Goal: Task Accomplishment & Management: Manage account settings

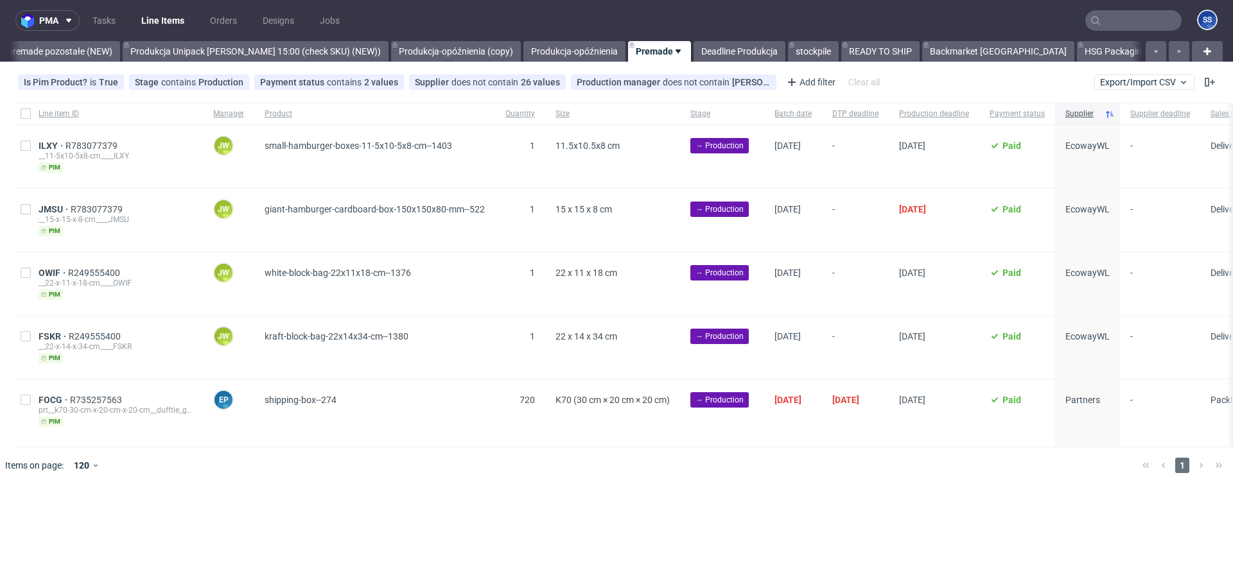
scroll to position [0, 253]
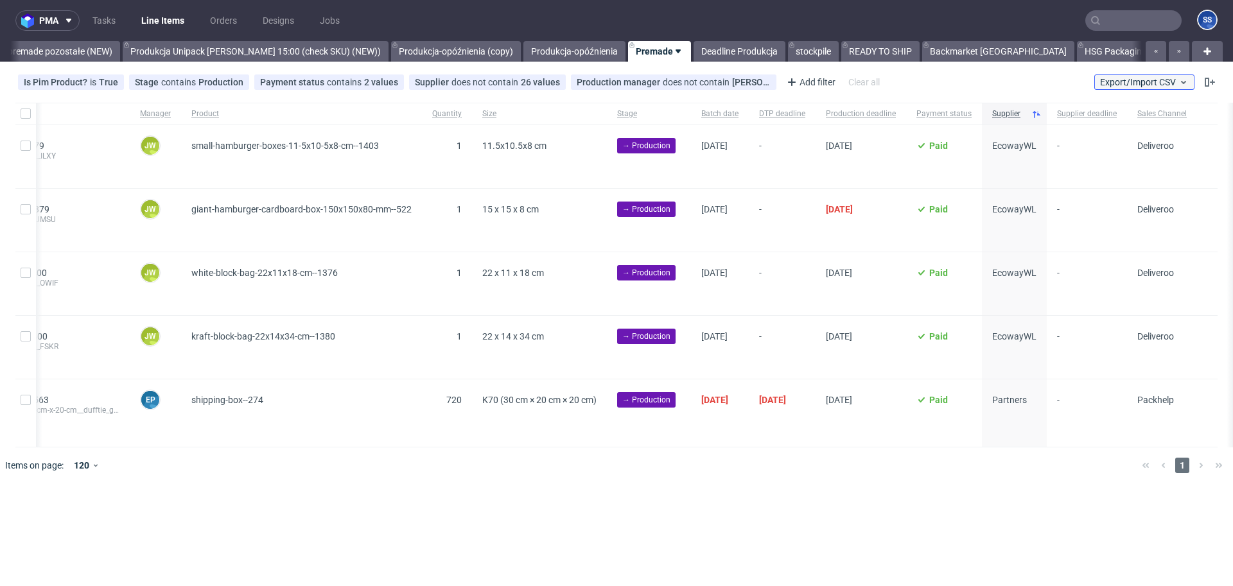
click at [1151, 74] on button "Export/Import CSV" at bounding box center [1144, 81] width 100 height 15
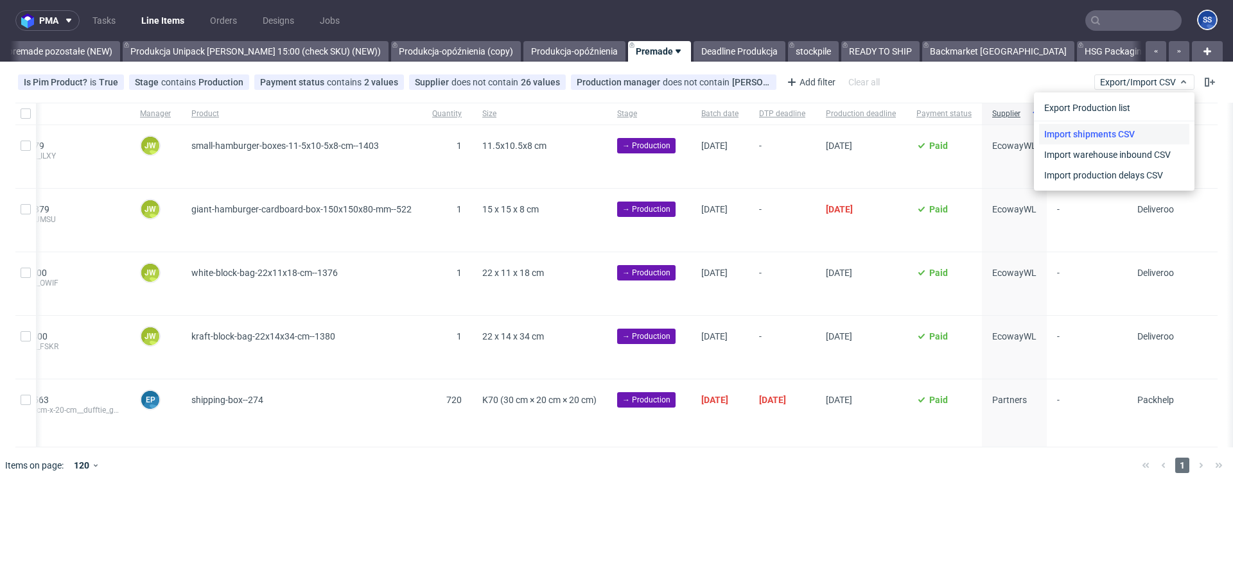
click at [1118, 127] on link "Import shipments CSV" at bounding box center [1114, 134] width 150 height 21
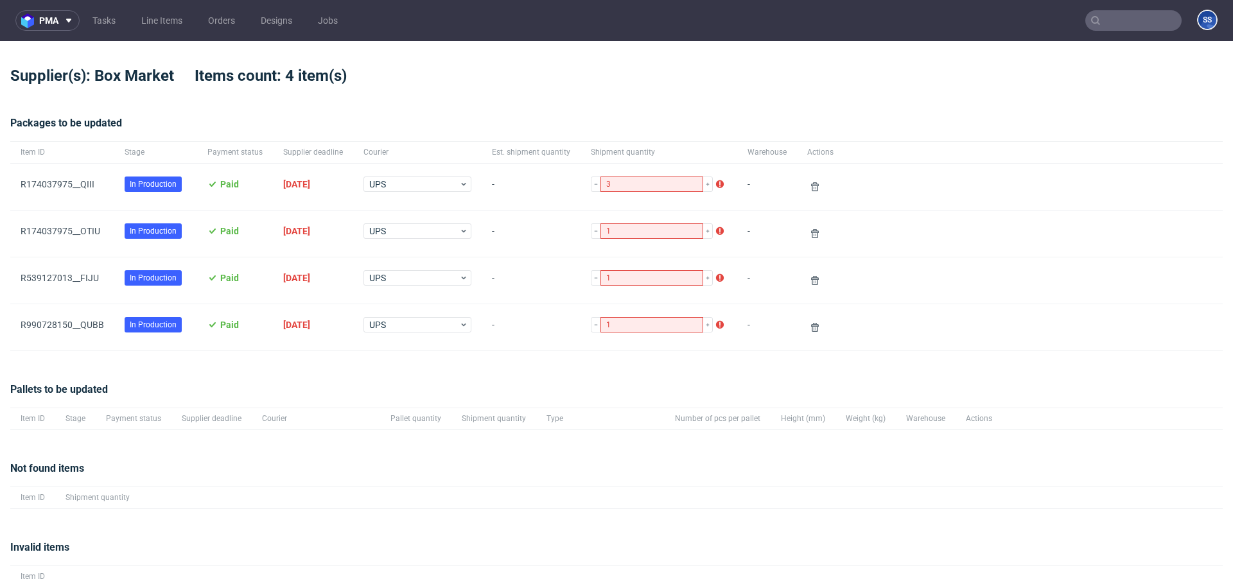
scroll to position [48, 0]
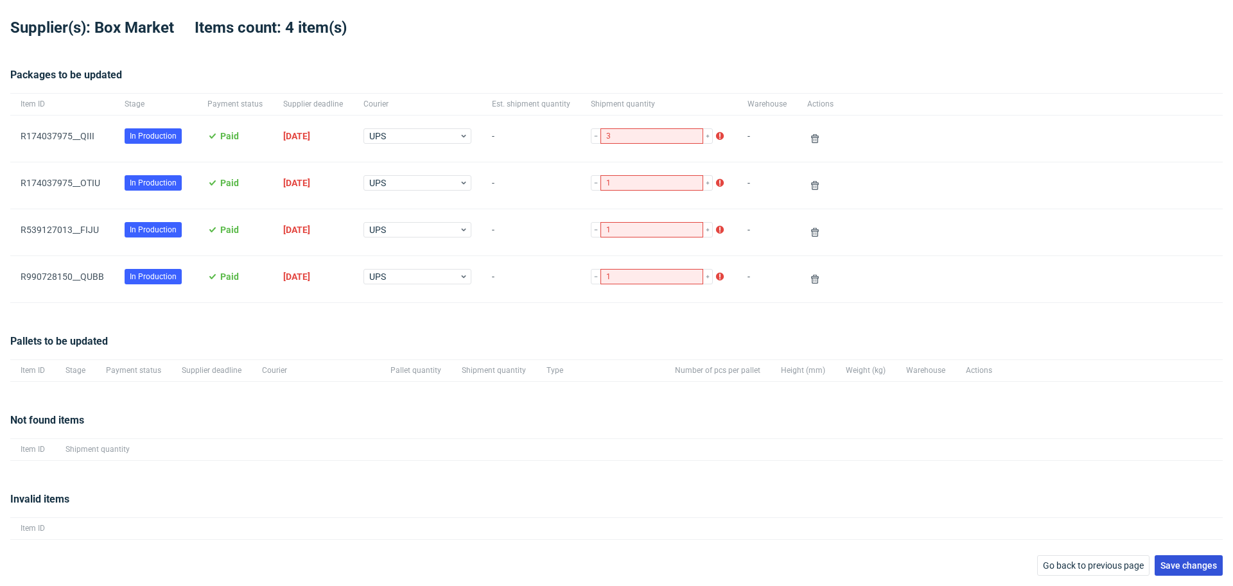
click at [1173, 574] on button "Save changes" at bounding box center [1189, 565] width 68 height 21
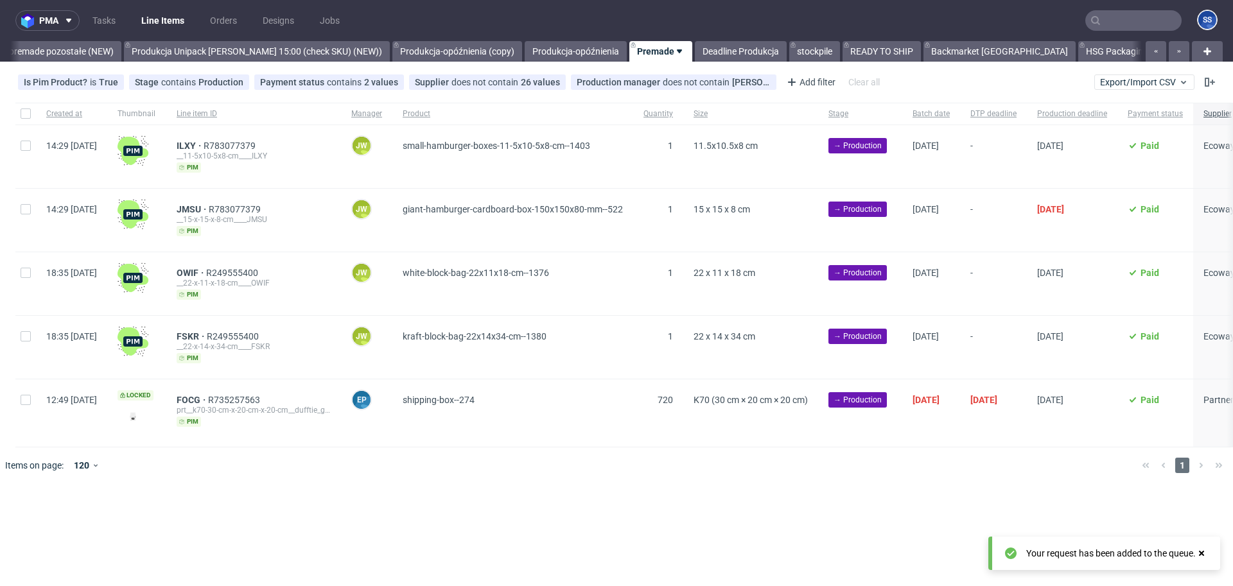
scroll to position [0, 1069]
click at [1131, 24] on input "text" at bounding box center [1133, 20] width 96 height 21
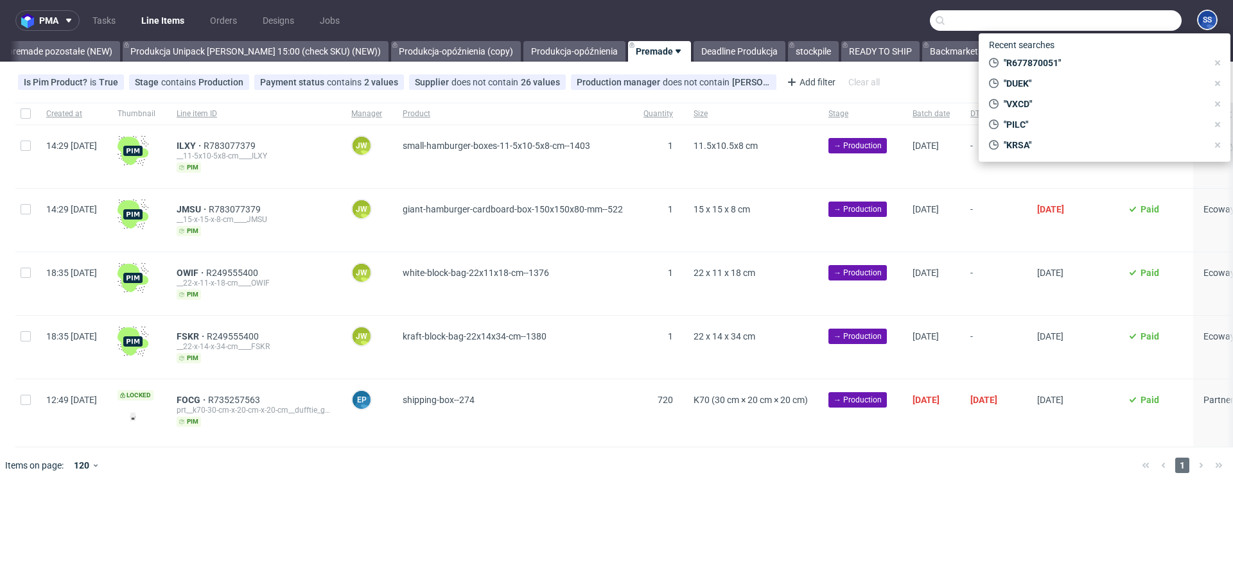
paste input "AVBU"
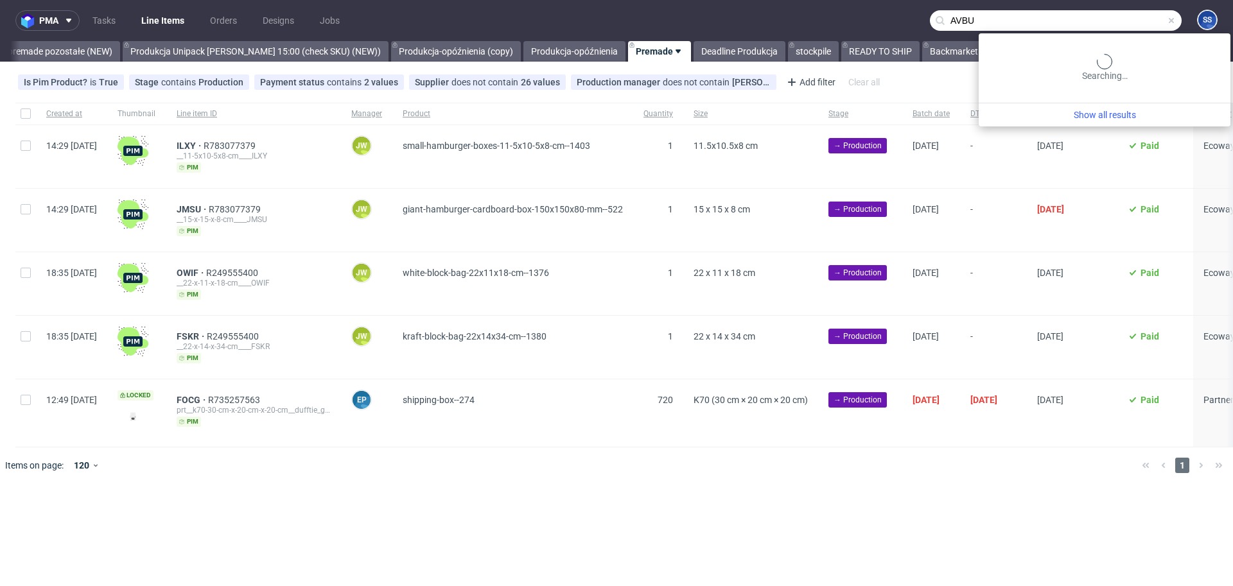
type input "AVBU"
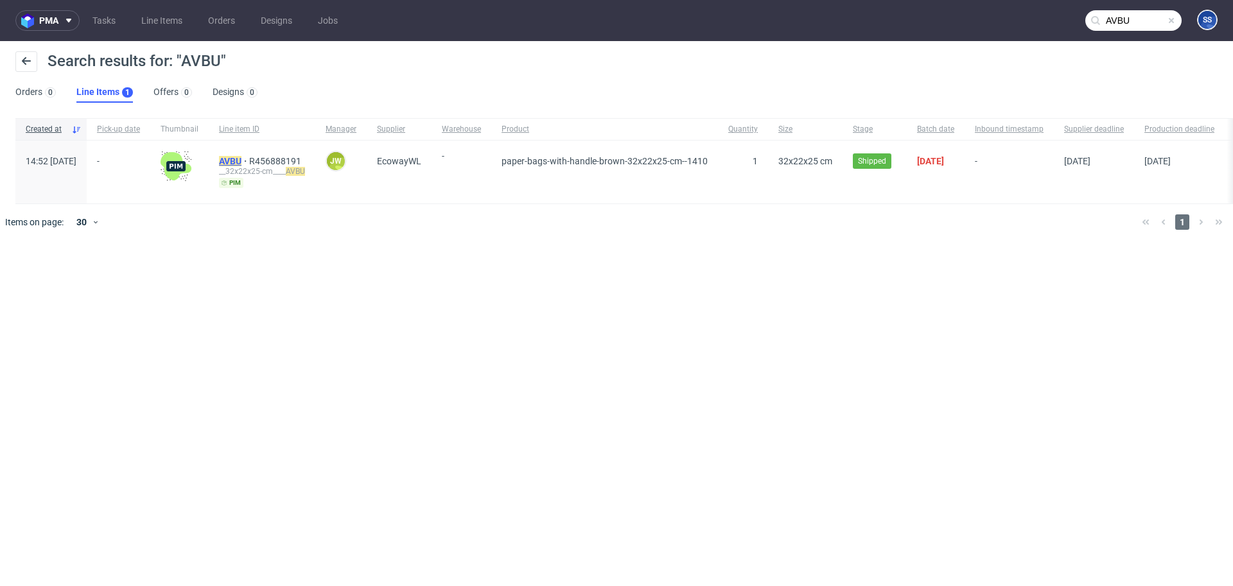
click at [241, 156] on mark "AVBU" at bounding box center [230, 161] width 22 height 10
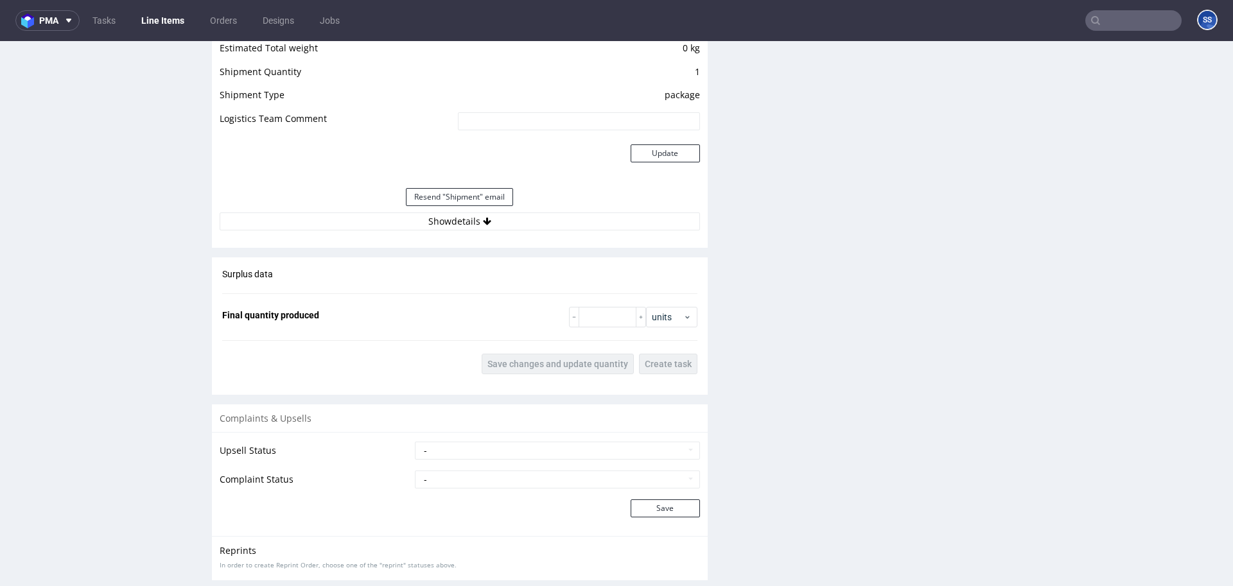
scroll to position [1166, 0]
click at [483, 220] on icon at bounding box center [487, 223] width 8 height 9
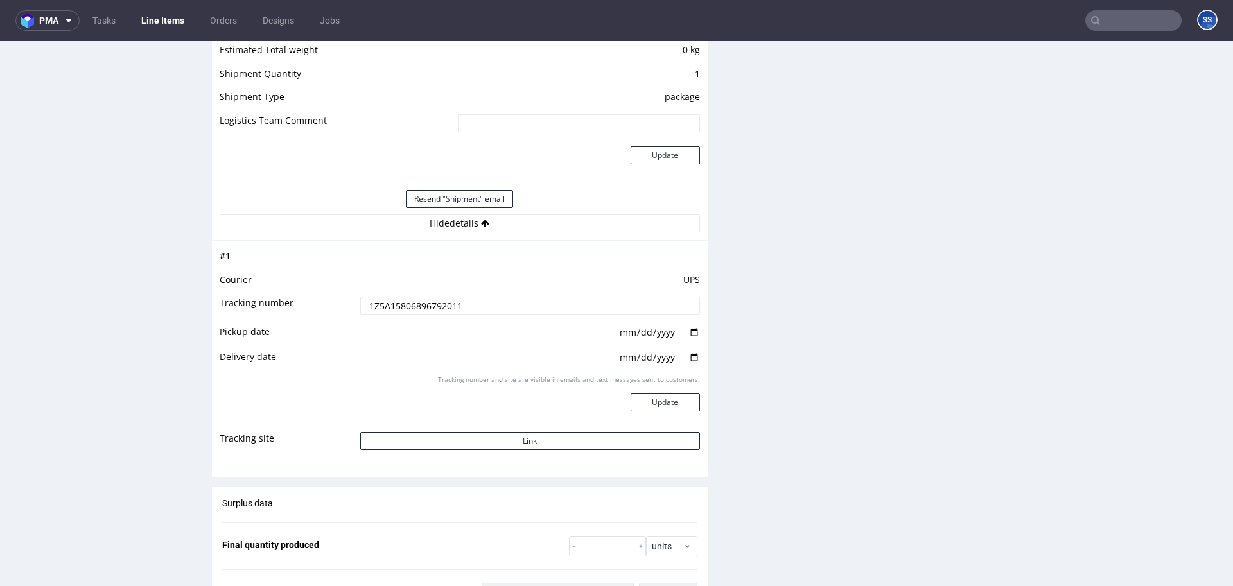
click at [433, 307] on input "1Z5A15806896792011" at bounding box center [530, 306] width 340 height 18
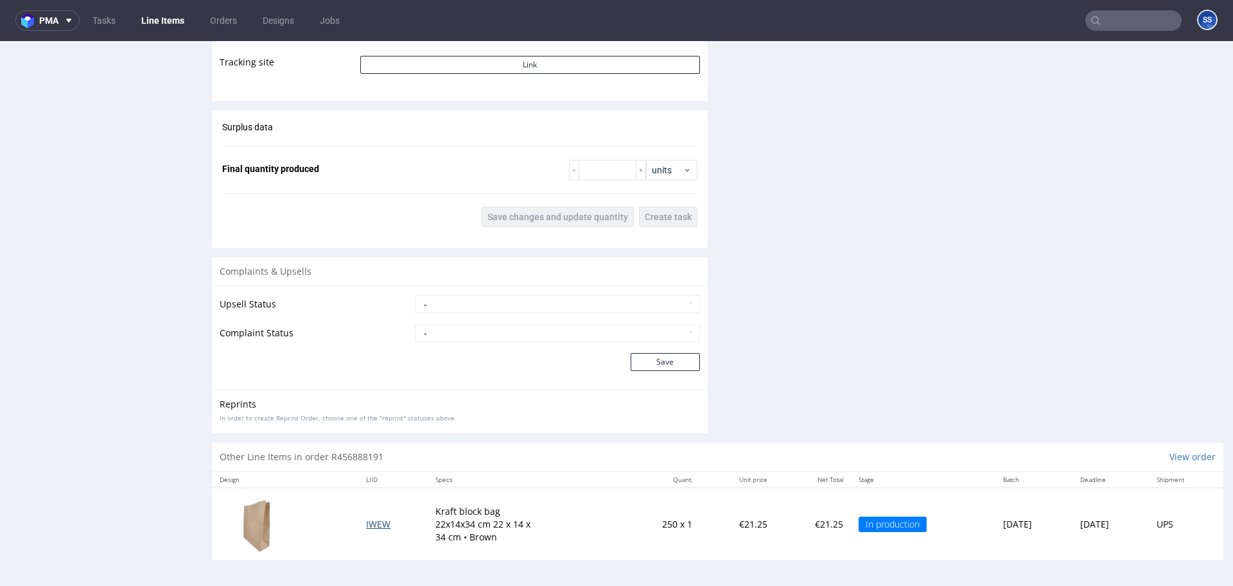
click at [366, 525] on span "IWEW" at bounding box center [378, 524] width 24 height 12
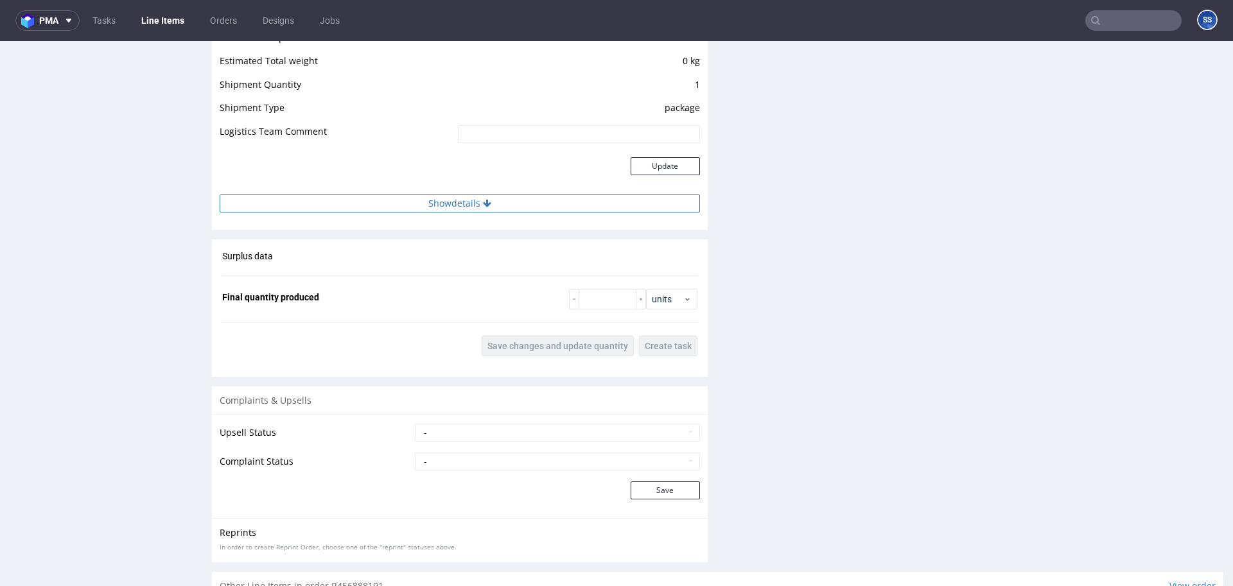
scroll to position [1148, 0]
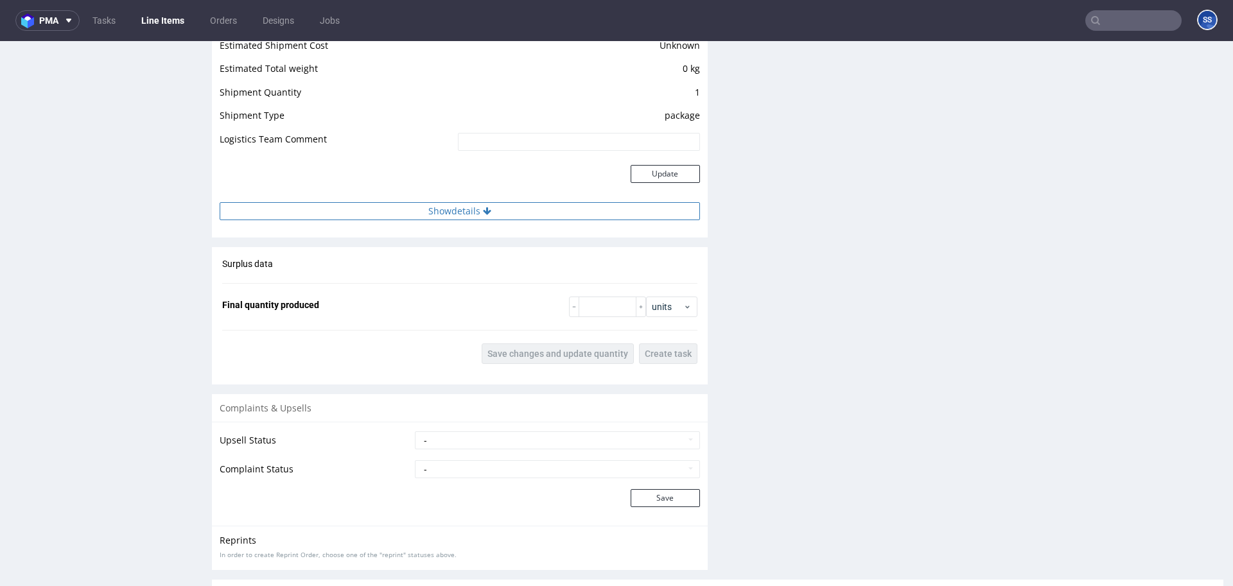
click at [467, 211] on button "Show details" at bounding box center [460, 211] width 480 height 18
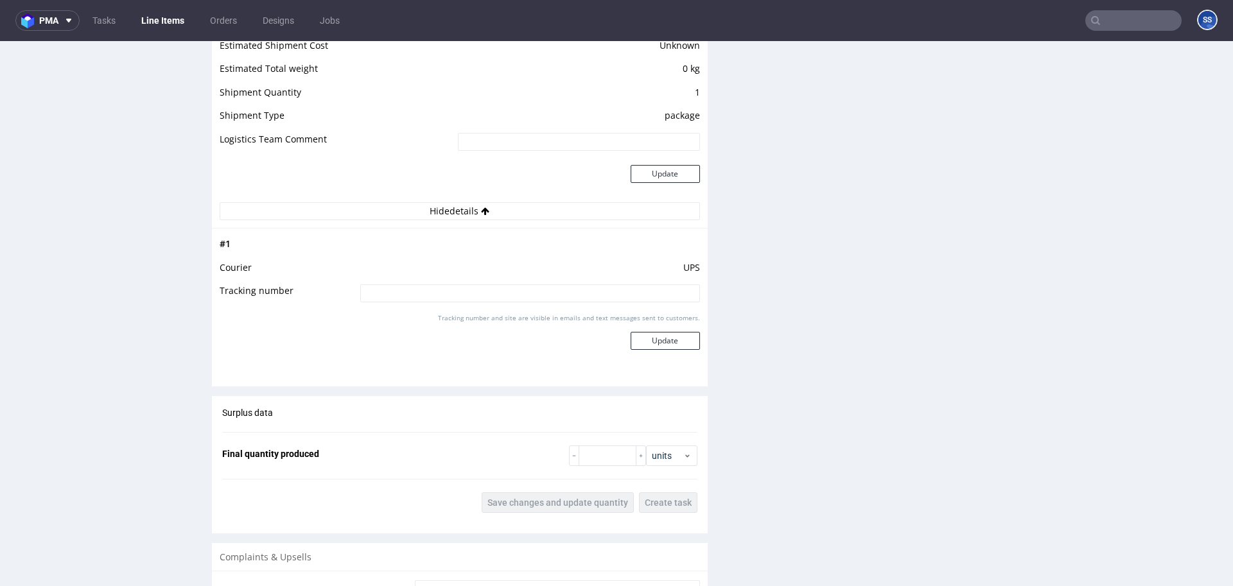
click at [476, 288] on input at bounding box center [530, 293] width 340 height 18
paste input "1Z5A15806896792011"
type input "1Z5A15806896792011"
click at [644, 348] on button "Update" at bounding box center [665, 341] width 69 height 18
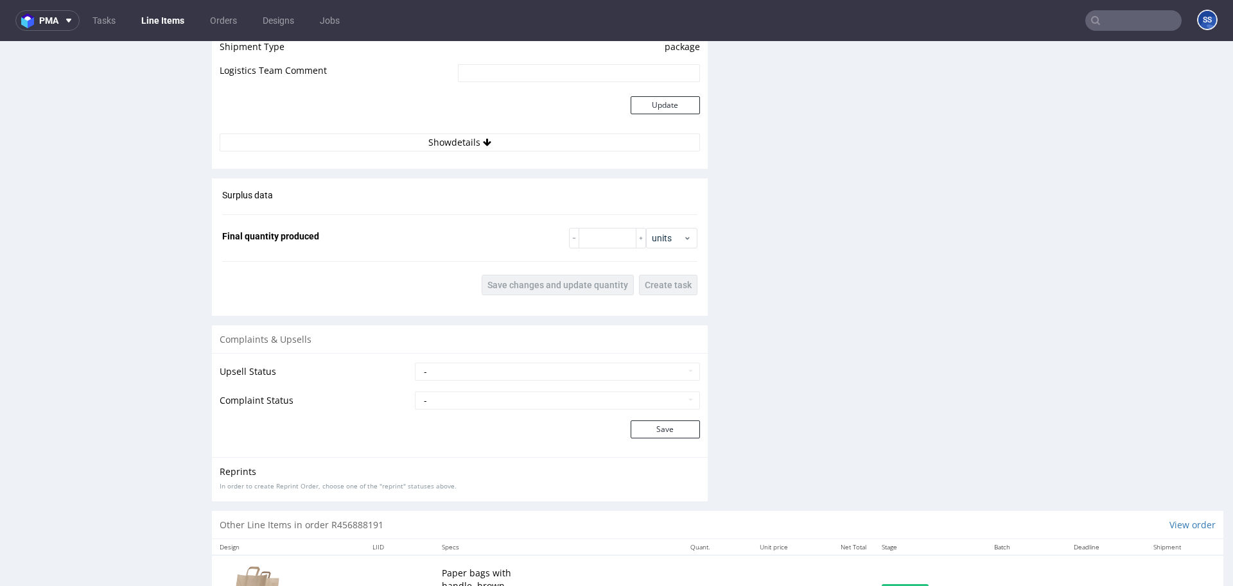
scroll to position [1217, 0]
click at [461, 140] on button "Show details" at bounding box center [460, 141] width 480 height 18
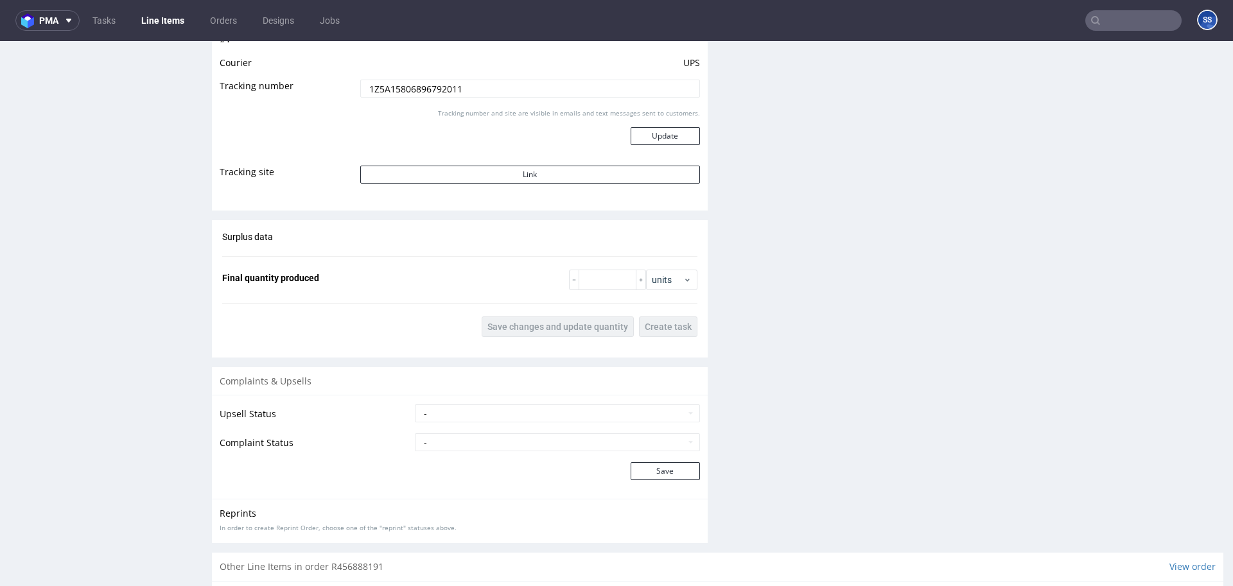
scroll to position [1411, 0]
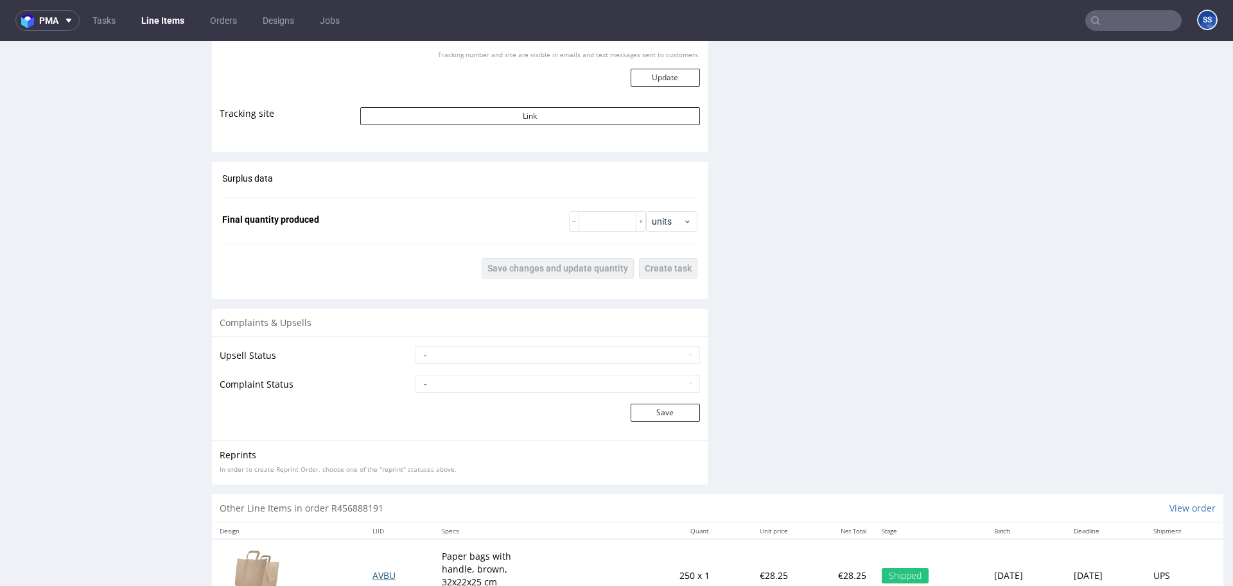
click at [380, 579] on span "AVBU" at bounding box center [383, 576] width 23 height 12
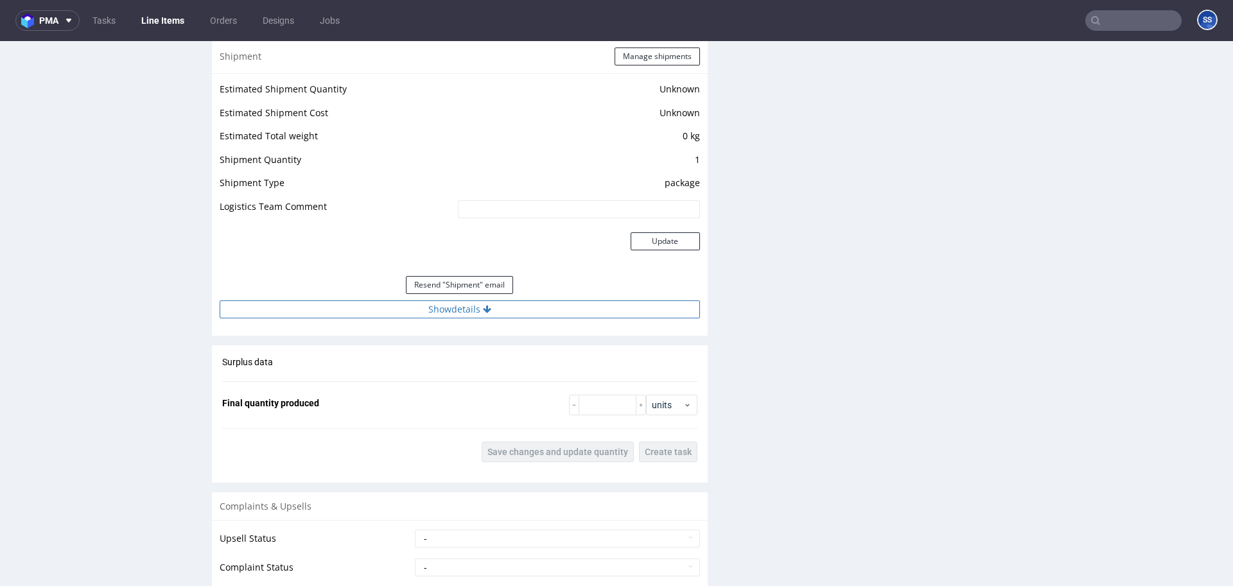
click at [525, 311] on button "Show details" at bounding box center [460, 310] width 480 height 18
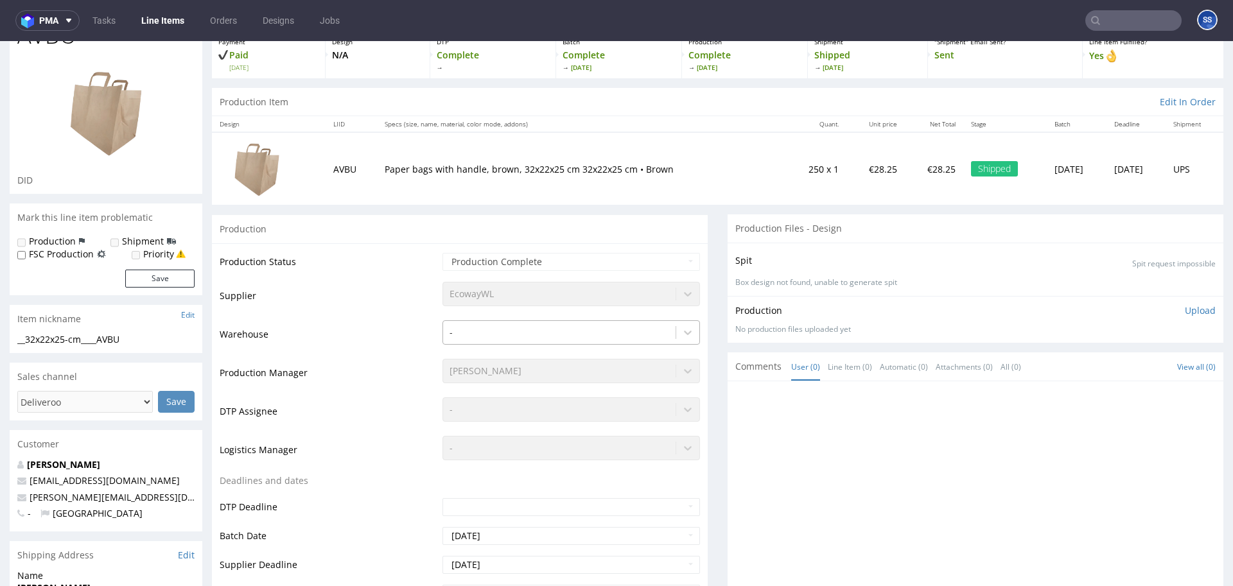
scroll to position [81, 0]
click at [173, 20] on link "Line Items" at bounding box center [163, 20] width 58 height 21
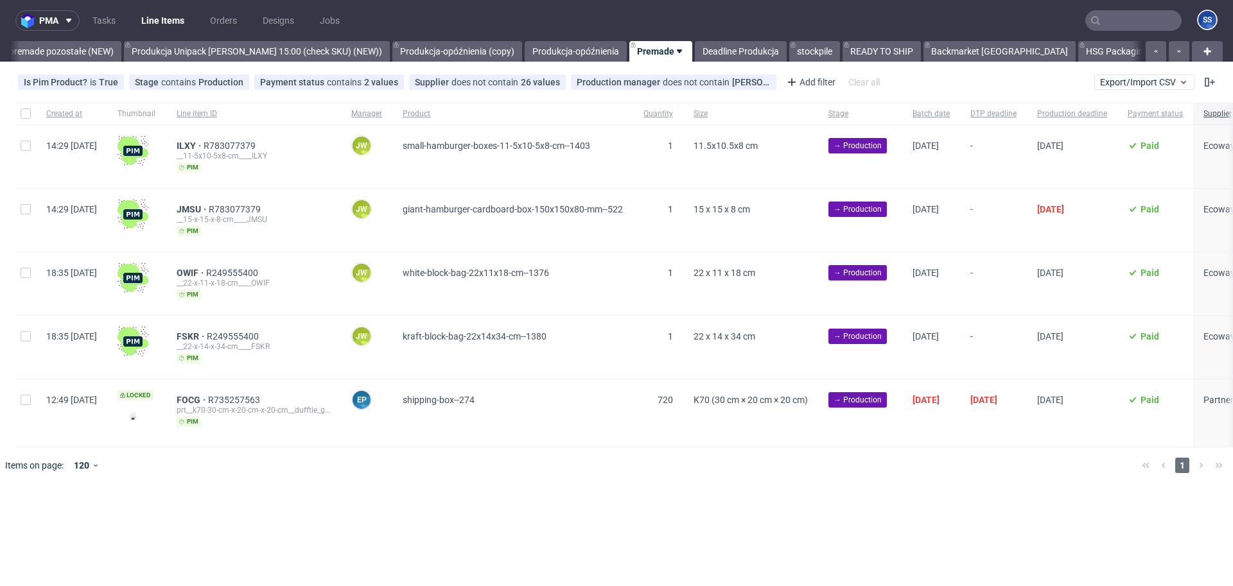
scroll to position [0, 1069]
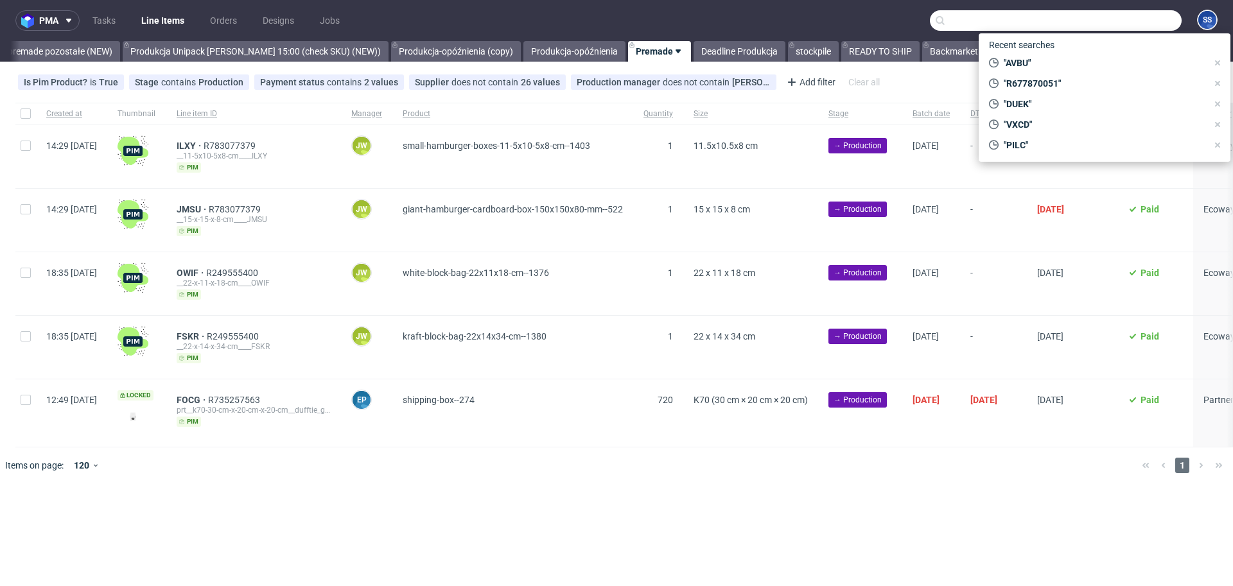
click at [1122, 22] on input "text" at bounding box center [1056, 20] width 252 height 21
paste input "WEW"
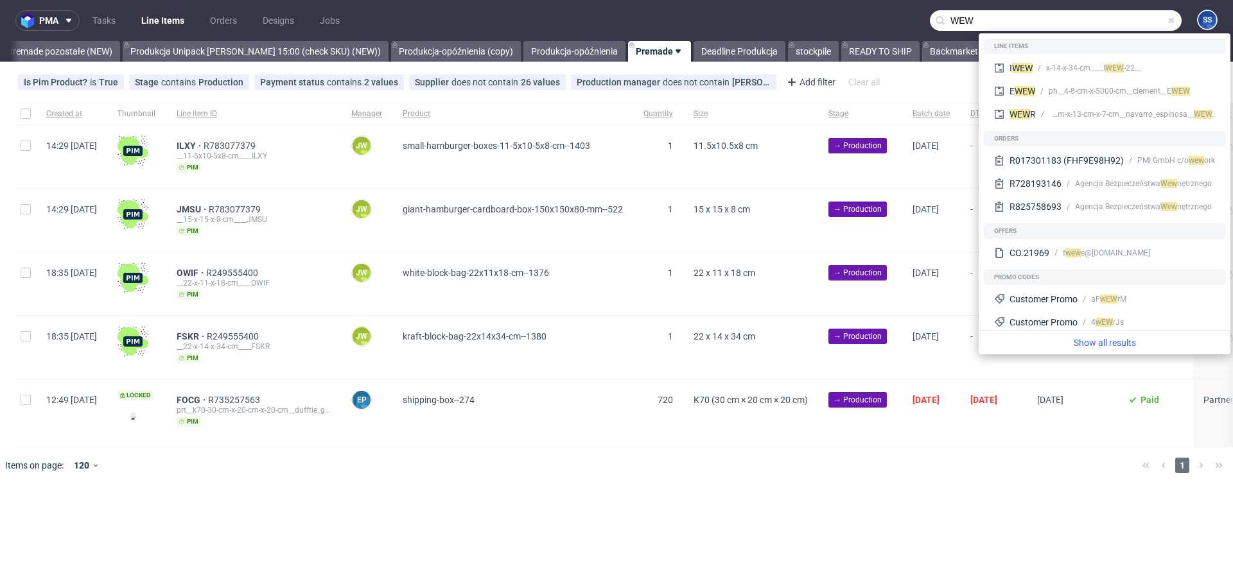
click at [952, 21] on input "WEW" at bounding box center [1056, 20] width 252 height 21
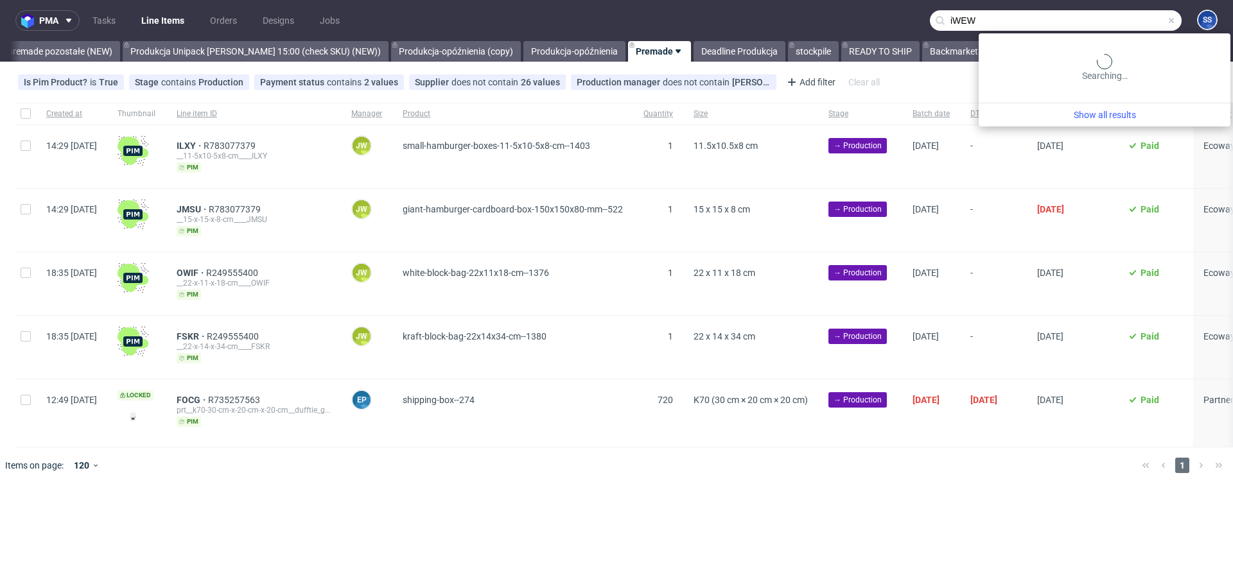
type input "iWEW"
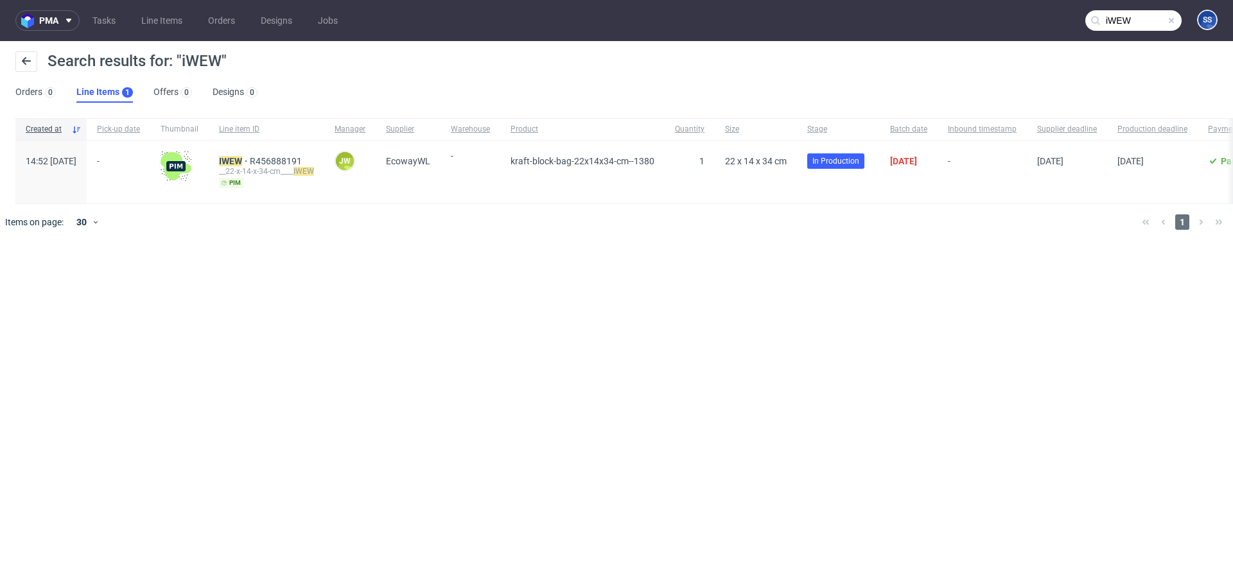
click at [247, 155] on div "IWEW R456888191 __22-x-14-x-34-cm____ IWEW pim" at bounding box center [267, 172] width 116 height 63
click at [242, 156] on mark "IWEW" at bounding box center [230, 161] width 23 height 10
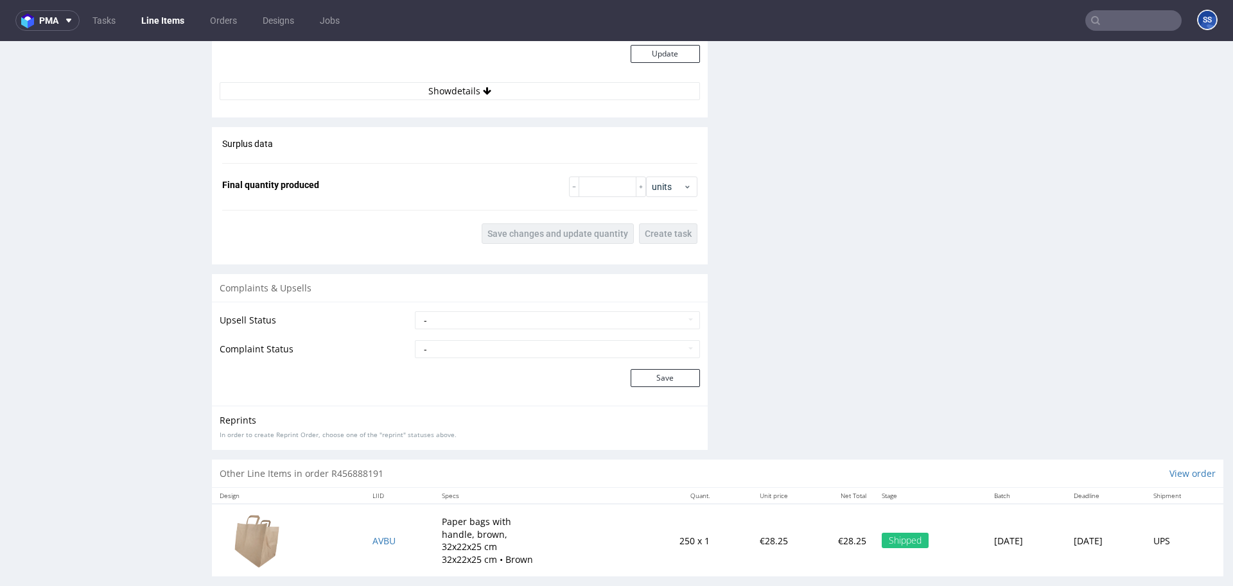
scroll to position [1284, 0]
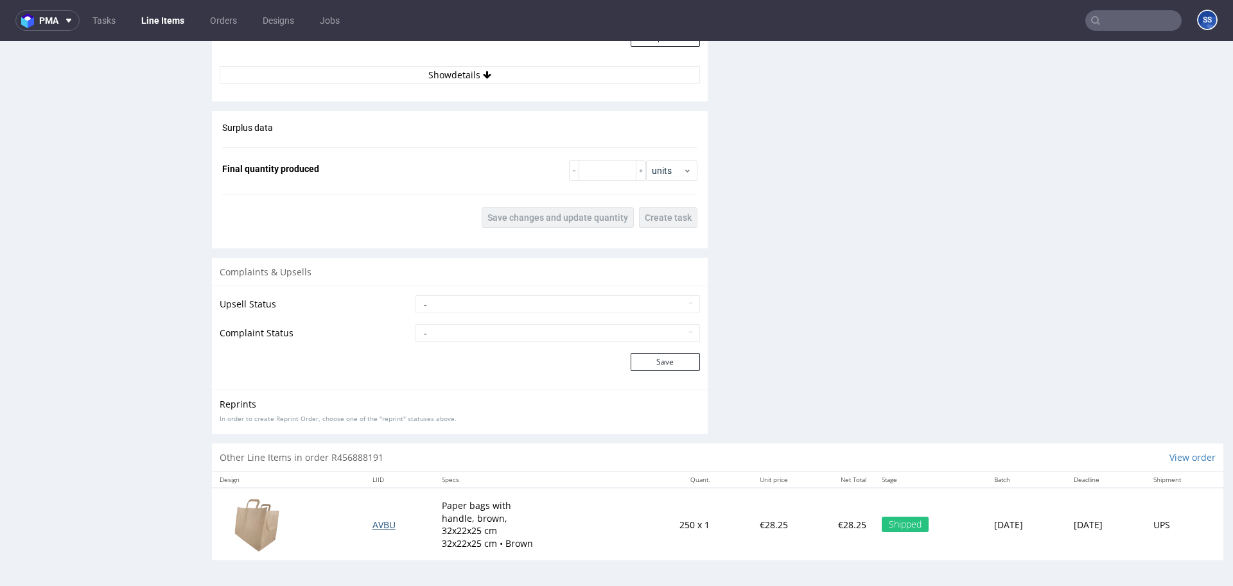
click at [381, 527] on span "AVBU" at bounding box center [383, 525] width 23 height 12
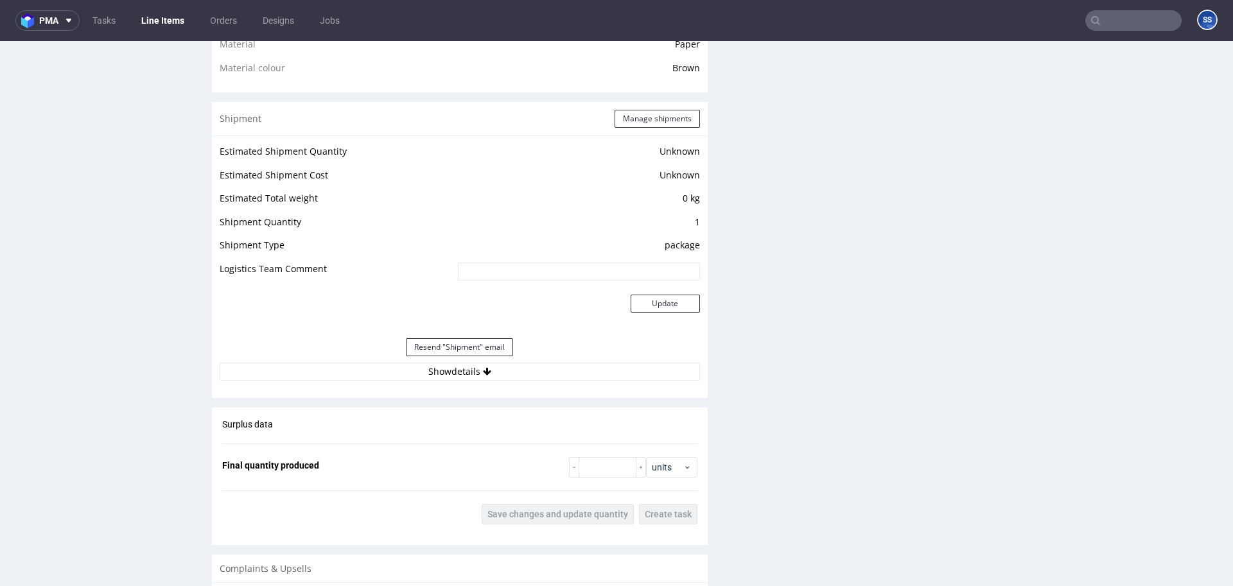
scroll to position [1022, 0]
click at [483, 366] on icon at bounding box center [487, 367] width 8 height 9
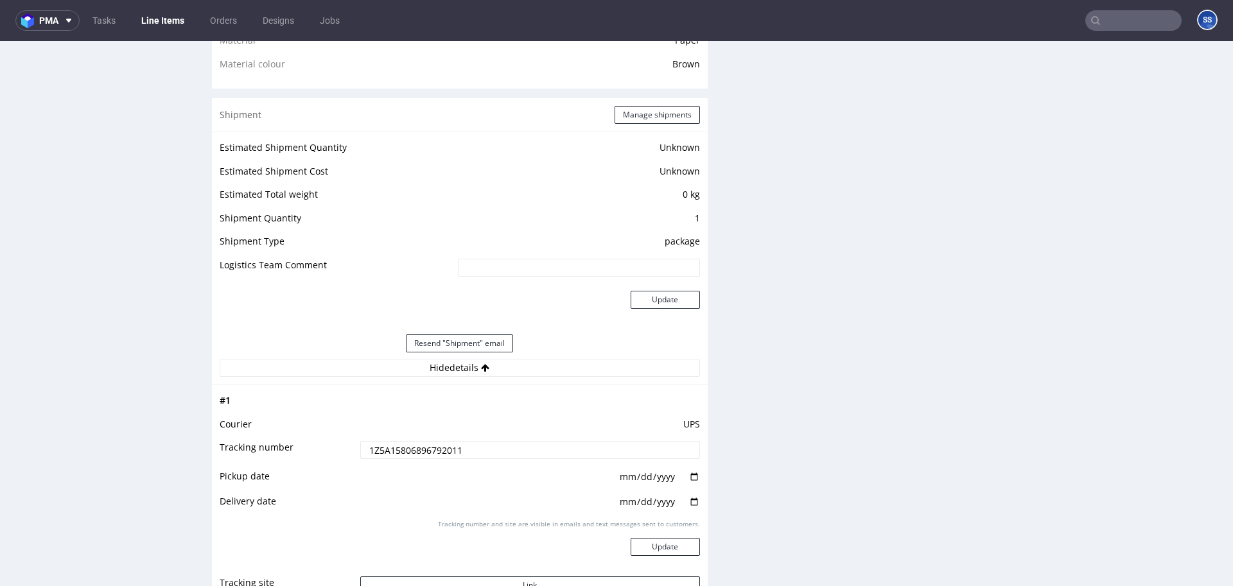
click at [444, 445] on input "1Z5A15806896792011" at bounding box center [530, 450] width 340 height 18
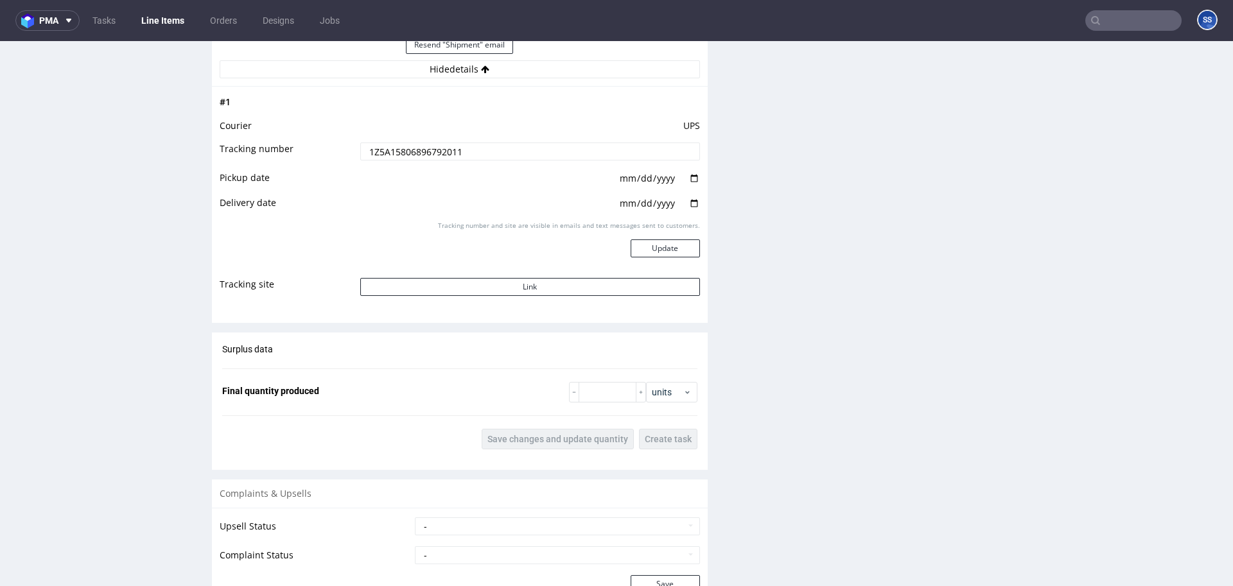
scroll to position [1542, 0]
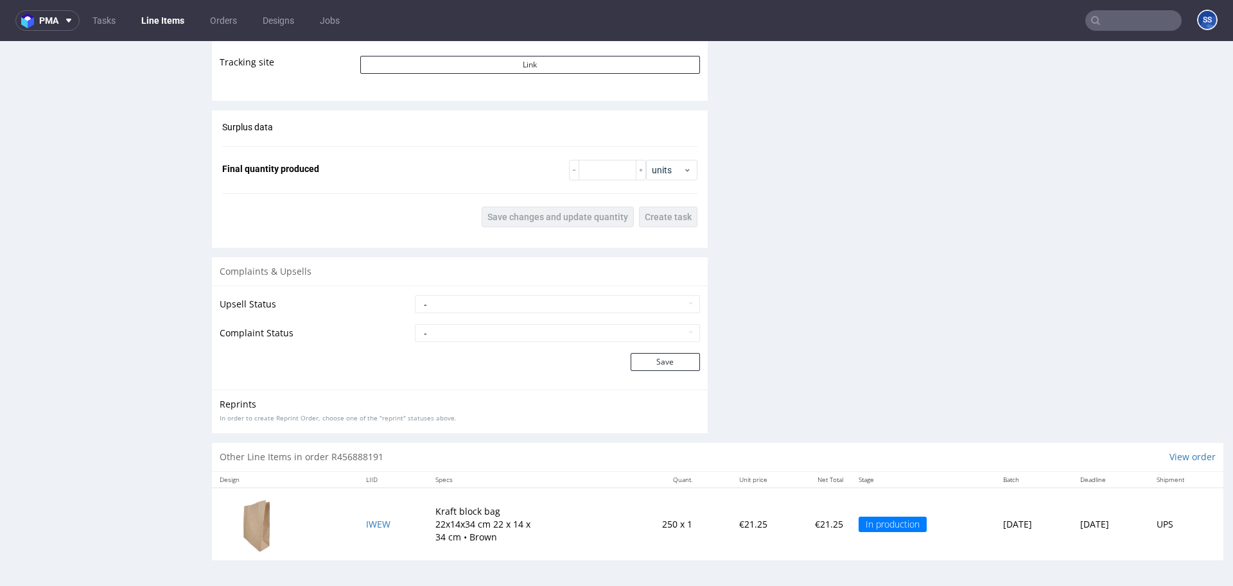
click at [380, 523] on td "IWEW" at bounding box center [392, 524] width 69 height 73
click at [371, 523] on span "IWEW" at bounding box center [378, 524] width 24 height 12
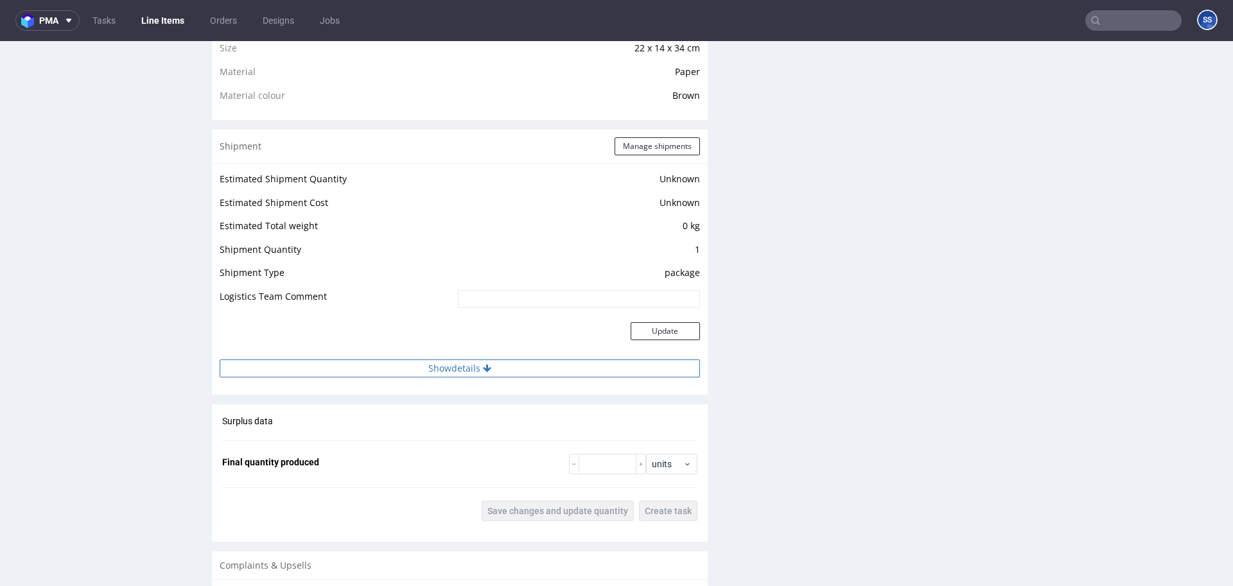
click at [446, 375] on button "Show details" at bounding box center [460, 369] width 480 height 18
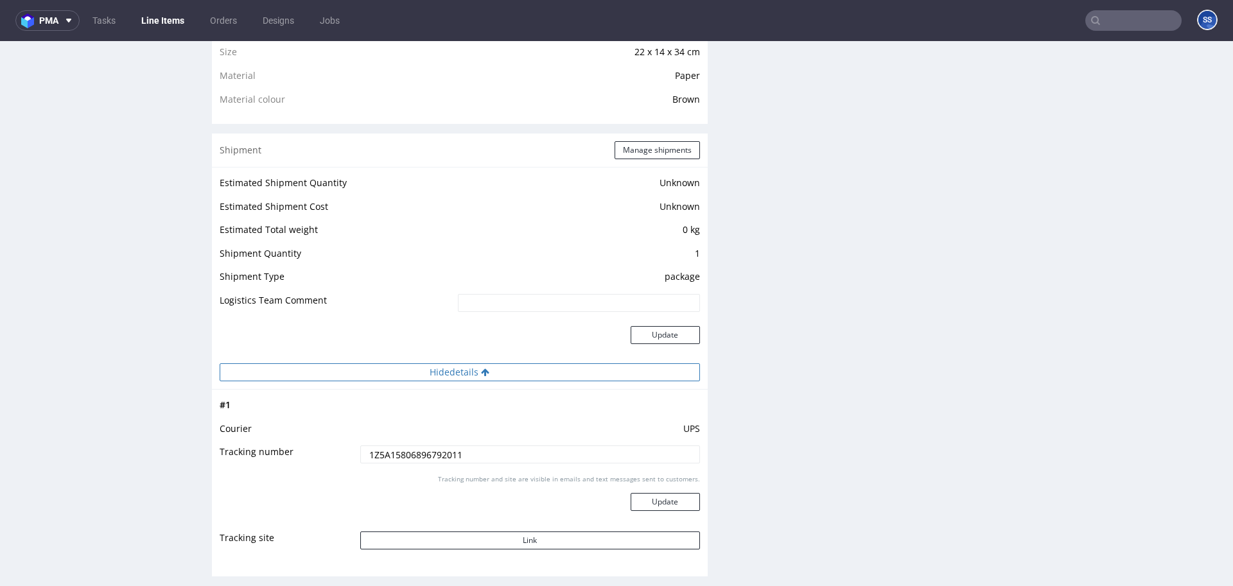
scroll to position [986, 0]
click at [647, 503] on button "Update" at bounding box center [665, 503] width 69 height 18
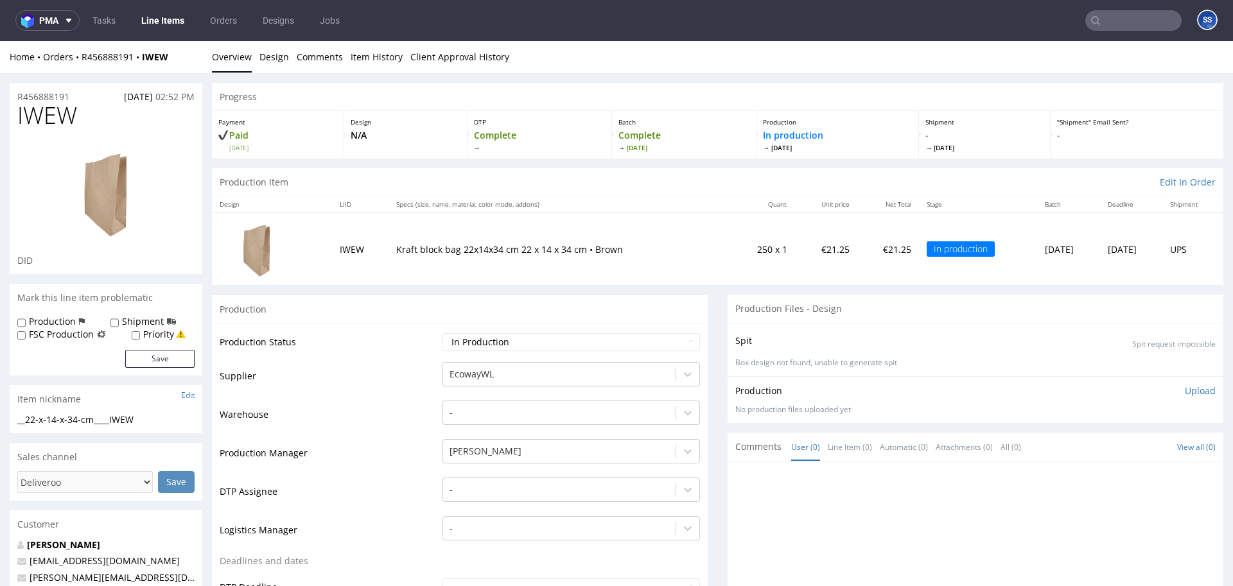
scroll to position [1248, 0]
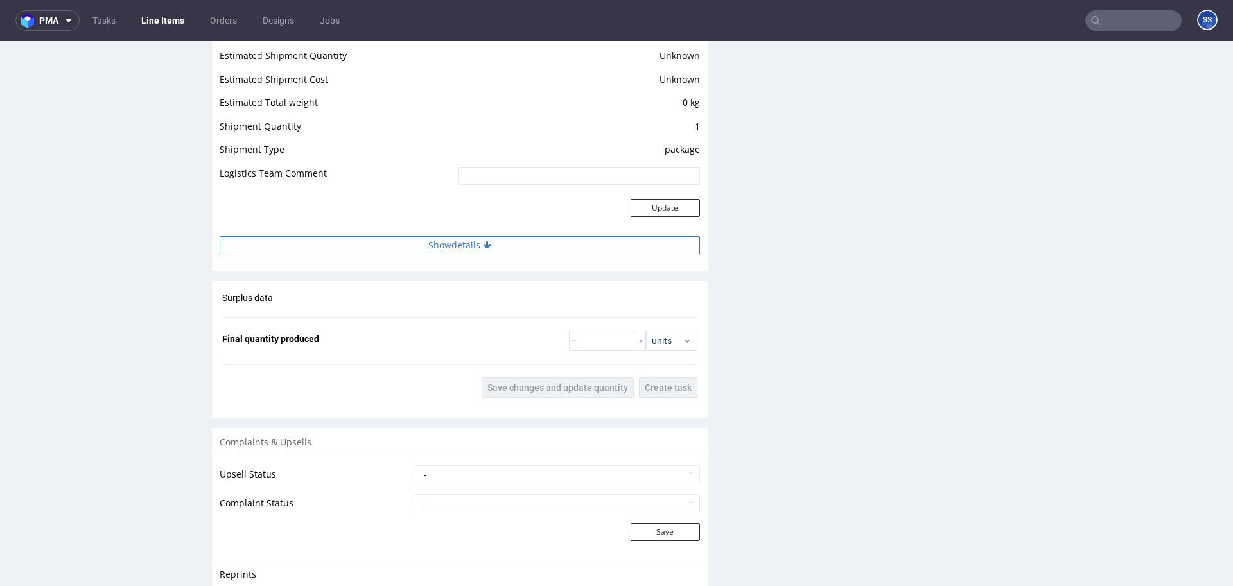
click at [467, 245] on button "Show details" at bounding box center [460, 245] width 480 height 18
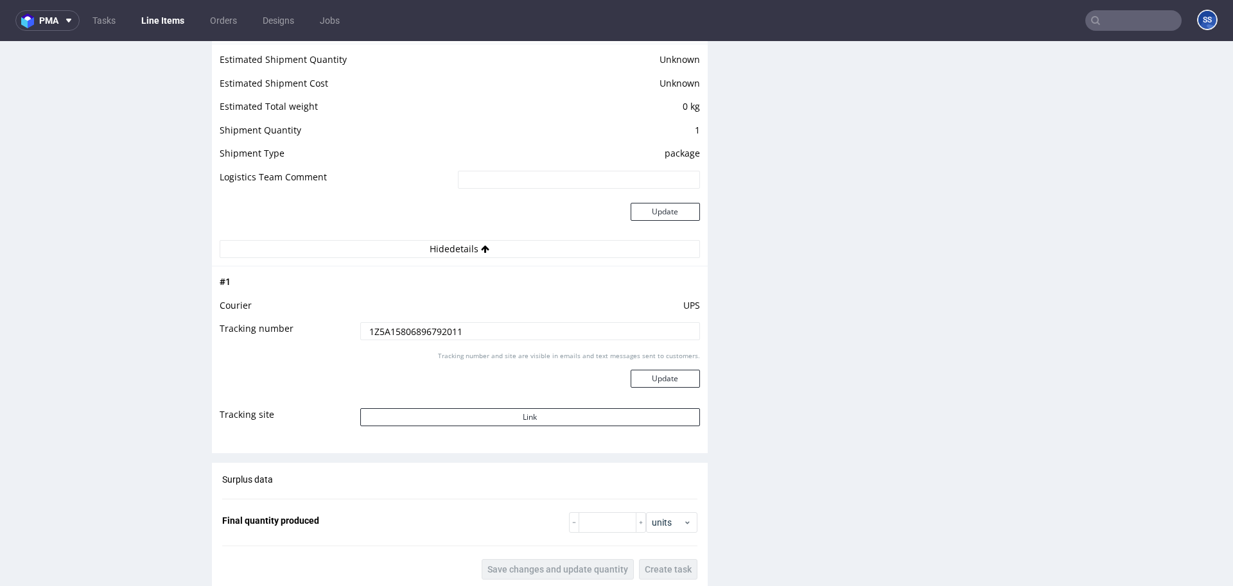
scroll to position [1145, 0]
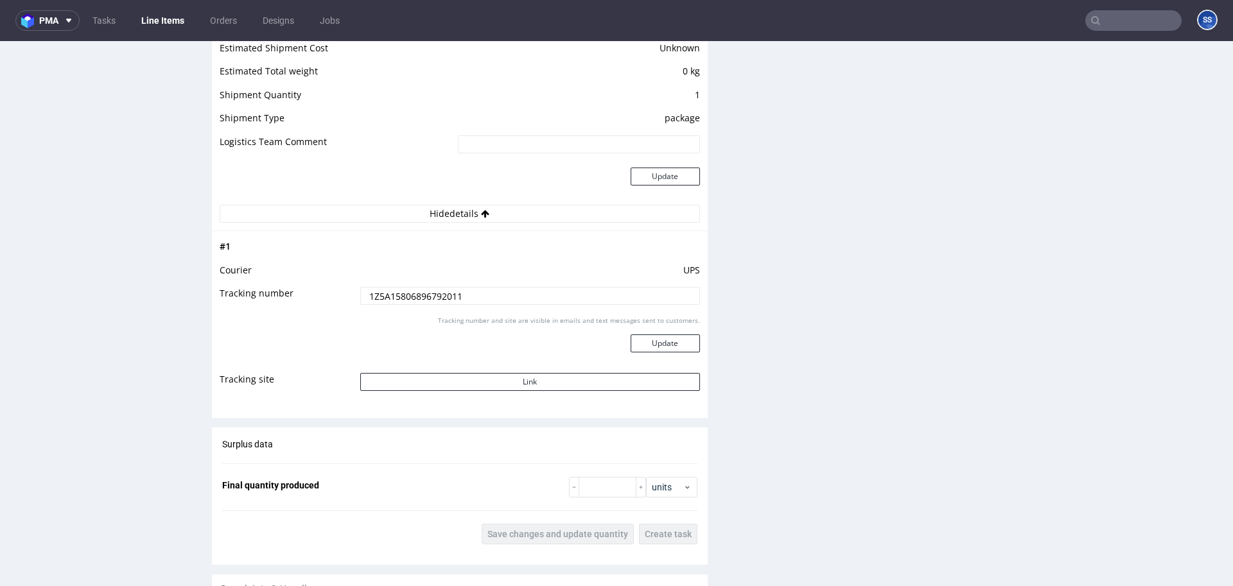
drag, startPoint x: 467, startPoint y: 293, endPoint x: 236, endPoint y: 279, distance: 232.2
click at [236, 279] on tbody "# 1 Courier UPS Tracking number 1Z5A15806896792011 Tracking number and site are…" at bounding box center [460, 320] width 480 height 162
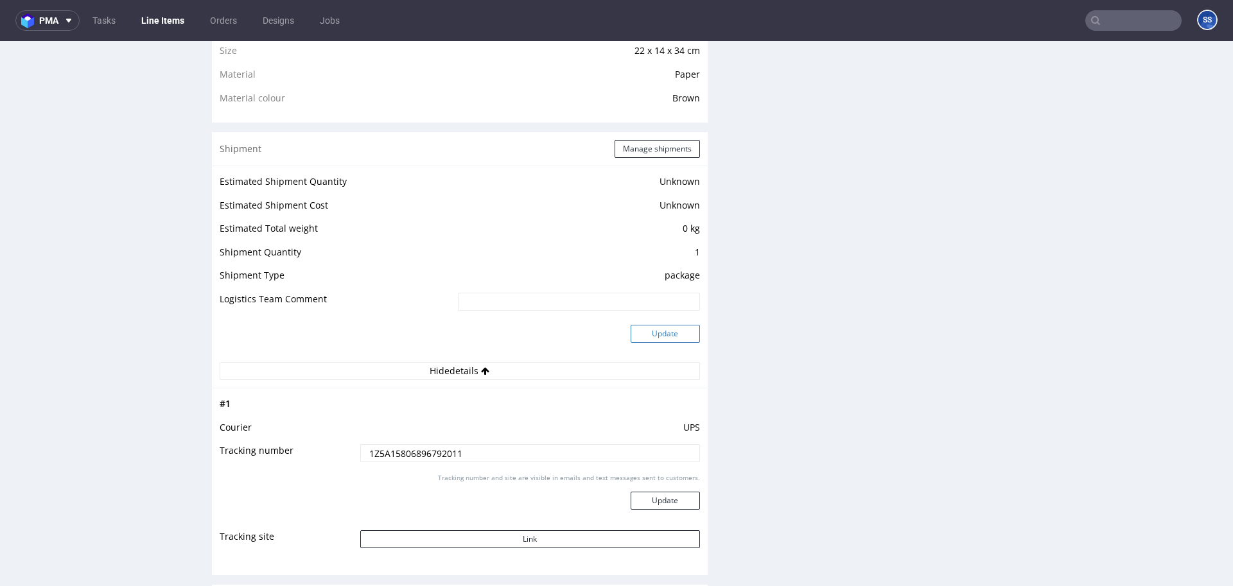
scroll to position [987, 0]
click at [685, 509] on button "Update" at bounding box center [665, 502] width 69 height 18
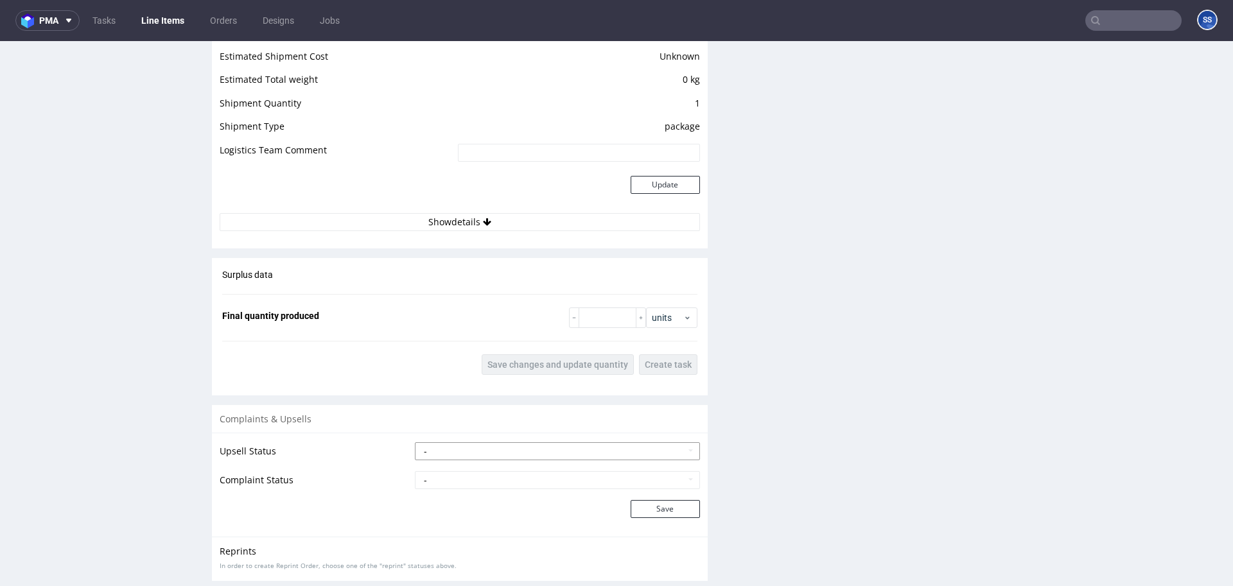
scroll to position [1284, 0]
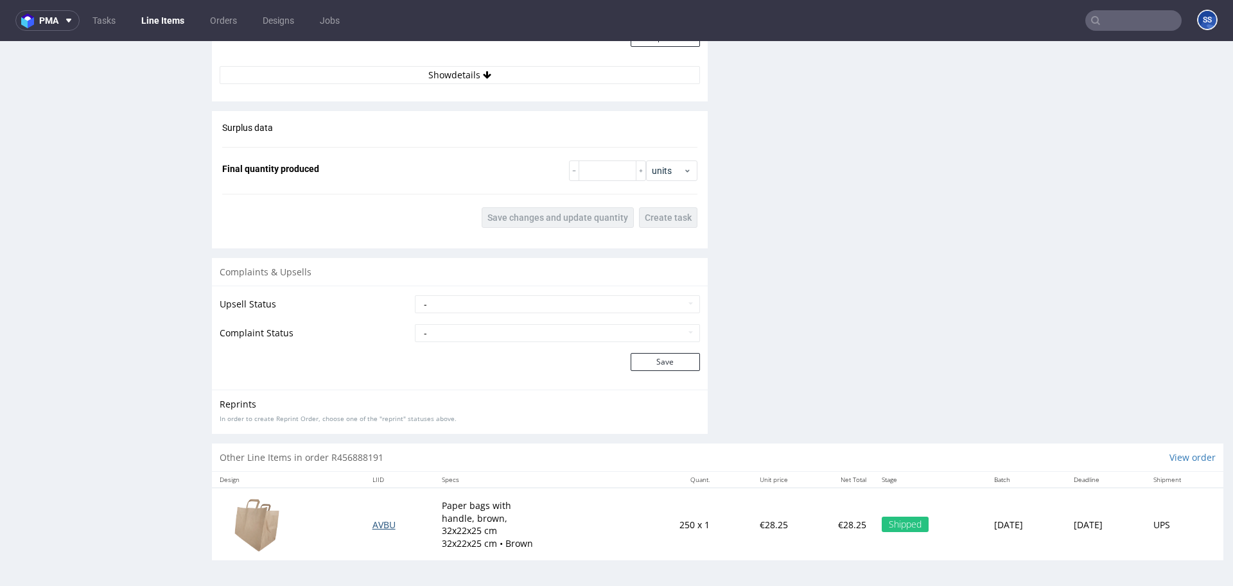
click at [373, 523] on span "AVBU" at bounding box center [383, 525] width 23 height 12
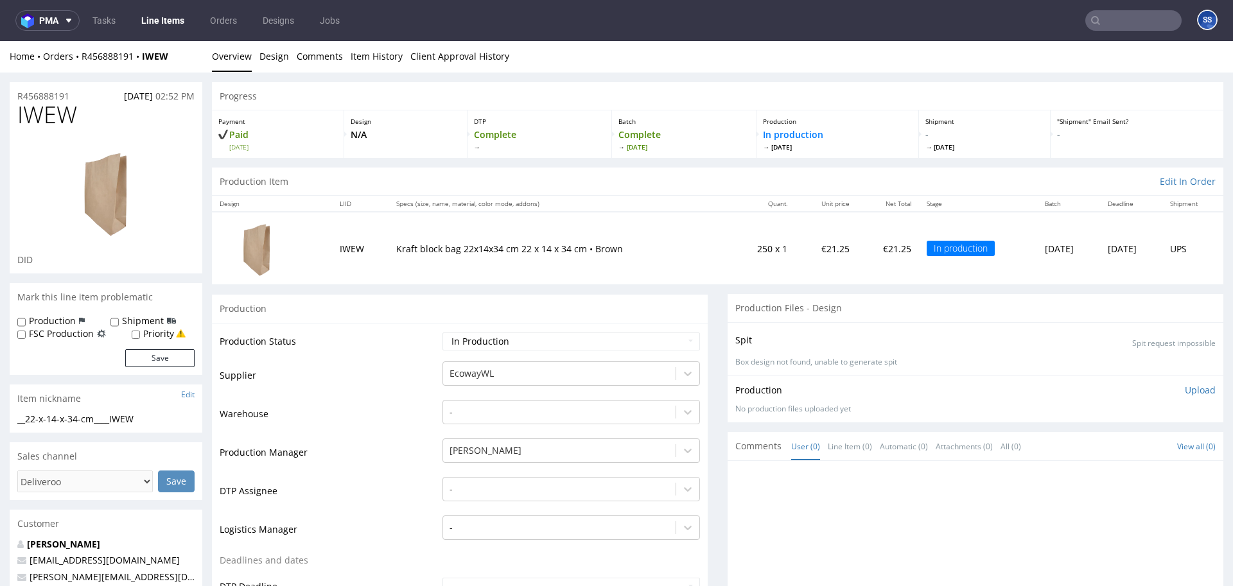
scroll to position [2, 0]
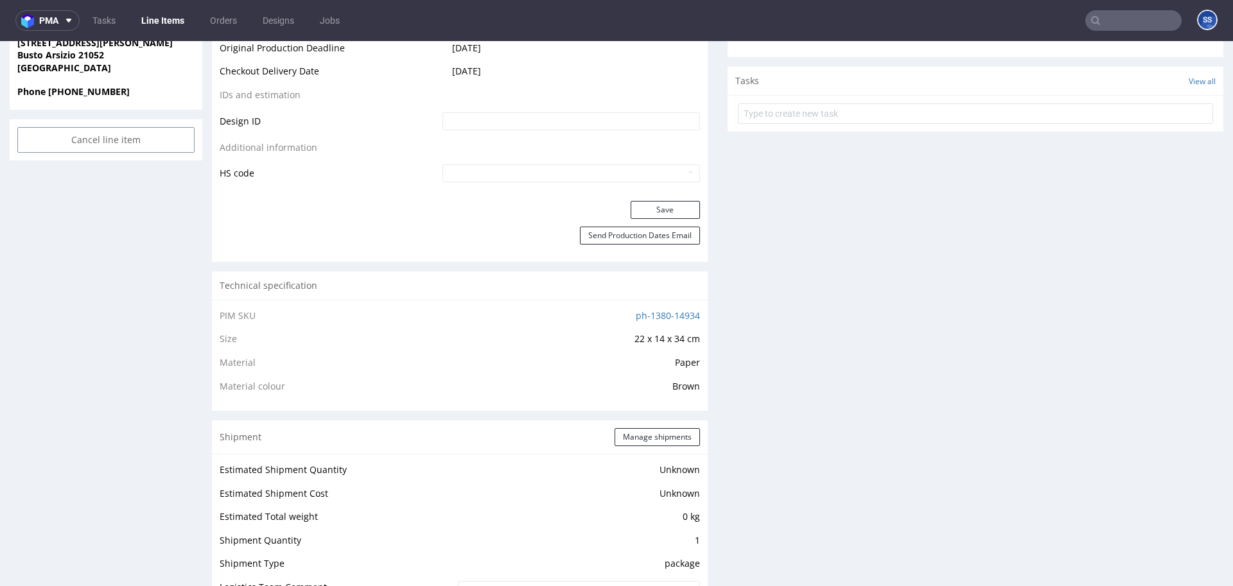
scroll to position [704, 0]
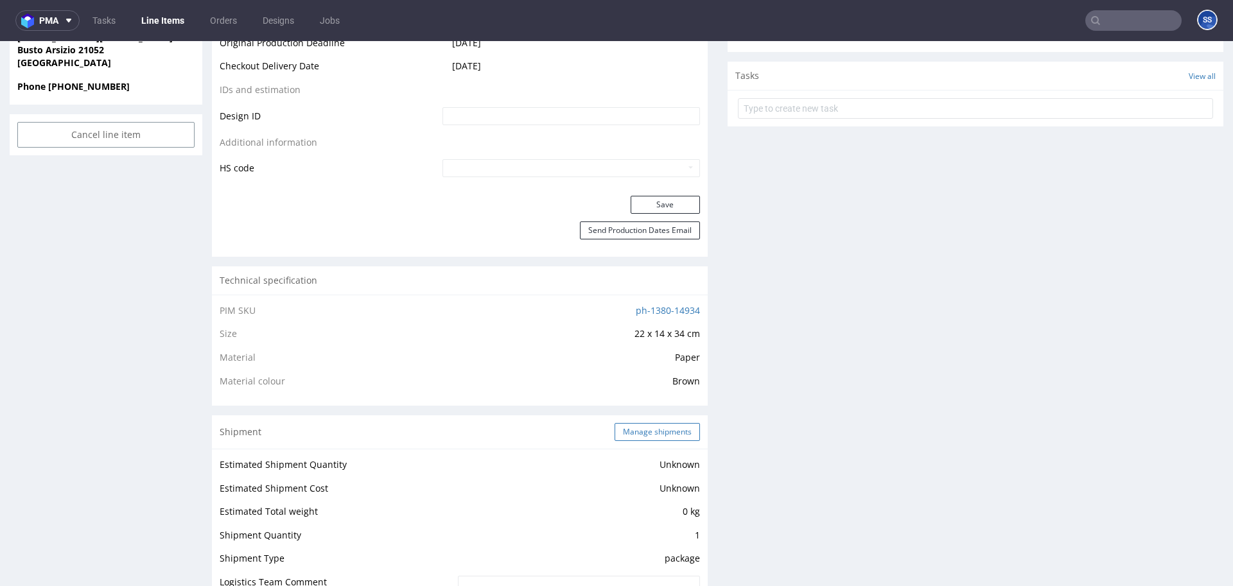
click at [644, 431] on button "Manage shipments" at bounding box center [657, 432] width 85 height 18
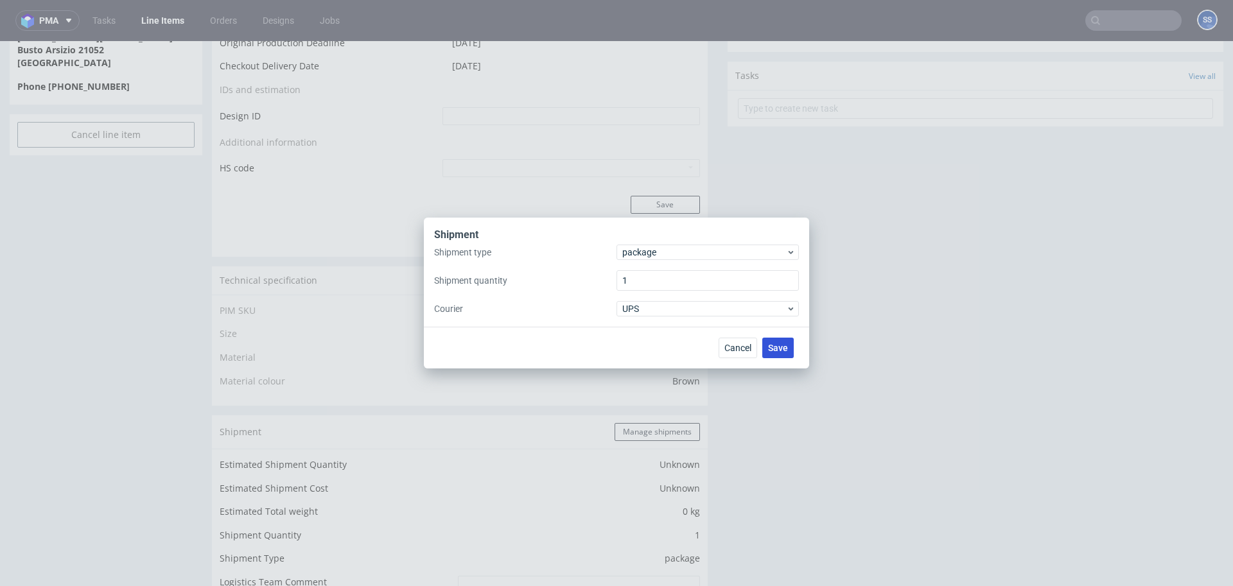
click at [784, 351] on span "Save" at bounding box center [778, 348] width 20 height 9
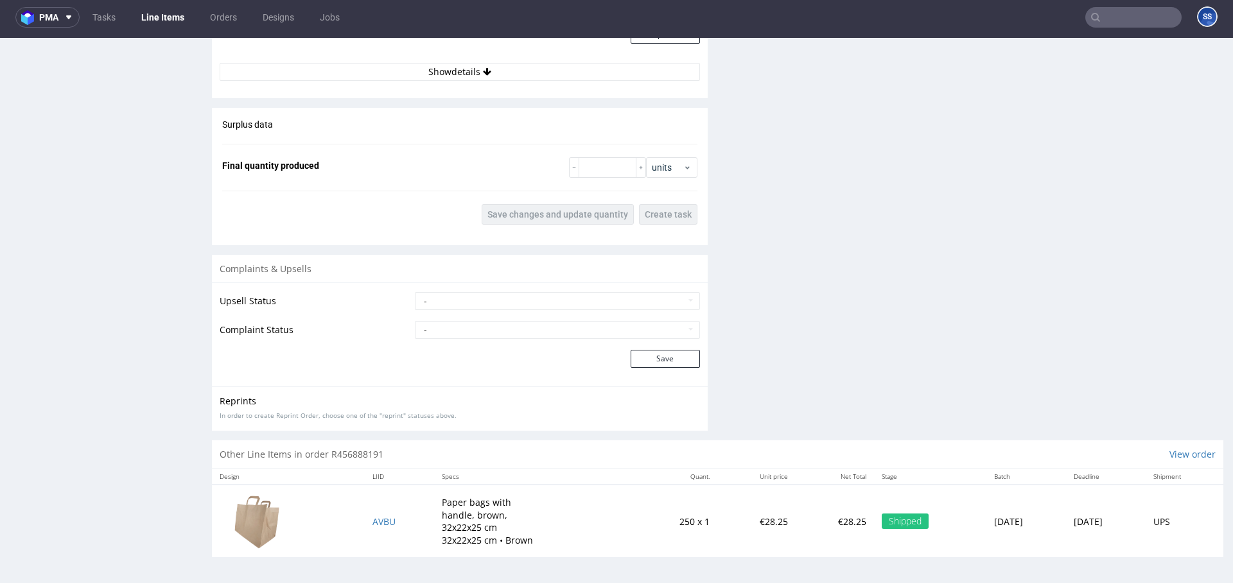
scroll to position [1201, 0]
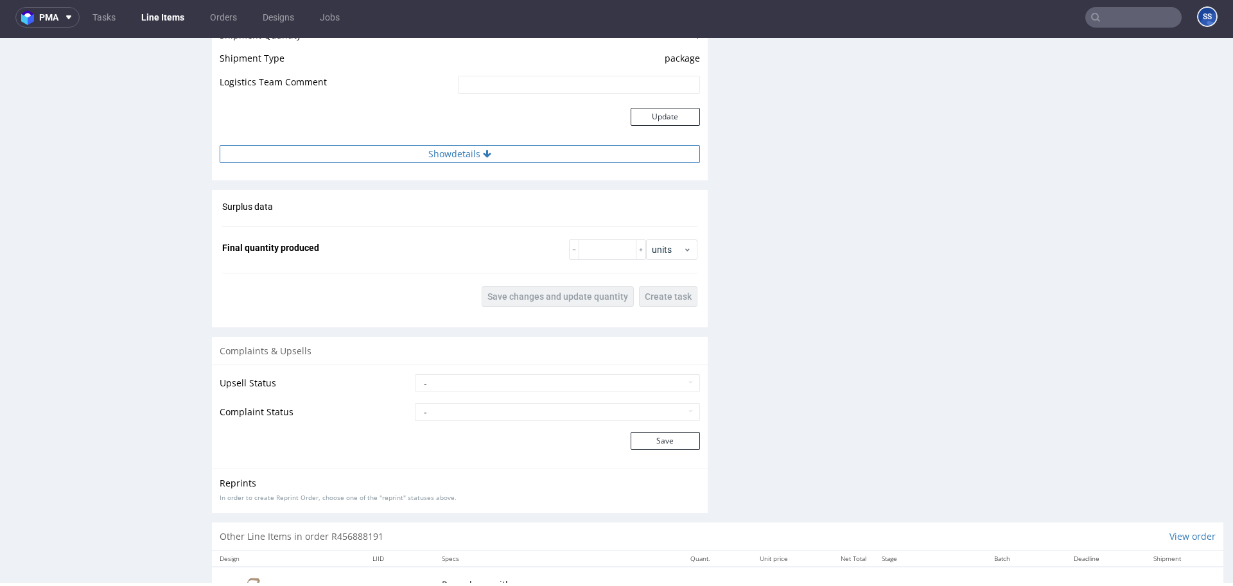
drag, startPoint x: 453, startPoint y: 167, endPoint x: 454, endPoint y: 159, distance: 8.4
click at [453, 164] on div "Estimated Shipment Quantity Unknown Estimated Shipment Cost Unknown Estimated T…" at bounding box center [460, 60] width 496 height 222
click at [454, 158] on button "Show details" at bounding box center [460, 154] width 480 height 18
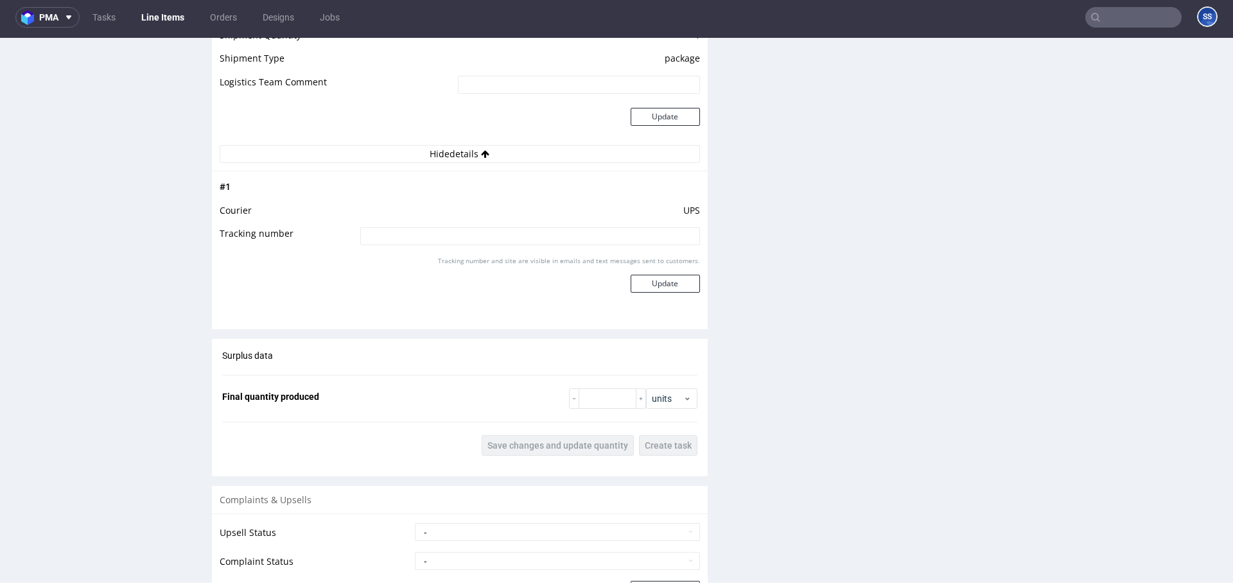
click at [492, 245] on td at bounding box center [528, 240] width 343 height 29
click at [494, 241] on input at bounding box center [530, 236] width 340 height 18
paste input "1Z5A15806896792011"
type input "1Z5A15806896792011"
click at [637, 279] on button "Update" at bounding box center [665, 284] width 69 height 18
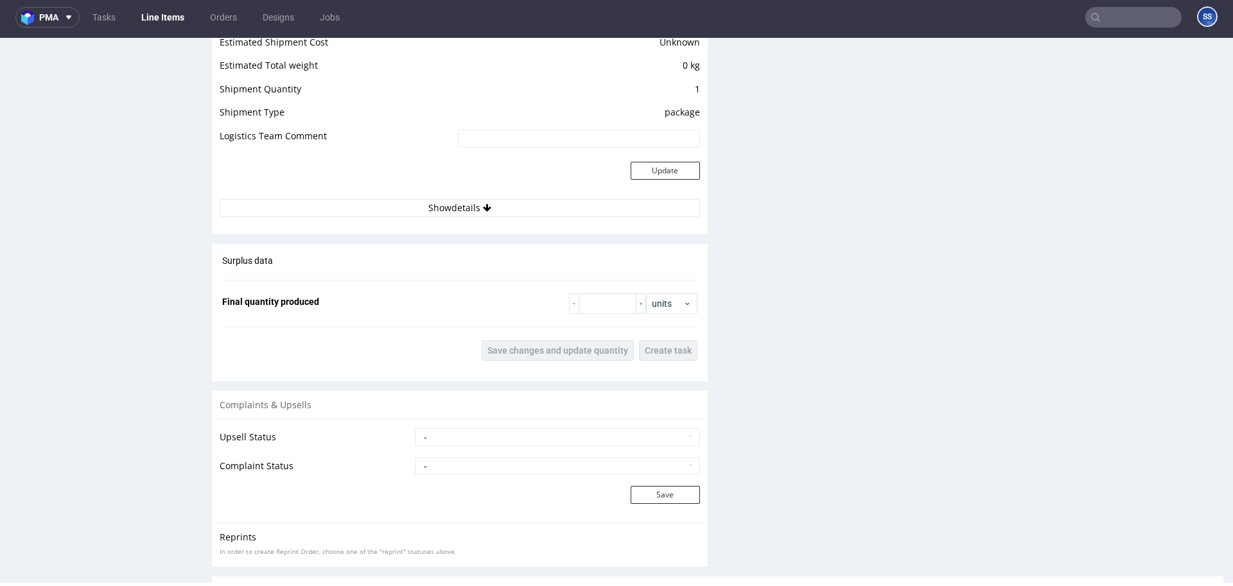
scroll to position [1162, 0]
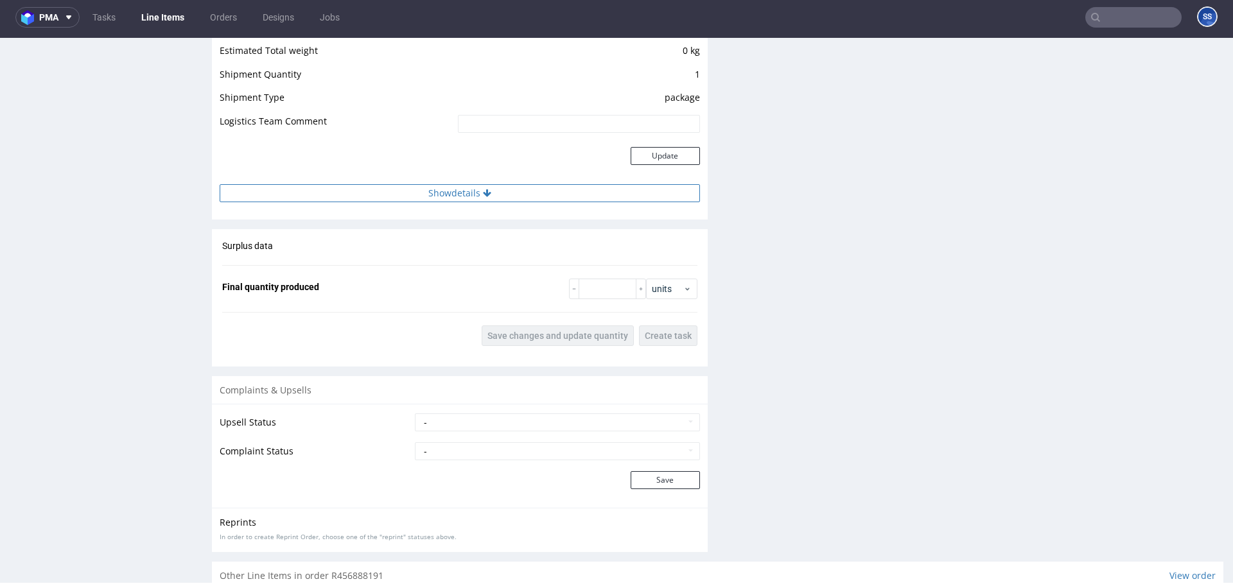
click at [455, 186] on button "Show details" at bounding box center [460, 193] width 480 height 18
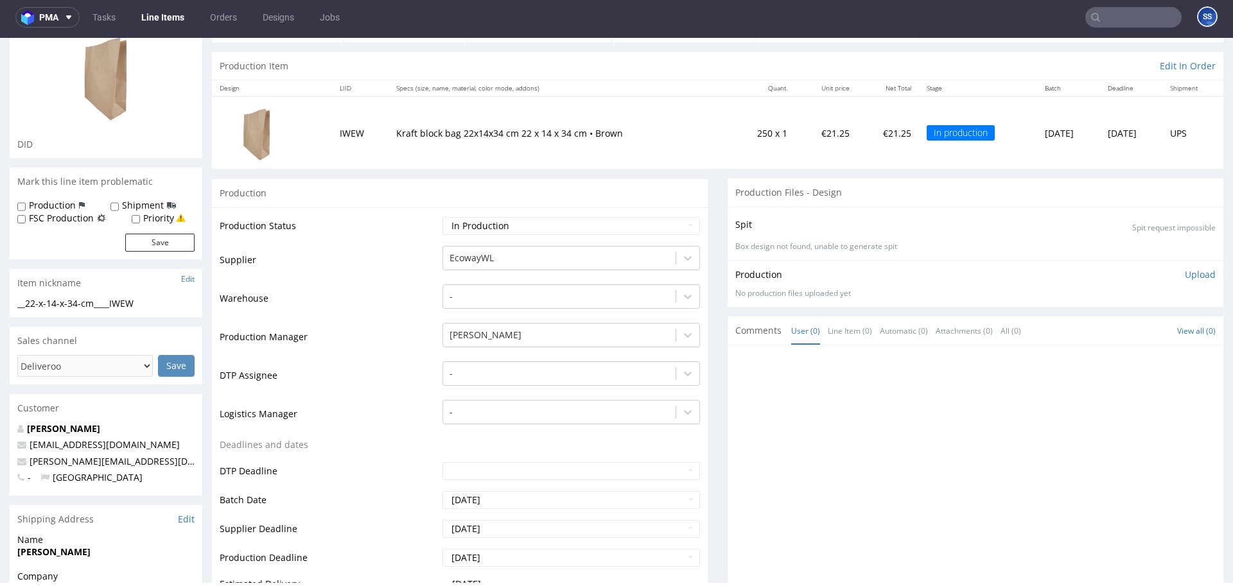
scroll to position [0, 0]
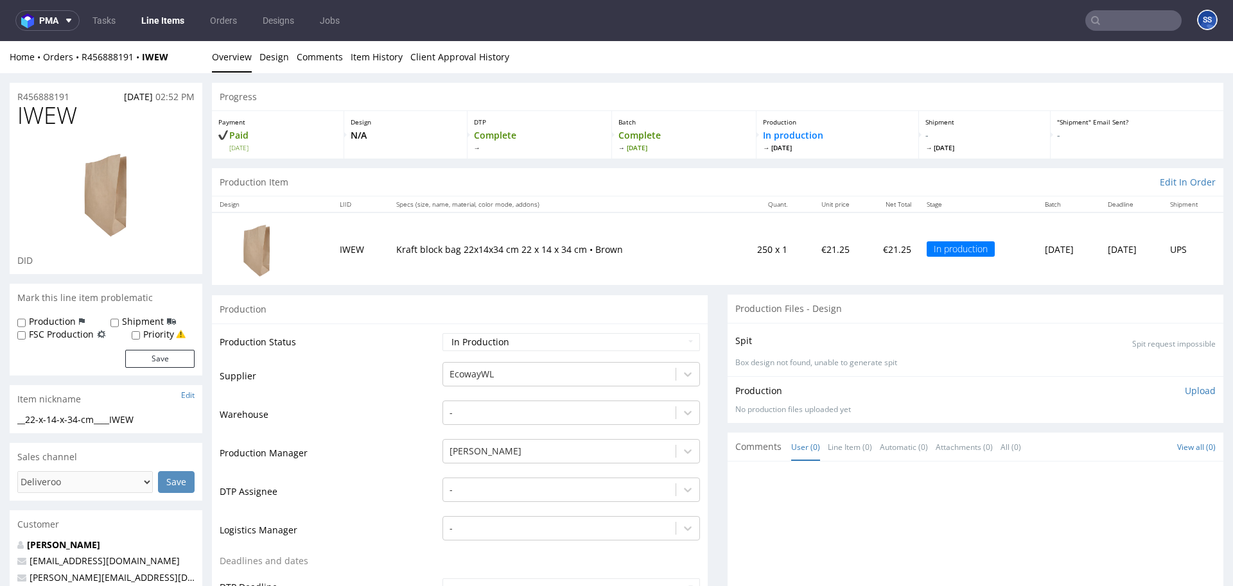
click at [164, 24] on link "Line Items" at bounding box center [163, 20] width 58 height 21
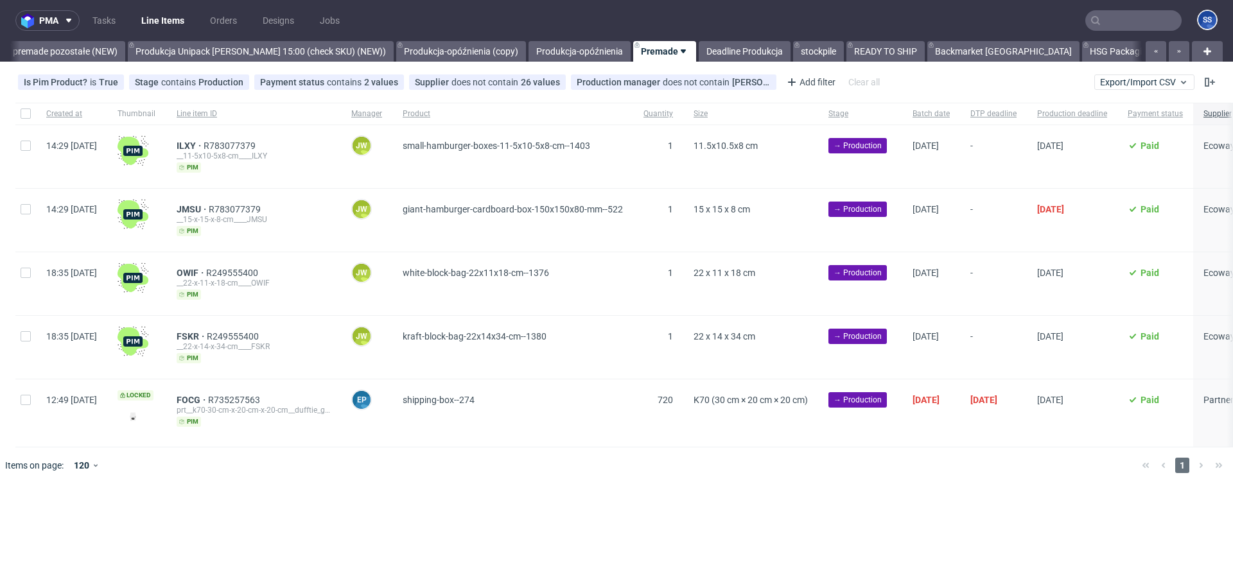
scroll to position [0, 1069]
click at [234, 53] on link "Produkcja Unipack [PERSON_NAME] 15:00 (check SKU) (NEW))" at bounding box center [256, 51] width 266 height 21
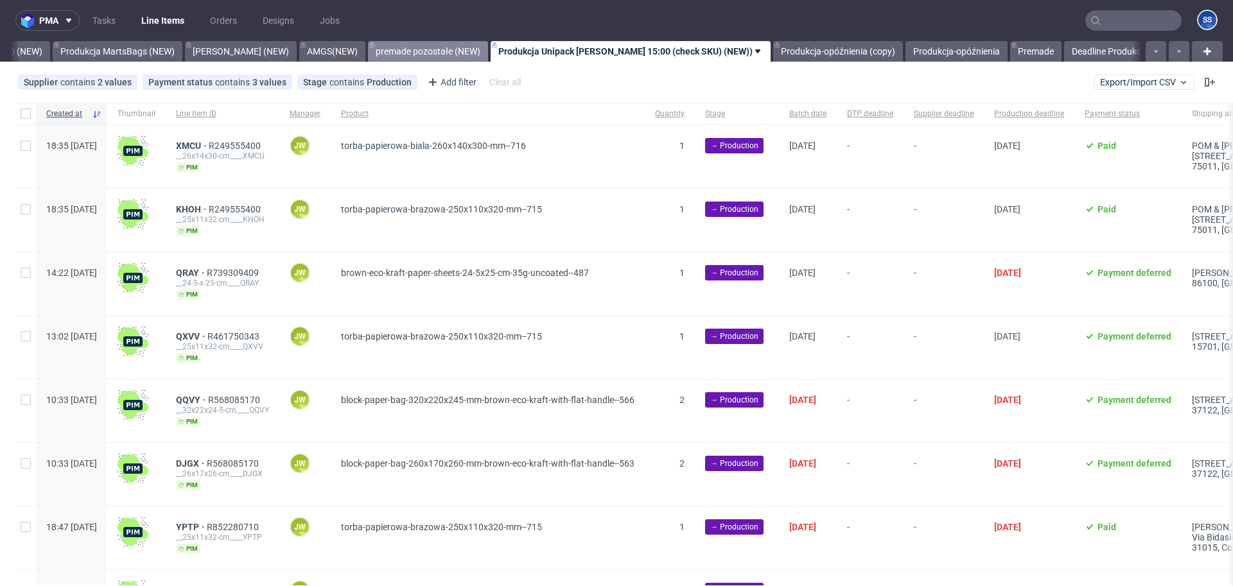
click at [405, 52] on link "premade pozostałe (NEW)" at bounding box center [428, 51] width 120 height 21
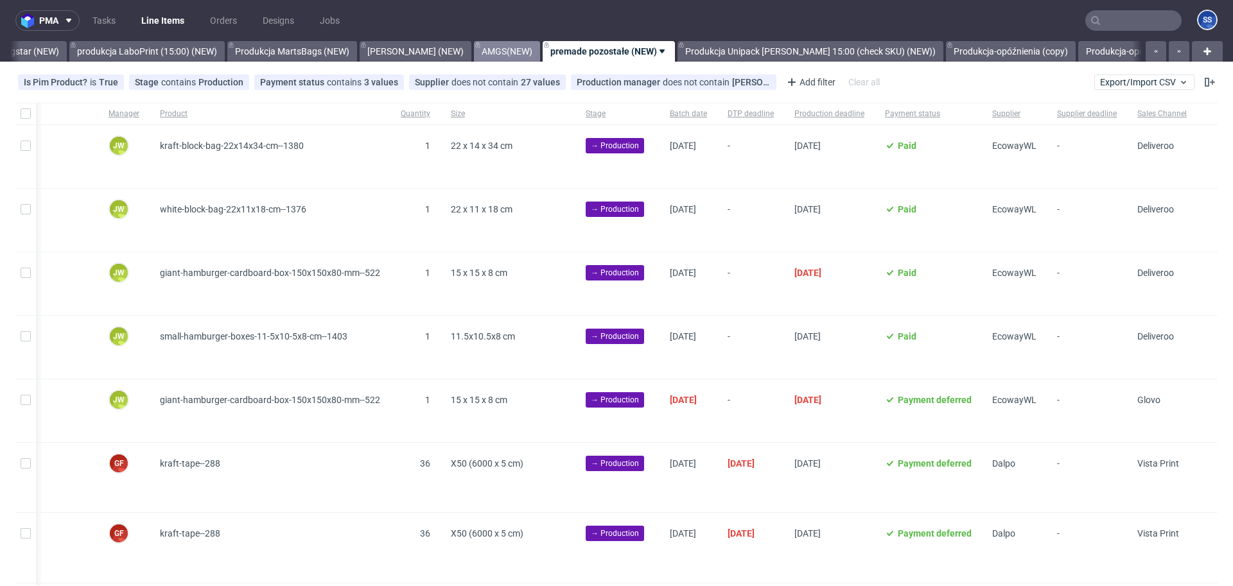
click at [474, 47] on link "AMGS(NEW)" at bounding box center [507, 51] width 66 height 21
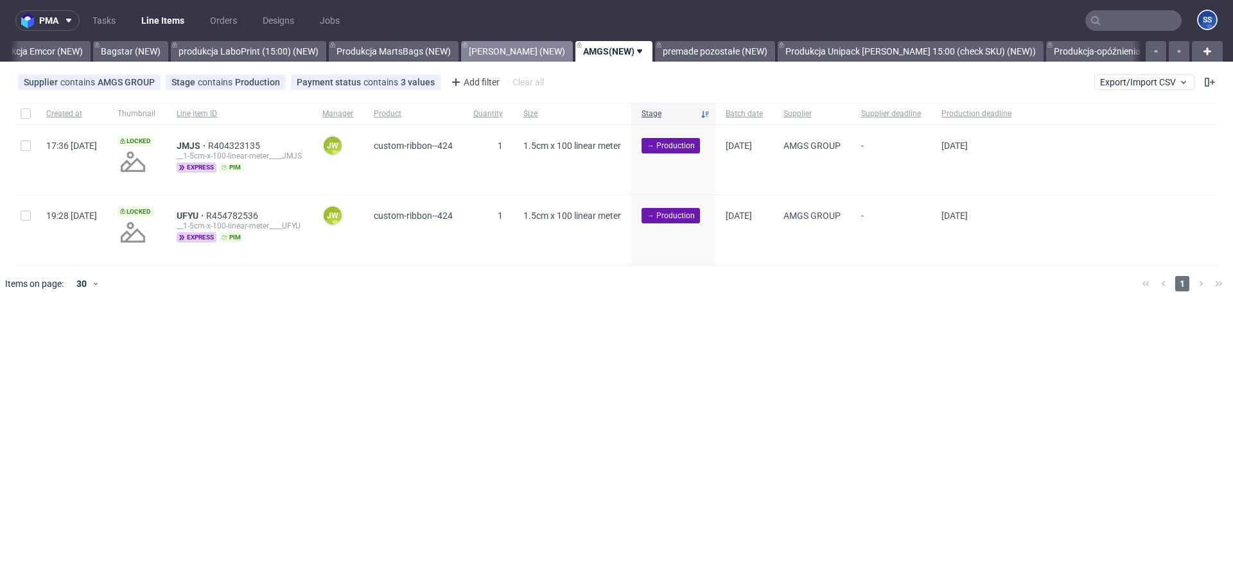
click at [487, 55] on link "ADAMS (NEW)" at bounding box center [517, 51] width 112 height 21
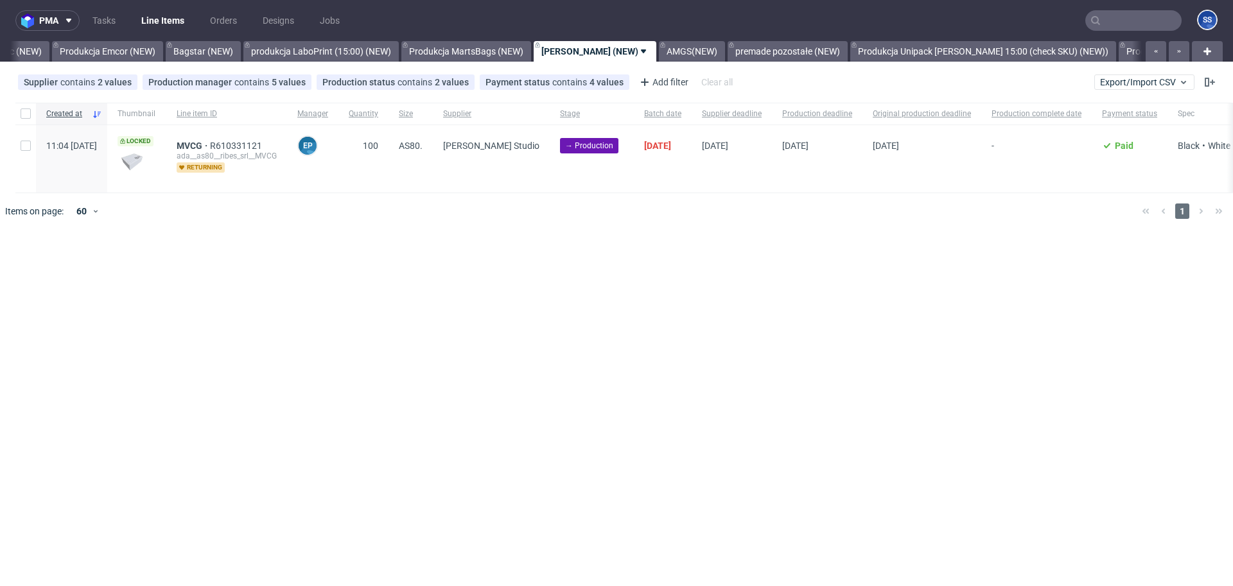
click at [487, 55] on link "Produkcja MartsBags (NEW)" at bounding box center [466, 51] width 130 height 21
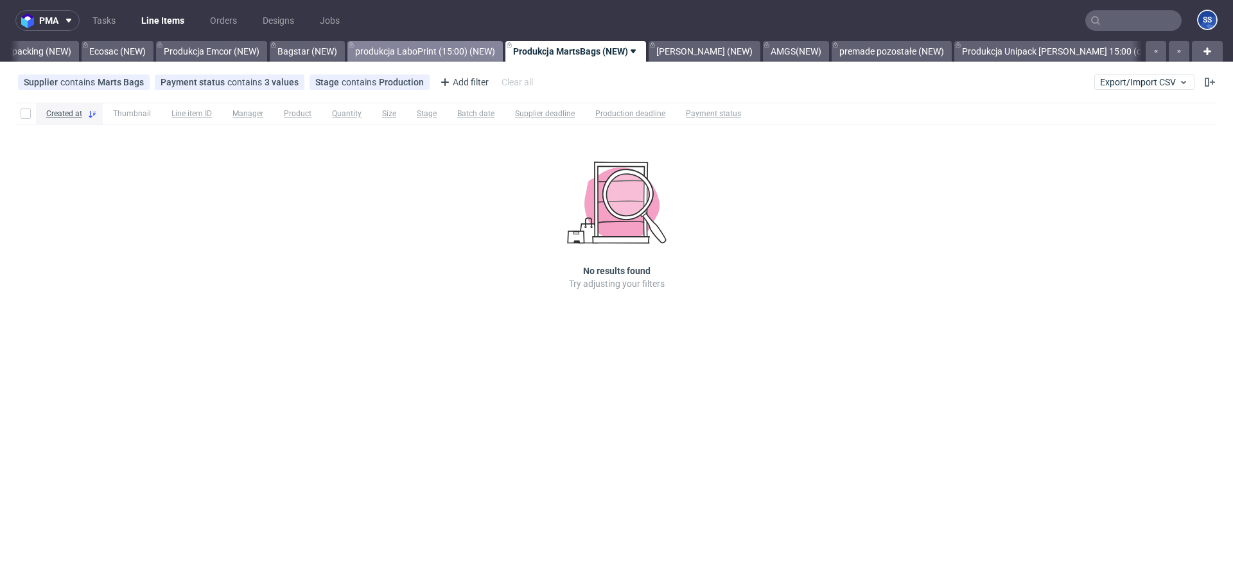
click at [433, 51] on link "produkcja LaboPrint (15:00) (NEW)" at bounding box center [424, 51] width 155 height 21
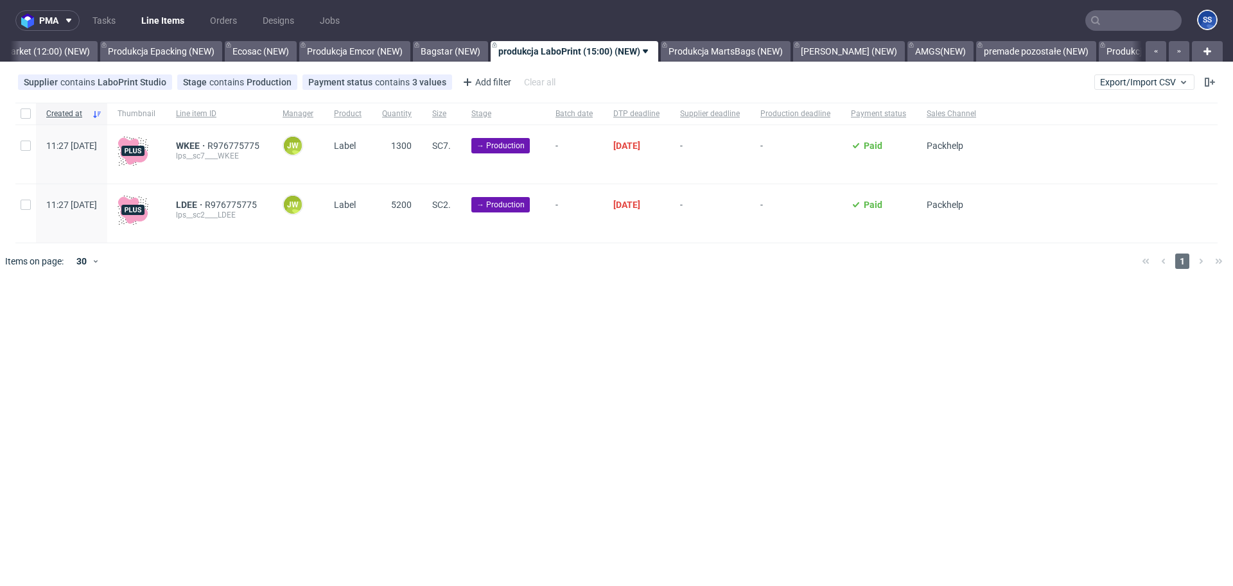
scroll to position [0, 103]
click at [448, 51] on link "Bagstar (NEW)" at bounding box center [451, 51] width 75 height 21
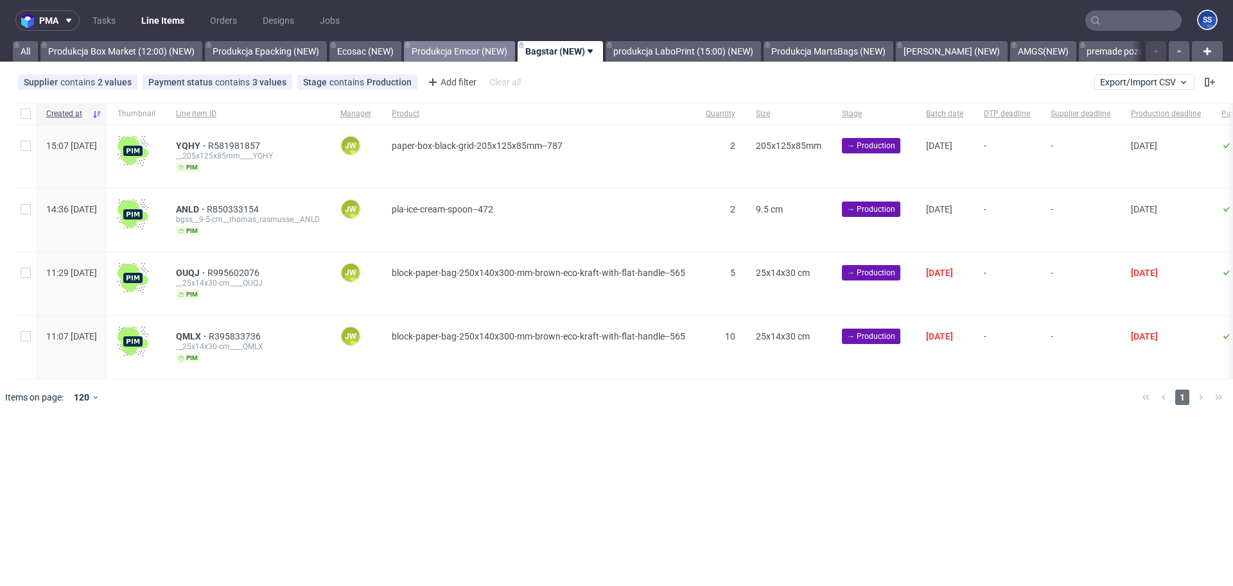
click at [469, 49] on link "Produkcja Emcor (NEW)" at bounding box center [459, 51] width 111 height 21
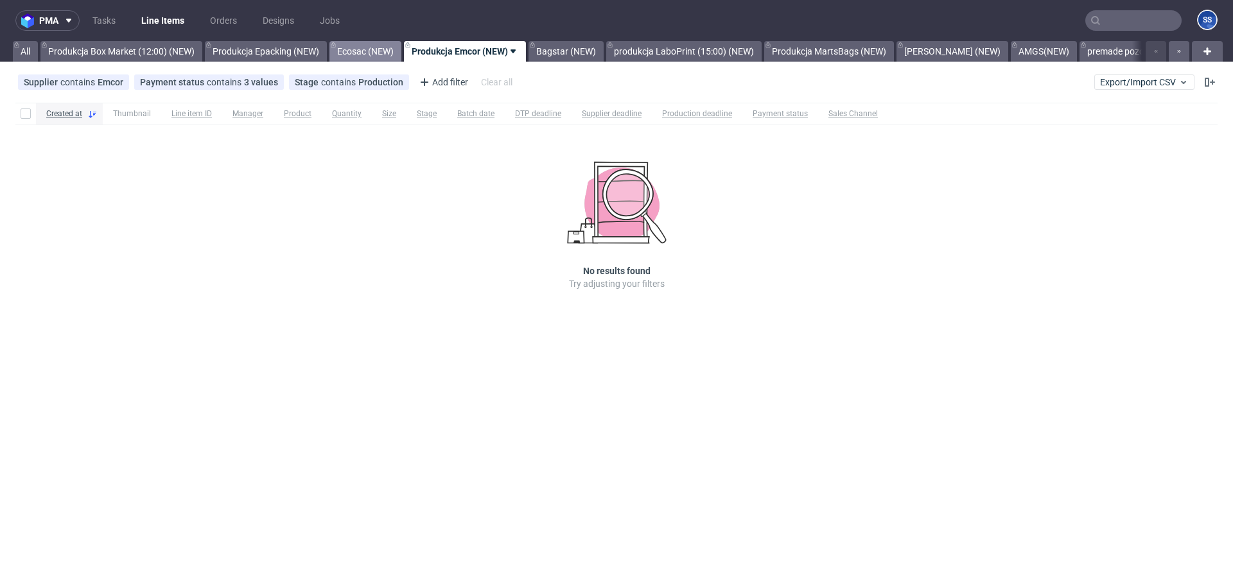
click at [373, 47] on link "Ecosac (NEW)" at bounding box center [365, 51] width 72 height 21
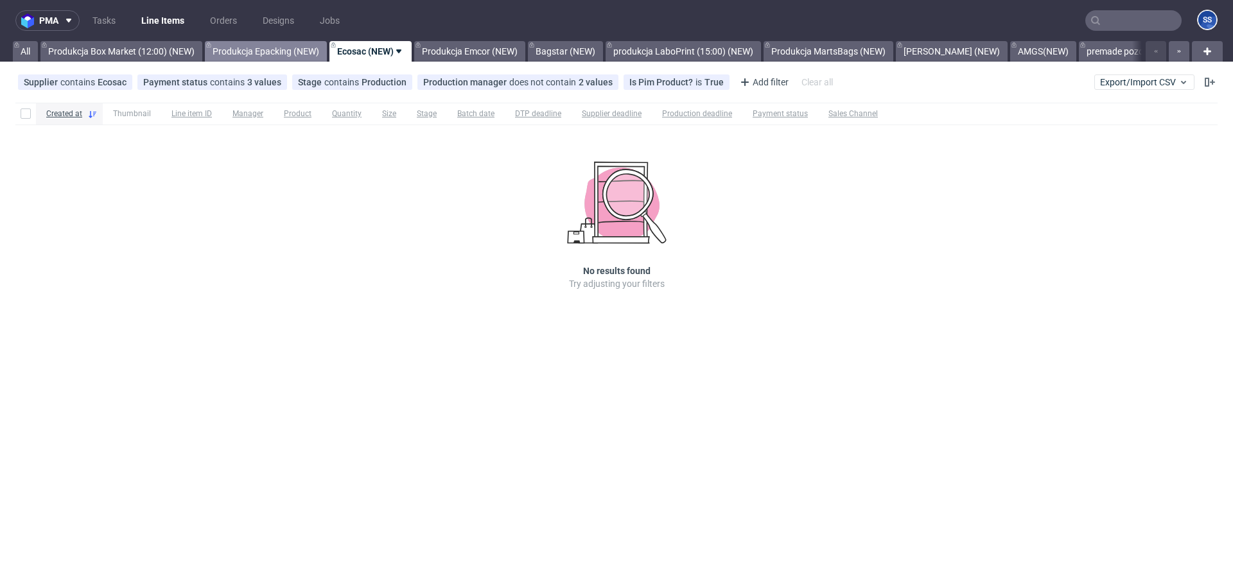
click at [301, 53] on link "Produkcja Epacking (NEW)" at bounding box center [266, 51] width 122 height 21
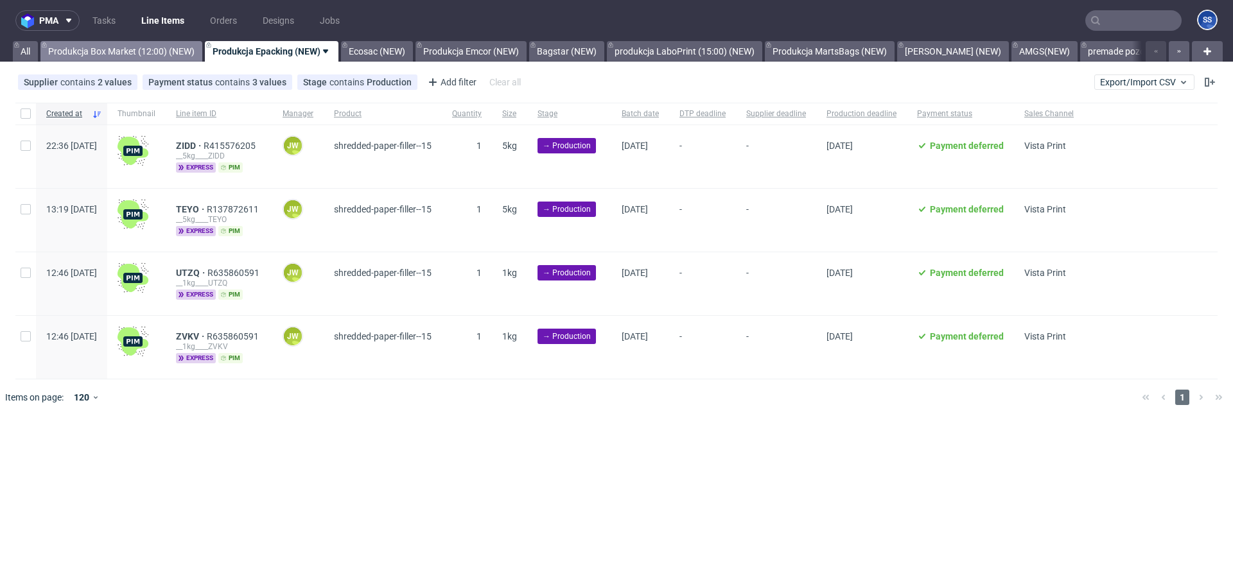
click at [153, 48] on link "Produkcja Box Market (12:00) (NEW)" at bounding box center [121, 51] width 162 height 21
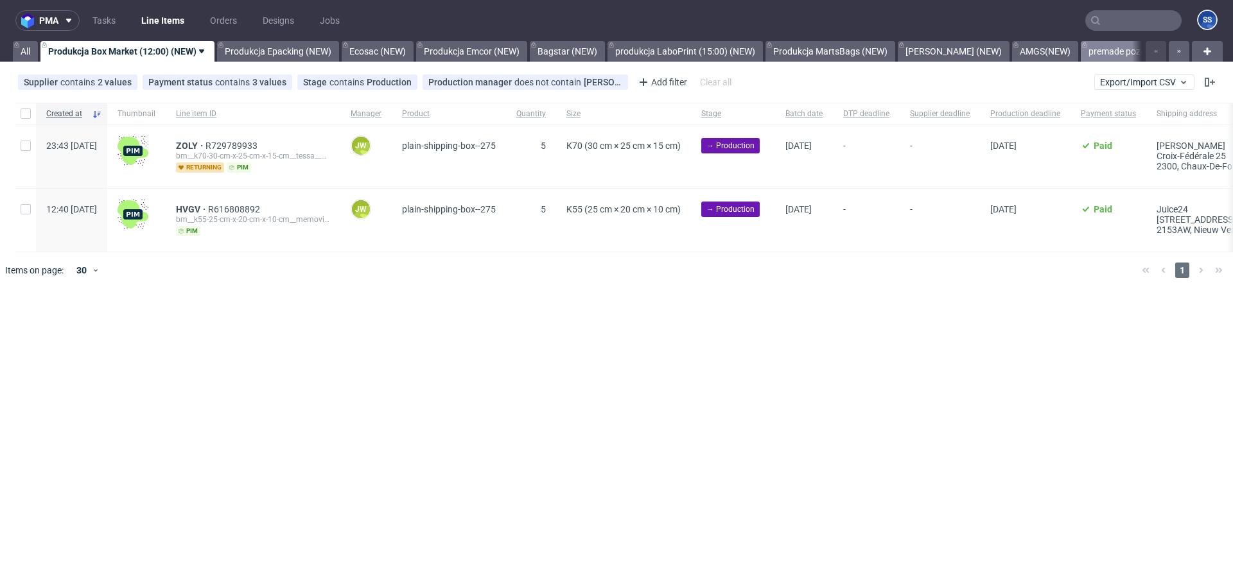
click at [1103, 47] on link "premade pozostałe (NEW)" at bounding box center [1141, 51] width 120 height 21
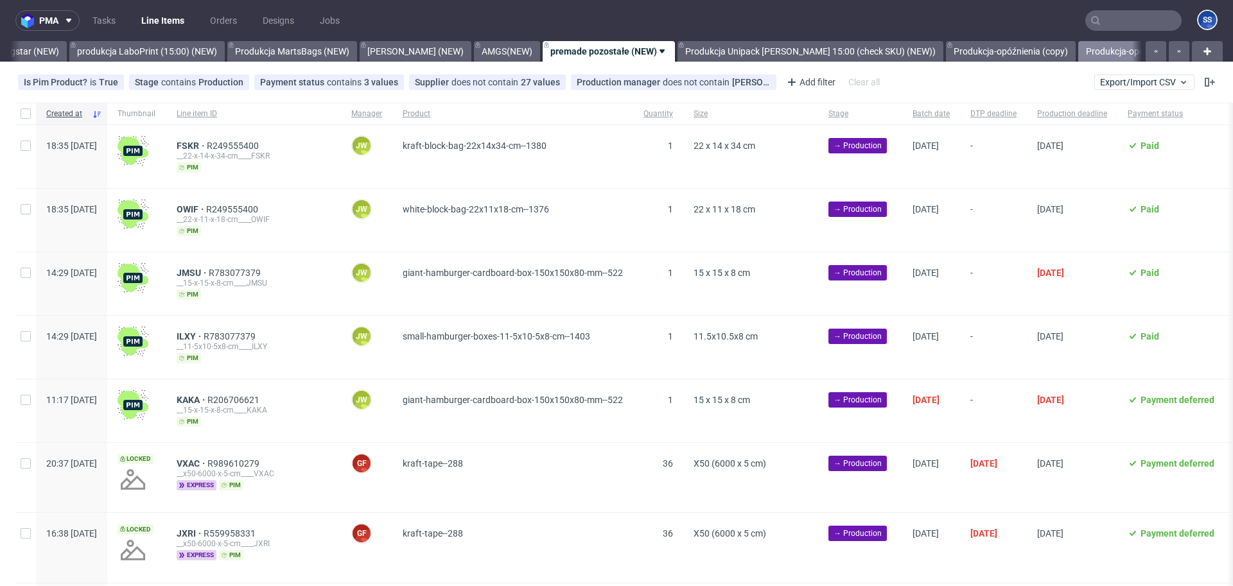
click at [1078, 55] on link "Produkcja-opóźnienia" at bounding box center [1129, 51] width 102 height 21
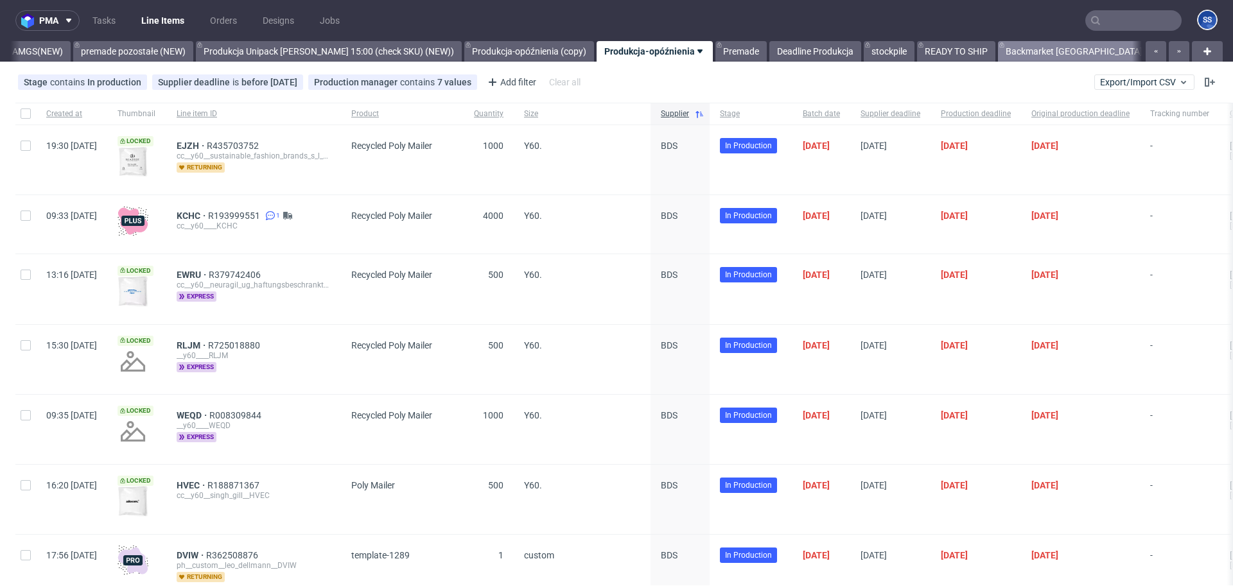
click at [998, 55] on link "Backmarket [GEOGRAPHIC_DATA]" at bounding box center [1074, 51] width 152 height 21
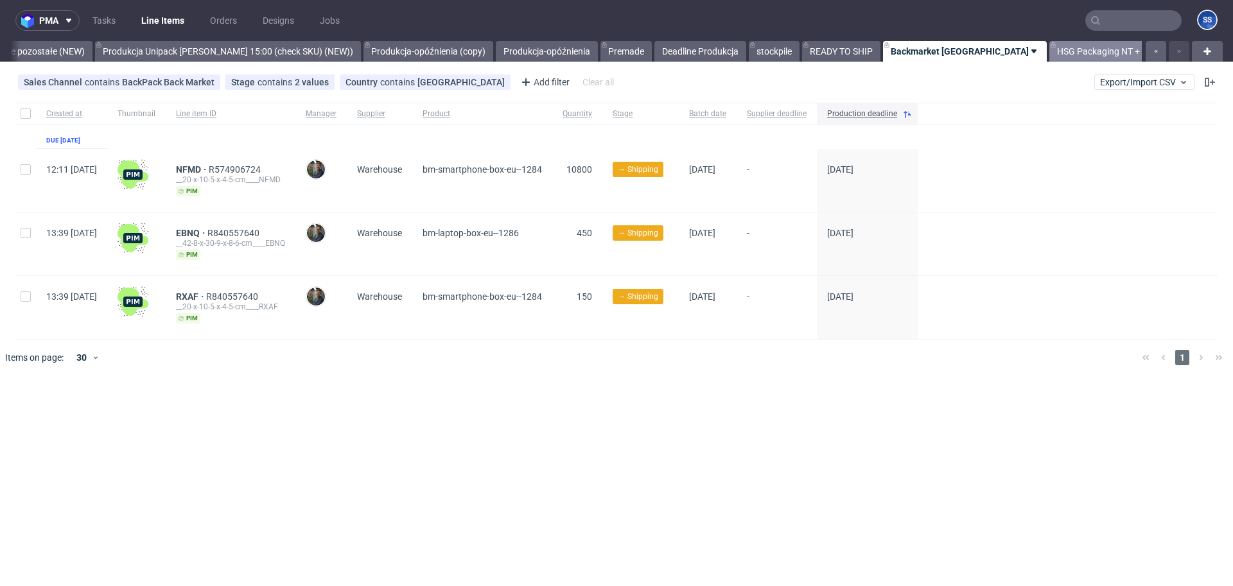
scroll to position [0, 1103]
click at [209, 170] on span "NFMD" at bounding box center [192, 169] width 33 height 10
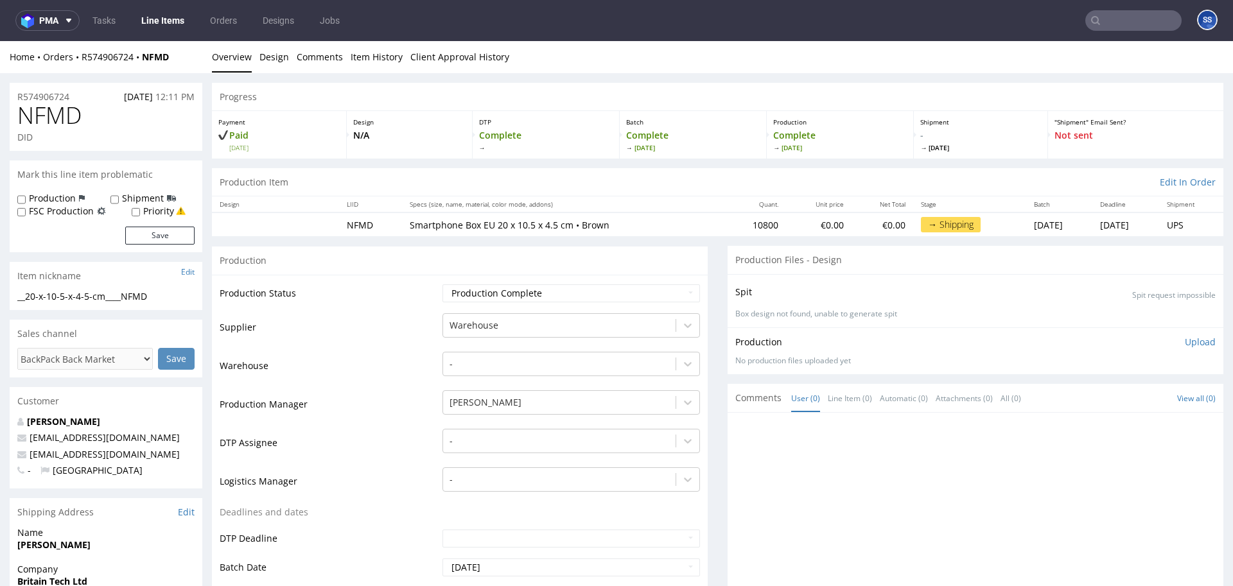
click at [177, 24] on link "Line Items" at bounding box center [163, 20] width 58 height 21
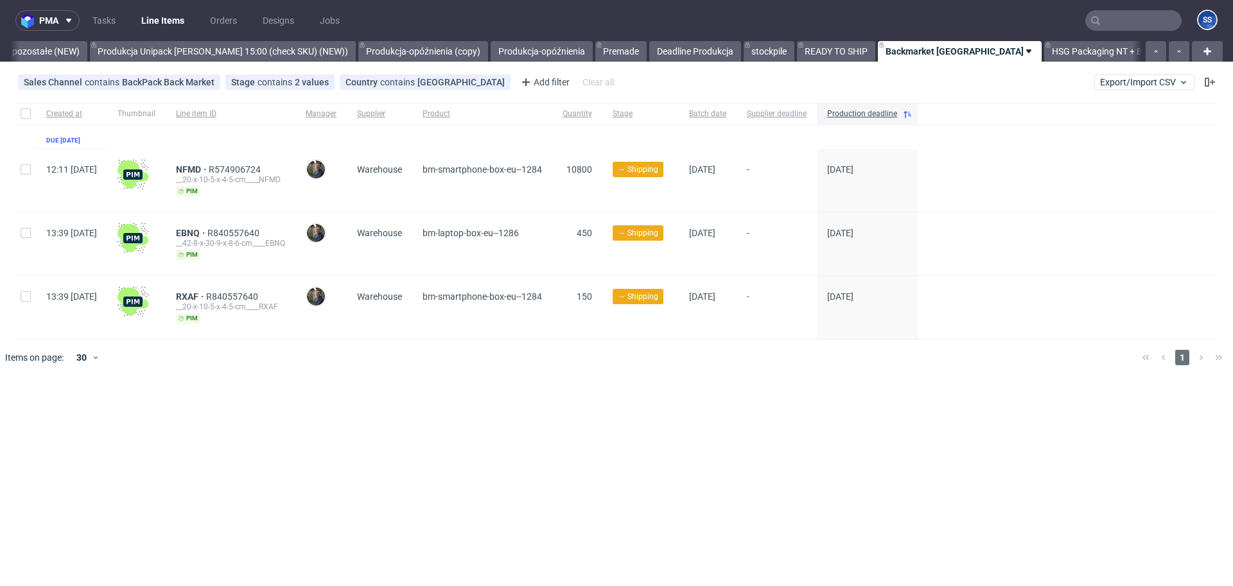
scroll to position [0, 1103]
click at [207, 235] on span "EBNQ" at bounding box center [191, 233] width 31 height 10
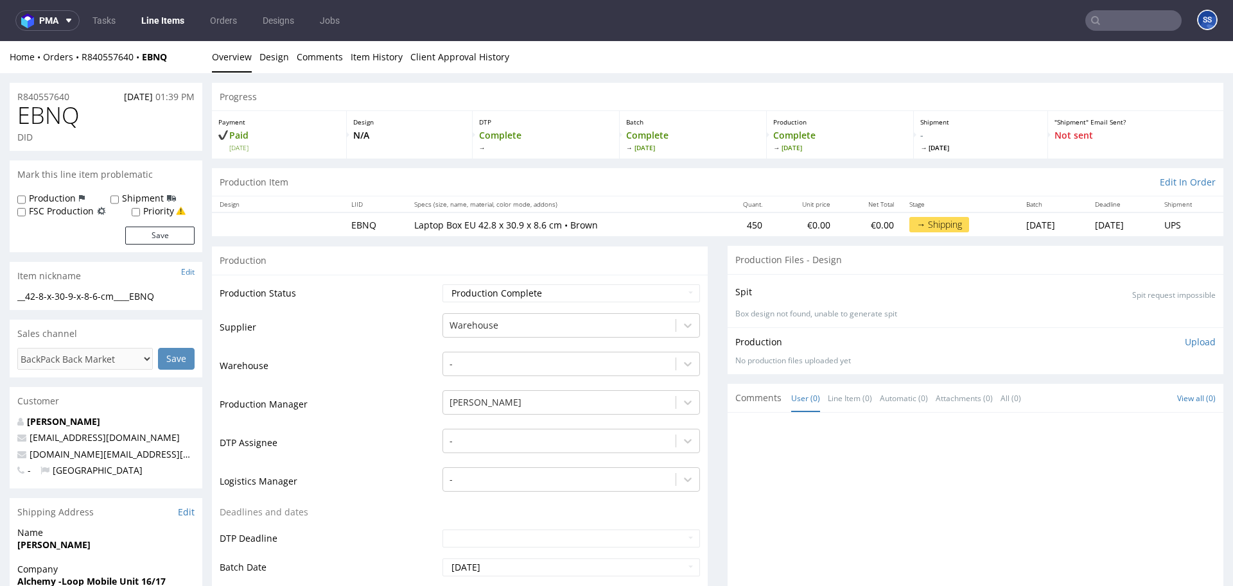
click at [172, 22] on link "Line Items" at bounding box center [163, 20] width 58 height 21
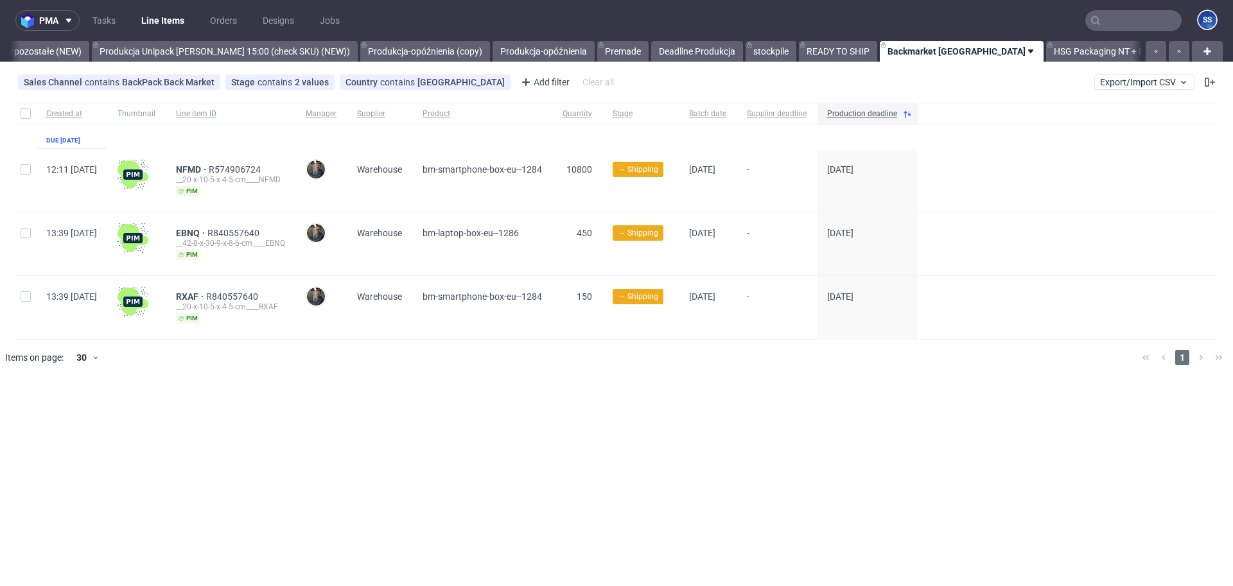
scroll to position [0, 1103]
click at [1042, 52] on link "HSG Packaging NT + BM" at bounding box center [1099, 51] width 114 height 21
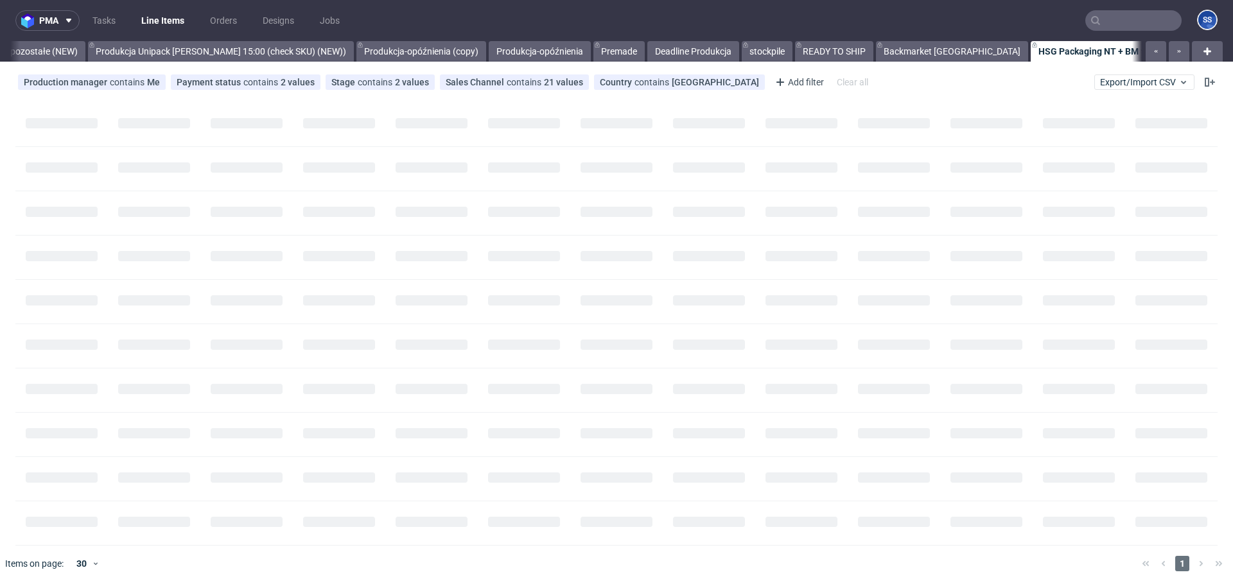
scroll to position [0, 1103]
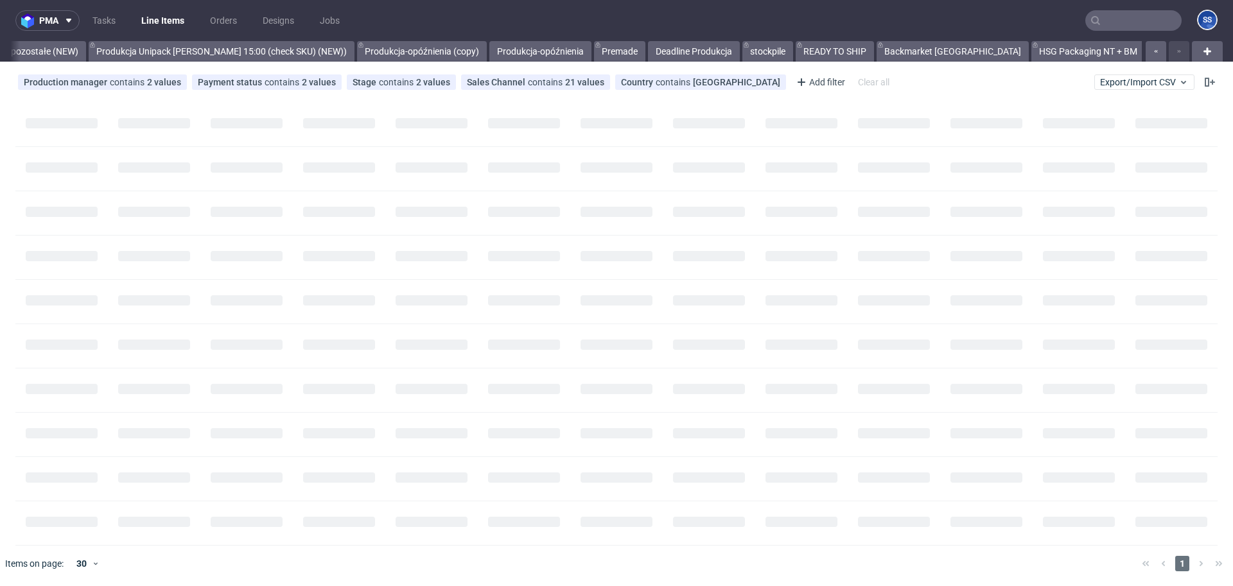
scroll to position [0, 1102]
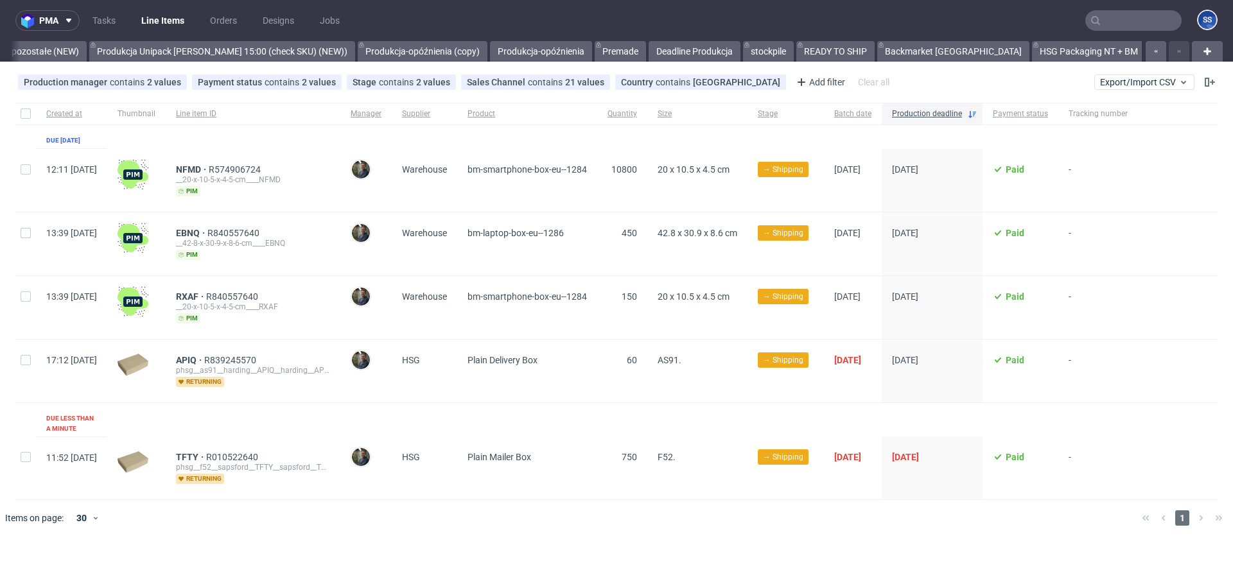
click at [1148, 56] on link "Backmarket" at bounding box center [1180, 51] width 64 height 21
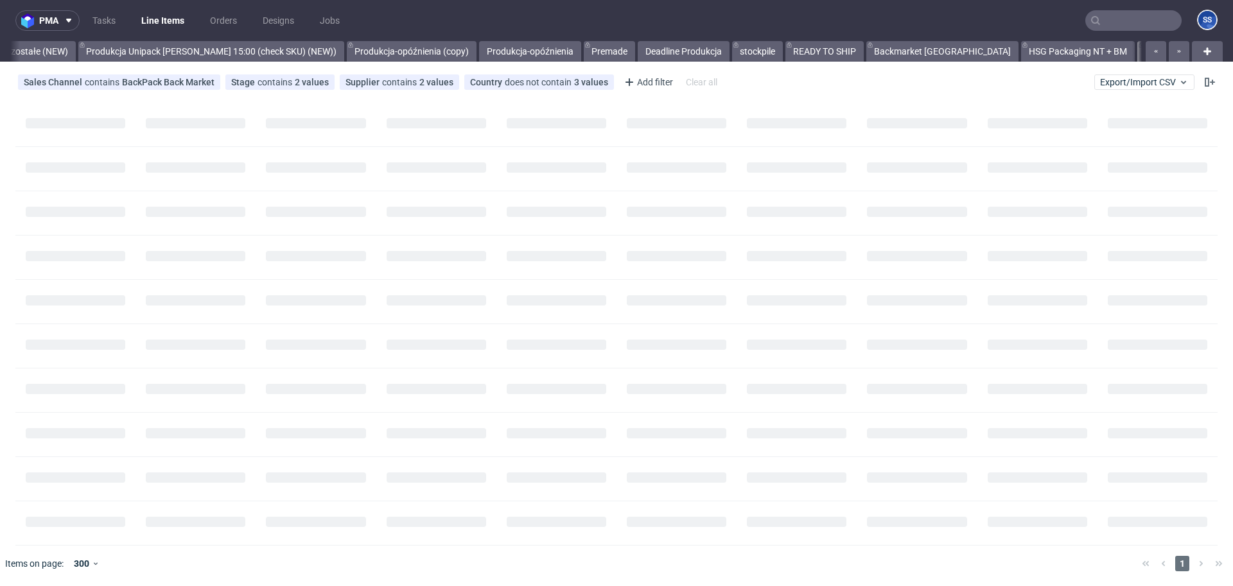
scroll to position [0, 1103]
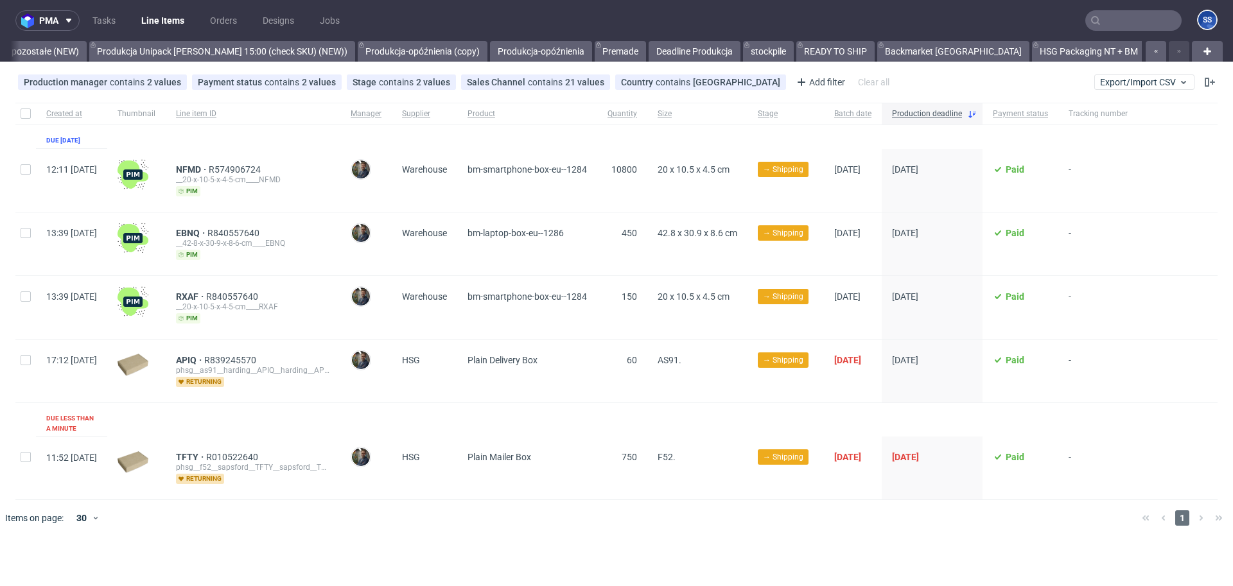
click at [1148, 55] on link "Backmarket" at bounding box center [1180, 51] width 64 height 21
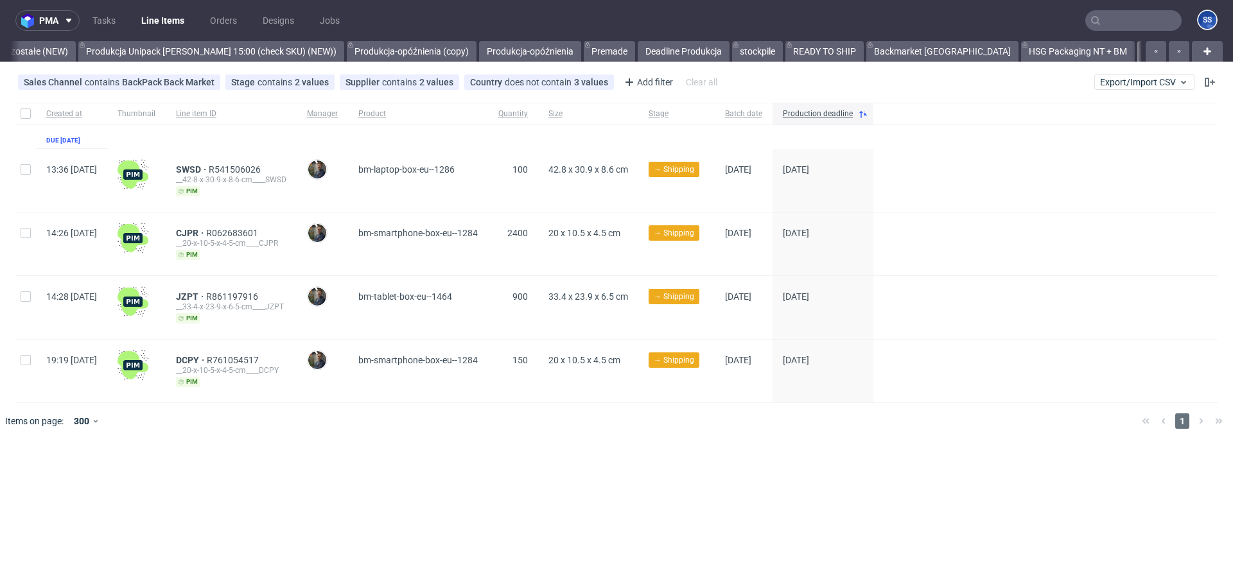
scroll to position [0, 1103]
click at [926, 439] on div "Created at Thumbnail Line item ID Manager Product Quantity Size Stage Batch dat…" at bounding box center [616, 271] width 1233 height 347
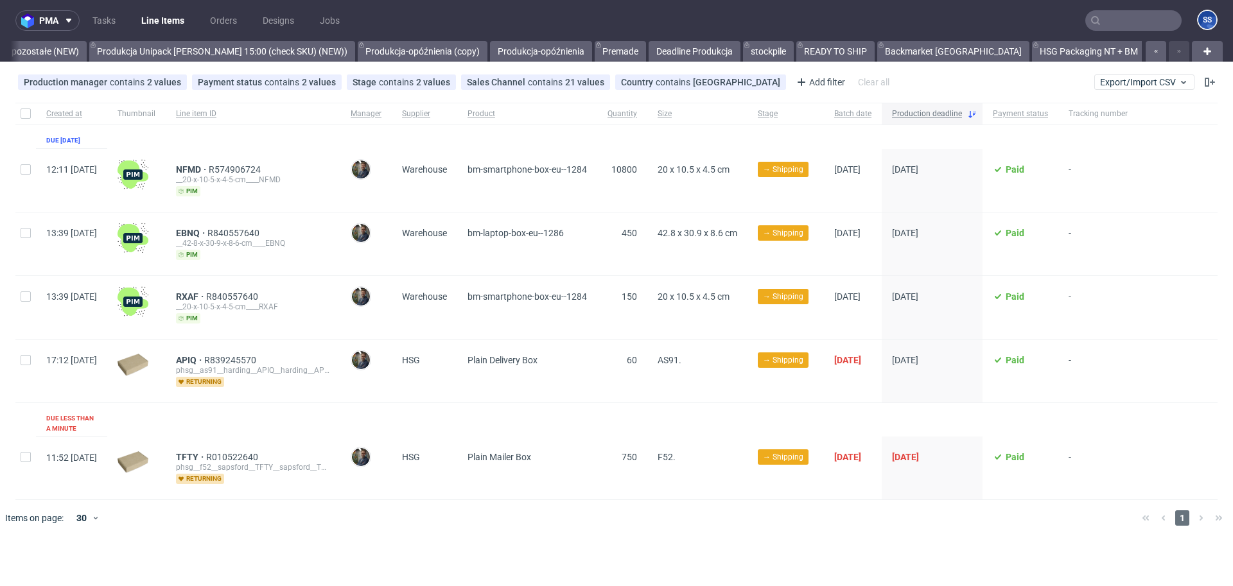
click at [962, 116] on span "Production deadline" at bounding box center [927, 114] width 70 height 11
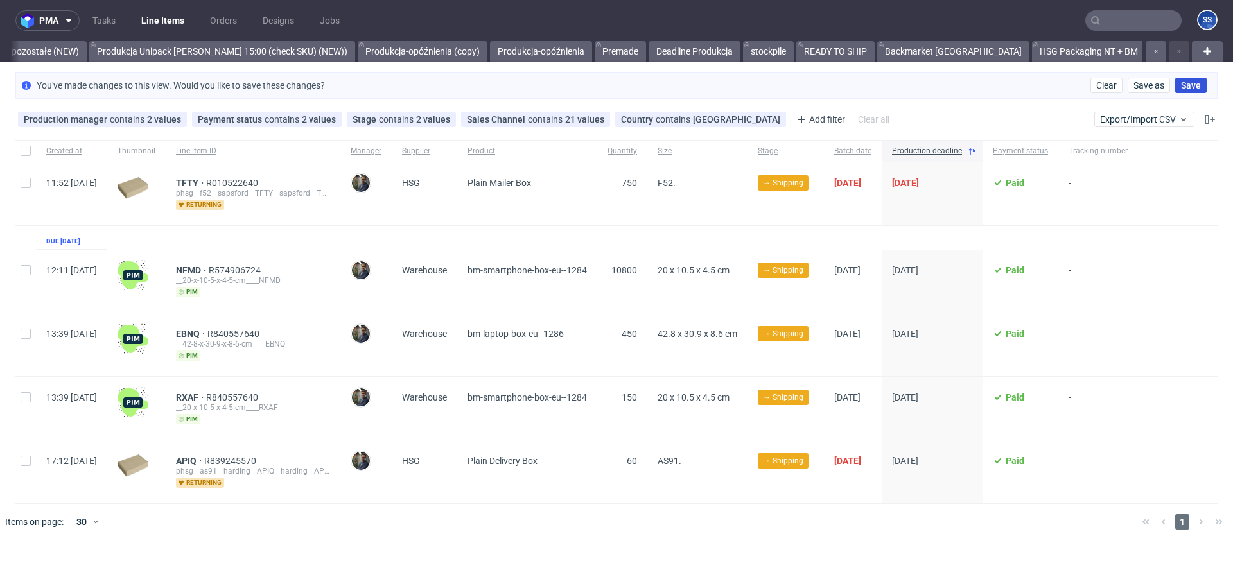
click at [1188, 89] on span "Save" at bounding box center [1191, 85] width 20 height 9
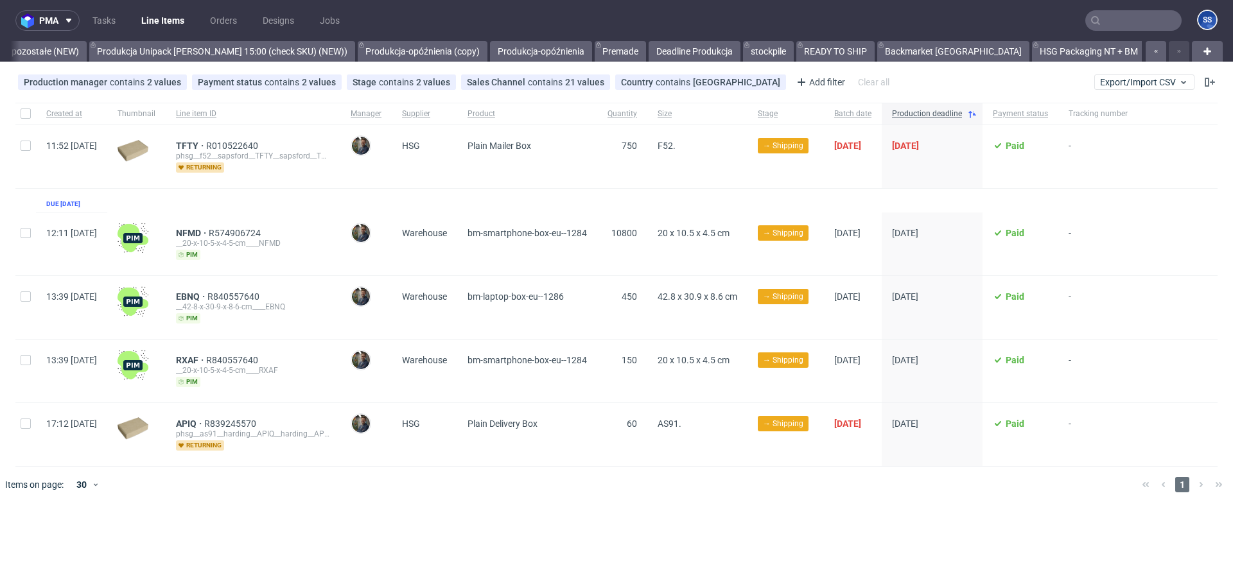
click at [19, 147] on div at bounding box center [25, 156] width 21 height 63
checkbox input "true"
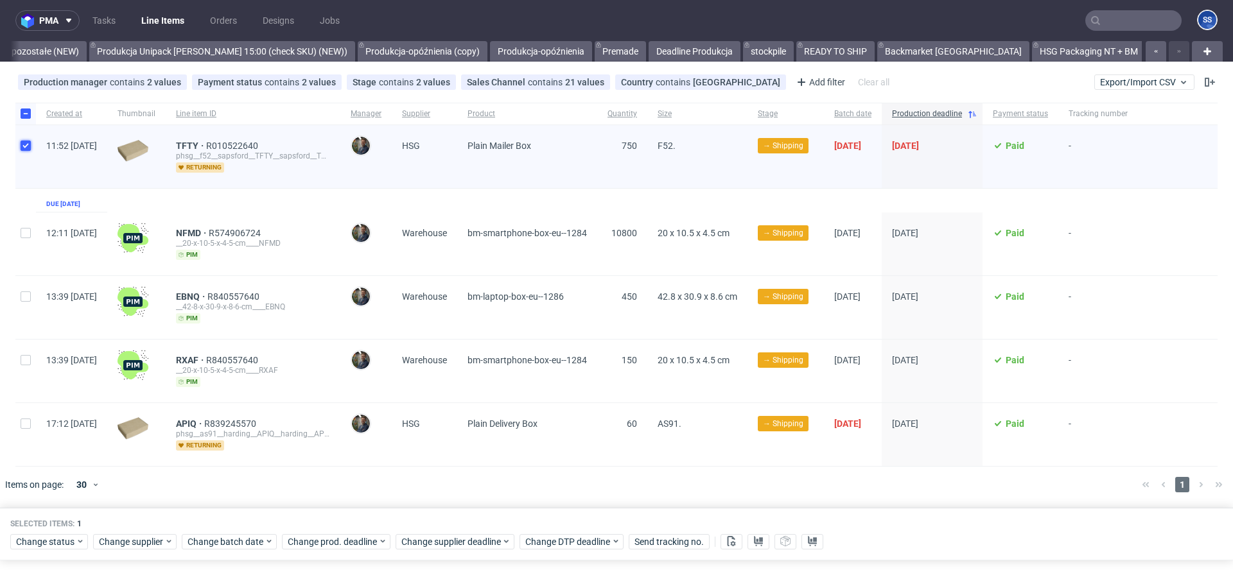
click at [25, 145] on input "checkbox" at bounding box center [26, 146] width 10 height 10
checkbox input "false"
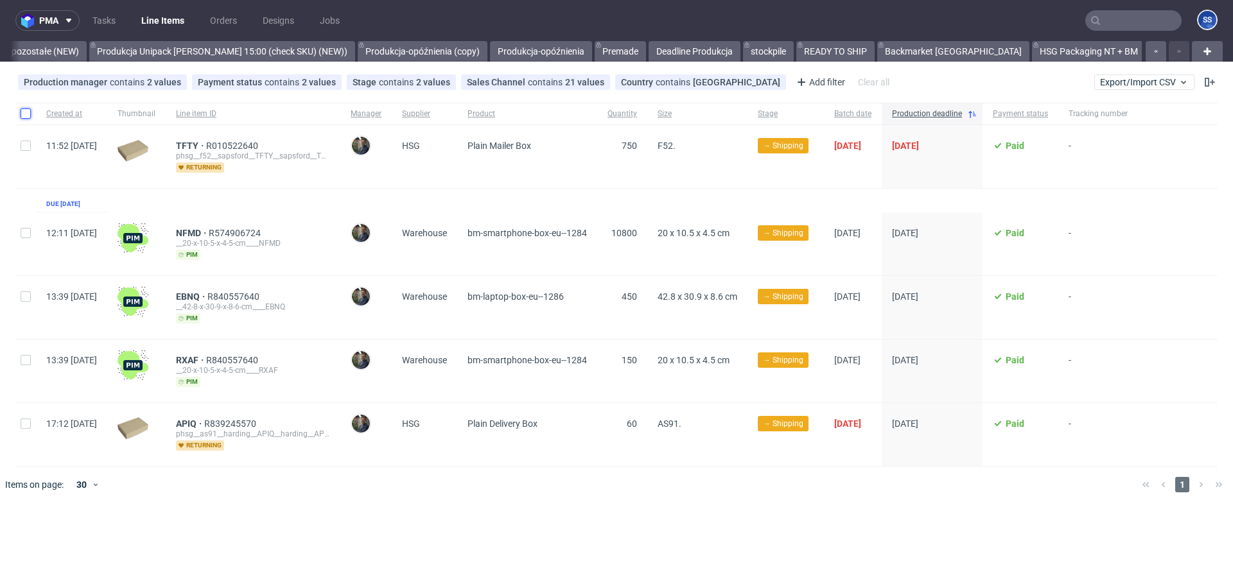
click at [28, 112] on input "checkbox" at bounding box center [26, 114] width 10 height 10
checkbox input "true"
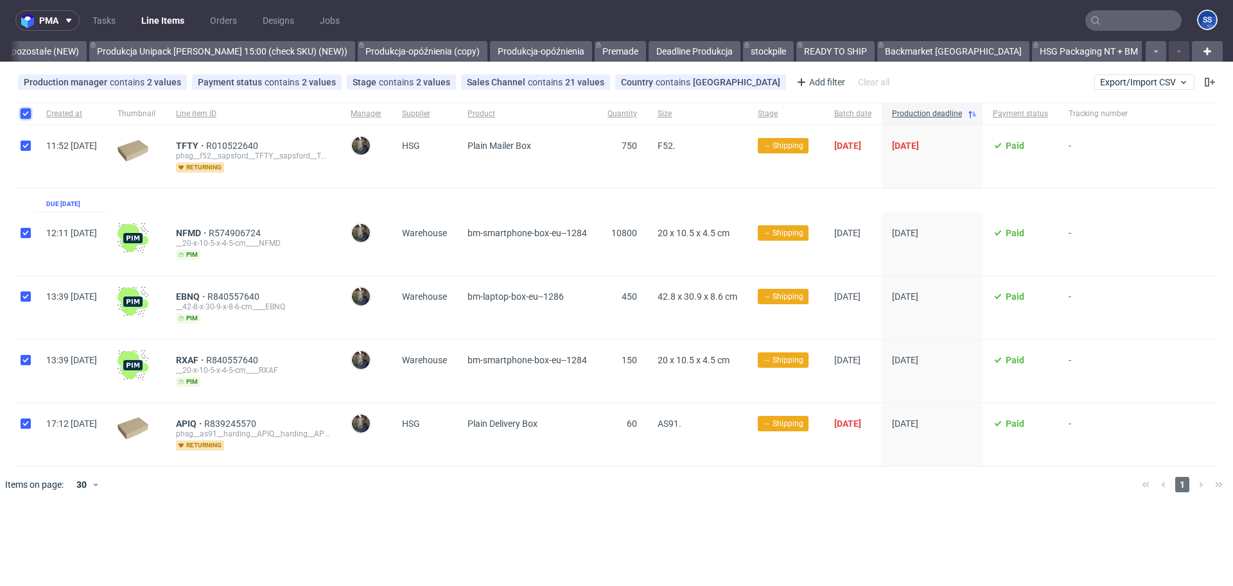
checkbox input "true"
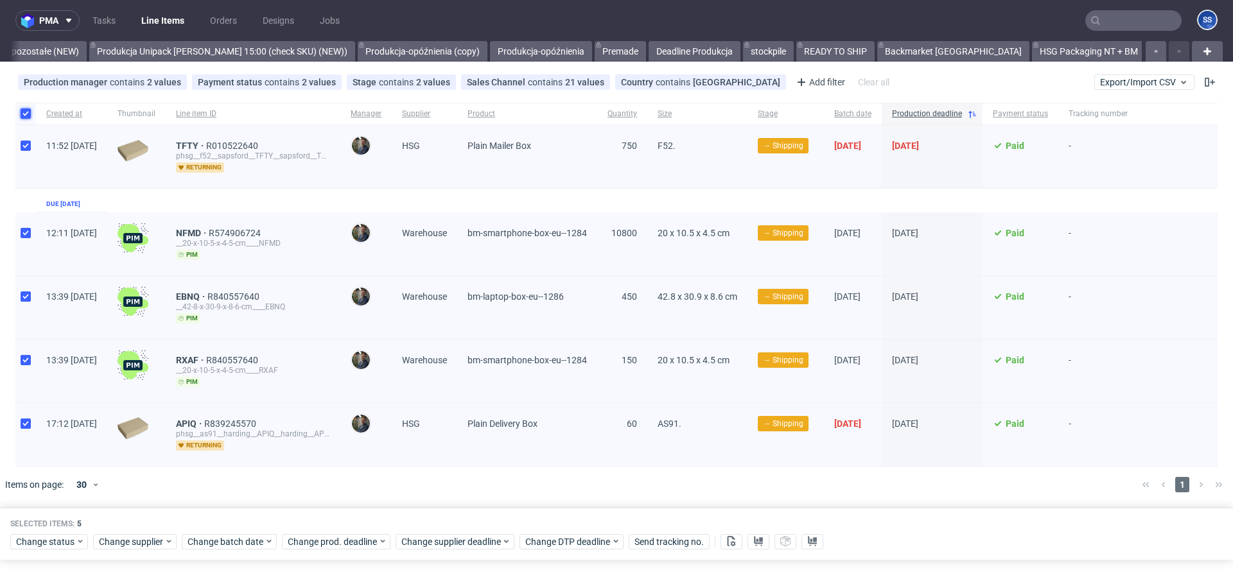
click at [26, 110] on input "checkbox" at bounding box center [26, 114] width 10 height 10
checkbox input "false"
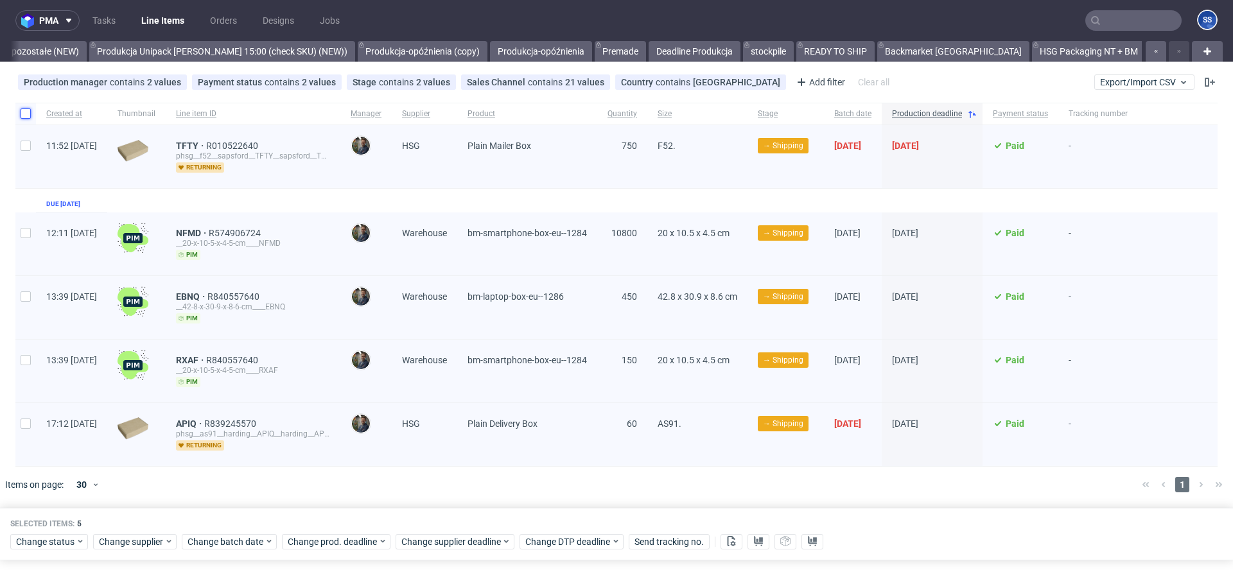
checkbox input "false"
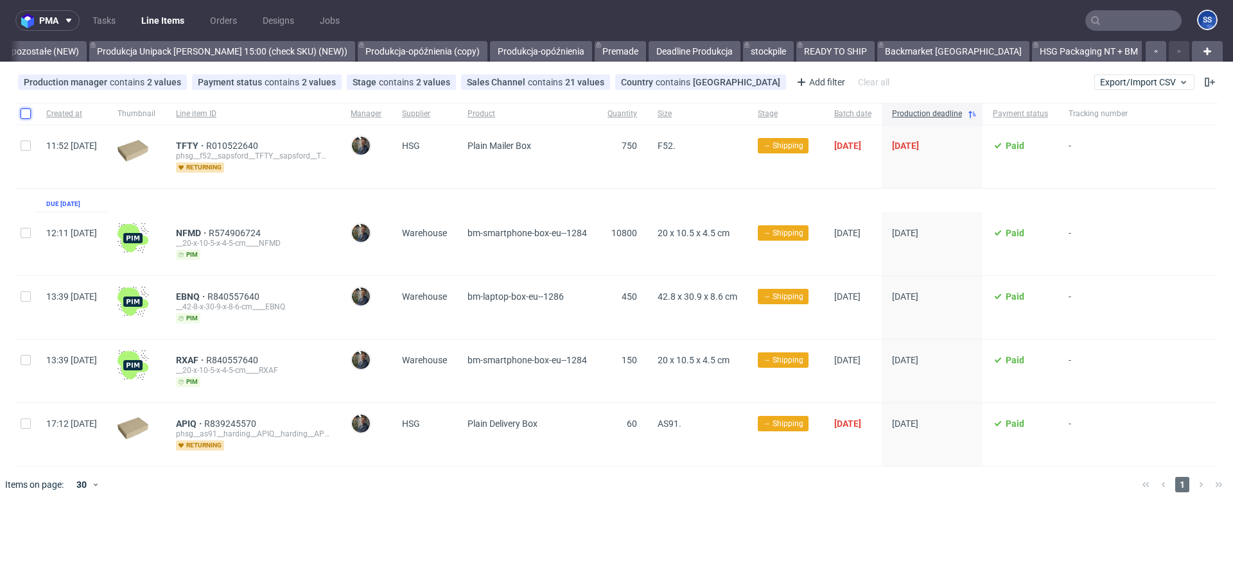
click at [24, 116] on input "checkbox" at bounding box center [26, 114] width 10 height 10
checkbox input "true"
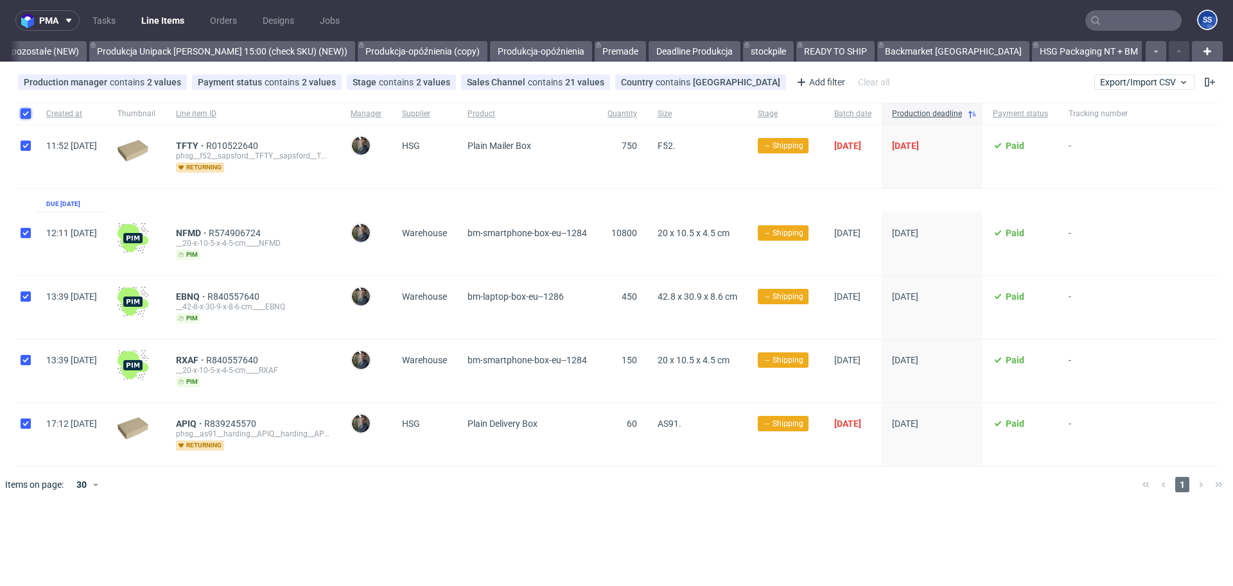
checkbox input "true"
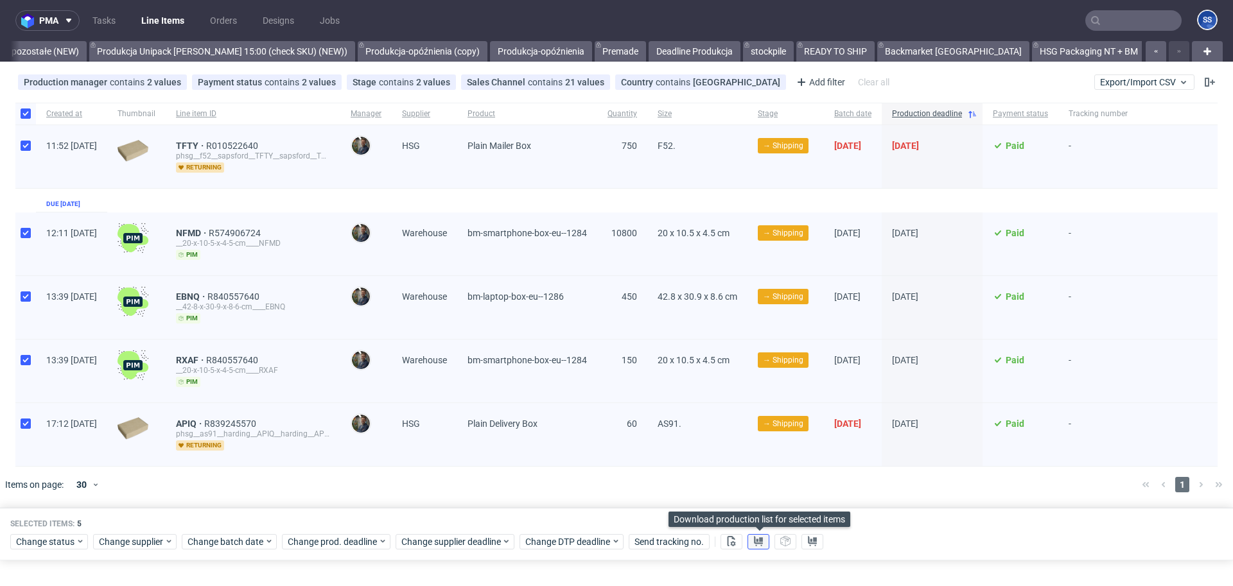
click at [762, 540] on use at bounding box center [758, 541] width 9 height 10
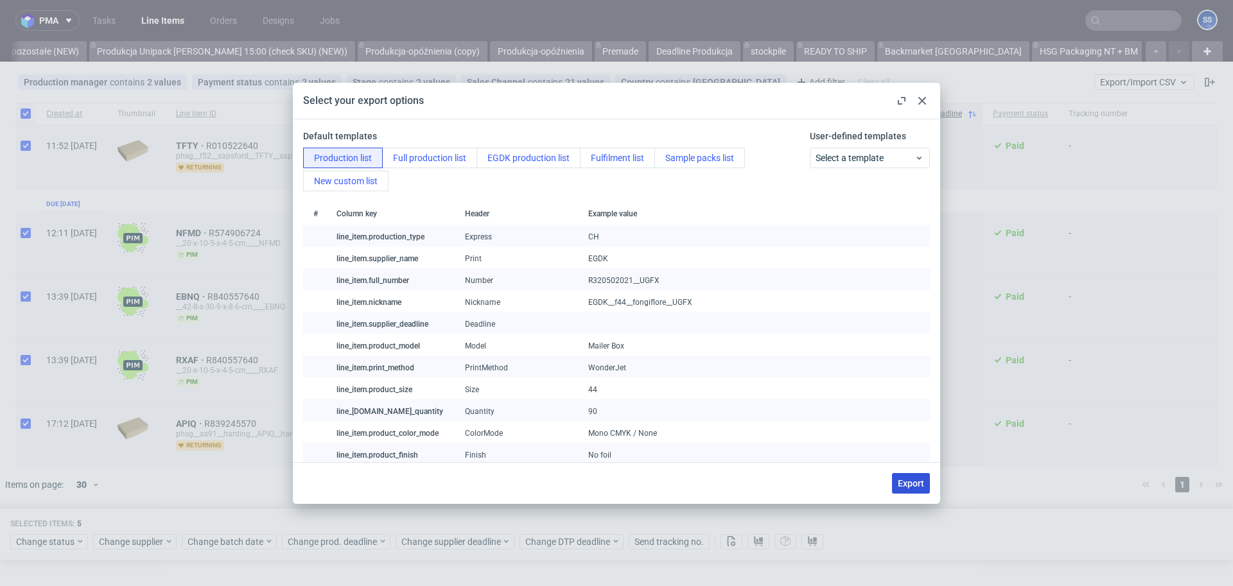
click at [900, 485] on span "Export" at bounding box center [911, 483] width 26 height 9
checkbox input "false"
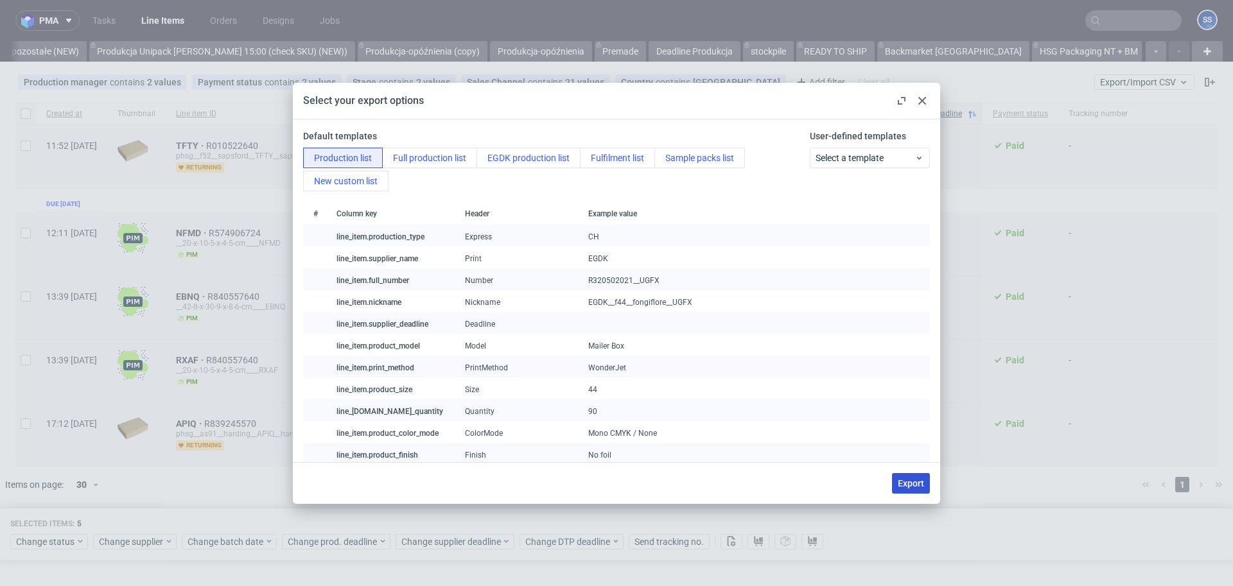
checkbox input "false"
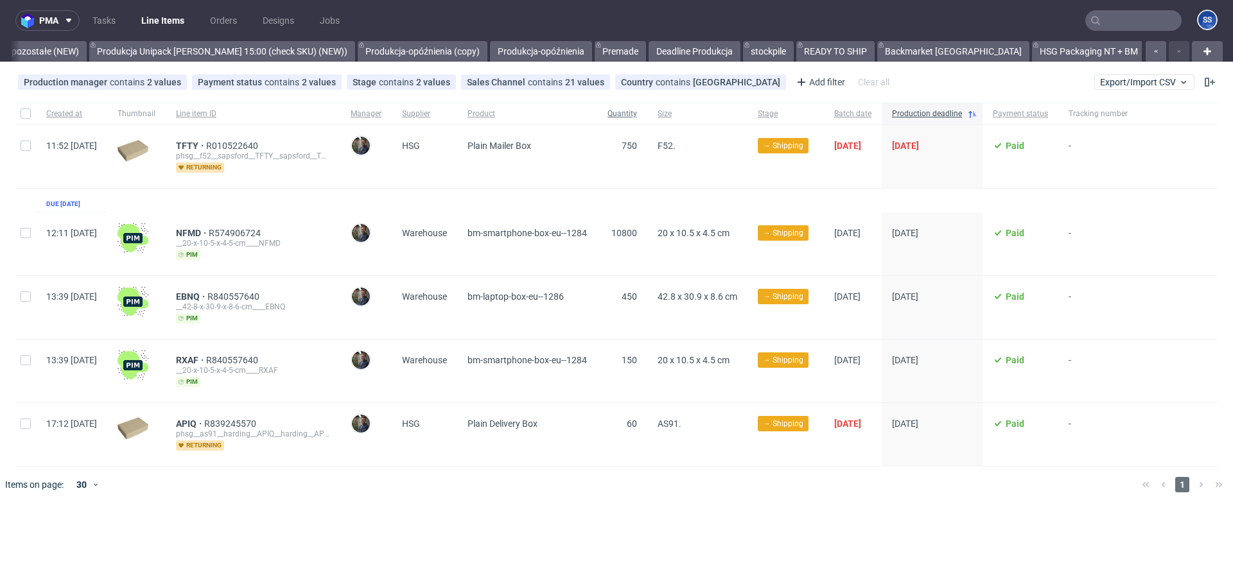
click at [637, 114] on span "Quantity" at bounding box center [622, 114] width 30 height 11
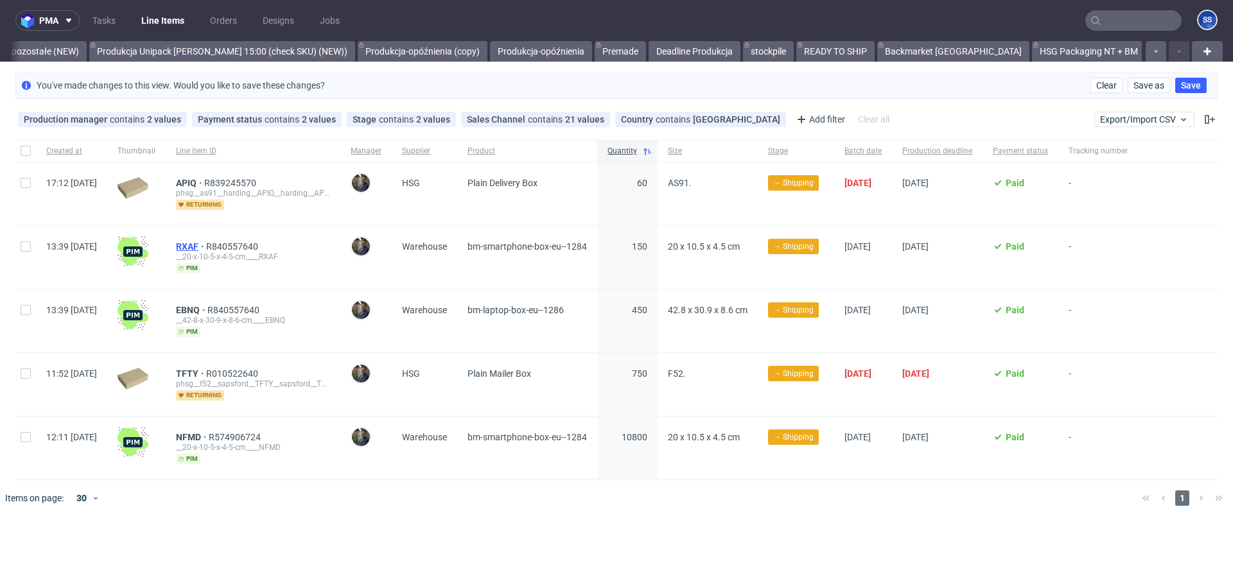
click at [206, 243] on span "RXAF" at bounding box center [191, 246] width 30 height 10
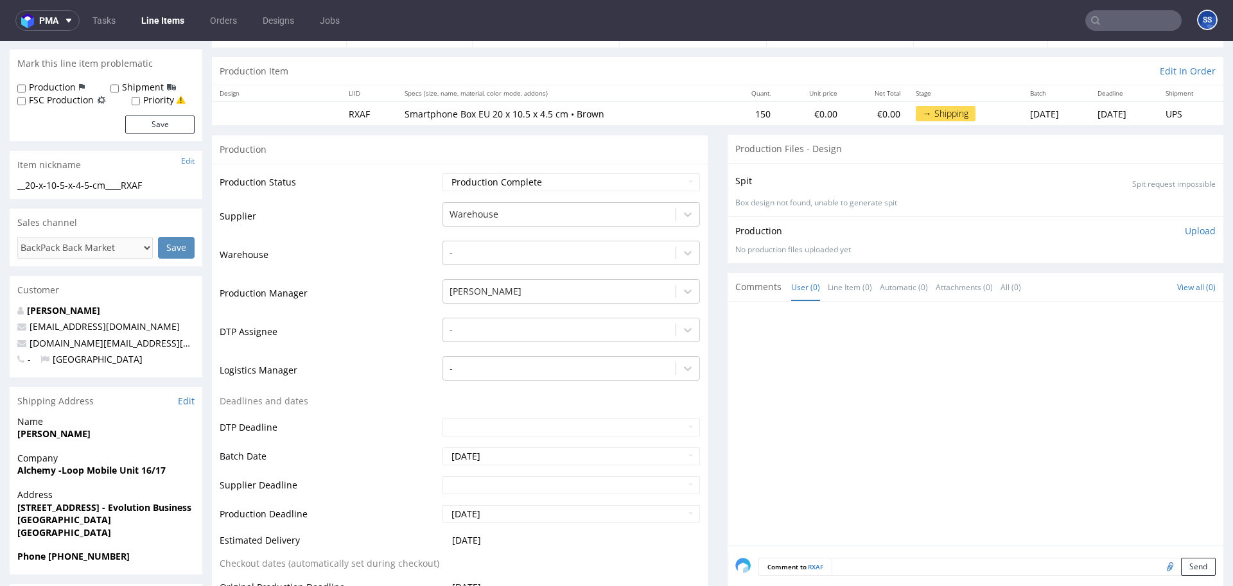
scroll to position [131, 0]
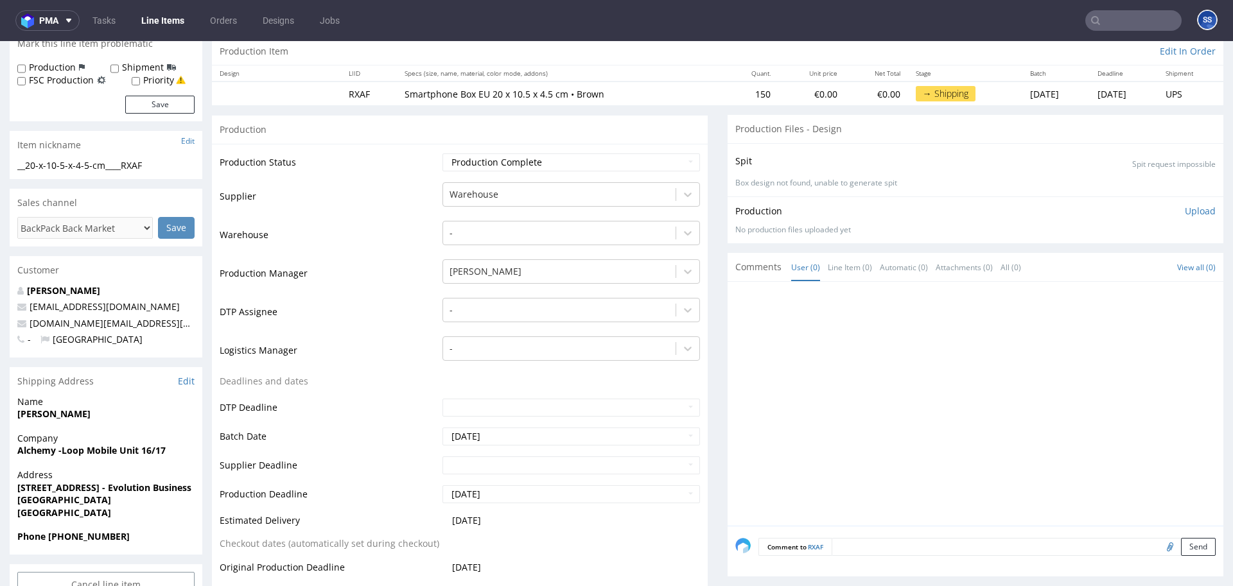
drag, startPoint x: 162, startPoint y: 498, endPoint x: 244, endPoint y: 421, distance: 112.7
click at [121, 502] on span "[GEOGRAPHIC_DATA]" at bounding box center [105, 500] width 177 height 13
copy strong "ST5 9QF"
drag, startPoint x: 57, startPoint y: 464, endPoint x: 51, endPoint y: 458, distance: 8.2
click at [57, 464] on div "Company Alchemy -Loop Mobile Unit 16/17" at bounding box center [106, 450] width 193 height 37
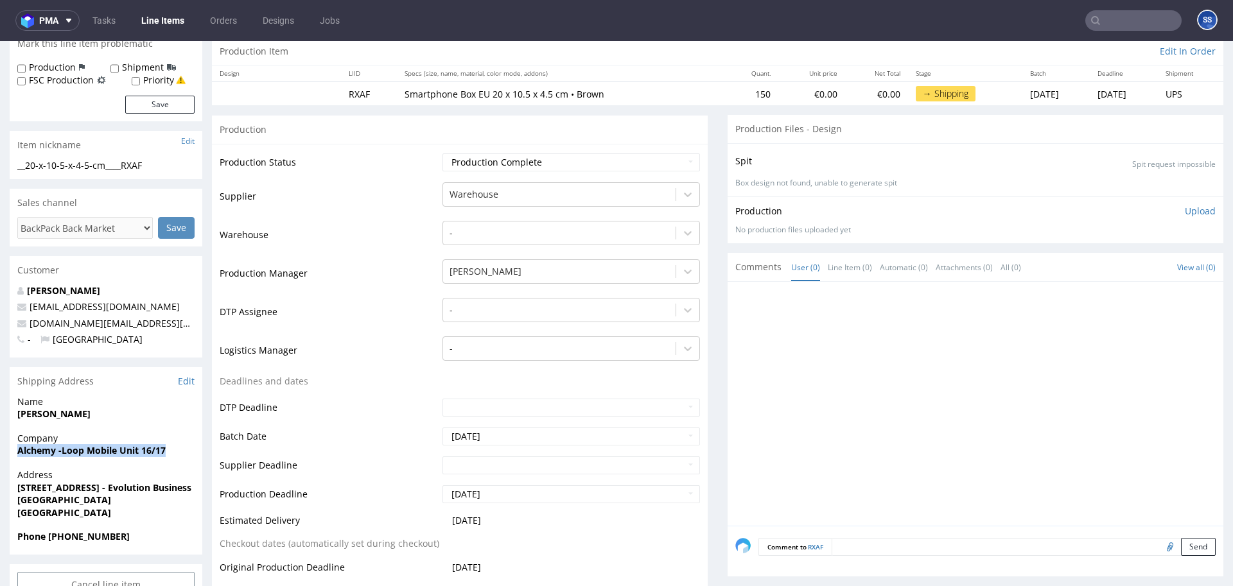
drag, startPoint x: 21, startPoint y: 452, endPoint x: 357, endPoint y: 327, distance: 359.0
click at [175, 446] on span "Alchemy -Loop Mobile Unit 16/17" at bounding box center [105, 450] width 177 height 13
copy strong "Alchemy -Loop Mobile Unit 16/17"
click at [58, 484] on strong "[STREET_ADDRESS] - Evolution Business Park" at bounding box center [115, 488] width 197 height 12
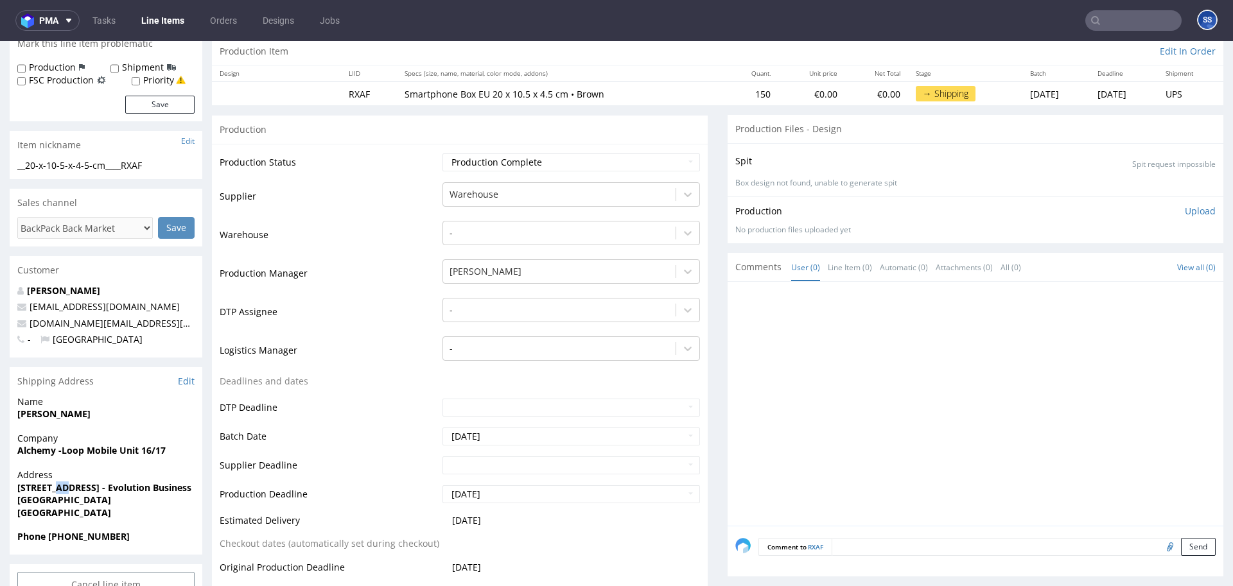
click at [58, 485] on strong "[STREET_ADDRESS] - Evolution Business Park" at bounding box center [115, 488] width 197 height 12
click at [71, 485] on strong "[STREET_ADDRESS] - Evolution Business Park" at bounding box center [115, 488] width 197 height 12
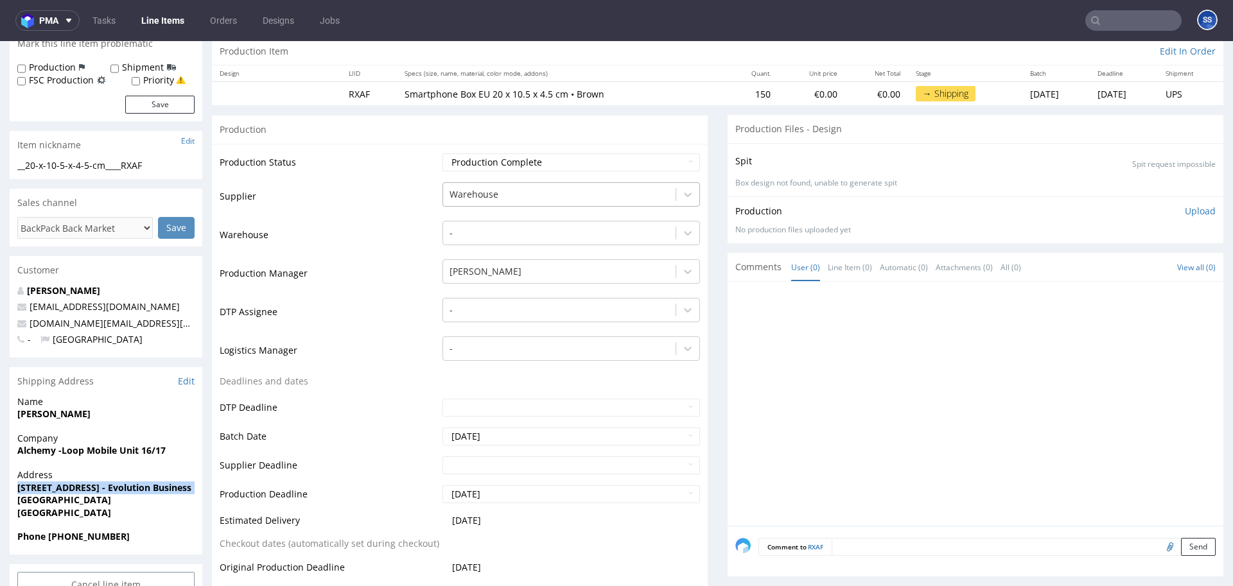
copy strong "[STREET_ADDRESS] - Evolution Business Park"
drag, startPoint x: 118, startPoint y: 499, endPoint x: 379, endPoint y: 370, distance: 291.5
copy strong "Newcastle Under Lyme"
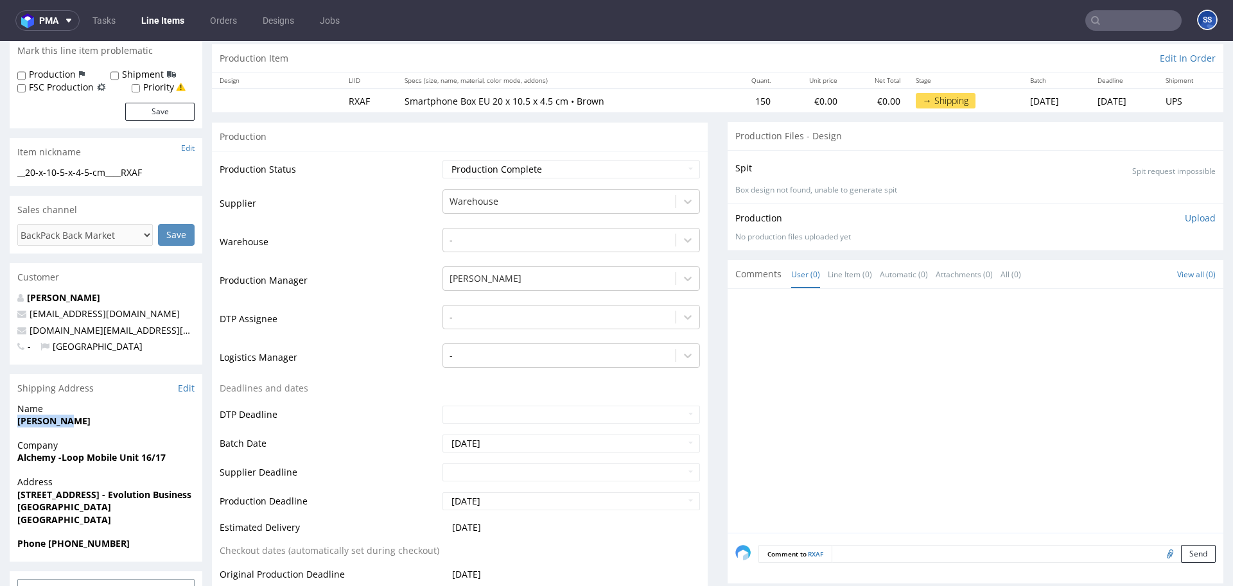
drag, startPoint x: 79, startPoint y: 420, endPoint x: 0, endPoint y: 419, distance: 79.0
copy strong "[PERSON_NAME]"
drag, startPoint x: 135, startPoint y: 541, endPoint x: 427, endPoint y: 378, distance: 334.9
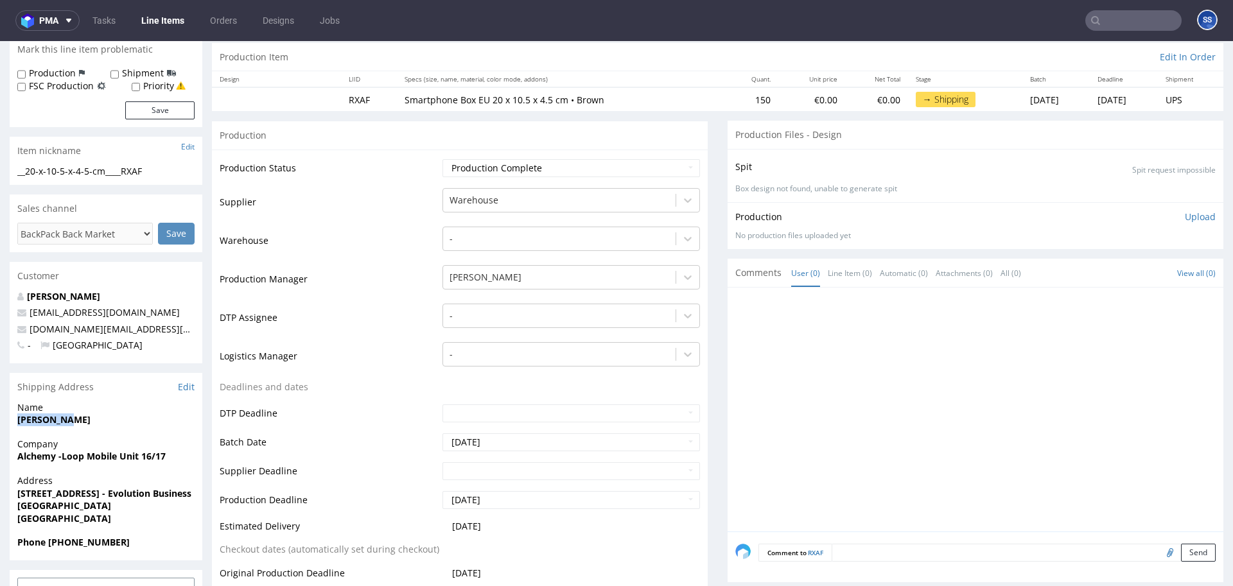
click at [49, 537] on span "Phone [PHONE_NUMBER]" at bounding box center [105, 542] width 177 height 13
copy strong "+44 7909 515254"
click at [186, 330] on link "[DOMAIN_NAME][EMAIL_ADDRESS][DOMAIN_NAME]" at bounding box center [142, 329] width 224 height 12
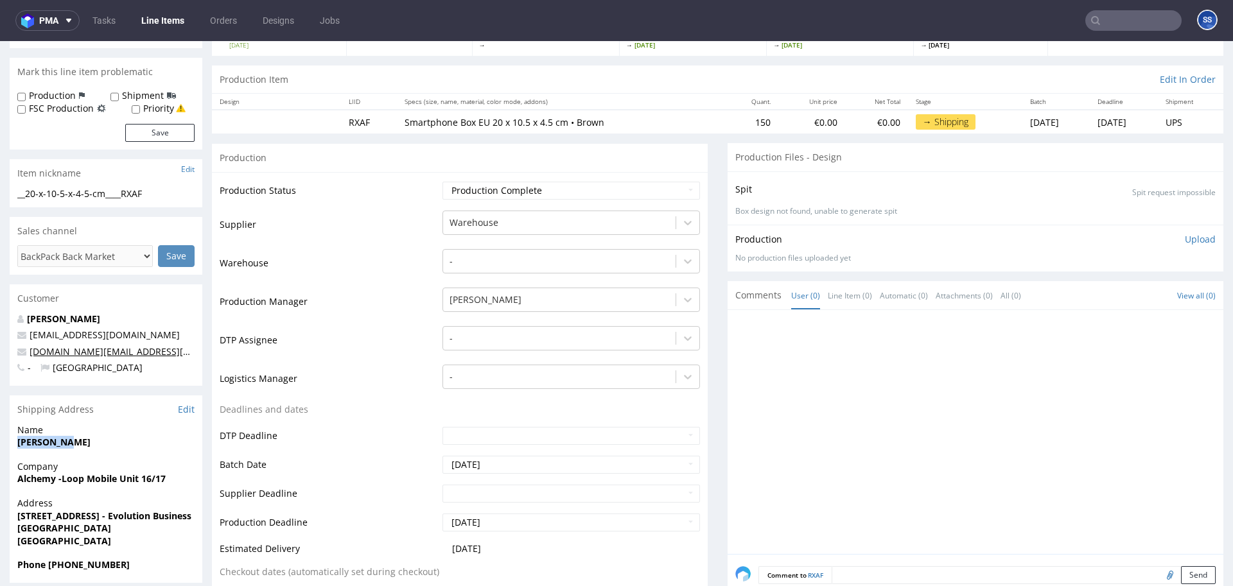
scroll to position [95, 0]
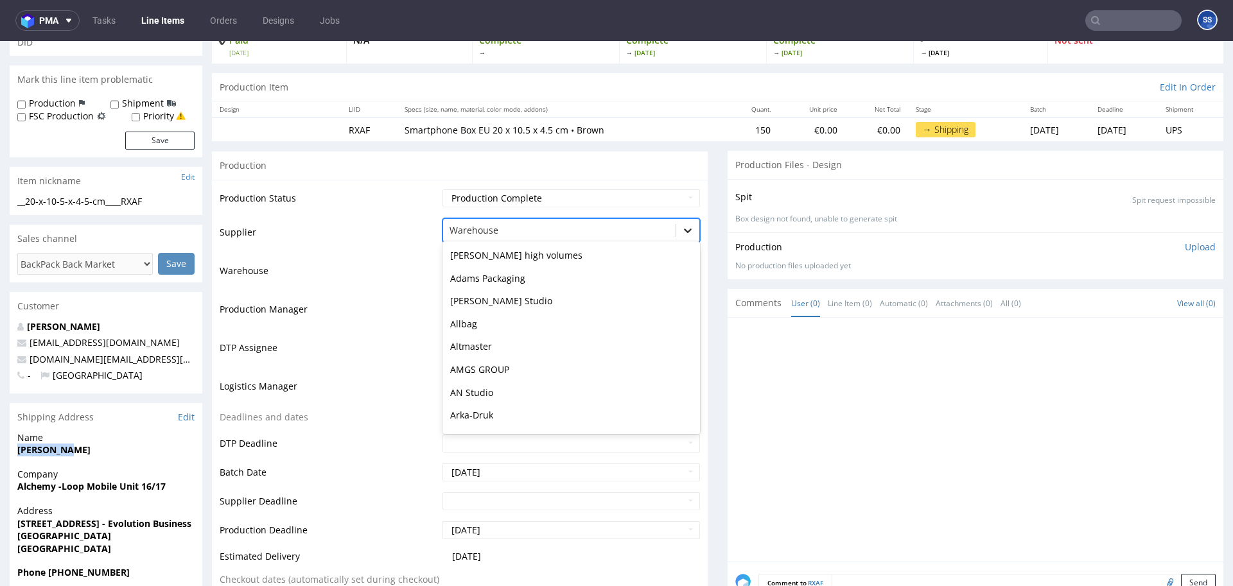
click at [686, 232] on icon at bounding box center [687, 230] width 13 height 13
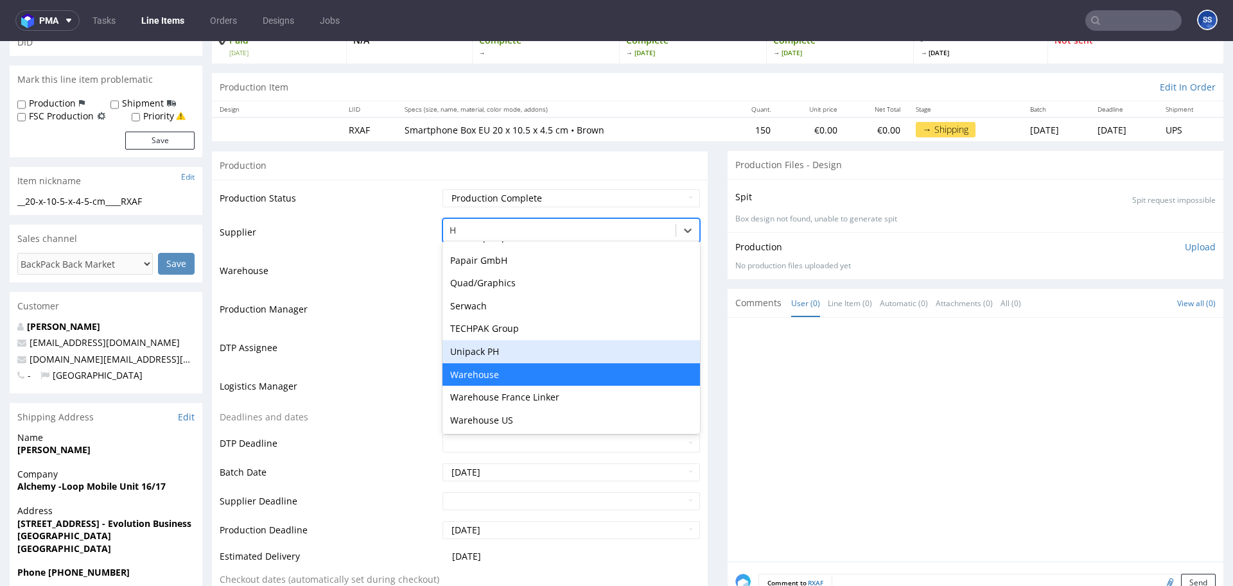
scroll to position [0, 0]
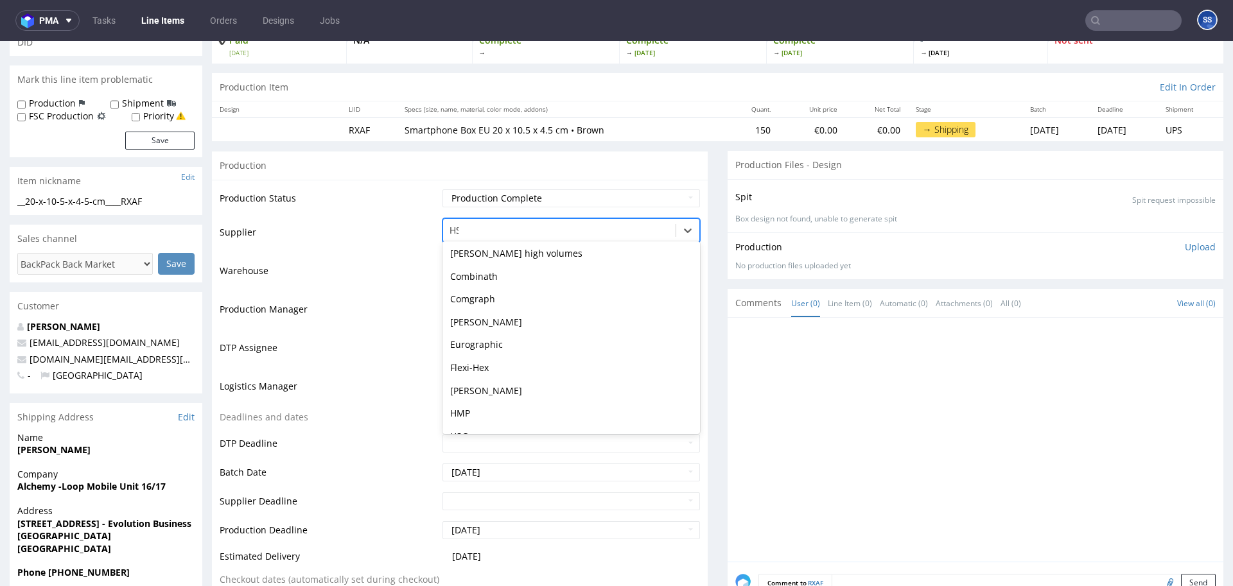
type input "HSG"
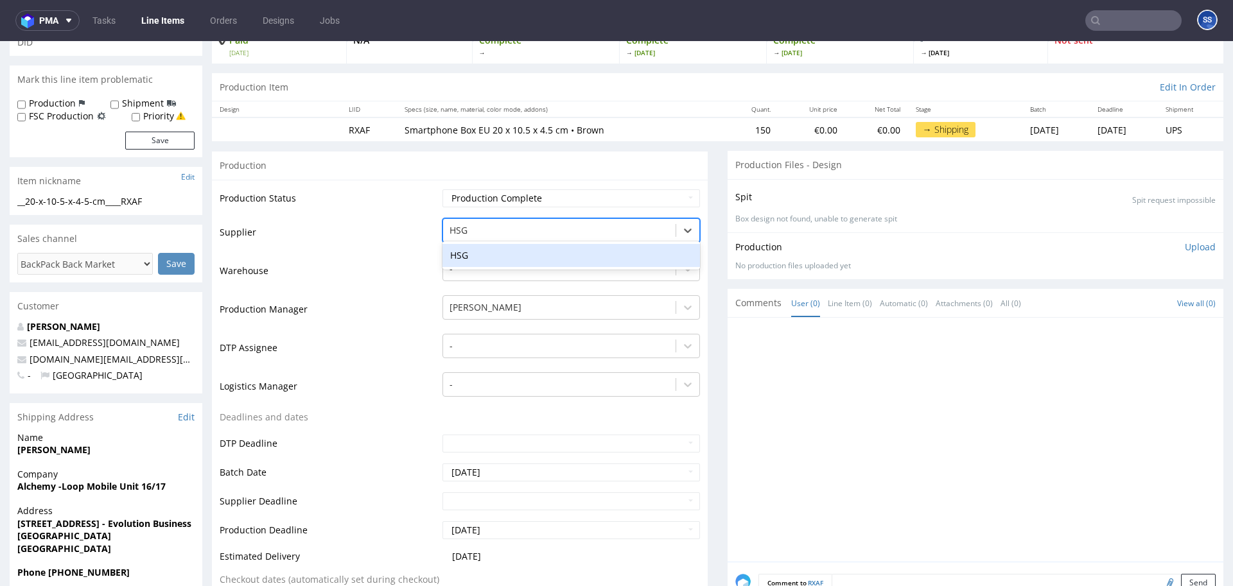
click at [483, 252] on div "HSG" at bounding box center [570, 255] width 257 height 23
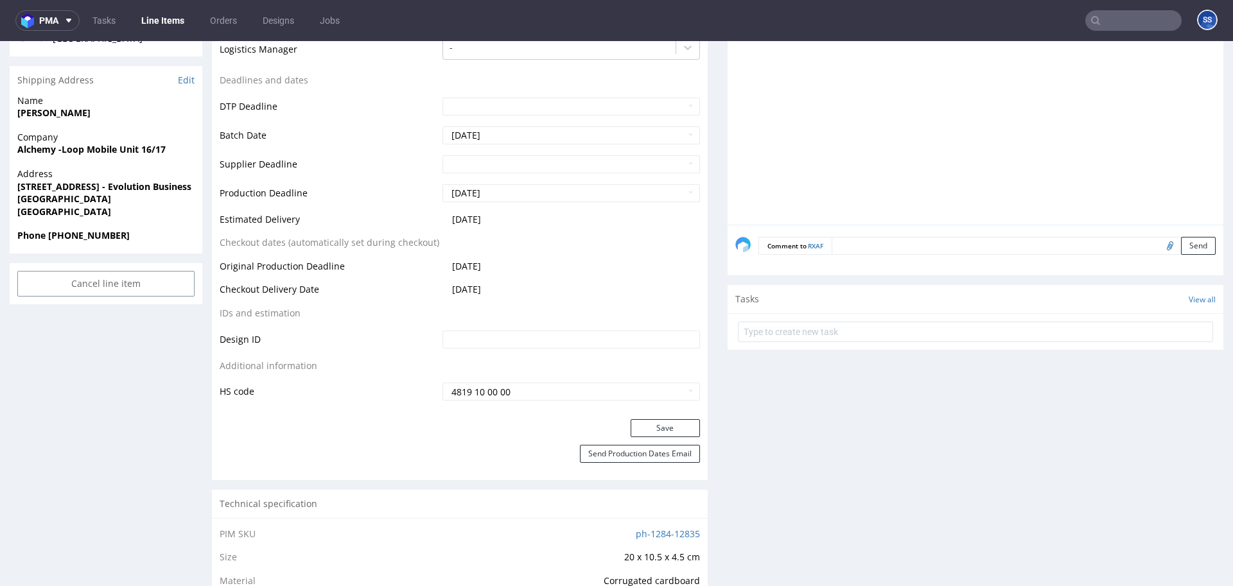
scroll to position [449, 0]
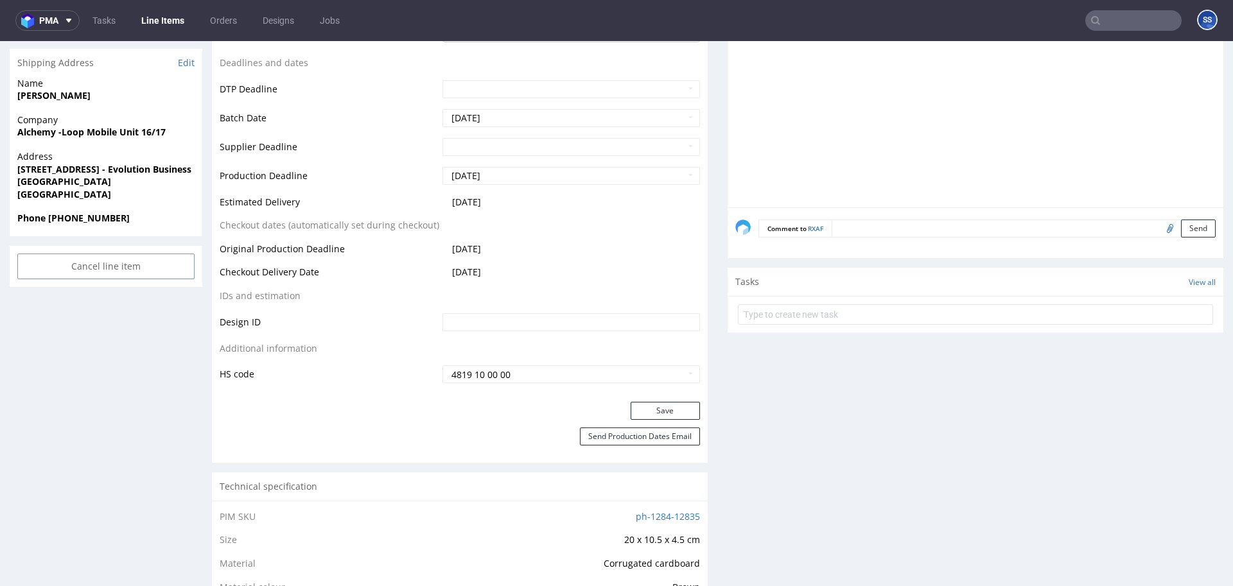
click at [638, 401] on div "Production Status Waiting for Artwork Waiting for Diecut Waiting for Mockup Wai…" at bounding box center [460, 113] width 496 height 577
click at [638, 406] on button "Save" at bounding box center [665, 411] width 69 height 18
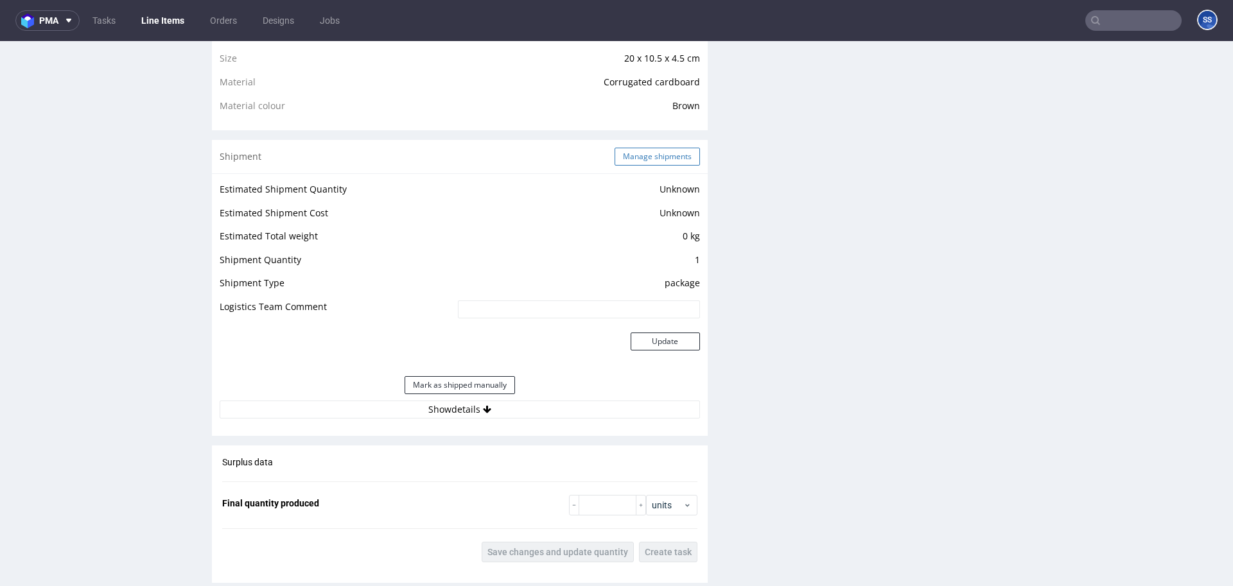
scroll to position [939, 0]
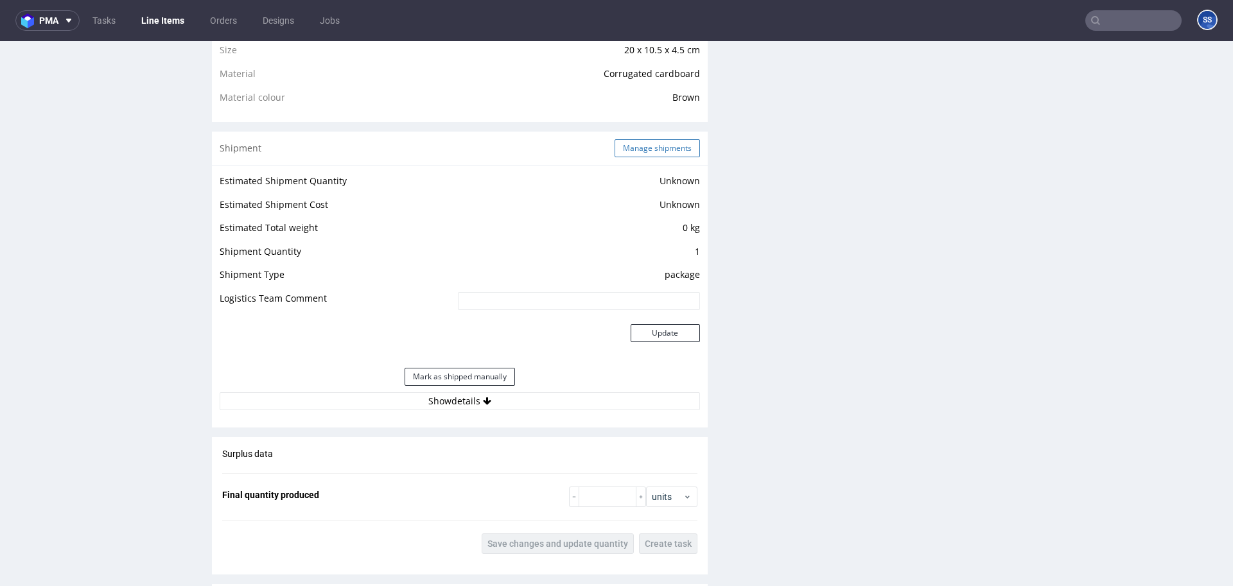
click at [640, 146] on button "Manage shipments" at bounding box center [657, 148] width 85 height 18
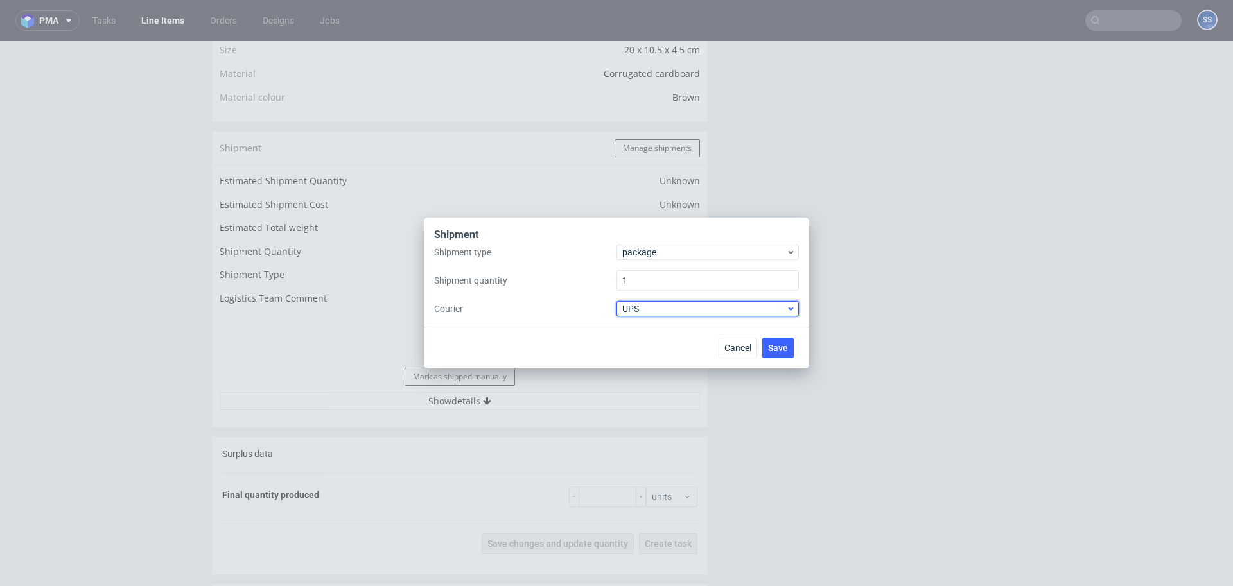
click at [661, 304] on span "UPS" at bounding box center [704, 308] width 164 height 13
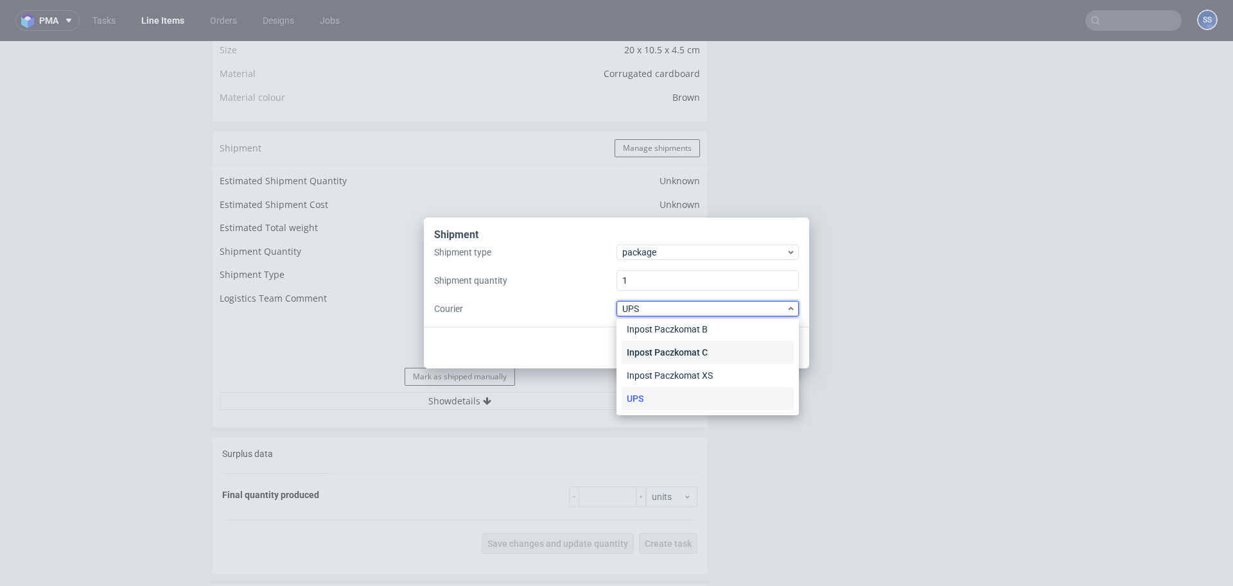
scroll to position [0, 0]
click at [679, 338] on div "APC Overnight" at bounding box center [708, 335] width 172 height 23
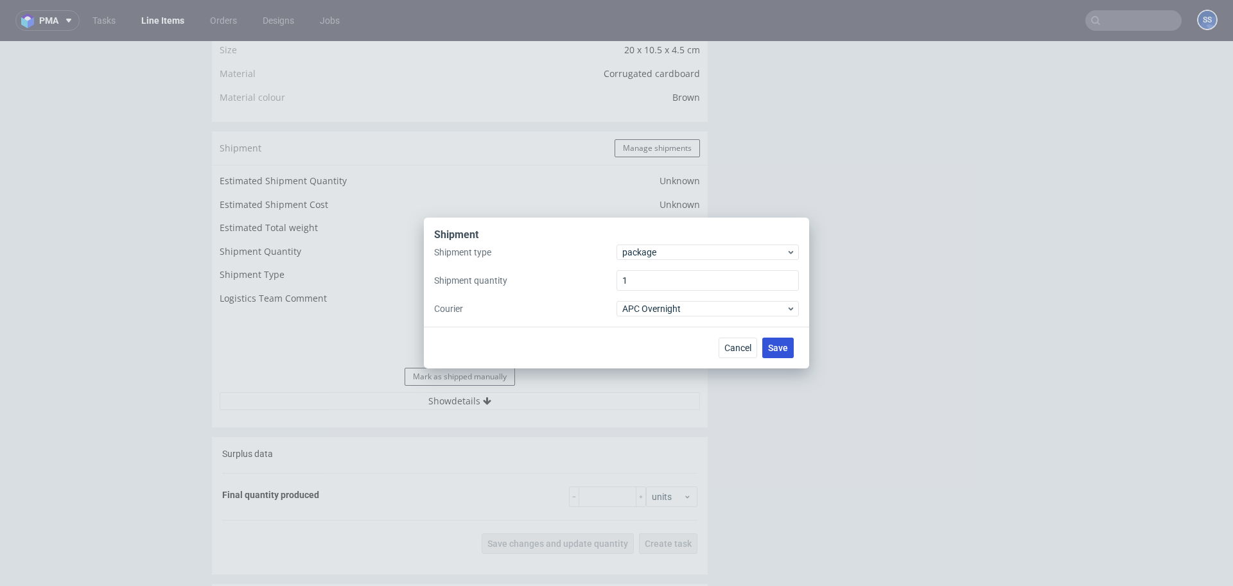
click at [778, 344] on span "Save" at bounding box center [778, 348] width 20 height 9
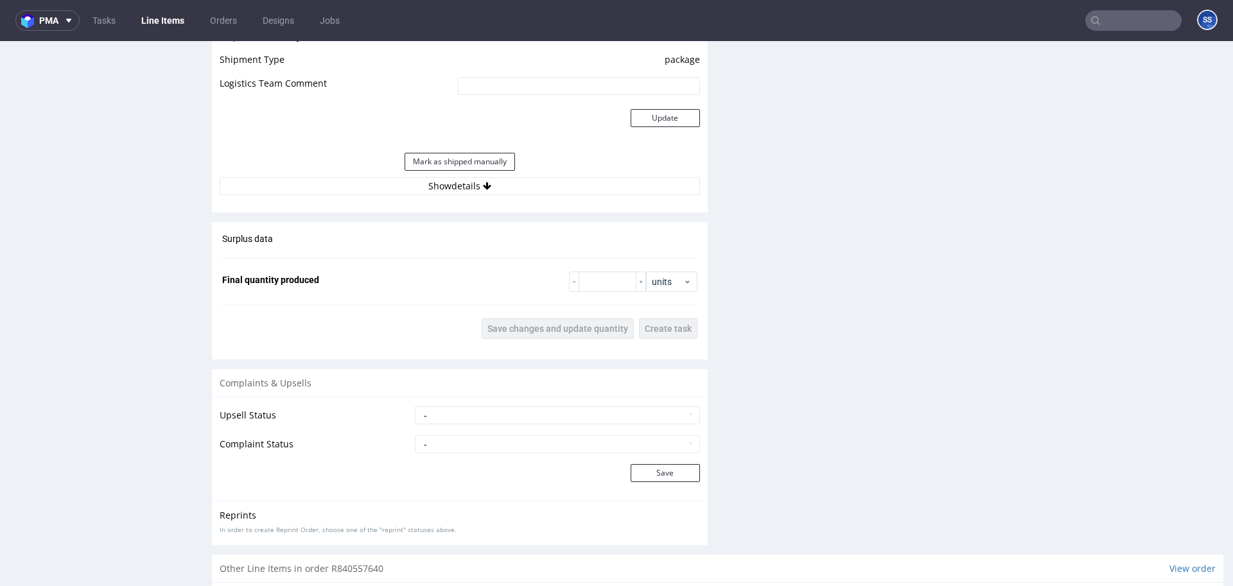
scroll to position [1160, 0]
click at [454, 185] on button "Show details" at bounding box center [460, 181] width 480 height 18
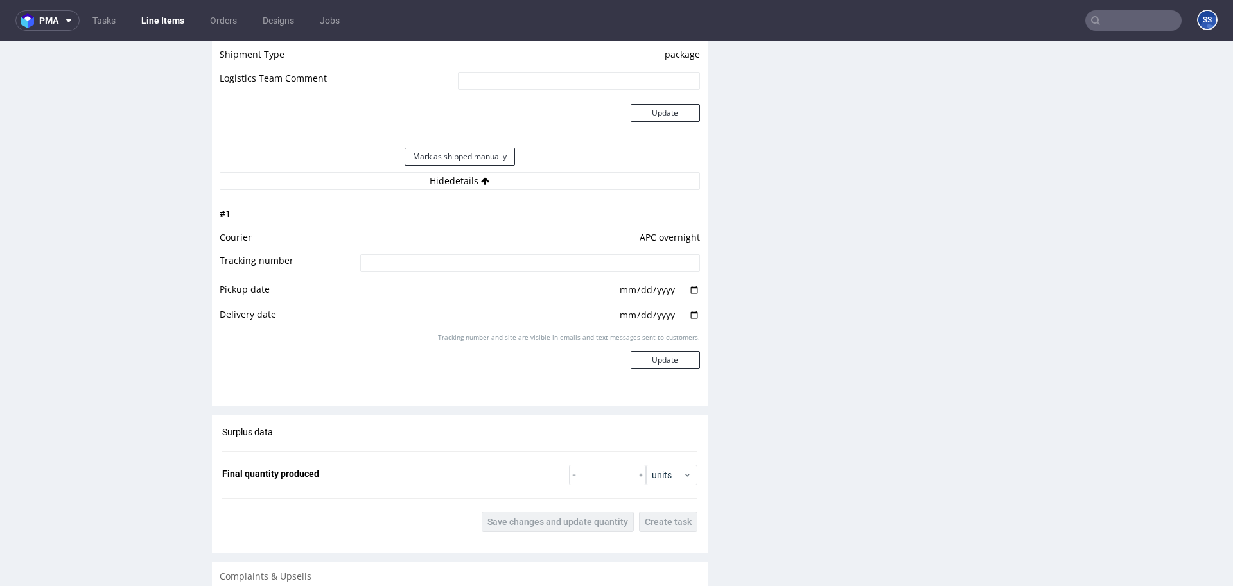
click at [485, 265] on input at bounding box center [530, 263] width 340 height 18
paste input "2025081205708090001137"
type input "2025081205708090001137"
click at [650, 363] on button "Update" at bounding box center [665, 360] width 69 height 18
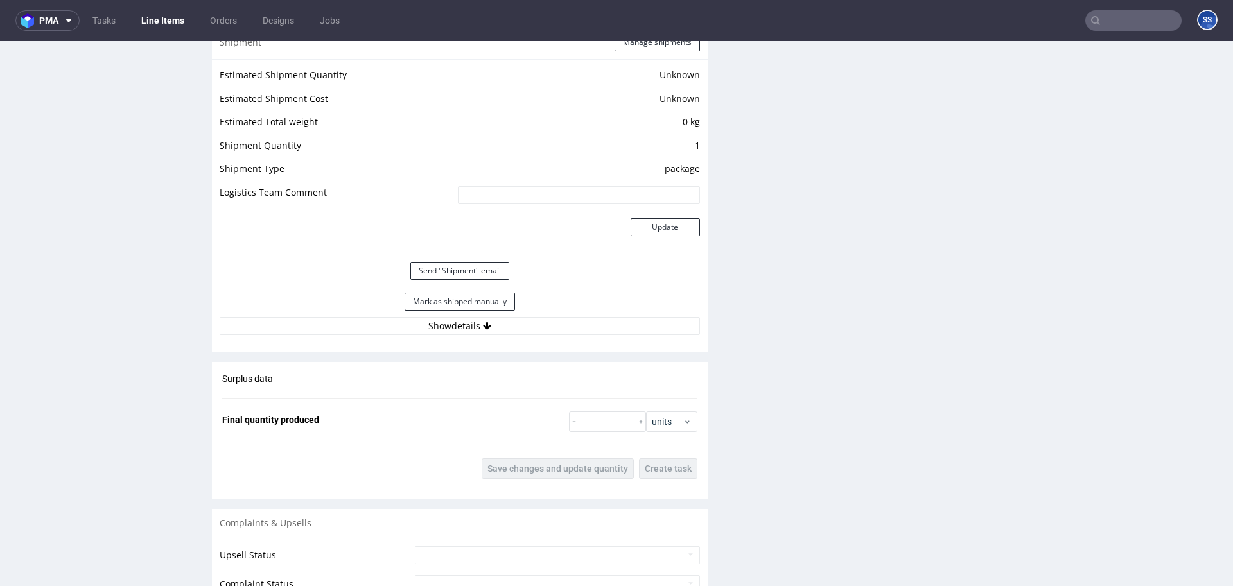
scroll to position [1050, 0]
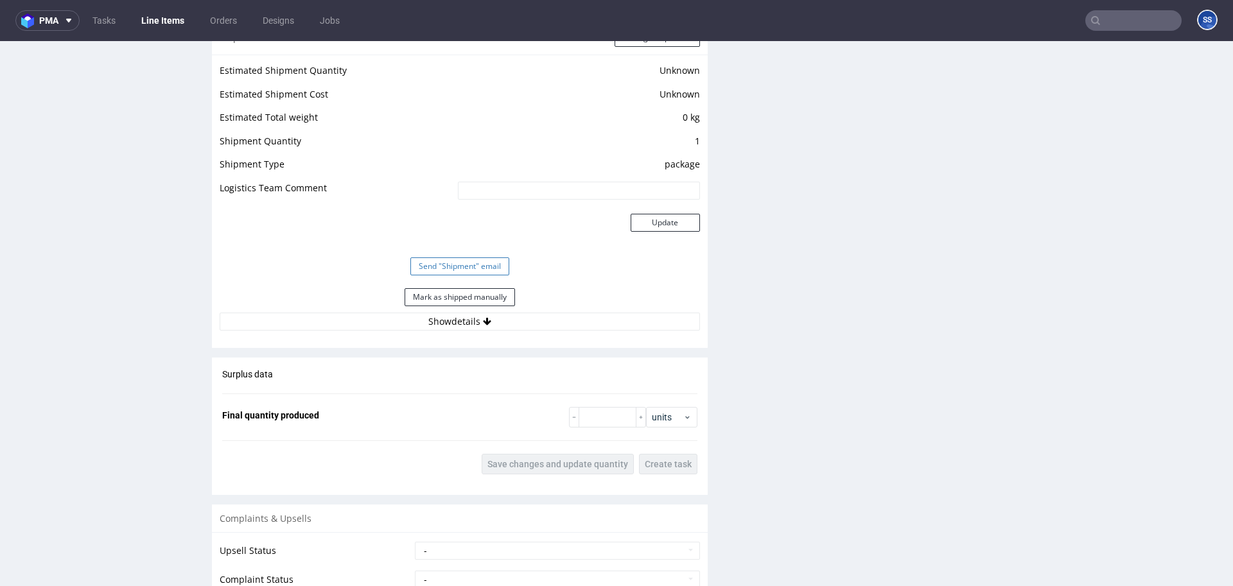
click at [473, 267] on button "Send "Shipment" email" at bounding box center [459, 266] width 99 height 18
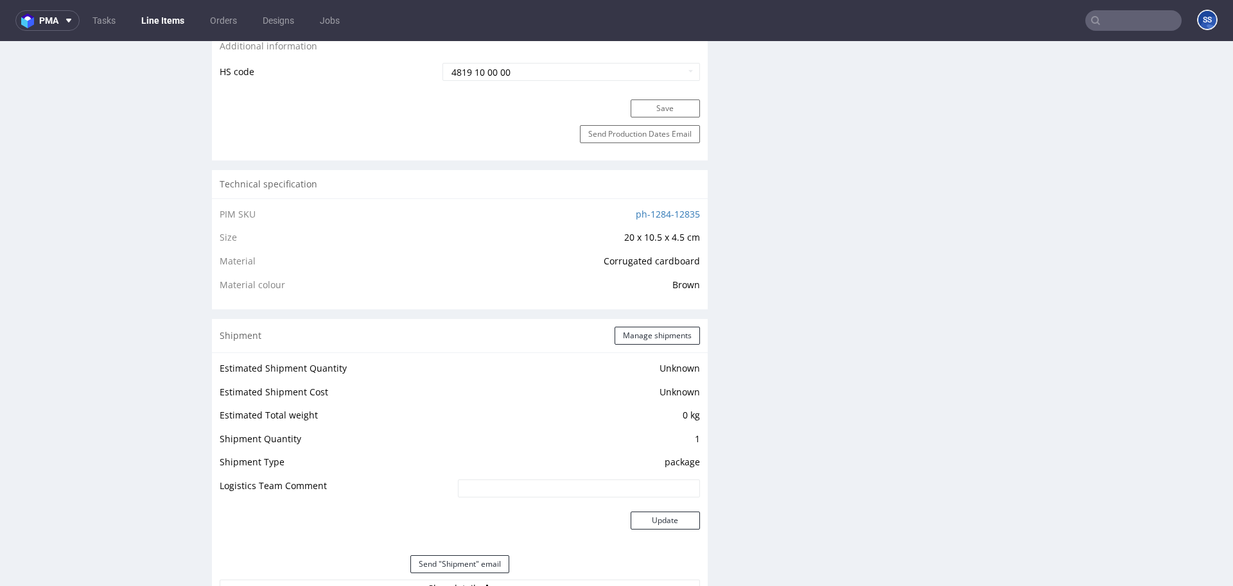
scroll to position [0, 0]
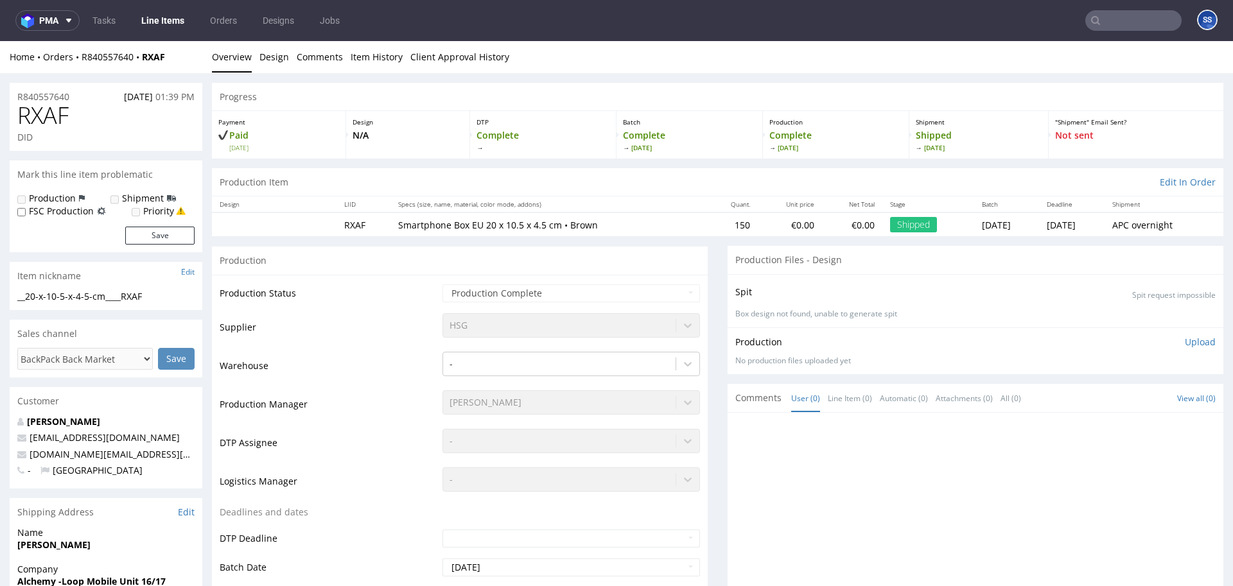
click at [165, 25] on link "Line Items" at bounding box center [163, 20] width 58 height 21
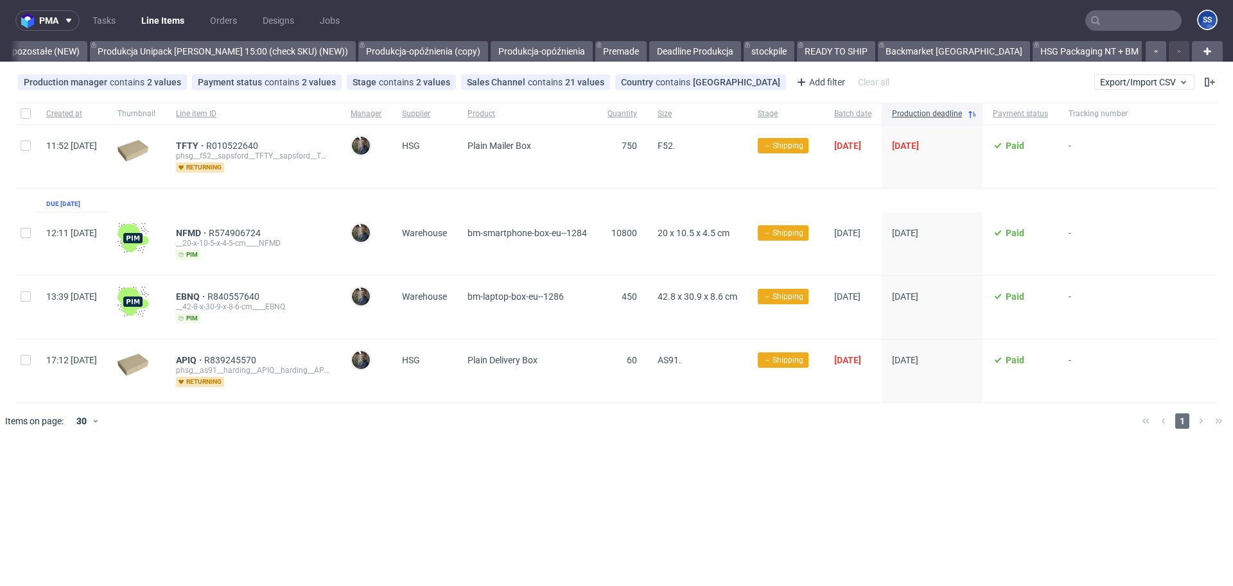
scroll to position [0, 1102]
click at [207, 292] on span "EBNQ" at bounding box center [191, 297] width 31 height 10
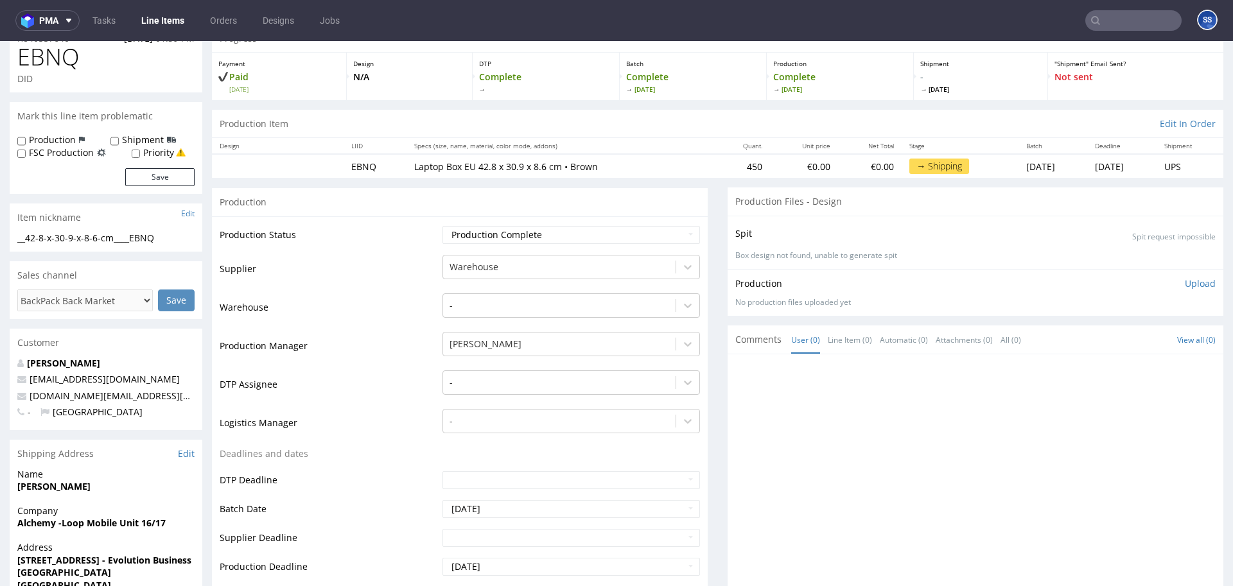
scroll to position [60, 0]
drag, startPoint x: 75, startPoint y: 489, endPoint x: 8, endPoint y: 483, distance: 67.0
click at [91, 514] on span "Company" at bounding box center [105, 509] width 177 height 13
click at [177, 524] on span "Alchemy -Loop Mobile Unit 16/17" at bounding box center [105, 522] width 177 height 13
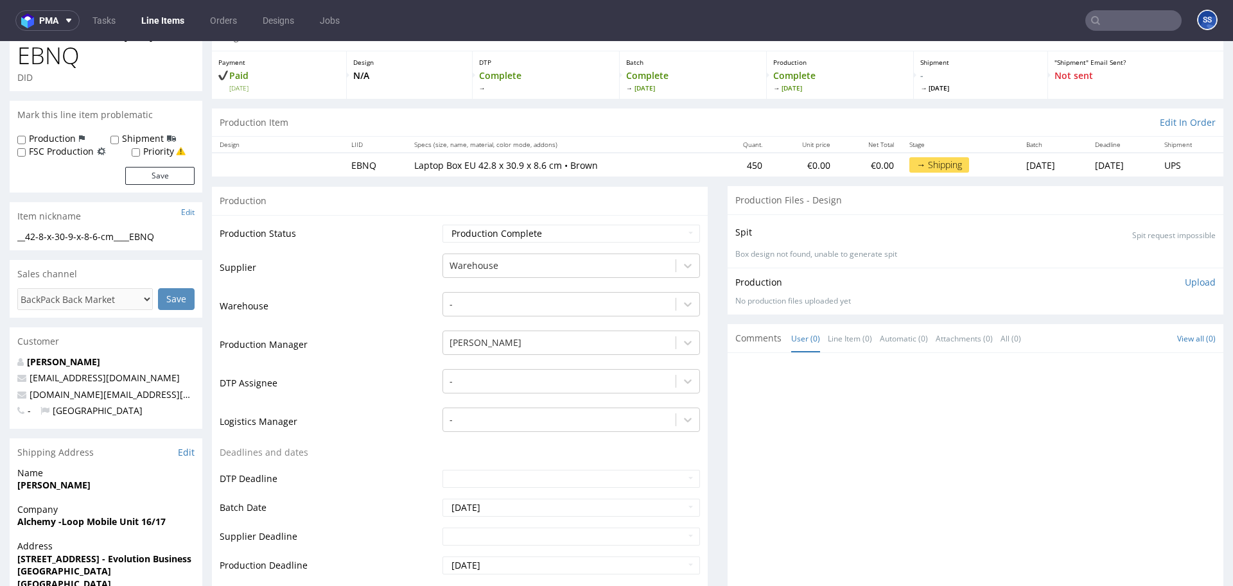
scroll to position [0, 0]
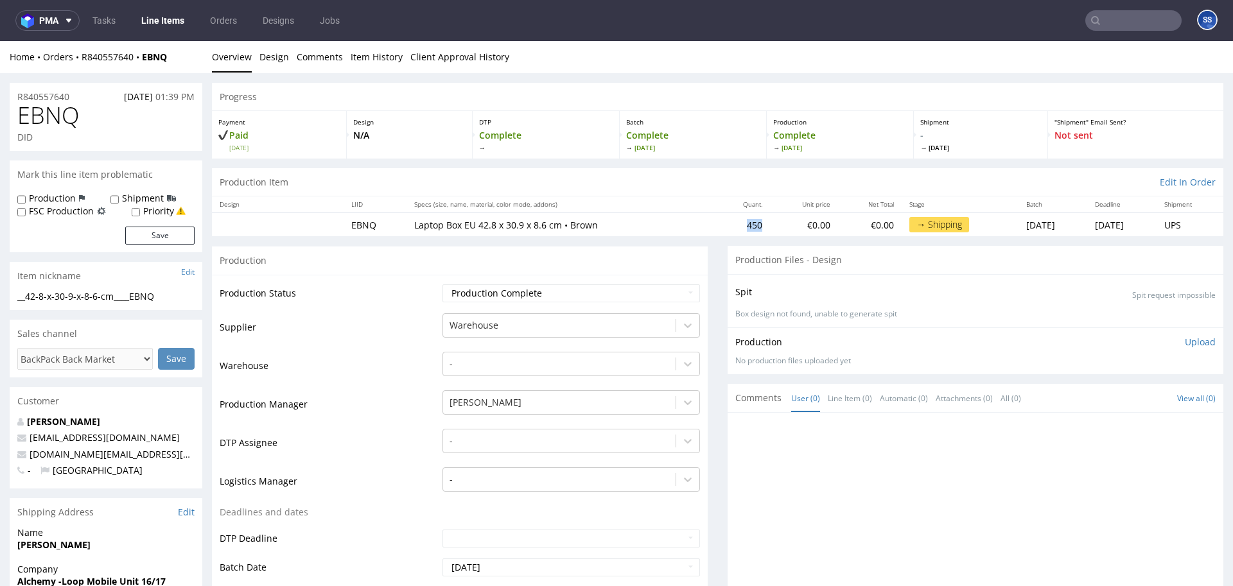
click at [716, 228] on td "450" at bounding box center [743, 225] width 54 height 24
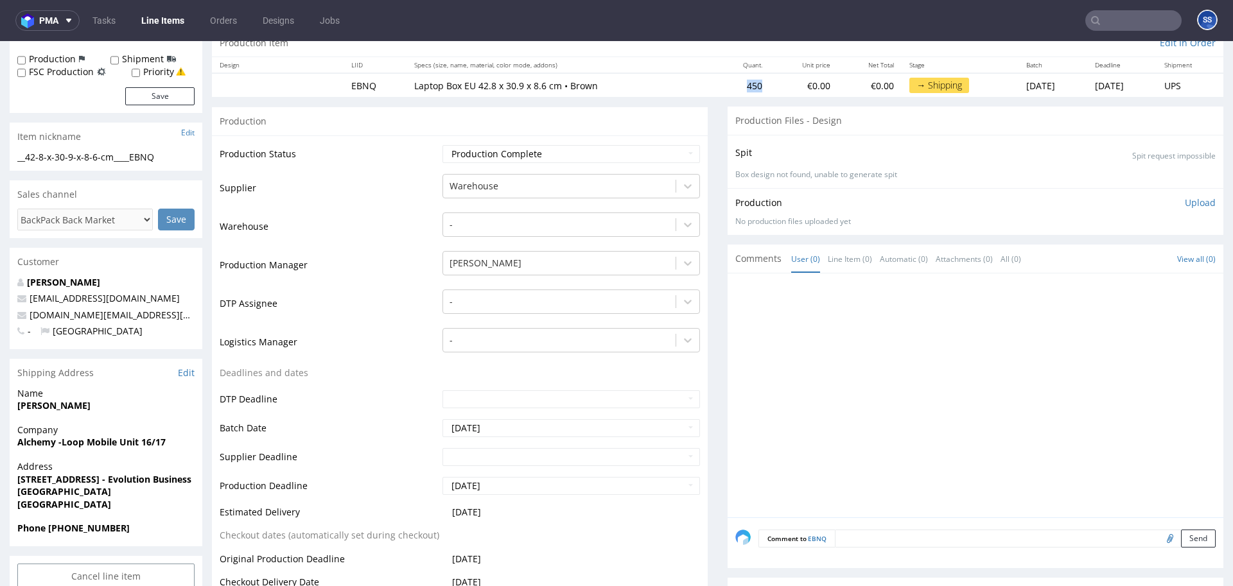
scroll to position [141, 0]
drag, startPoint x: 82, startPoint y: 405, endPoint x: 0, endPoint y: 406, distance: 82.2
copy strong "[PERSON_NAME]"
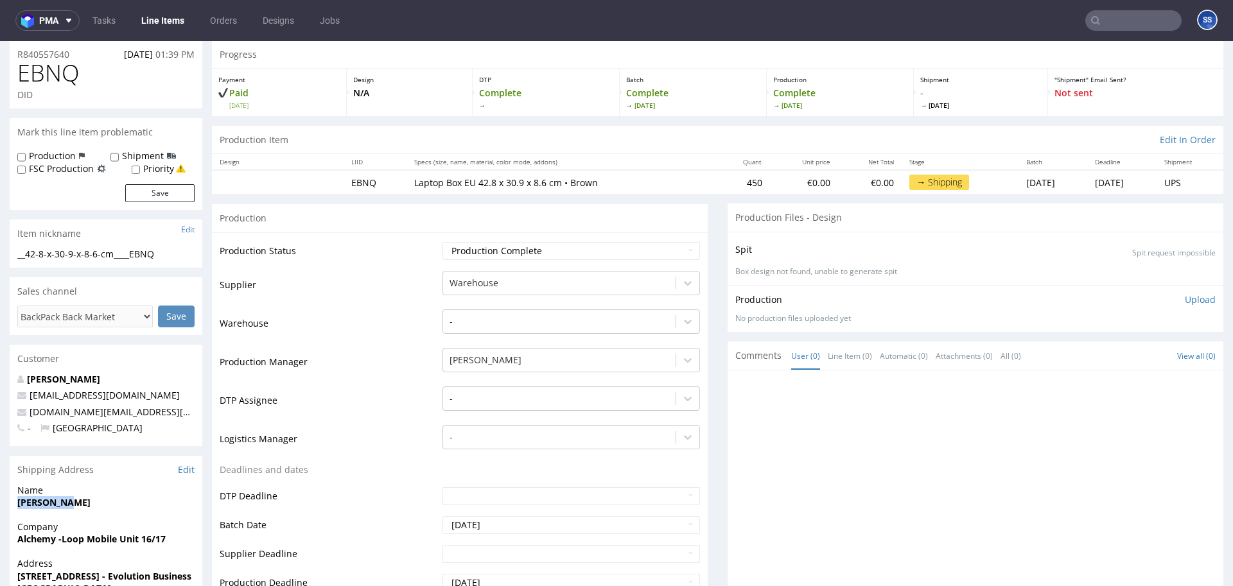
scroll to position [0, 0]
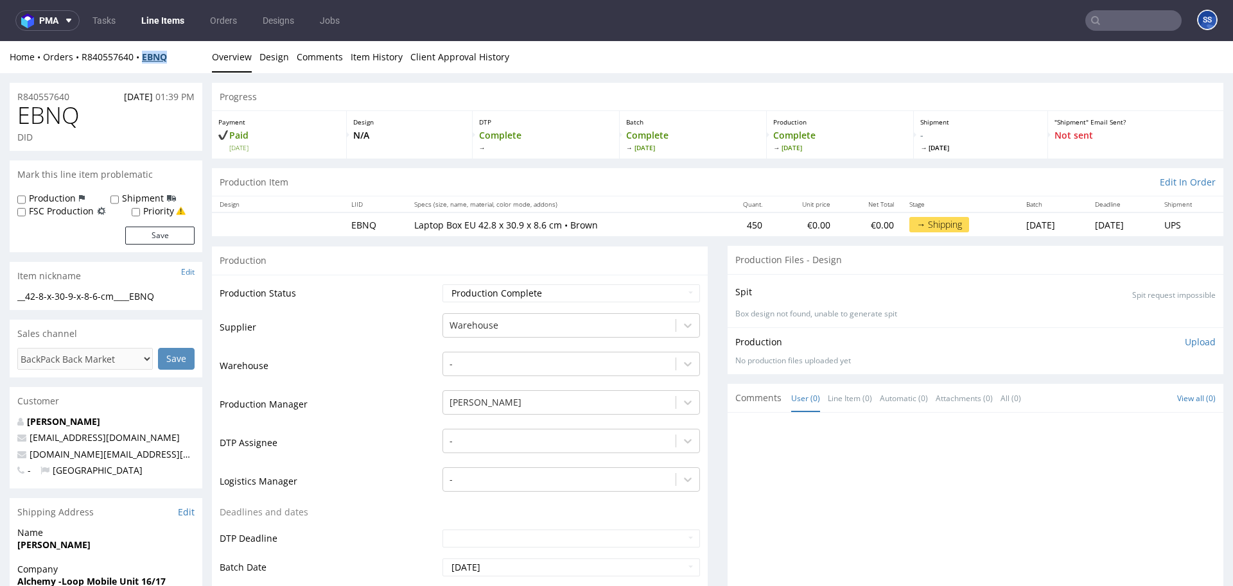
click at [148, 62] on div "Home Orders R840557640 EBNQ" at bounding box center [106, 57] width 193 height 13
copy strong "EBNQ"
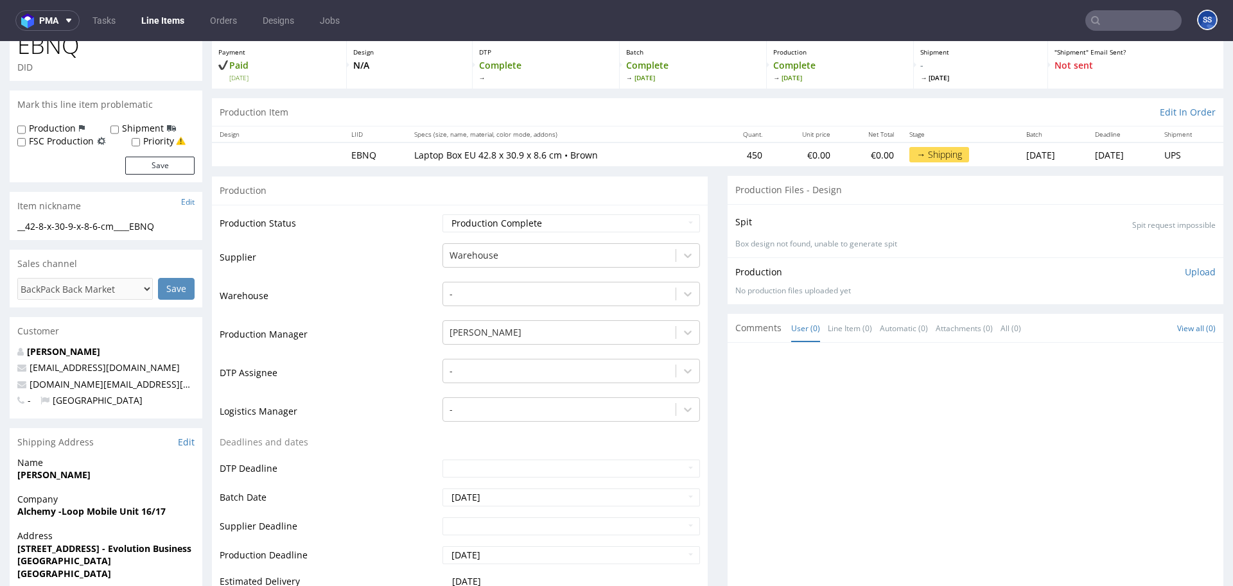
scroll to position [87, 0]
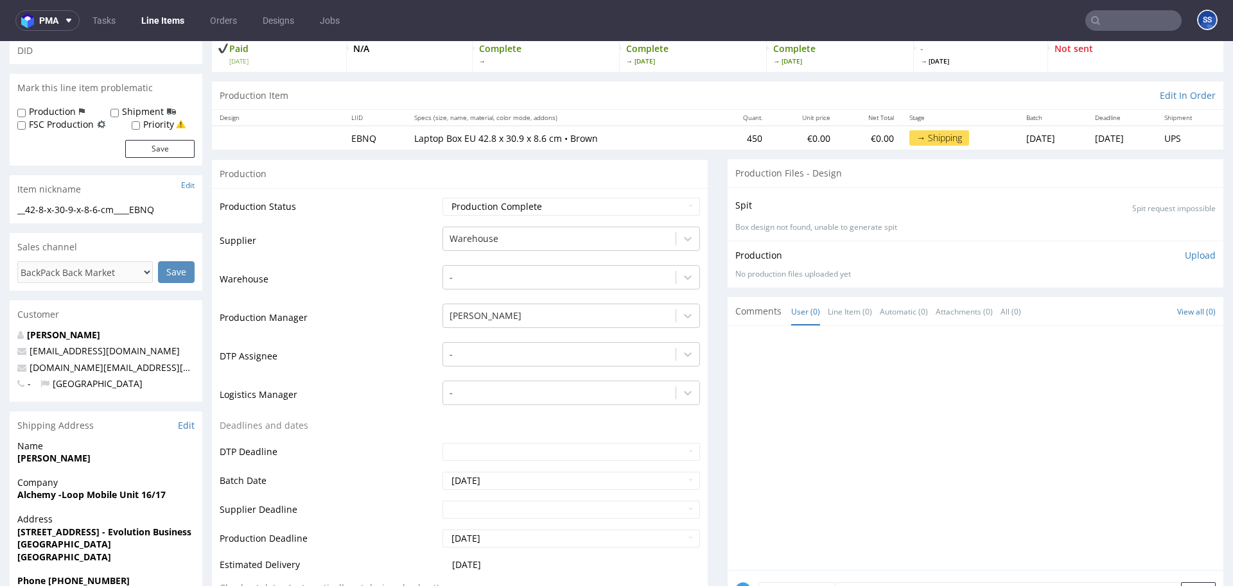
click at [110, 496] on strong "Alchemy -Loop Mobile Unit 16/17" at bounding box center [91, 495] width 148 height 12
copy strong "Alchemy -Loop Mobile Unit 16/17"
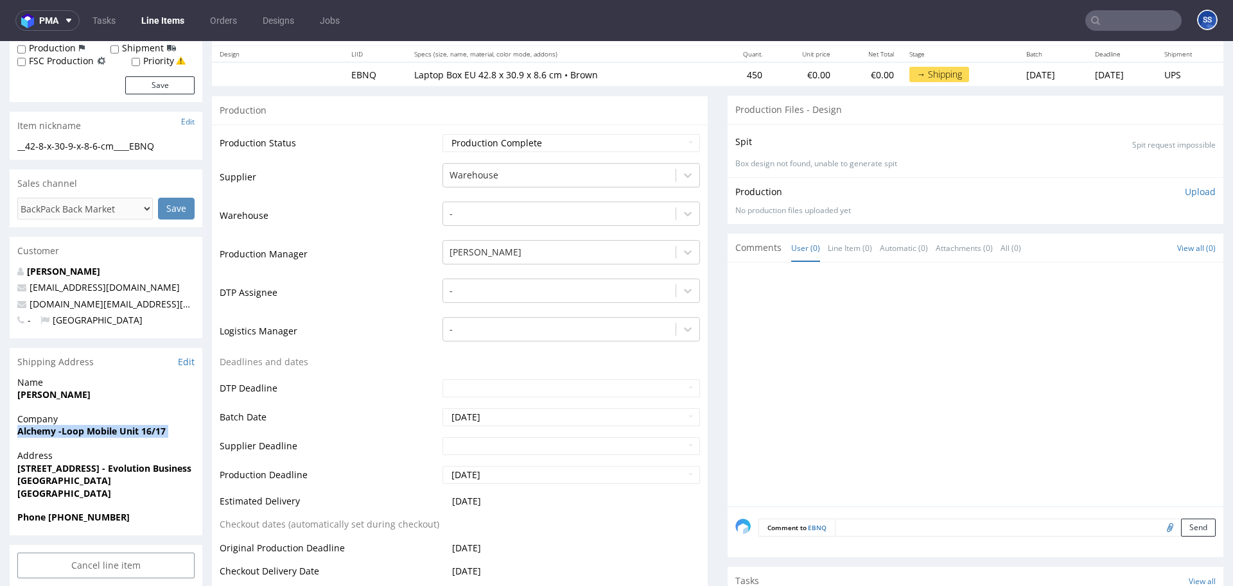
scroll to position [155, 0]
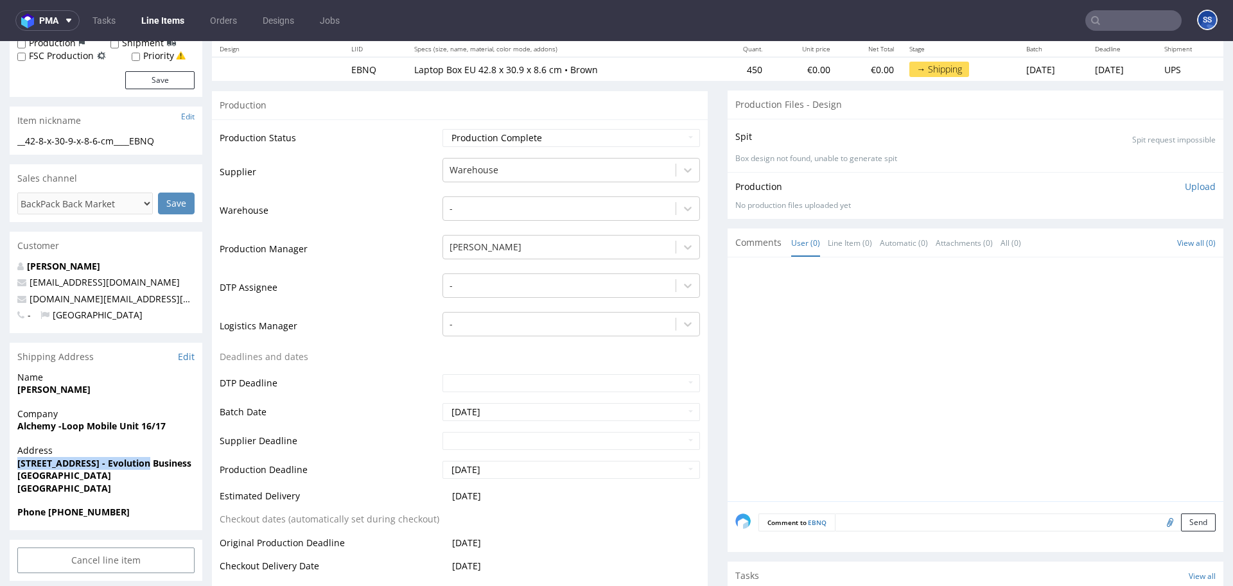
drag, startPoint x: 17, startPoint y: 464, endPoint x: 96, endPoint y: 464, distance: 79.0
click at [139, 465] on div "Address Unit 16/17 Hooters Hall Road - Evolution Business Park Newcastle Under …" at bounding box center [106, 475] width 193 height 62
click at [71, 464] on strong "[STREET_ADDRESS] - Evolution Business Park" at bounding box center [115, 463] width 197 height 12
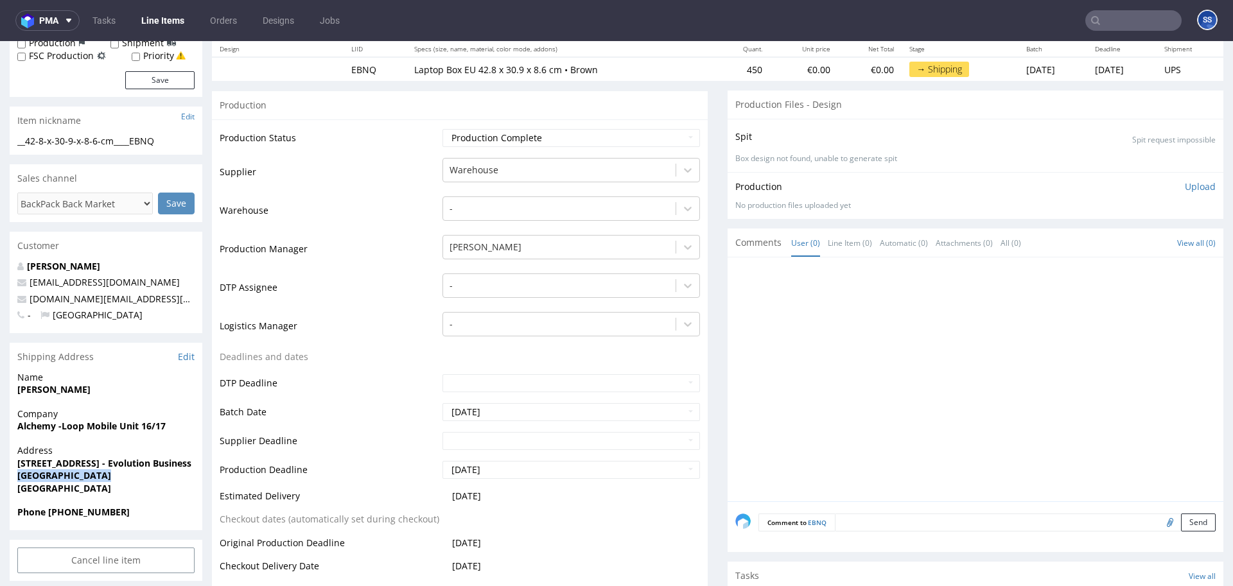
drag, startPoint x: 17, startPoint y: 478, endPoint x: 105, endPoint y: 477, distance: 88.6
click at [105, 477] on div "Address Unit 16/17 Hooters Hall Road - Evolution Business Park Newcastle Under …" at bounding box center [106, 475] width 193 height 62
click at [105, 477] on strong "[GEOGRAPHIC_DATA]" at bounding box center [64, 475] width 94 height 12
drag, startPoint x: 118, startPoint y: 476, endPoint x: 53, endPoint y: 457, distance: 67.2
click at [14, 470] on div "Address Unit 16/17 Hooters Hall Road - Evolution Business Park Newcastle Under …" at bounding box center [106, 475] width 193 height 62
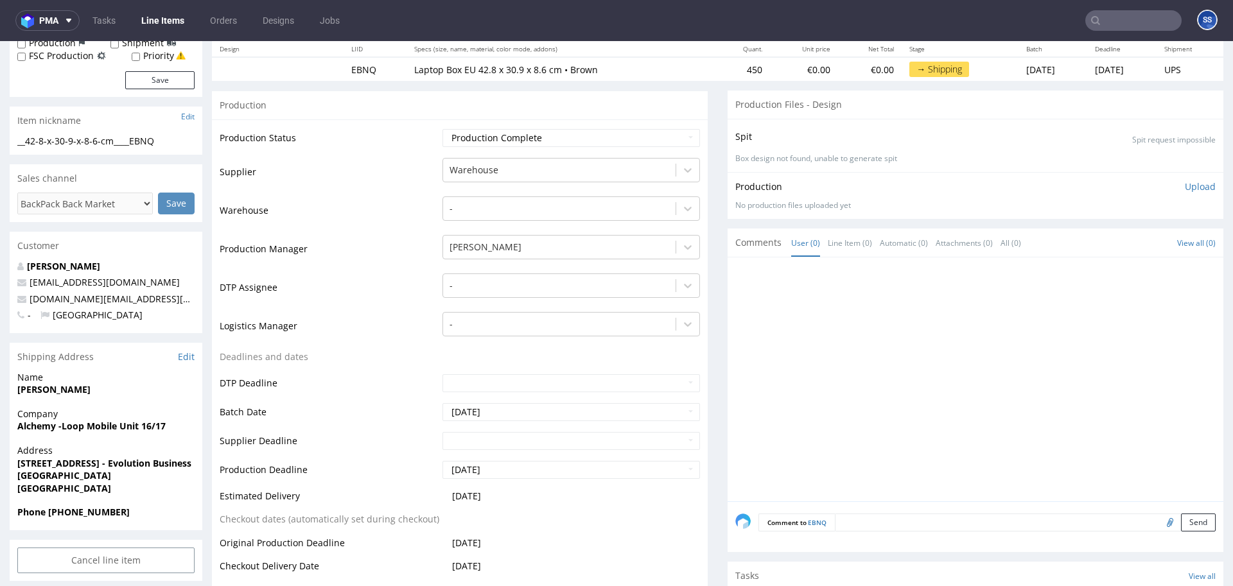
copy strong "Newcastle Under Lyme"
click at [110, 435] on div "Company Alchemy -Loop Mobile Unit 16/17" at bounding box center [106, 426] width 193 height 37
click at [32, 478] on strong "[GEOGRAPHIC_DATA]" at bounding box center [64, 475] width 94 height 12
click at [19, 462] on strong "[STREET_ADDRESS] - Evolution Business Park" at bounding box center [115, 463] width 197 height 12
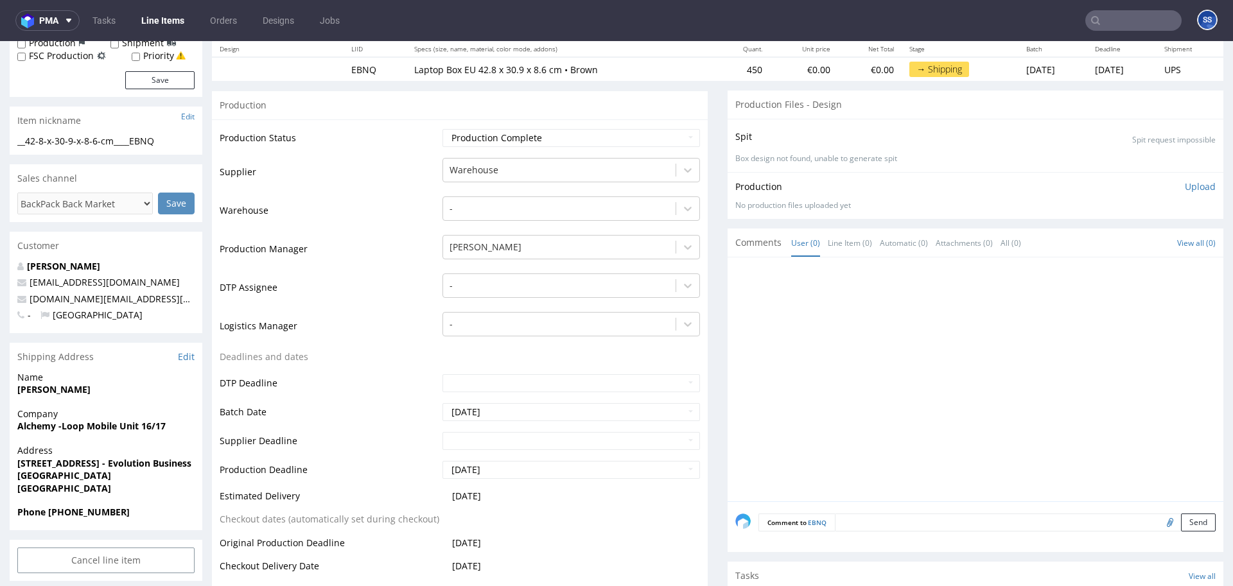
drag, startPoint x: 92, startPoint y: 474, endPoint x: 277, endPoint y: 421, distance: 192.5
click at [17, 467] on div "Address Unit 16/17 Hooters Hall Road - Evolution Business Park Newcastle Under …" at bounding box center [106, 475] width 193 height 62
copy p "Unit 16/17 Hooters Hall Road - Evolution Business Park Newcastle Under Lyme ST5…"
click at [99, 464] on strong "[STREET_ADDRESS] - Evolution Business Park" at bounding box center [115, 463] width 197 height 12
drag, startPoint x: 16, startPoint y: 474, endPoint x: 173, endPoint y: 476, distance: 157.3
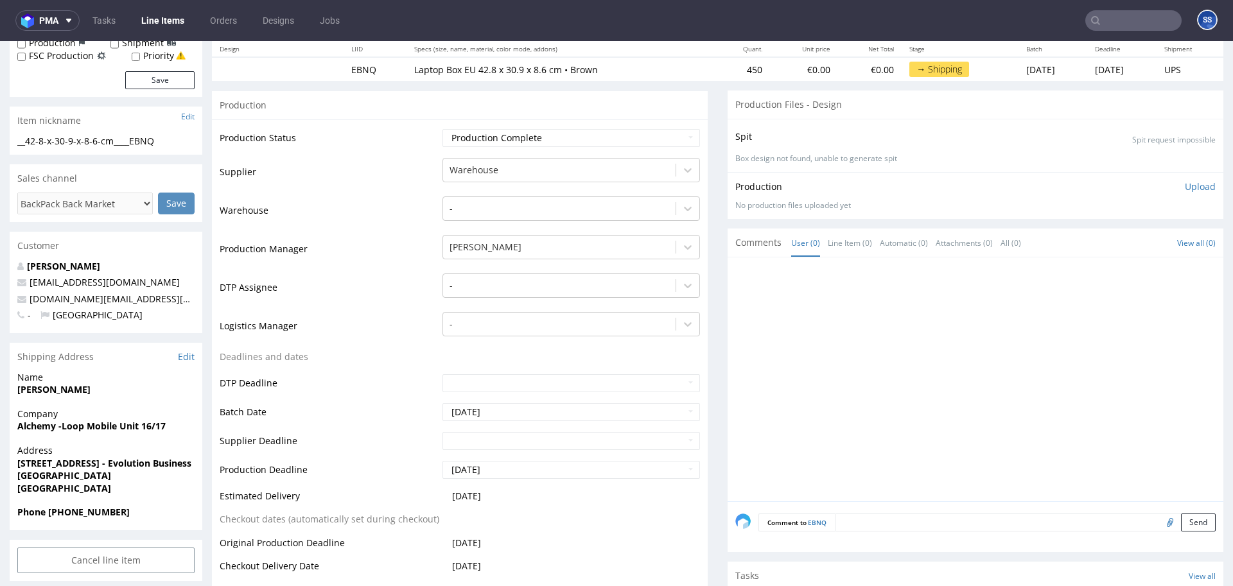
click at [161, 478] on div "Address Unit 16/17 Hooters Hall Road - Evolution Business Park Newcastle Under …" at bounding box center [106, 475] width 193 height 62
copy strong "[GEOGRAPHIC_DATA]"
drag, startPoint x: 146, startPoint y: 489, endPoint x: 162, endPoint y: 477, distance: 20.2
click at [149, 487] on span "[GEOGRAPHIC_DATA]" at bounding box center [105, 488] width 177 height 13
drag, startPoint x: 164, startPoint y: 475, endPoint x: 121, endPoint y: 480, distance: 44.0
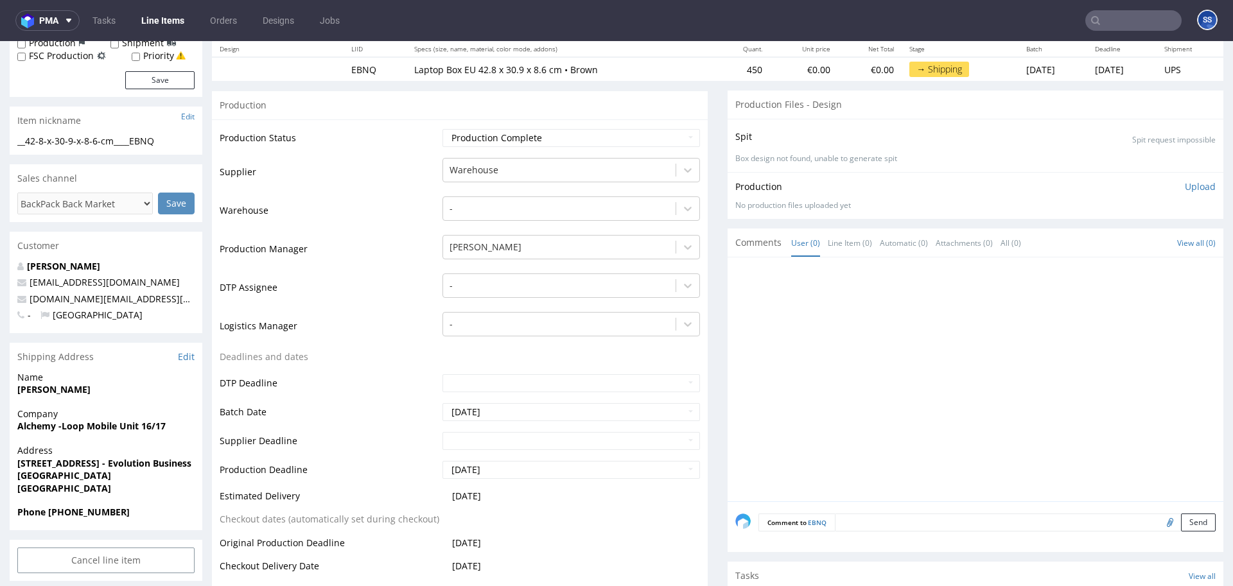
click at [121, 480] on span "[GEOGRAPHIC_DATA]" at bounding box center [105, 475] width 177 height 13
copy strong "ST5 9QF"
drag, startPoint x: 76, startPoint y: 389, endPoint x: 315, endPoint y: 255, distance: 274.0
copy strong "[PERSON_NAME]"
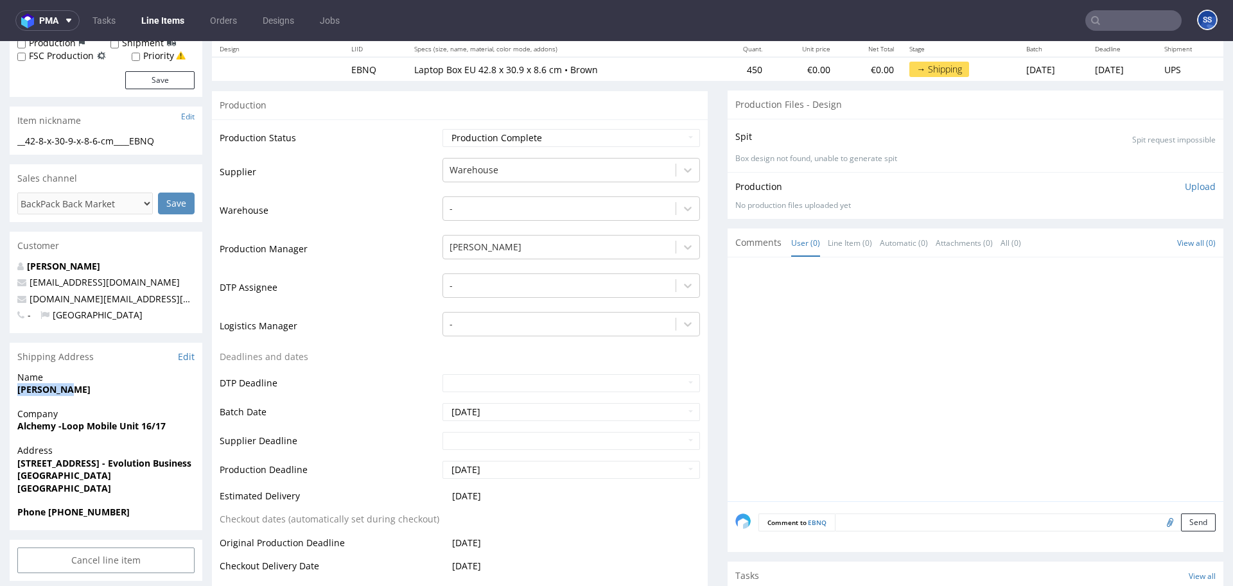
scroll to position [155, 0]
drag, startPoint x: 121, startPoint y: 516, endPoint x: 241, endPoint y: 448, distance: 137.7
click at [68, 514] on strong "Phone [PHONE_NUMBER]" at bounding box center [73, 513] width 112 height 12
copy strong "7909 515254"
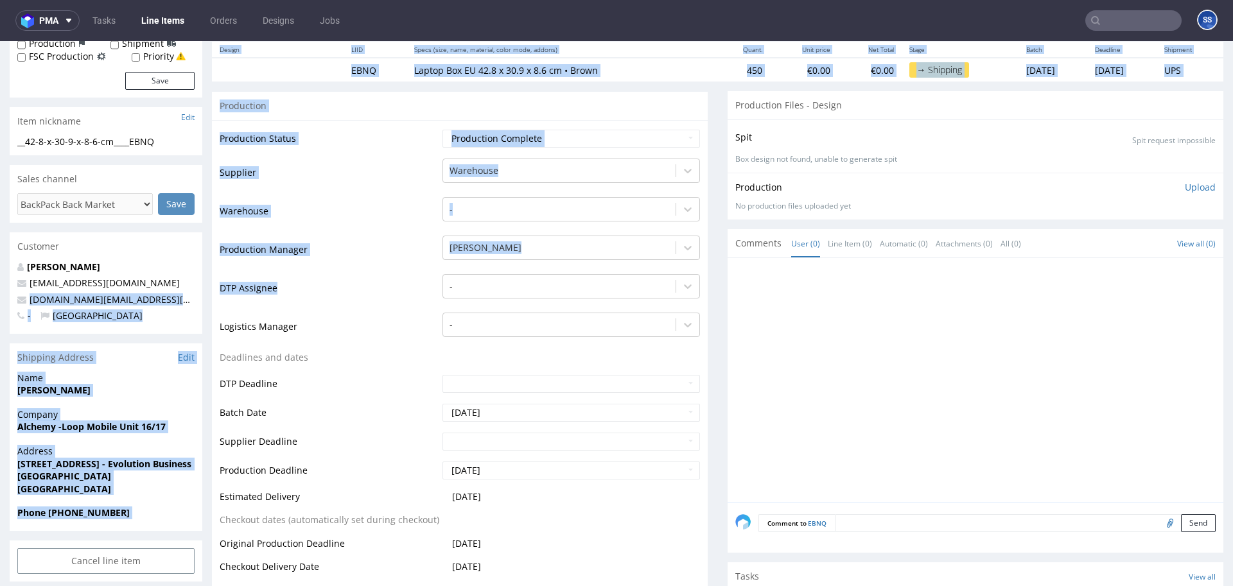
drag, startPoint x: 28, startPoint y: 301, endPoint x: 236, endPoint y: 309, distance: 208.2
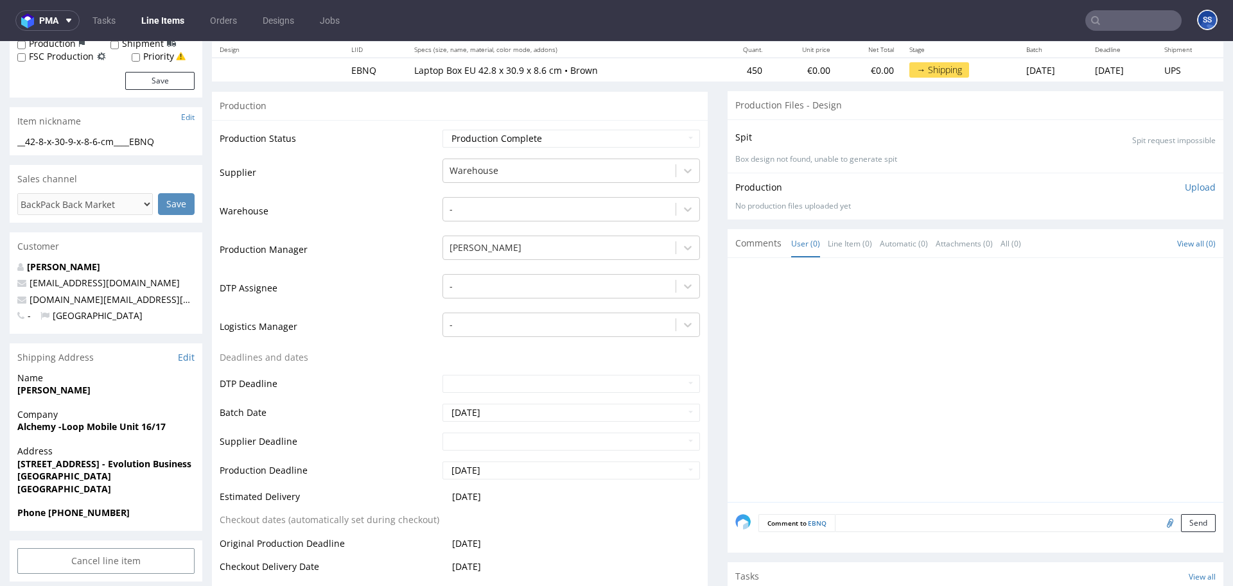
click at [190, 315] on p "- United Kingdom" at bounding box center [105, 316] width 177 height 13
click at [186, 302] on link "[DOMAIN_NAME][EMAIL_ADDRESS][DOMAIN_NAME]" at bounding box center [142, 299] width 224 height 12
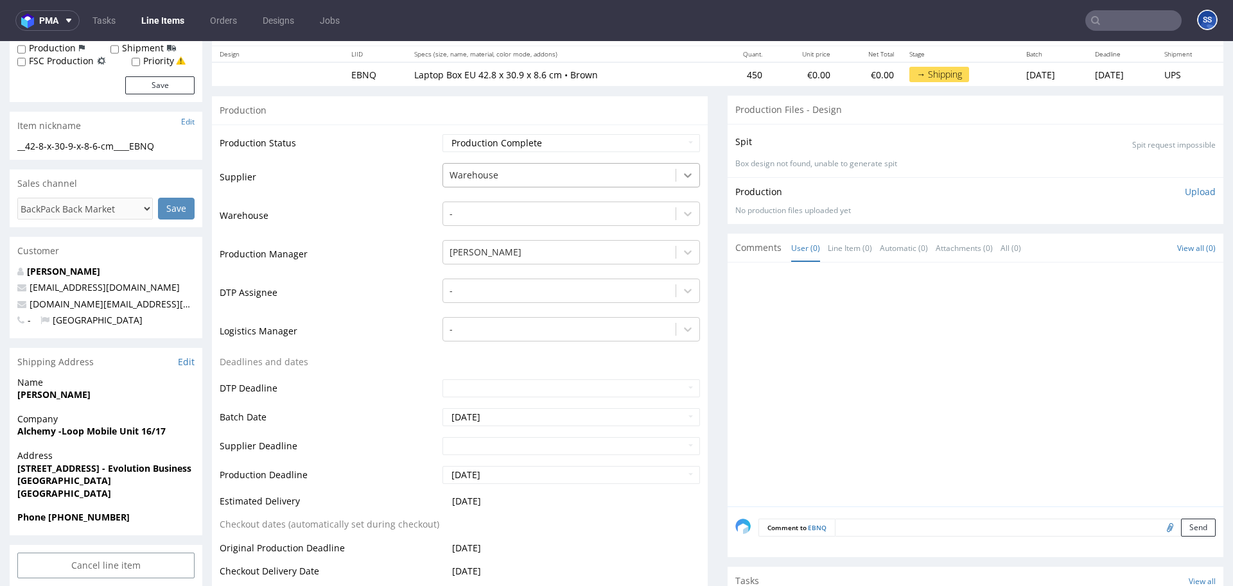
click at [681, 175] on icon at bounding box center [687, 175] width 13 height 13
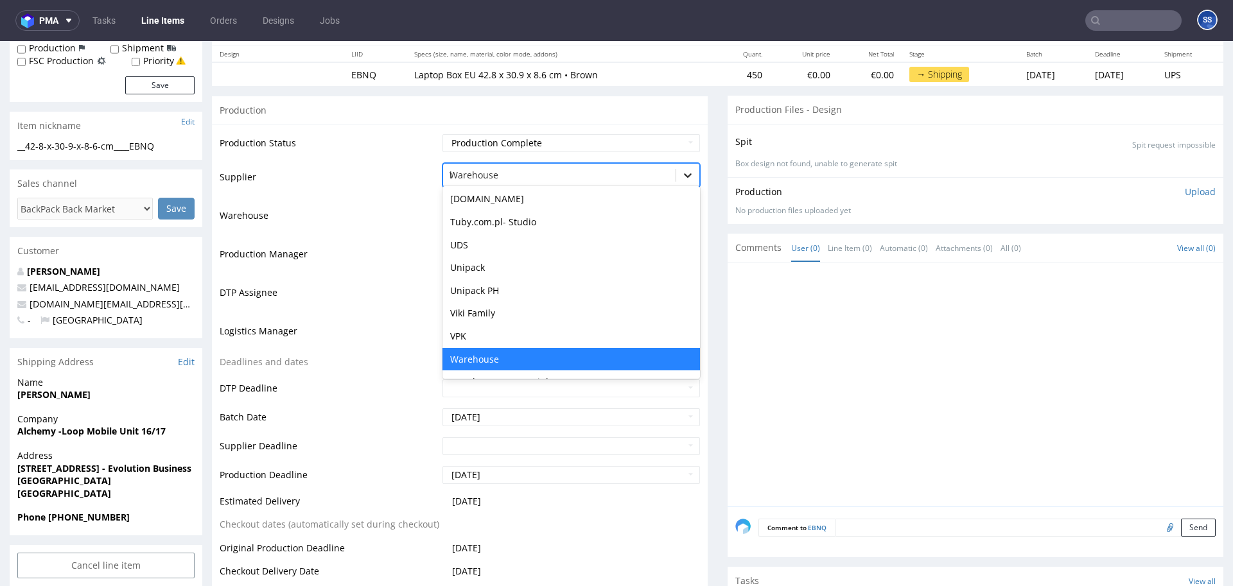
scroll to position [292, 0]
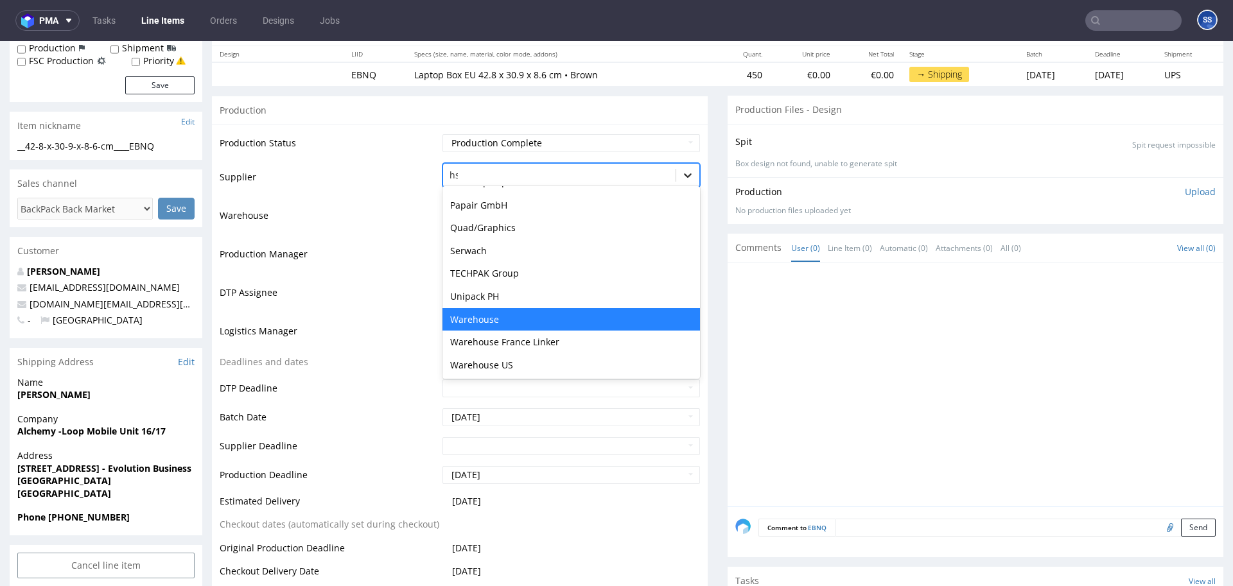
type input "hsg"
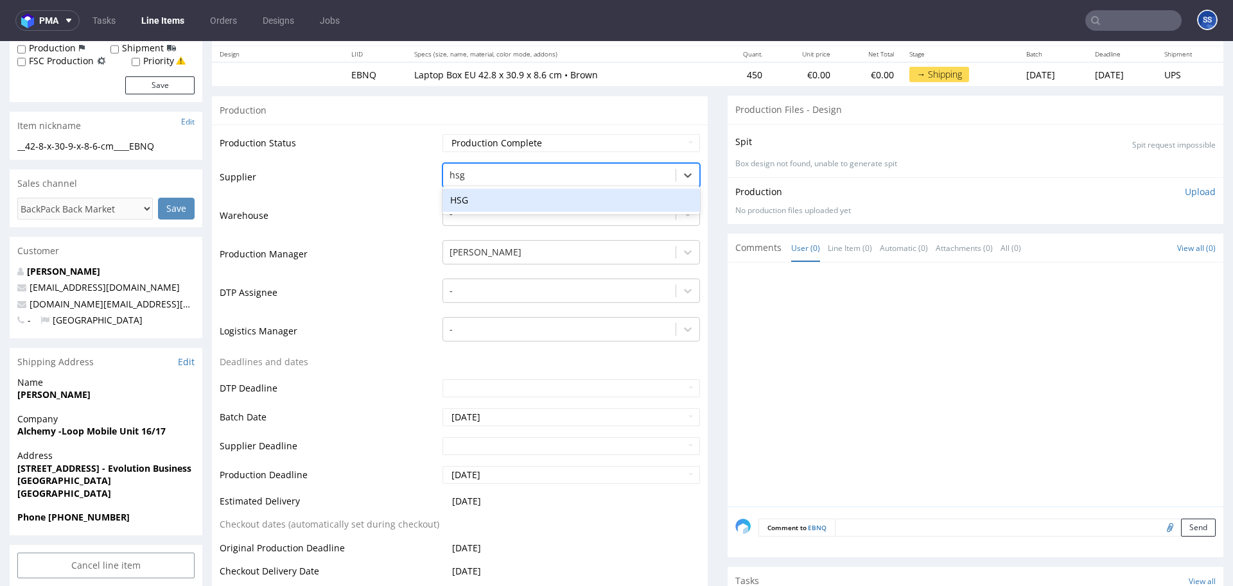
click at [544, 198] on div "HSG" at bounding box center [570, 200] width 257 height 23
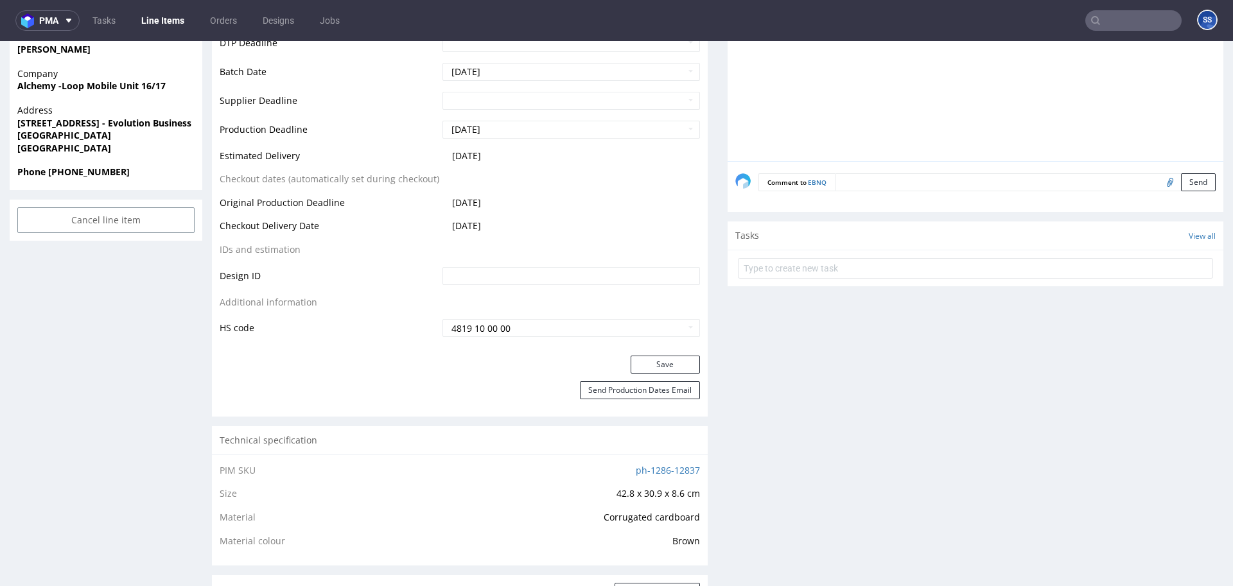
scroll to position [509, 0]
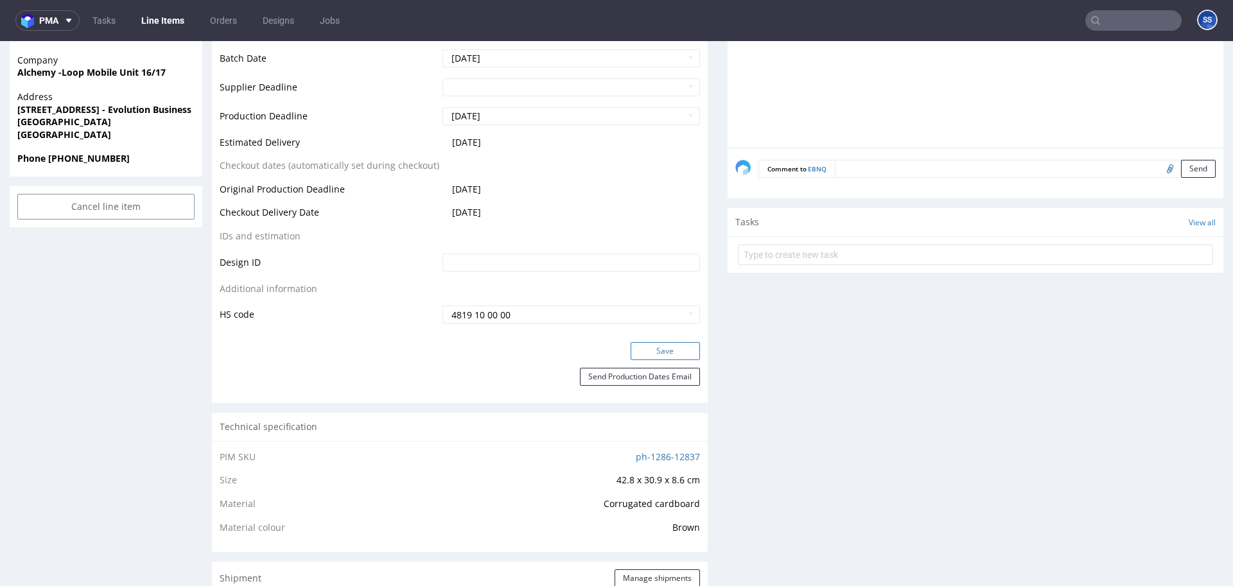
click at [654, 348] on button "Save" at bounding box center [665, 351] width 69 height 18
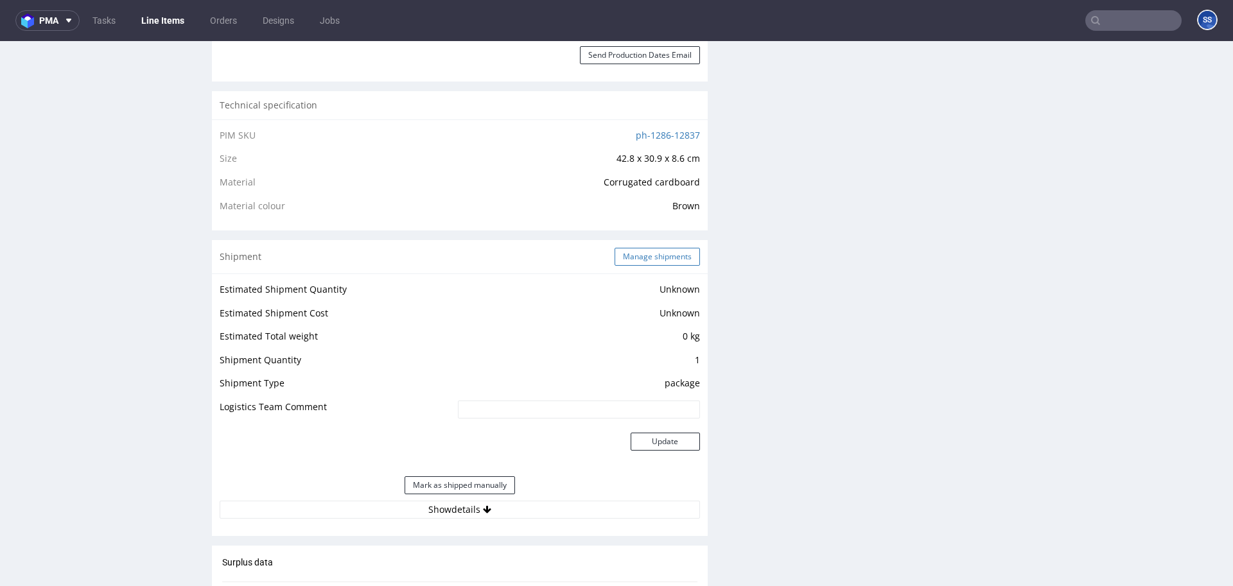
scroll to position [837, 0]
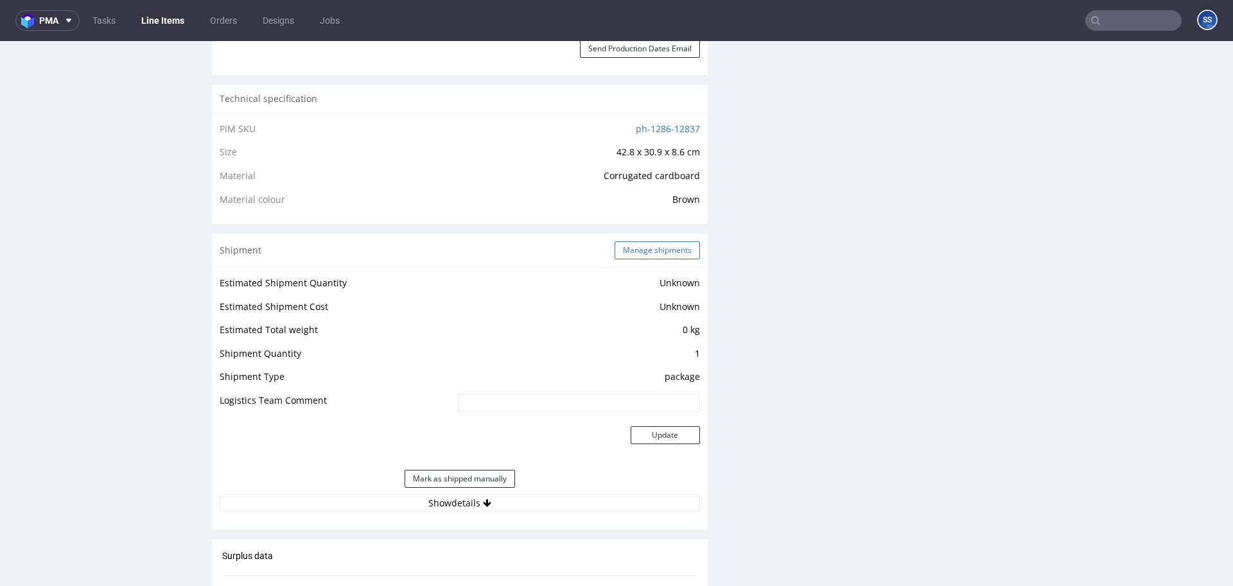
click at [659, 248] on button "Manage shipments" at bounding box center [657, 250] width 85 height 18
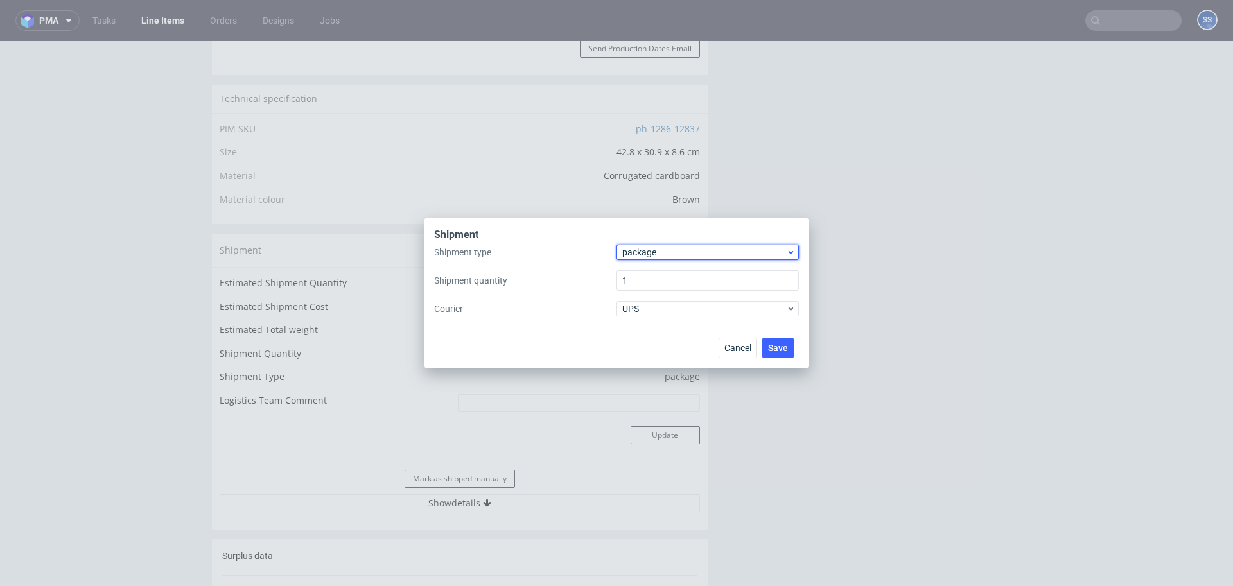
click at [659, 248] on span "package" at bounding box center [704, 252] width 164 height 13
click at [656, 274] on div "pallet" at bounding box center [708, 279] width 172 height 23
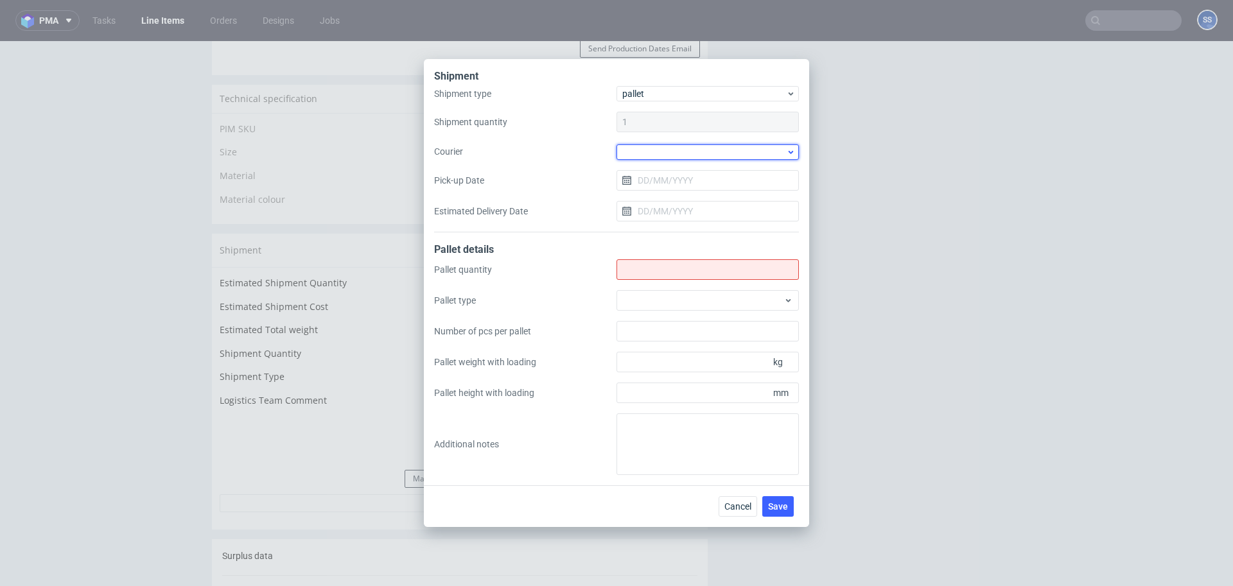
click at [656, 152] on div at bounding box center [707, 151] width 182 height 15
click at [680, 177] on div "APC Overnight Freight" at bounding box center [708, 179] width 172 height 23
click at [645, 266] on input "Shipment type" at bounding box center [707, 269] width 182 height 21
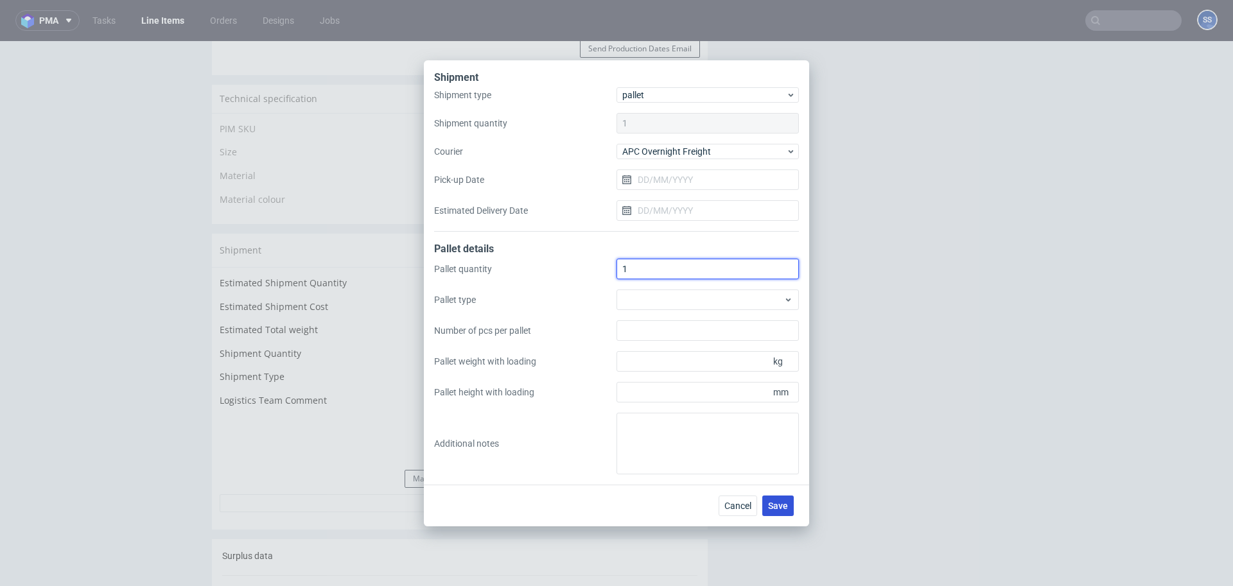
type input "1"
click at [776, 506] on span "Save" at bounding box center [778, 506] width 20 height 9
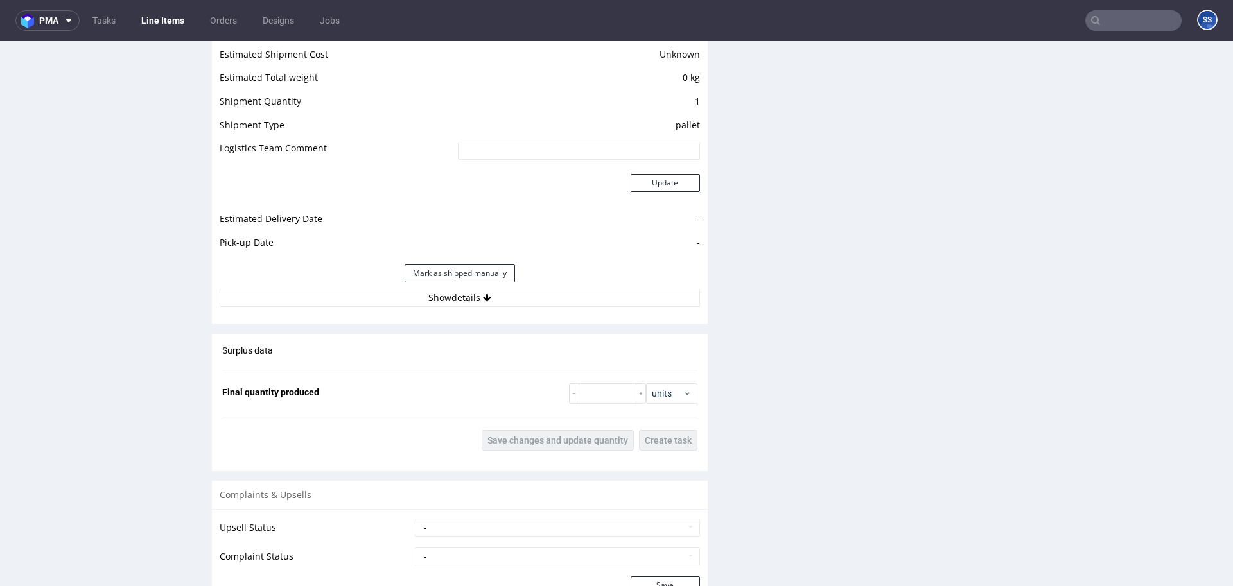
scroll to position [1101, 0]
click at [496, 298] on button "Show details" at bounding box center [460, 297] width 480 height 18
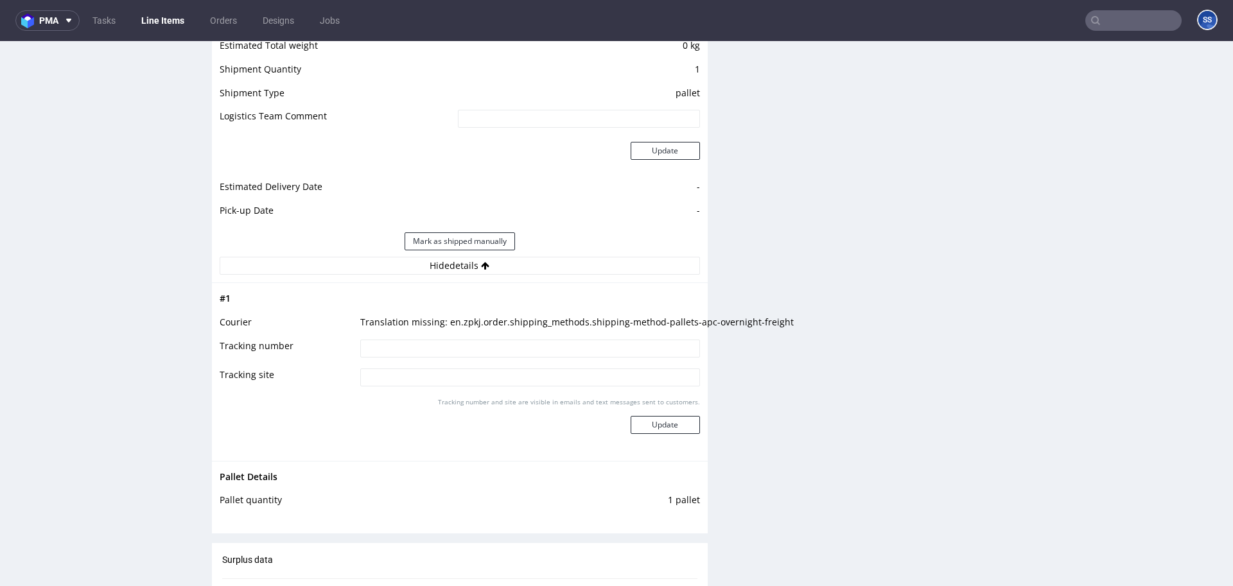
scroll to position [1136, 0]
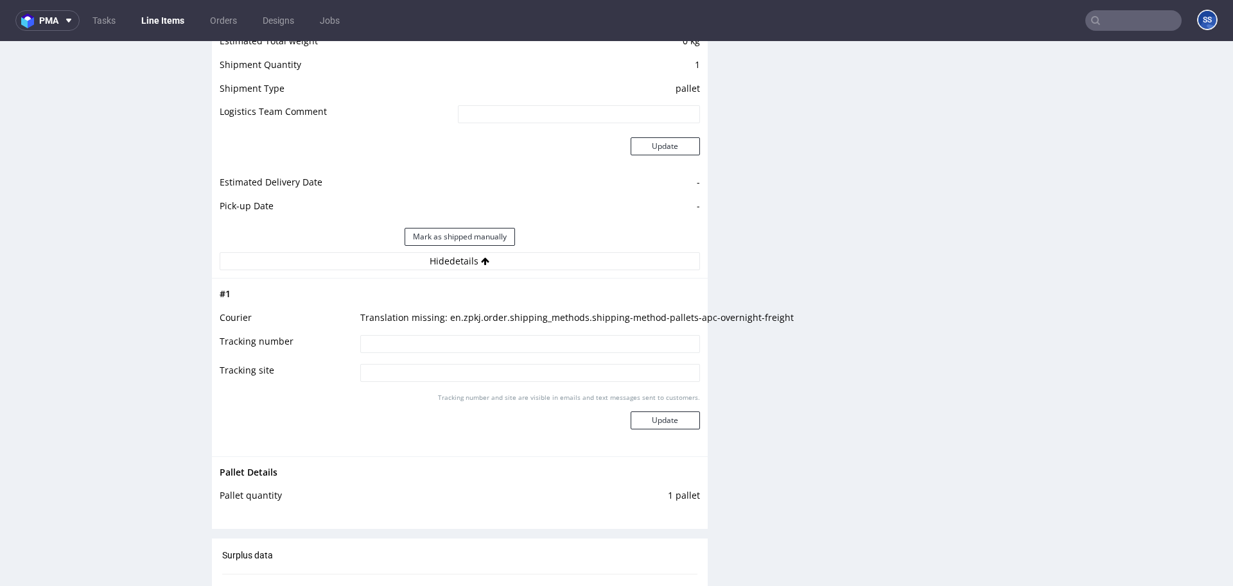
click at [437, 338] on input at bounding box center [530, 344] width 340 height 18
paste input "0085550655120"
type input "0085550655120"
click at [649, 418] on button "Update" at bounding box center [665, 421] width 69 height 18
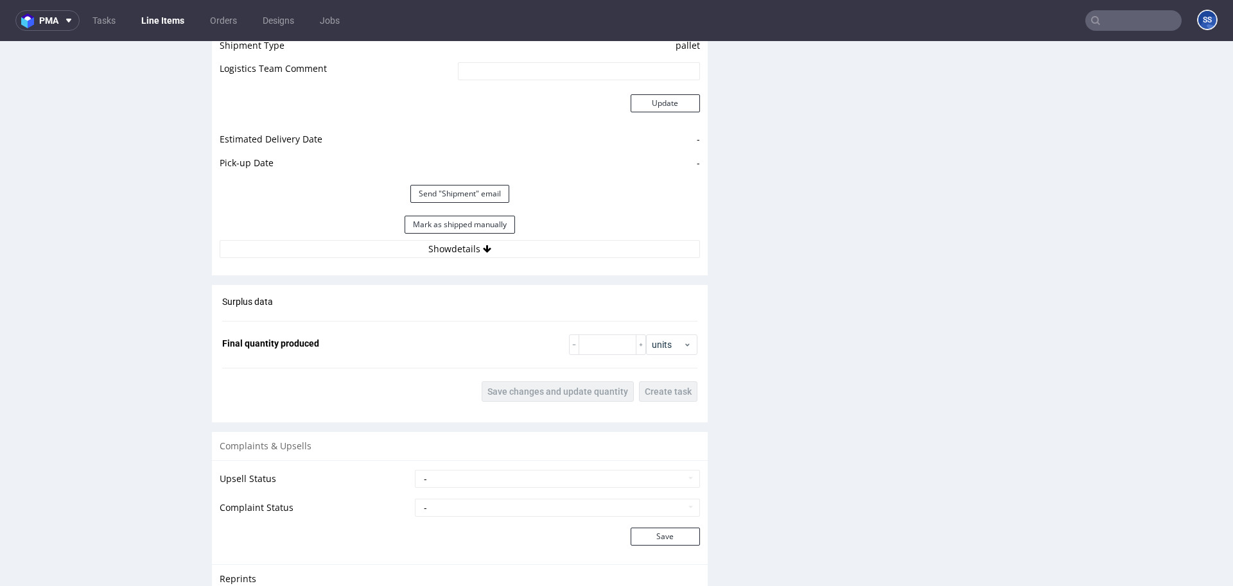
scroll to position [1178, 0]
click at [446, 190] on button "Send "Shipment" email" at bounding box center [459, 195] width 99 height 18
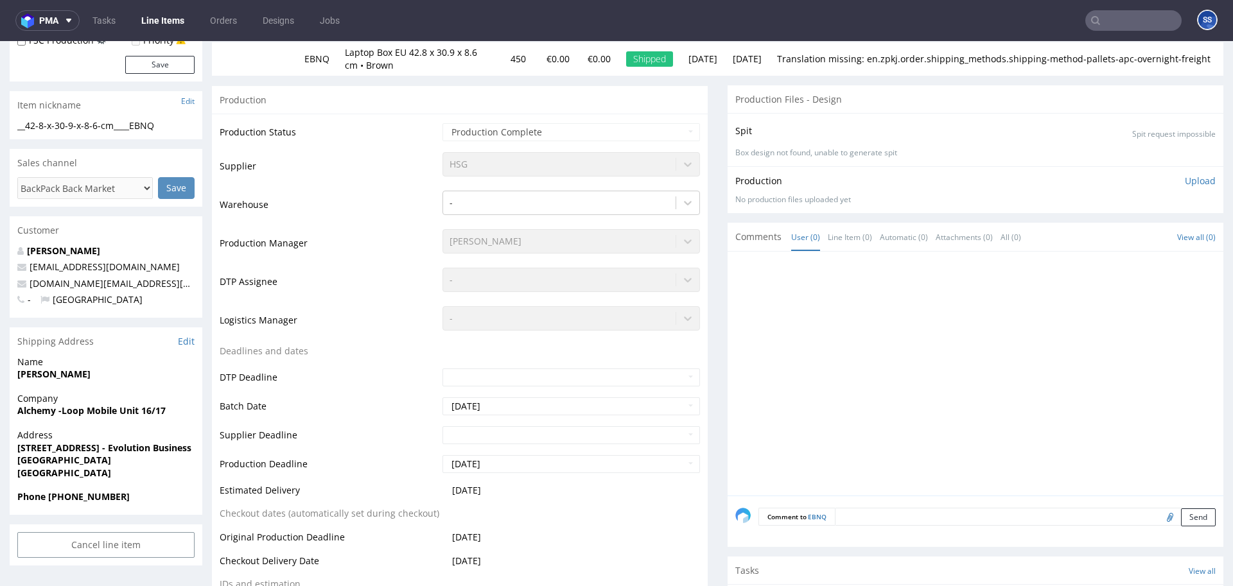
scroll to position [0, 0]
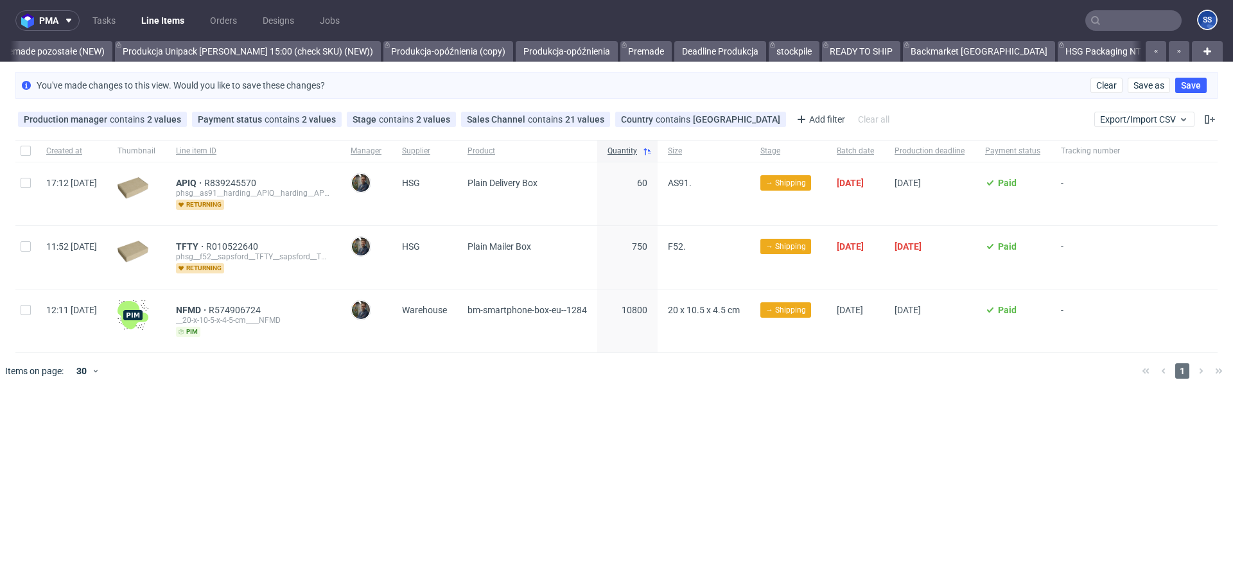
scroll to position [0, 1102]
click at [452, 374] on div at bounding box center [635, 371] width 993 height 36
click at [1148, 54] on link "Backmarket" at bounding box center [1180, 51] width 64 height 21
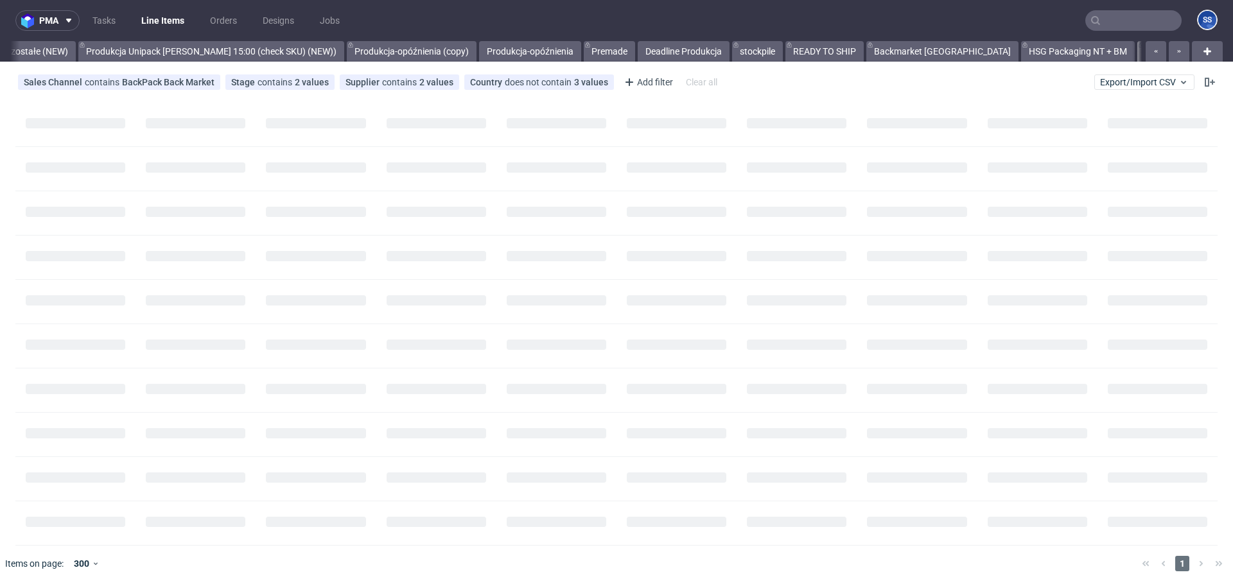
scroll to position [0, 1103]
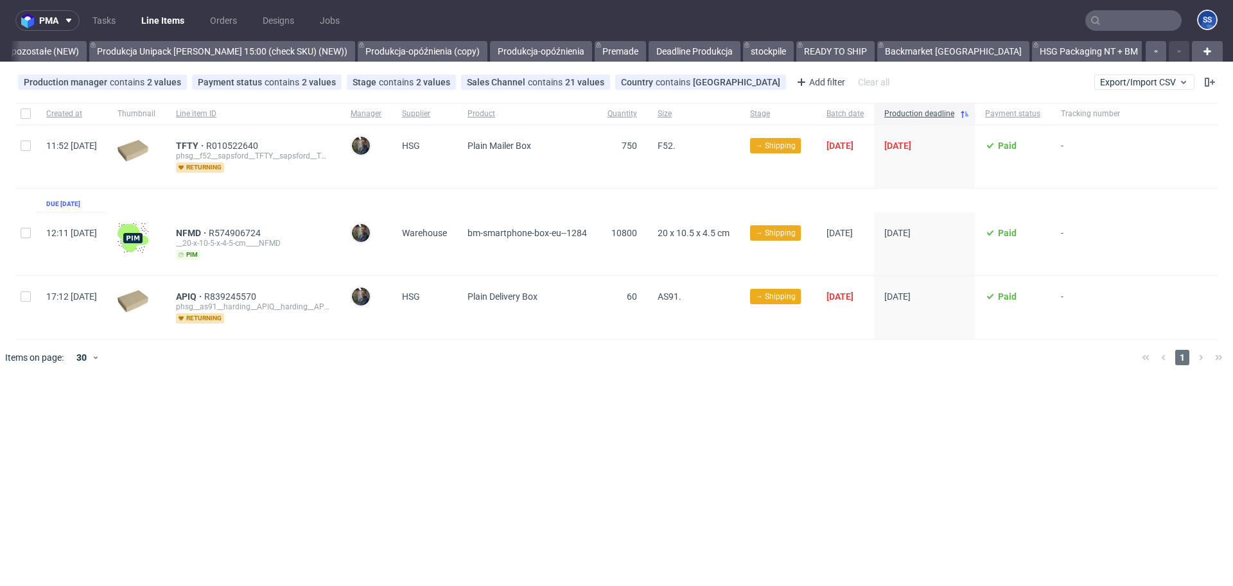
click at [1148, 51] on link "Backmarket" at bounding box center [1180, 51] width 64 height 21
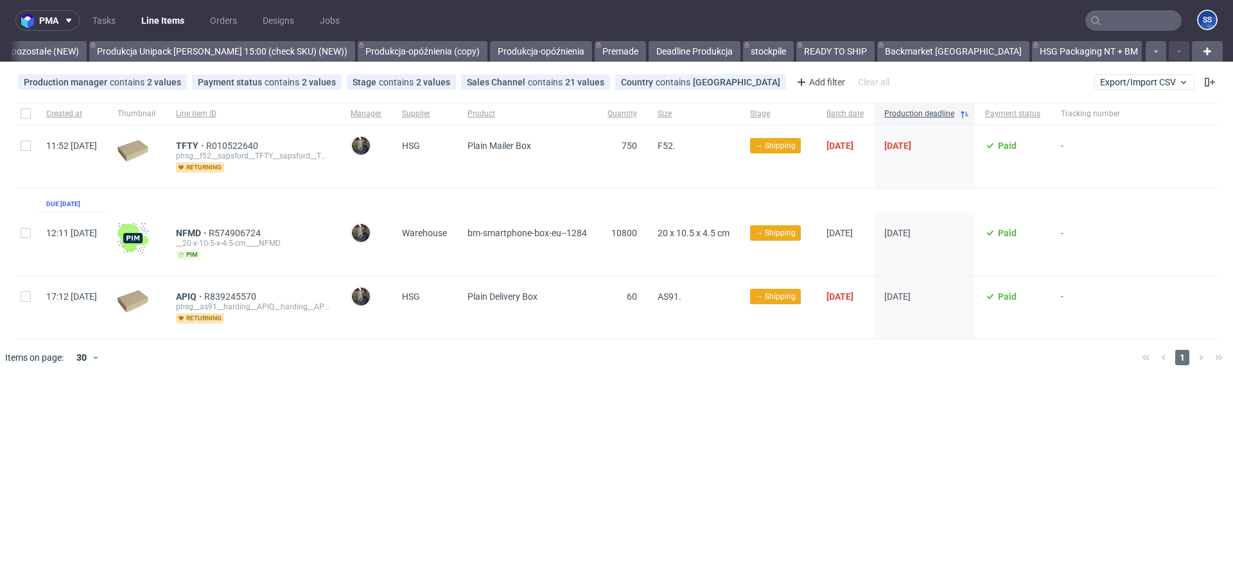
click at [1148, 53] on link "Backmarket" at bounding box center [1180, 51] width 64 height 21
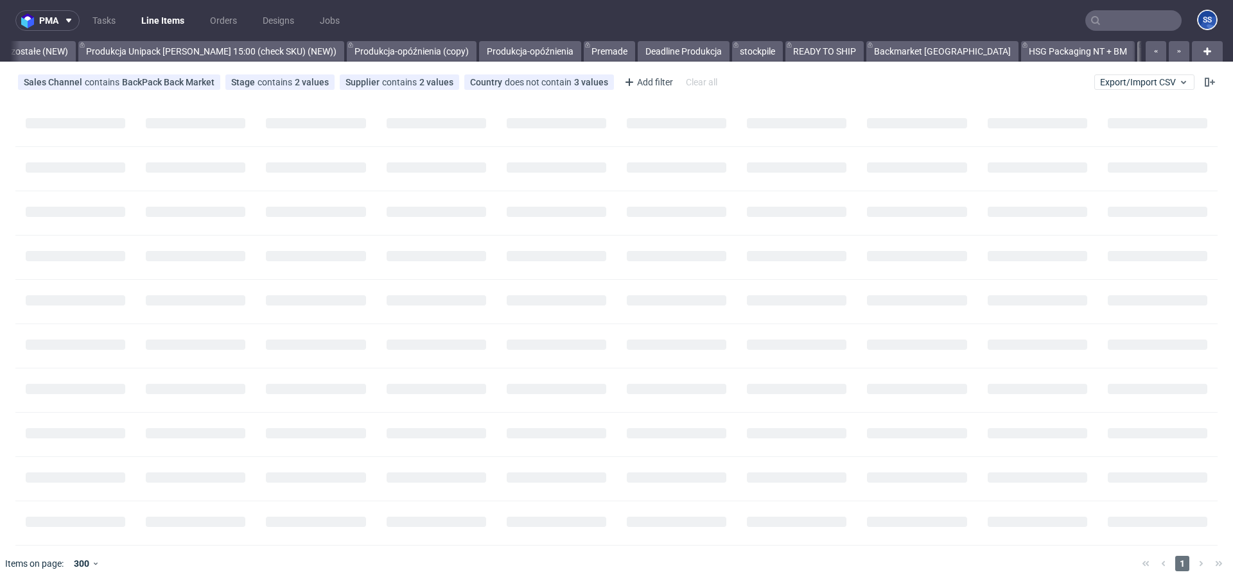
scroll to position [0, 1103]
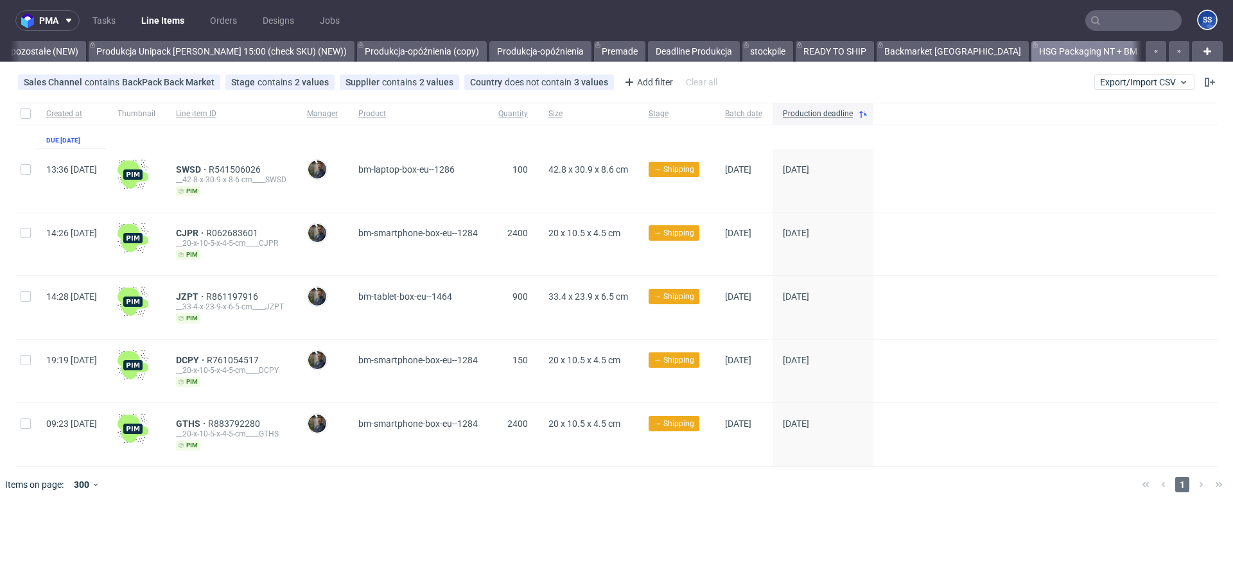
click at [1031, 48] on link "HSG Packaging NT + BM" at bounding box center [1088, 51] width 114 height 21
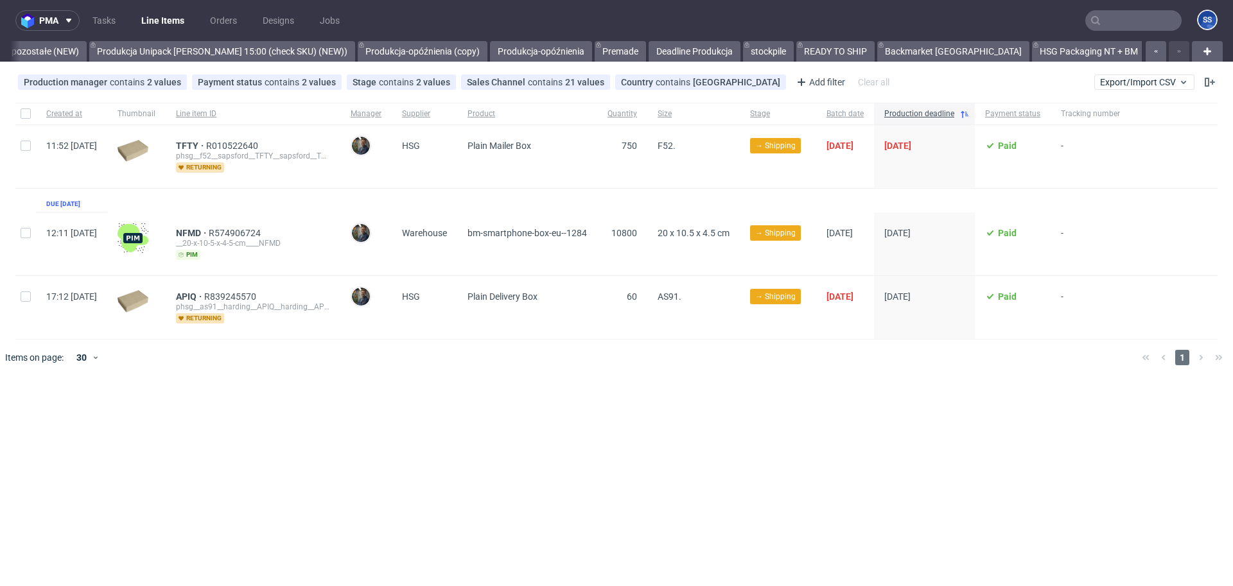
click at [1148, 51] on link "Backmarket" at bounding box center [1180, 51] width 64 height 21
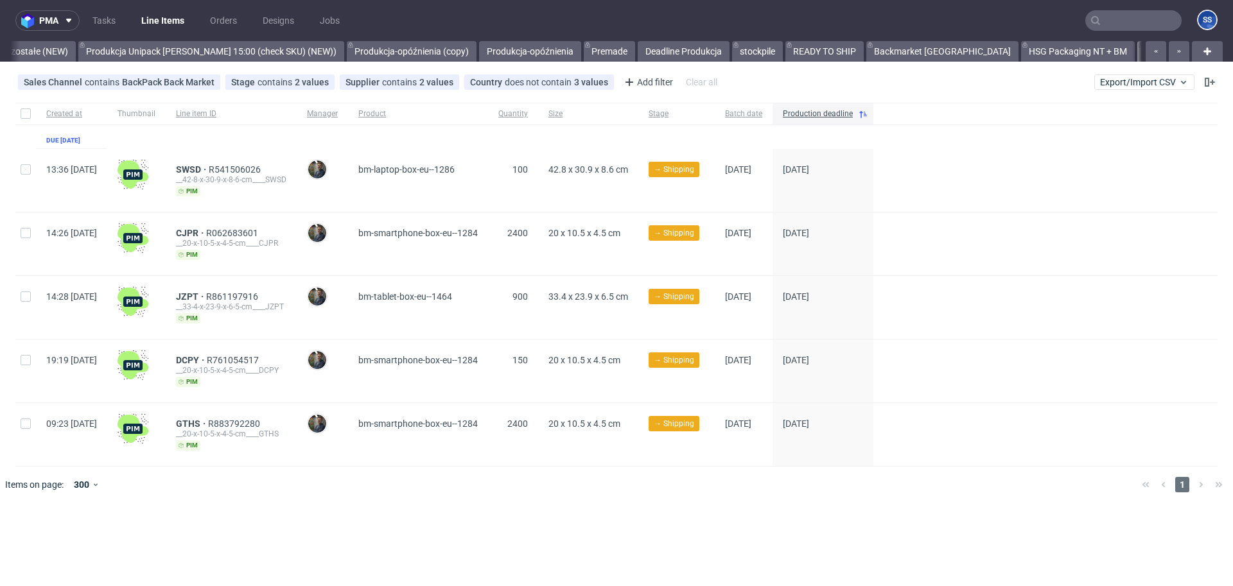
scroll to position [0, 1103]
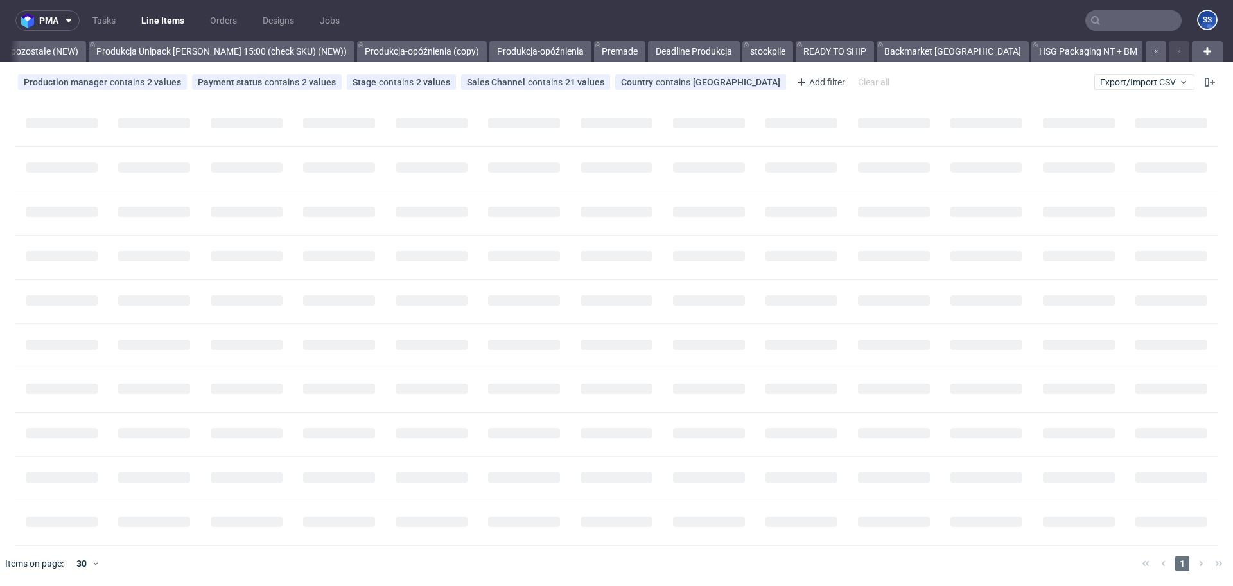
scroll to position [0, 1102]
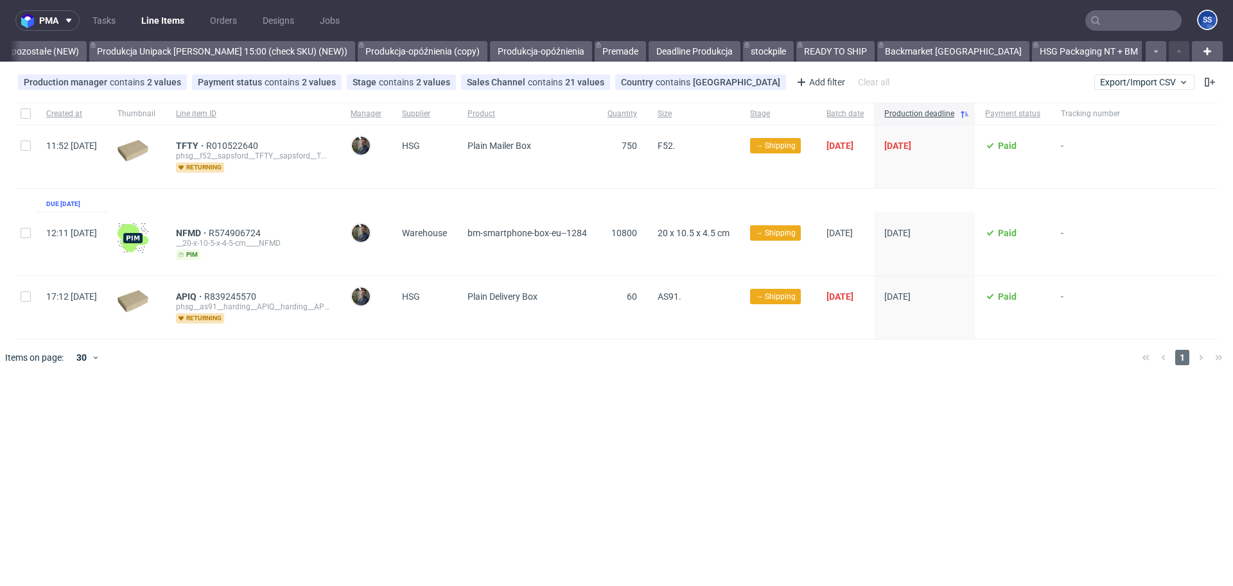
click at [1148, 52] on link "Backmarket" at bounding box center [1180, 51] width 64 height 21
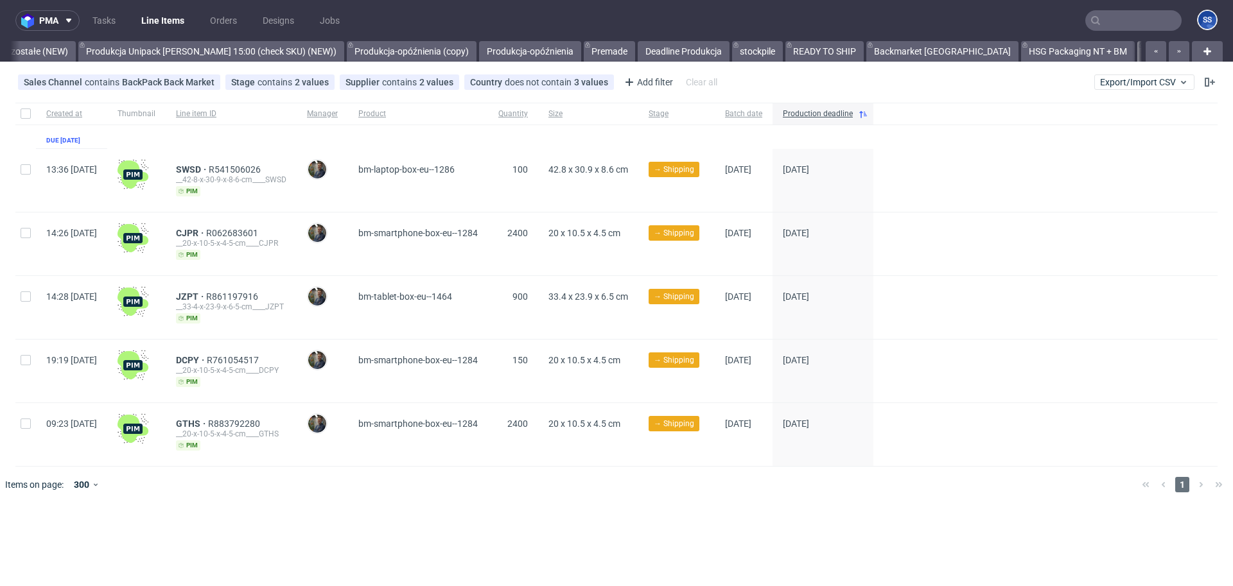
scroll to position [0, 1103]
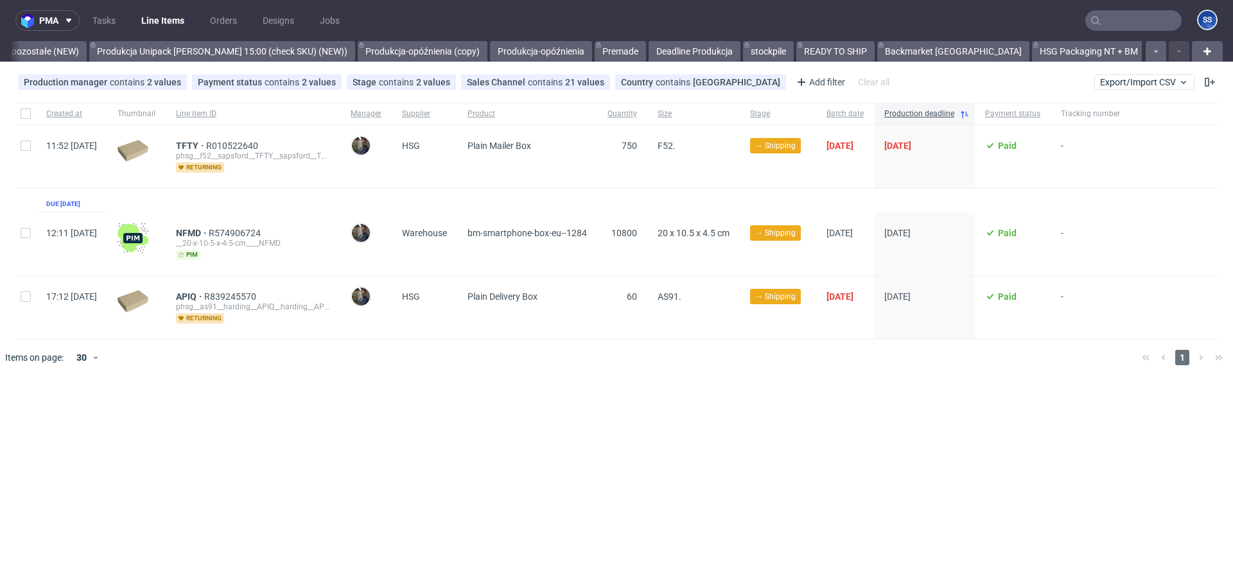
click at [1148, 51] on link "Backmarket" at bounding box center [1180, 51] width 64 height 21
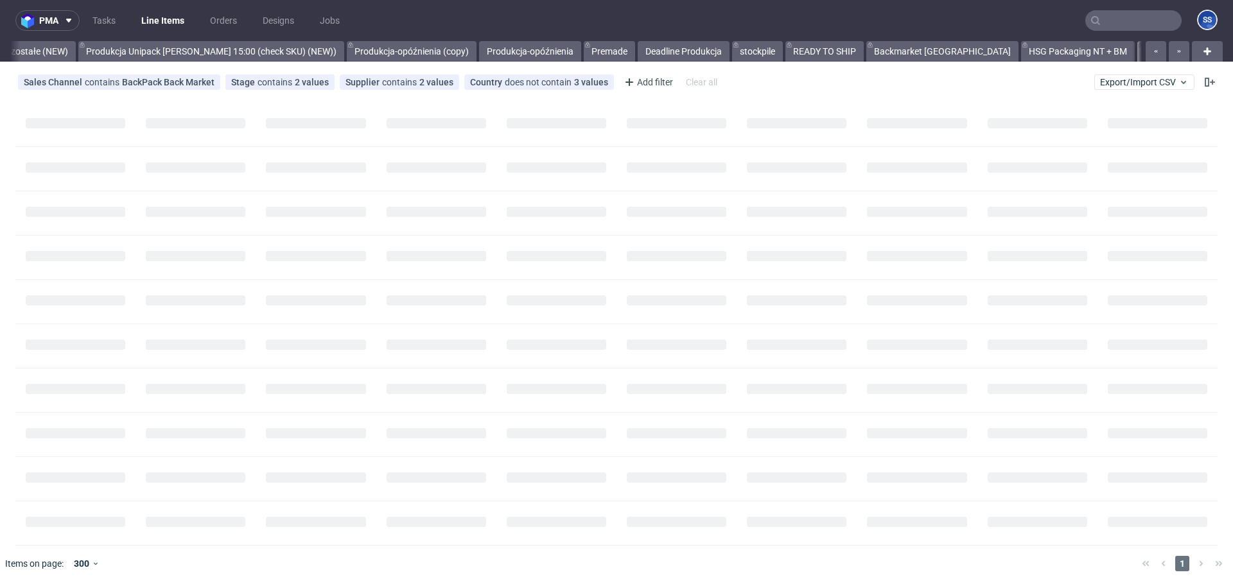
scroll to position [0, 1103]
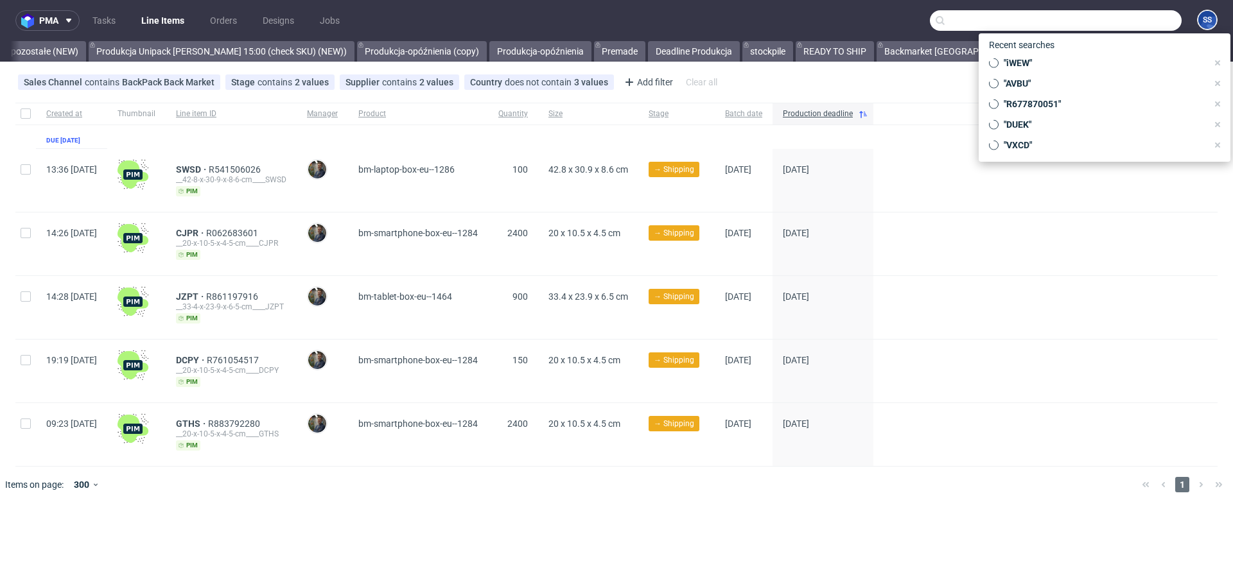
click at [1143, 25] on input "text" at bounding box center [1056, 20] width 252 height 21
paste input "R568085170__RMPG"
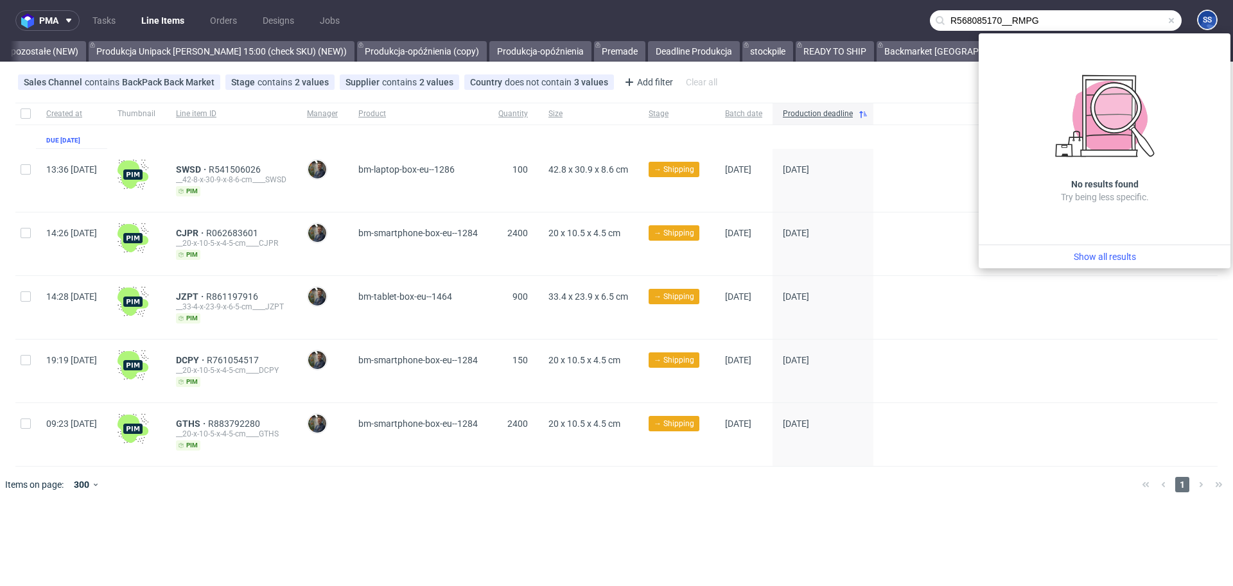
drag, startPoint x: 1013, startPoint y: 21, endPoint x: 715, endPoint y: 6, distance: 299.0
click at [715, 6] on nav "pma Tasks Line Items Orders Designs Jobs R568085170__RMPG SS" at bounding box center [616, 20] width 1233 height 41
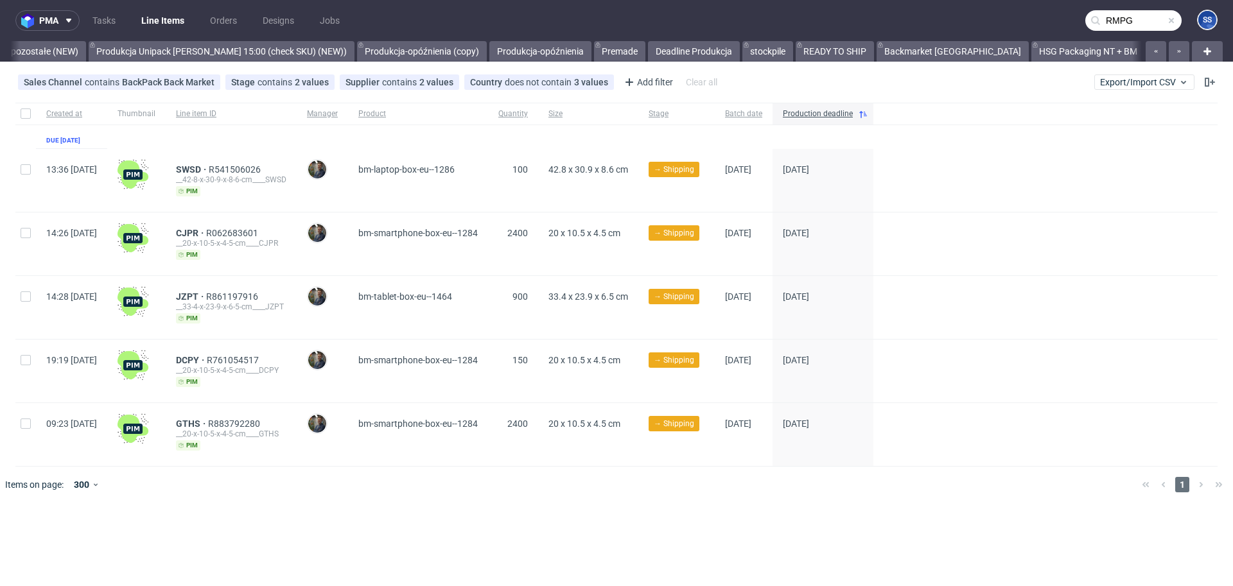
click at [1135, 16] on input "RMPG" at bounding box center [1133, 20] width 96 height 21
type input "RMPG"
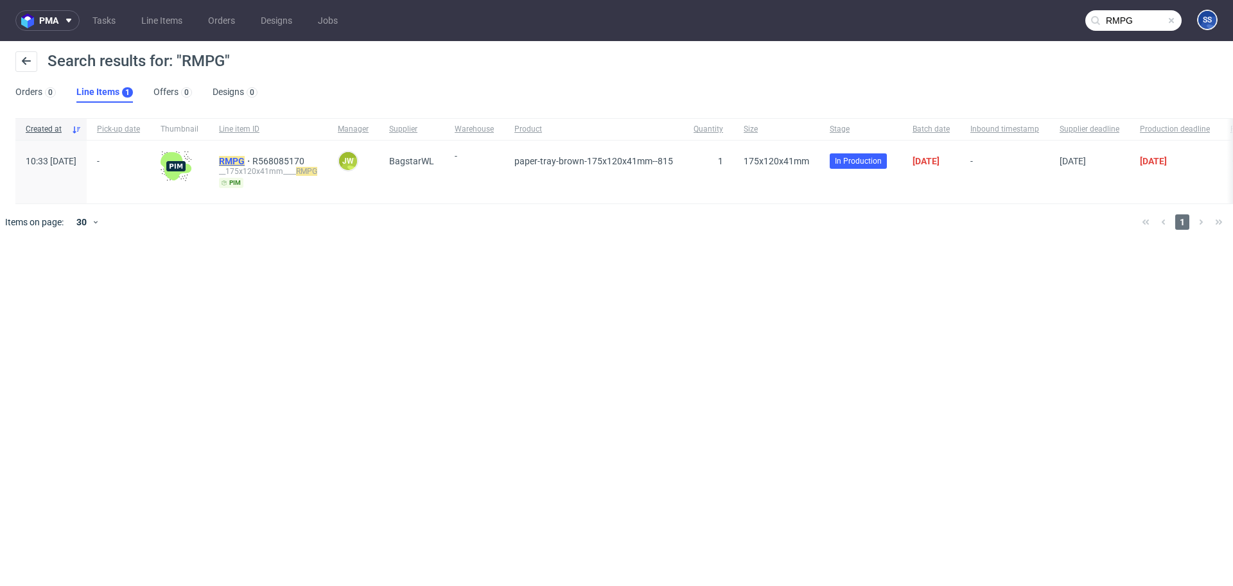
click at [245, 158] on mark "RMPG" at bounding box center [232, 161] width 26 height 10
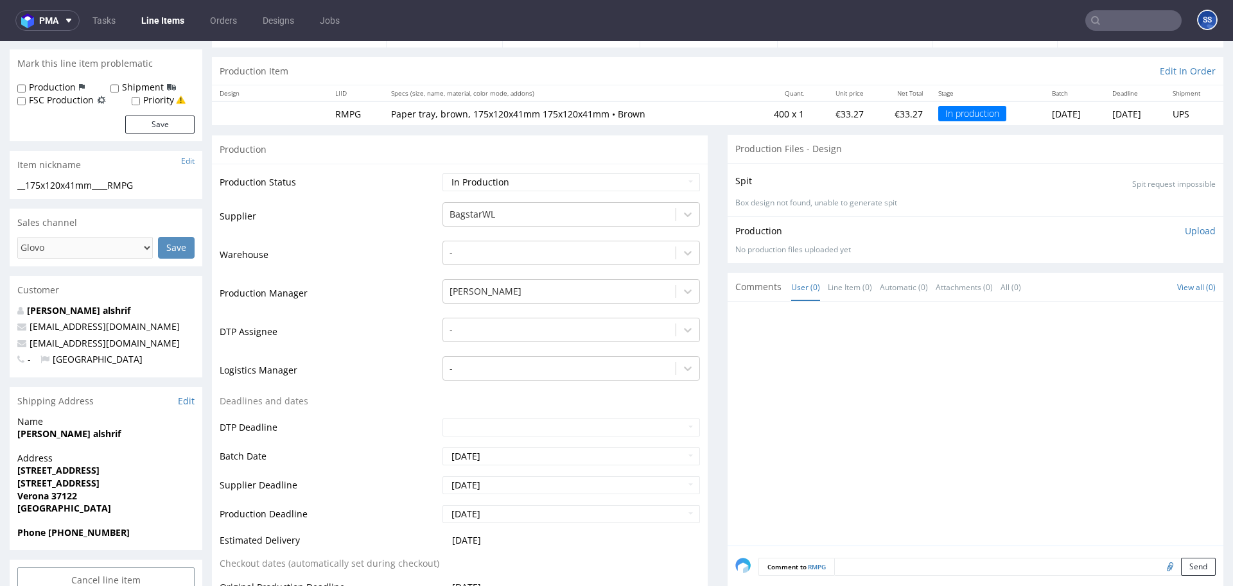
scroll to position [113, 0]
drag, startPoint x: 1084, startPoint y: 11, endPoint x: 1103, endPoint y: 23, distance: 22.3
click at [1089, 15] on input "text" at bounding box center [1133, 20] width 96 height 21
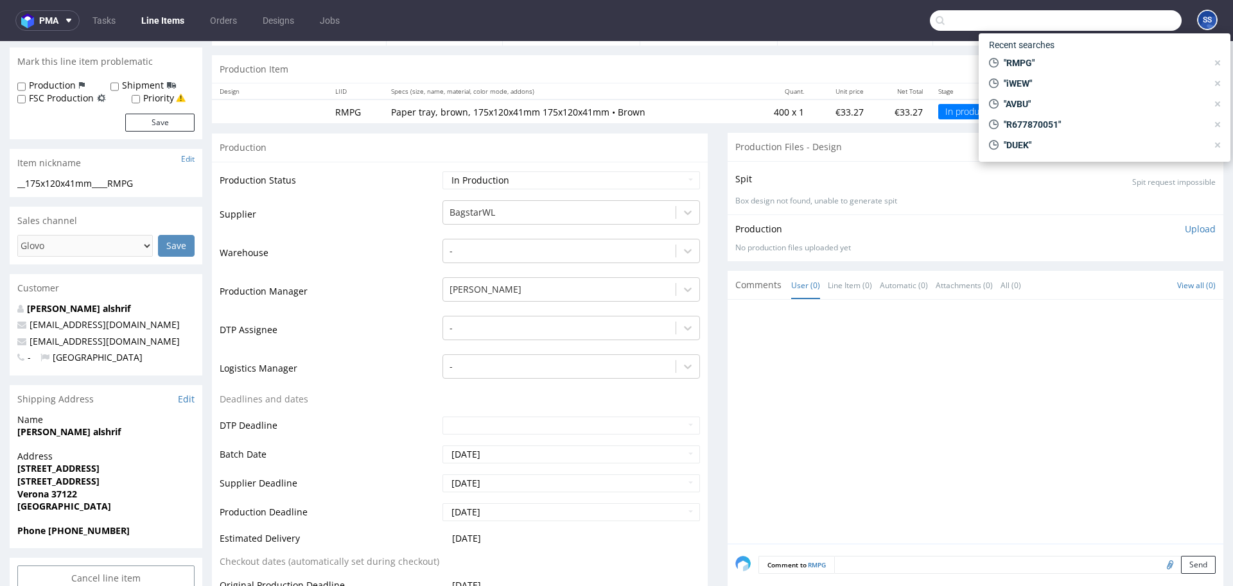
paste input "ZKU"
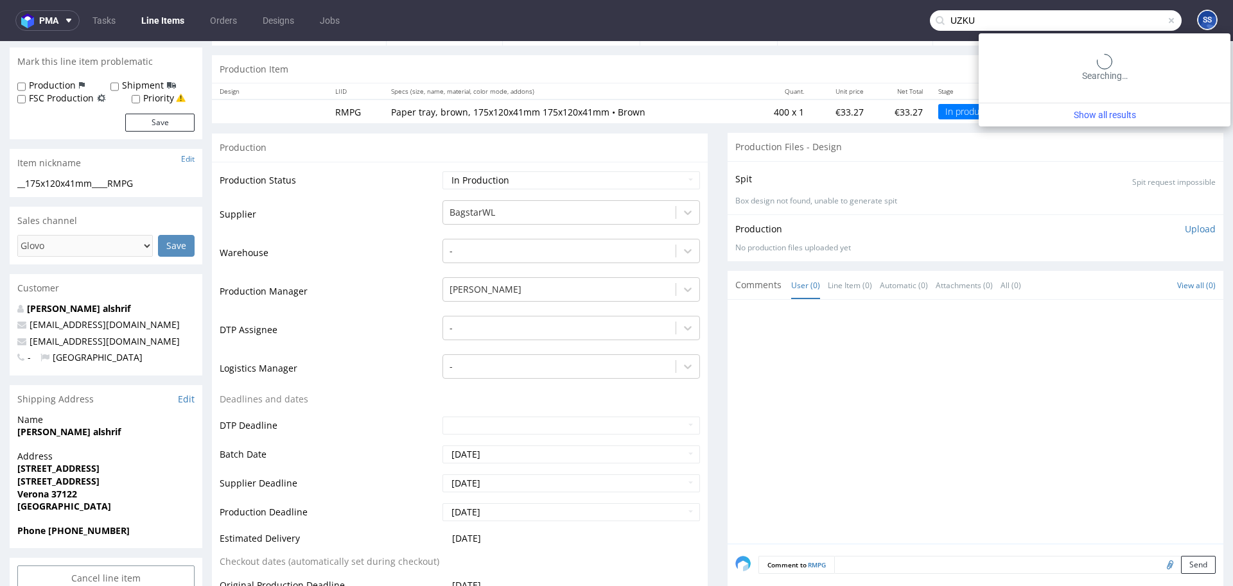
type input "UZKU"
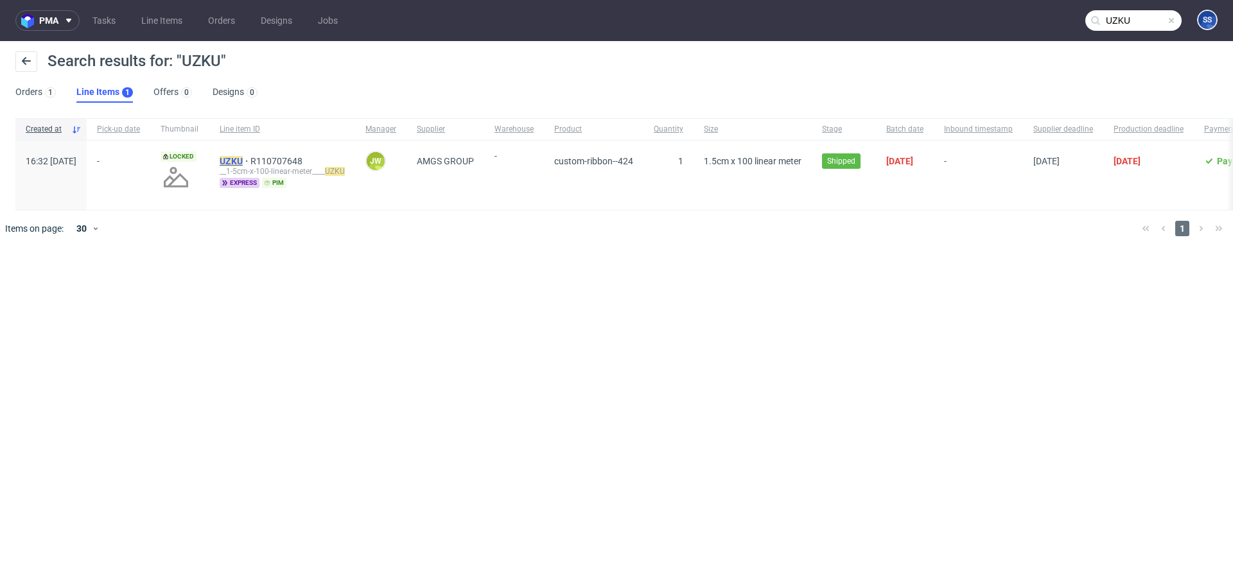
click at [243, 159] on mark "UZKU" at bounding box center [231, 161] width 23 height 10
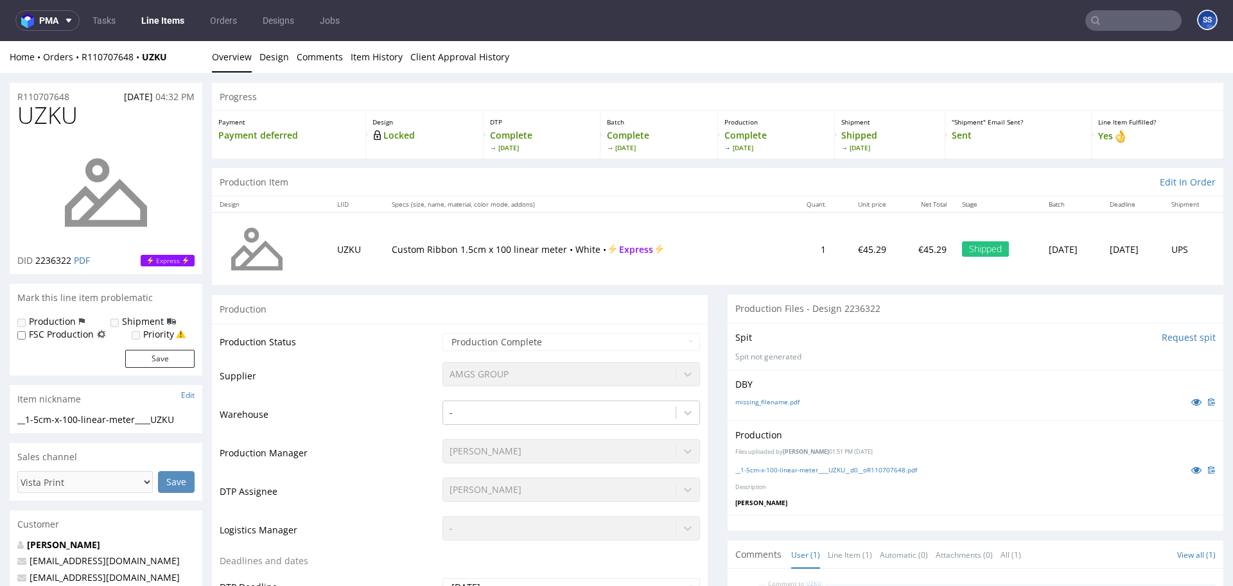
click at [1105, 21] on input "text" at bounding box center [1133, 20] width 96 height 21
paste input "R568085170__RMPG"
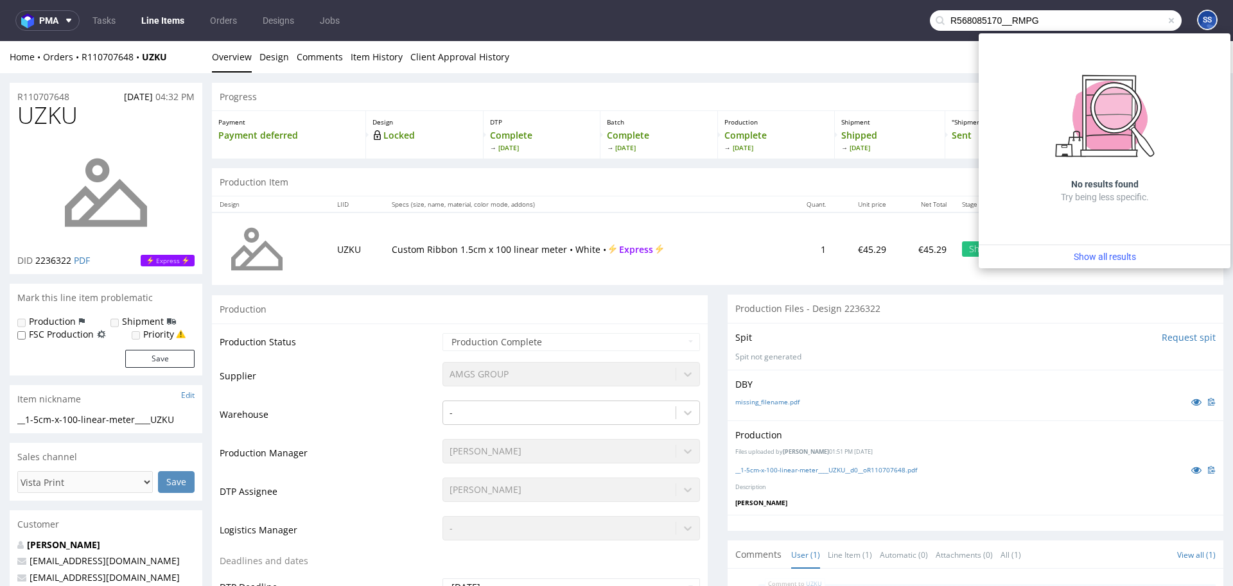
drag, startPoint x: 1000, startPoint y: 20, endPoint x: 794, endPoint y: 21, distance: 206.8
click at [794, 22] on nav "pma Tasks Line Items Orders Designs Jobs R568085170__RMPG SS" at bounding box center [616, 20] width 1233 height 41
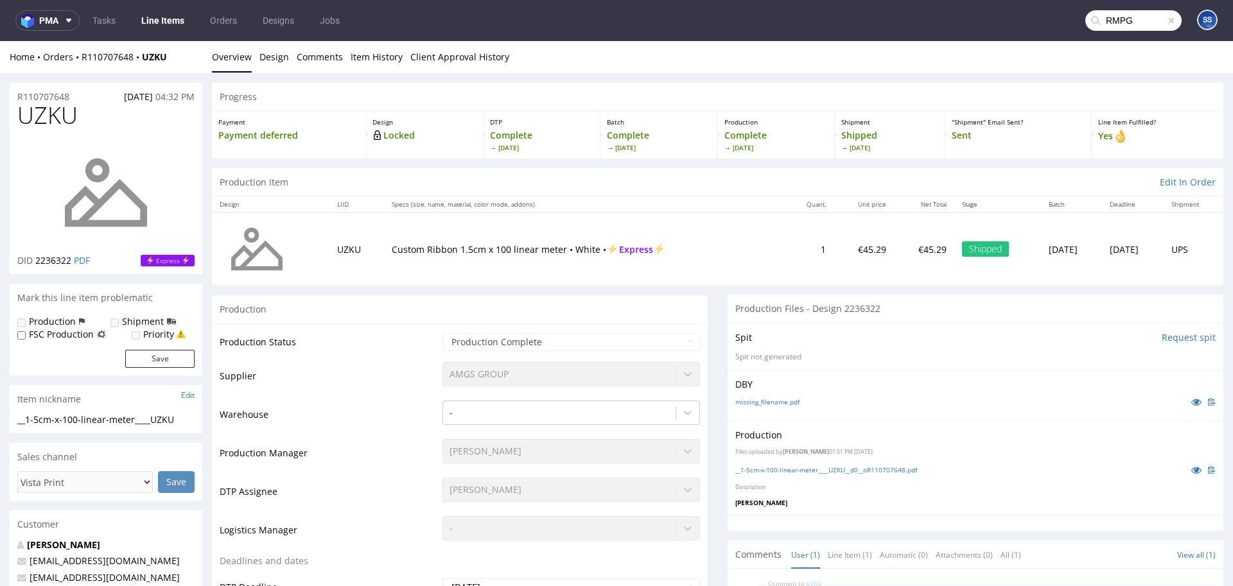
type input "RMPG"
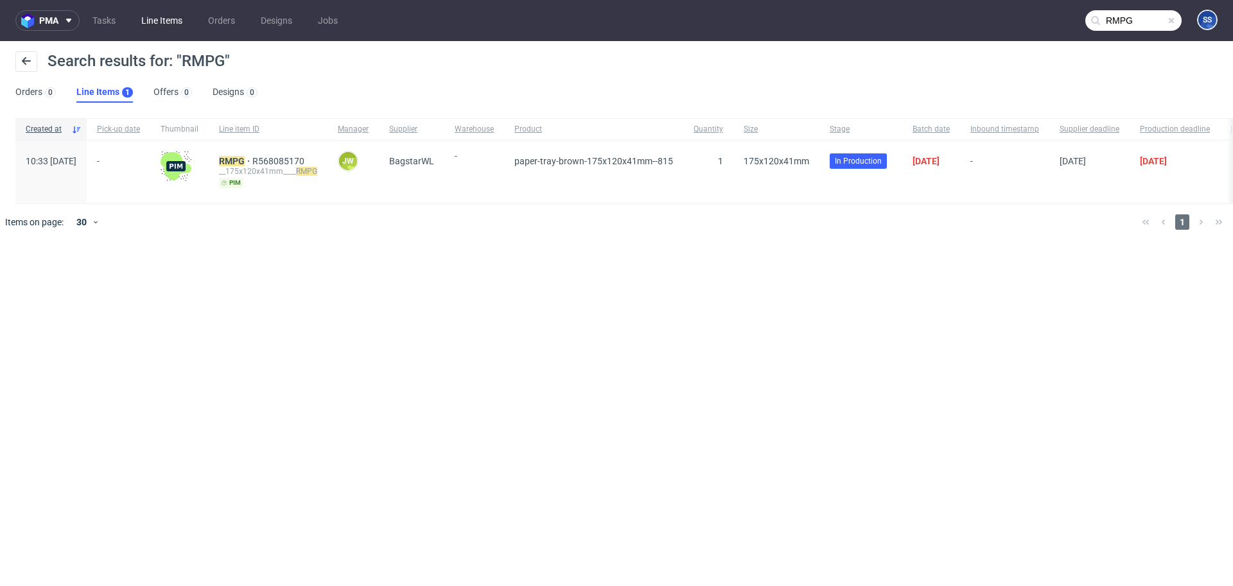
click at [160, 18] on link "Line Items" at bounding box center [162, 20] width 57 height 21
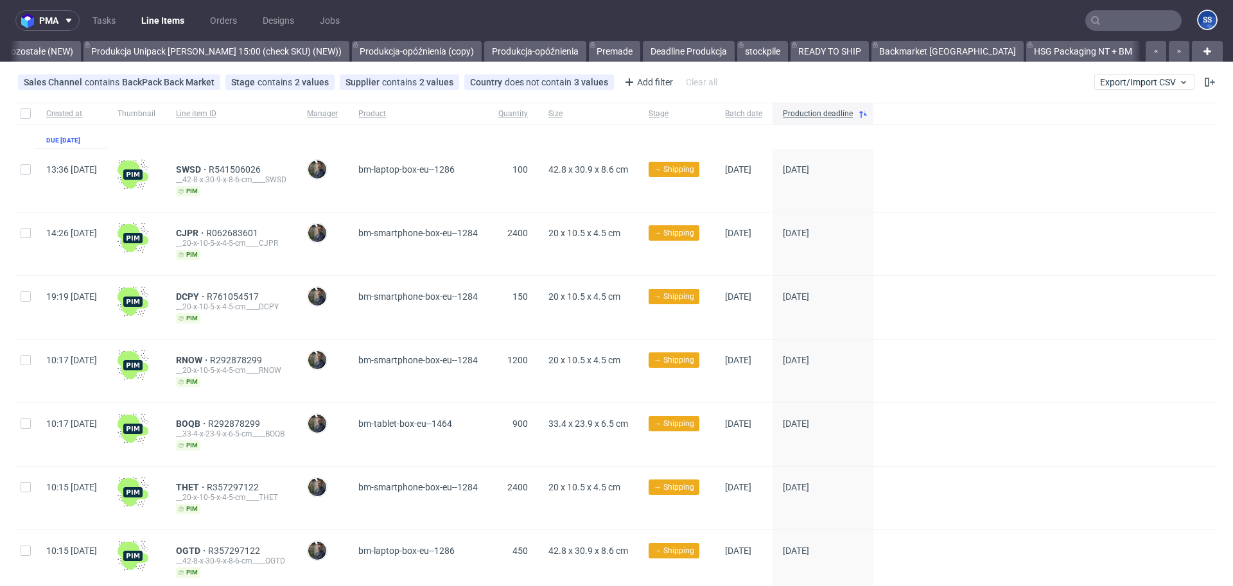
scroll to position [0, 1113]
click at [1103, 94] on div "Sales Channel contains BackPack Back Market Stage contains 2 values Shipping, P…" at bounding box center [616, 82] width 1233 height 31
click at [1103, 87] on span "Export/Import CSV" at bounding box center [1144, 82] width 89 height 10
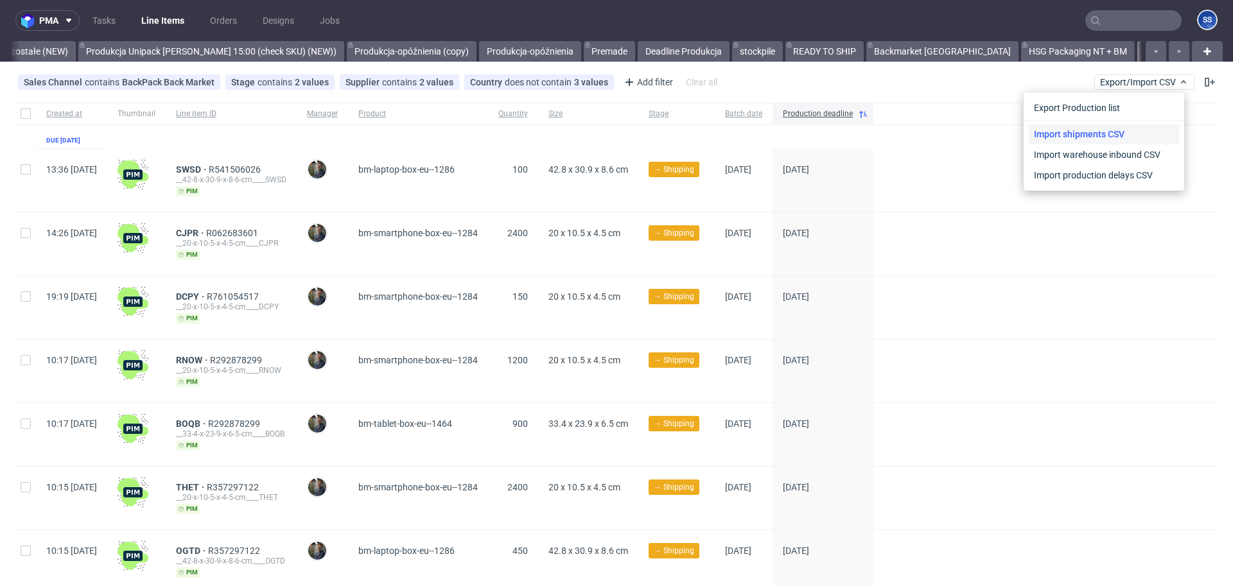
click at [1104, 128] on link "Import shipments CSV" at bounding box center [1104, 134] width 150 height 21
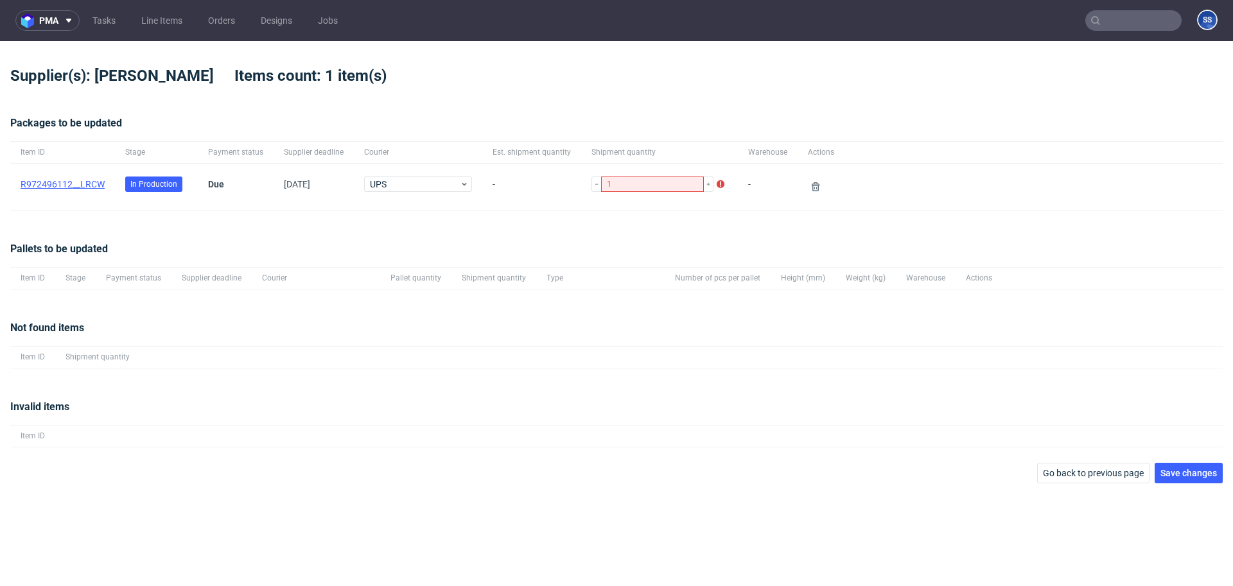
click at [89, 182] on link "R972496112__LRCW" at bounding box center [63, 184] width 84 height 10
click at [1183, 469] on span "Save changes" at bounding box center [1188, 473] width 57 height 9
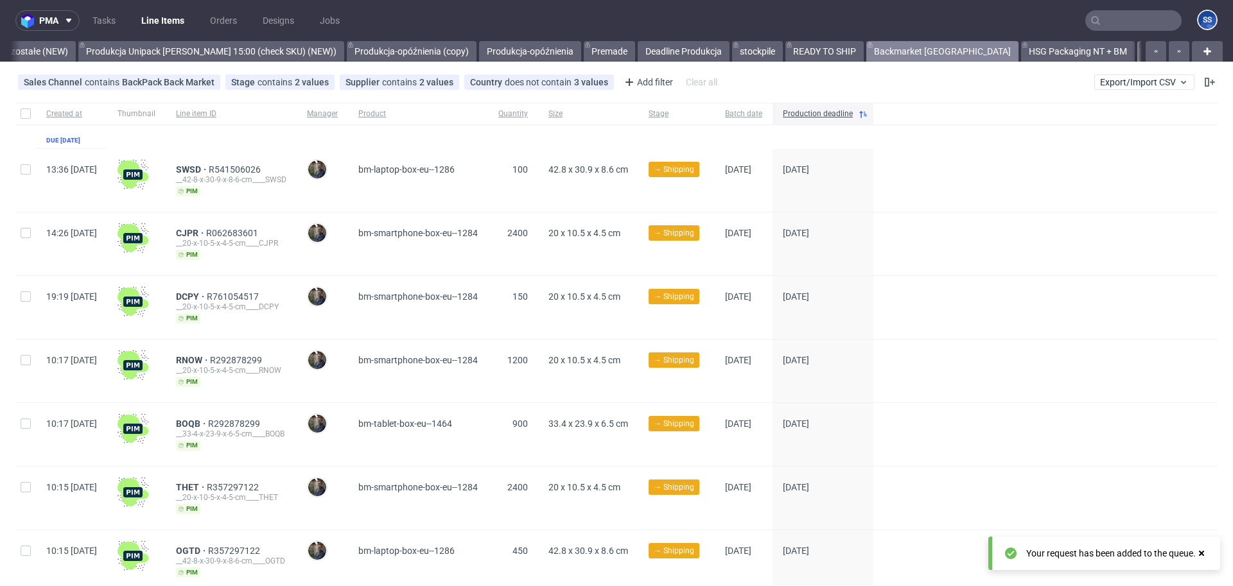
click at [866, 49] on link "Backmarket [GEOGRAPHIC_DATA]" at bounding box center [942, 51] width 152 height 21
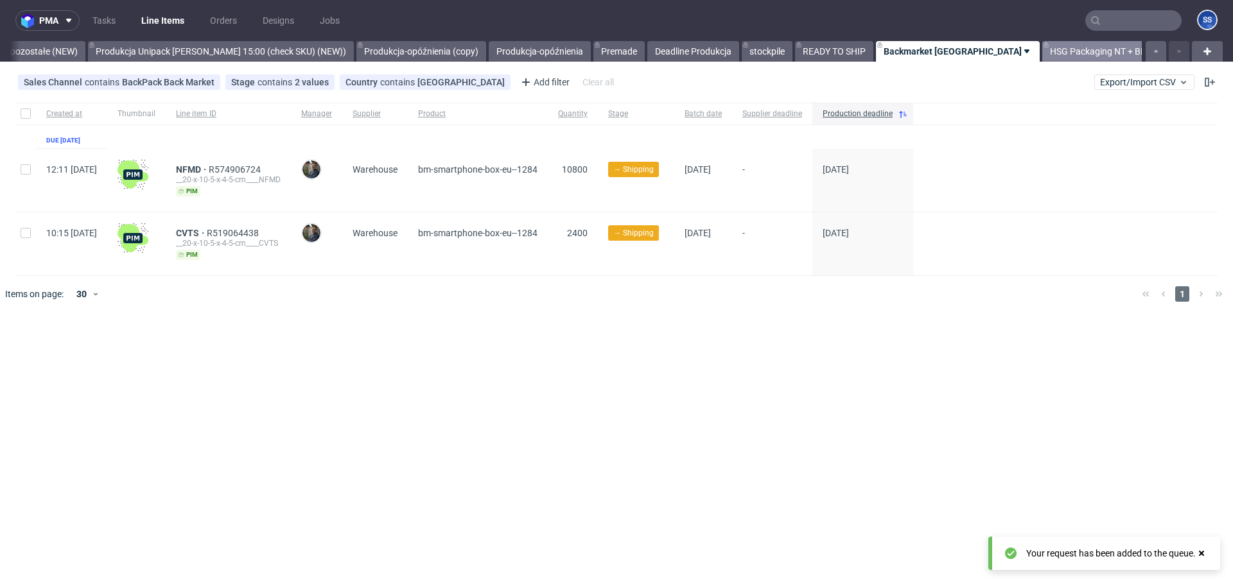
click at [1042, 48] on link "HSG Packaging NT + BM" at bounding box center [1099, 51] width 114 height 21
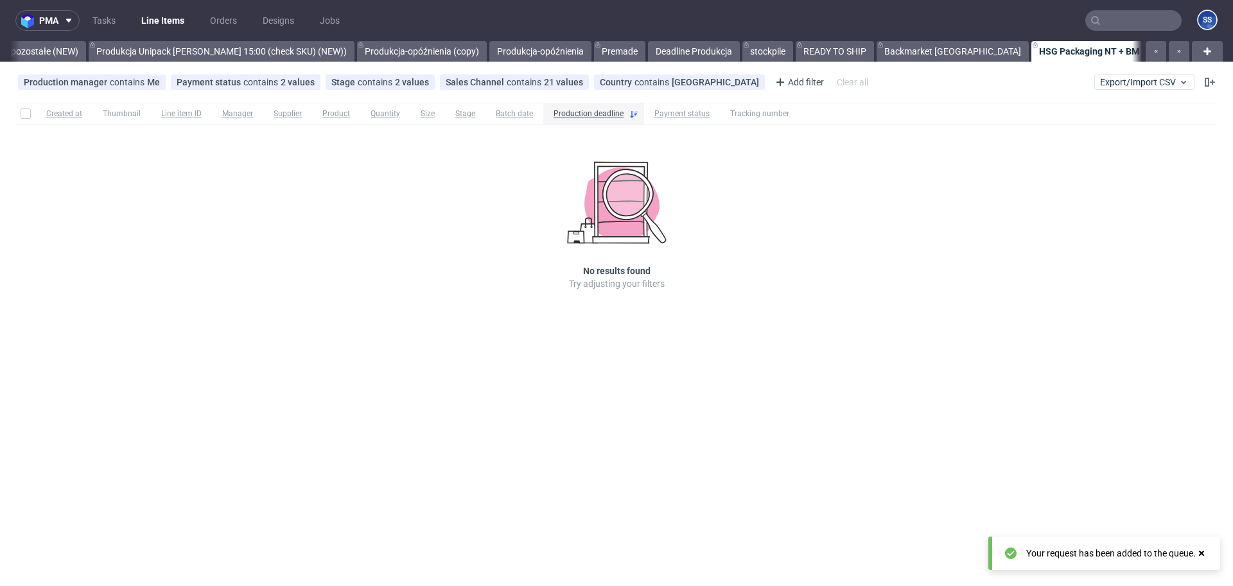
click at [1160, 55] on link "Backmarket" at bounding box center [1192, 51] width 64 height 21
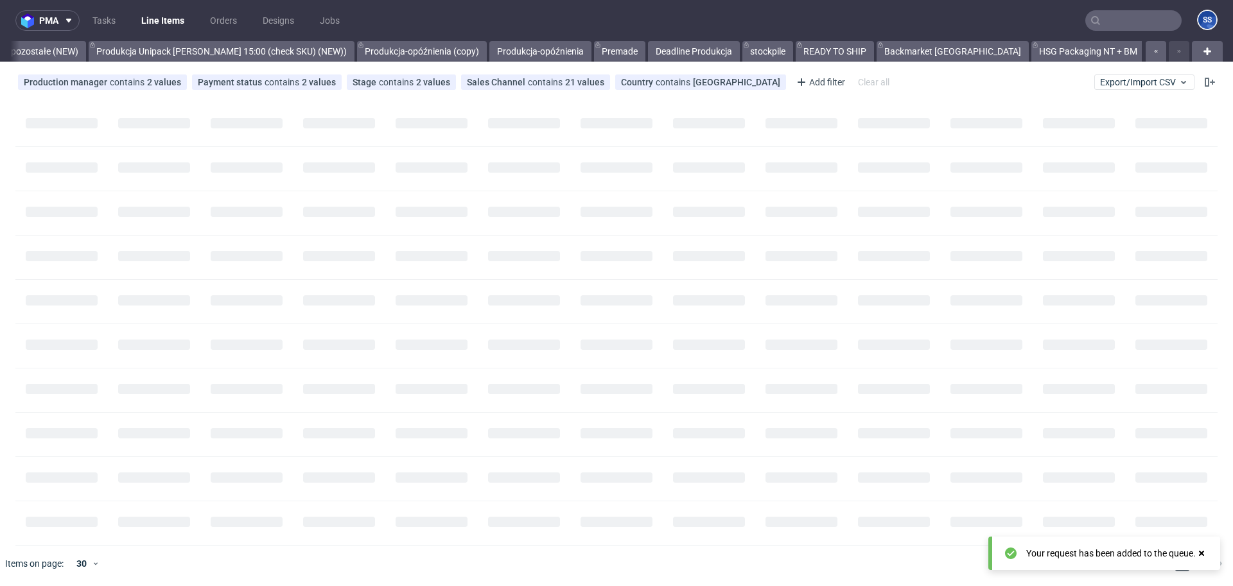
scroll to position [0, 1102]
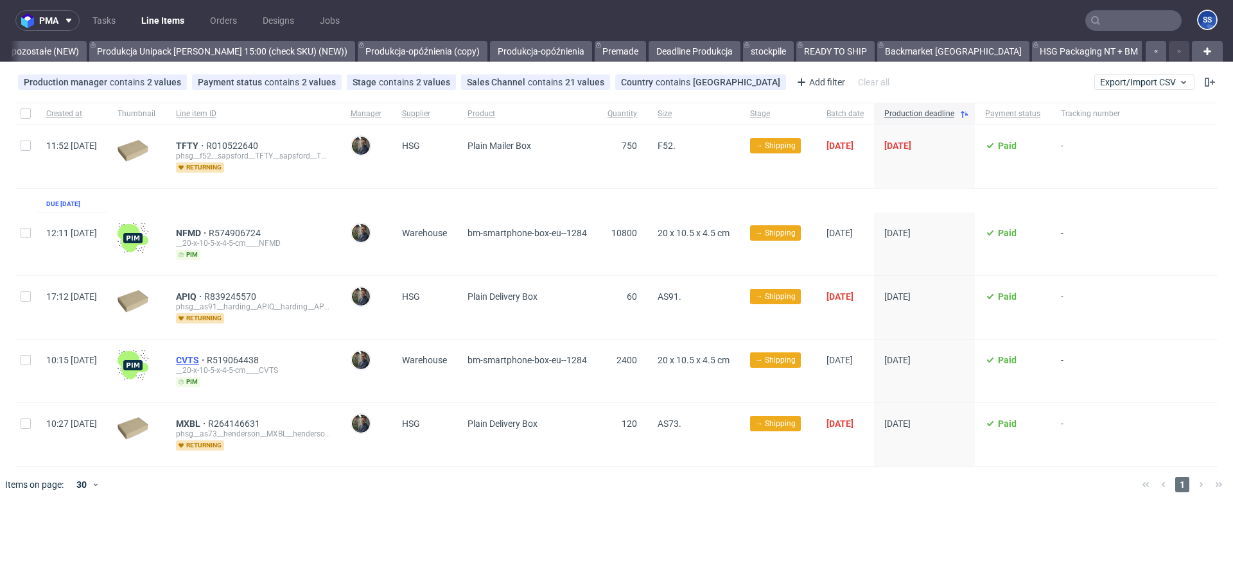
click at [207, 358] on span "CVTS" at bounding box center [191, 360] width 31 height 10
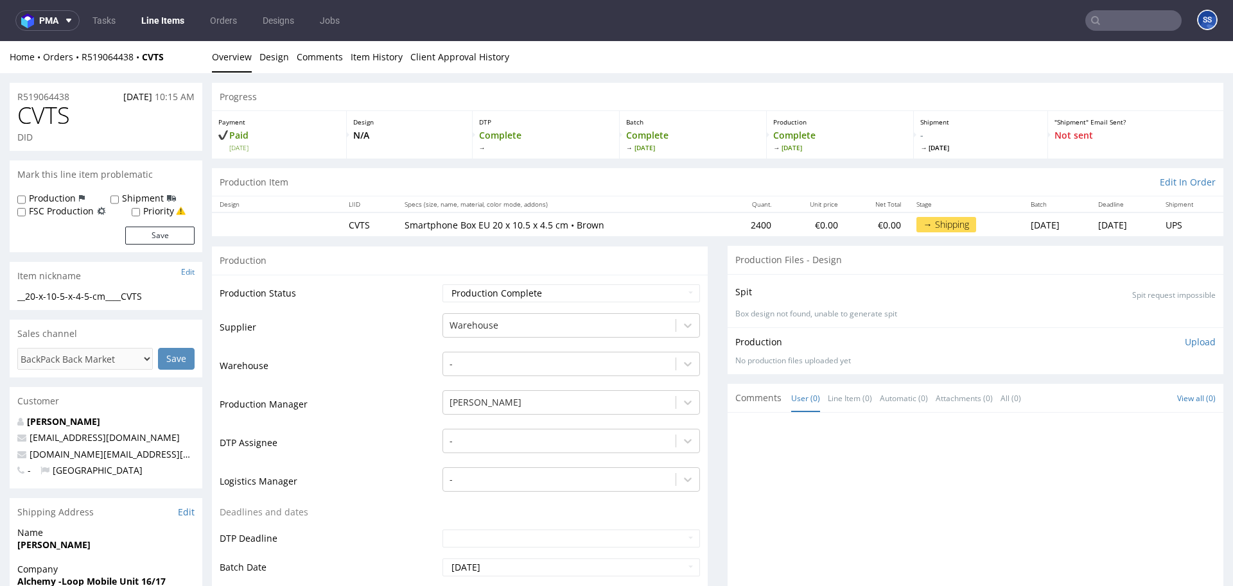
click at [165, 24] on link "Line Items" at bounding box center [163, 20] width 58 height 21
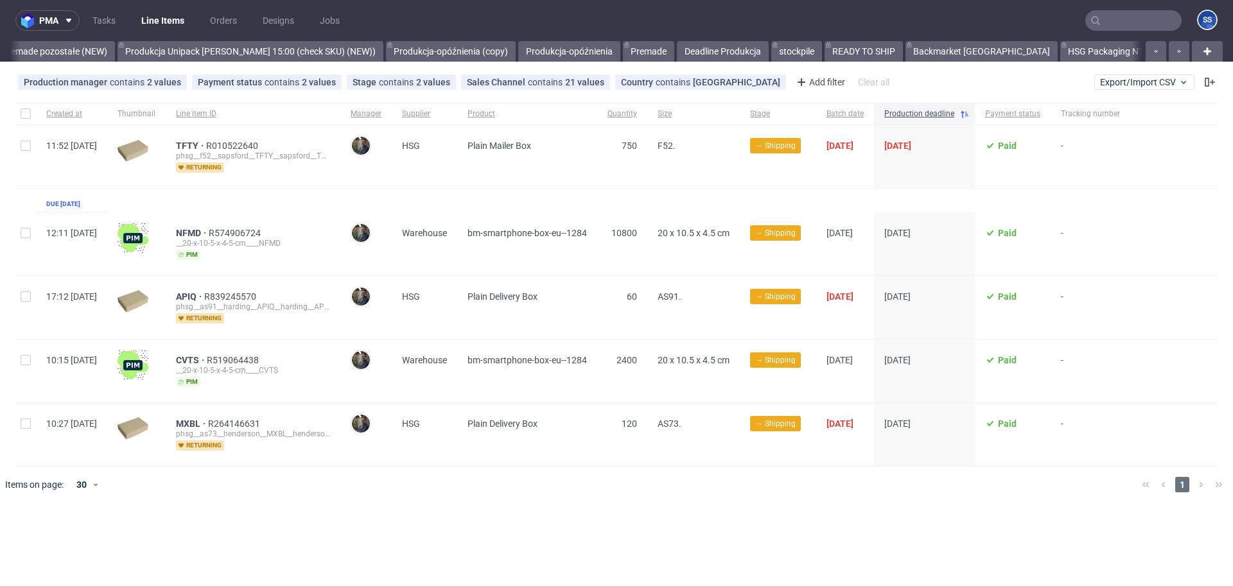
scroll to position [0, 1102]
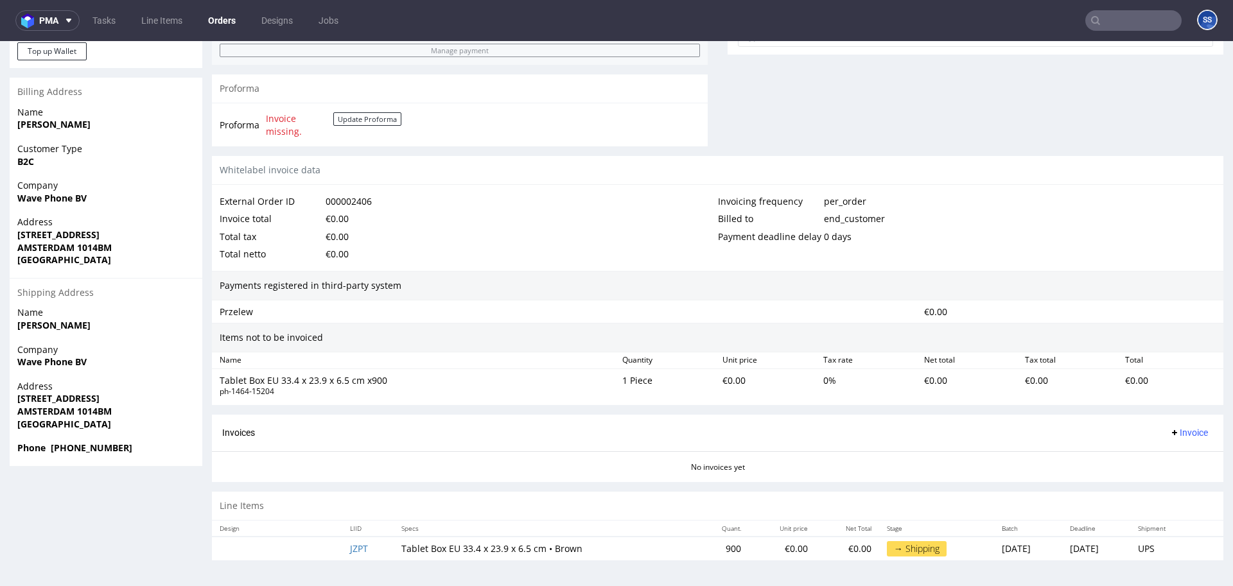
scroll to position [3, 0]
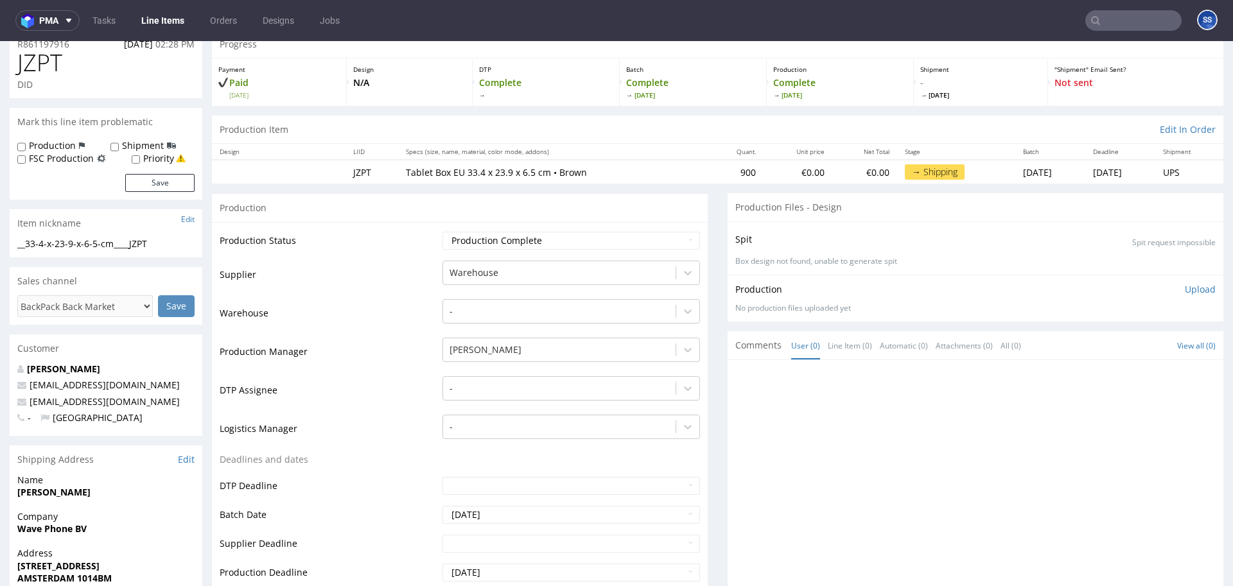
scroll to position [62, 0]
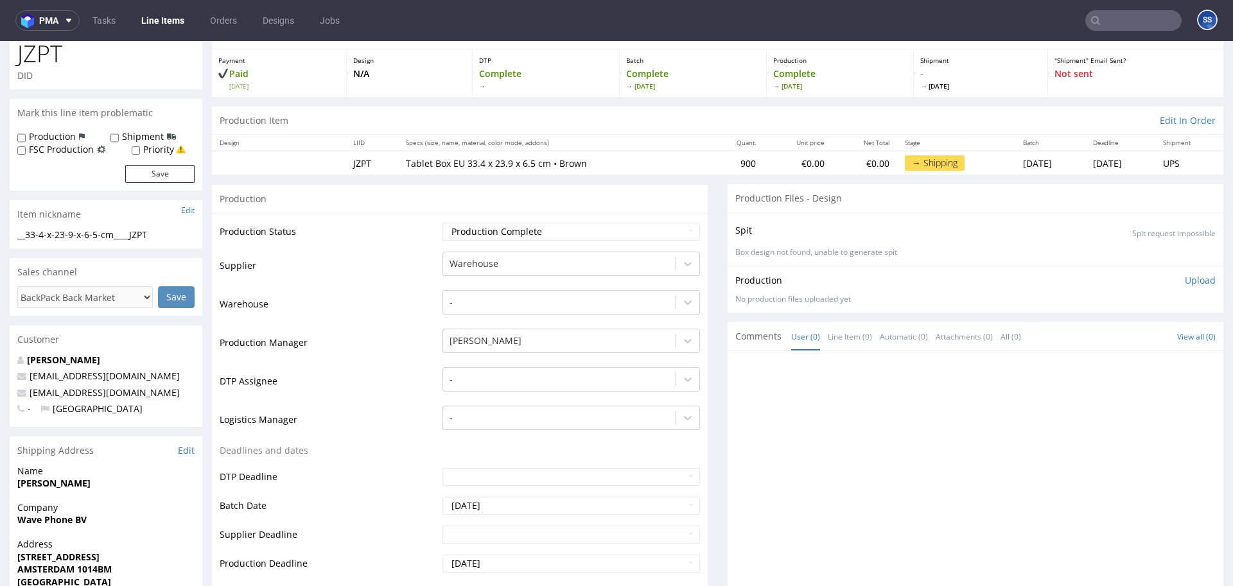
click at [156, 22] on link "Line Items" at bounding box center [163, 20] width 58 height 21
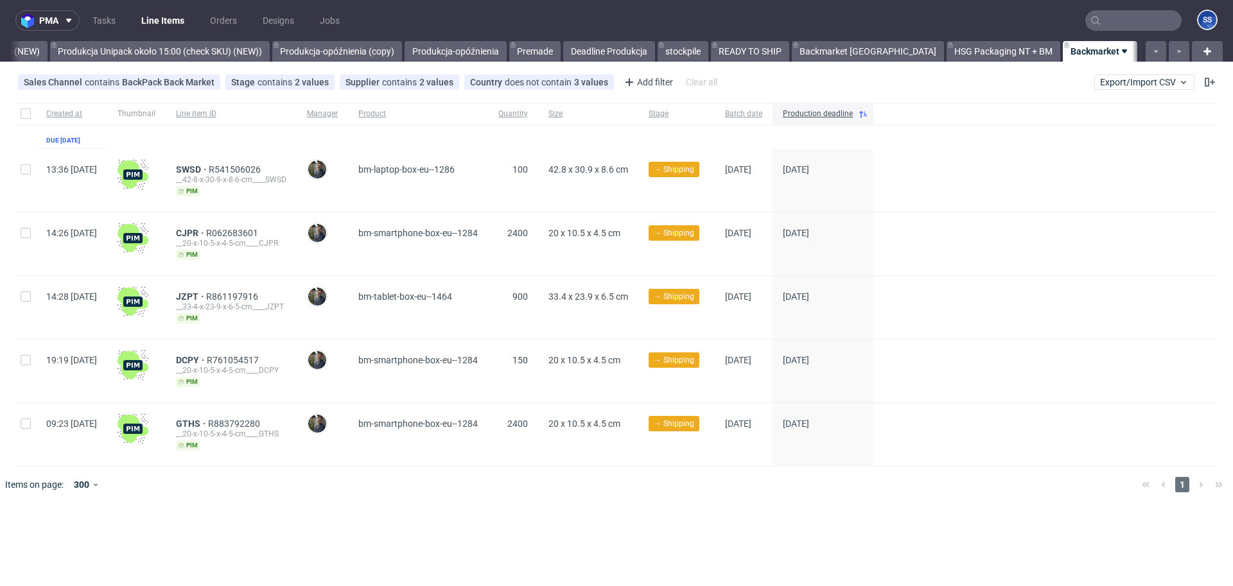
scroll to position [0, 1103]
click at [1140, 48] on link "NEW HSG+BM" at bounding box center [1176, 51] width 73 height 21
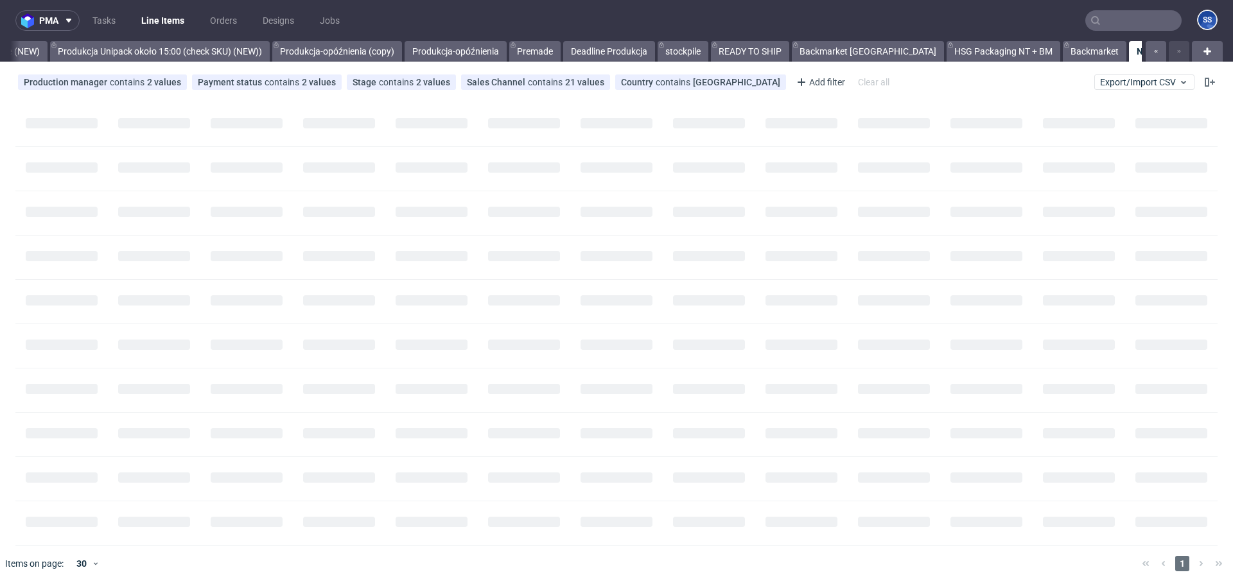
scroll to position [0, 1102]
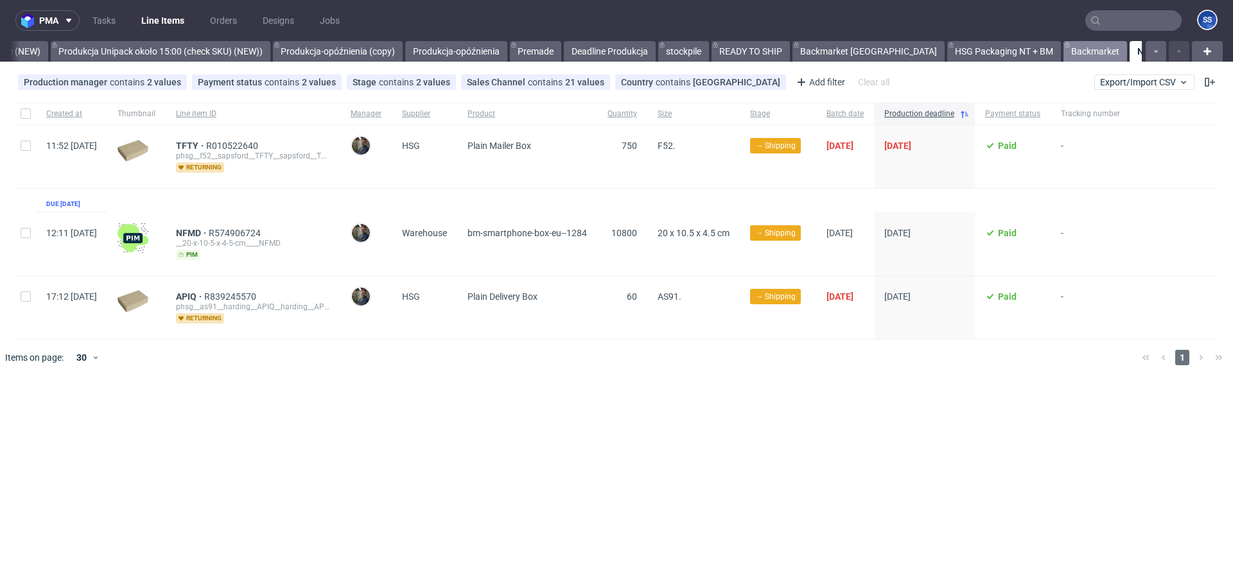
click at [1063, 49] on link "Backmarket" at bounding box center [1095, 51] width 64 height 21
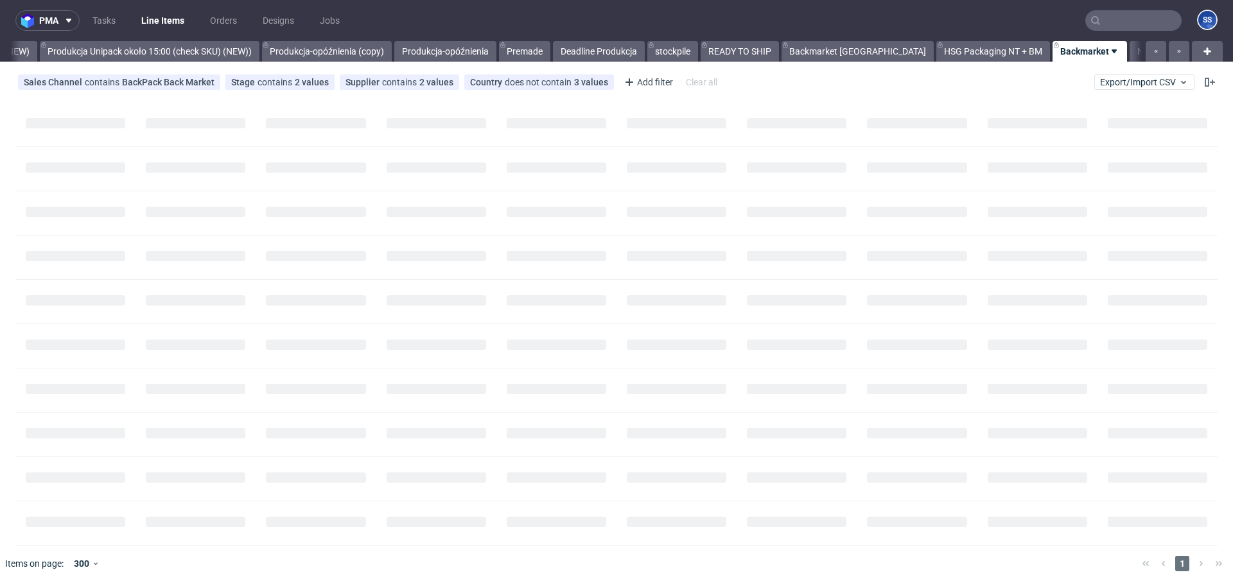
scroll to position [0, 1103]
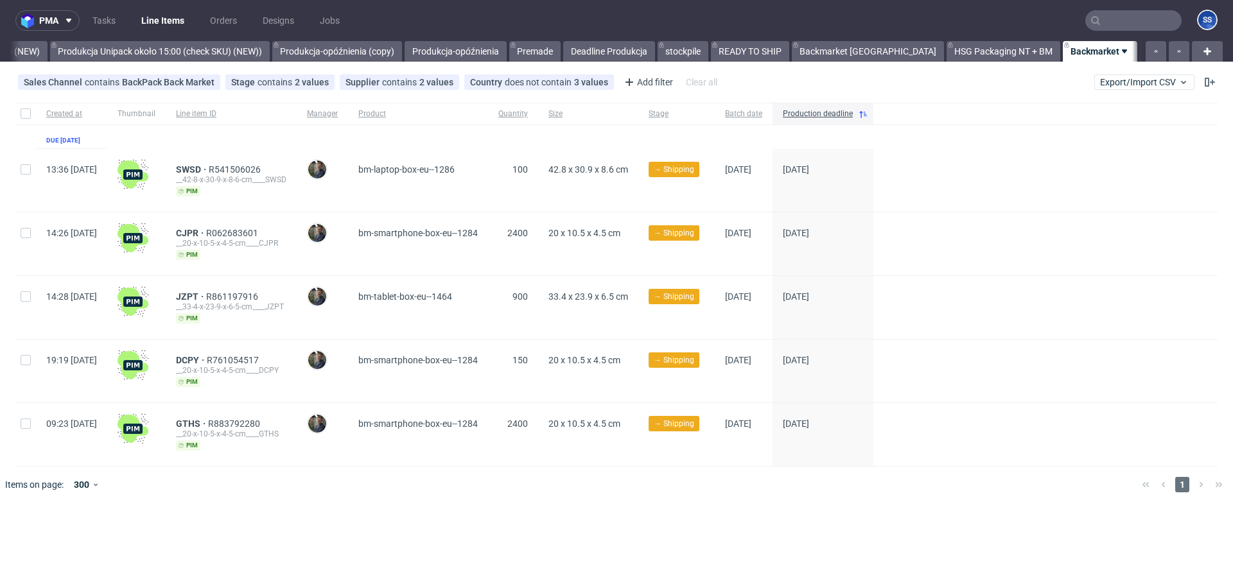
click at [1131, 24] on input "text" at bounding box center [1133, 20] width 96 height 21
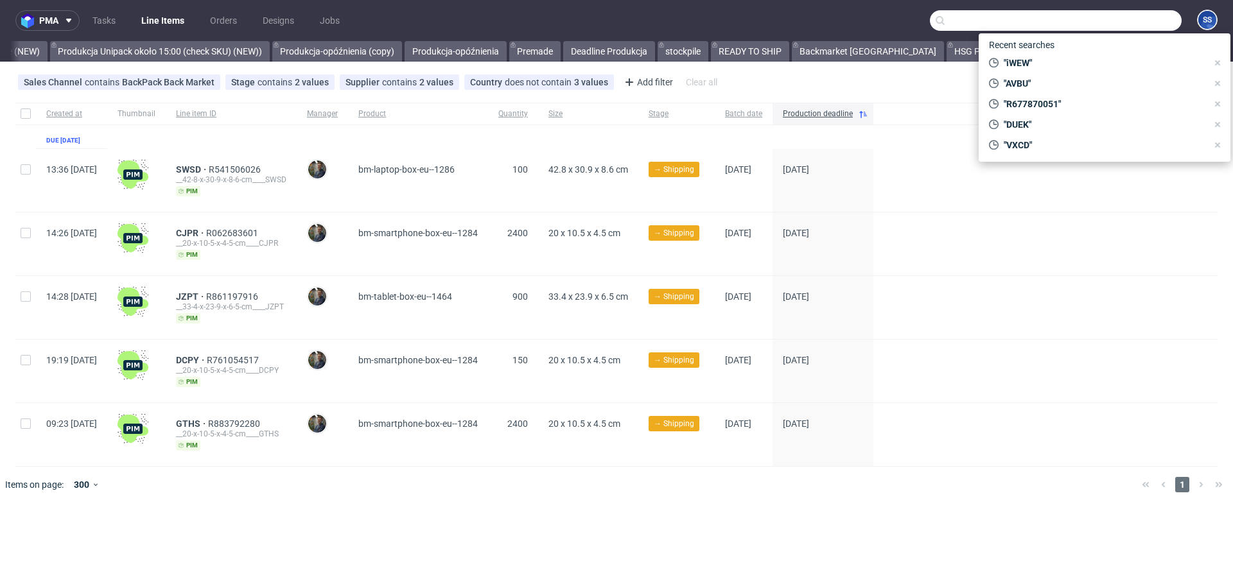
paste input "R568085170__RMPG"
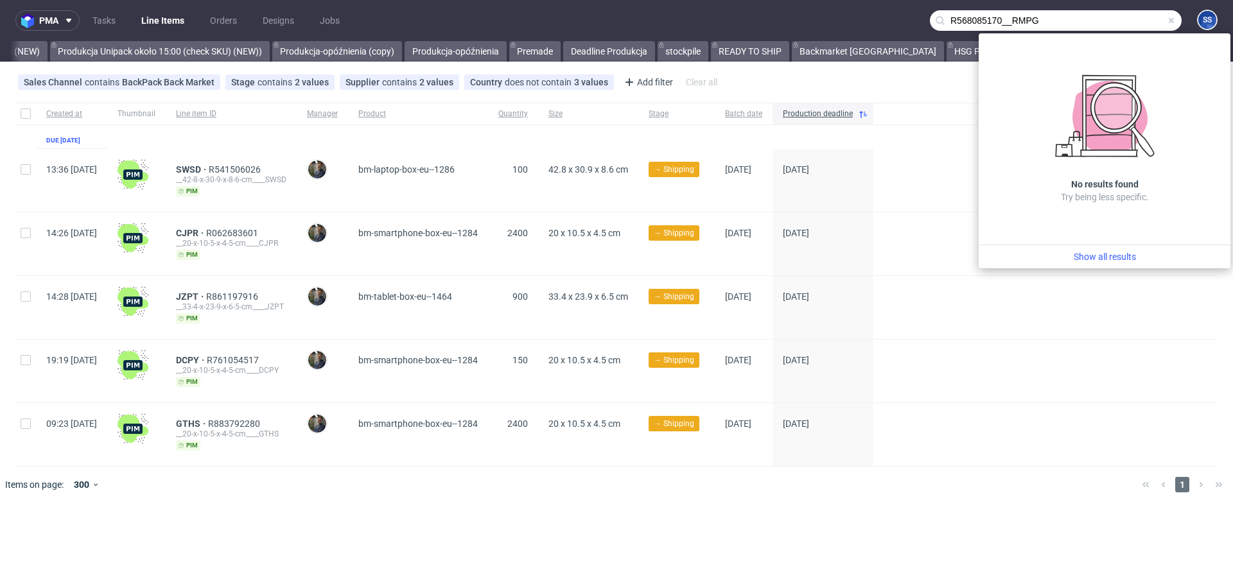
drag, startPoint x: 1011, startPoint y: 21, endPoint x: 840, endPoint y: 13, distance: 171.6
click at [840, 13] on nav "pma Tasks Line Items Orders Designs Jobs R568085170__RMPG SS" at bounding box center [616, 20] width 1233 height 41
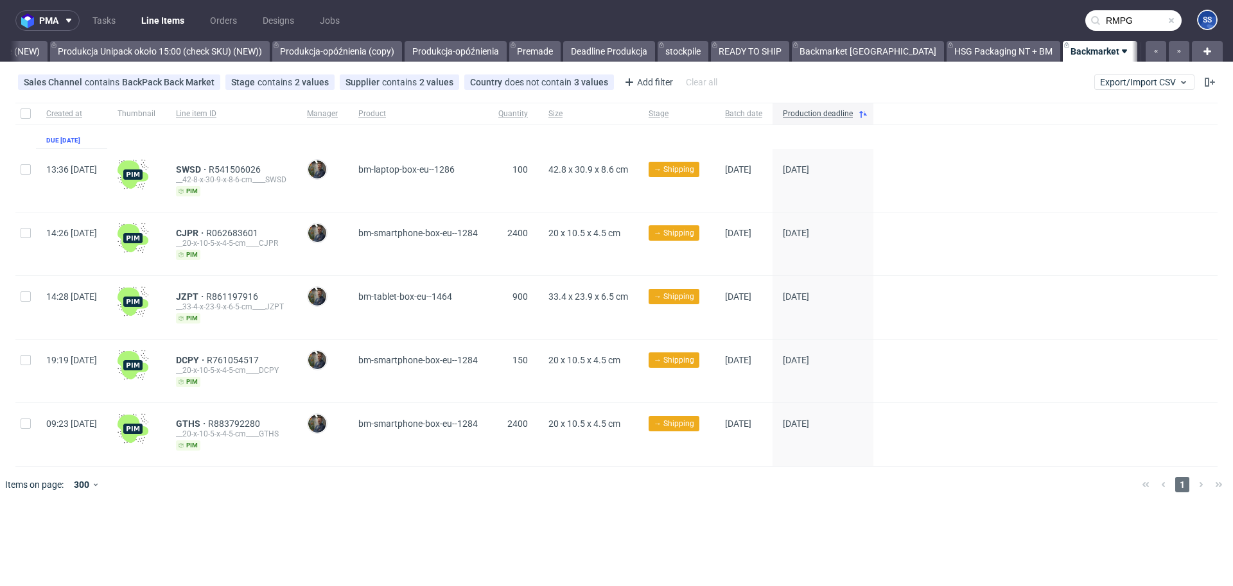
type input "RMPG"
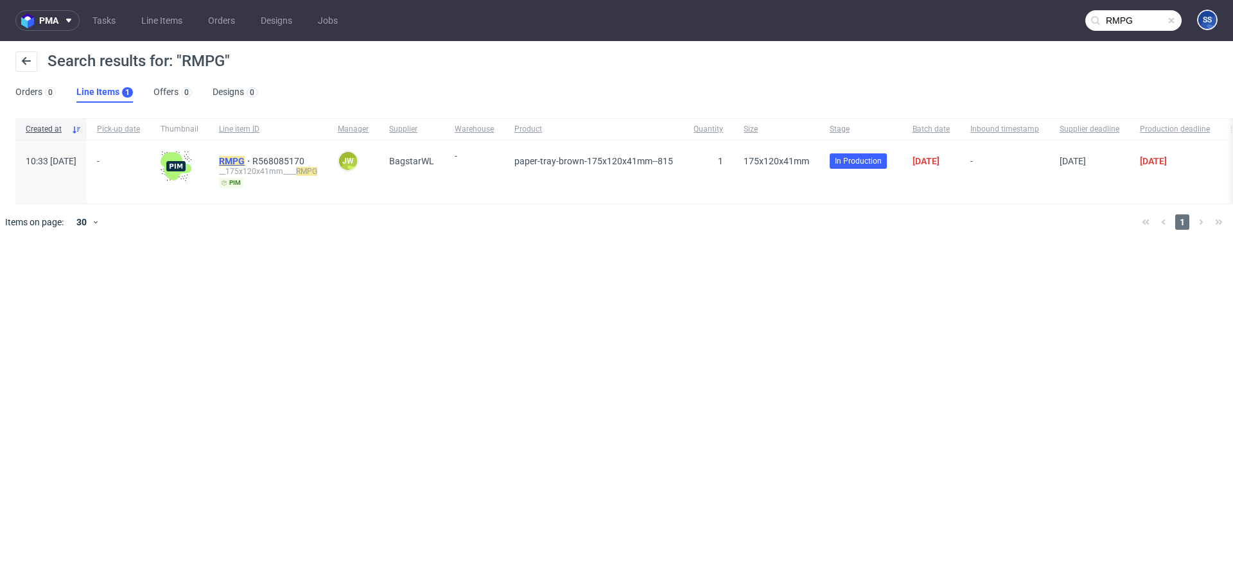
click at [245, 162] on mark "RMPG" at bounding box center [232, 161] width 26 height 10
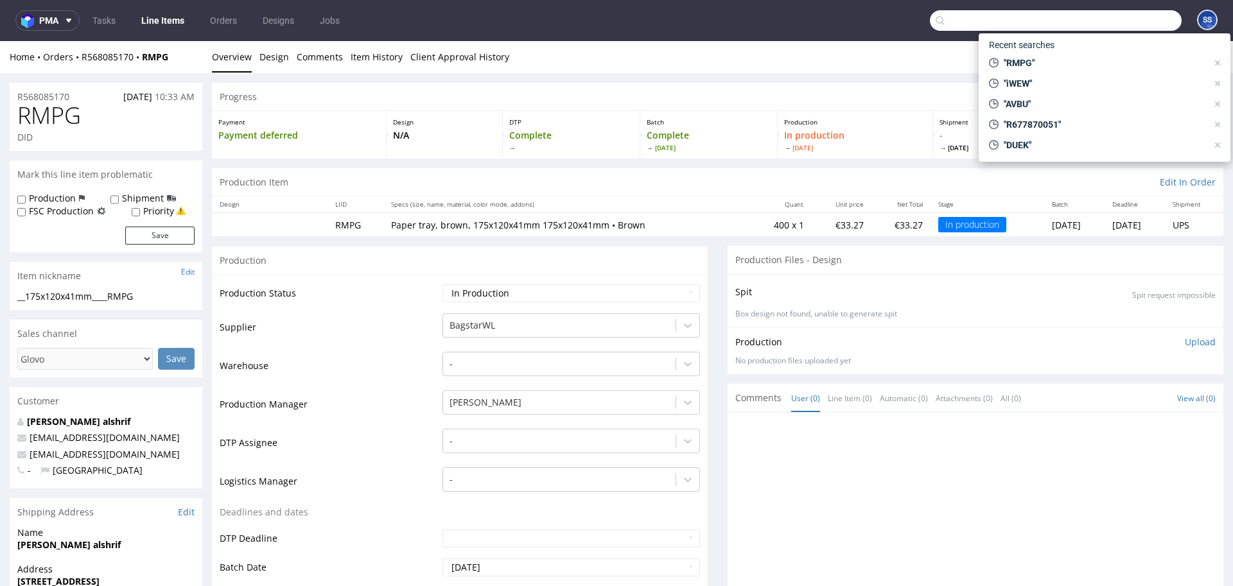
click at [1103, 16] on input "text" at bounding box center [1056, 20] width 252 height 21
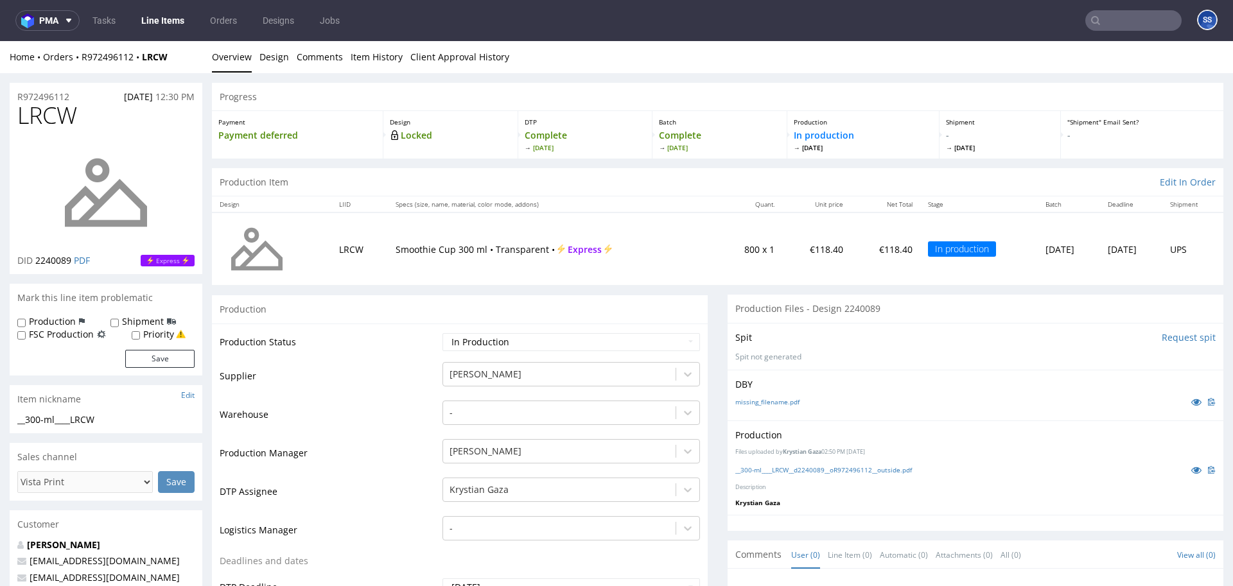
click at [175, 23] on link "Line Items" at bounding box center [163, 20] width 58 height 21
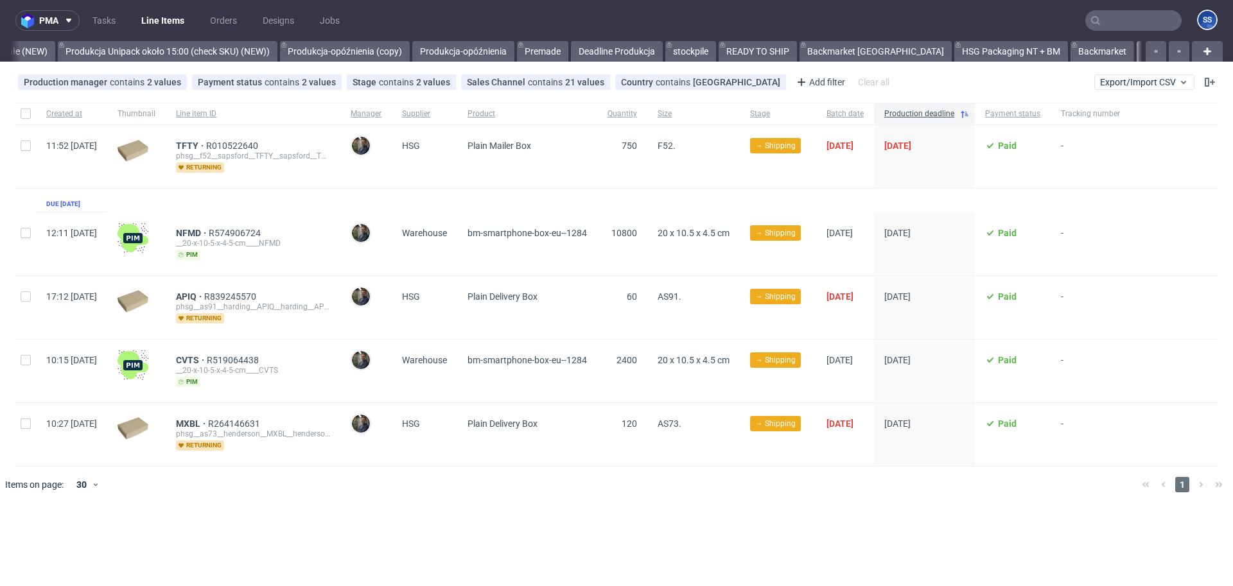
scroll to position [0, 1102]
click at [127, 54] on link "Produkcja Unipack około 15:00 (check SKU) (NEW))" at bounding box center [161, 51] width 220 height 21
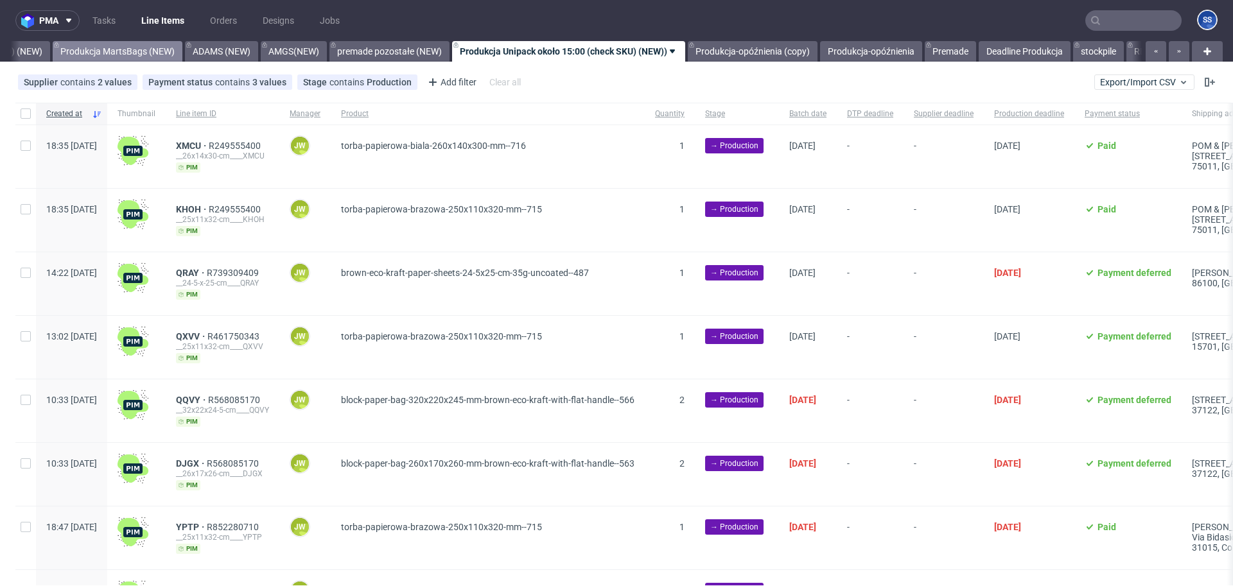
click at [107, 53] on link "Produkcja MartsBags (NEW)" at bounding box center [118, 51] width 130 height 21
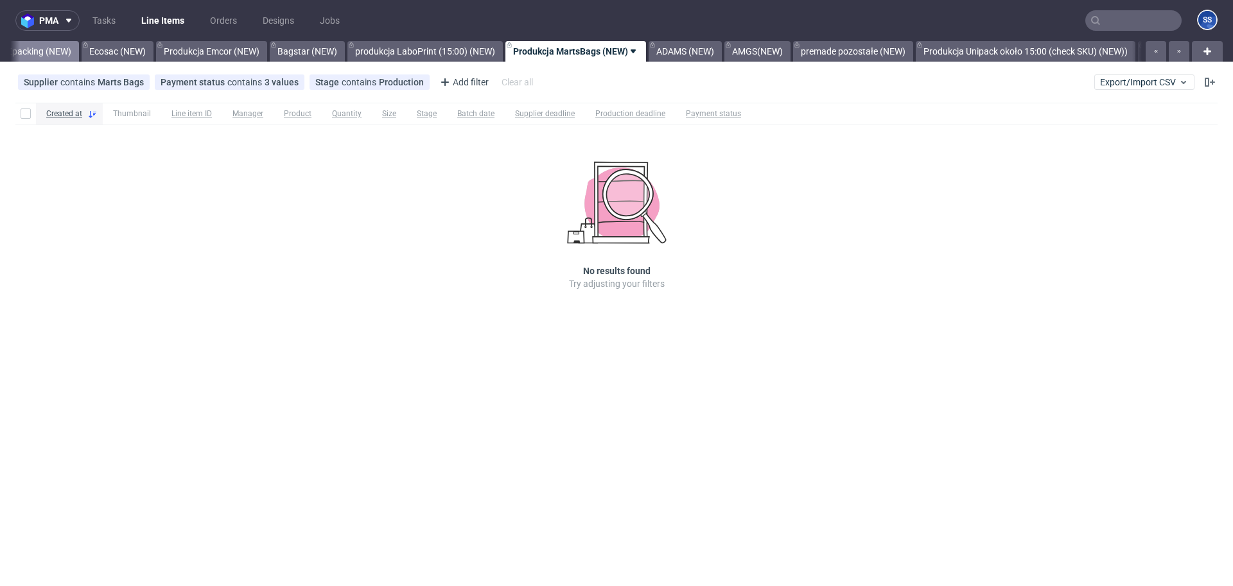
click at [58, 49] on link "Produkcja Epacking (NEW)" at bounding box center [18, 51] width 122 height 21
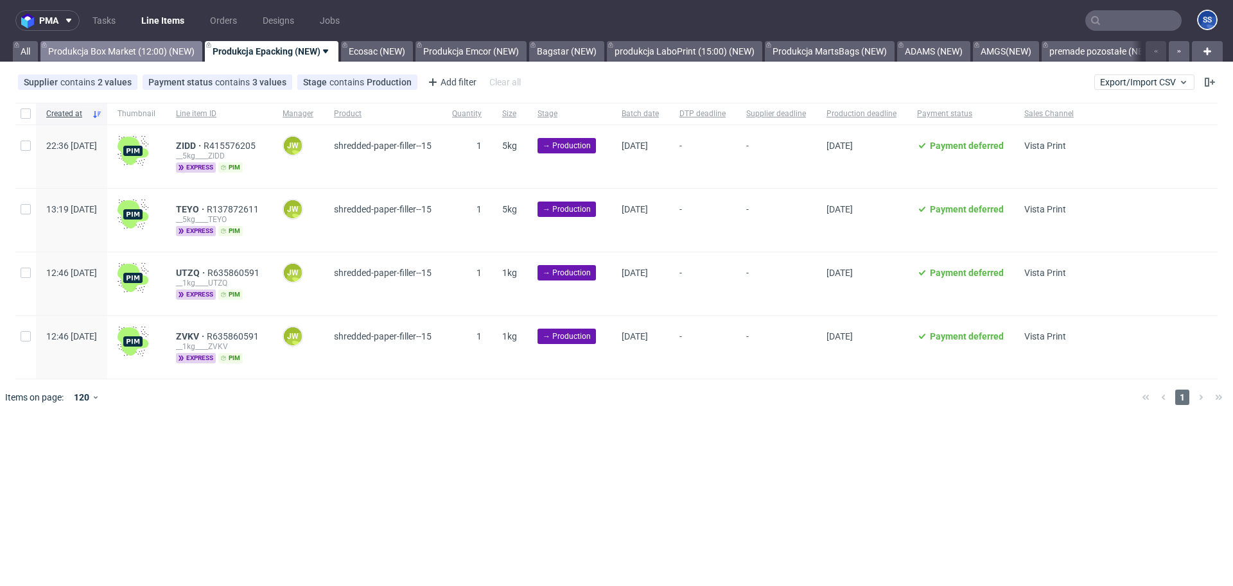
click at [64, 51] on link "Produkcja Box Market (12:00) (NEW)" at bounding box center [121, 51] width 162 height 21
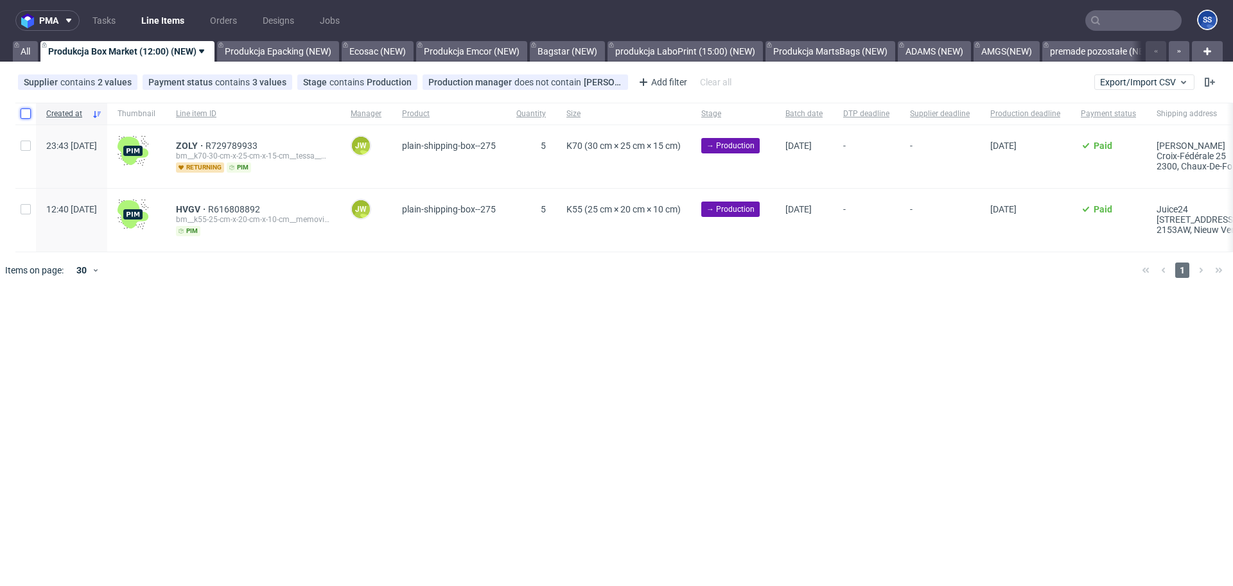
click at [26, 110] on input "checkbox" at bounding box center [26, 114] width 10 height 10
checkbox input "true"
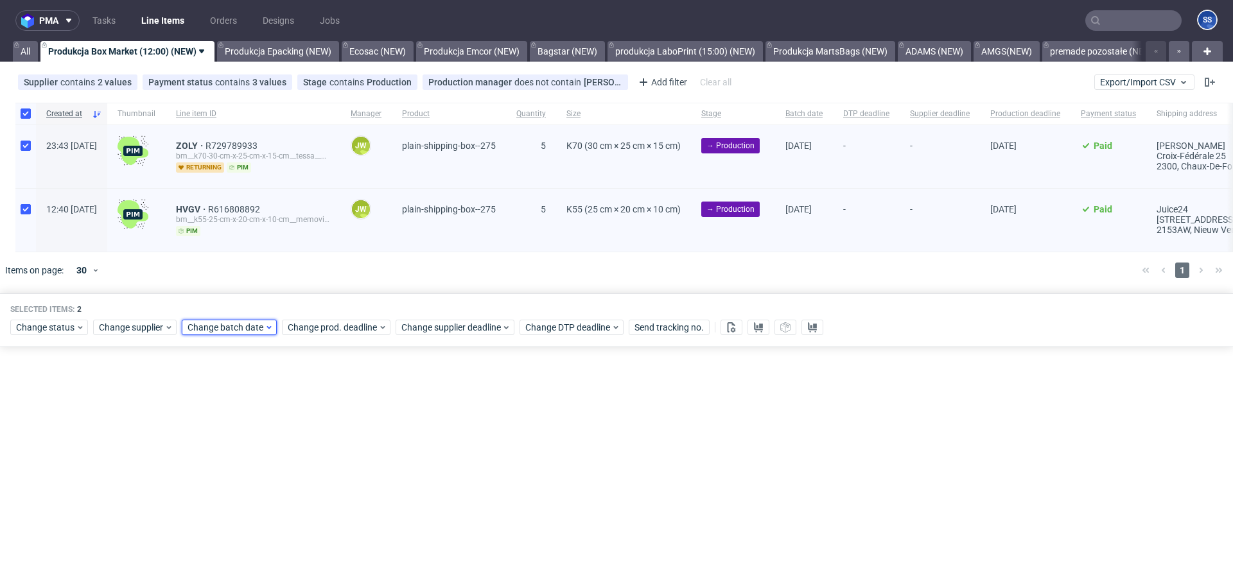
click at [247, 330] on span "Change batch date" at bounding box center [226, 327] width 77 height 13
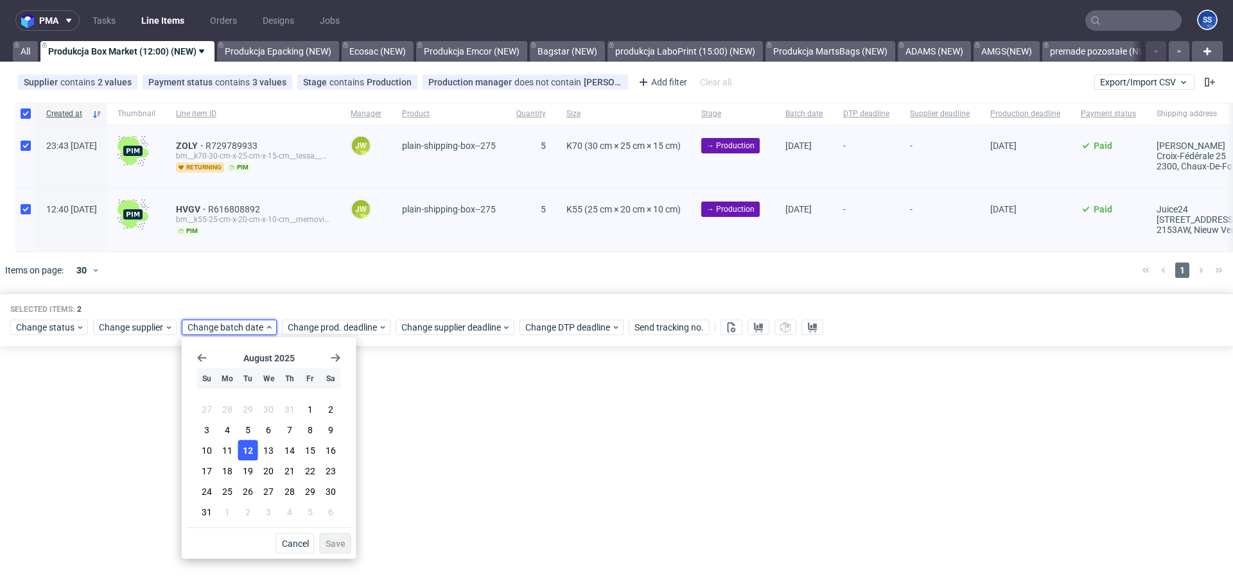
click at [256, 451] on button "12" at bounding box center [248, 451] width 20 height 21
drag, startPoint x: 332, startPoint y: 540, endPoint x: 334, endPoint y: 532, distance: 7.9
click at [332, 540] on span "Save" at bounding box center [336, 543] width 20 height 9
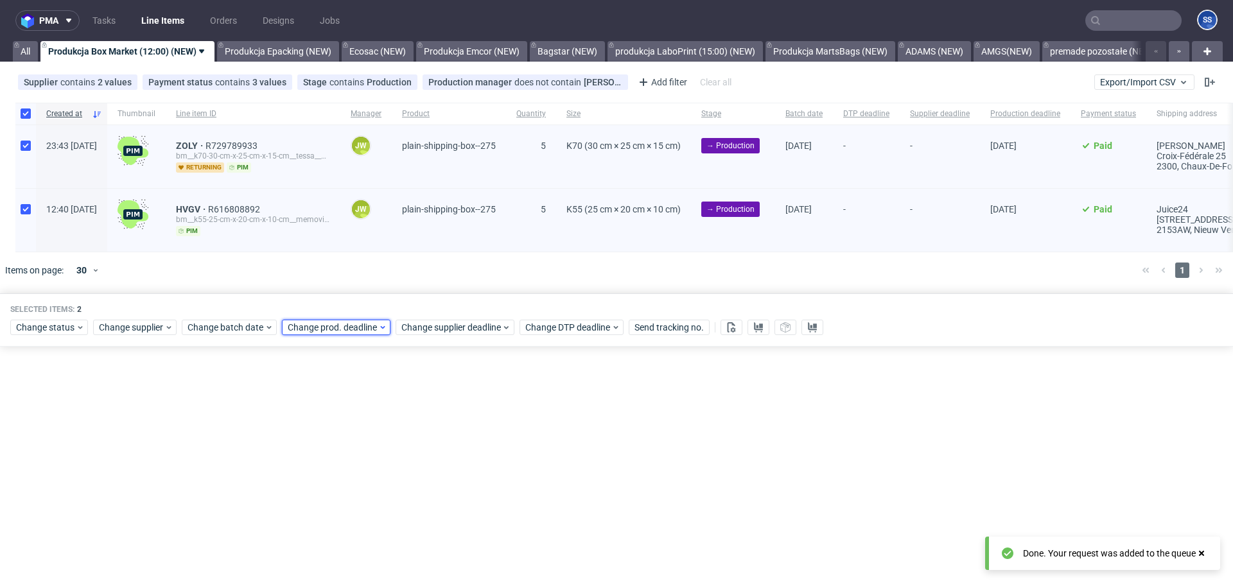
click at [340, 324] on span "Change prod. deadline" at bounding box center [333, 327] width 91 height 13
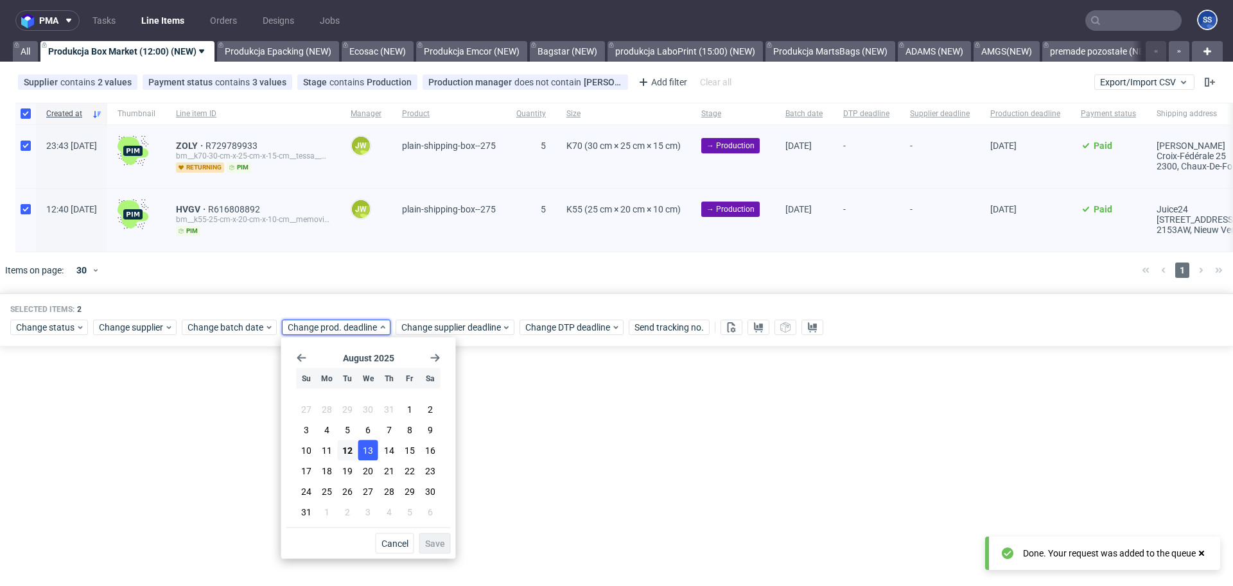
click at [360, 444] on button "13" at bounding box center [368, 451] width 20 height 21
drag, startPoint x: 442, startPoint y: 546, endPoint x: 464, endPoint y: 485, distance: 64.0
click at [442, 546] on span "Save" at bounding box center [435, 543] width 20 height 9
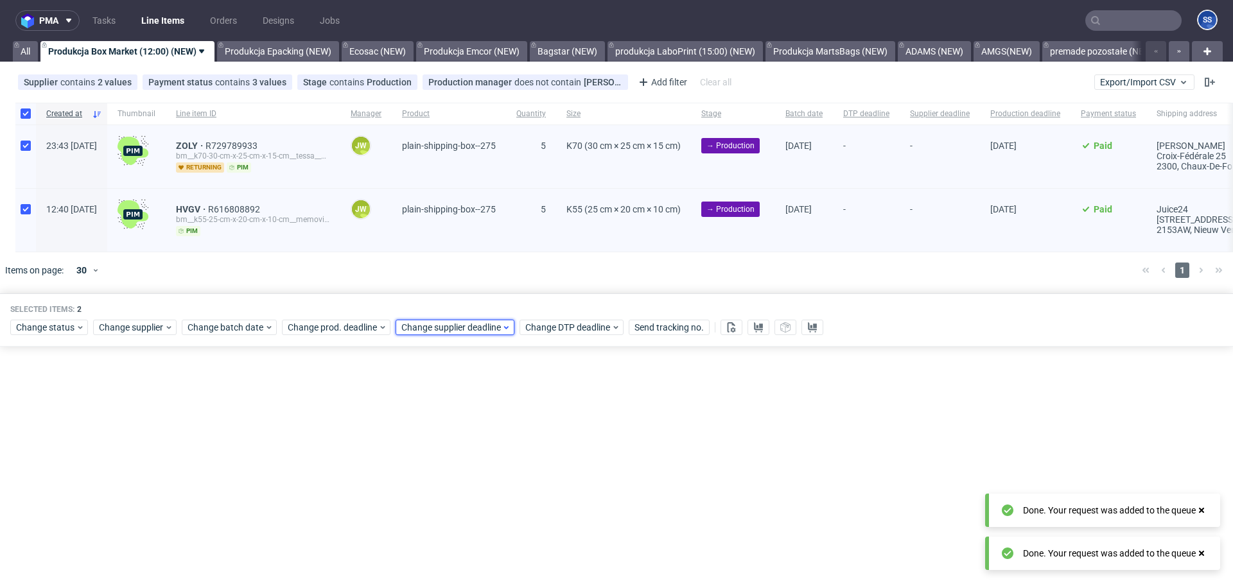
click at [471, 333] on span "Change supplier deadline" at bounding box center [451, 327] width 100 height 13
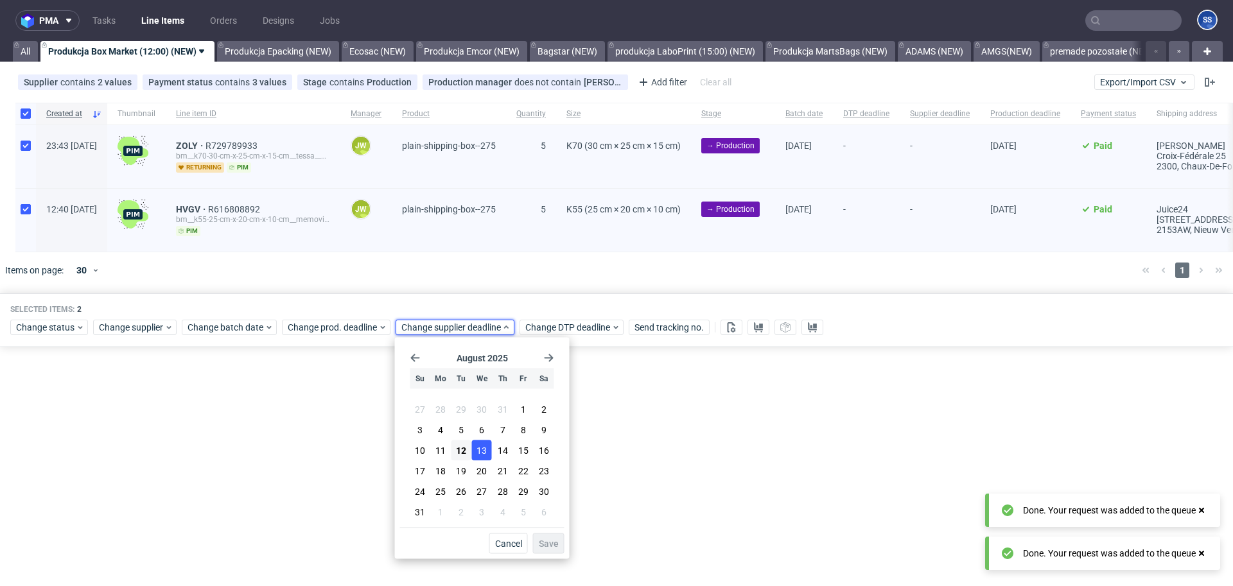
click at [482, 449] on span "13" at bounding box center [481, 450] width 10 height 13
click at [544, 544] on span "Save" at bounding box center [549, 543] width 20 height 9
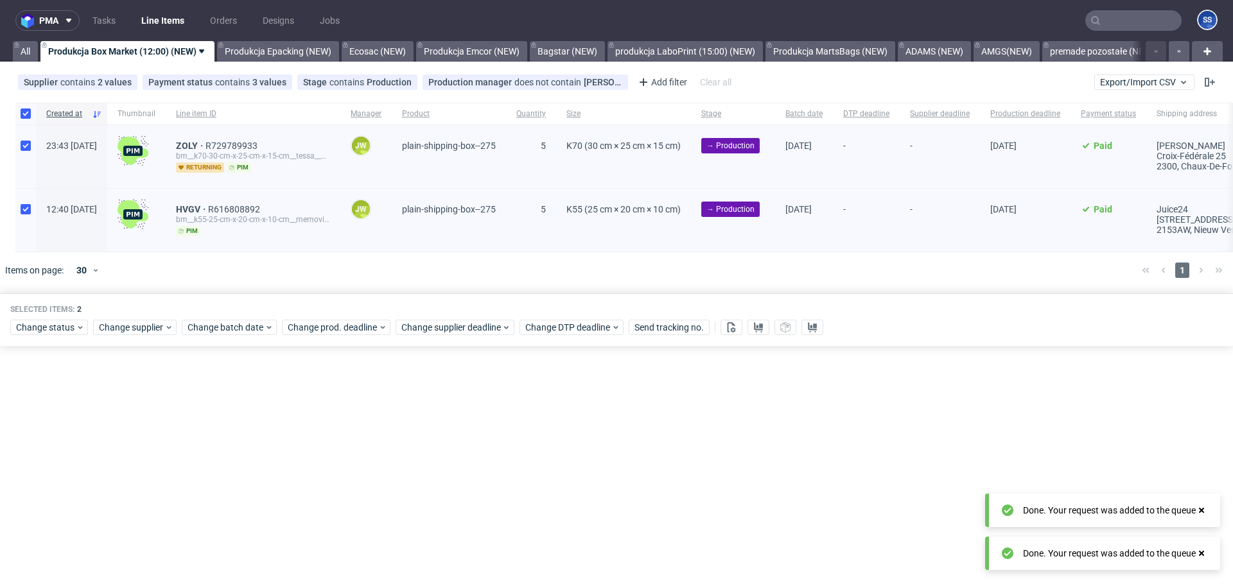
click at [703, 477] on div "pma Tasks Line Items Orders Designs Jobs SS All Produkcja Box Market (12:00) (N…" at bounding box center [616, 293] width 1233 height 586
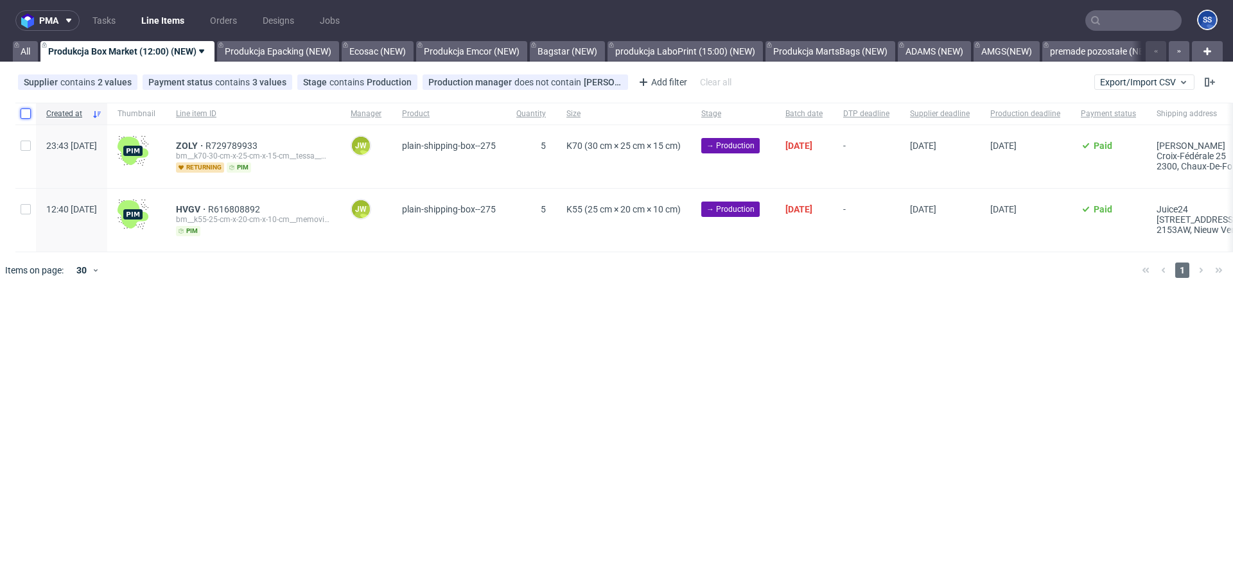
click at [24, 114] on input "checkbox" at bounding box center [26, 114] width 10 height 10
checkbox input "true"
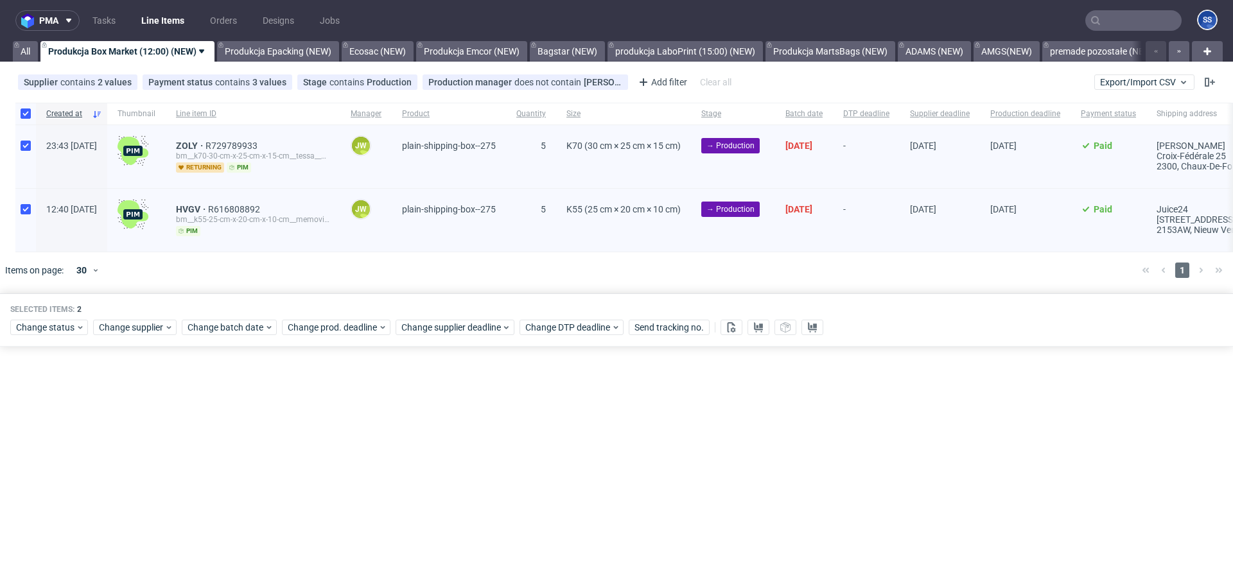
click at [752, 376] on div "pma Tasks Line Items Orders Designs Jobs SS All Produkcja Box Market (12:00) (N…" at bounding box center [616, 293] width 1233 height 586
click at [761, 327] on use at bounding box center [758, 327] width 9 height 10
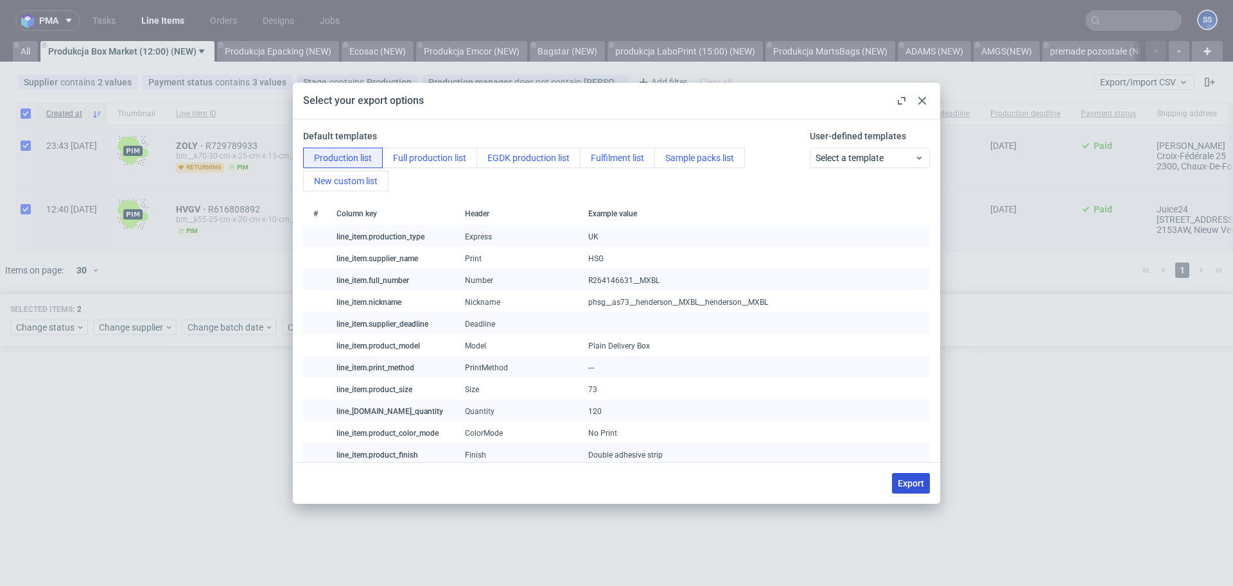
click at [913, 485] on span "Export" at bounding box center [911, 483] width 26 height 9
checkbox input "false"
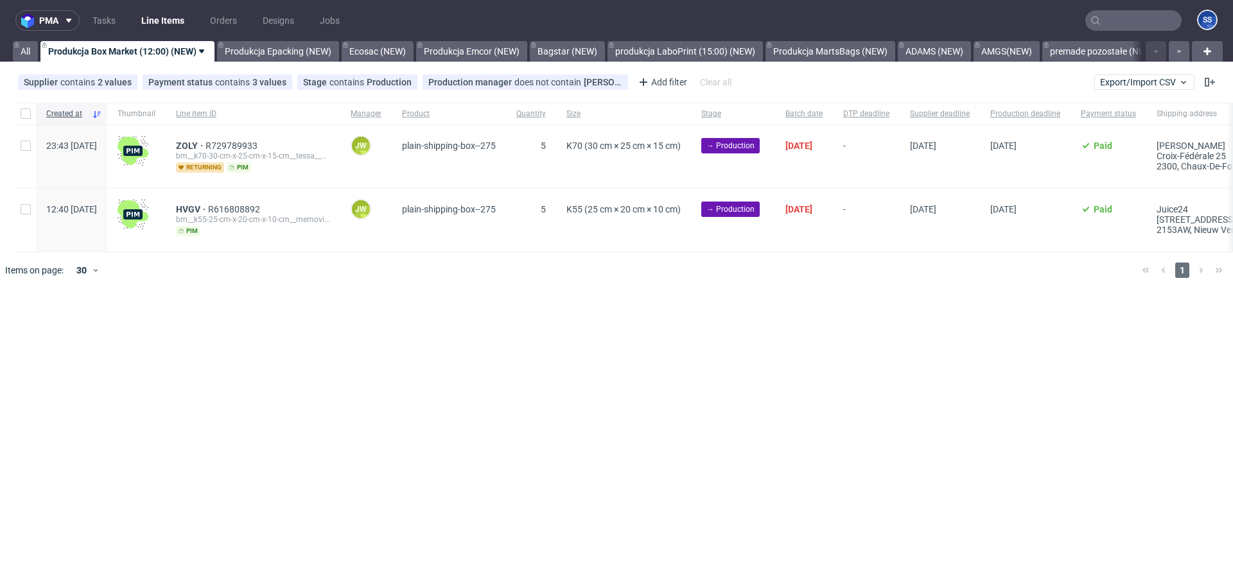
click at [31, 112] on div at bounding box center [25, 114] width 21 height 22
checkbox input "true"
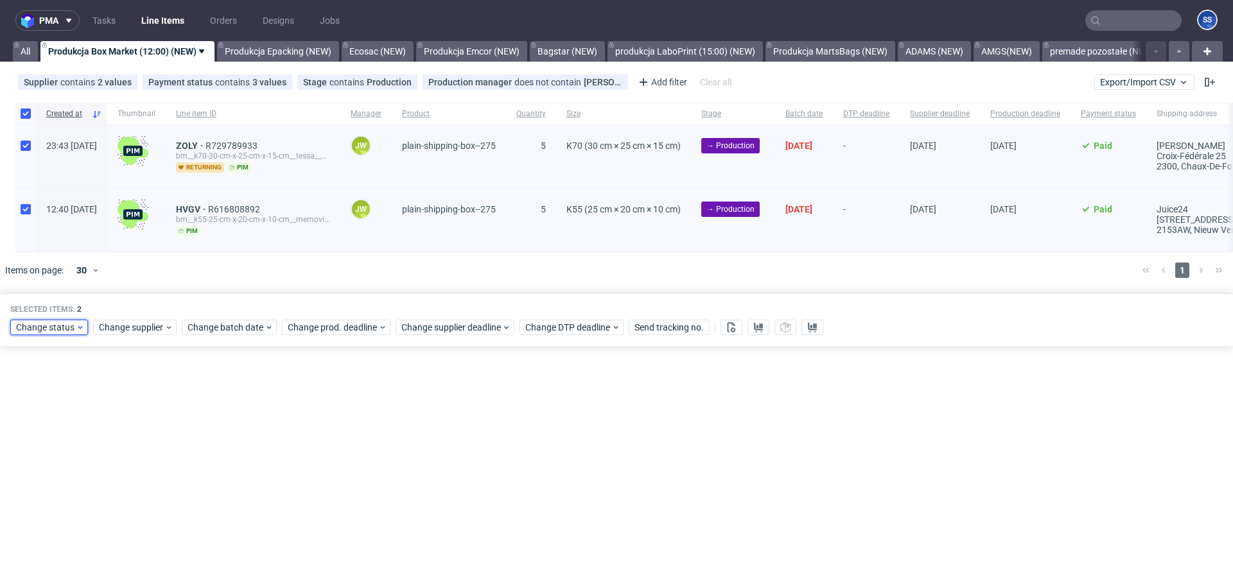
click at [62, 334] on div "Change status" at bounding box center [49, 327] width 78 height 15
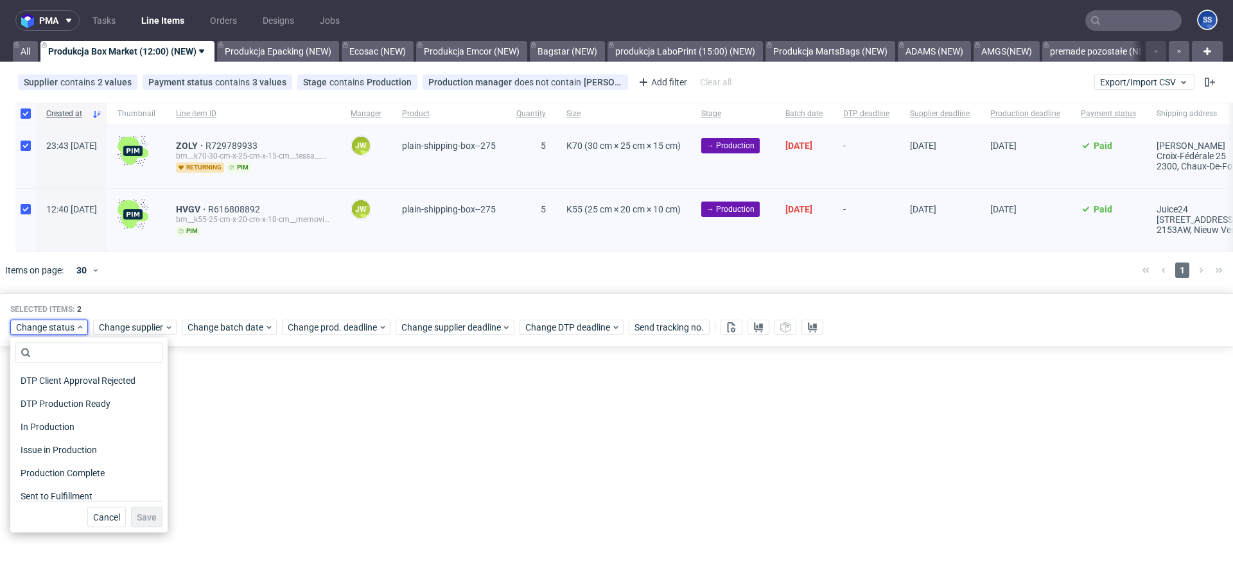
scroll to position [139, 0]
click at [71, 423] on span "In Production" at bounding box center [47, 426] width 65 height 18
click at [142, 517] on span "Save" at bounding box center [147, 517] width 20 height 9
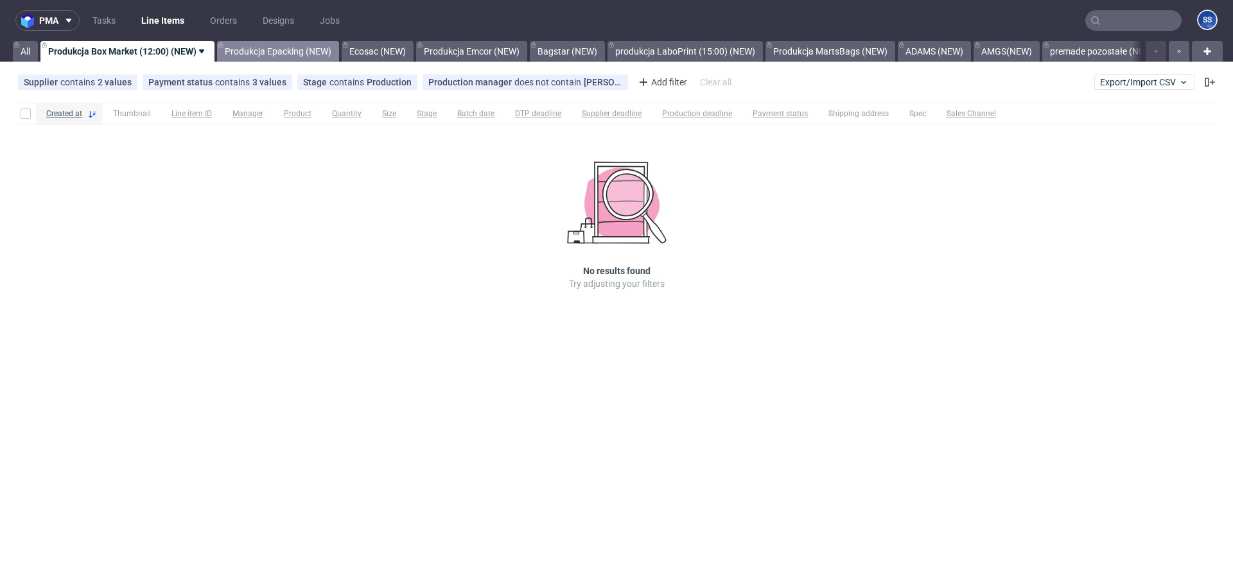
click at [295, 51] on link "Produkcja Epacking (NEW)" at bounding box center [278, 51] width 122 height 21
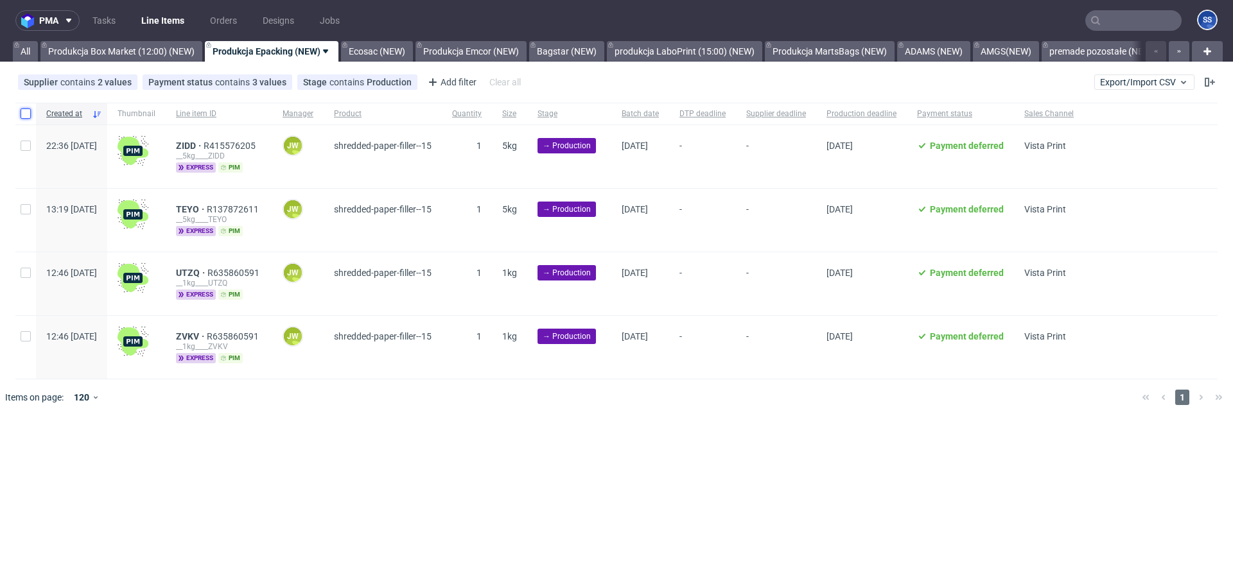
click at [27, 110] on input "checkbox" at bounding box center [26, 114] width 10 height 10
checkbox input "true"
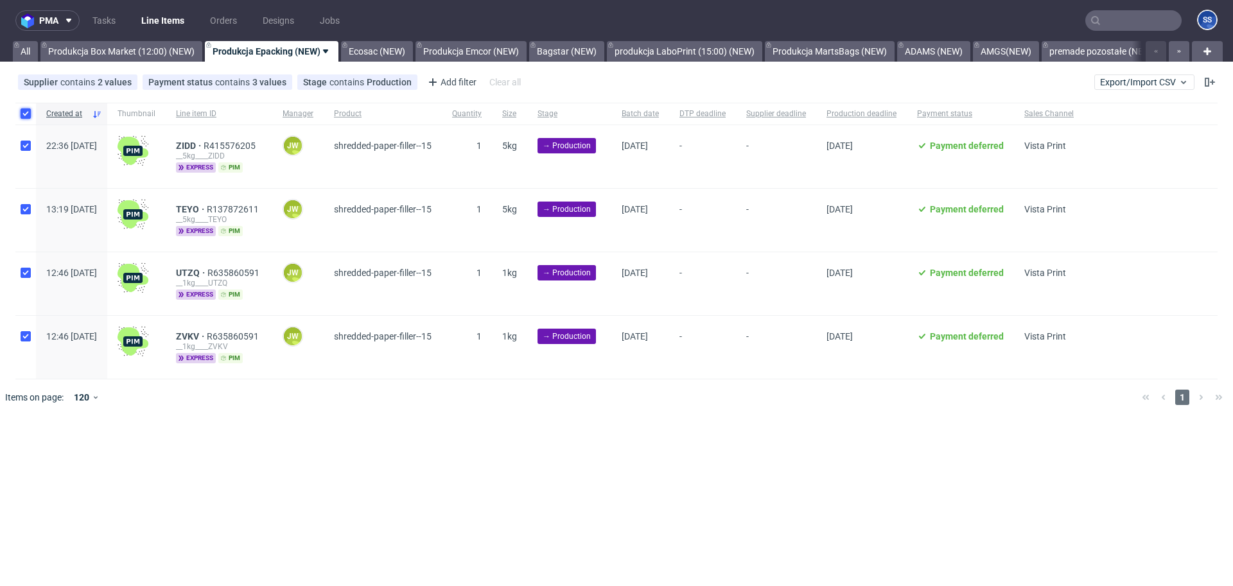
checkbox input "true"
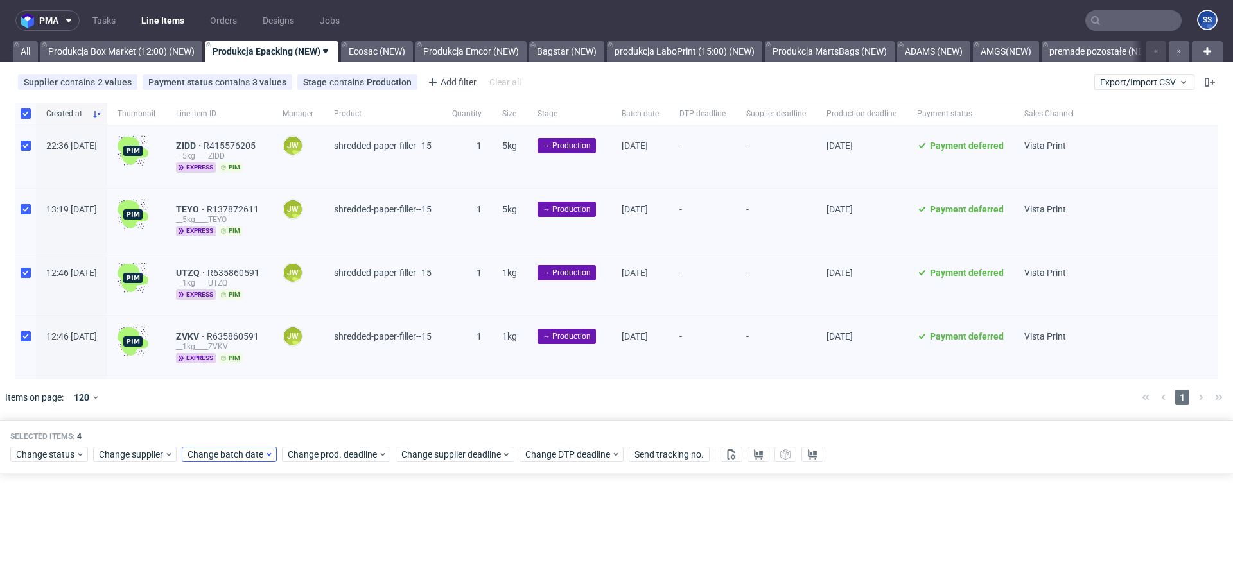
drag, startPoint x: 236, startPoint y: 442, endPoint x: 238, endPoint y: 451, distance: 9.8
click at [236, 442] on div "Selected items: 4 Change status Change supplier Change batch date Change prod. …" at bounding box center [616, 447] width 1233 height 53
click at [238, 451] on span "Change batch date" at bounding box center [226, 454] width 77 height 13
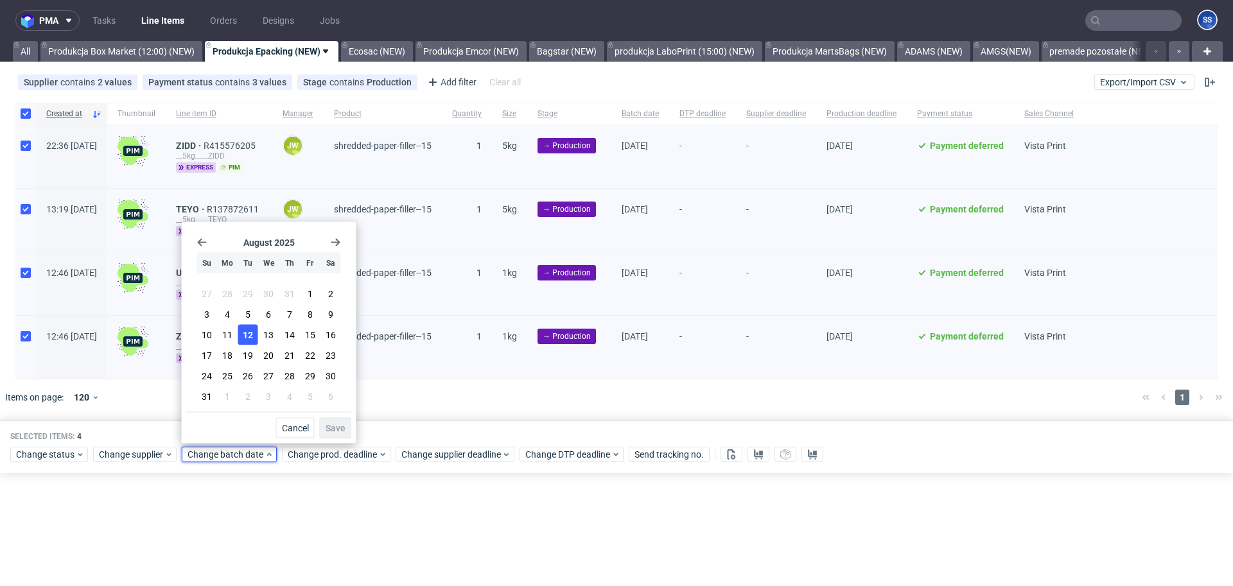
click at [247, 337] on span "12" at bounding box center [248, 335] width 10 height 13
click at [345, 430] on button "Save" at bounding box center [335, 428] width 31 height 21
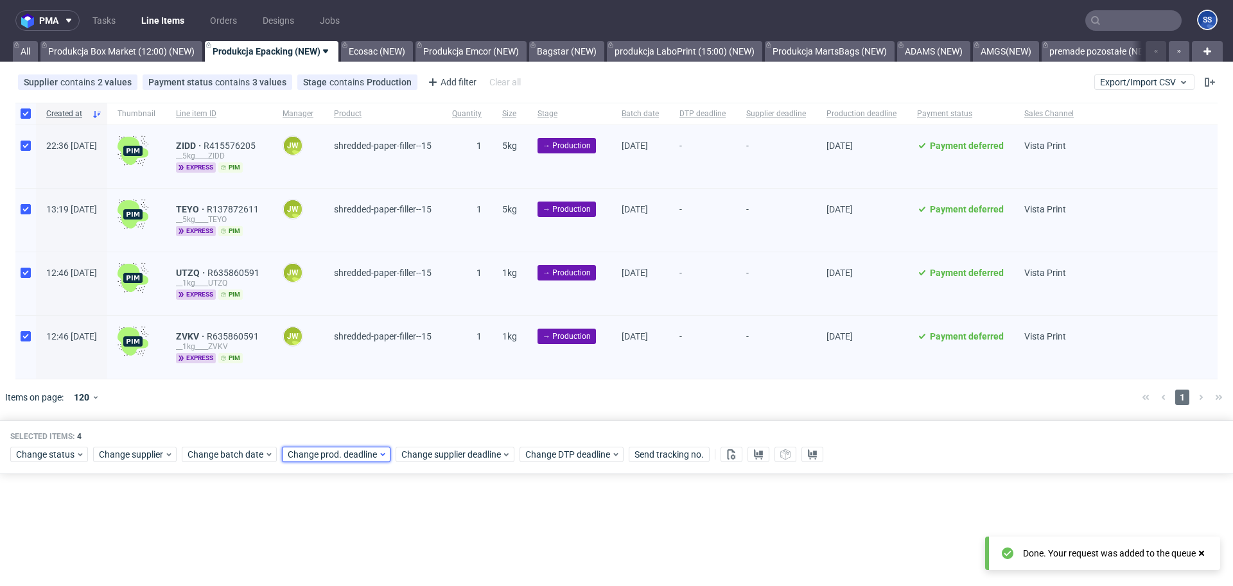
click at [335, 457] on span "Change prod. deadline" at bounding box center [333, 454] width 91 height 13
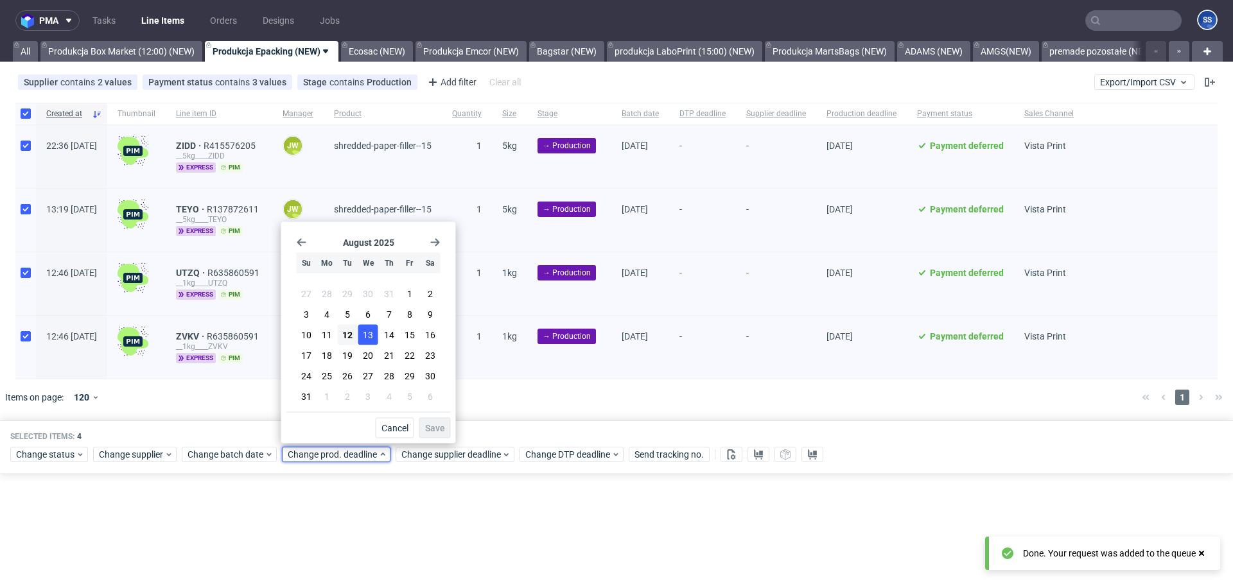
click at [362, 337] on button "13" at bounding box center [368, 335] width 20 height 21
click at [449, 432] on button "Save" at bounding box center [434, 428] width 31 height 21
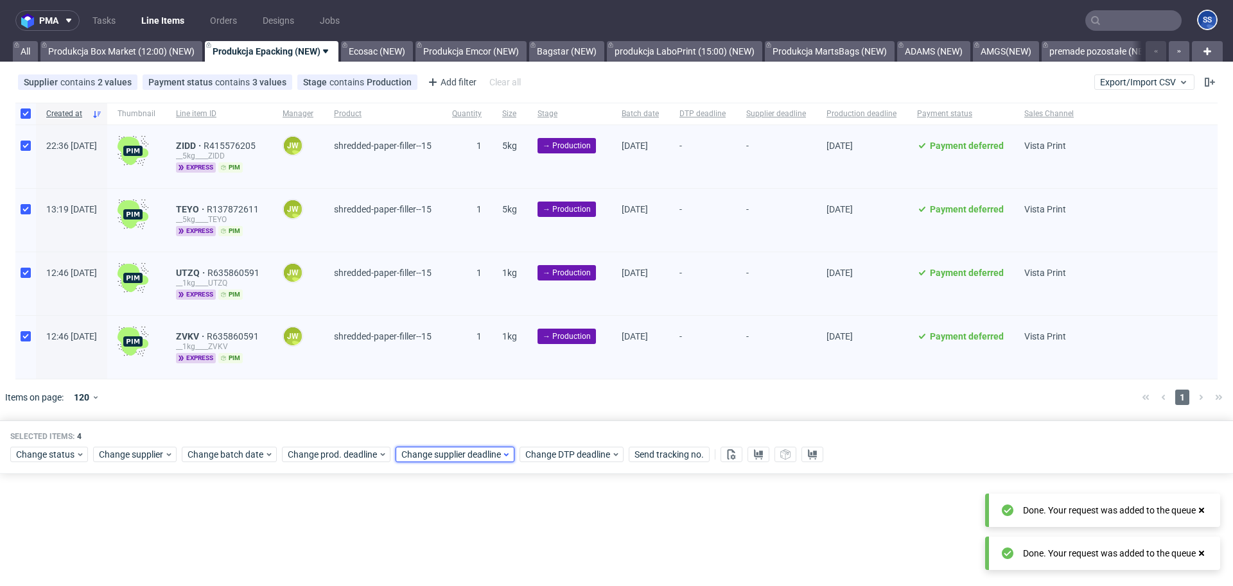
click at [439, 451] on span "Change supplier deadline" at bounding box center [451, 454] width 100 height 13
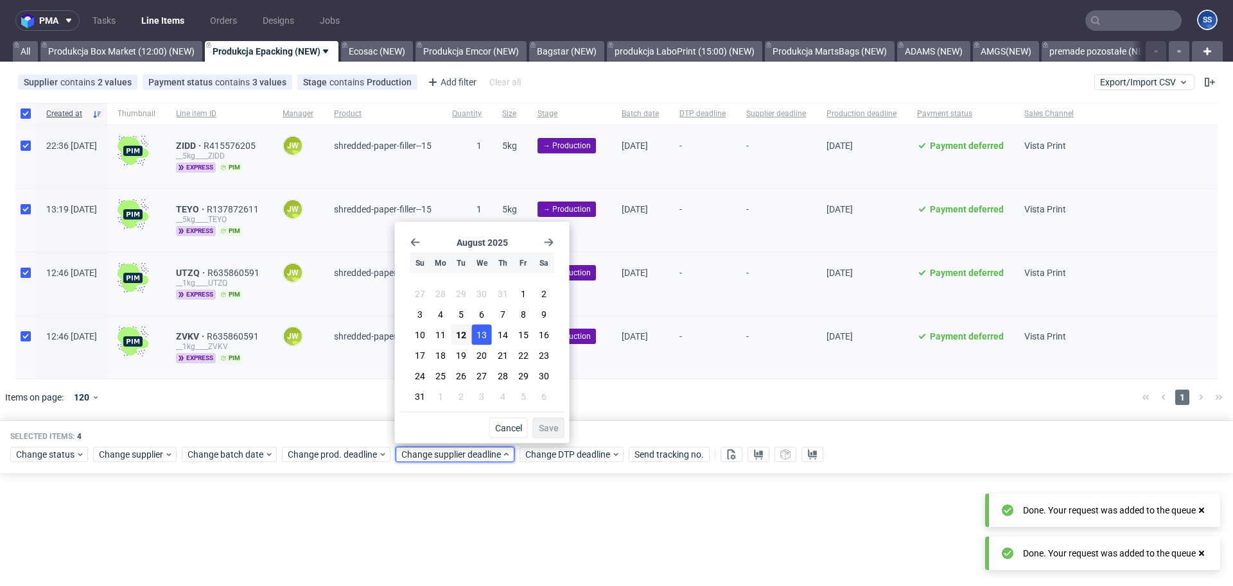
click at [481, 339] on span "13" at bounding box center [481, 335] width 10 height 13
click at [552, 430] on span "Save" at bounding box center [549, 428] width 20 height 9
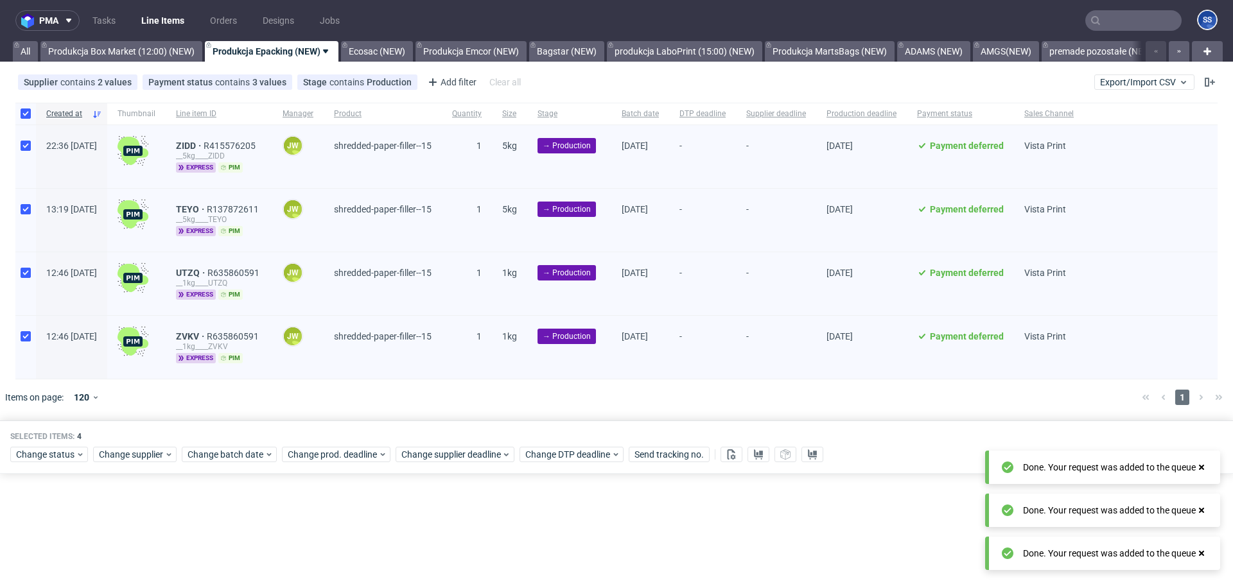
click at [568, 408] on div at bounding box center [635, 398] width 993 height 36
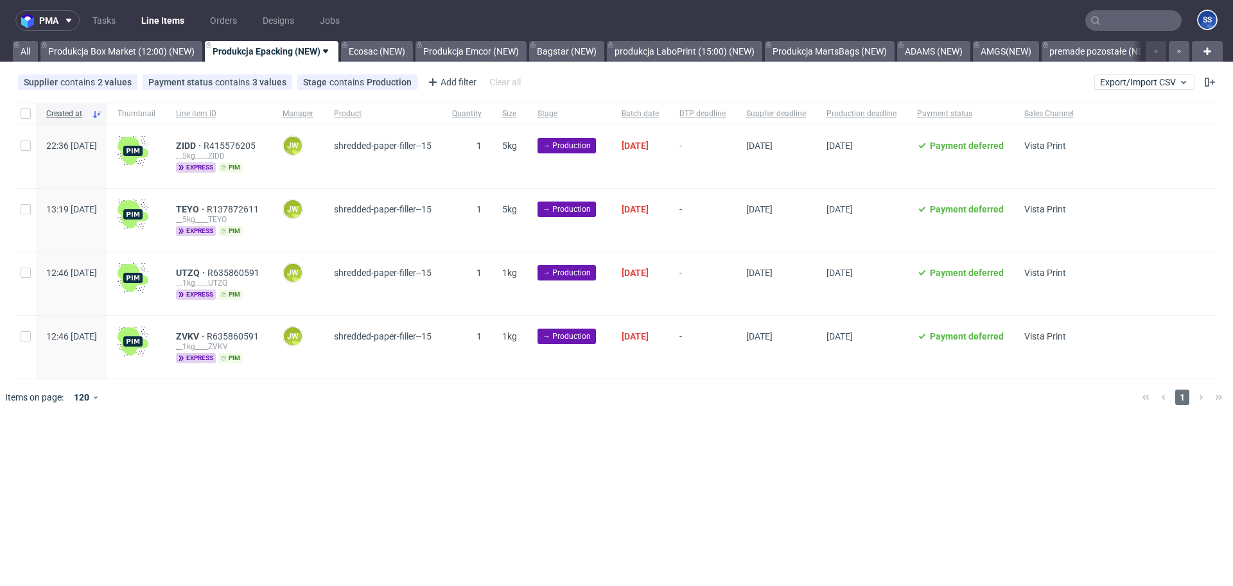
click at [15, 114] on div at bounding box center [25, 114] width 21 height 22
checkbox input "true"
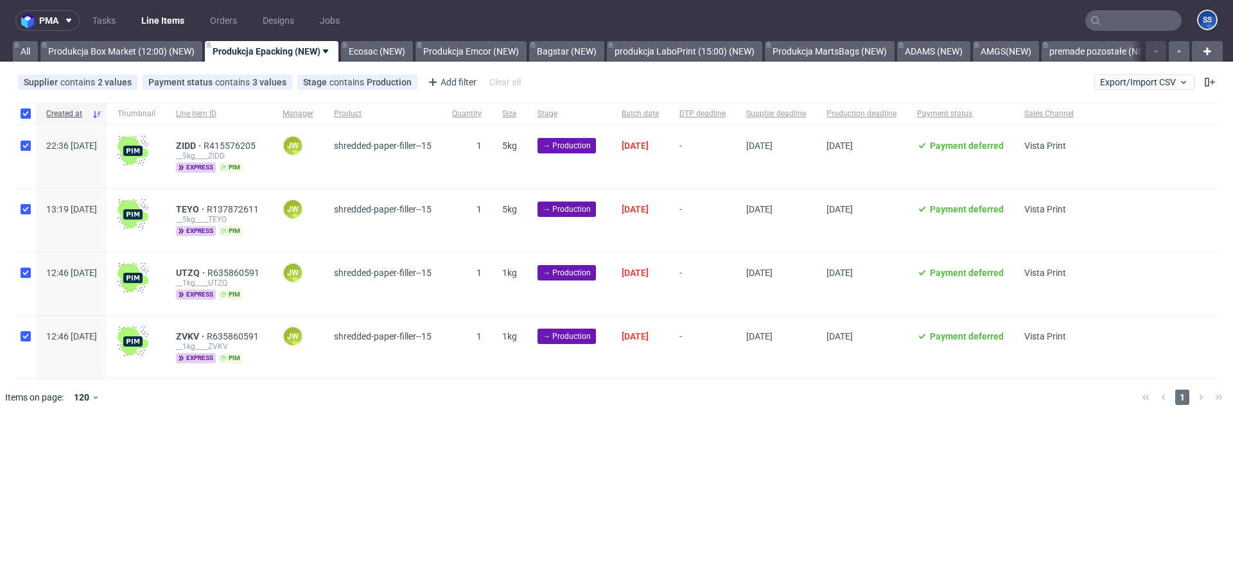
checkbox input "true"
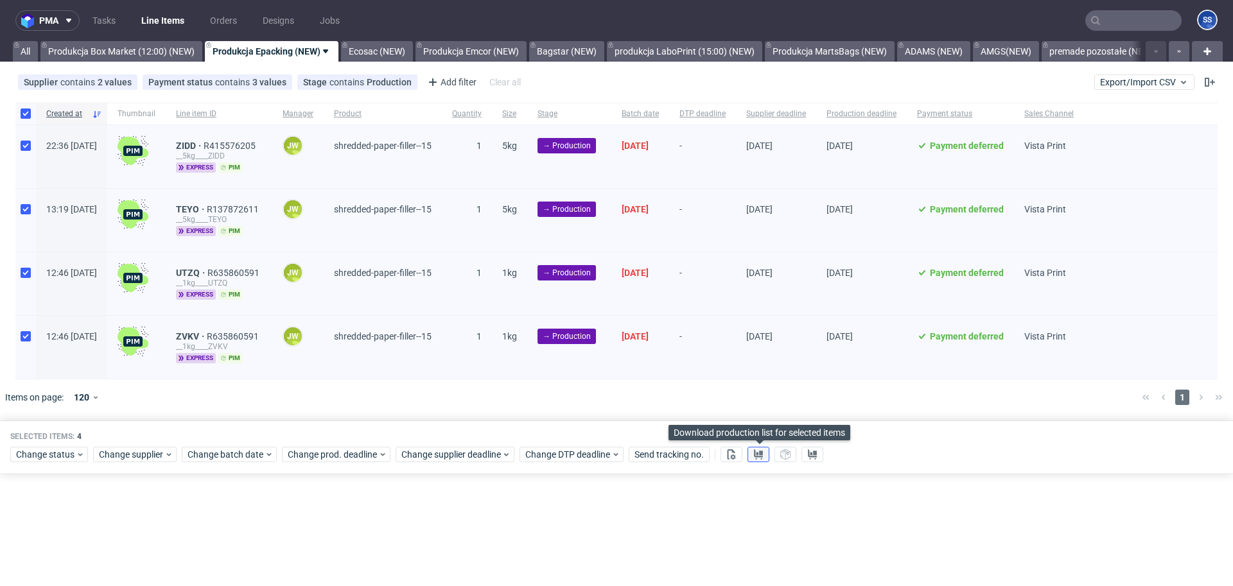
click at [762, 456] on icon at bounding box center [758, 454] width 10 height 10
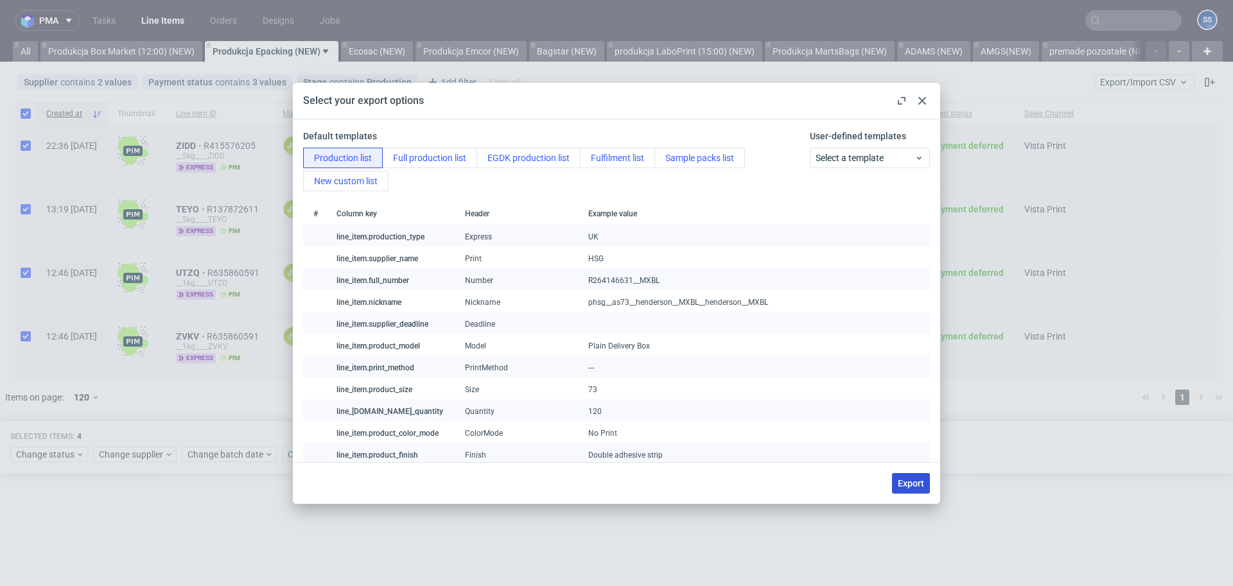
click at [909, 482] on span "Export" at bounding box center [911, 483] width 26 height 9
checkbox input "false"
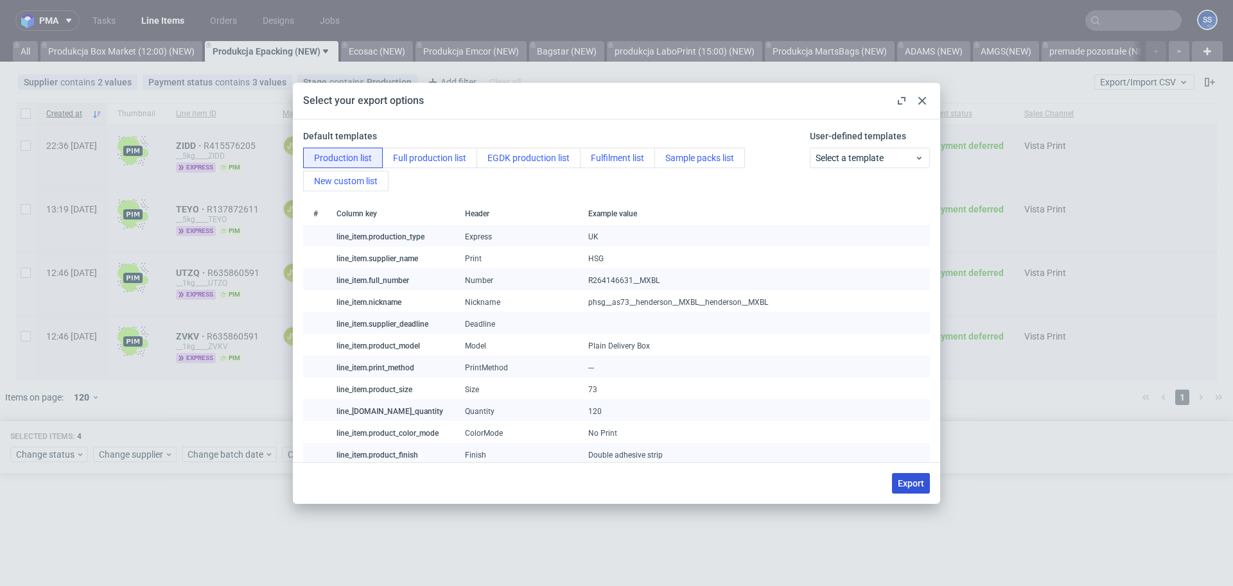
checkbox input "false"
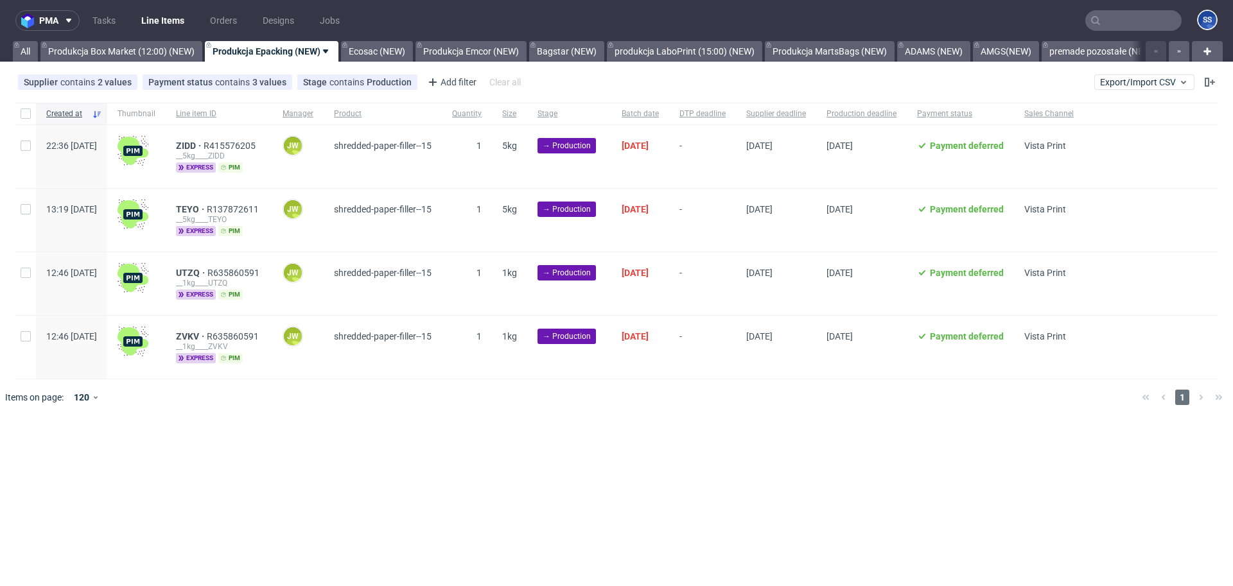
click at [386, 448] on div "pma Tasks Line Items Orders Designs Jobs SS All Produkcja Box Market (12:00) (N…" at bounding box center [616, 293] width 1233 height 586
click at [22, 113] on input "checkbox" at bounding box center [26, 114] width 10 height 10
checkbox input "true"
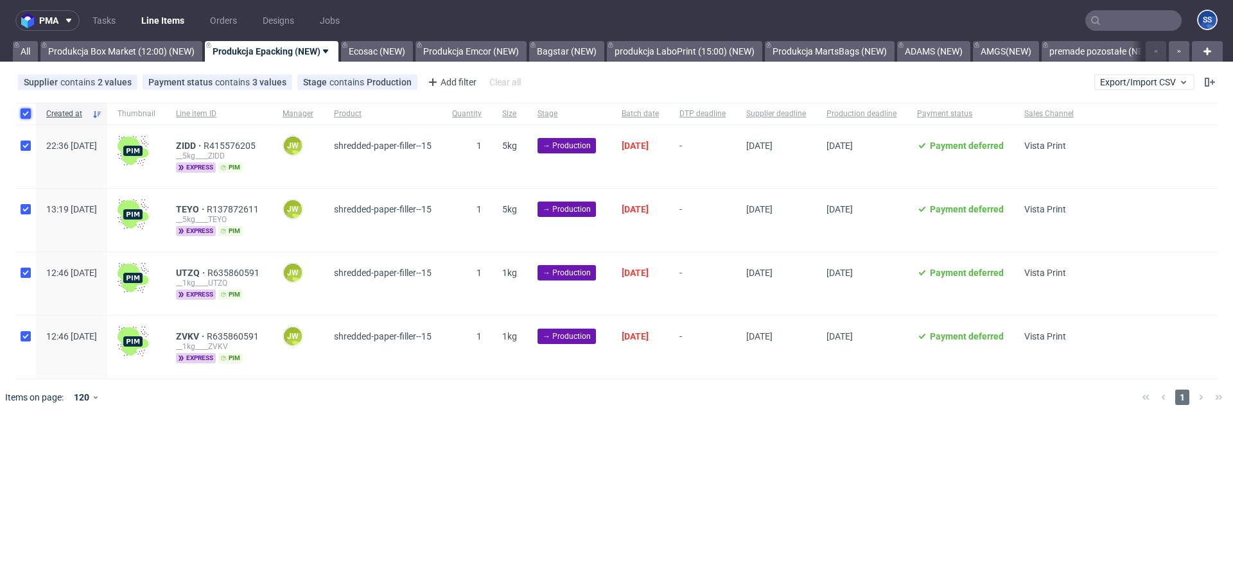
checkbox input "true"
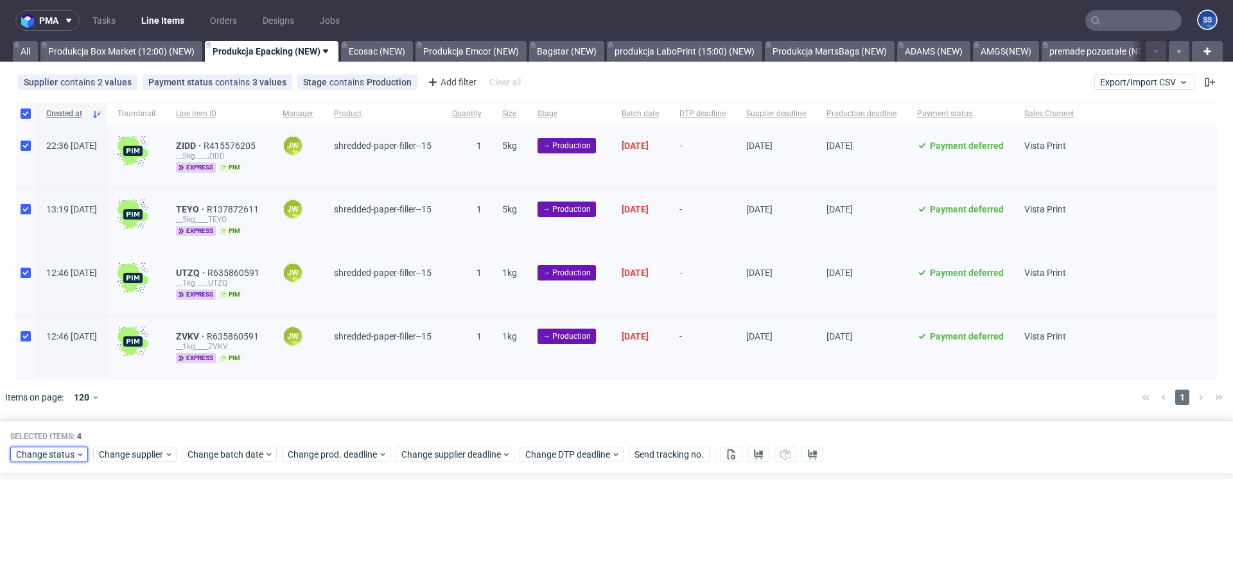
click at [71, 457] on span "Change status" at bounding box center [46, 454] width 60 height 13
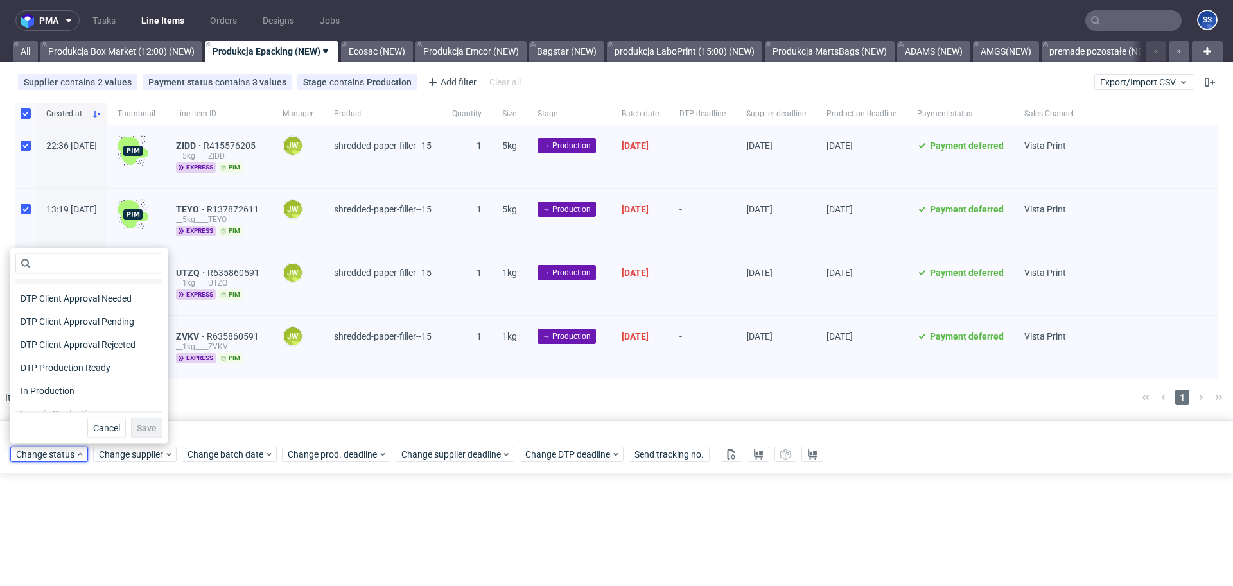
scroll to position [92, 0]
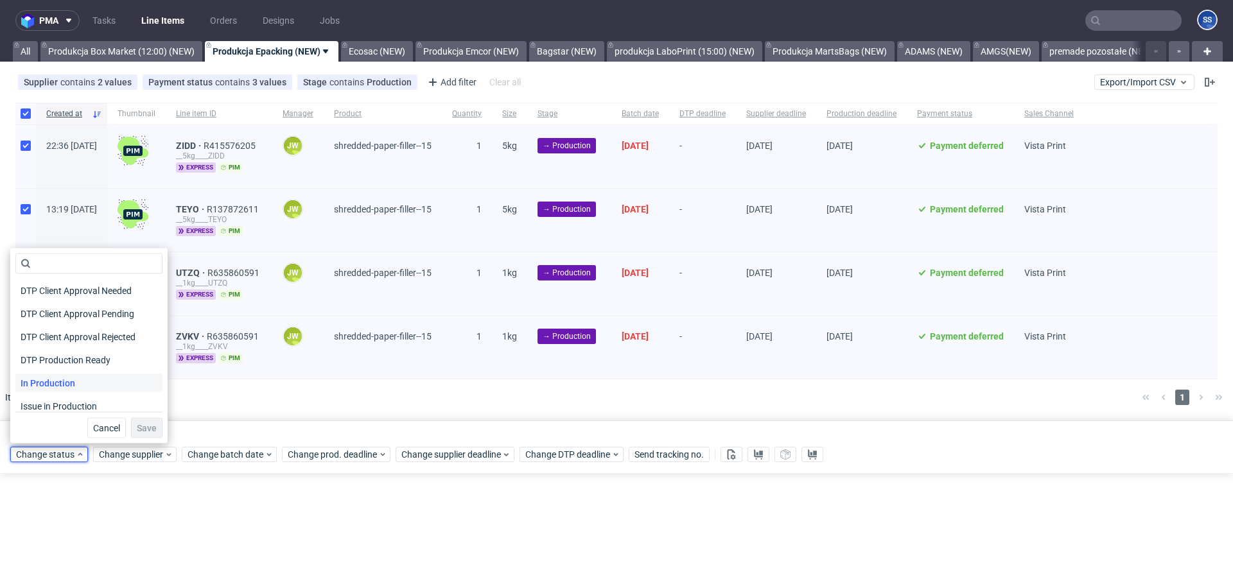
click at [81, 381] on div "In Production" at bounding box center [88, 383] width 147 height 18
click at [140, 428] on span "Save" at bounding box center [147, 428] width 20 height 9
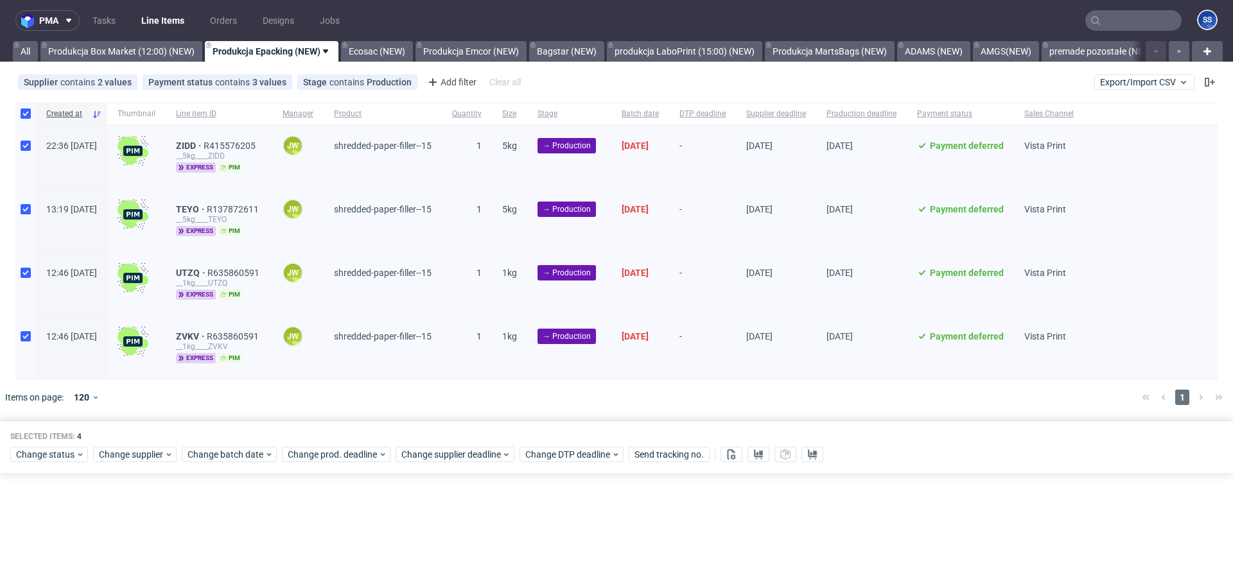
click at [478, 417] on div "Created at Thumbnail Line item ID Manager Product Quantity Size Stage Batch dat…" at bounding box center [616, 259] width 1233 height 323
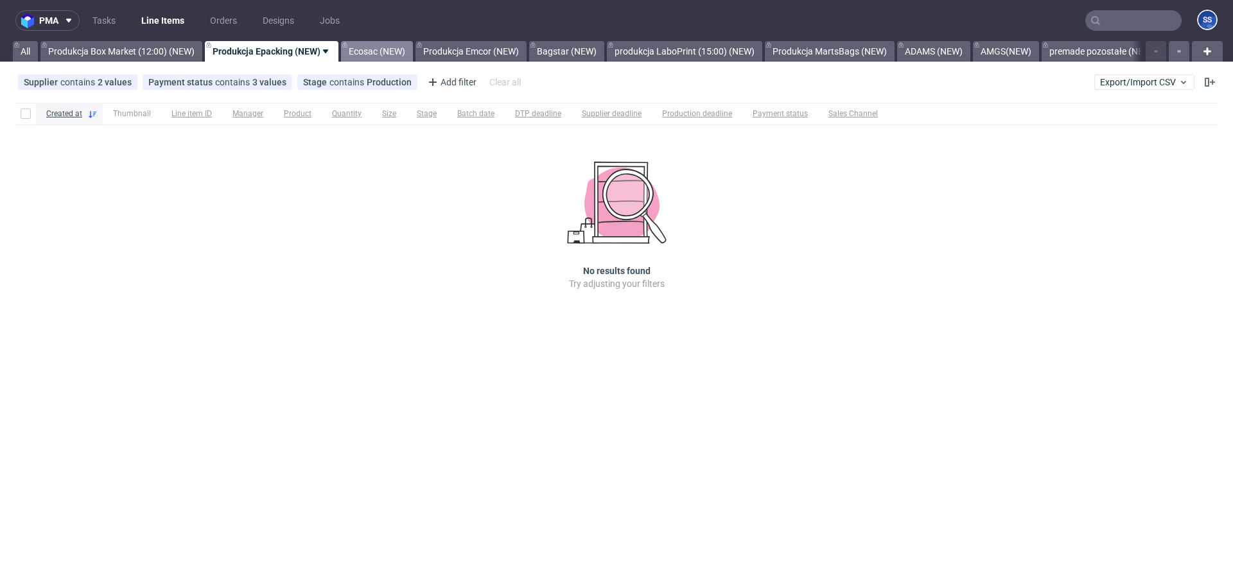
click at [394, 53] on link "Ecosac (NEW)" at bounding box center [377, 51] width 72 height 21
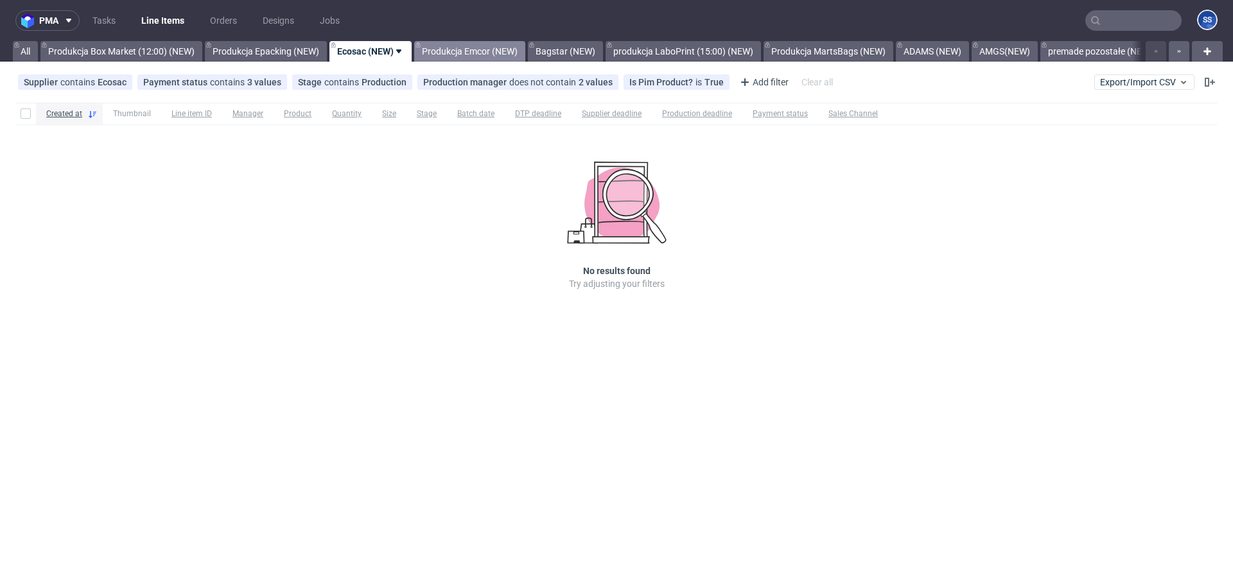
drag, startPoint x: 511, startPoint y: 64, endPoint x: 506, endPoint y: 58, distance: 7.7
click at [511, 63] on div "pma Tasks Line Items Orders Designs Jobs SS All Produkcja Box Market (12:00) (N…" at bounding box center [616, 293] width 1233 height 586
click at [505, 57] on link "Produkcja Emcor (NEW)" at bounding box center [469, 51] width 111 height 21
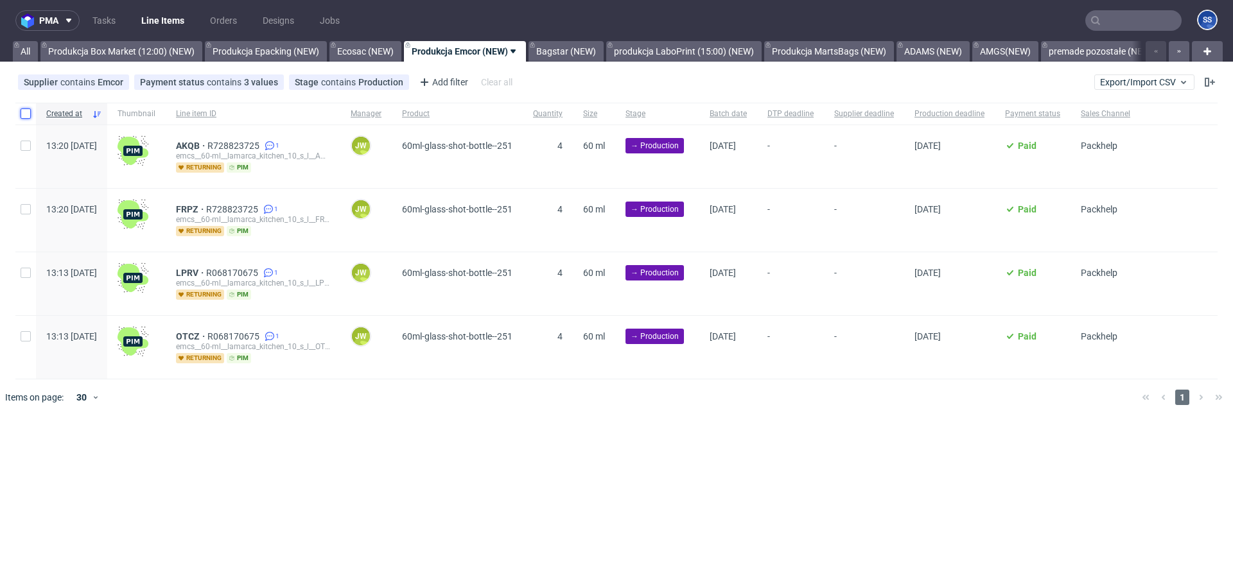
click at [26, 112] on input "checkbox" at bounding box center [26, 114] width 10 height 10
checkbox input "true"
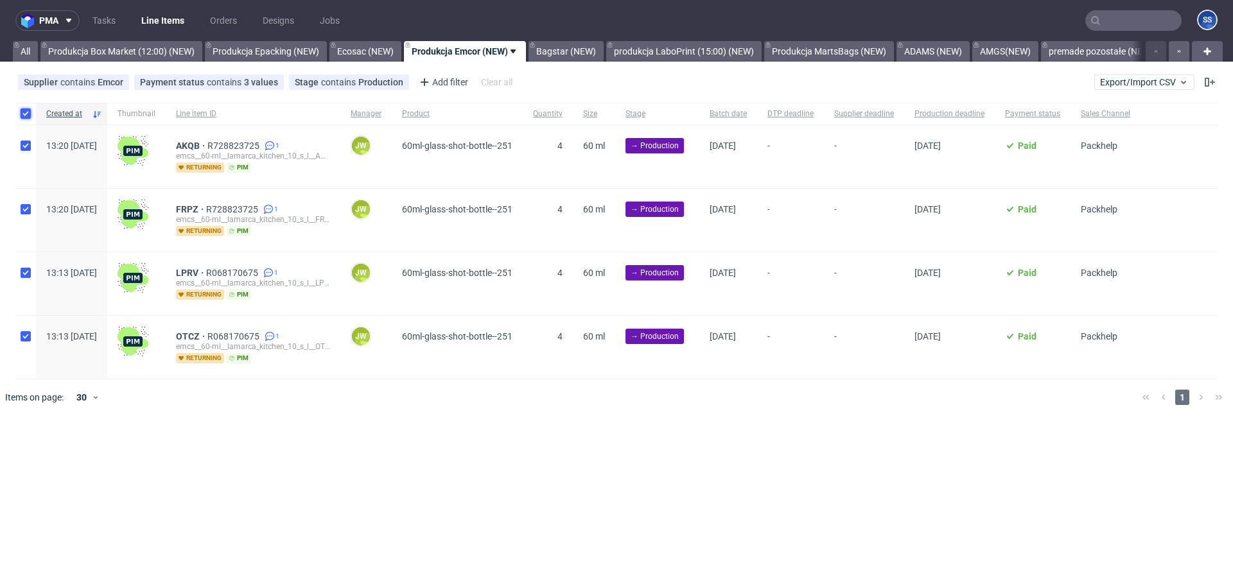
checkbox input "true"
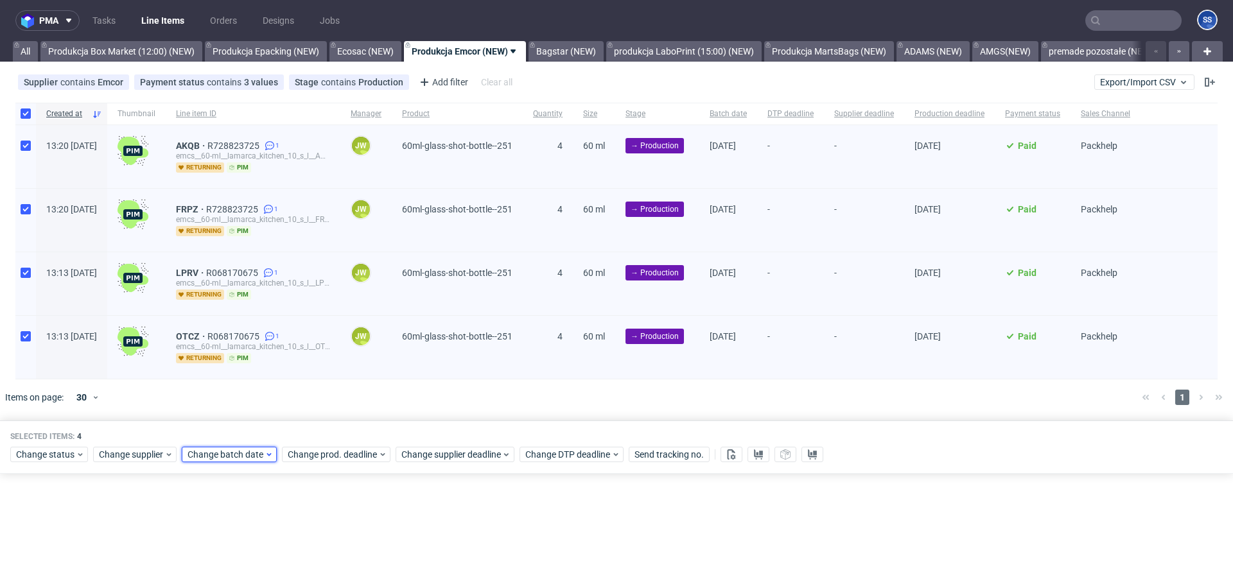
click at [241, 457] on span "Change batch date" at bounding box center [226, 454] width 77 height 13
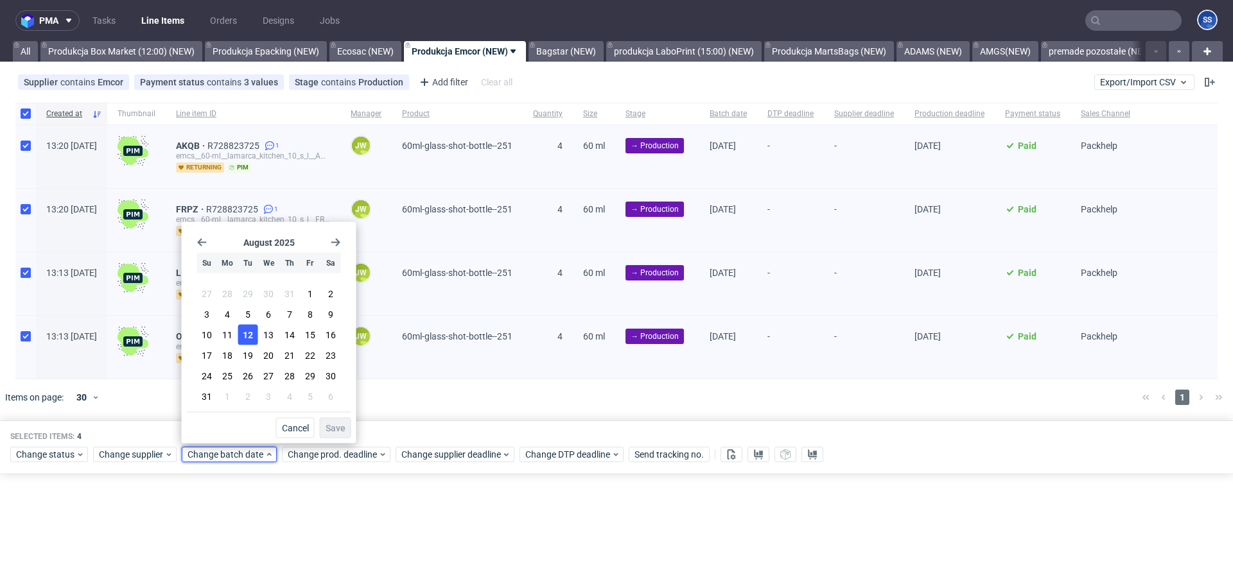
click at [251, 338] on span "12" at bounding box center [248, 335] width 10 height 13
click at [333, 428] on span "Save" at bounding box center [336, 428] width 20 height 9
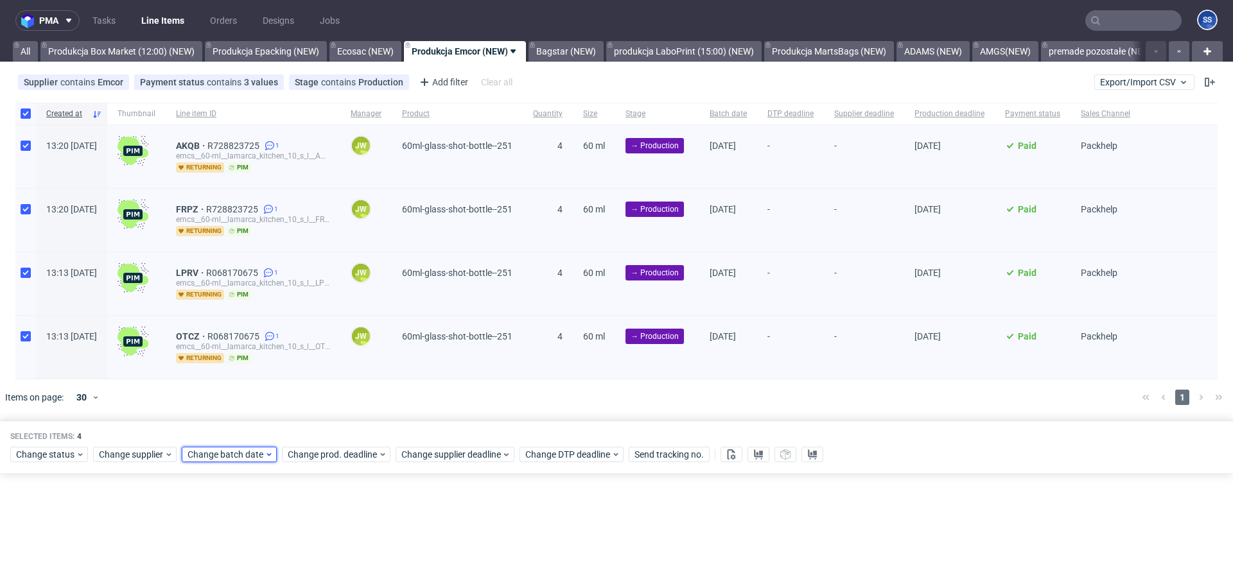
click at [220, 456] on span "Change batch date" at bounding box center [226, 454] width 77 height 13
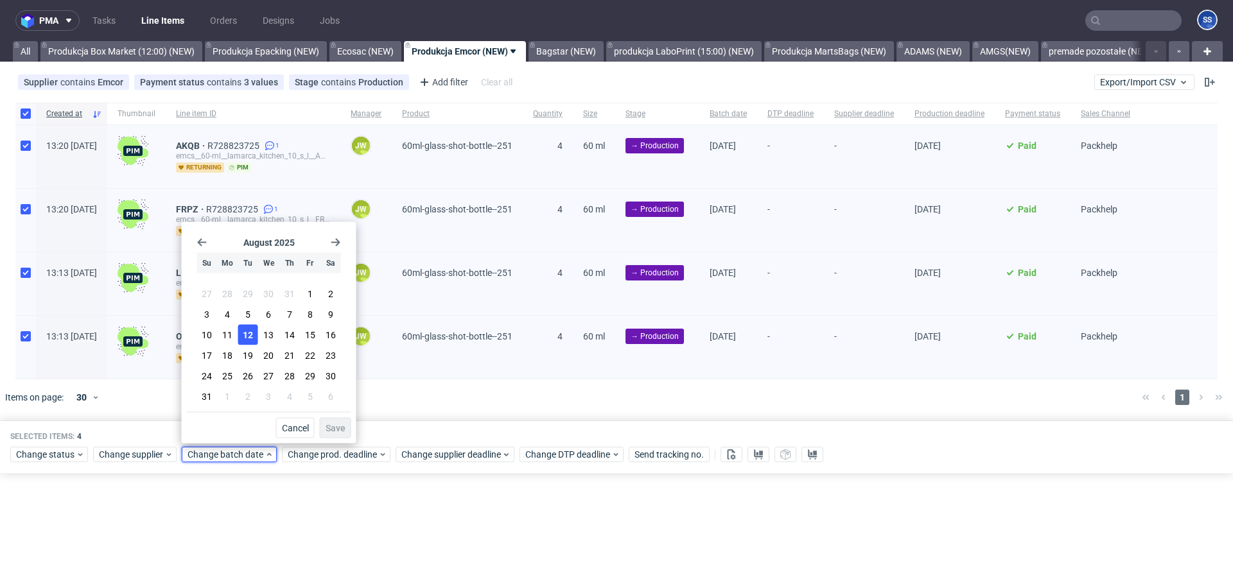
click at [252, 339] on span "12" at bounding box center [248, 335] width 10 height 13
click at [343, 429] on span "Save" at bounding box center [336, 428] width 20 height 9
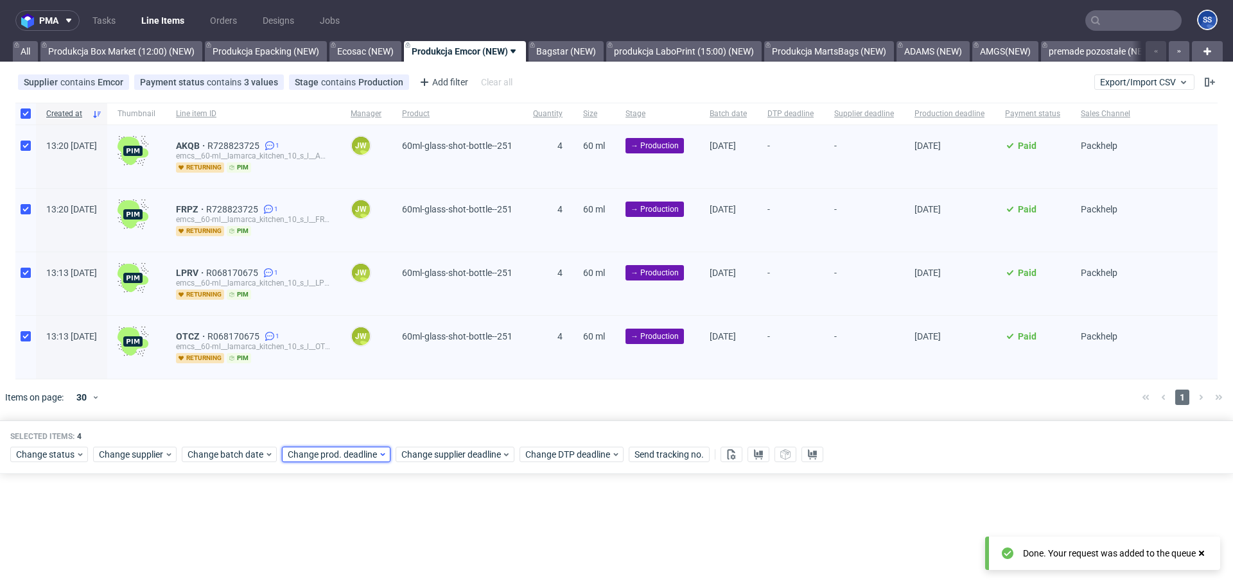
click at [336, 448] on span "Change prod. deadline" at bounding box center [333, 454] width 91 height 13
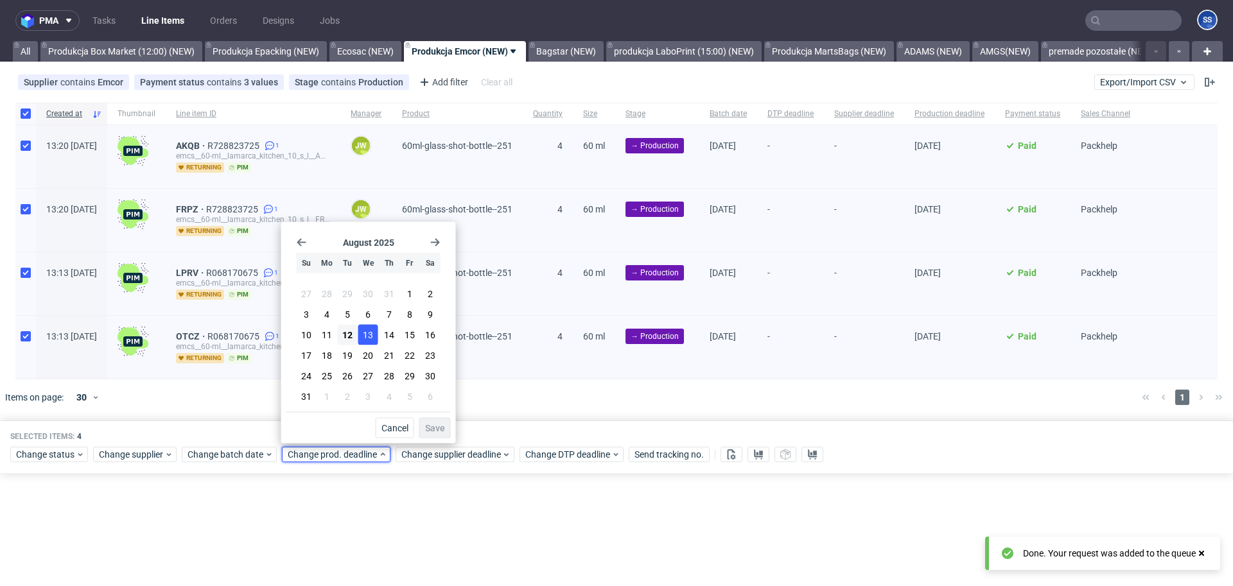
click at [365, 338] on span "13" at bounding box center [368, 335] width 10 height 13
click at [426, 428] on span "Save" at bounding box center [435, 428] width 20 height 9
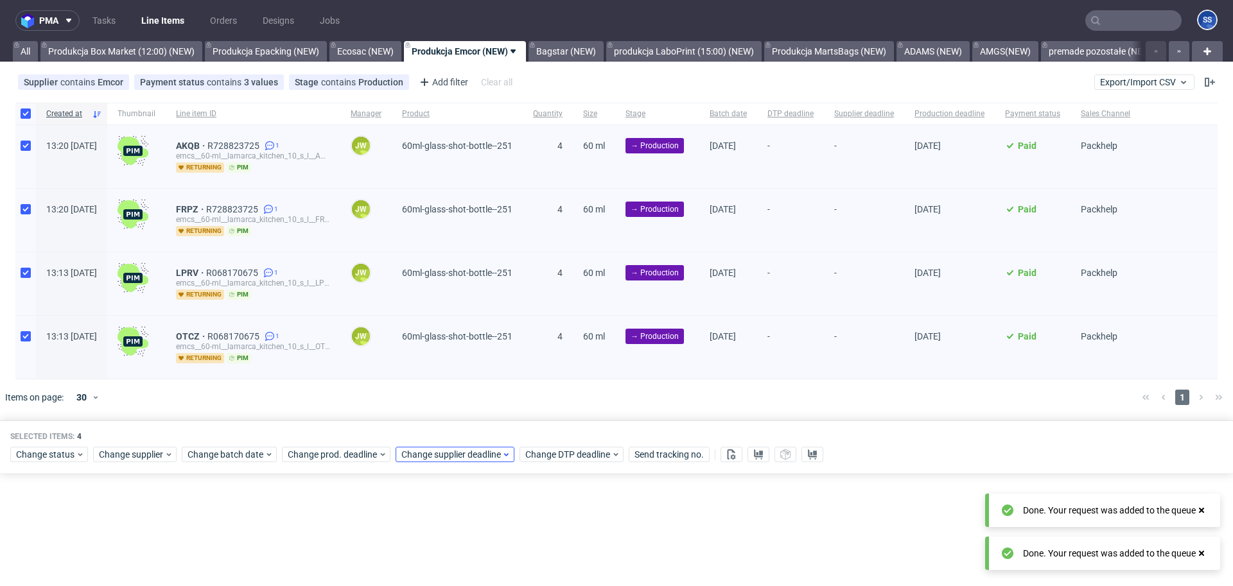
click at [431, 446] on div "Change status Change supplier Change batch date Change prod. deadline Change su…" at bounding box center [616, 453] width 1212 height 19
click at [431, 448] on span "Change supplier deadline" at bounding box center [451, 454] width 100 height 13
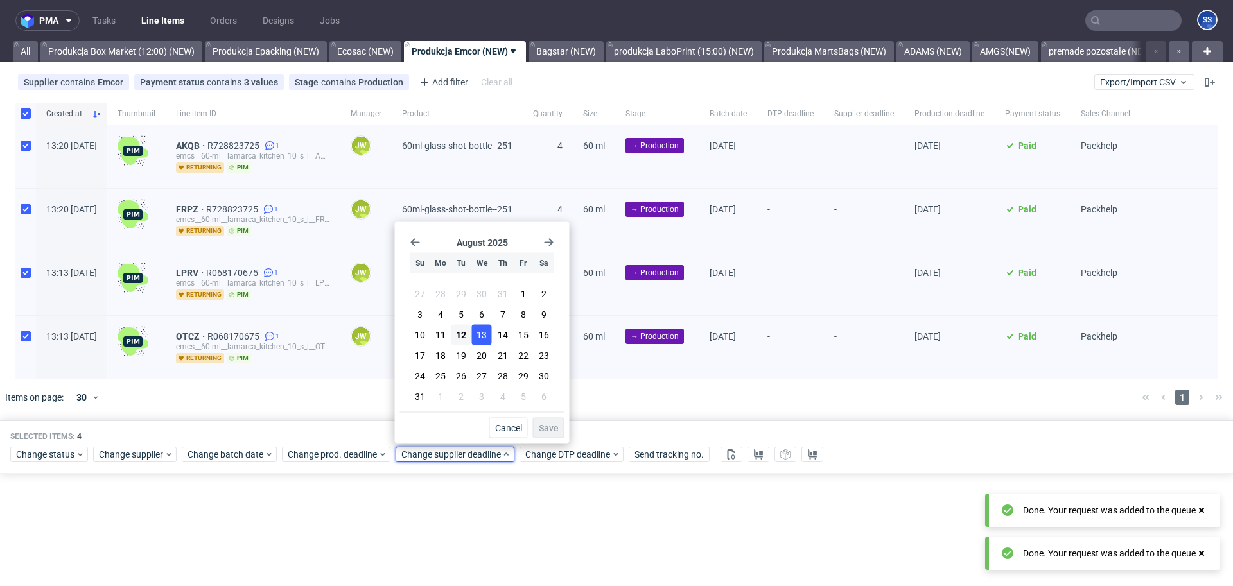
click at [482, 340] on span "13" at bounding box center [481, 335] width 10 height 13
click at [546, 428] on span "Save" at bounding box center [549, 428] width 20 height 9
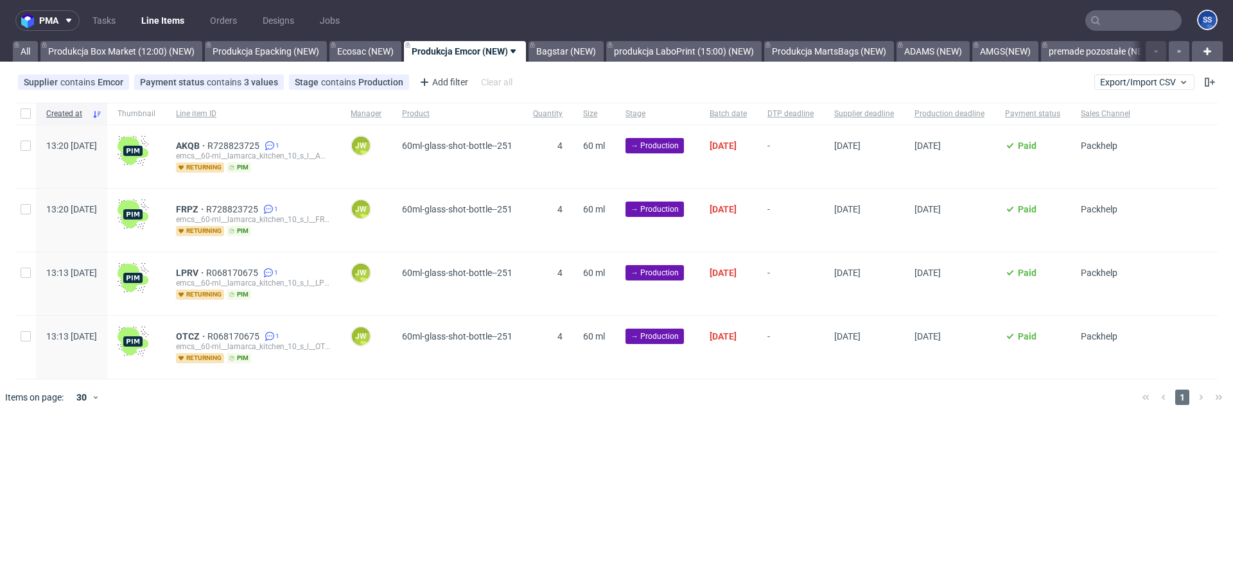
click at [33, 121] on div at bounding box center [25, 114] width 21 height 22
checkbox input "true"
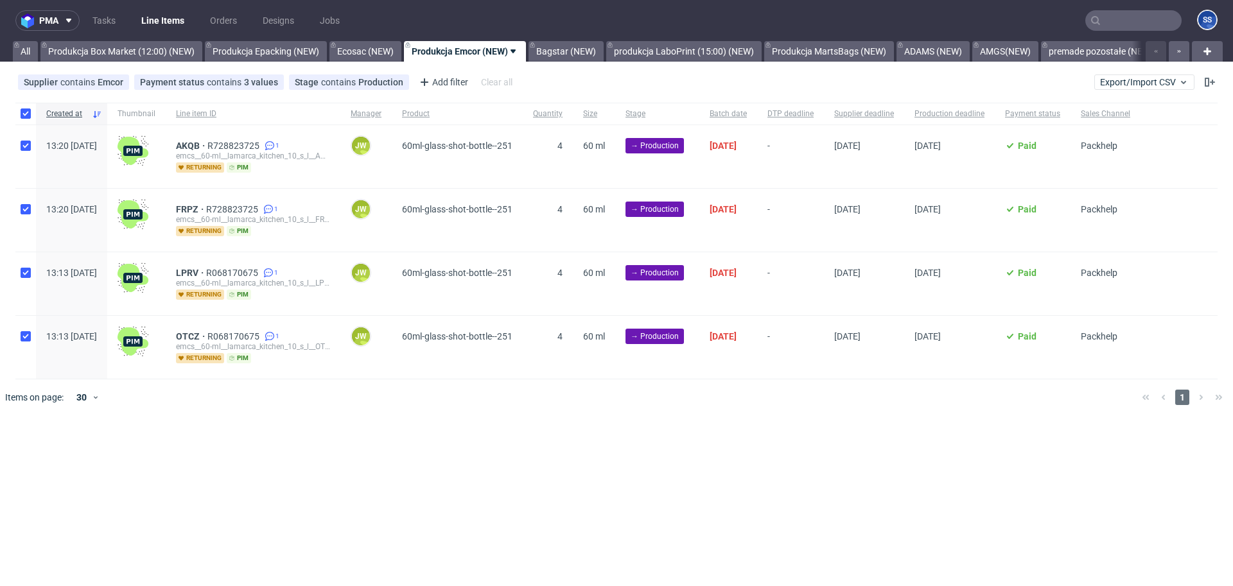
checkbox input "true"
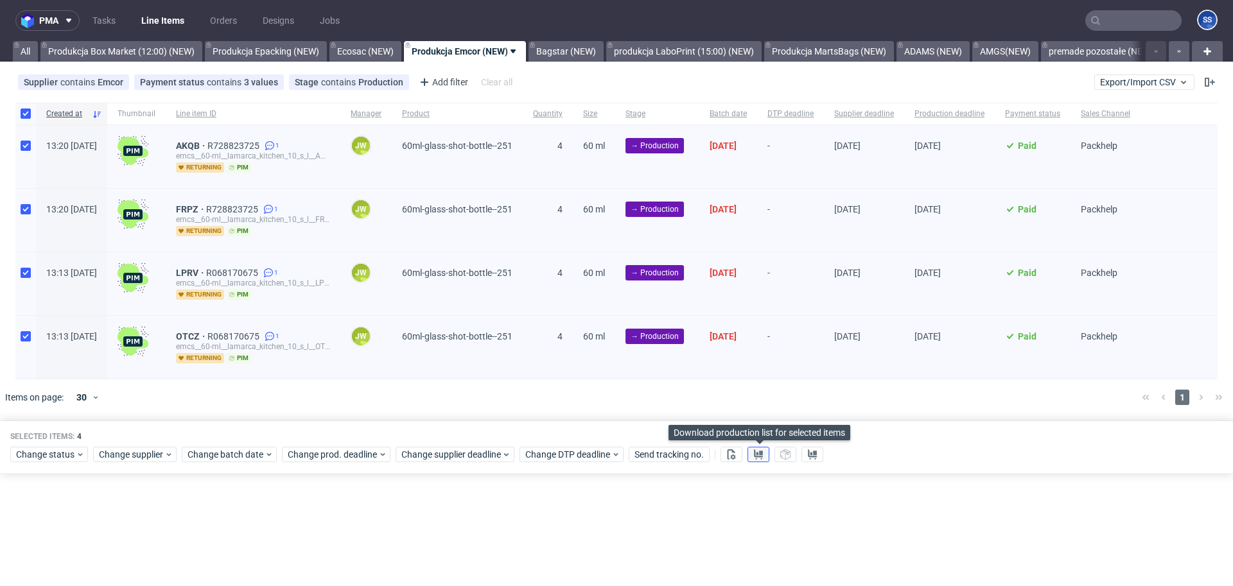
click at [758, 452] on use at bounding box center [758, 454] width 9 height 10
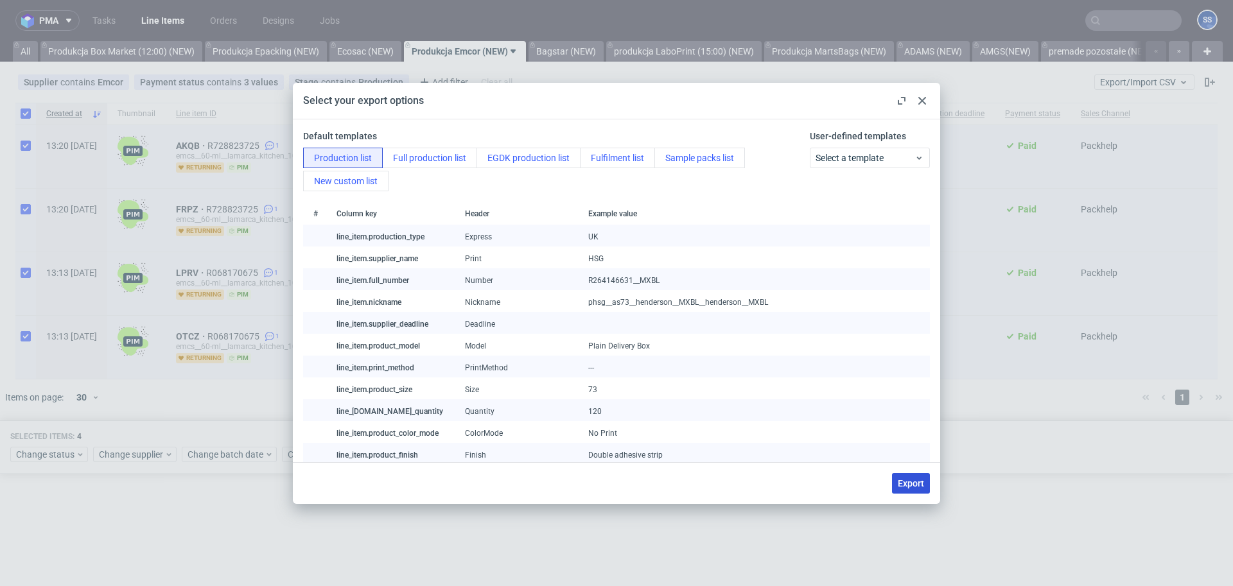
click at [913, 480] on span "Export" at bounding box center [911, 483] width 26 height 9
checkbox input "false"
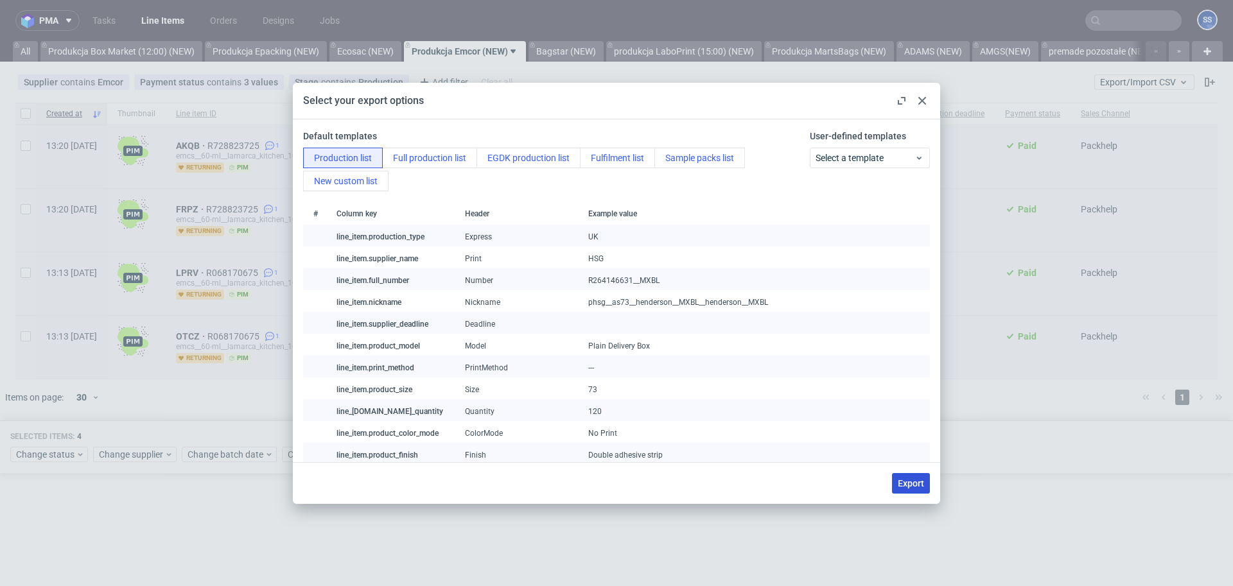
checkbox input "false"
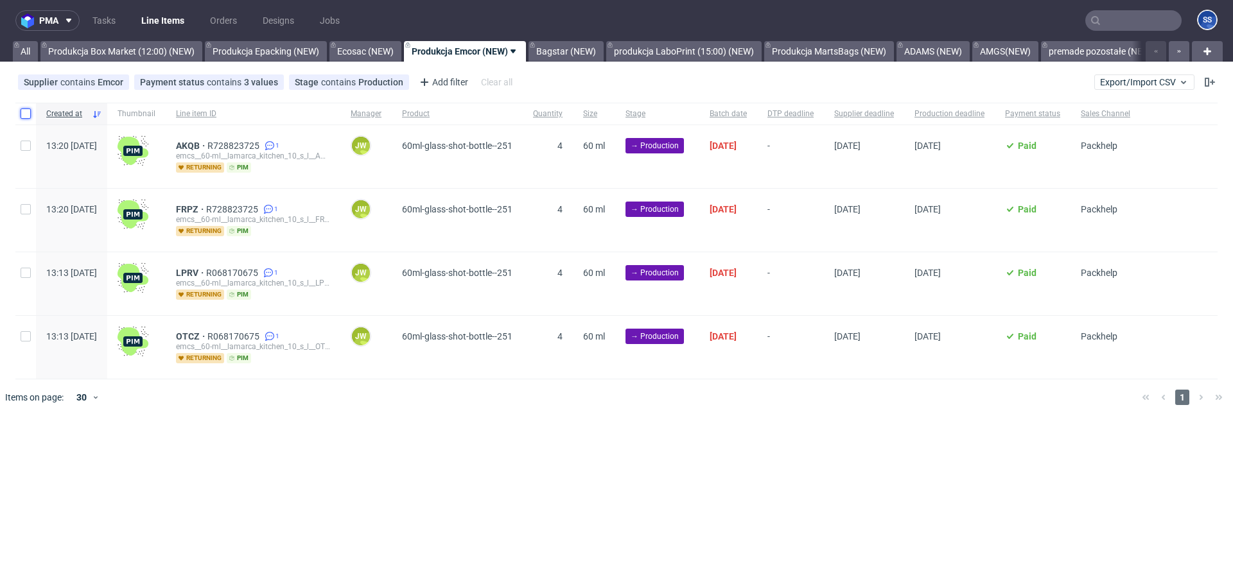
click at [21, 114] on input "checkbox" at bounding box center [26, 114] width 10 height 10
checkbox input "true"
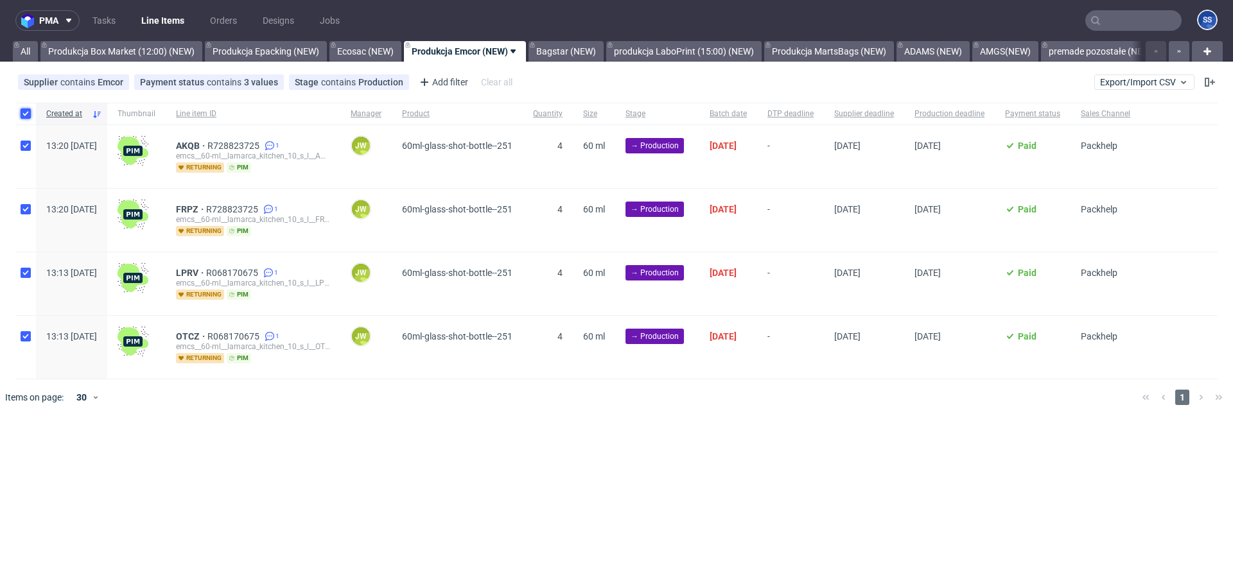
checkbox input "true"
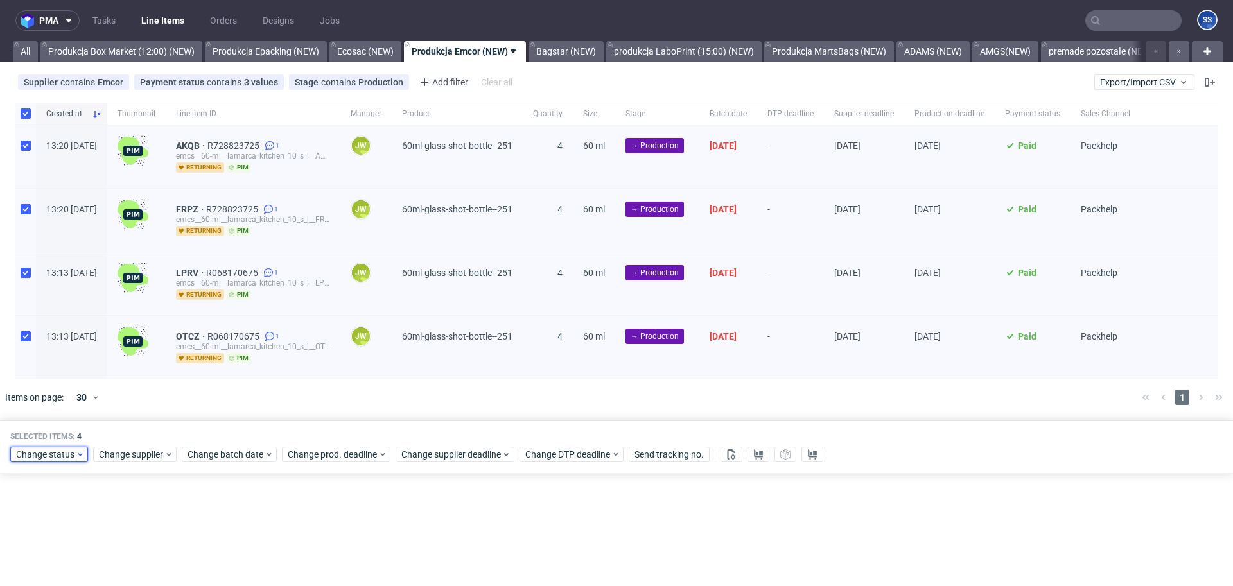
click at [68, 456] on span "Change status" at bounding box center [46, 454] width 60 height 13
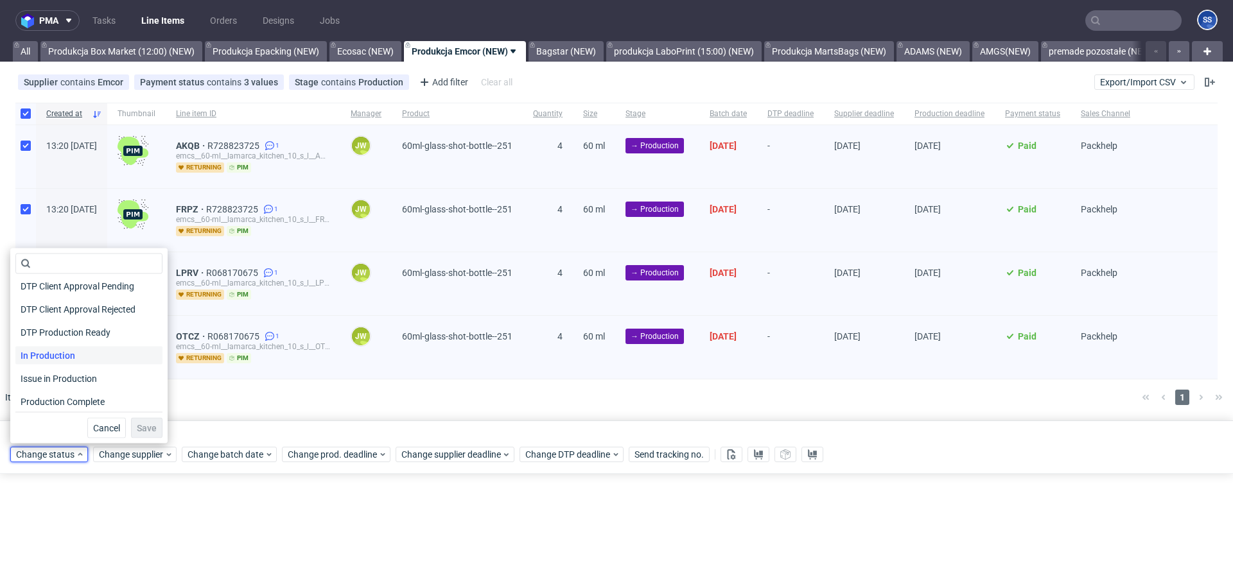
scroll to position [122, 0]
click at [89, 358] on div "In Production" at bounding box center [88, 354] width 147 height 18
click at [137, 429] on span "Save" at bounding box center [147, 428] width 20 height 9
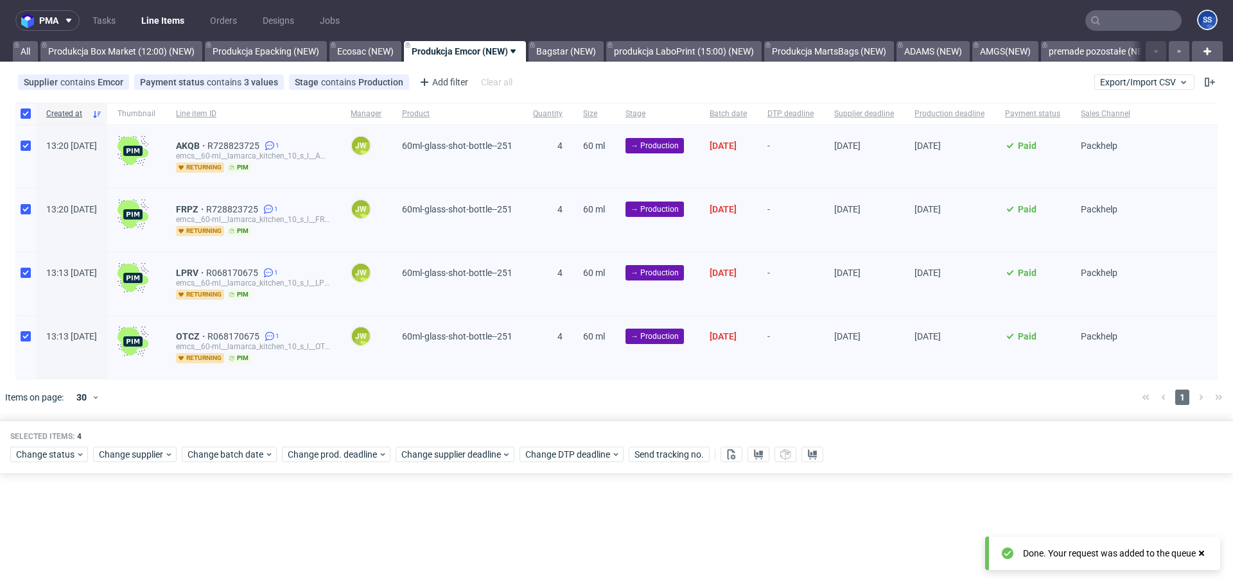
click at [602, 394] on div at bounding box center [635, 398] width 993 height 36
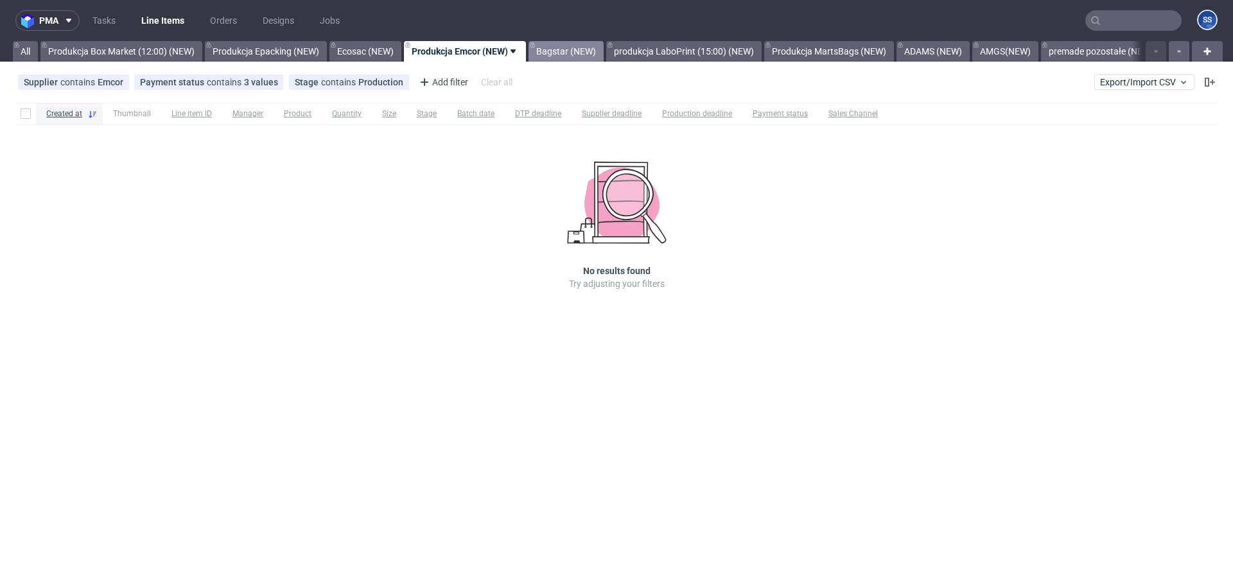
click at [570, 51] on link "Bagstar (NEW)" at bounding box center [565, 51] width 75 height 21
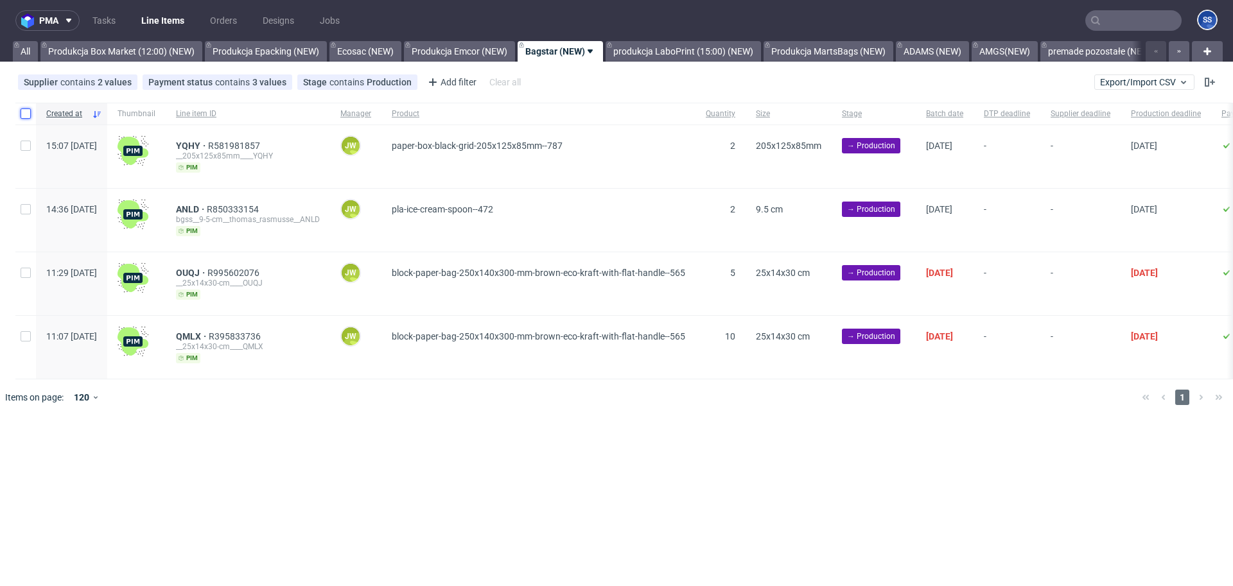
click at [21, 112] on input "checkbox" at bounding box center [26, 114] width 10 height 10
checkbox input "true"
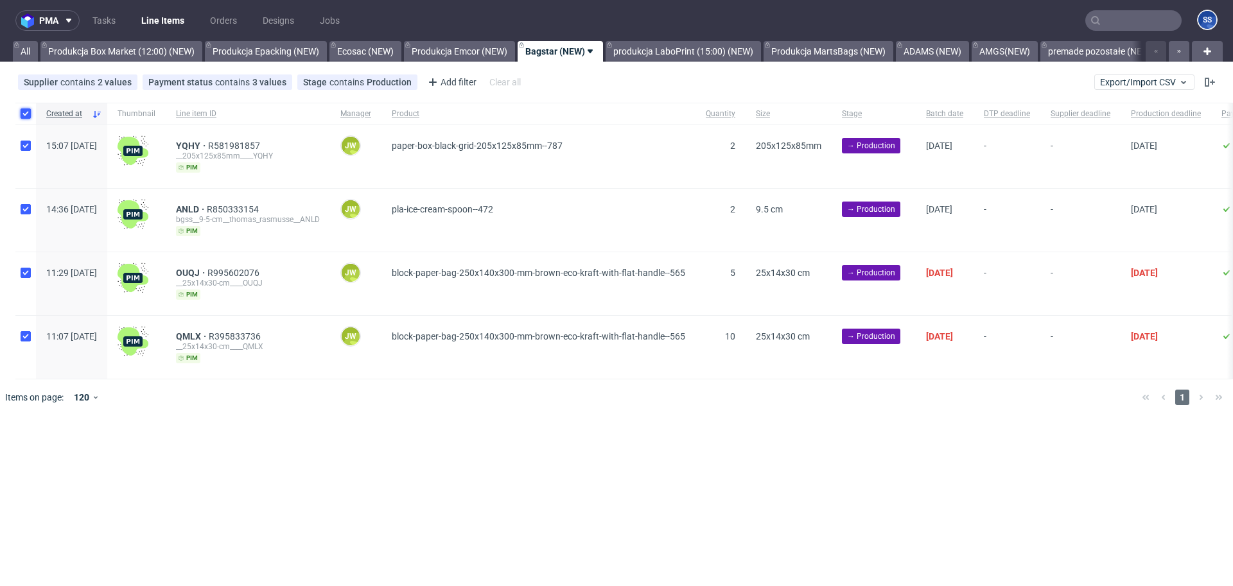
checkbox input "true"
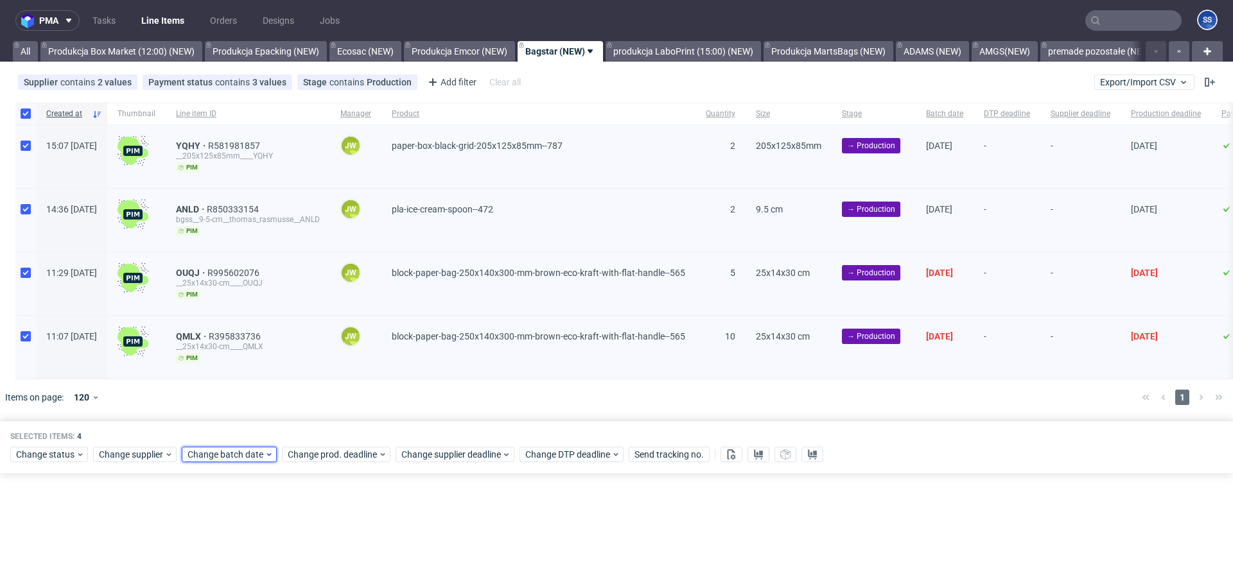
click at [241, 447] on div "Change batch date" at bounding box center [229, 454] width 95 height 15
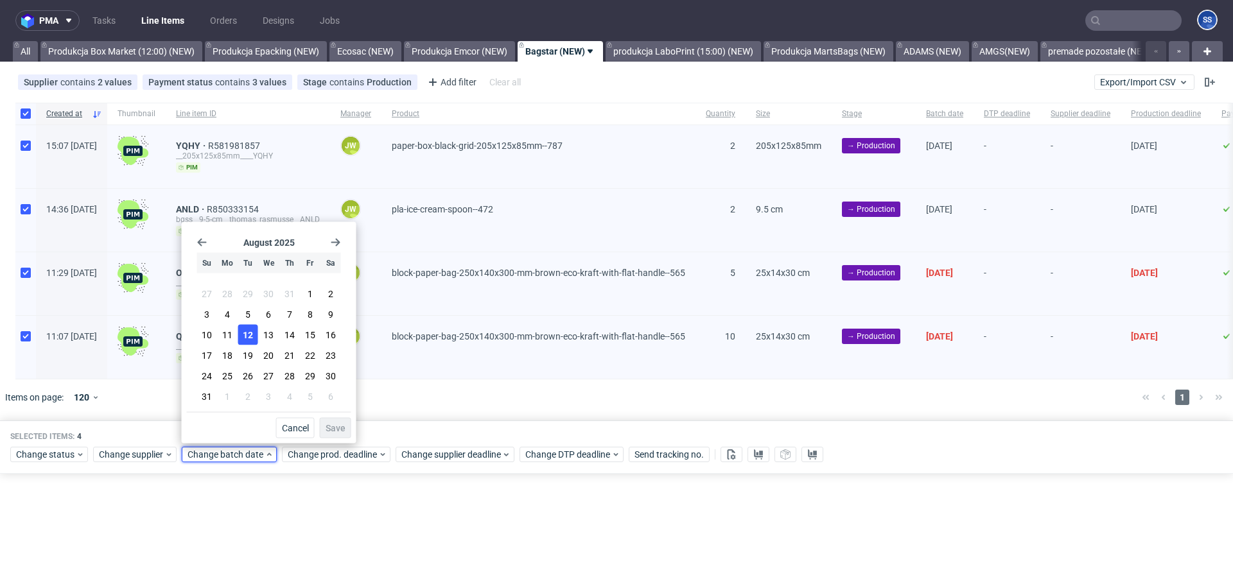
click at [249, 343] on button "12" at bounding box center [248, 335] width 20 height 21
click at [331, 427] on span "Save" at bounding box center [336, 428] width 20 height 9
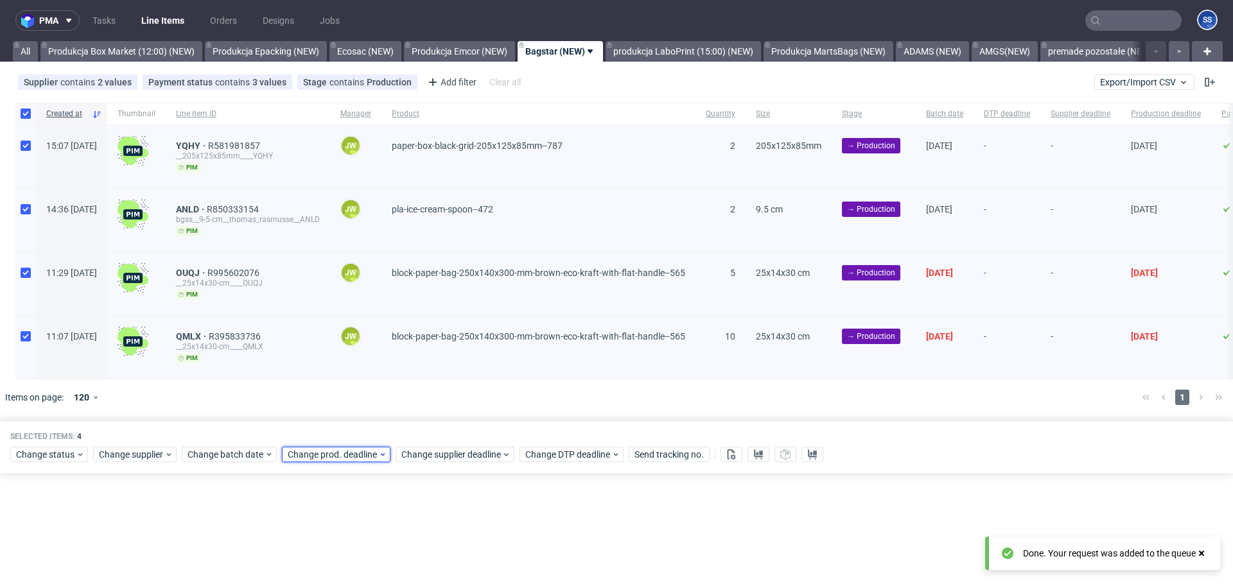
click at [322, 459] on span "Change prod. deadline" at bounding box center [333, 454] width 91 height 13
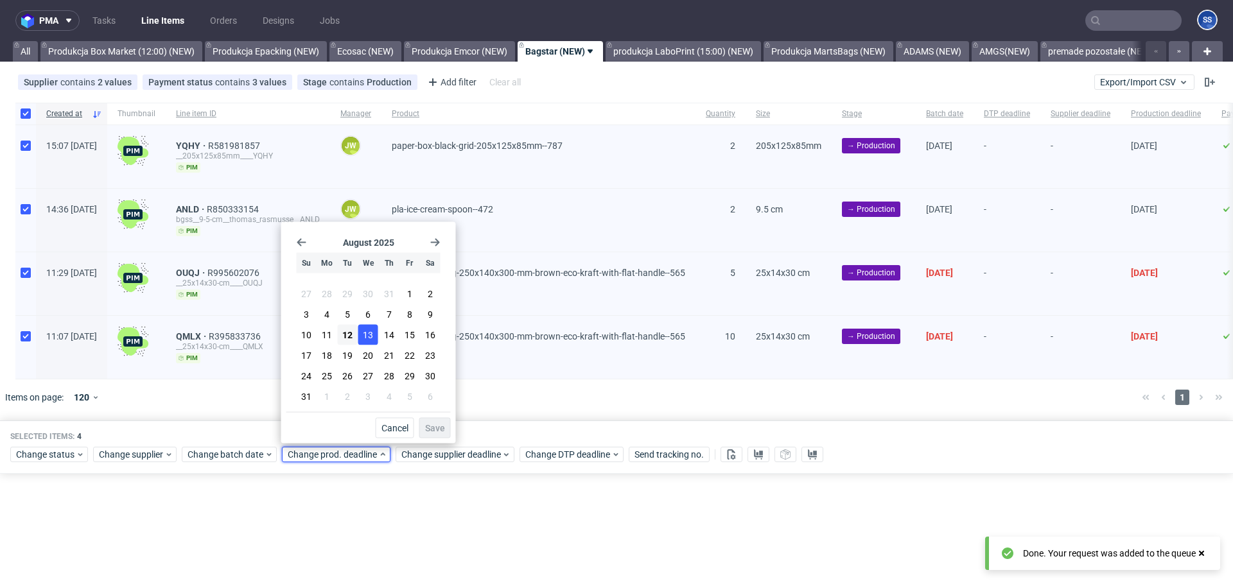
click at [366, 343] on button "13" at bounding box center [368, 335] width 20 height 21
drag, startPoint x: 429, startPoint y: 425, endPoint x: 434, endPoint y: 433, distance: 9.8
click at [429, 425] on span "Save" at bounding box center [435, 428] width 20 height 9
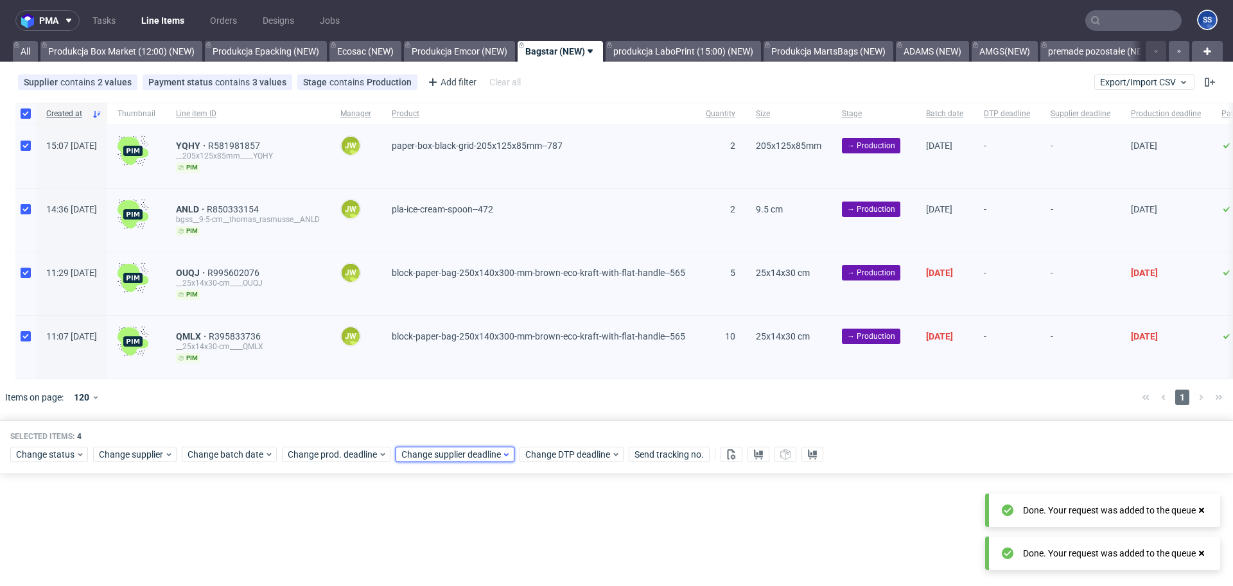
click at [440, 449] on span "Change supplier deadline" at bounding box center [451, 454] width 100 height 13
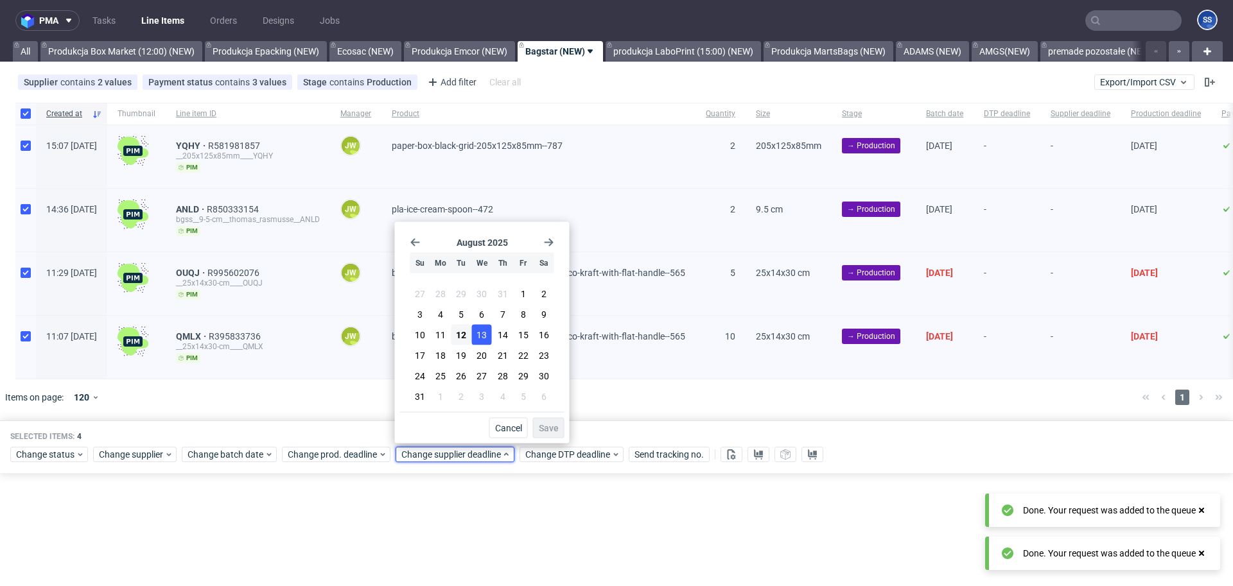
click at [484, 338] on span "13" at bounding box center [481, 335] width 10 height 13
click at [548, 430] on span "Save" at bounding box center [549, 428] width 20 height 9
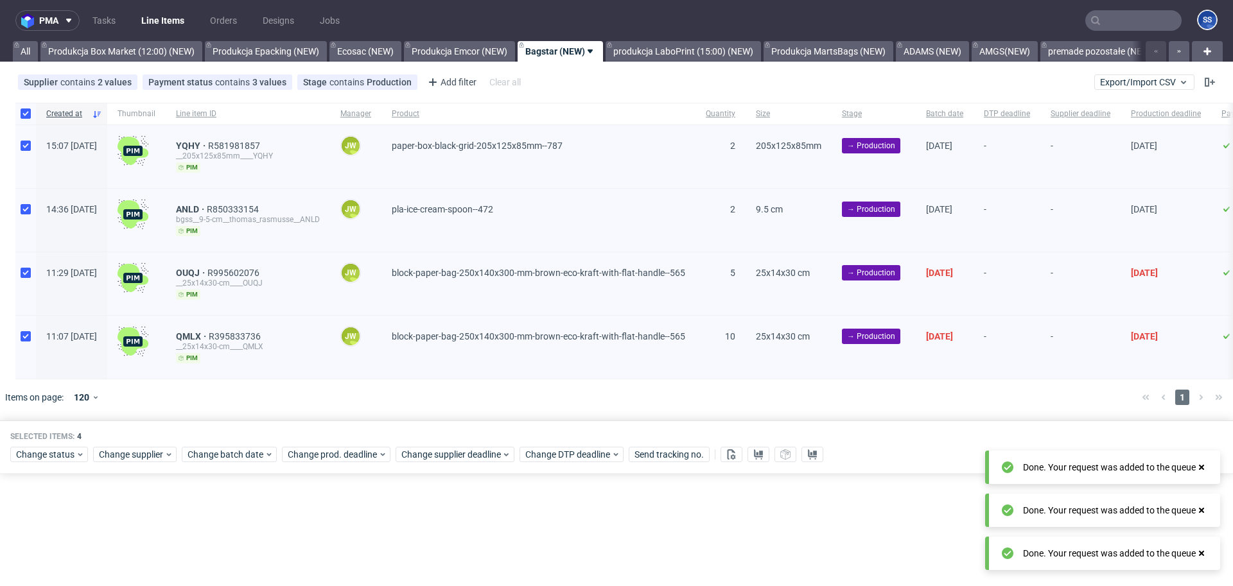
click at [561, 388] on div at bounding box center [635, 398] width 993 height 36
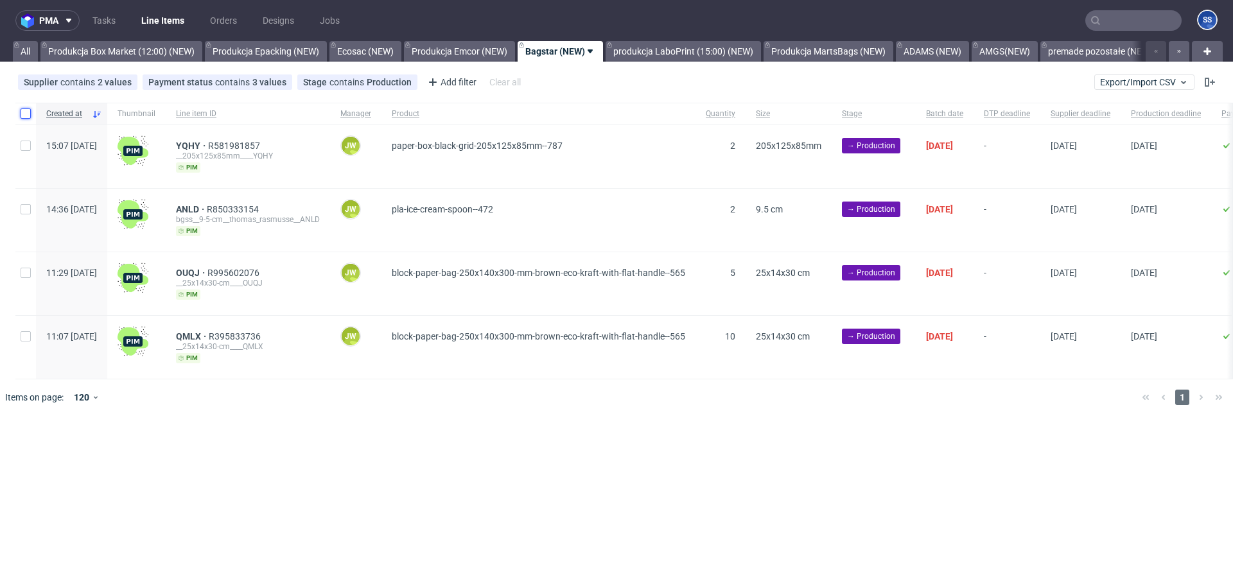
click at [27, 117] on input "checkbox" at bounding box center [26, 114] width 10 height 10
checkbox input "true"
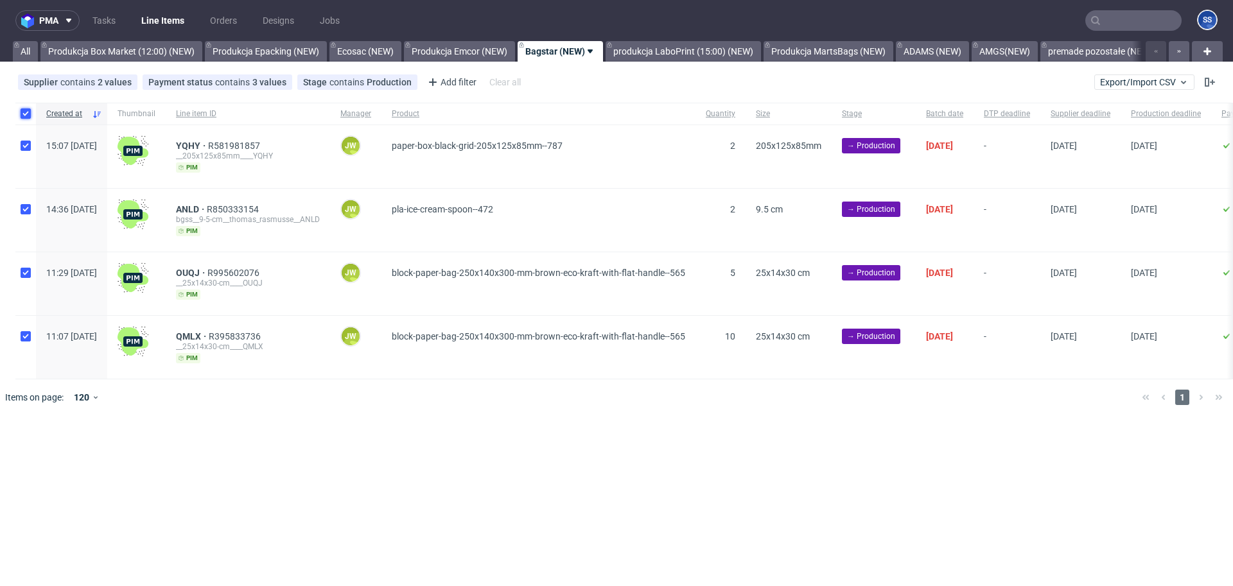
checkbox input "true"
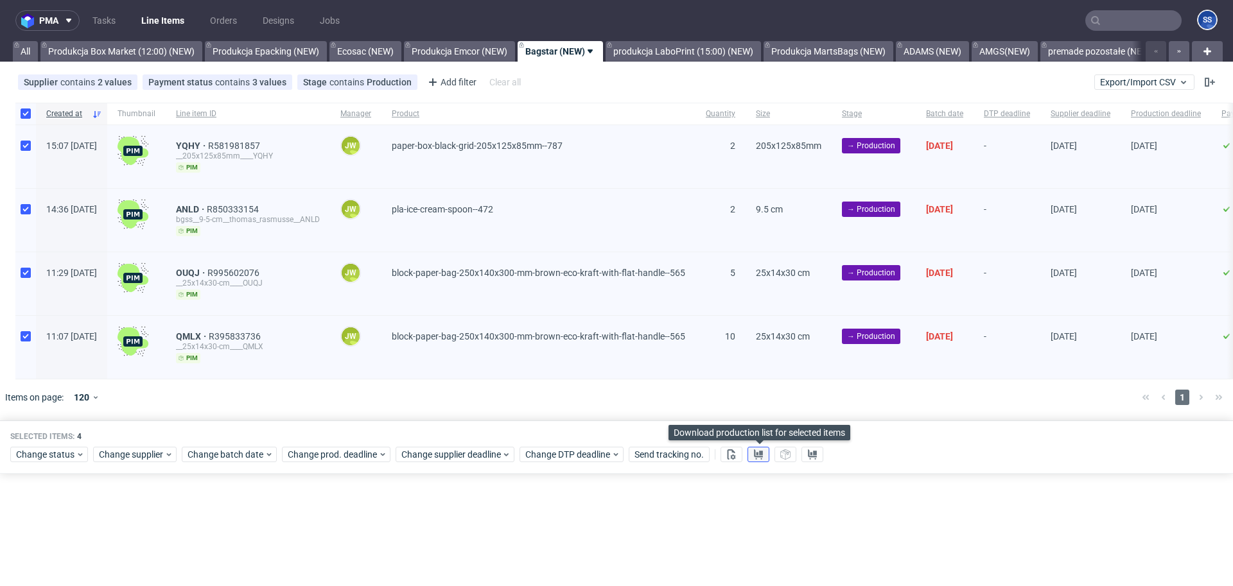
click at [754, 454] on icon at bounding box center [758, 454] width 10 height 10
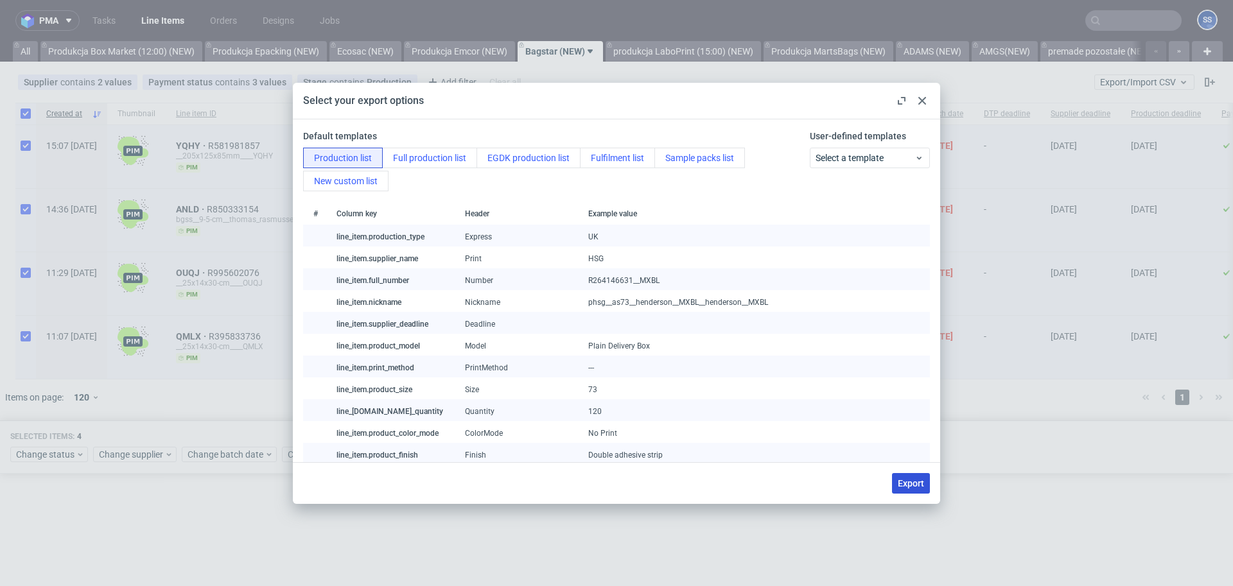
click at [909, 485] on span "Export" at bounding box center [911, 483] width 26 height 9
checkbox input "false"
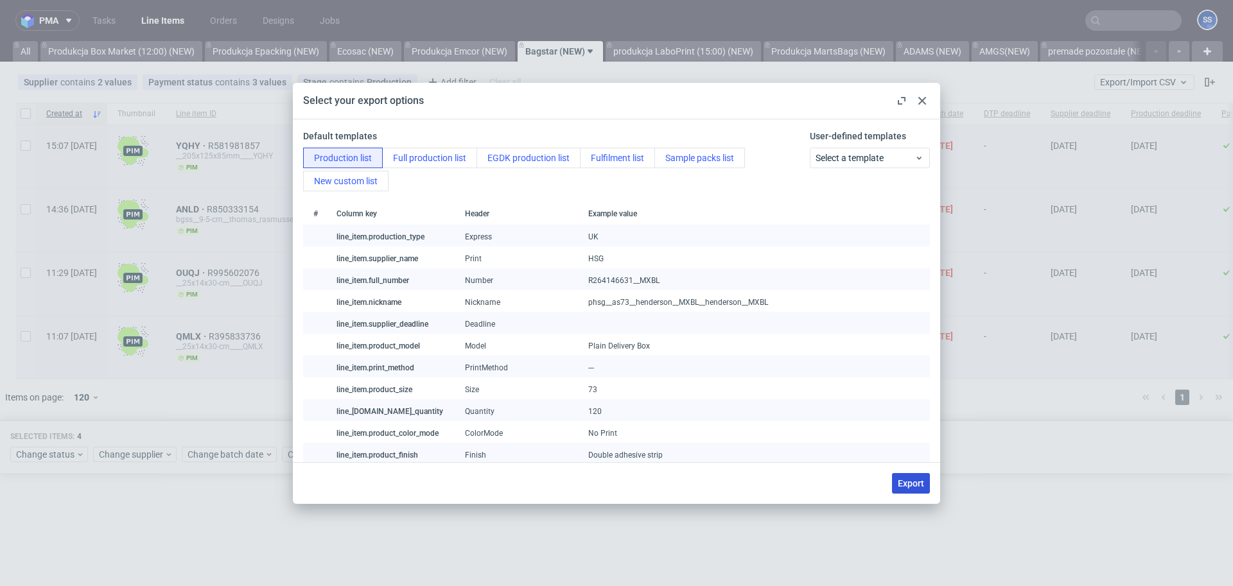
checkbox input "false"
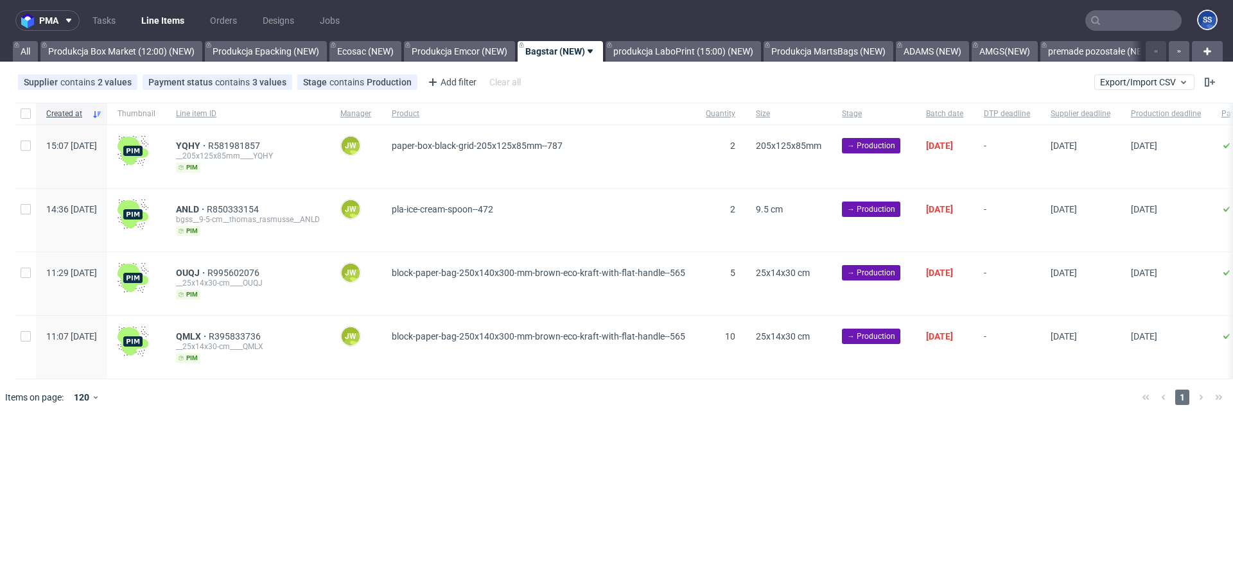
click at [790, 509] on div "pma Tasks Line Items Orders Designs Jobs SS All Produkcja Box Market (12:00) (N…" at bounding box center [616, 293] width 1233 height 586
click at [30, 113] on input "checkbox" at bounding box center [26, 114] width 10 height 10
checkbox input "true"
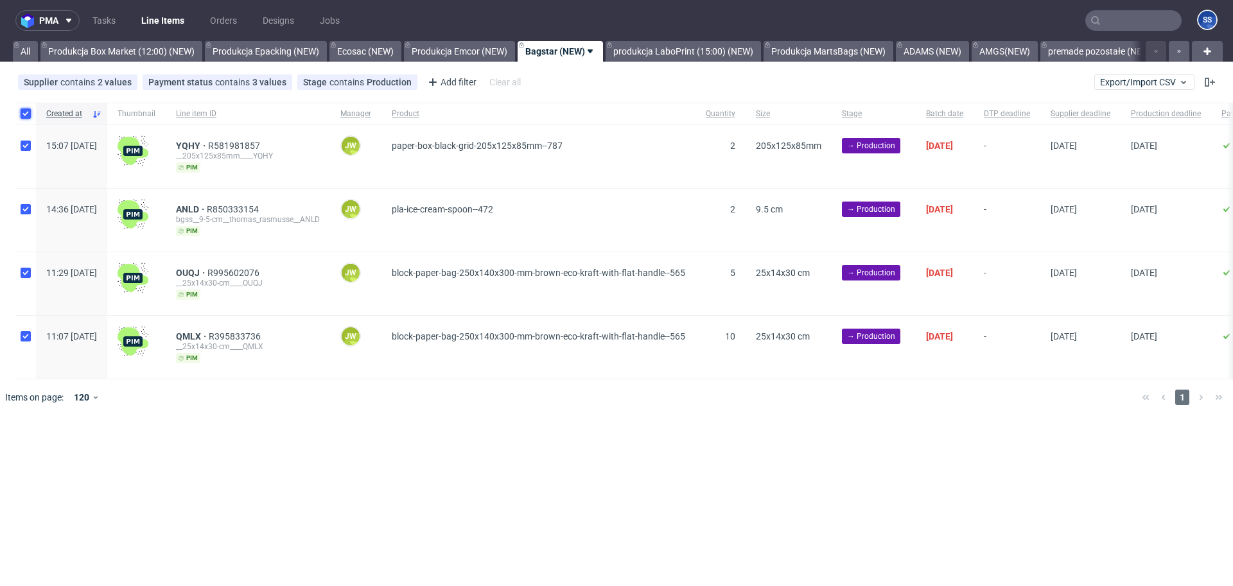
checkbox input "true"
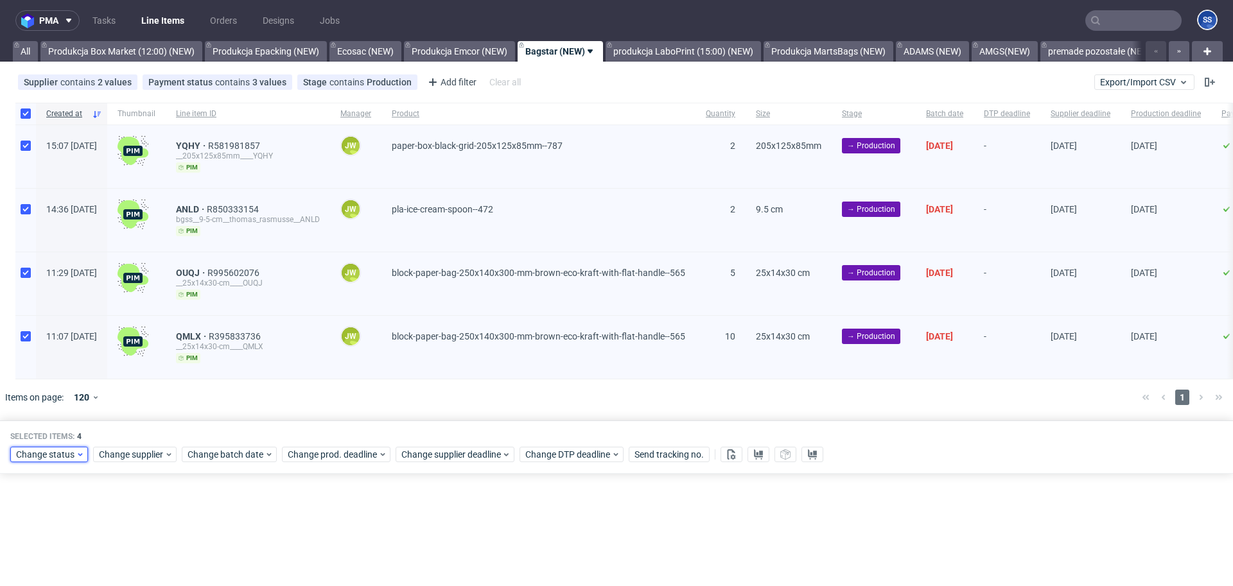
click at [54, 454] on span "Change status" at bounding box center [46, 454] width 60 height 13
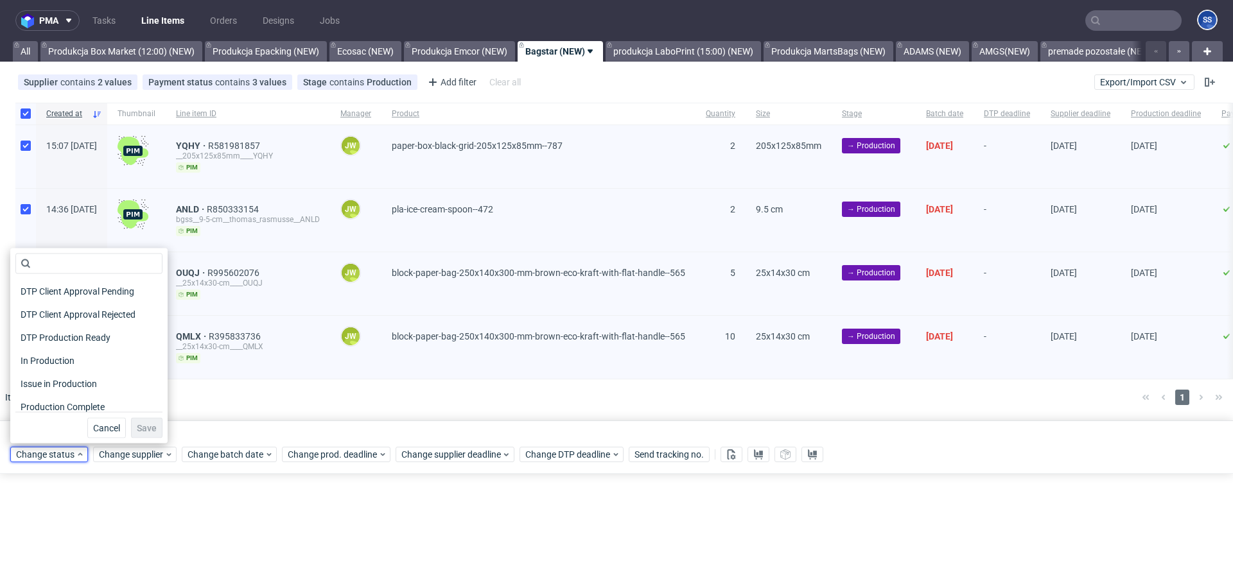
scroll to position [119, 0]
click at [301, 556] on div "pma Tasks Line Items Orders Designs Jobs SS All Produkcja Box Market (12:00) (N…" at bounding box center [616, 293] width 1233 height 586
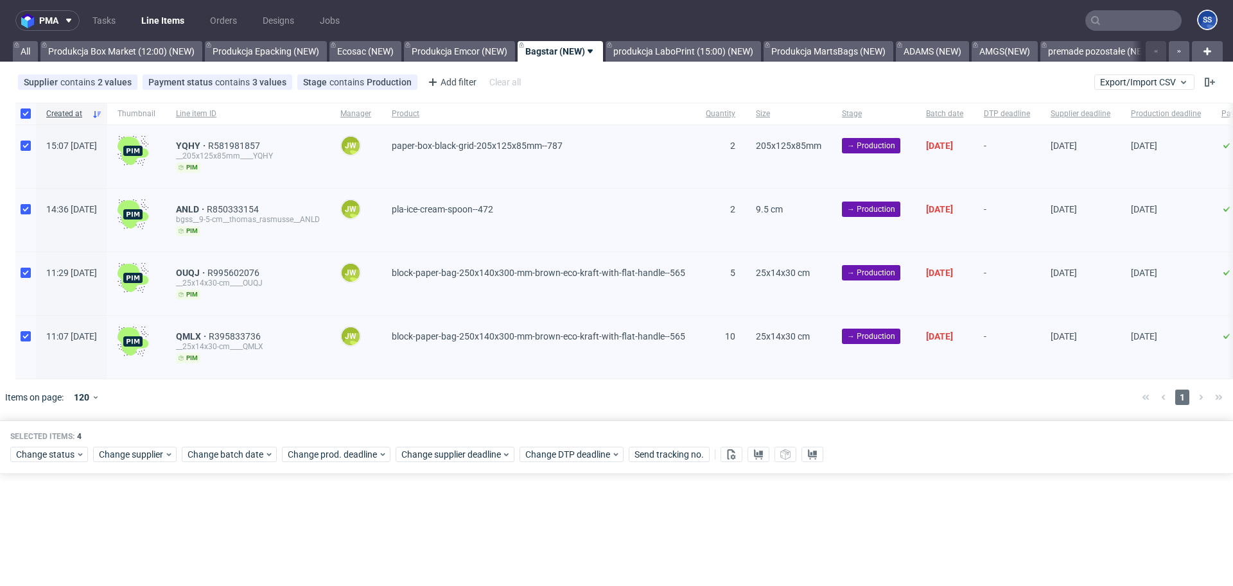
click at [1108, 71] on div "Supplier contains 2 values Bagstar, BagstarWL Payment status contains 3 values …" at bounding box center [616, 82] width 1233 height 31
drag, startPoint x: 1115, startPoint y: 82, endPoint x: 1118, endPoint y: 89, distance: 7.5
click at [1115, 82] on span "Export/Import CSV" at bounding box center [1144, 82] width 89 height 10
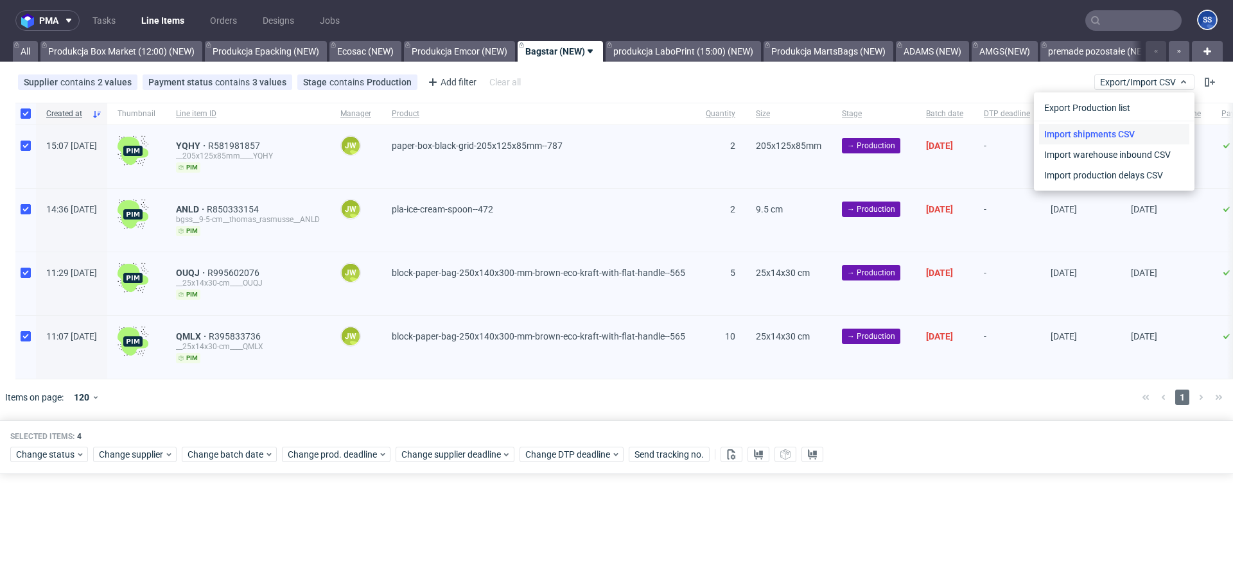
click at [1089, 134] on link "Import shipments CSV" at bounding box center [1114, 134] width 150 height 21
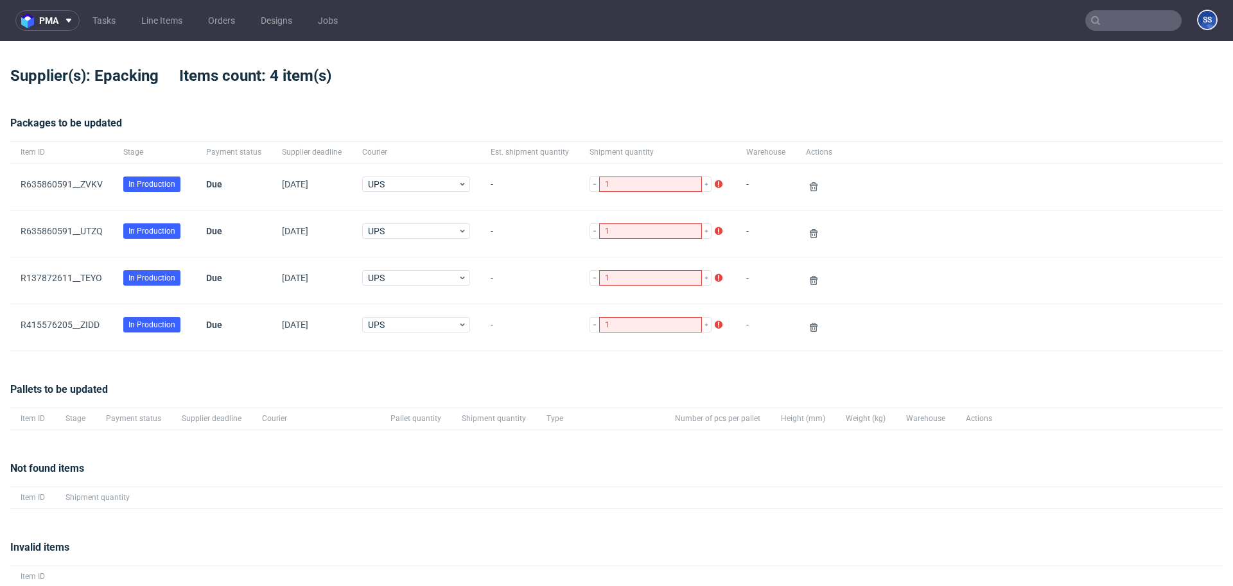
scroll to position [48, 0]
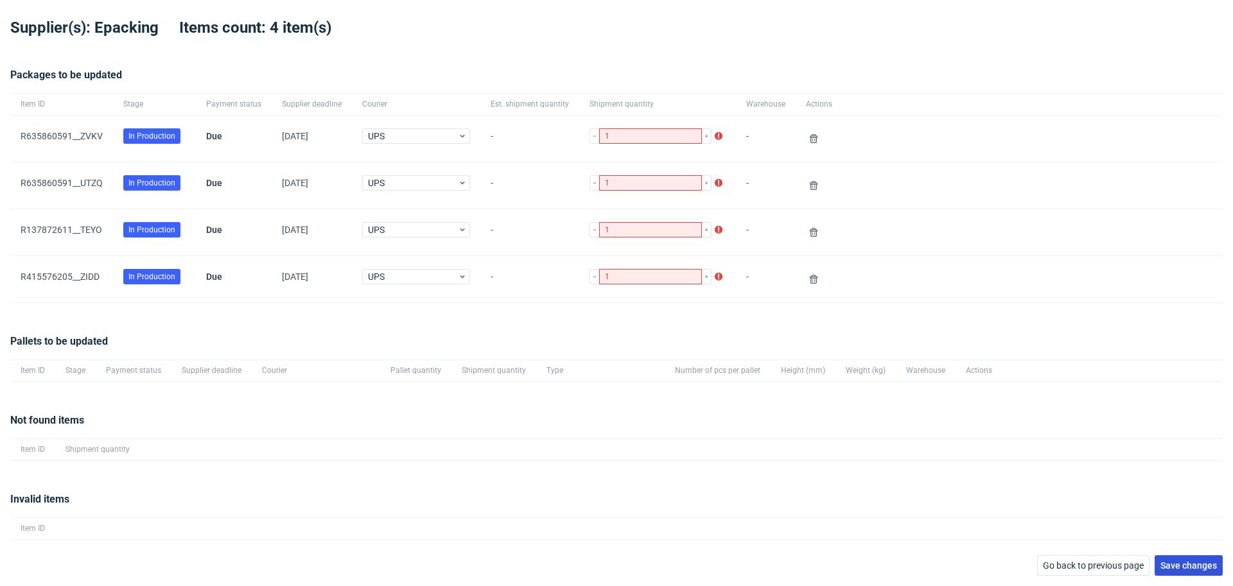
click at [1187, 566] on span "Save changes" at bounding box center [1188, 565] width 57 height 9
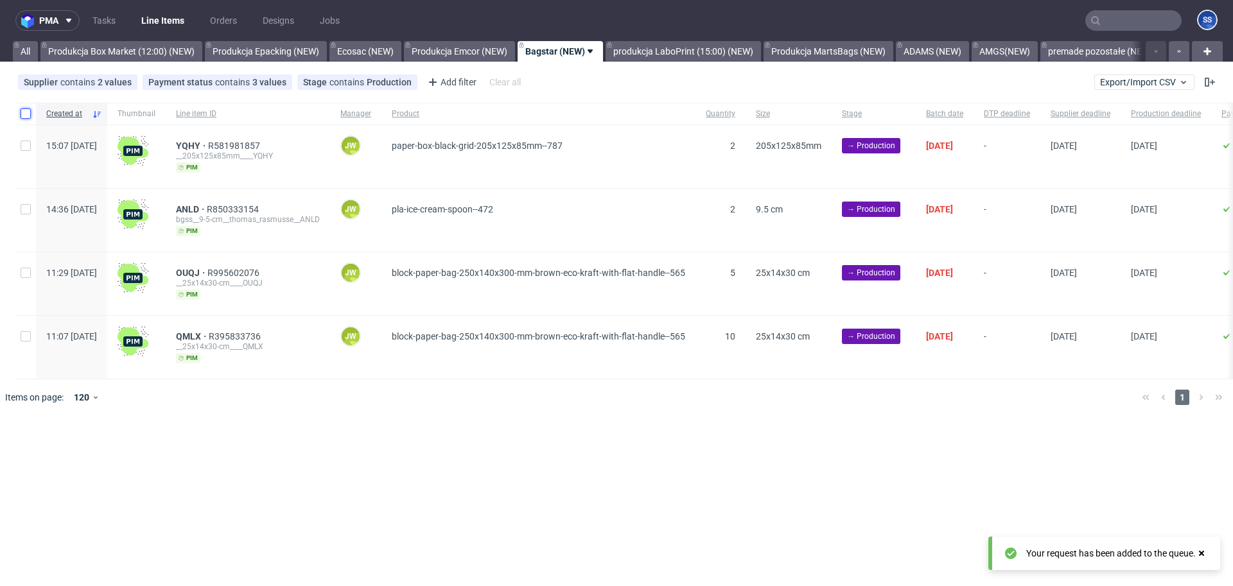
click at [21, 110] on input "checkbox" at bounding box center [26, 114] width 10 height 10
checkbox input "true"
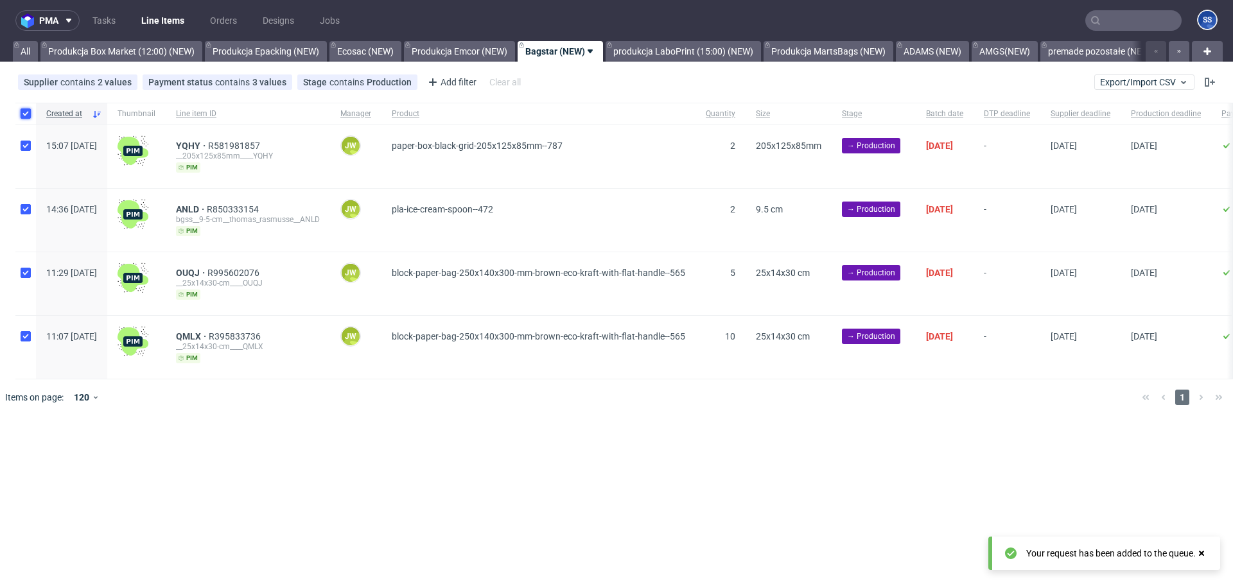
checkbox input "true"
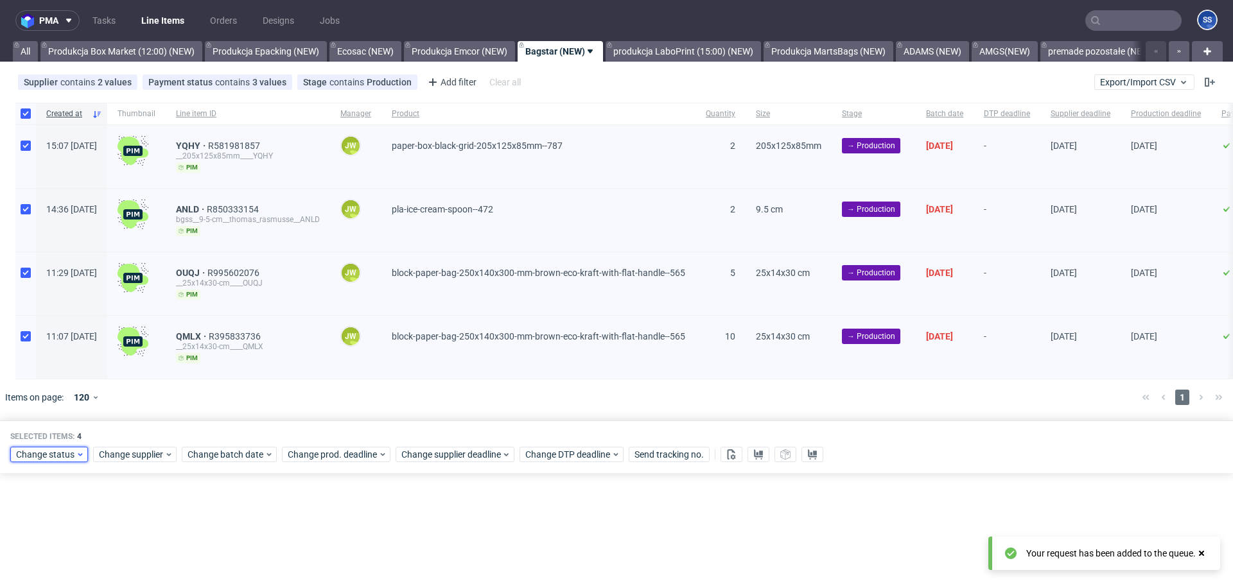
click at [73, 447] on div "Change status" at bounding box center [49, 454] width 78 height 15
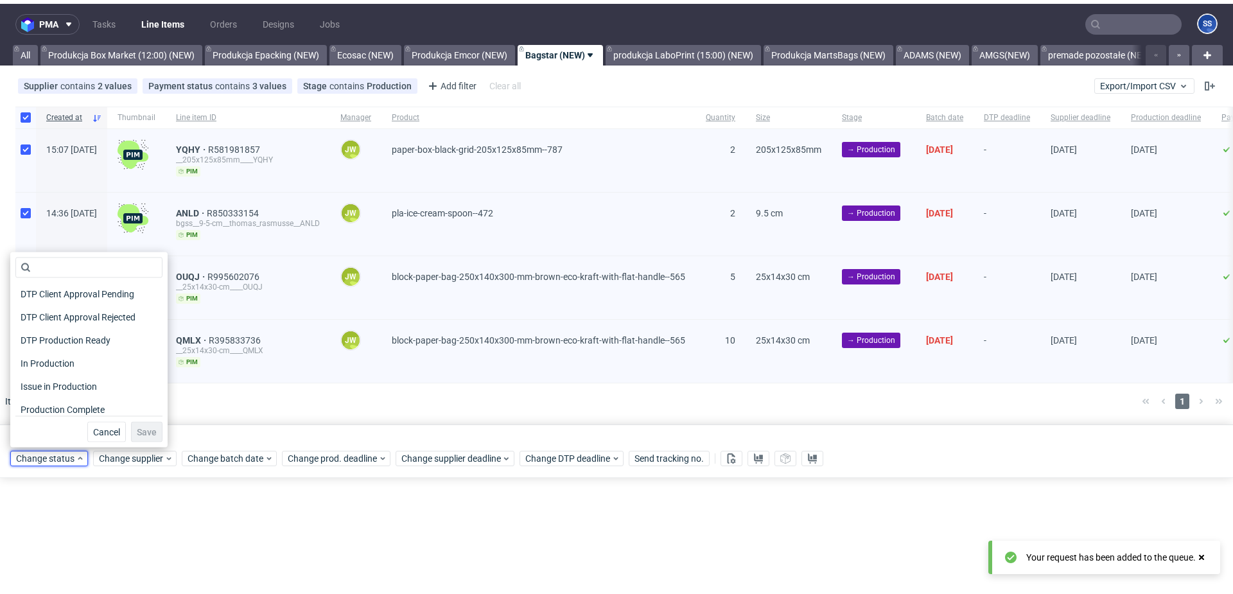
scroll to position [128, 0]
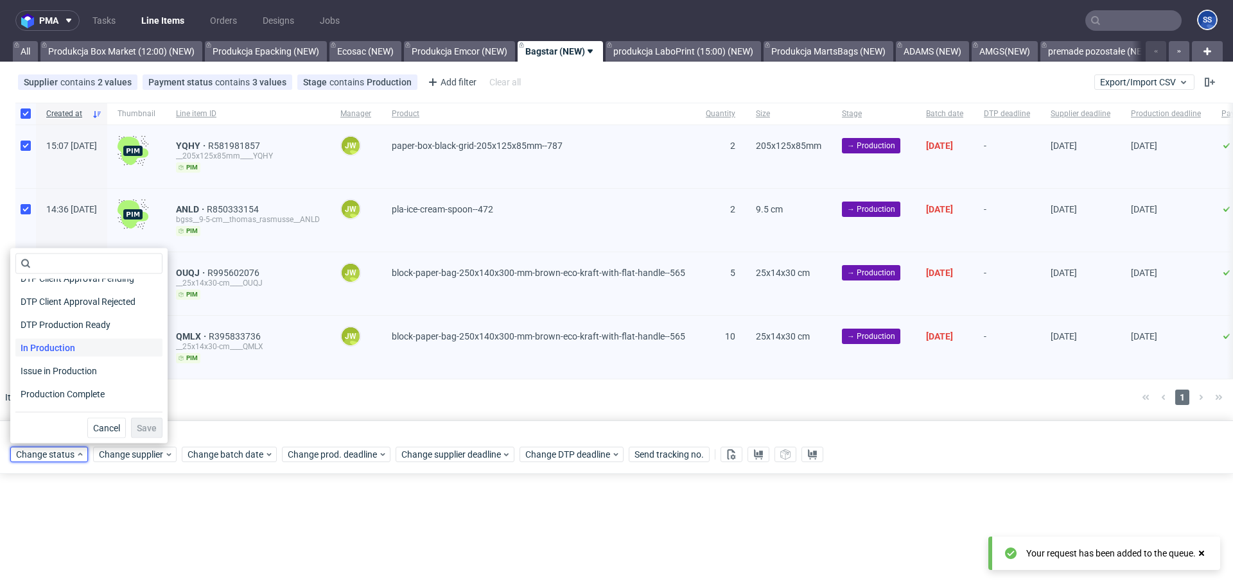
click at [74, 344] on span "In Production" at bounding box center [47, 348] width 65 height 18
click at [137, 426] on span "Save" at bounding box center [147, 428] width 20 height 9
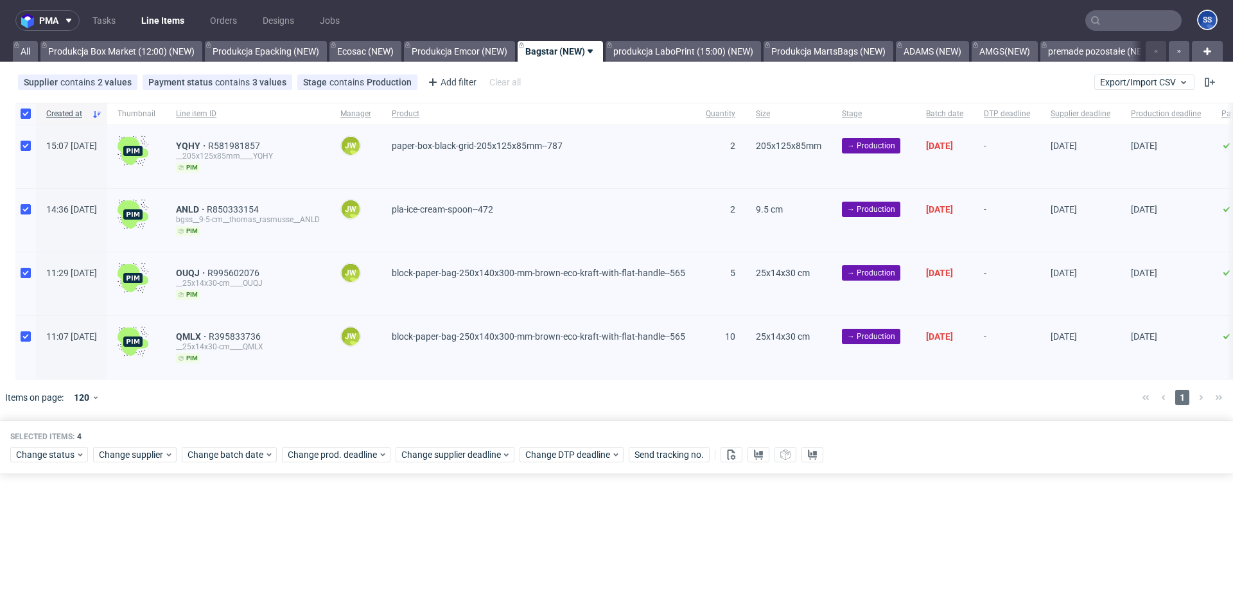
click at [392, 405] on div at bounding box center [635, 398] width 993 height 36
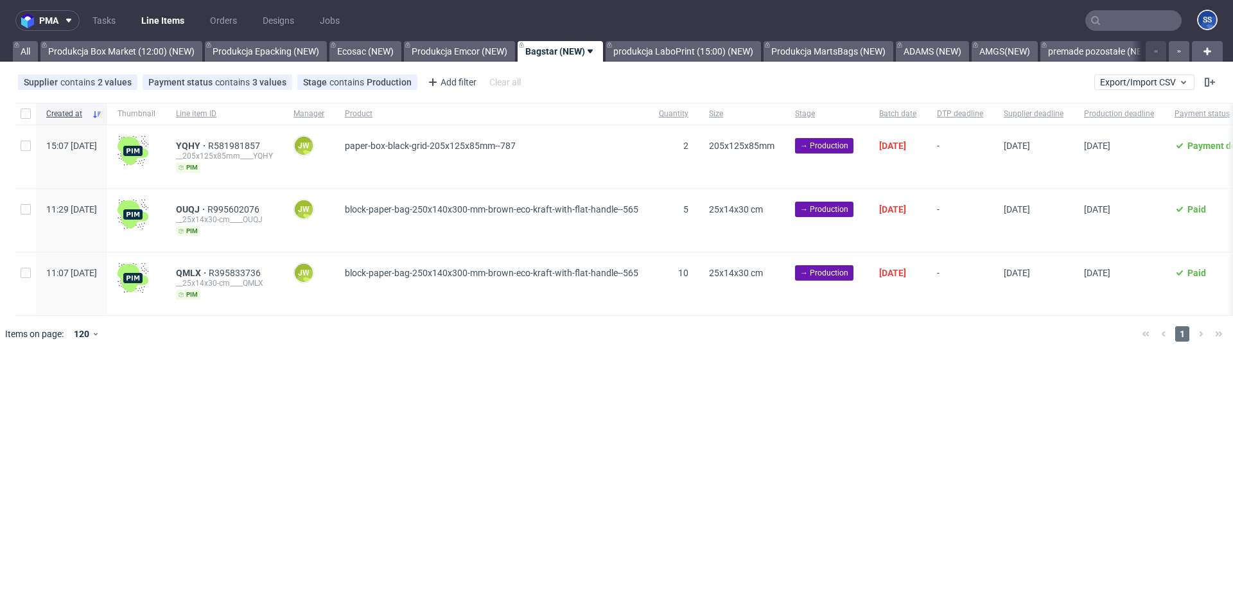
click at [495, 428] on div "pma Tasks Line Items Orders Designs Jobs SS All Produkcja Box Market (12:00) (N…" at bounding box center [616, 297] width 1233 height 594
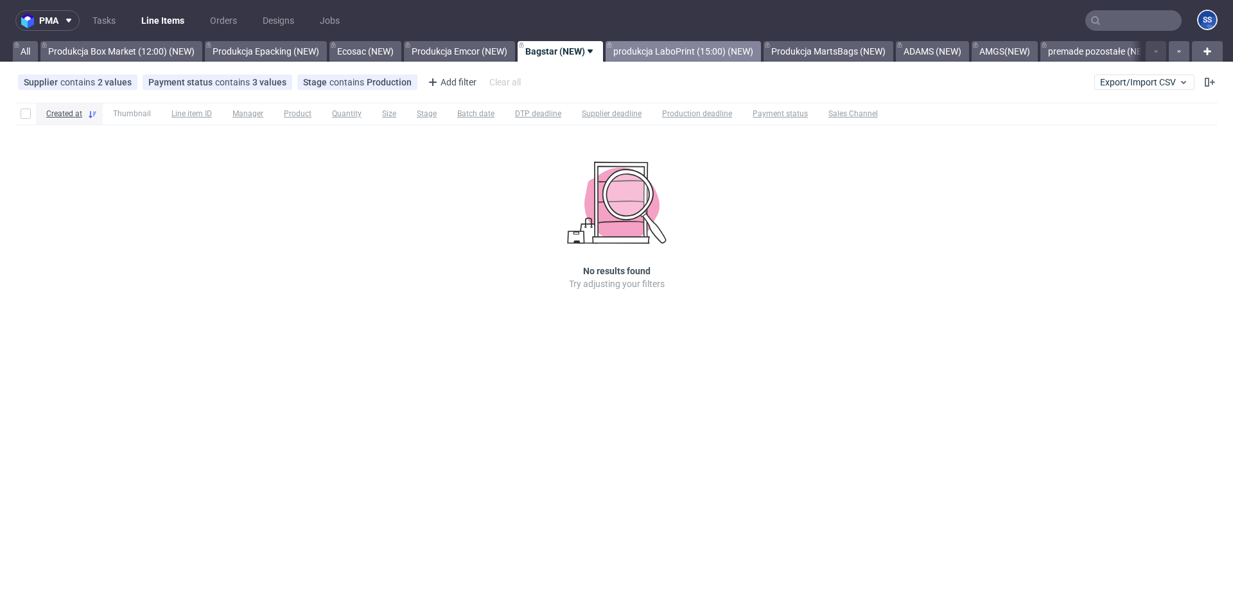
click at [677, 48] on link "produkcja LaboPrint (15:00) (NEW)" at bounding box center [683, 51] width 155 height 21
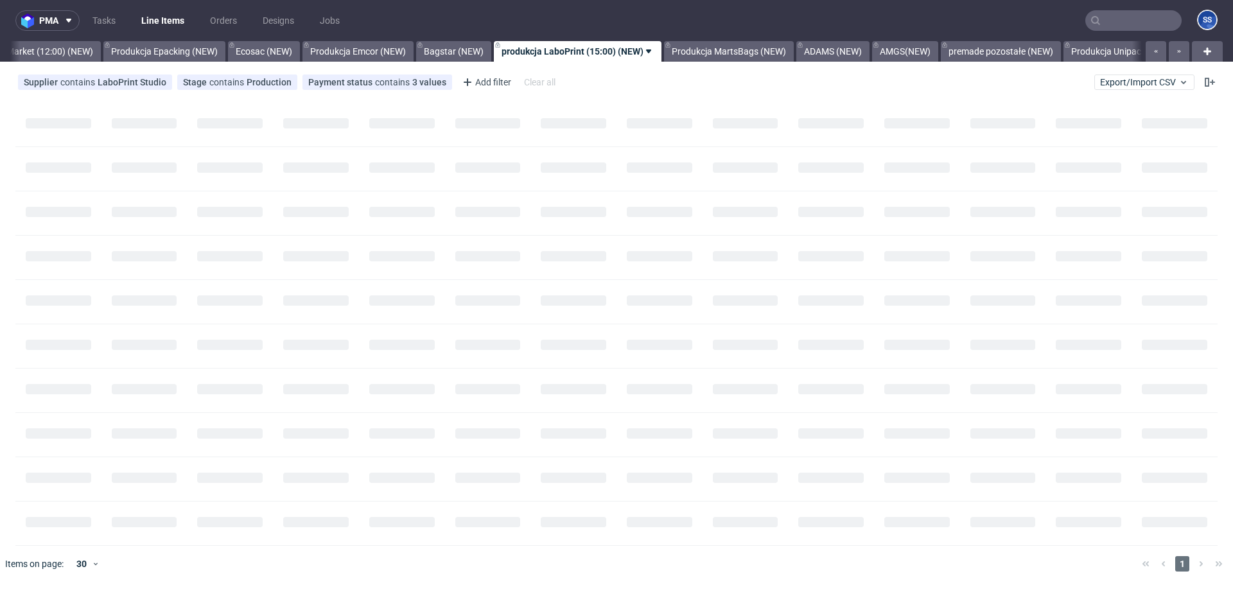
scroll to position [0, 103]
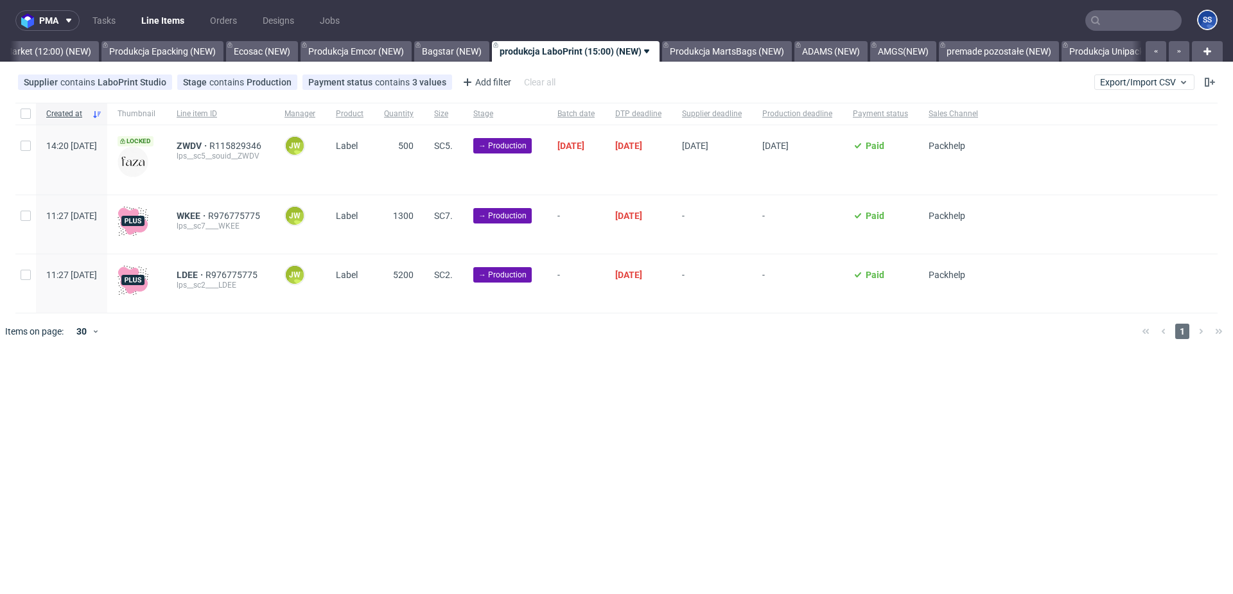
click at [24, 107] on div at bounding box center [25, 114] width 21 height 22
checkbox input "true"
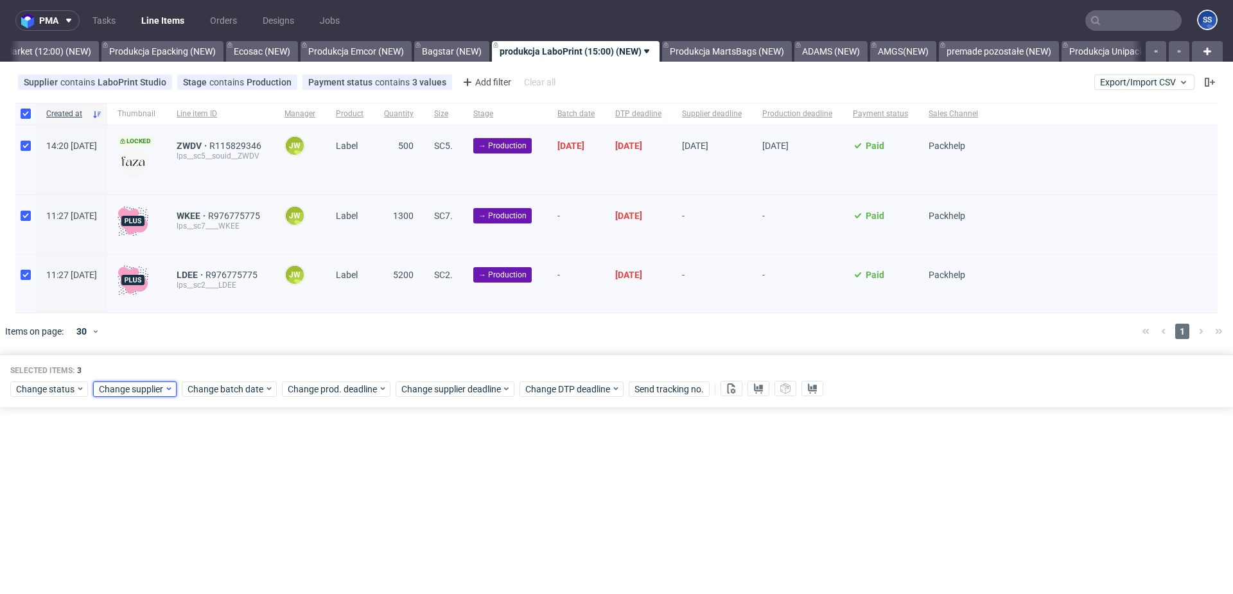
click at [139, 382] on div "Change supplier" at bounding box center [134, 388] width 83 height 15
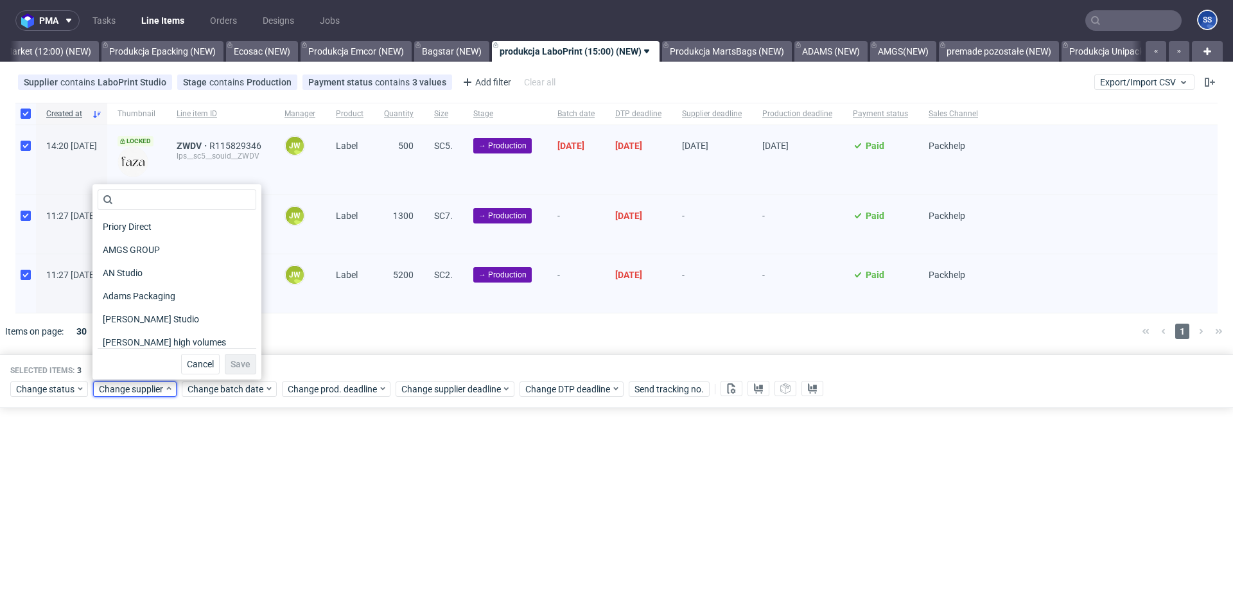
click at [303, 428] on div "pma Tasks Line Items Orders Designs Jobs SS All Produkcja Box Market (12:00) (N…" at bounding box center [616, 297] width 1233 height 594
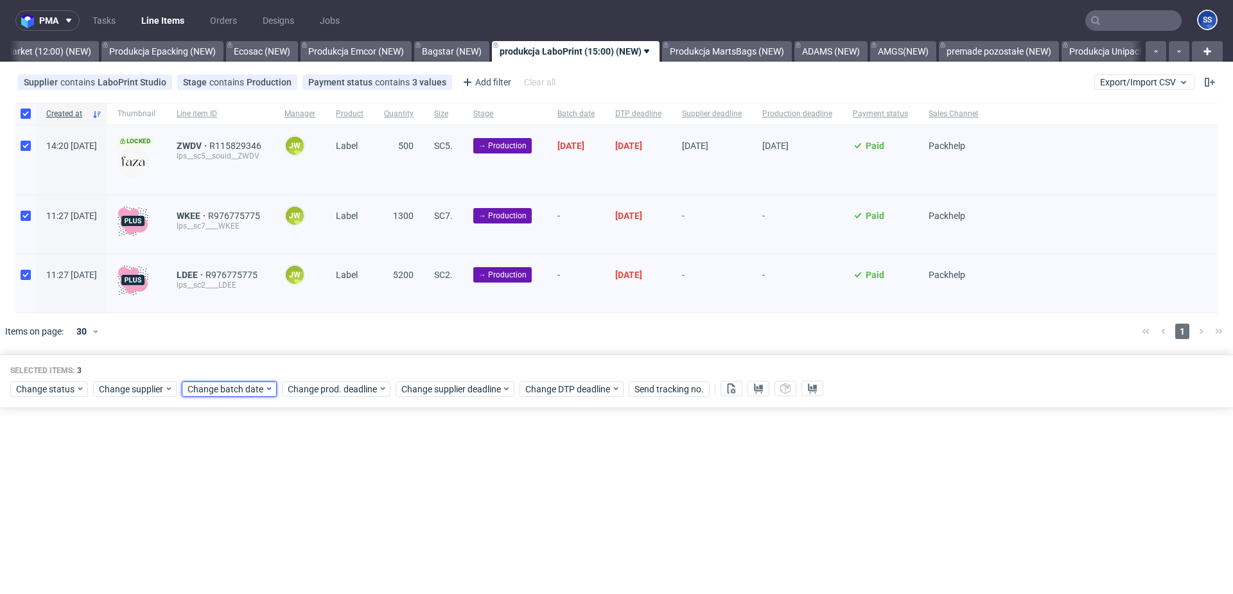
click at [234, 387] on span "Change batch date" at bounding box center [226, 389] width 77 height 13
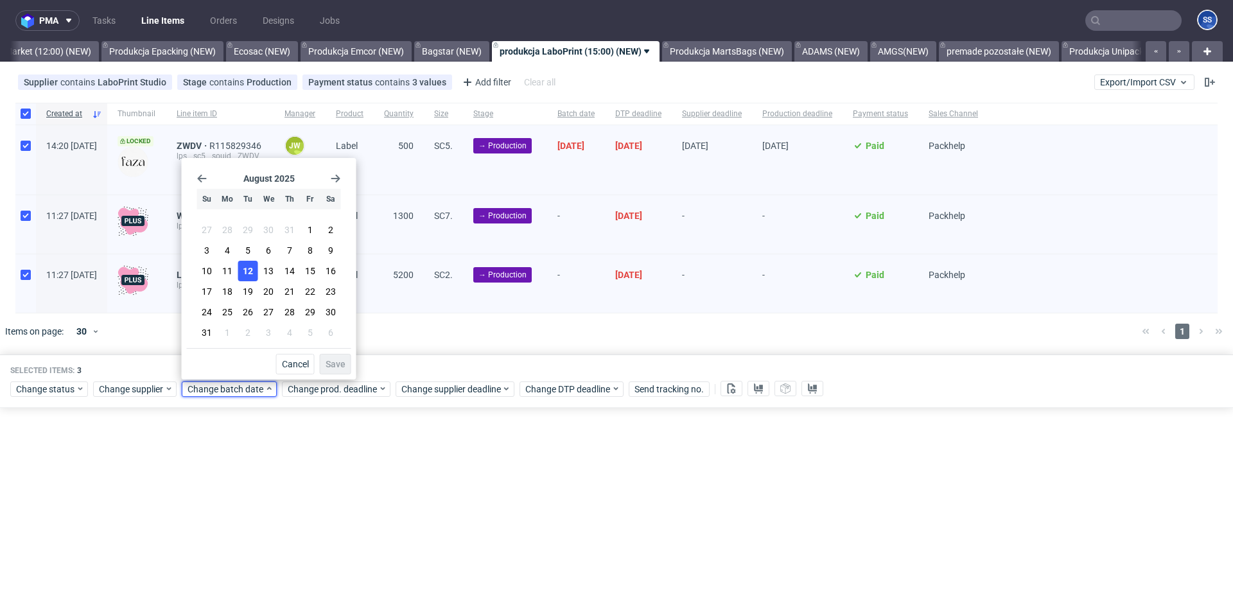
click at [245, 270] on span "12" at bounding box center [248, 271] width 10 height 13
click at [336, 362] on span "Save" at bounding box center [336, 364] width 20 height 9
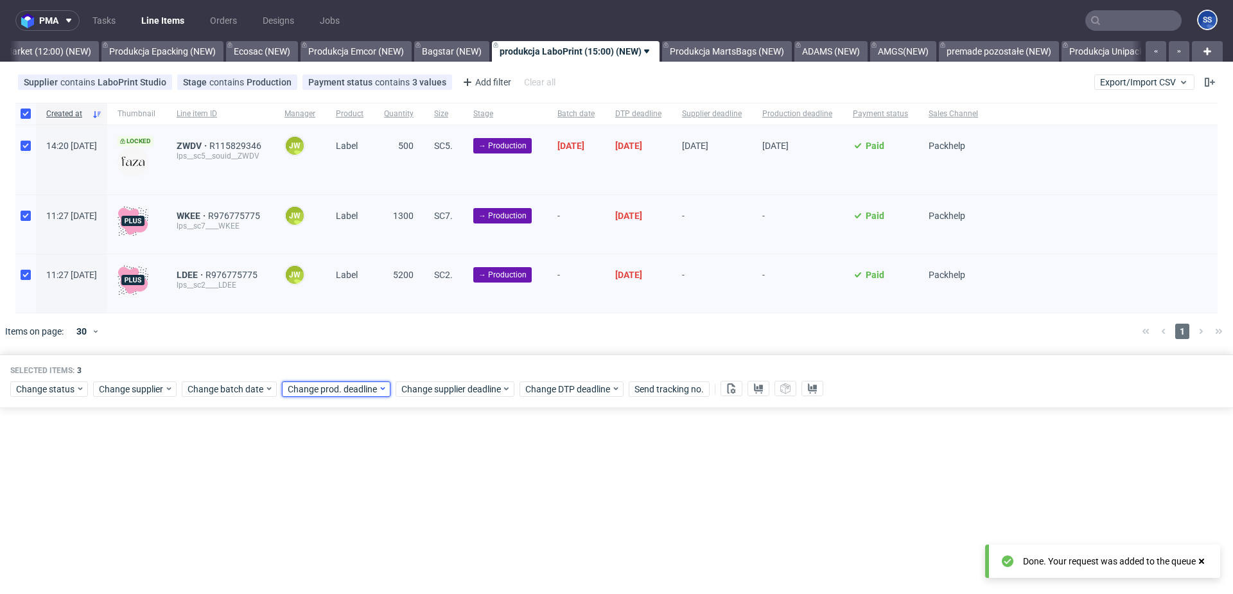
click at [332, 386] on span "Change prod. deadline" at bounding box center [333, 389] width 91 height 13
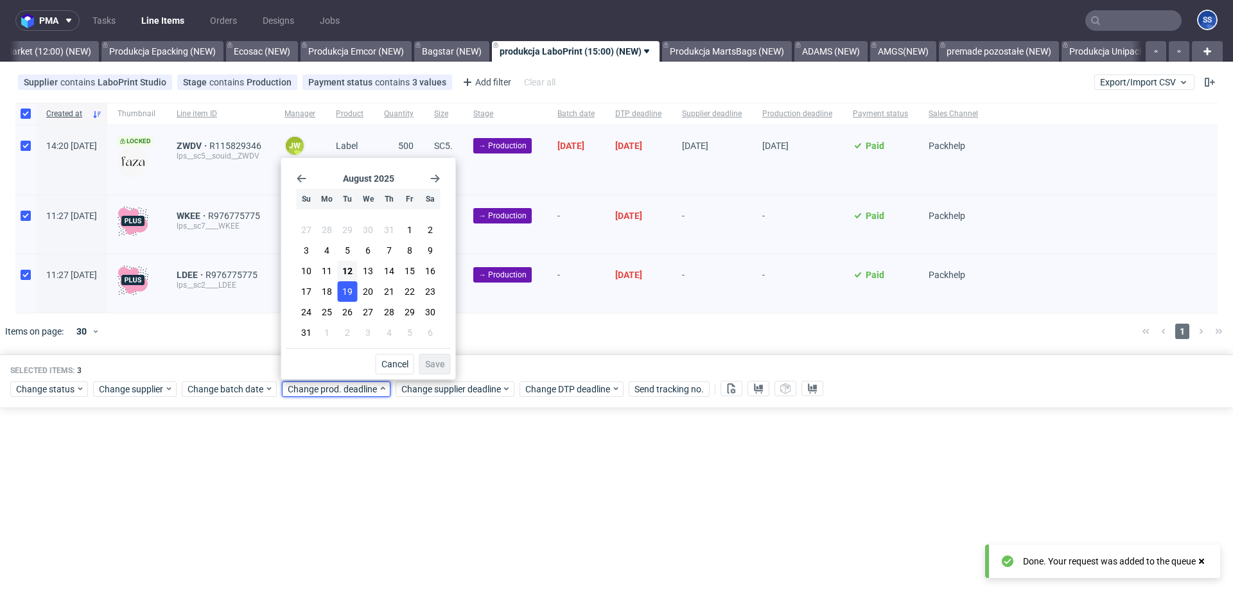
click at [354, 288] on button "19" at bounding box center [348, 291] width 20 height 21
click at [362, 297] on button "20" at bounding box center [368, 291] width 20 height 21
click at [428, 360] on span "Save" at bounding box center [435, 364] width 20 height 9
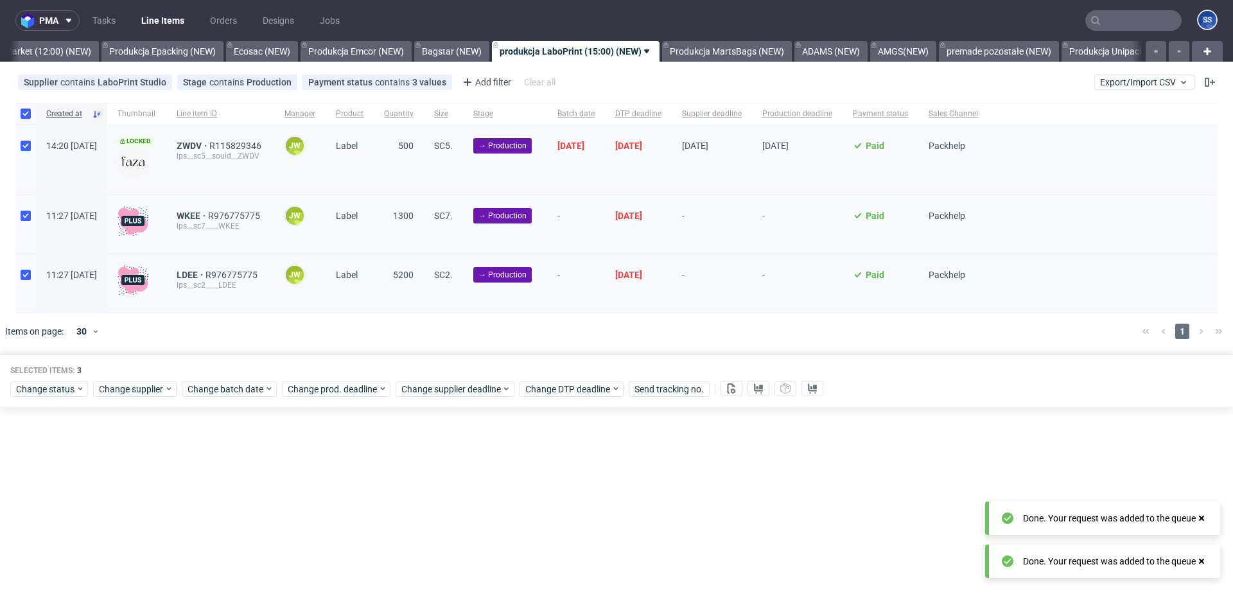
click at [432, 381] on div "Change status Change supplier Change batch date Change prod. deadline Change su…" at bounding box center [616, 387] width 1212 height 19
drag, startPoint x: 432, startPoint y: 385, endPoint x: 439, endPoint y: 380, distance: 9.6
click at [432, 385] on span "Change supplier deadline" at bounding box center [451, 389] width 100 height 13
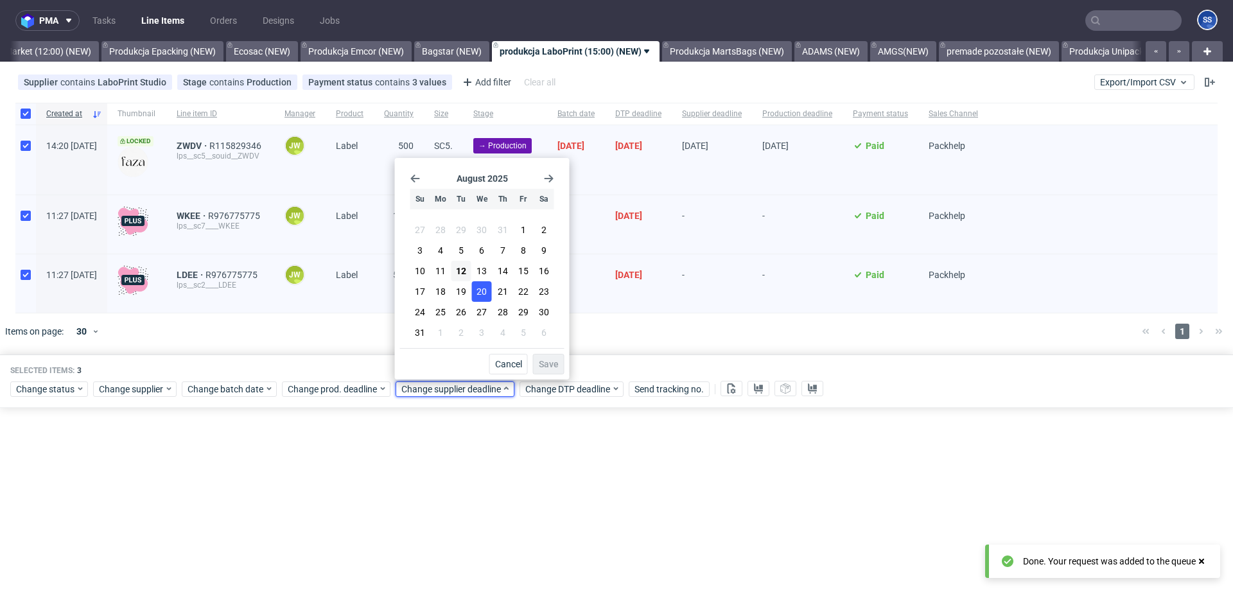
click at [485, 289] on span "20" at bounding box center [481, 291] width 10 height 13
click at [550, 360] on span "Save" at bounding box center [549, 364] width 20 height 9
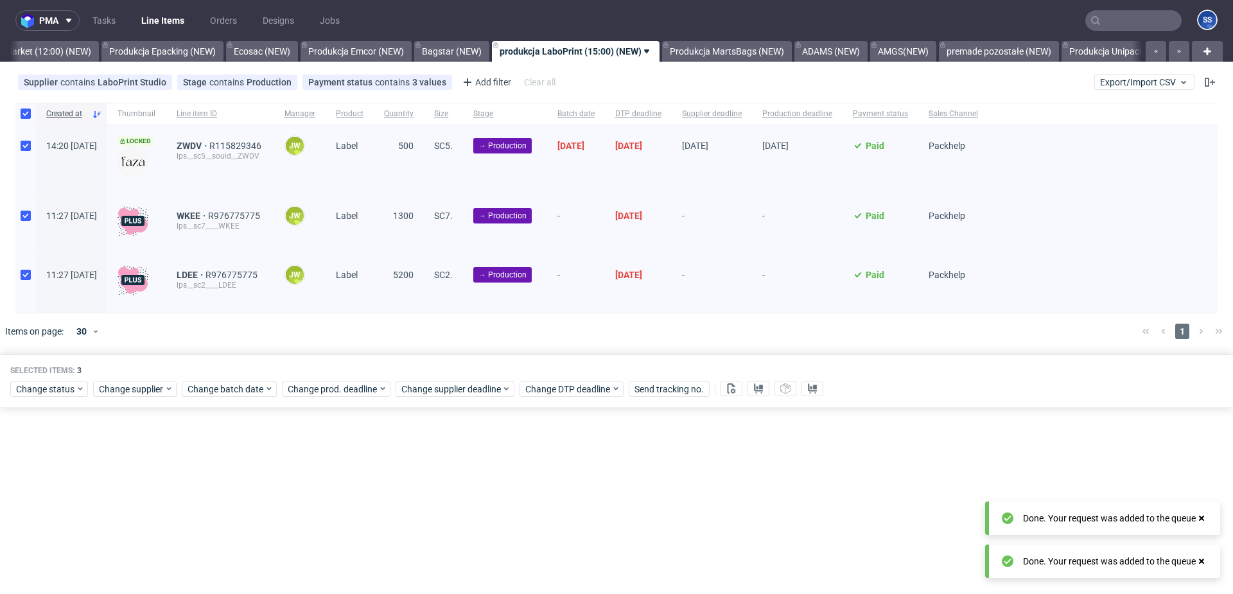
click at [514, 459] on div "pma Tasks Line Items Orders Designs Jobs SS All Produkcja Box Market (12:00) (N…" at bounding box center [616, 297] width 1233 height 594
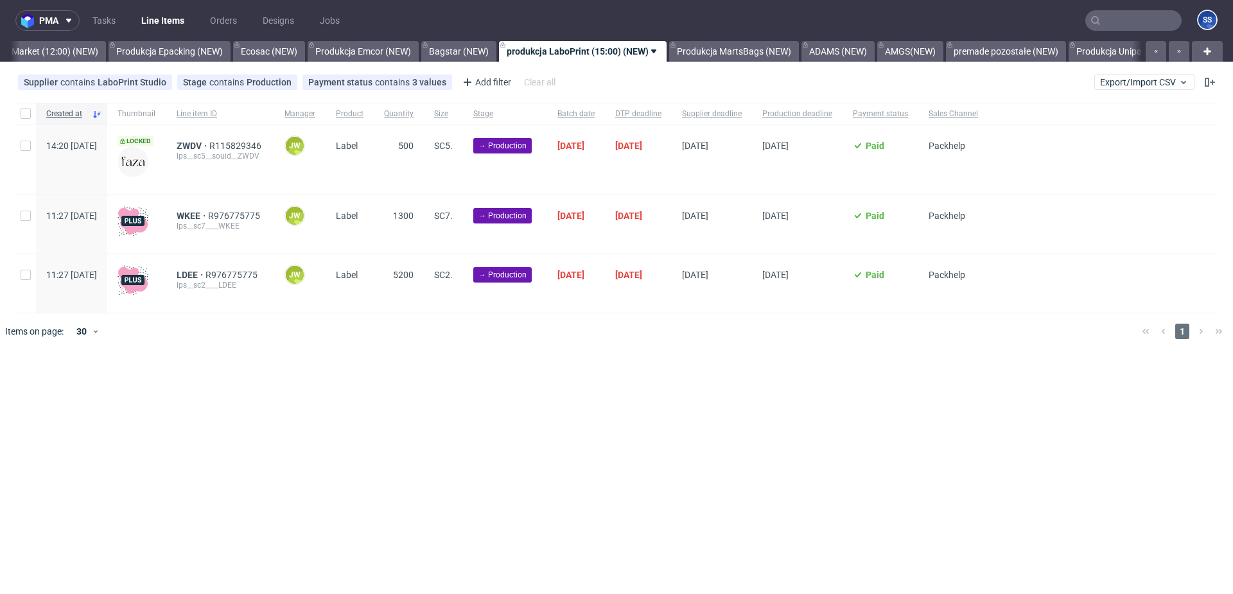
scroll to position [0, 103]
click at [28, 110] on input "checkbox" at bounding box center [26, 114] width 10 height 10
checkbox input "true"
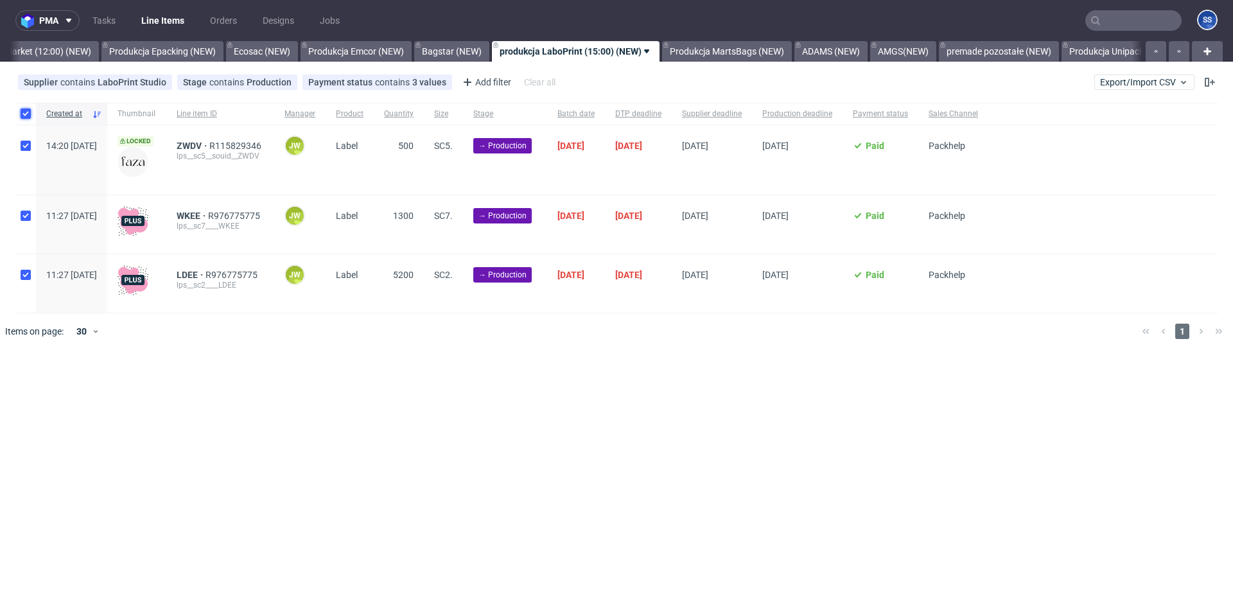
checkbox input "true"
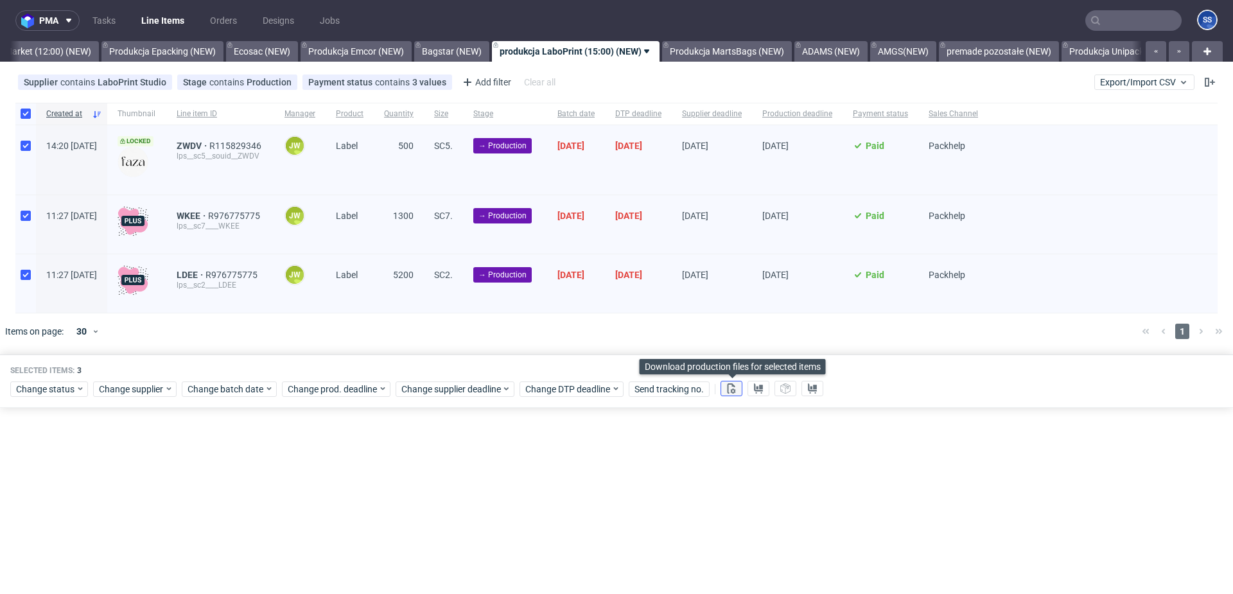
click at [735, 390] on use at bounding box center [732, 388] width 8 height 10
click at [761, 390] on icon at bounding box center [758, 388] width 10 height 10
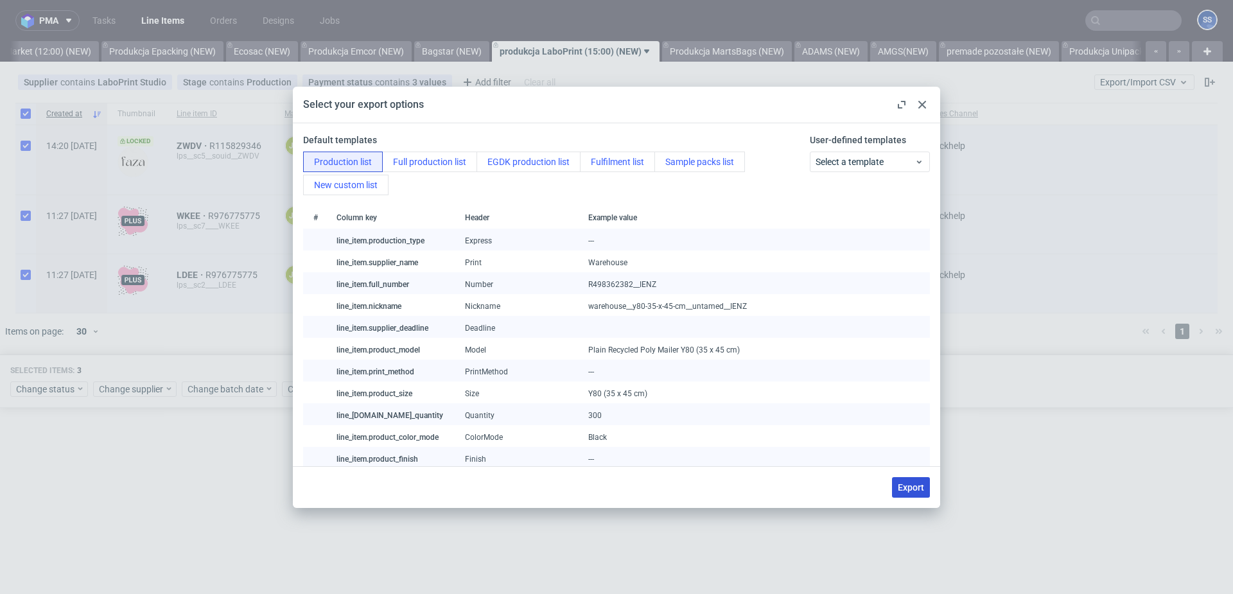
click at [923, 493] on button "Export" at bounding box center [911, 487] width 38 height 21
checkbox input "false"
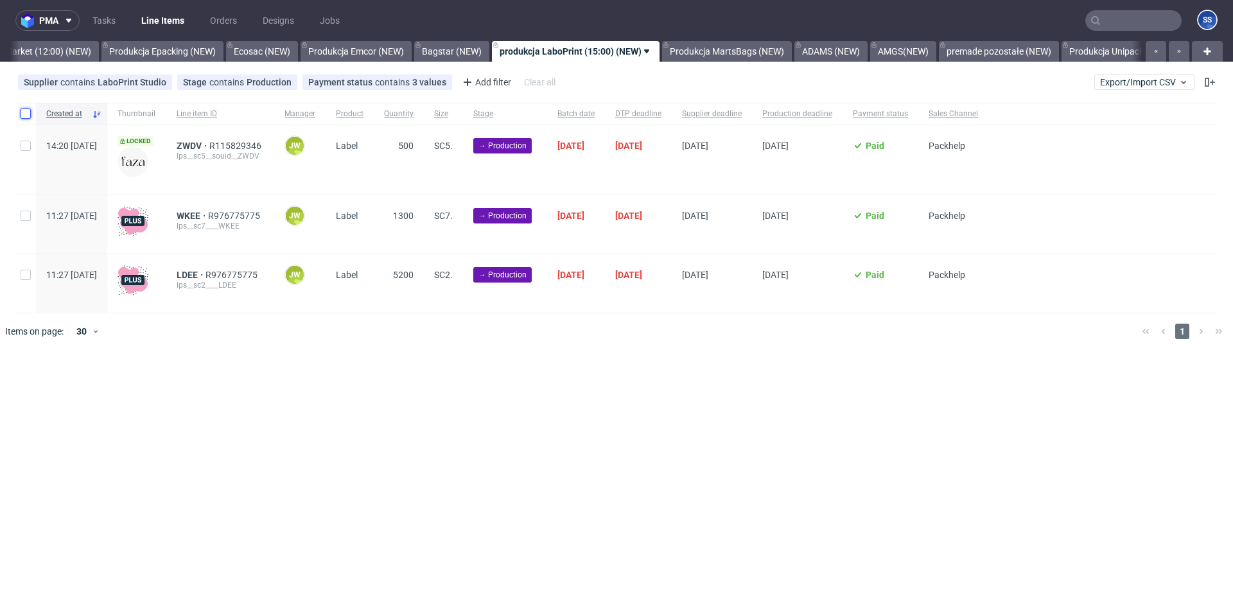
click at [24, 110] on input "checkbox" at bounding box center [26, 114] width 10 height 10
checkbox input "true"
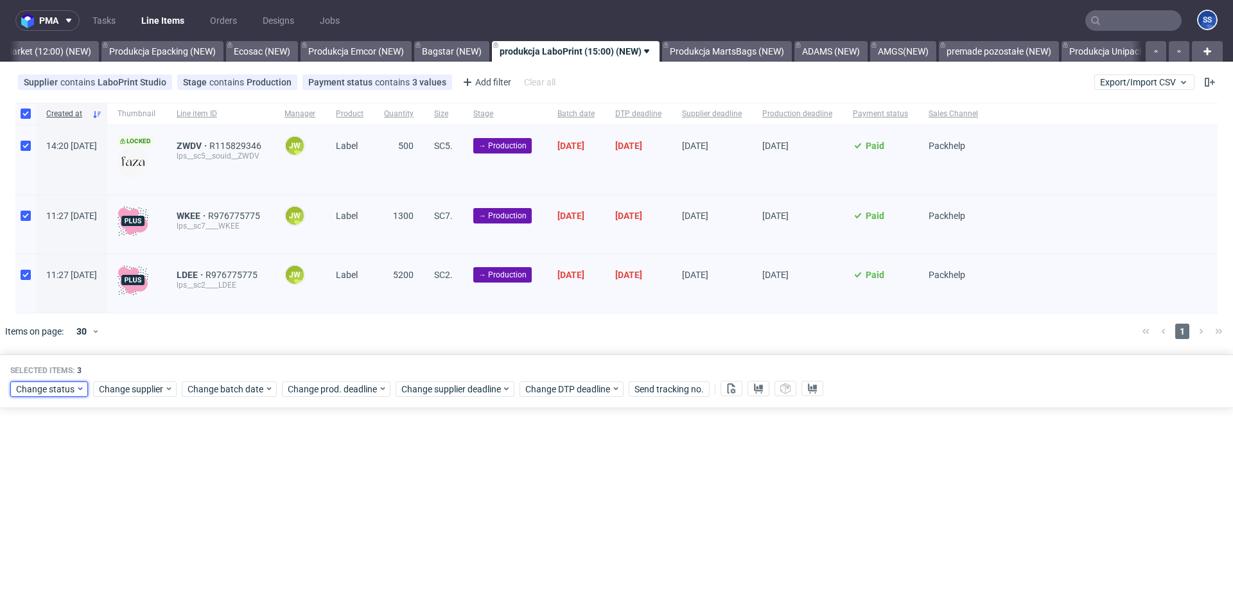
click at [49, 392] on span "Change status" at bounding box center [46, 389] width 60 height 13
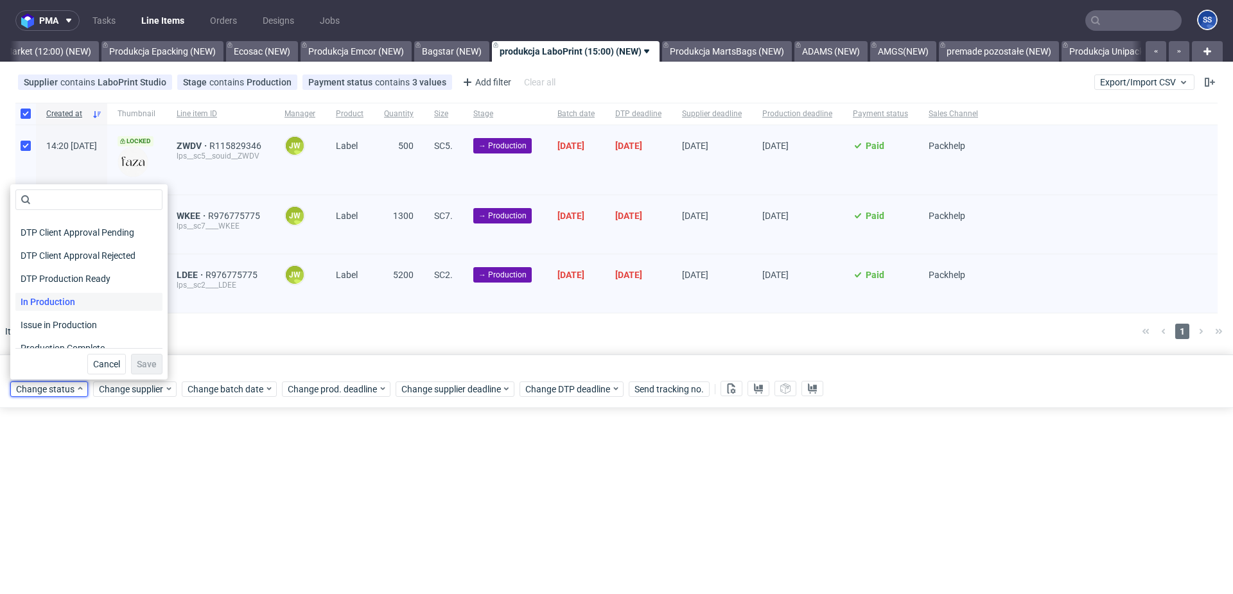
scroll to position [111, 0]
click at [71, 299] on span "In Production" at bounding box center [47, 301] width 65 height 18
click at [139, 362] on span "Save" at bounding box center [147, 364] width 20 height 9
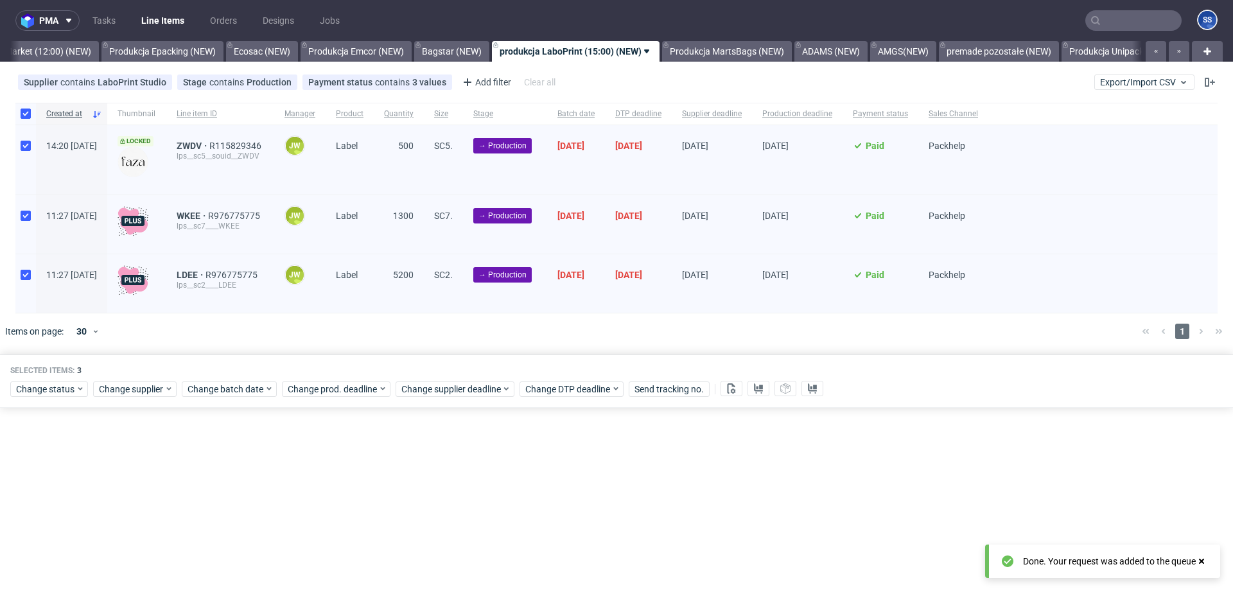
click at [608, 340] on div at bounding box center [635, 331] width 993 height 36
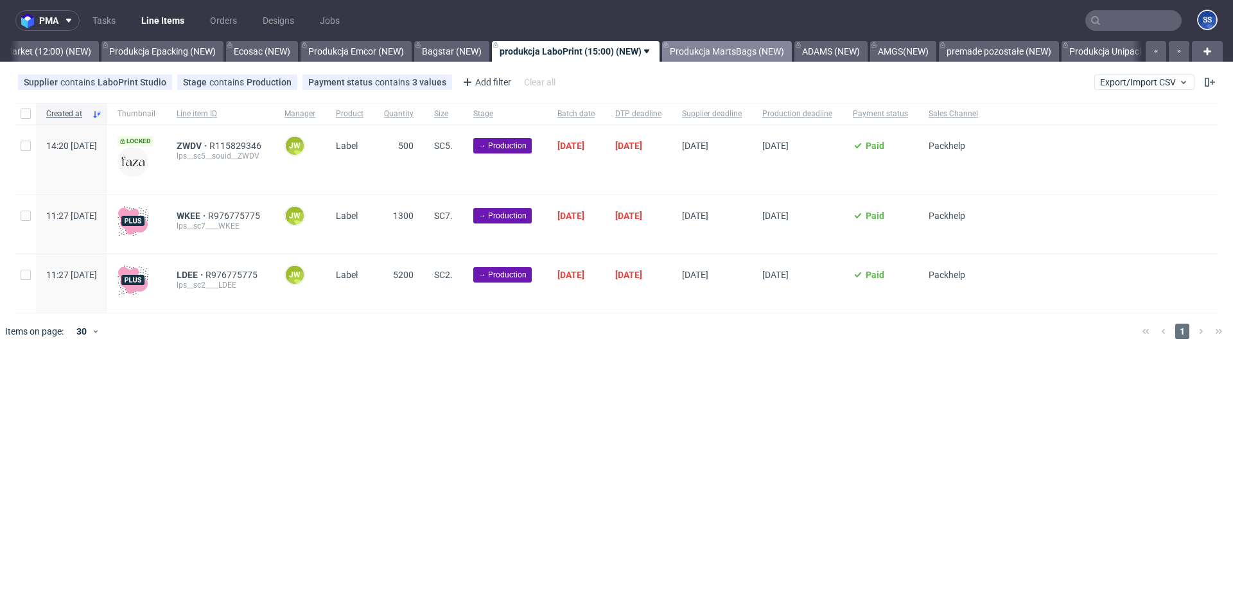
click at [747, 51] on link "Produkcja MartsBags (NEW)" at bounding box center [727, 51] width 130 height 21
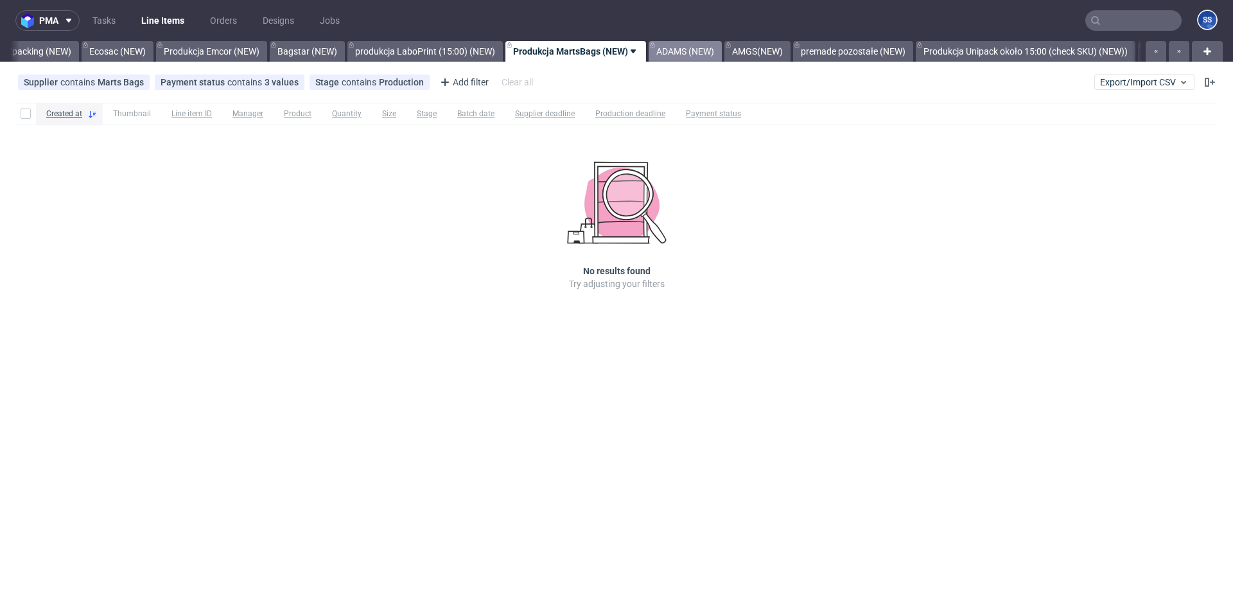
click at [707, 51] on link "ADAMS (NEW)" at bounding box center [685, 51] width 73 height 21
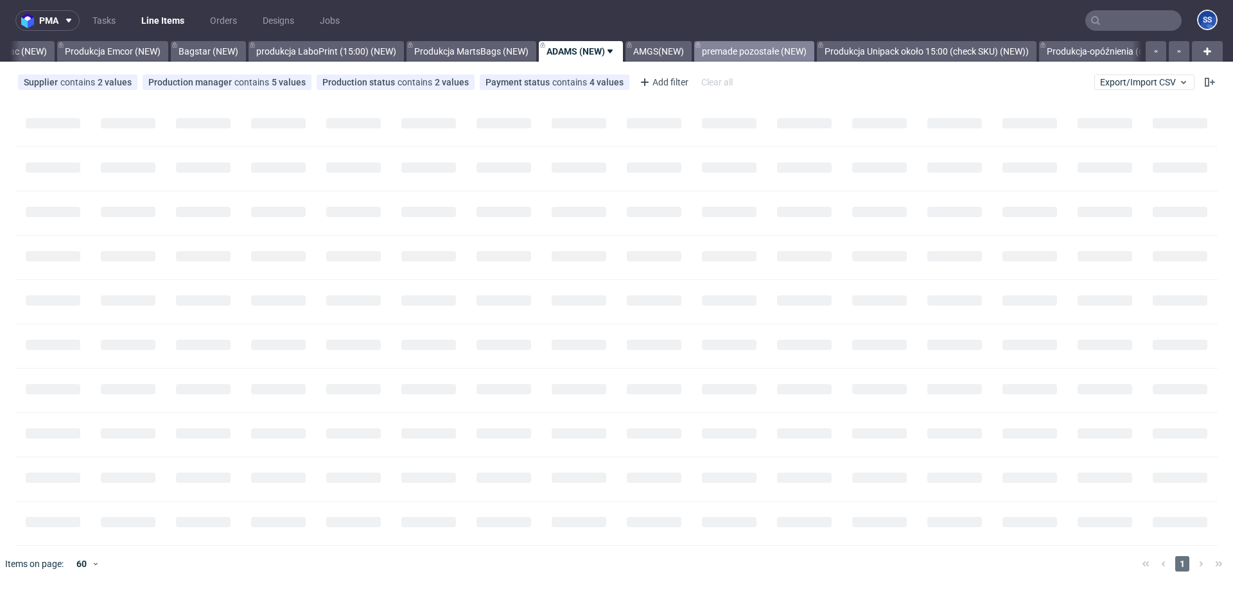
scroll to position [0, 352]
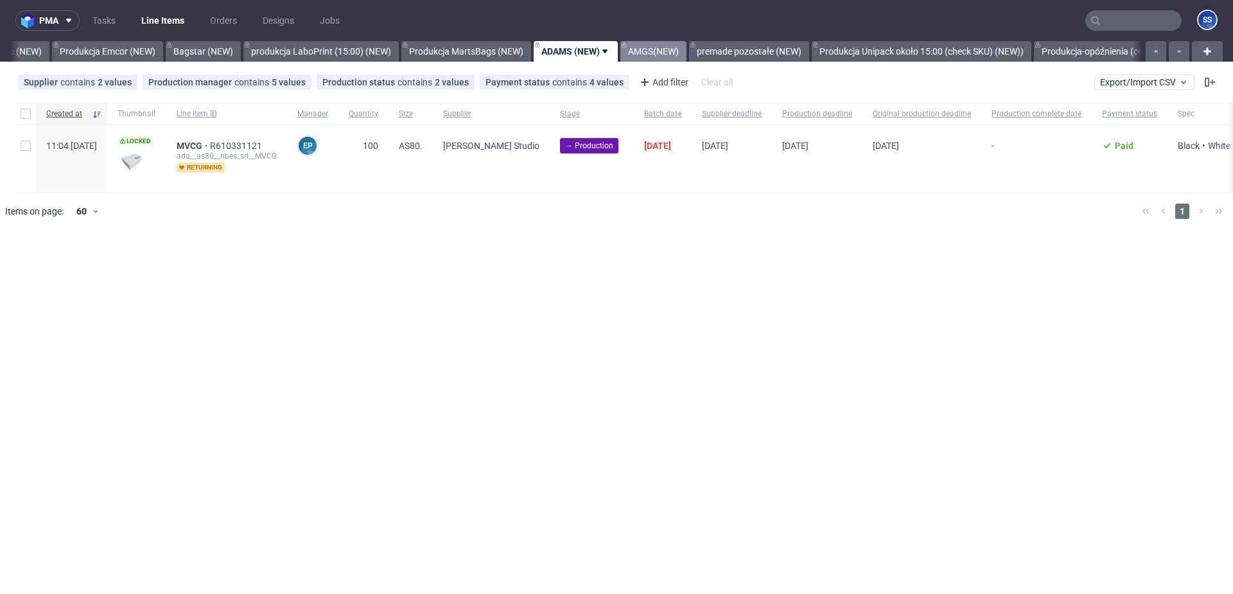
click at [651, 53] on link "AMGS(NEW)" at bounding box center [653, 51] width 66 height 21
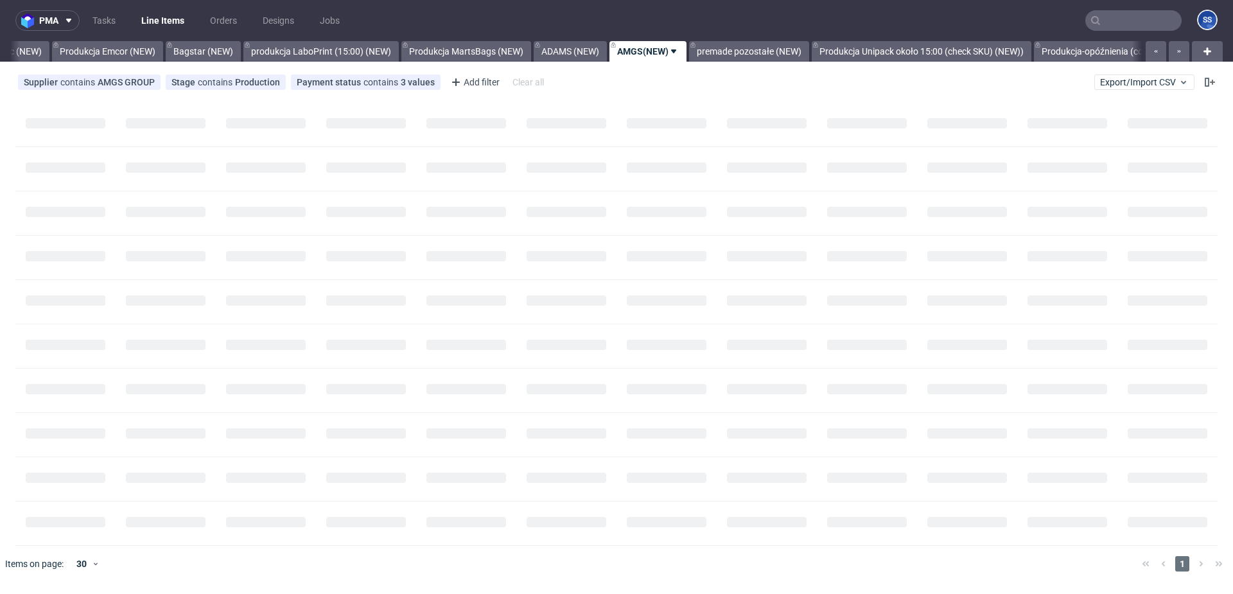
scroll to position [0, 424]
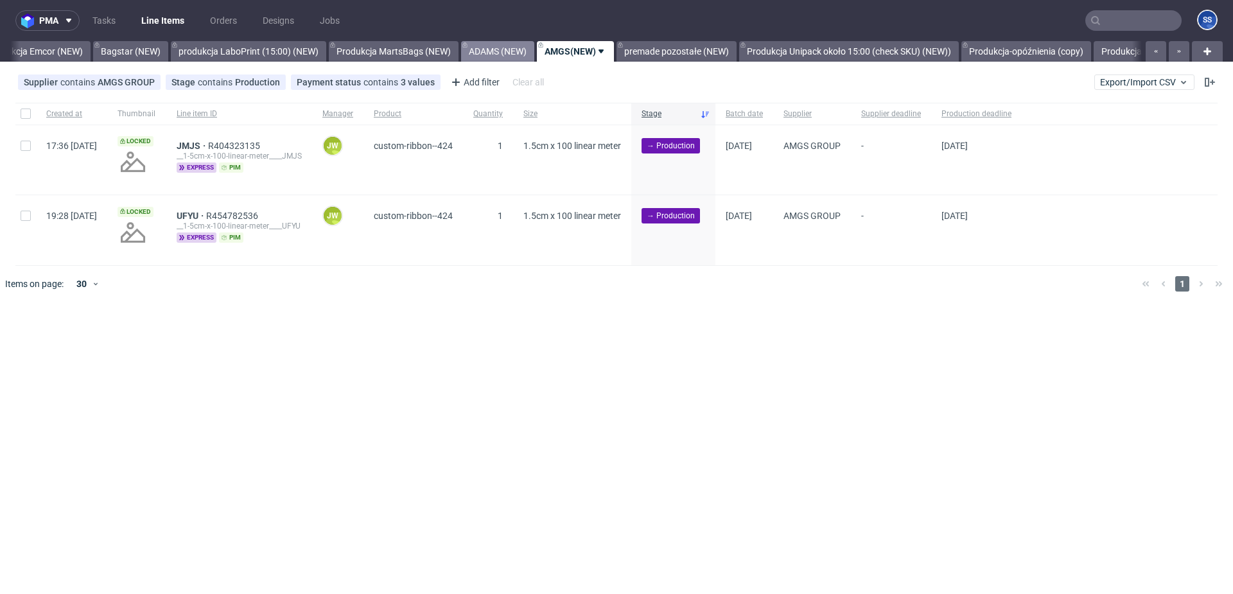
click at [495, 53] on link "ADAMS (NEW)" at bounding box center [497, 51] width 73 height 21
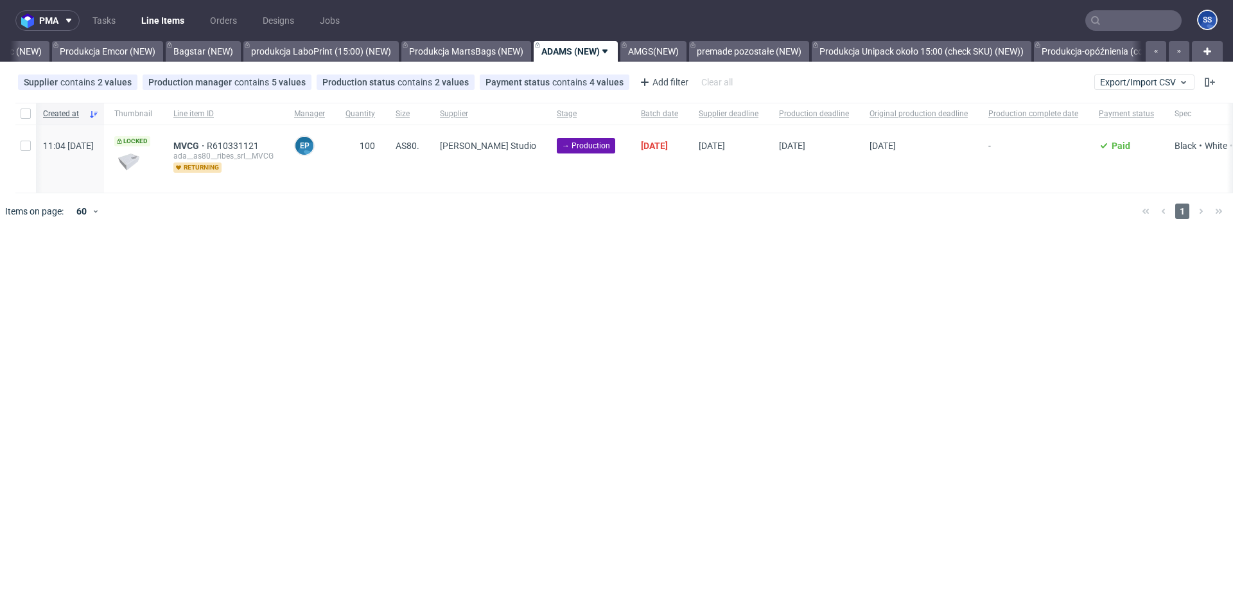
scroll to position [0, 6]
click at [26, 112] on input "checkbox" at bounding box center [26, 114] width 10 height 10
checkbox input "true"
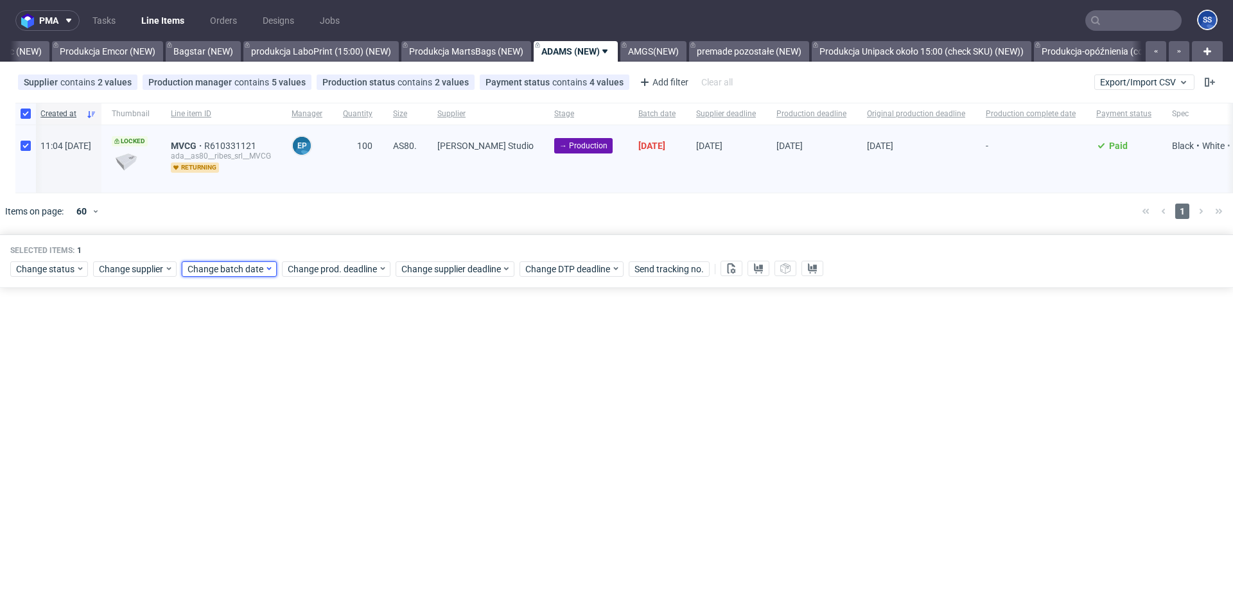
click at [222, 273] on span "Change batch date" at bounding box center [226, 269] width 77 height 13
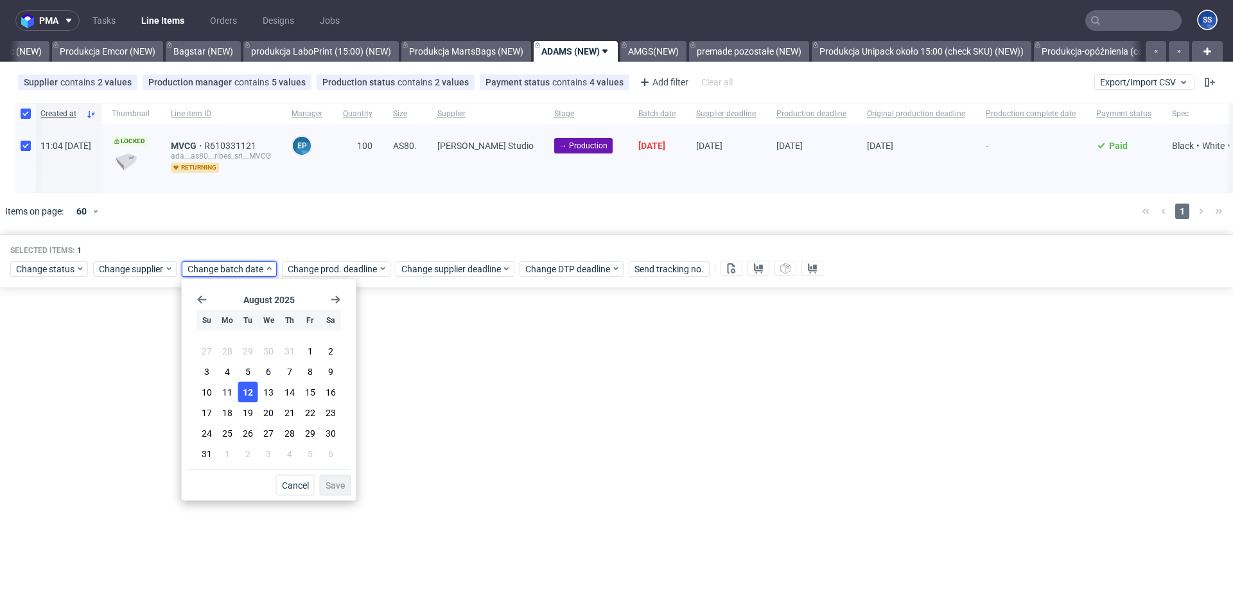
click at [242, 389] on button "12" at bounding box center [248, 392] width 20 height 21
click at [342, 486] on span "Save" at bounding box center [336, 485] width 20 height 9
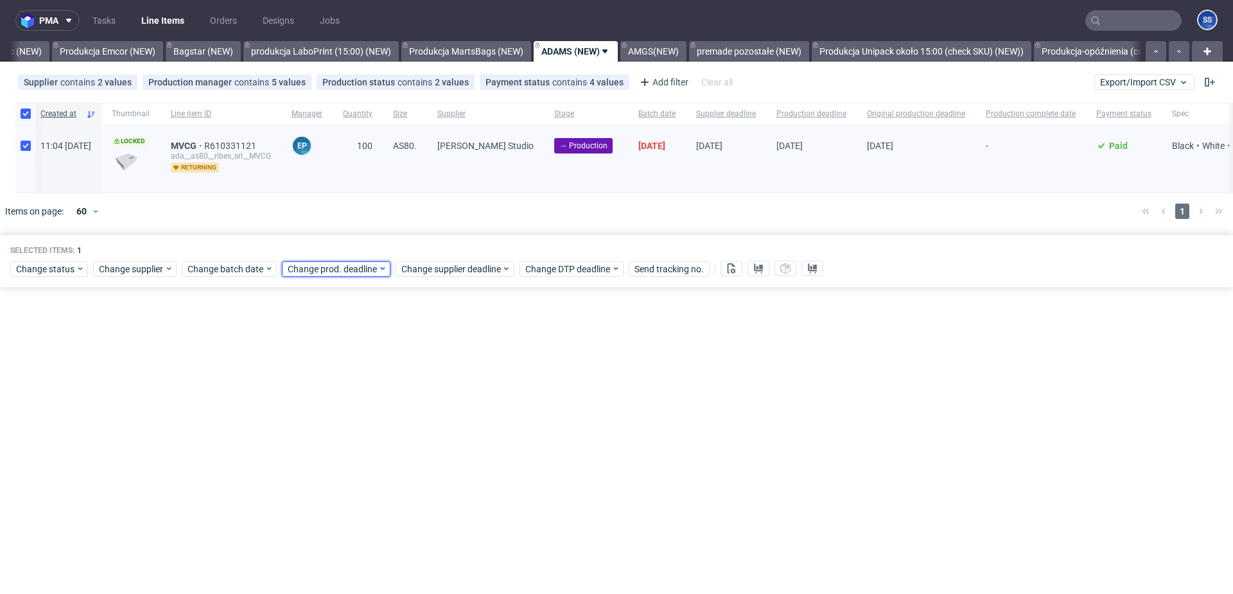
click at [327, 273] on span "Change prod. deadline" at bounding box center [333, 269] width 91 height 13
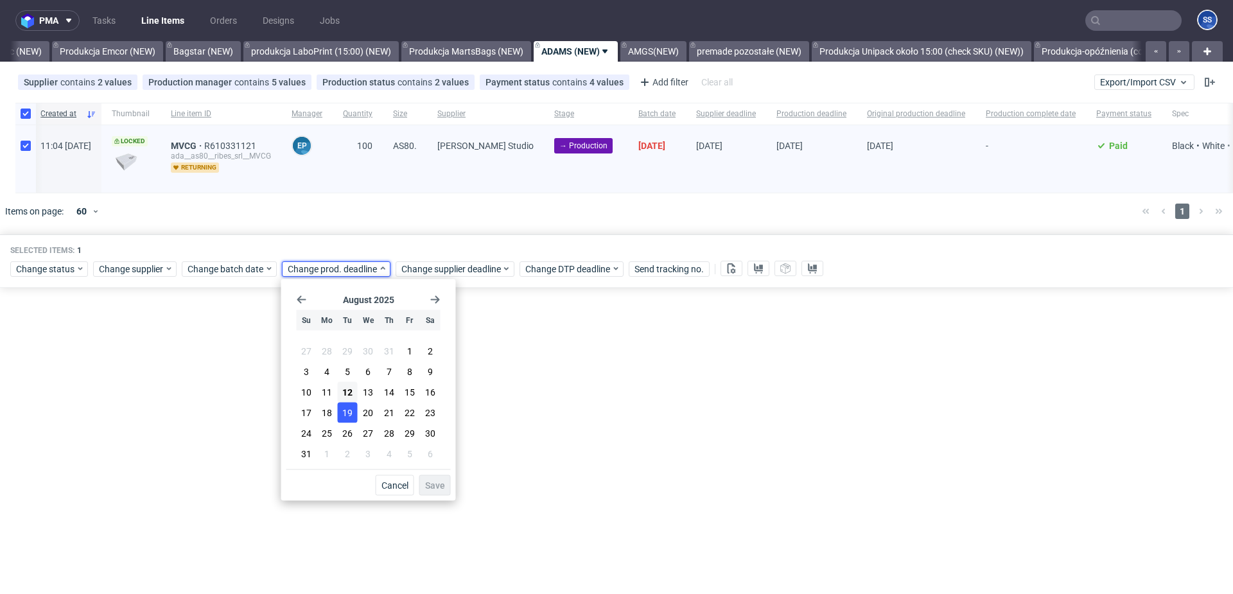
click at [353, 414] on button "19" at bounding box center [348, 413] width 20 height 21
click at [439, 489] on span "Save" at bounding box center [435, 485] width 20 height 9
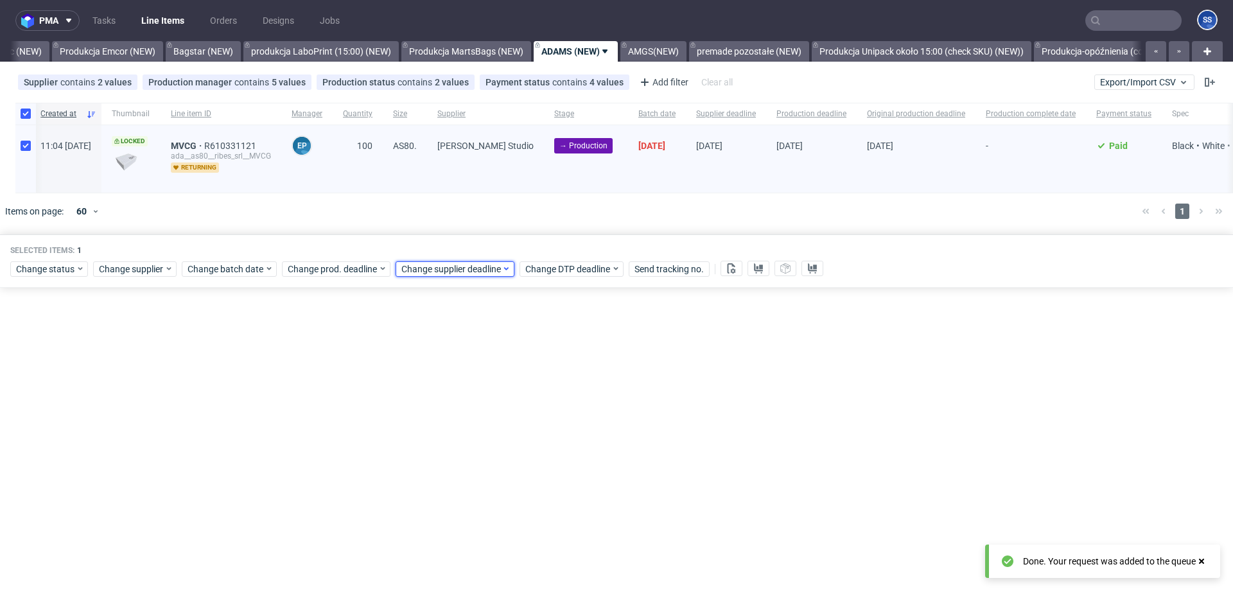
click at [428, 274] on span "Change supplier deadline" at bounding box center [451, 269] width 100 height 13
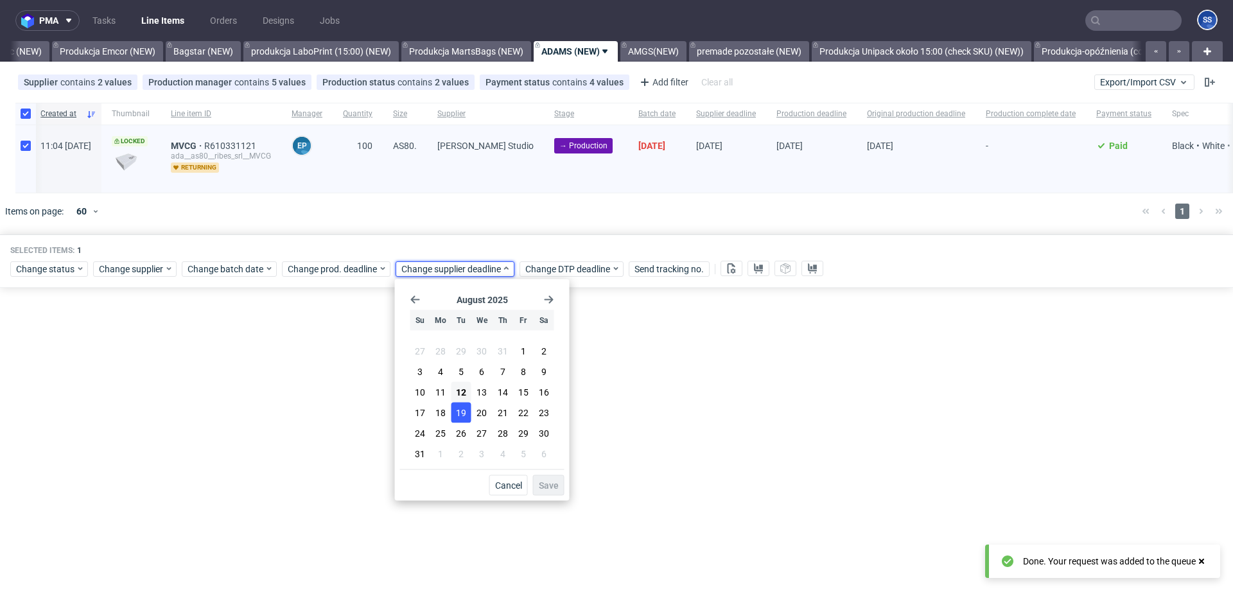
click at [461, 416] on span "19" at bounding box center [461, 412] width 10 height 13
click at [541, 484] on span "Save" at bounding box center [549, 485] width 20 height 9
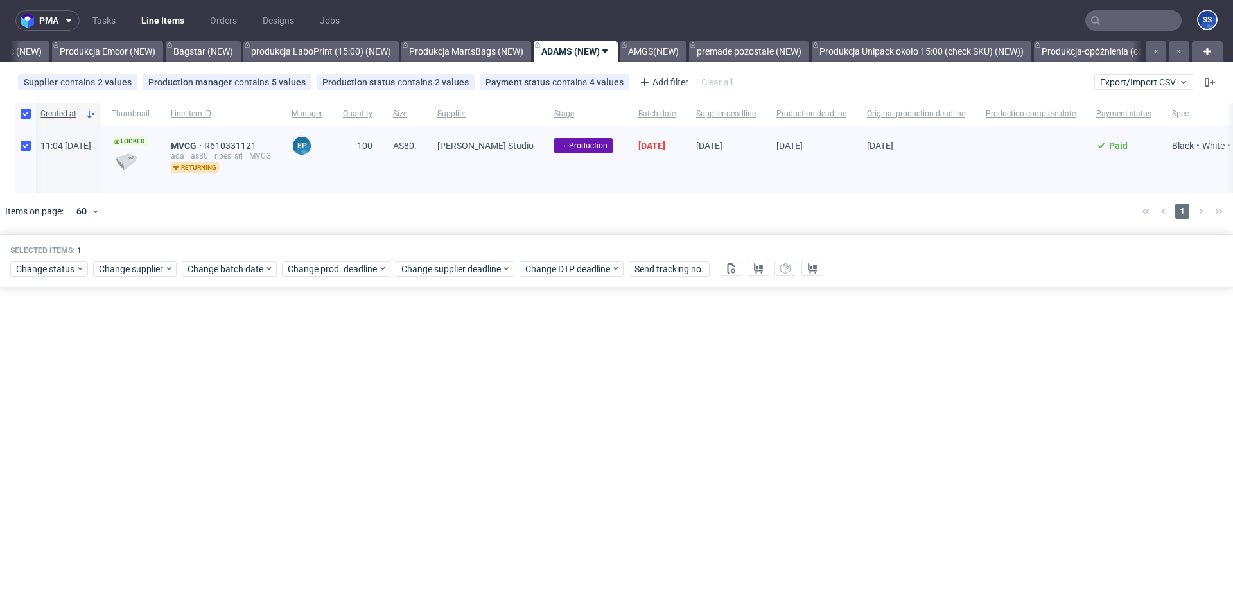
click at [256, 363] on div "pma Tasks Line Items Orders Designs Jobs SS All Produkcja Box Market (12:00) (N…" at bounding box center [616, 297] width 1233 height 594
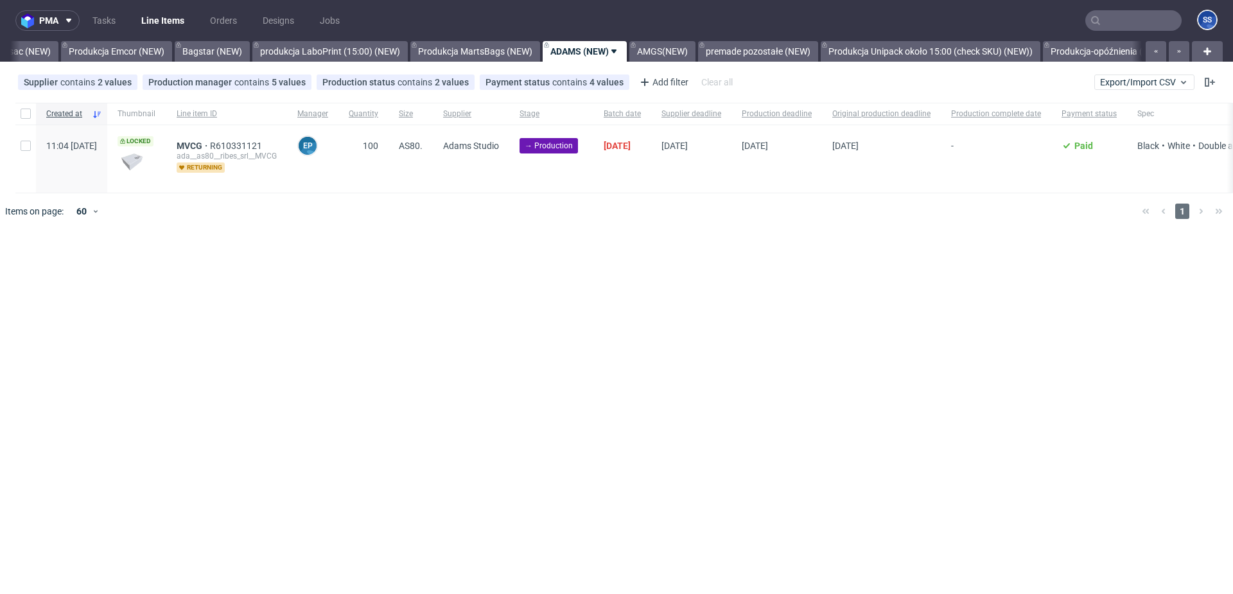
scroll to position [0, 352]
click at [28, 114] on input "checkbox" at bounding box center [26, 114] width 10 height 10
checkbox input "true"
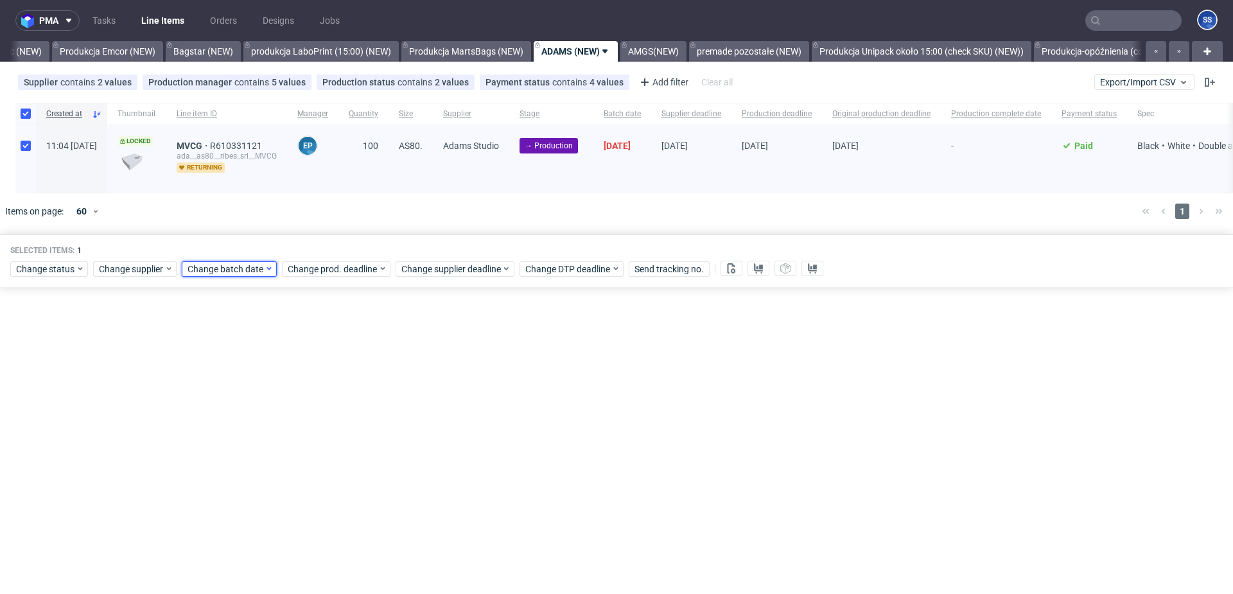
click at [227, 265] on span "Change batch date" at bounding box center [226, 269] width 77 height 13
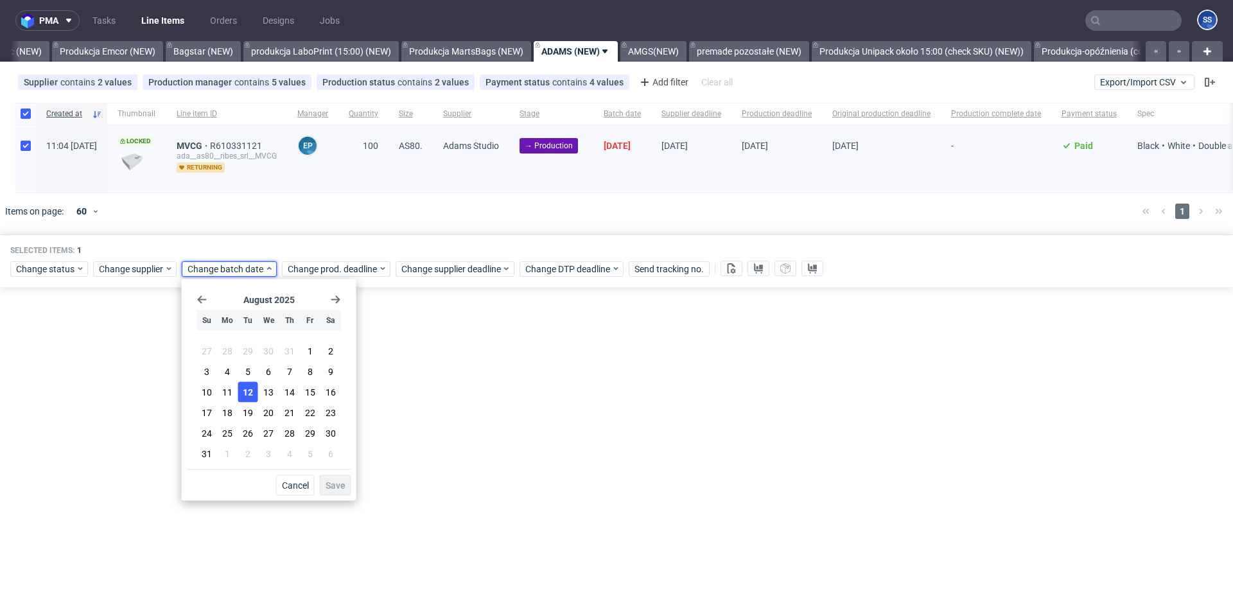
click at [254, 392] on button "12" at bounding box center [248, 392] width 20 height 21
click at [335, 484] on span "Save" at bounding box center [336, 485] width 20 height 9
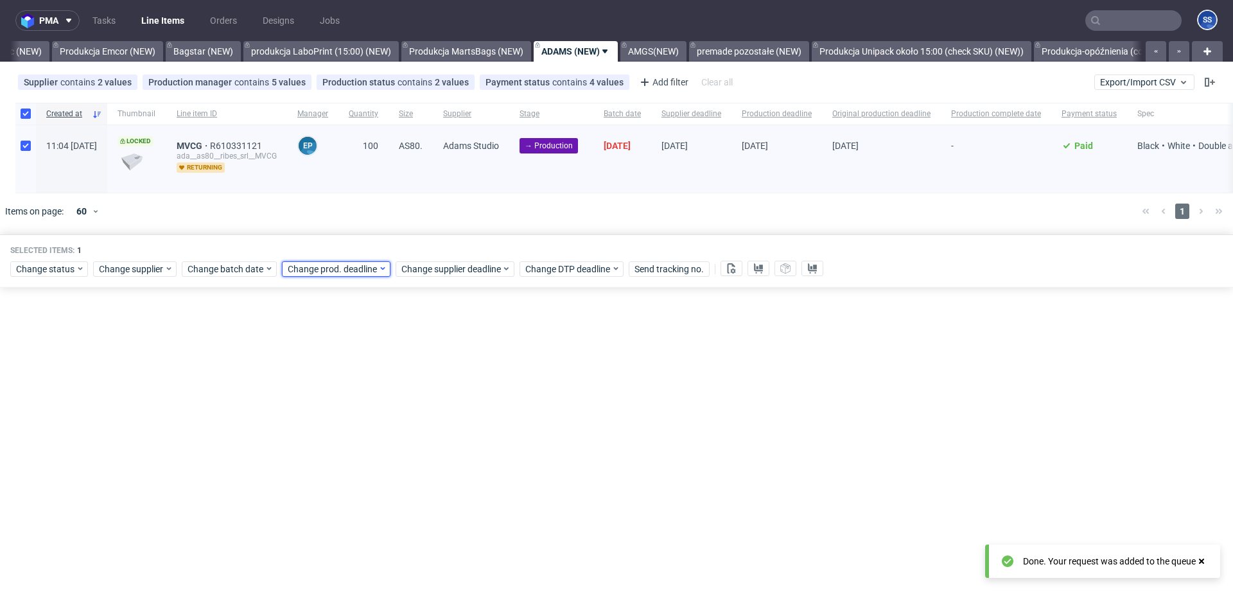
click at [334, 265] on span "Change prod. deadline" at bounding box center [333, 269] width 91 height 13
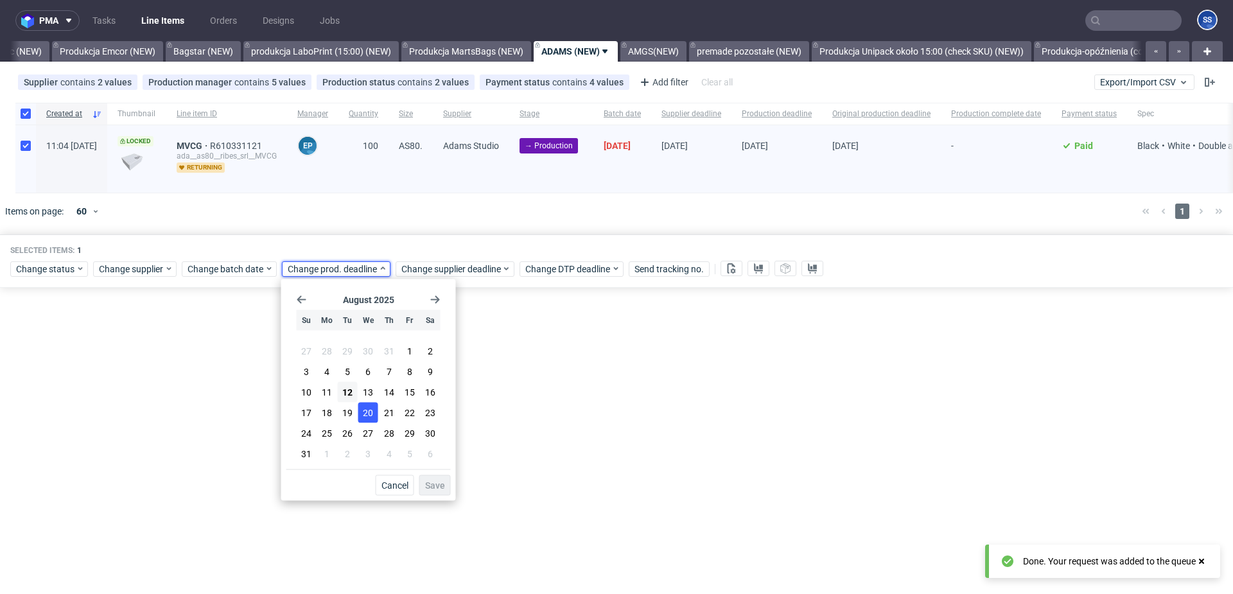
click at [369, 406] on span "20" at bounding box center [368, 412] width 10 height 13
click at [428, 478] on button "Save" at bounding box center [434, 485] width 31 height 21
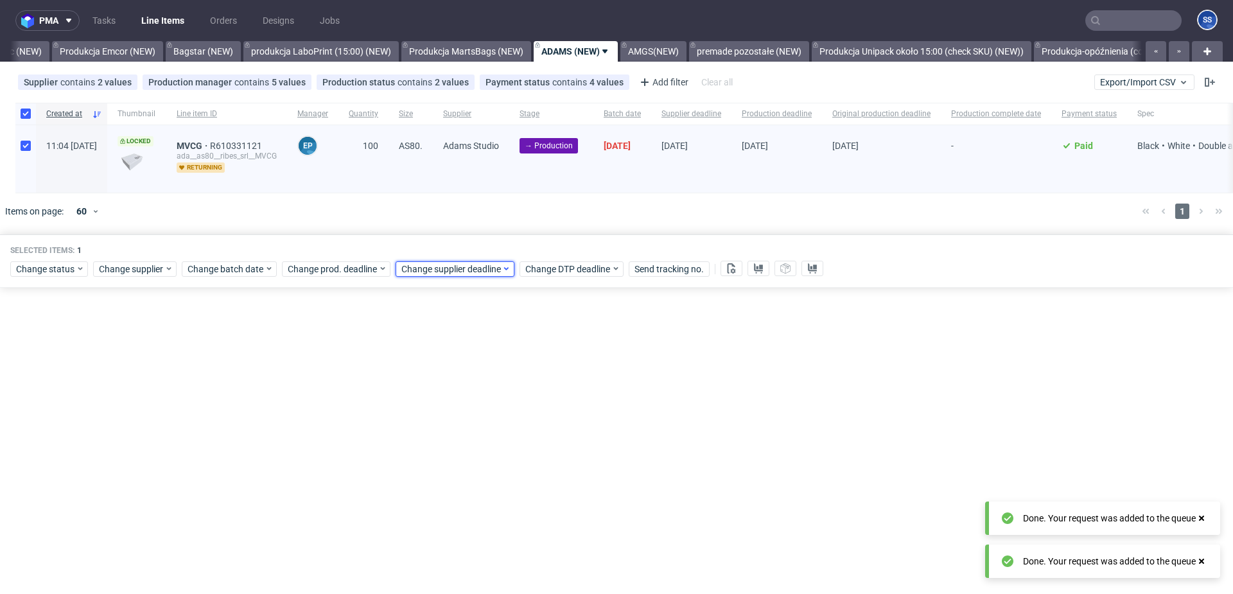
click at [428, 274] on span "Change supplier deadline" at bounding box center [451, 269] width 100 height 13
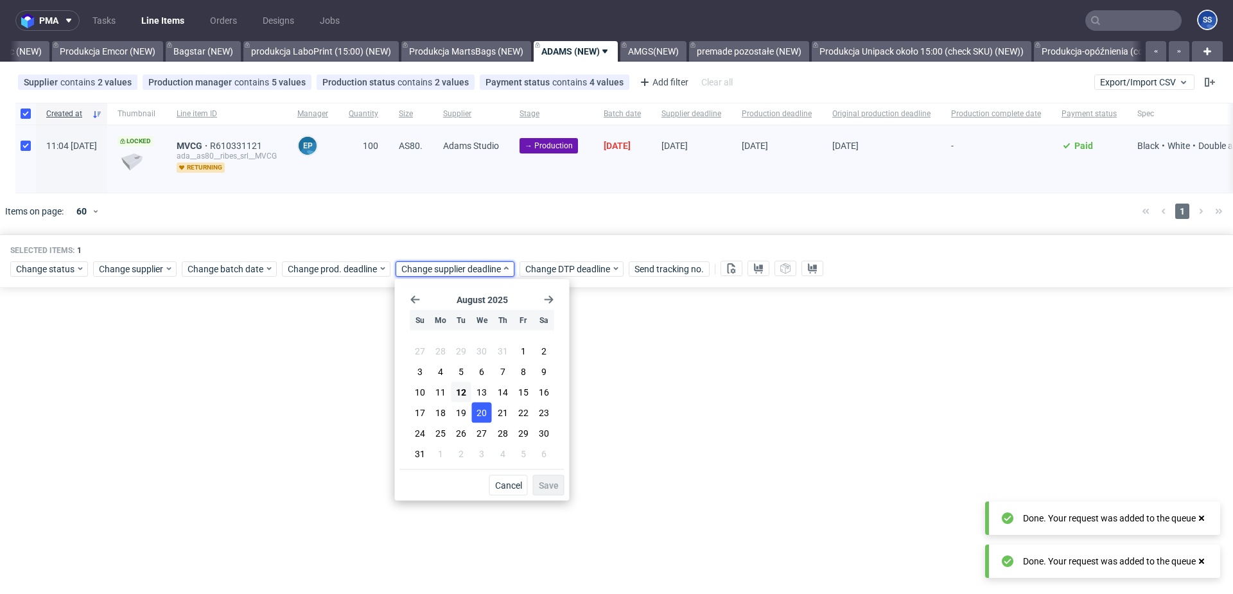
click at [479, 409] on span "20" at bounding box center [481, 412] width 10 height 13
click at [555, 484] on span "Save" at bounding box center [549, 485] width 20 height 9
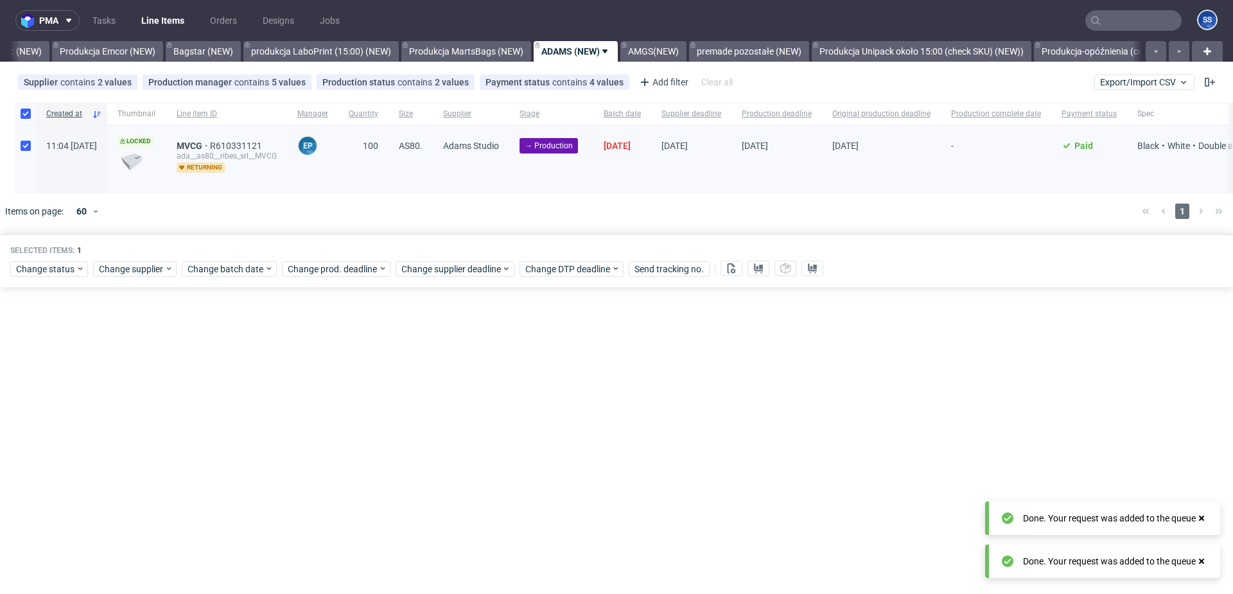
click at [675, 359] on div "pma Tasks Line Items Orders Designs Jobs SS All Produkcja Box Market (12:00) (N…" at bounding box center [616, 297] width 1233 height 594
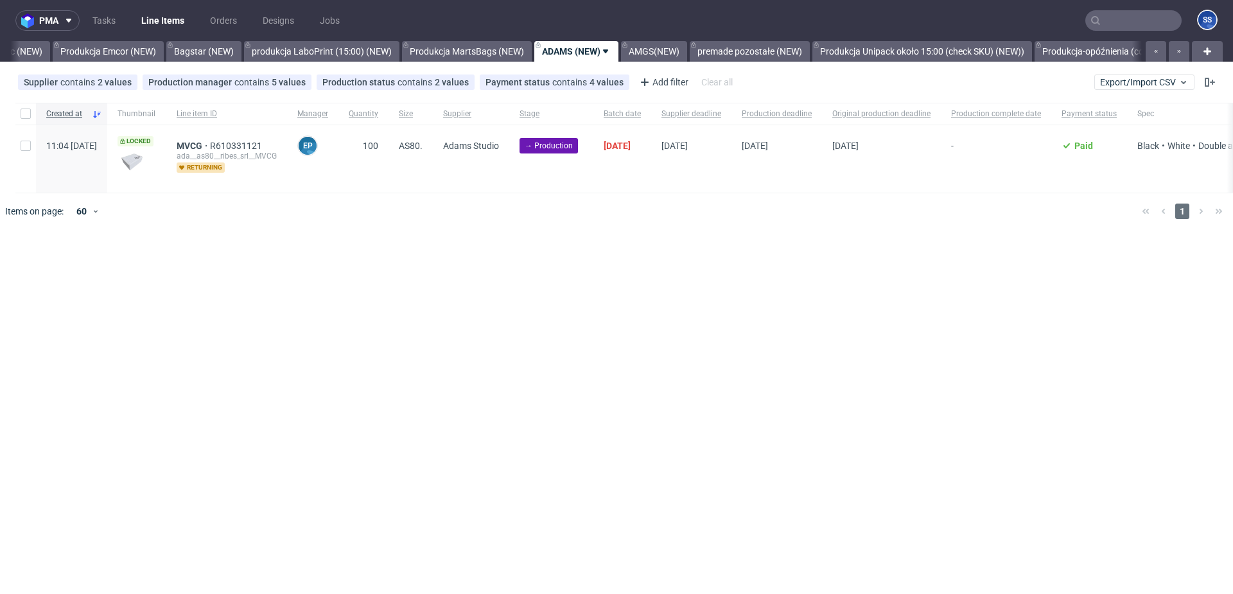
scroll to position [0, 352]
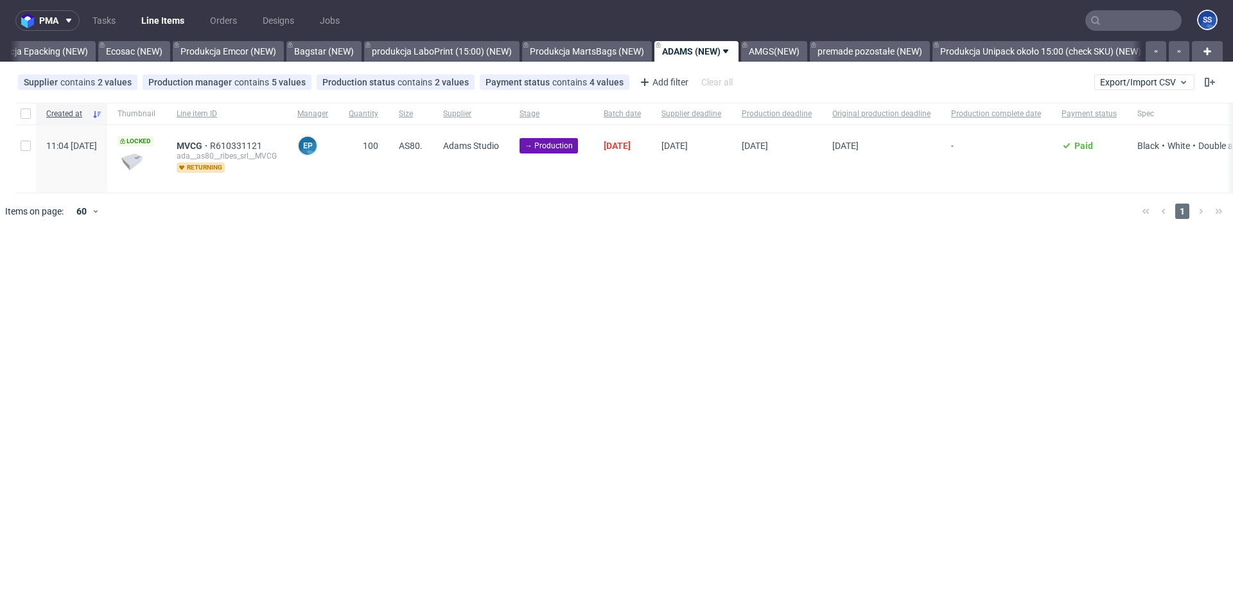
scroll to position [0, 320]
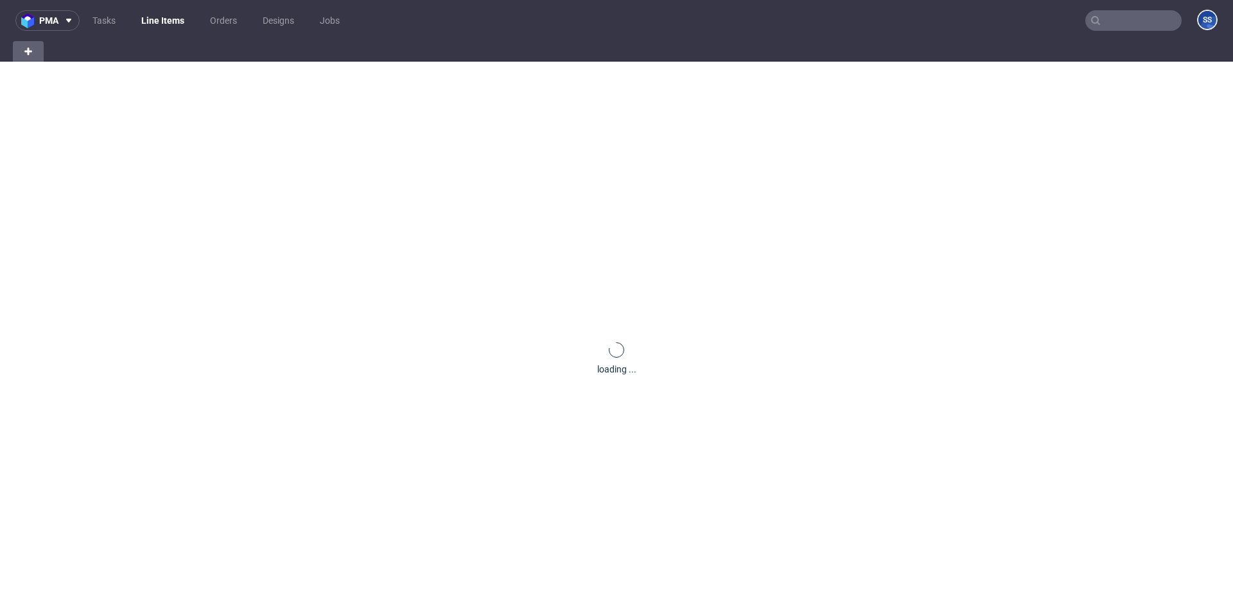
scroll to position [0, 17]
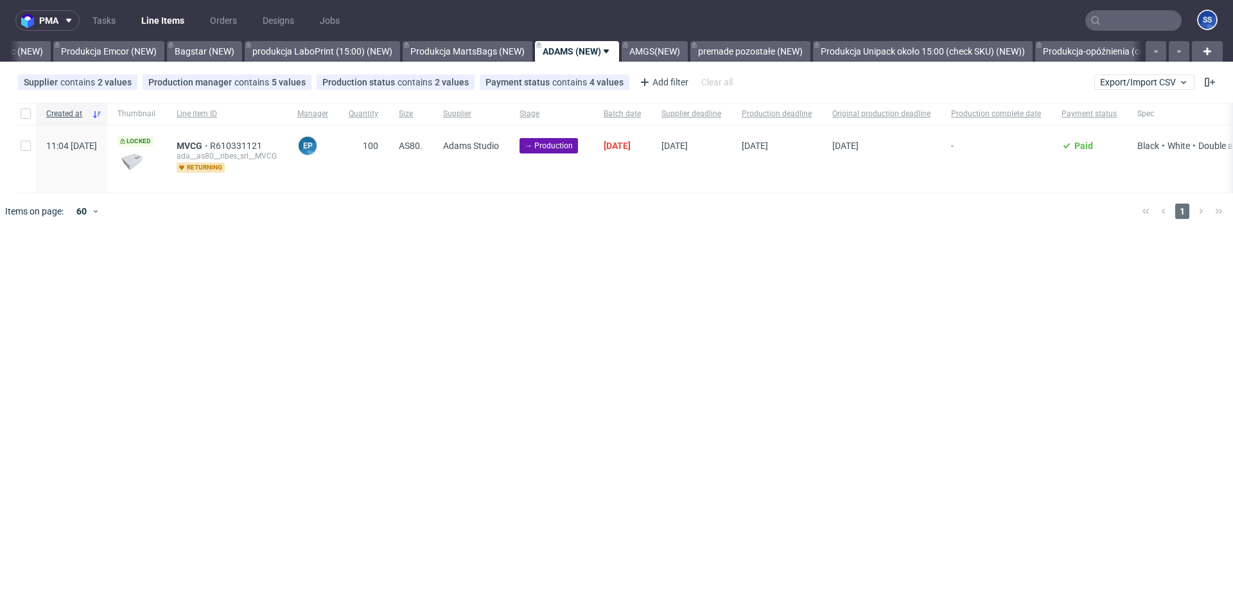
scroll to position [0, 352]
click at [23, 118] on input "checkbox" at bounding box center [26, 114] width 10 height 10
checkbox input "true"
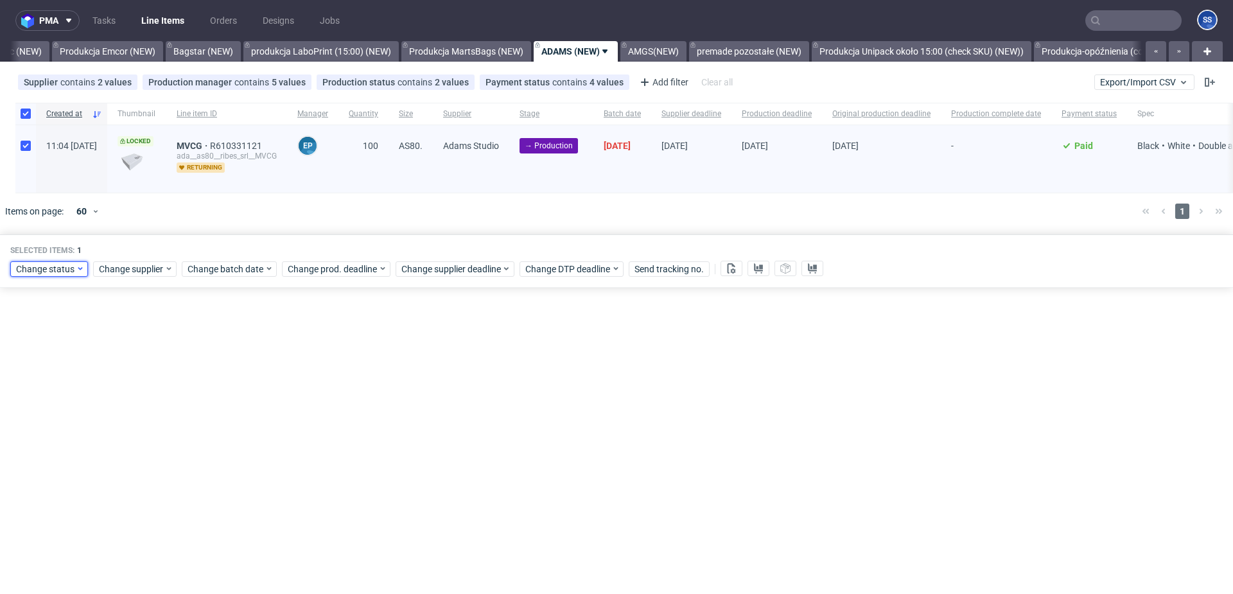
click at [65, 268] on span "Change status" at bounding box center [46, 269] width 60 height 13
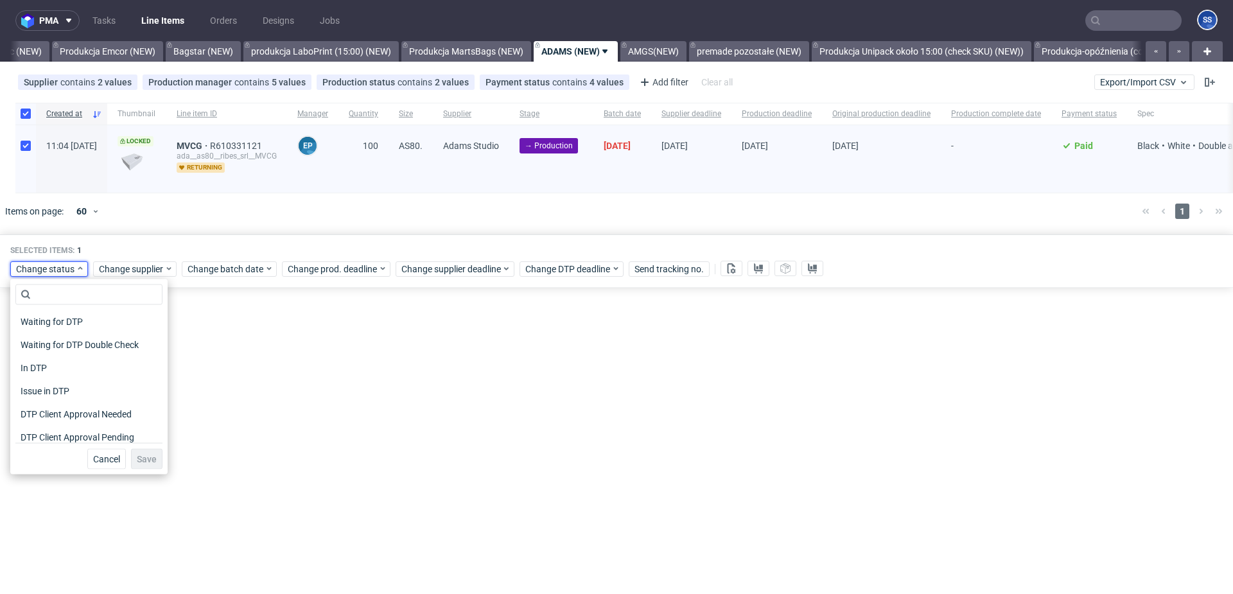
click at [194, 225] on div at bounding box center [635, 211] width 993 height 36
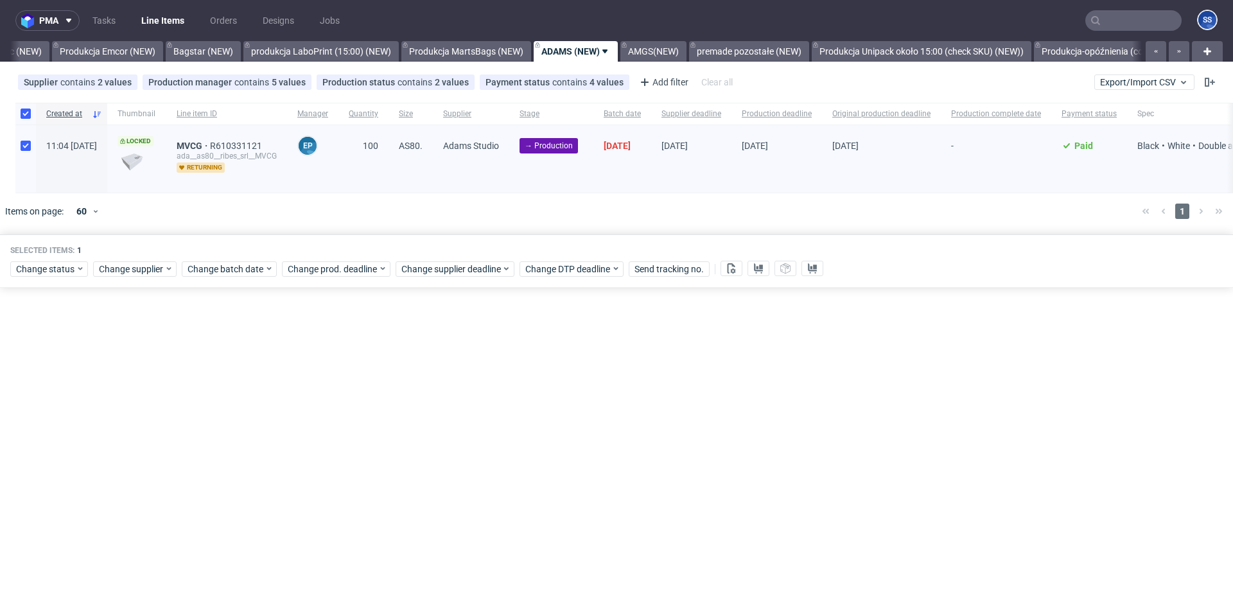
click at [641, 223] on div at bounding box center [635, 211] width 993 height 36
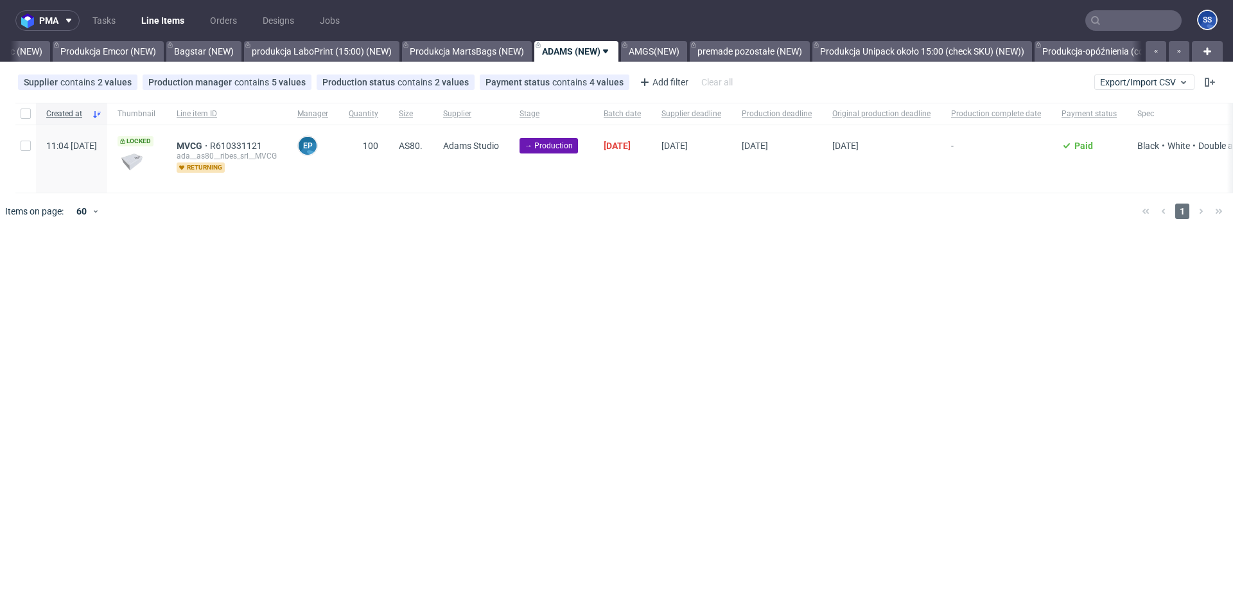
scroll to position [0, 352]
click at [25, 116] on input "checkbox" at bounding box center [26, 114] width 10 height 10
checkbox input "true"
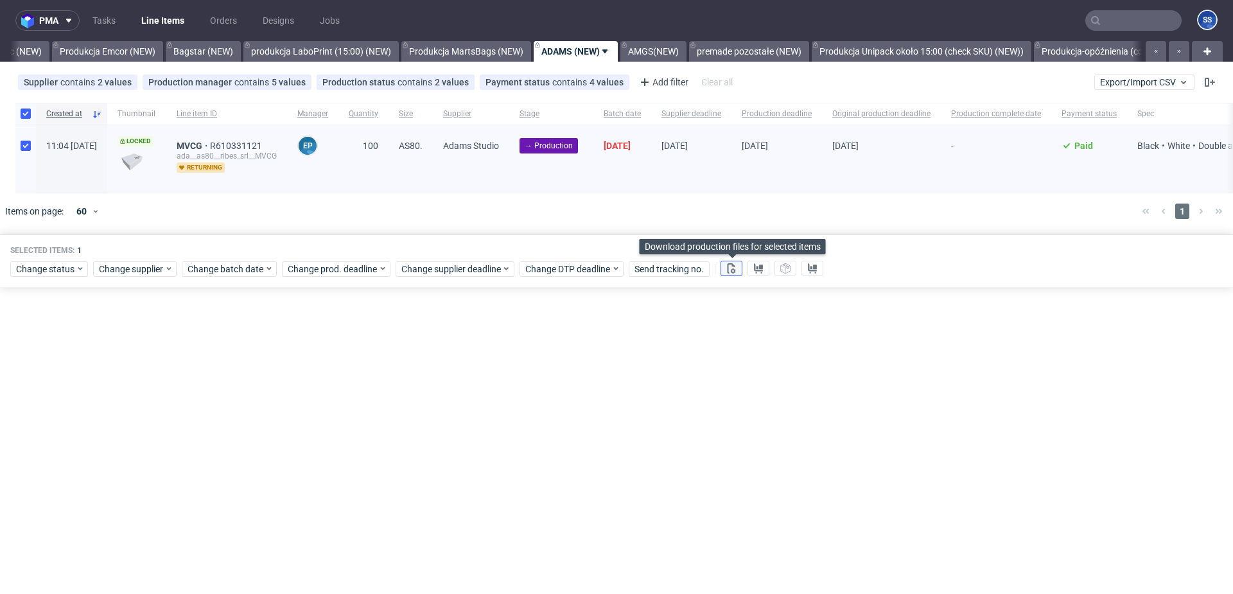
click at [732, 269] on use at bounding box center [732, 268] width 8 height 10
click at [765, 272] on button at bounding box center [758, 268] width 22 height 15
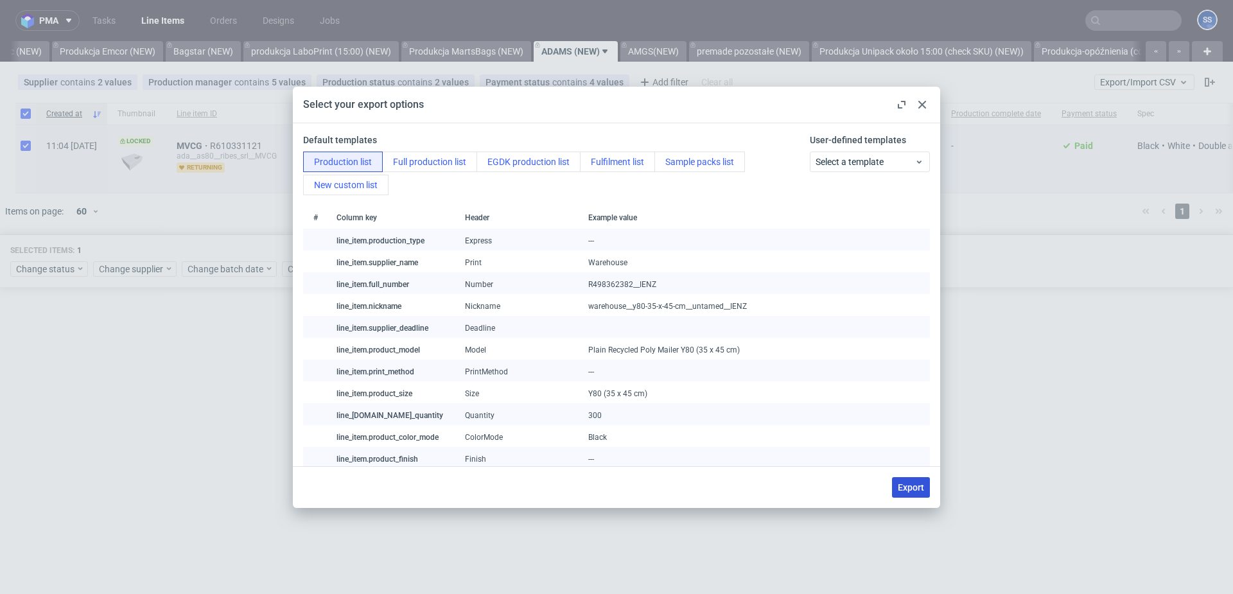
click at [921, 483] on span "Export" at bounding box center [911, 487] width 26 height 9
checkbox input "false"
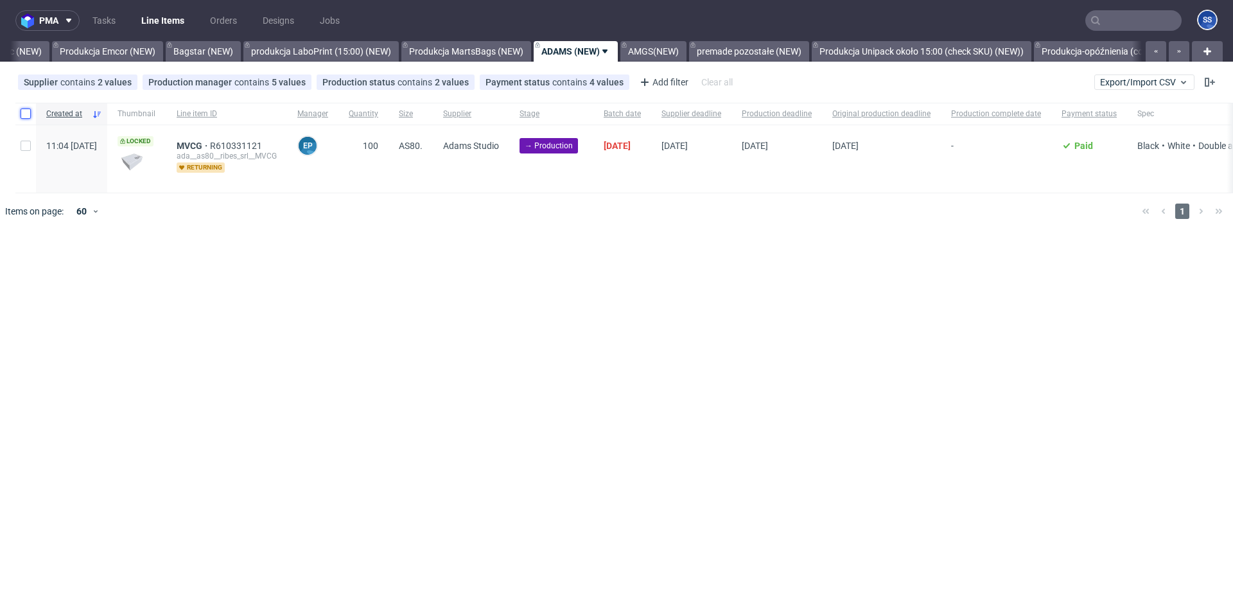
click at [22, 111] on input "checkbox" at bounding box center [26, 114] width 10 height 10
checkbox input "true"
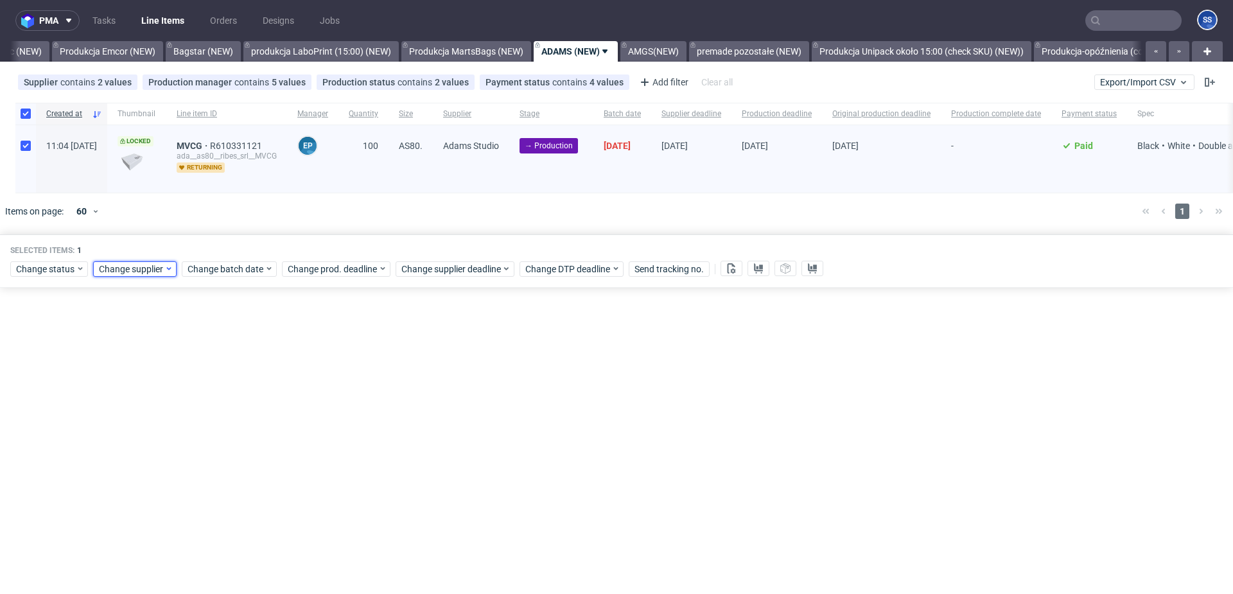
click at [114, 266] on span "Change supplier" at bounding box center [131, 269] width 65 height 13
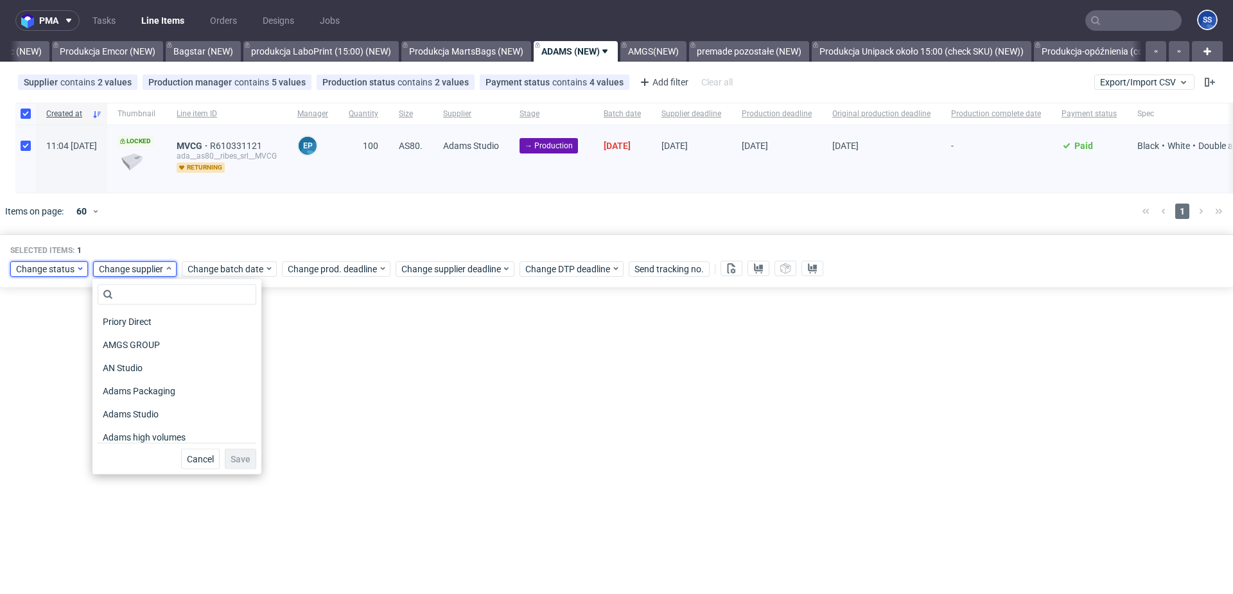
click at [76, 267] on icon at bounding box center [80, 268] width 9 height 10
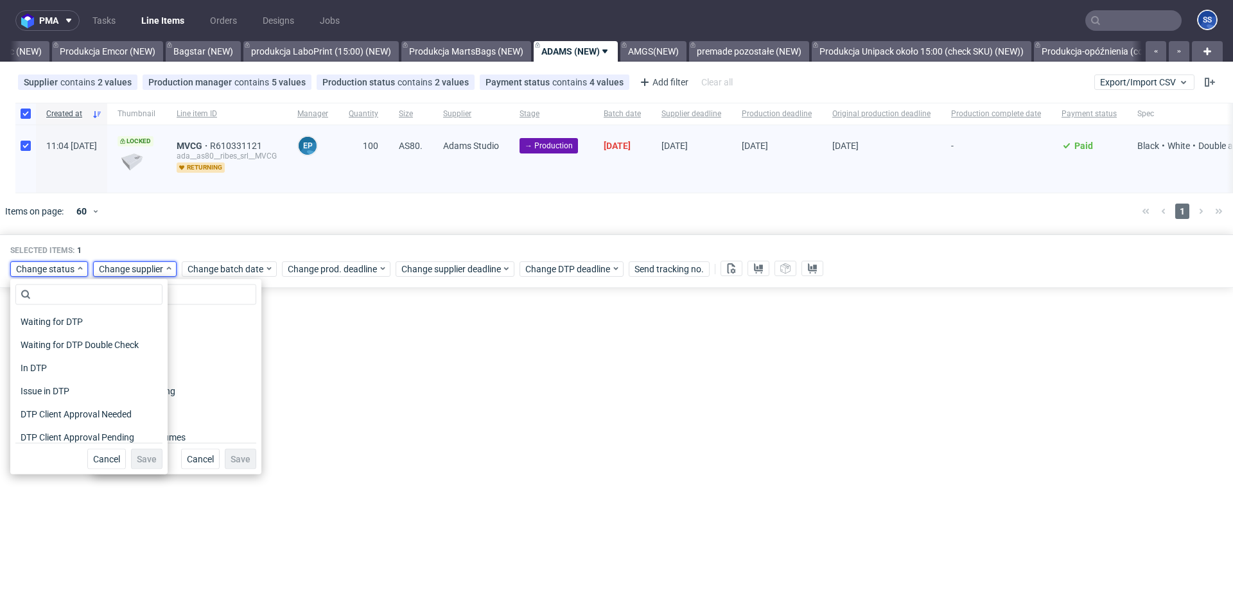
click at [380, 393] on div "pma Tasks Line Items Orders Designs Jobs SS All Produkcja Box Market (12:00) (N…" at bounding box center [616, 297] width 1233 height 594
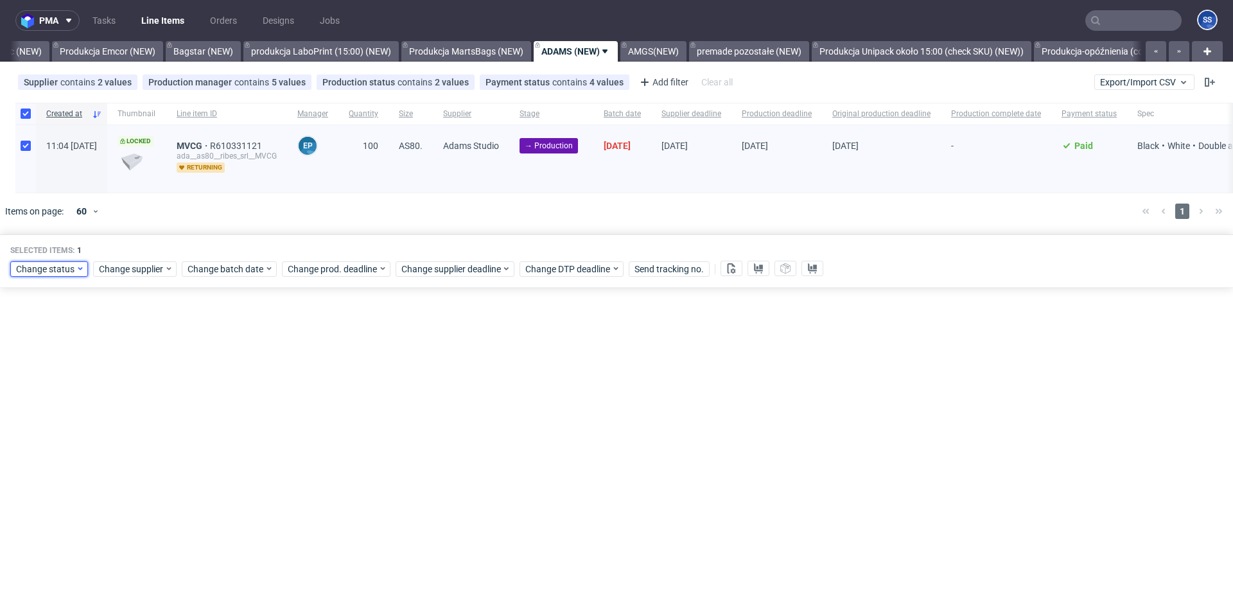
click at [39, 274] on span "Change status" at bounding box center [46, 269] width 60 height 13
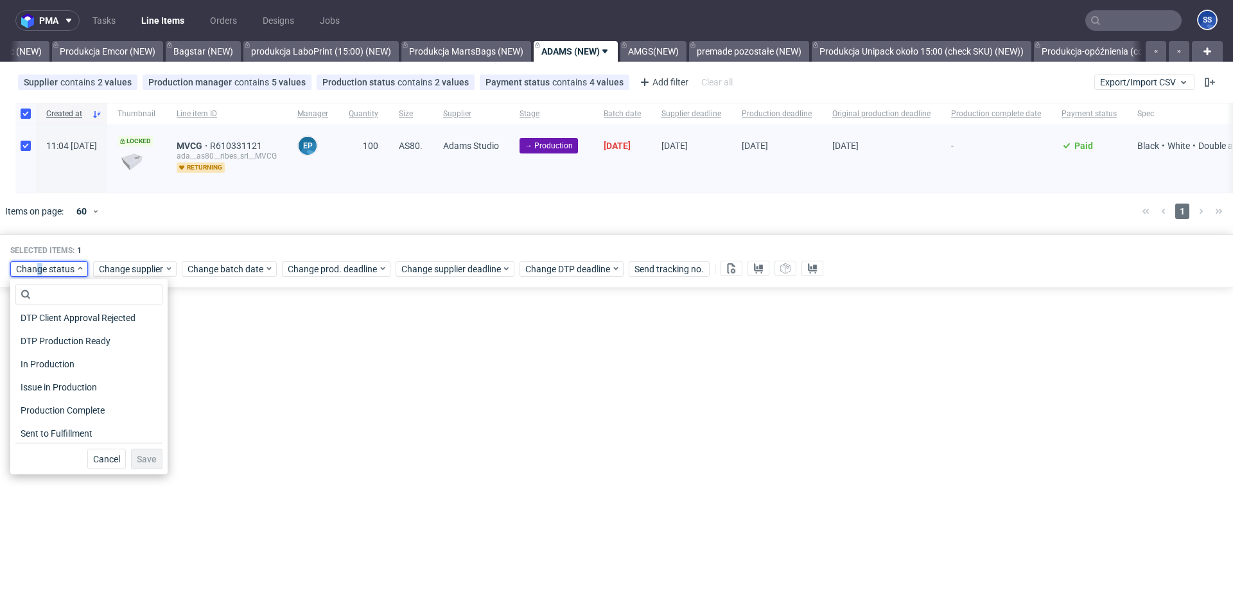
scroll to position [144, 0]
click at [77, 365] on span "In Production" at bounding box center [47, 362] width 65 height 18
click at [131, 456] on button "Save" at bounding box center [146, 459] width 31 height 21
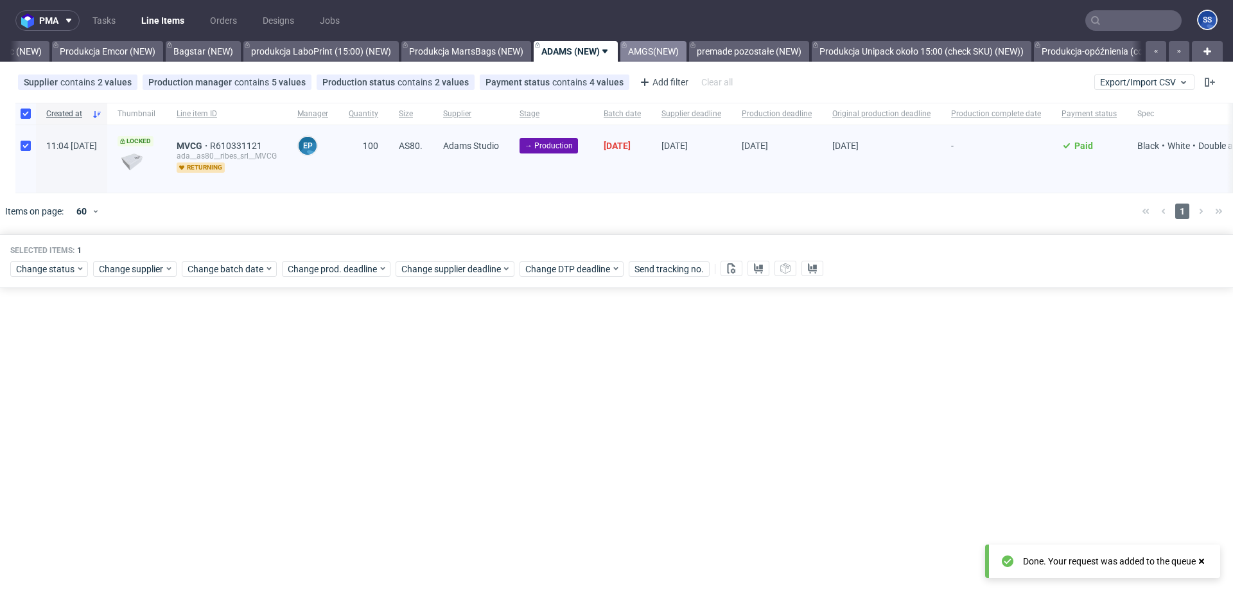
click at [649, 57] on link "AMGS(NEW)" at bounding box center [653, 51] width 66 height 21
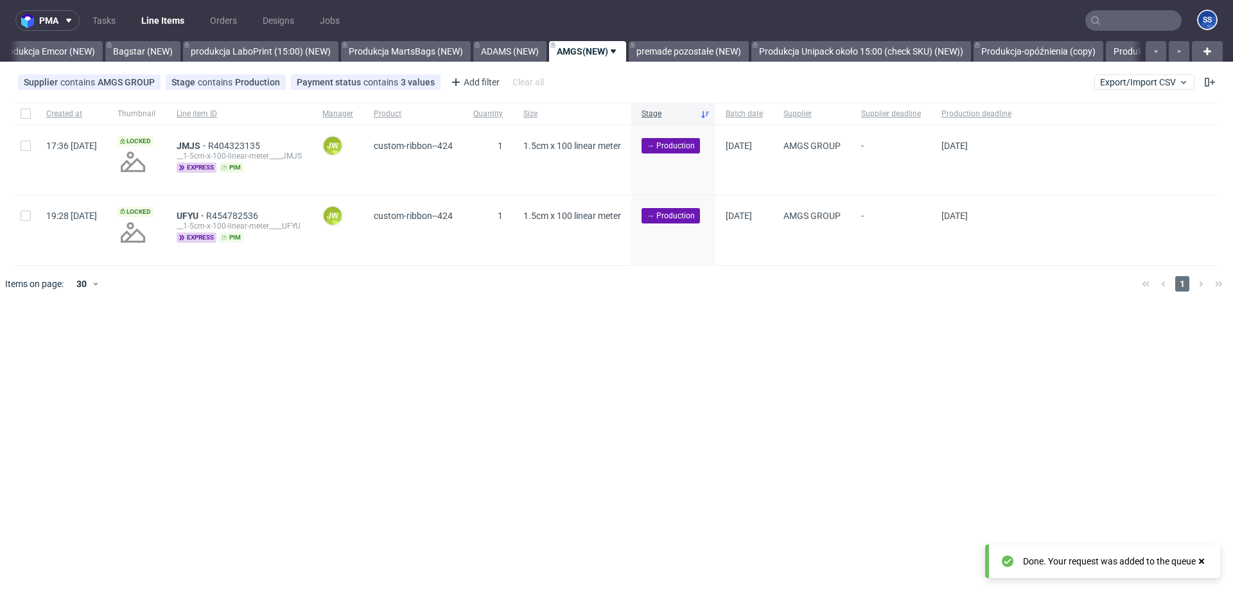
scroll to position [0, 424]
drag, startPoint x: 309, startPoint y: 381, endPoint x: 153, endPoint y: 295, distance: 177.9
click at [309, 377] on div "pma Tasks Line Items Orders Designs Jobs SS All Produkcja Box Market (12:00) (N…" at bounding box center [616, 297] width 1233 height 594
click at [26, 118] on input "checkbox" at bounding box center [26, 114] width 10 height 10
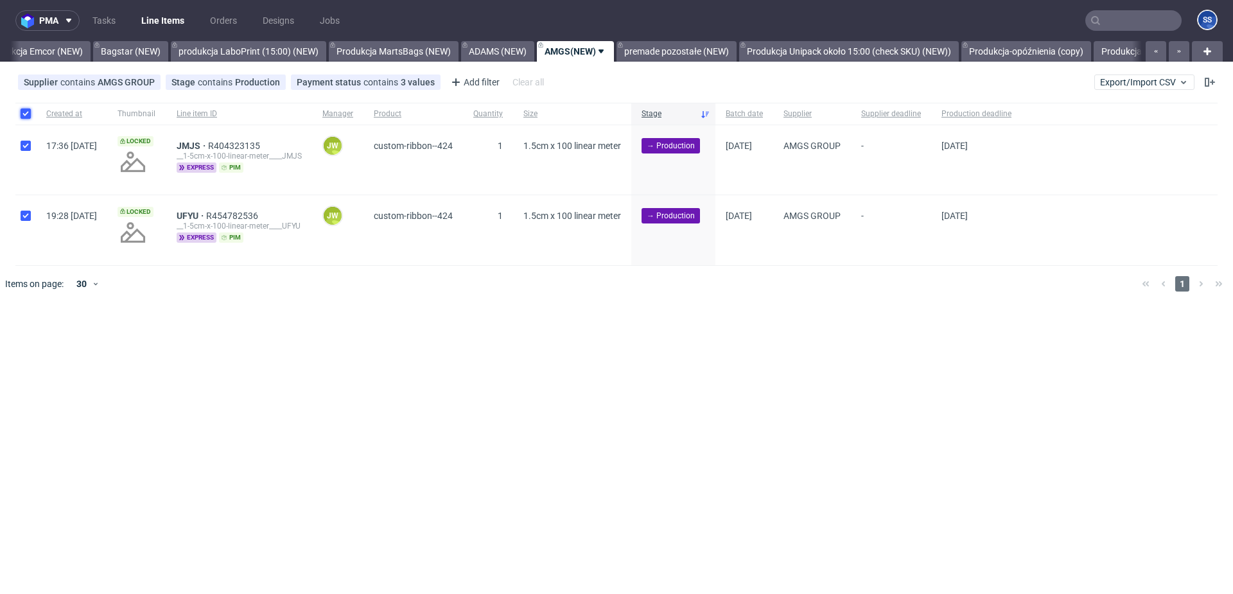
checkbox input "true"
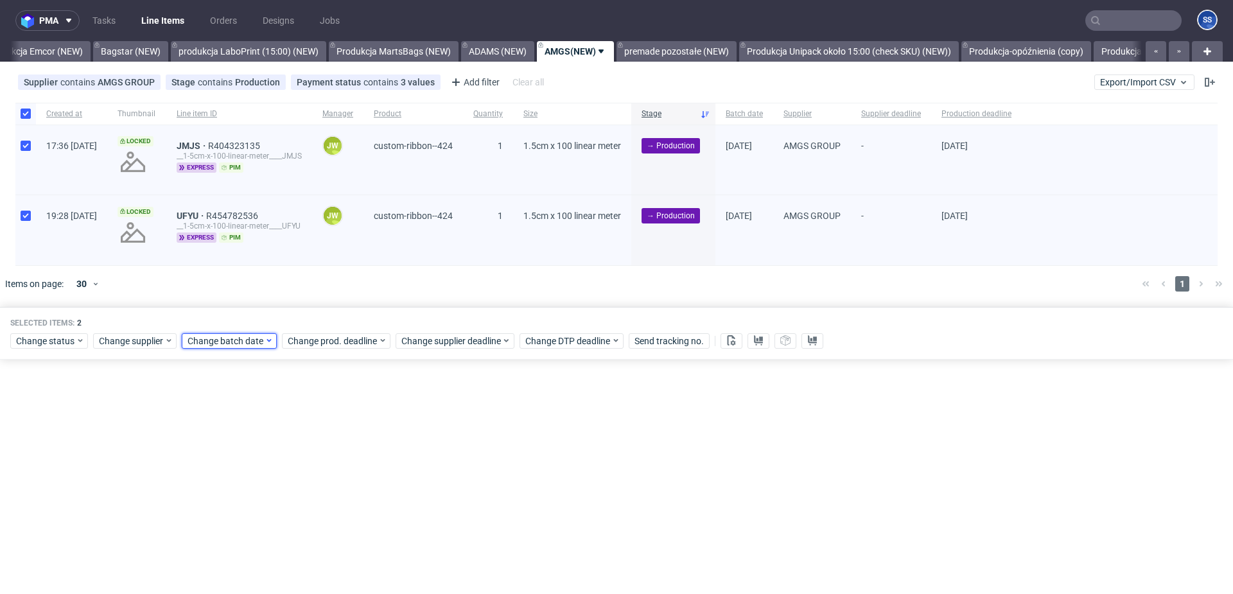
click at [222, 338] on span "Change batch date" at bounding box center [226, 341] width 77 height 13
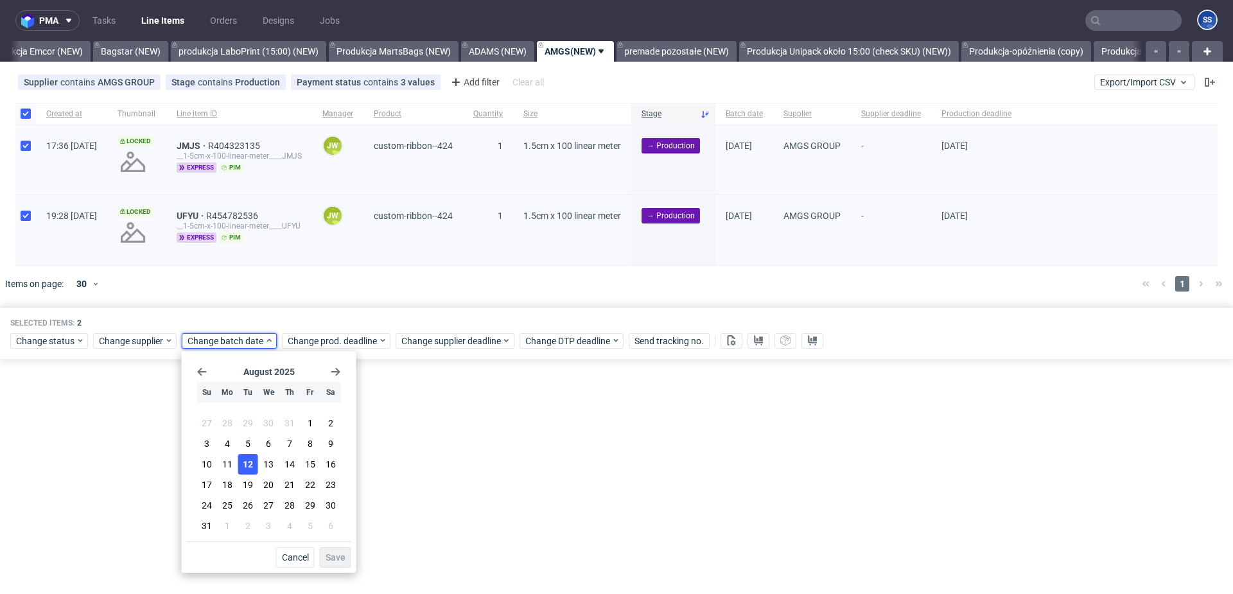
click at [247, 458] on span "12" at bounding box center [248, 464] width 10 height 13
click at [332, 548] on button "Save" at bounding box center [335, 557] width 31 height 21
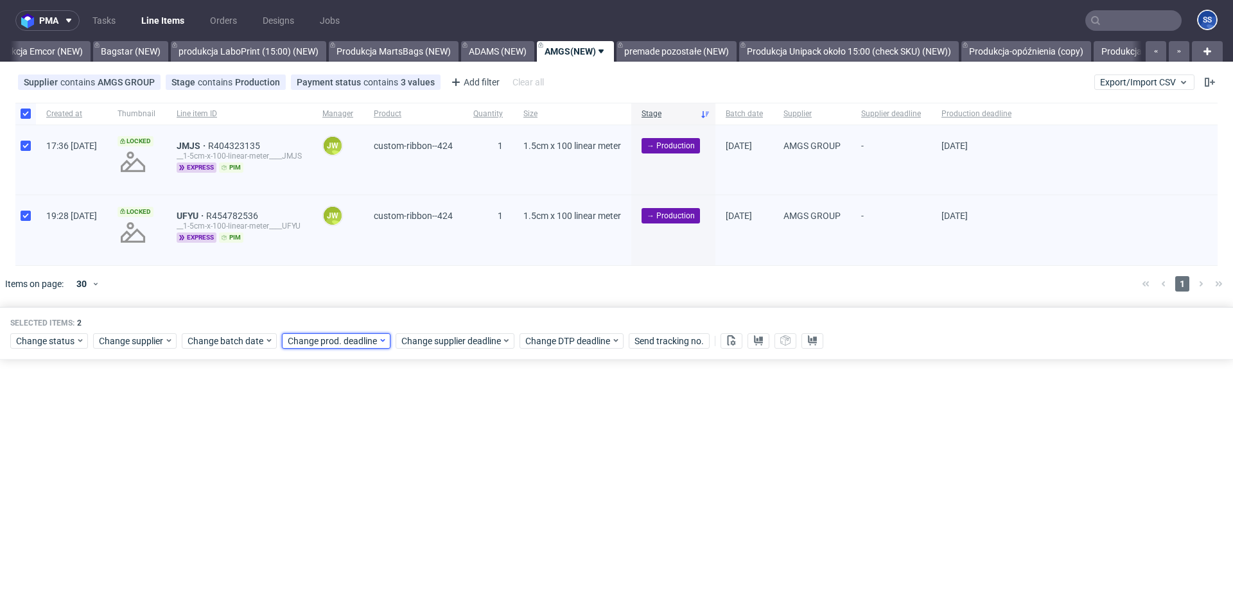
click at [338, 342] on span "Change prod. deadline" at bounding box center [333, 341] width 91 height 13
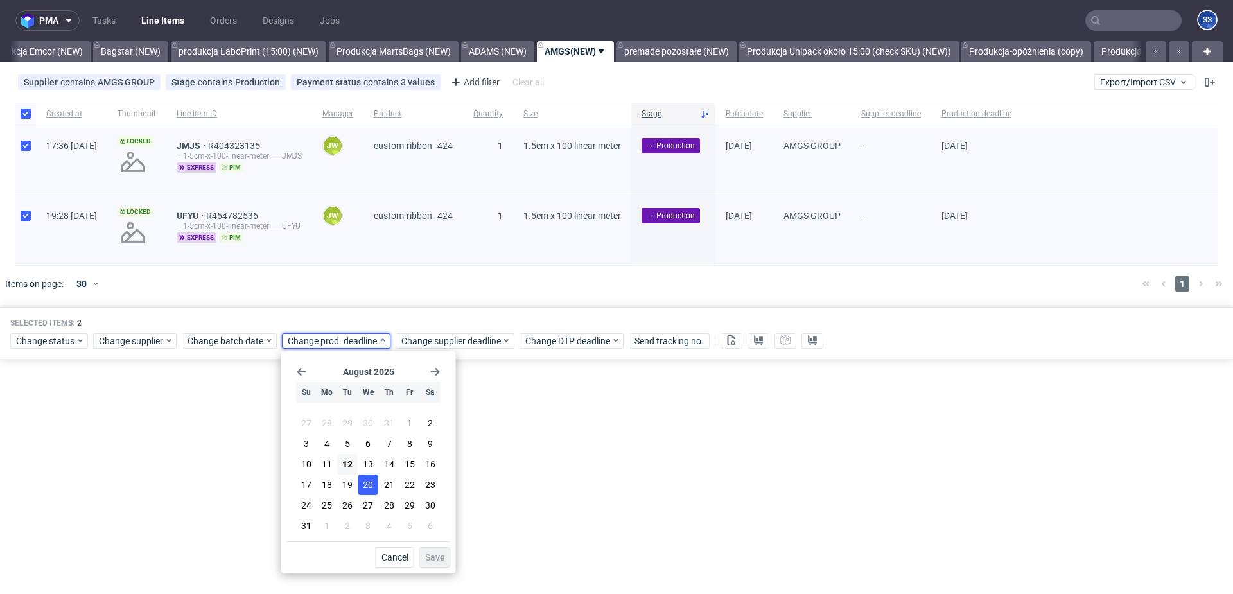
click at [365, 487] on span "20" at bounding box center [368, 484] width 10 height 13
click at [424, 558] on button "Save" at bounding box center [434, 557] width 31 height 21
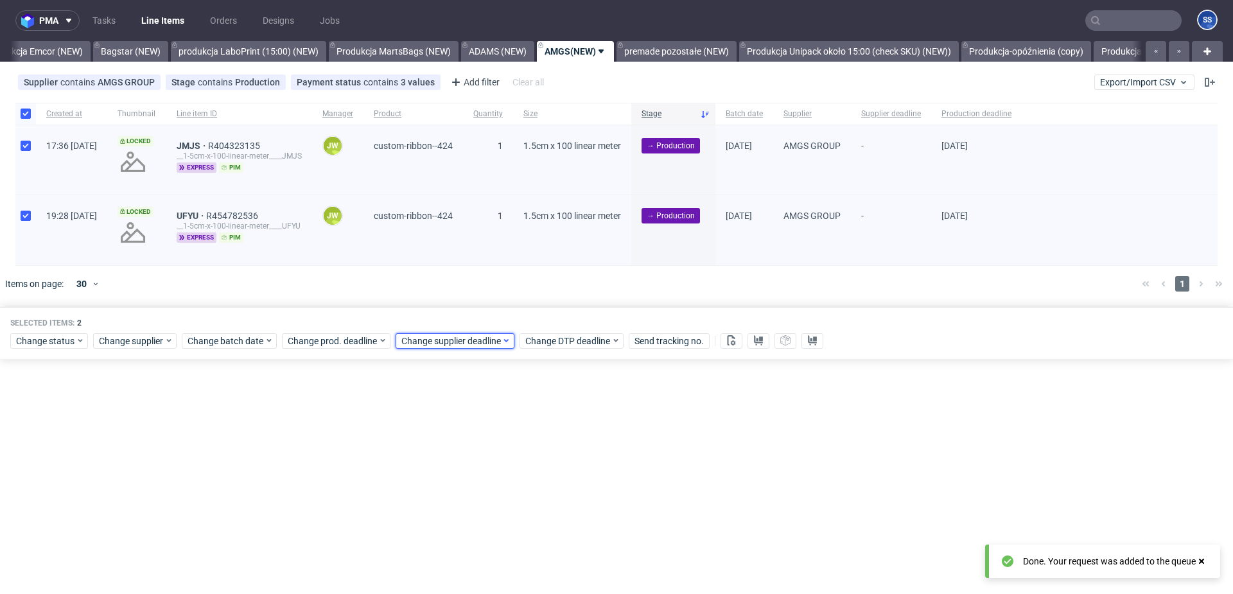
click at [439, 336] on span "Change supplier deadline" at bounding box center [451, 341] width 100 height 13
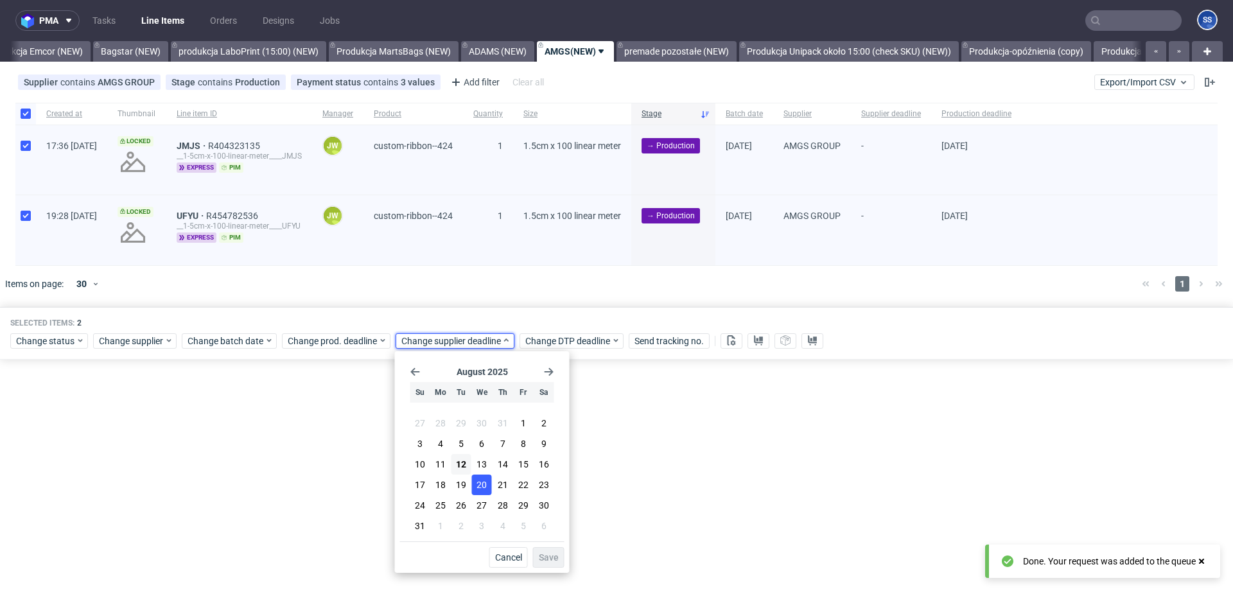
click at [489, 485] on button "20" at bounding box center [482, 485] width 20 height 21
click at [553, 563] on button "Save" at bounding box center [548, 557] width 31 height 21
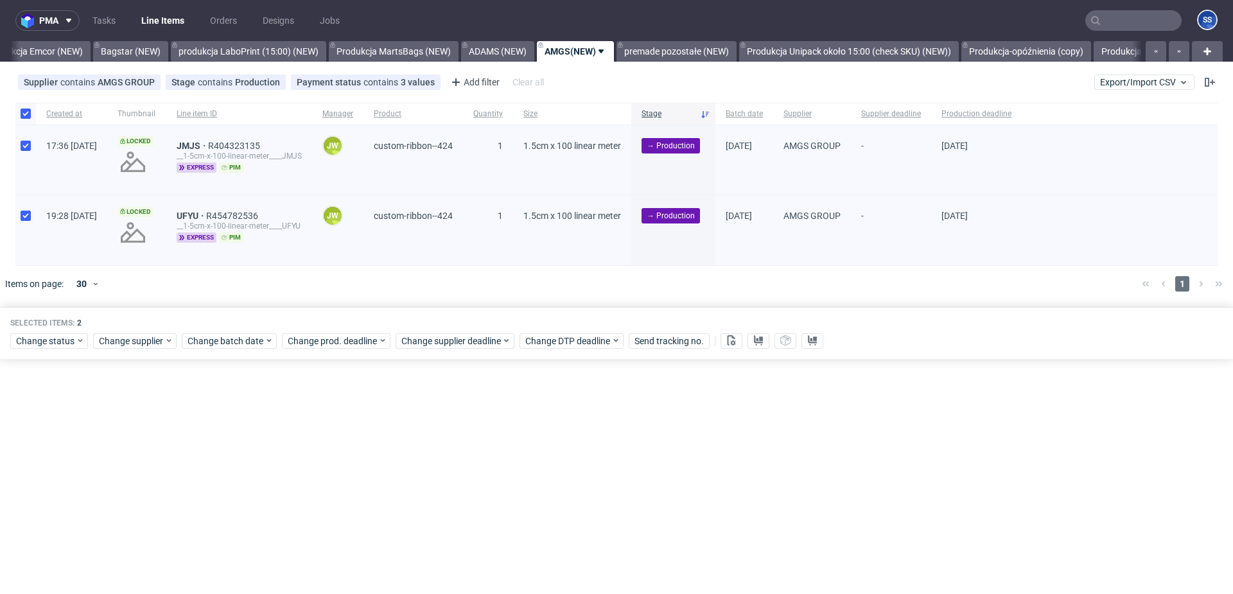
click at [512, 439] on div "pma Tasks Line Items Orders Designs Jobs SS All Produkcja Box Market (12:00) (N…" at bounding box center [616, 297] width 1233 height 594
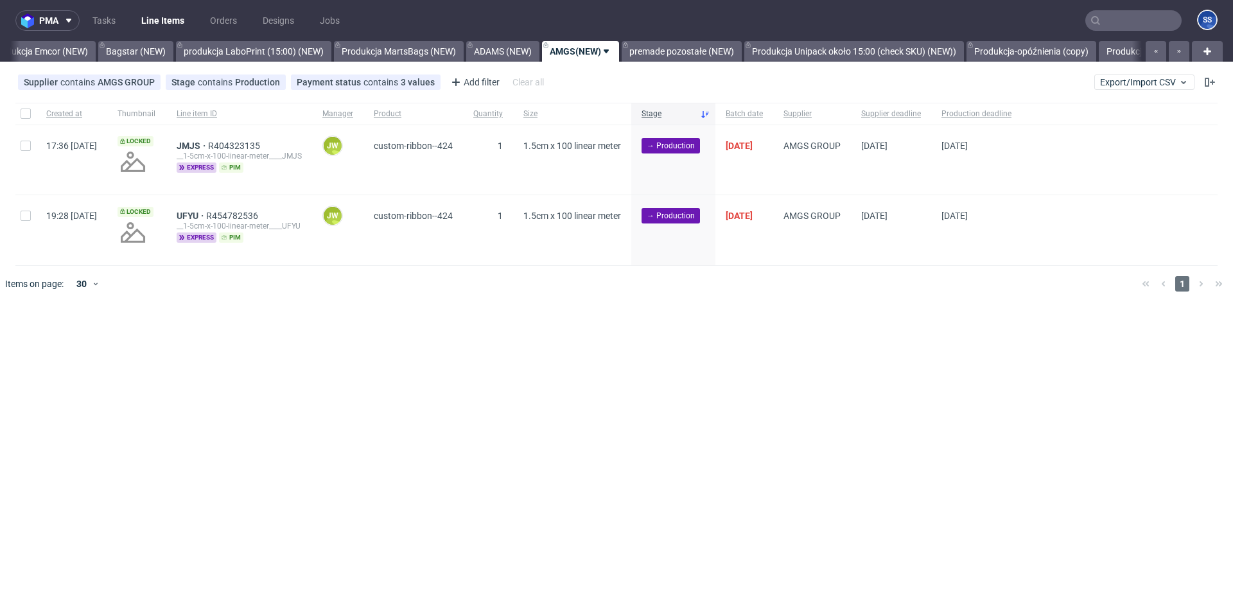
scroll to position [0, 424]
click at [26, 121] on div at bounding box center [25, 114] width 21 height 22
checkbox input "true"
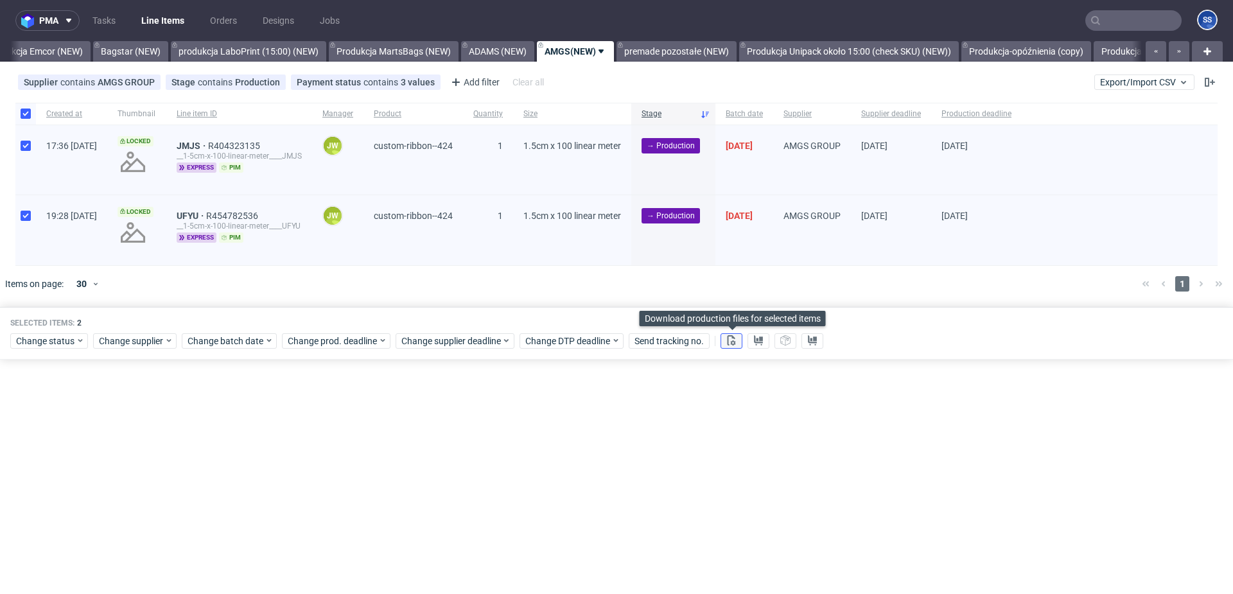
click at [722, 345] on button at bounding box center [731, 340] width 22 height 15
click at [757, 342] on use at bounding box center [758, 340] width 9 height 10
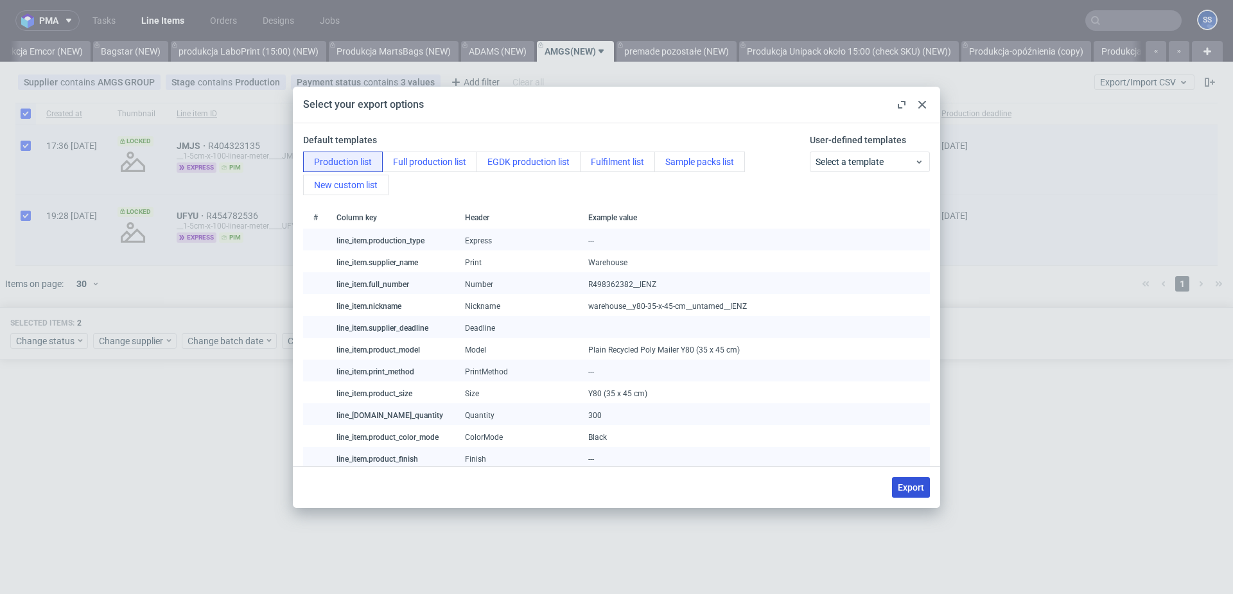
click at [899, 483] on span "Export" at bounding box center [911, 487] width 26 height 9
checkbox input "false"
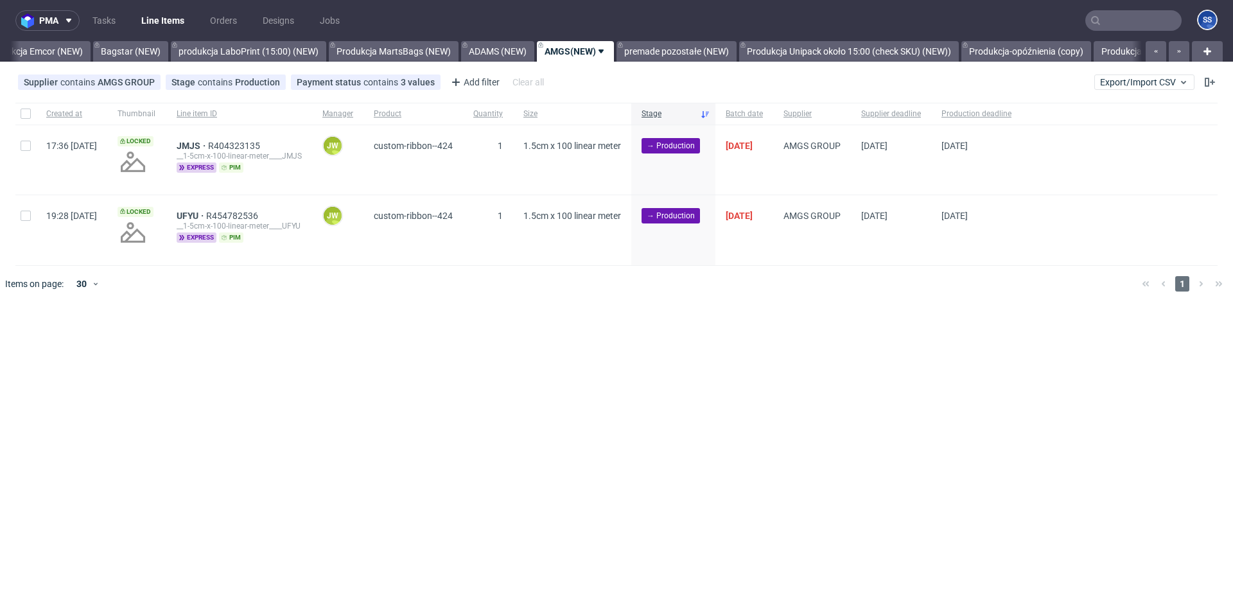
click at [19, 109] on div at bounding box center [25, 114] width 21 height 22
checkbox input "true"
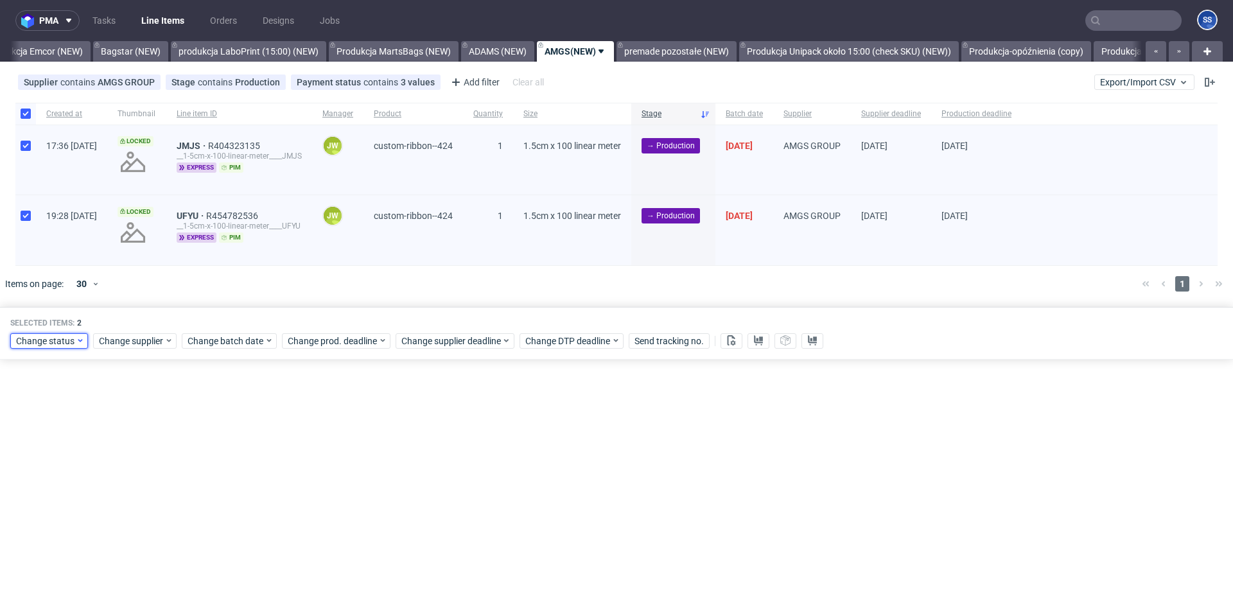
click at [56, 340] on span "Change status" at bounding box center [46, 341] width 60 height 13
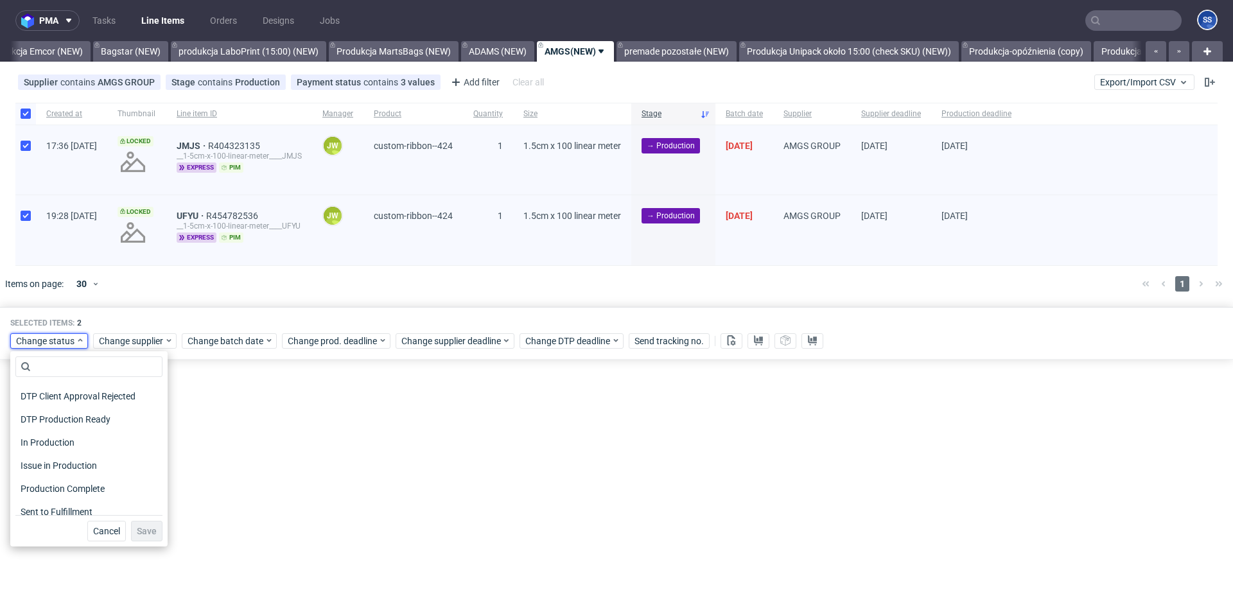
scroll to position [168, 0]
click at [74, 411] on span "In Production" at bounding box center [47, 411] width 65 height 18
click at [139, 529] on span "Save" at bounding box center [147, 531] width 20 height 9
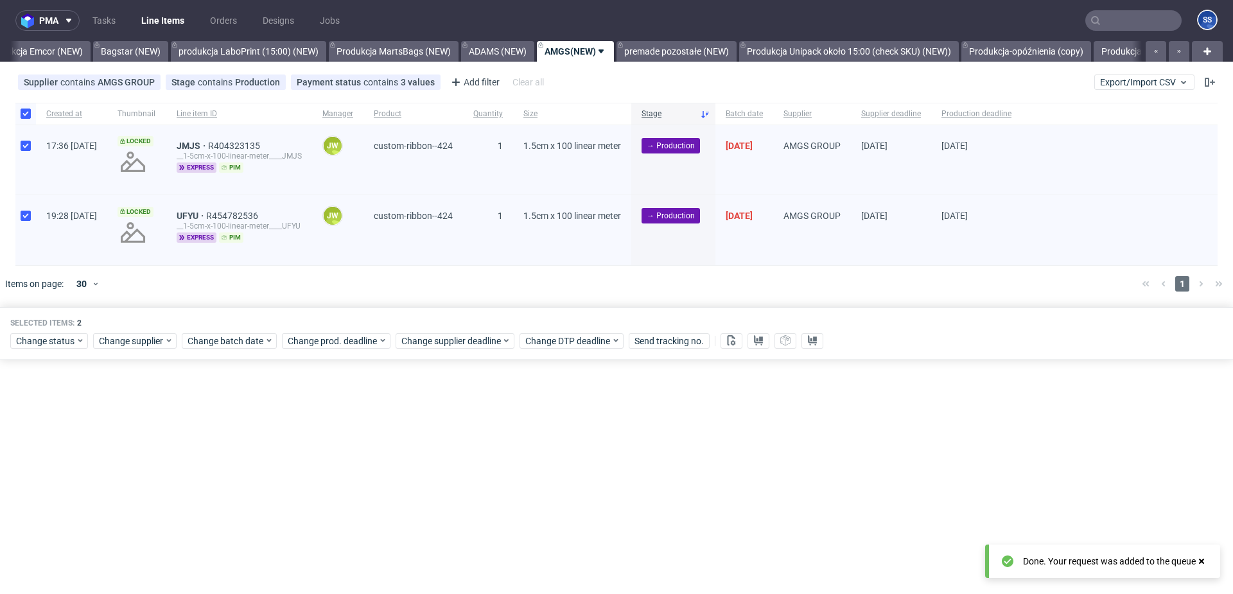
click at [361, 458] on div "pma Tasks Line Items Orders Designs Jobs SS All Produkcja Box Market (12:00) (N…" at bounding box center [616, 297] width 1233 height 594
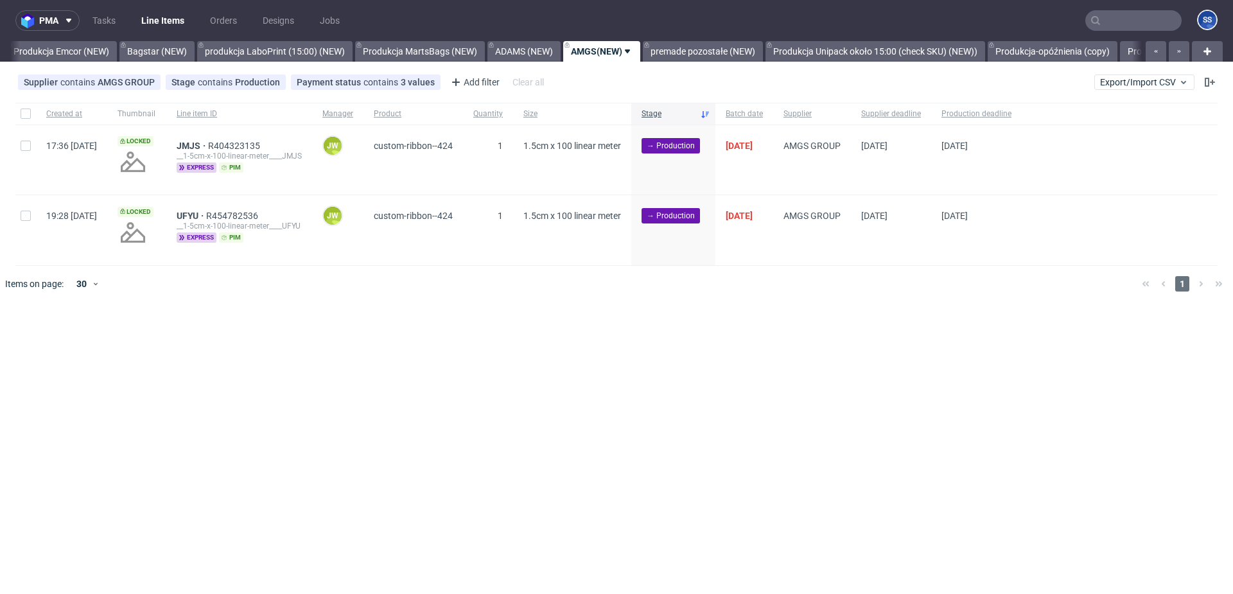
scroll to position [0, 424]
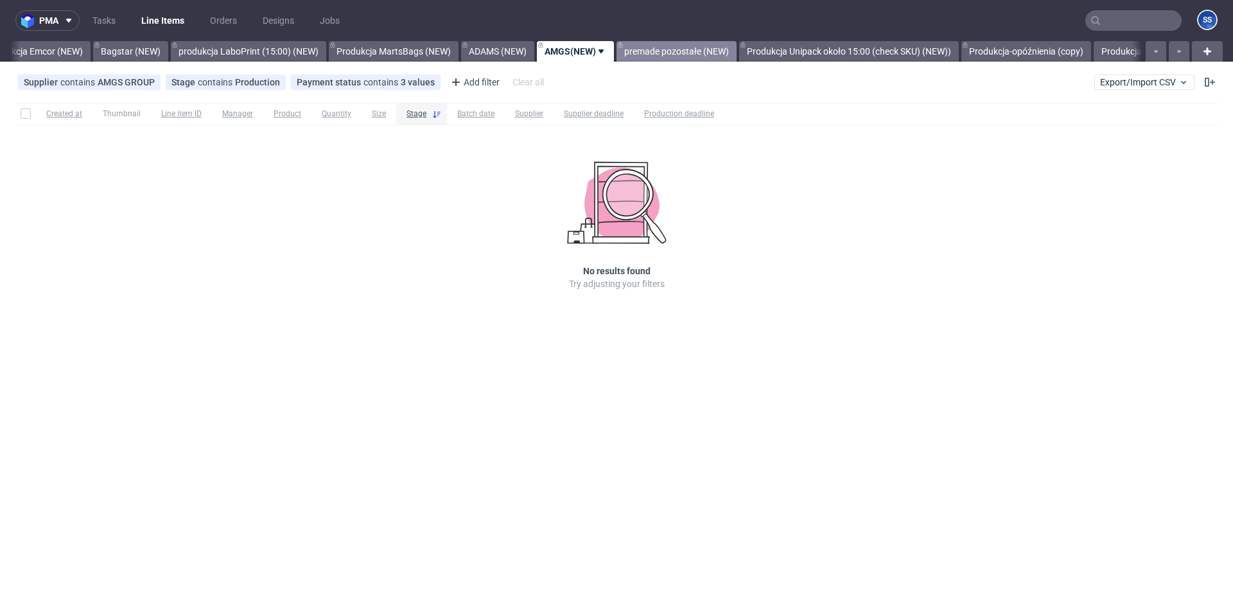
click at [713, 56] on link "premade pozostałe (NEW)" at bounding box center [676, 51] width 120 height 21
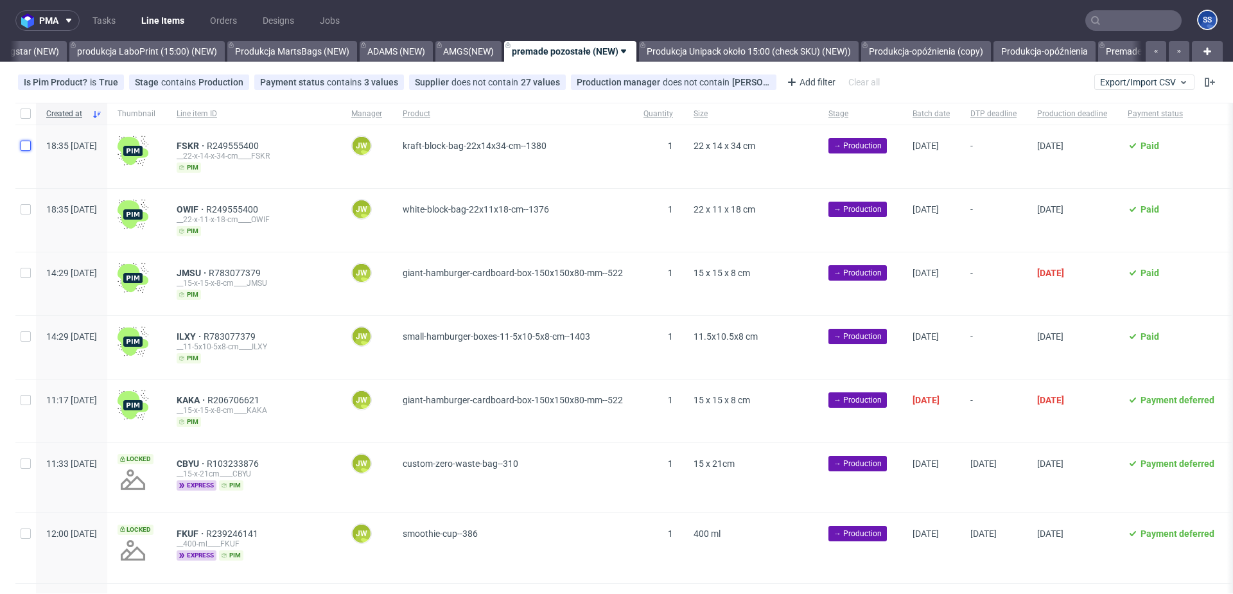
click at [29, 150] on input "checkbox" at bounding box center [26, 146] width 10 height 10
checkbox input "true"
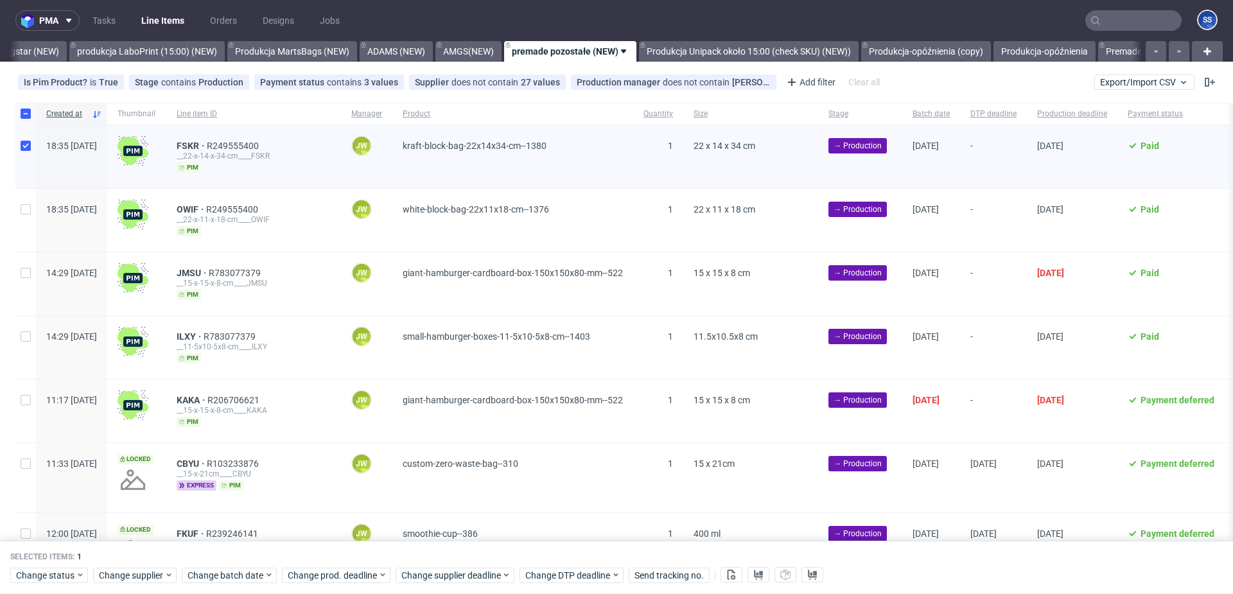
click at [30, 198] on div at bounding box center [25, 220] width 21 height 63
checkbox input "true"
click at [24, 272] on input "checkbox" at bounding box center [26, 273] width 10 height 10
checkbox input "true"
click at [24, 342] on div at bounding box center [25, 347] width 21 height 63
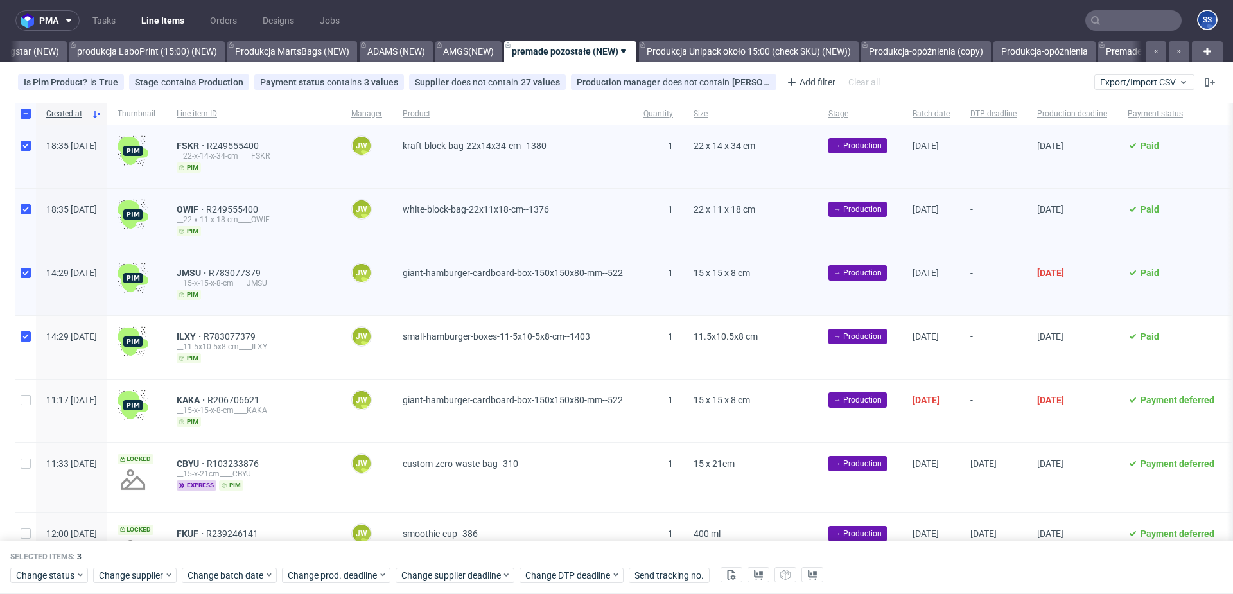
checkbox input "true"
click at [22, 396] on input "checkbox" at bounding box center [26, 400] width 10 height 10
checkbox input "true"
click at [223, 569] on span "Change batch date" at bounding box center [226, 575] width 77 height 13
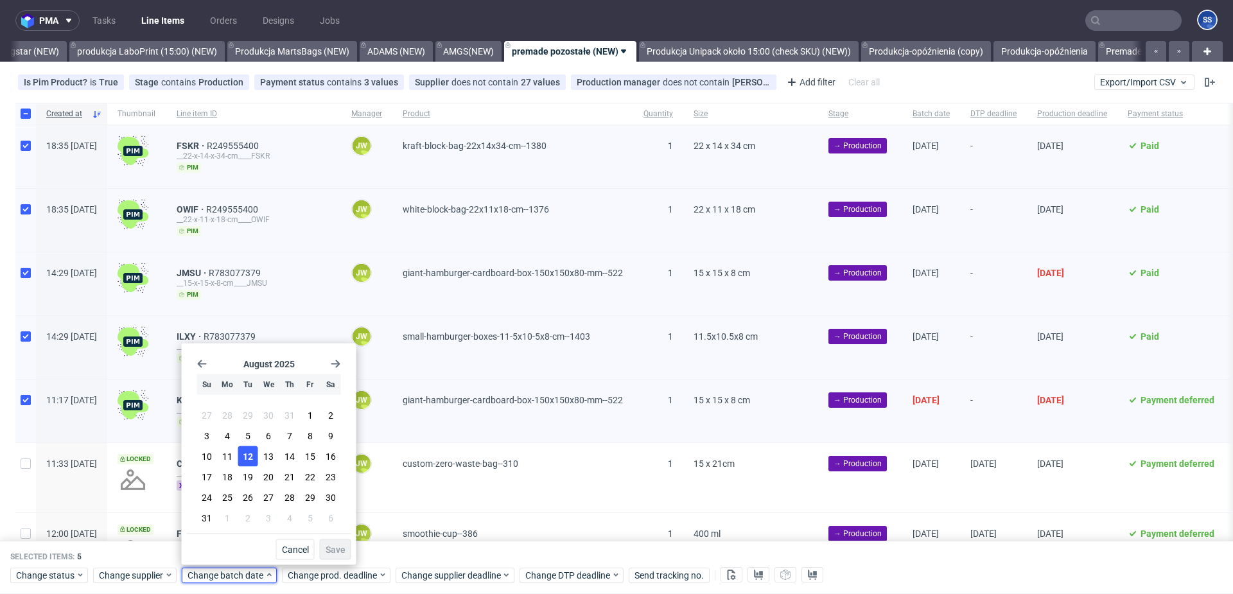
click at [249, 453] on span "12" at bounding box center [248, 456] width 10 height 13
click at [336, 543] on button "Save" at bounding box center [335, 549] width 31 height 21
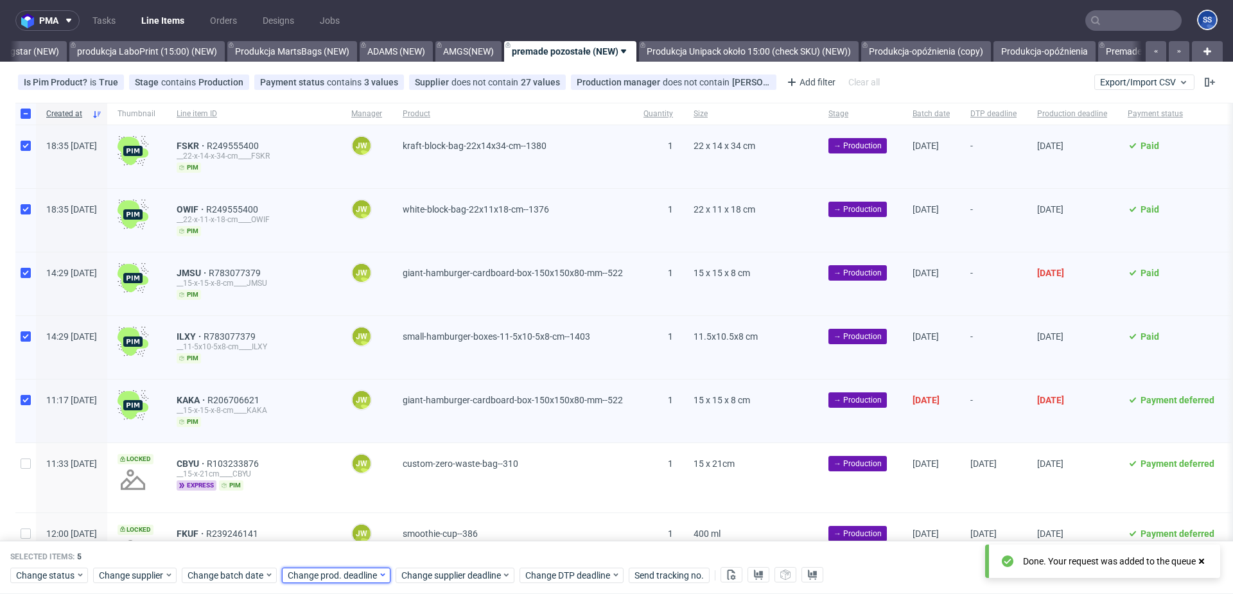
click at [333, 568] on div "Change prod. deadline" at bounding box center [336, 575] width 109 height 15
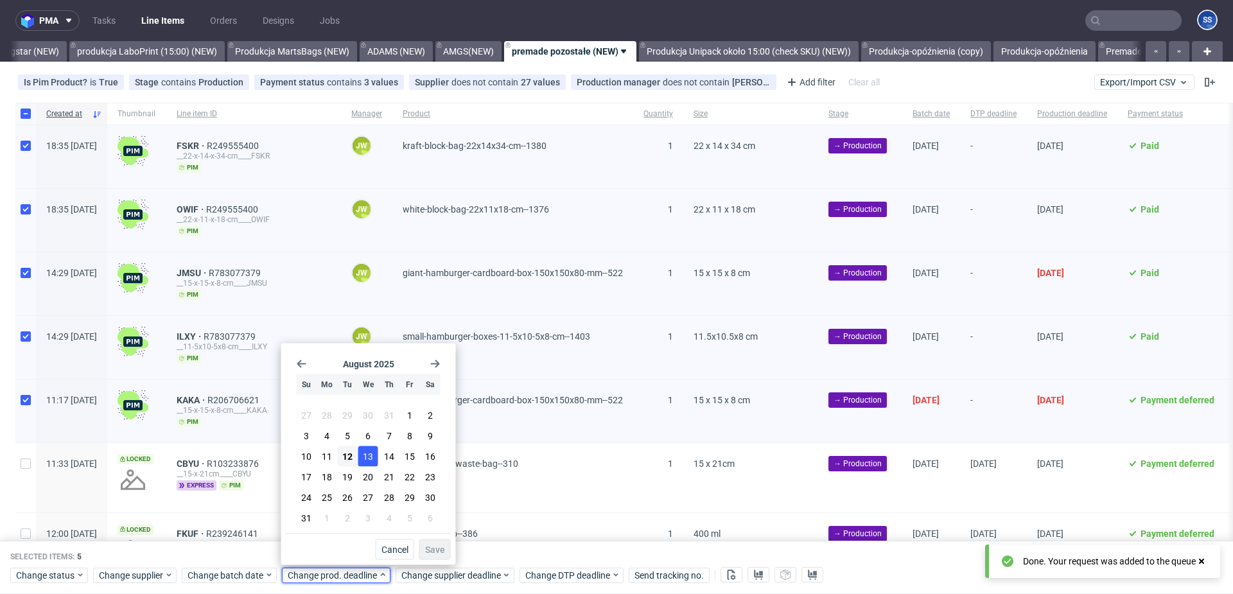
click at [367, 455] on span "13" at bounding box center [368, 456] width 10 height 13
click at [425, 546] on span "Save" at bounding box center [435, 549] width 20 height 9
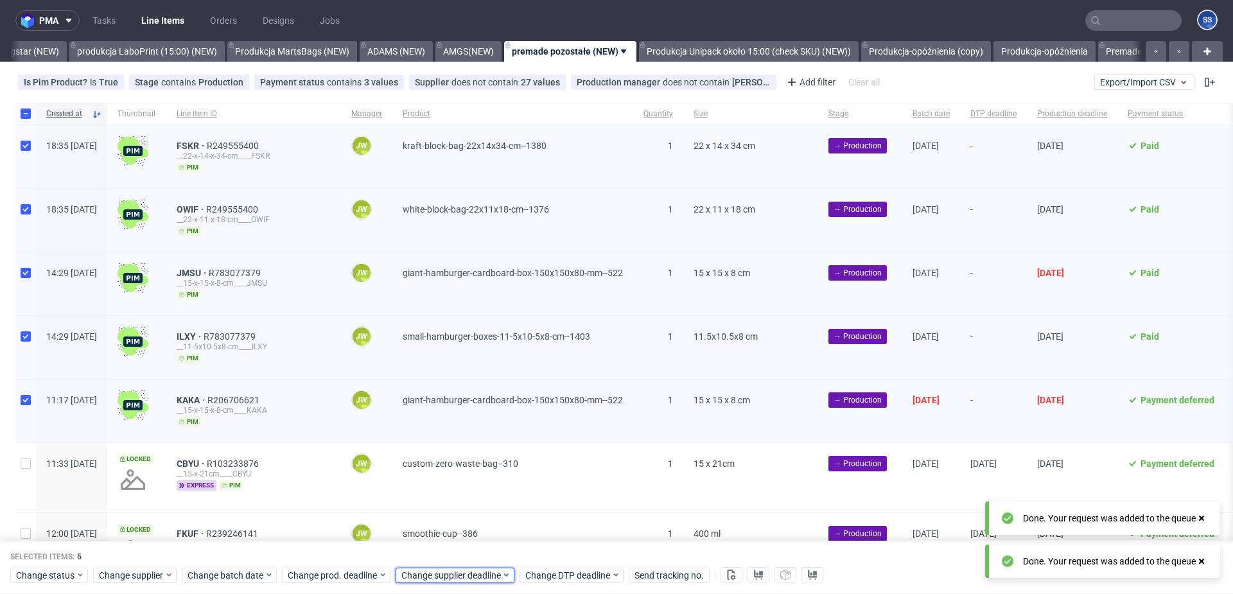
click at [432, 576] on span "Change supplier deadline" at bounding box center [451, 575] width 100 height 13
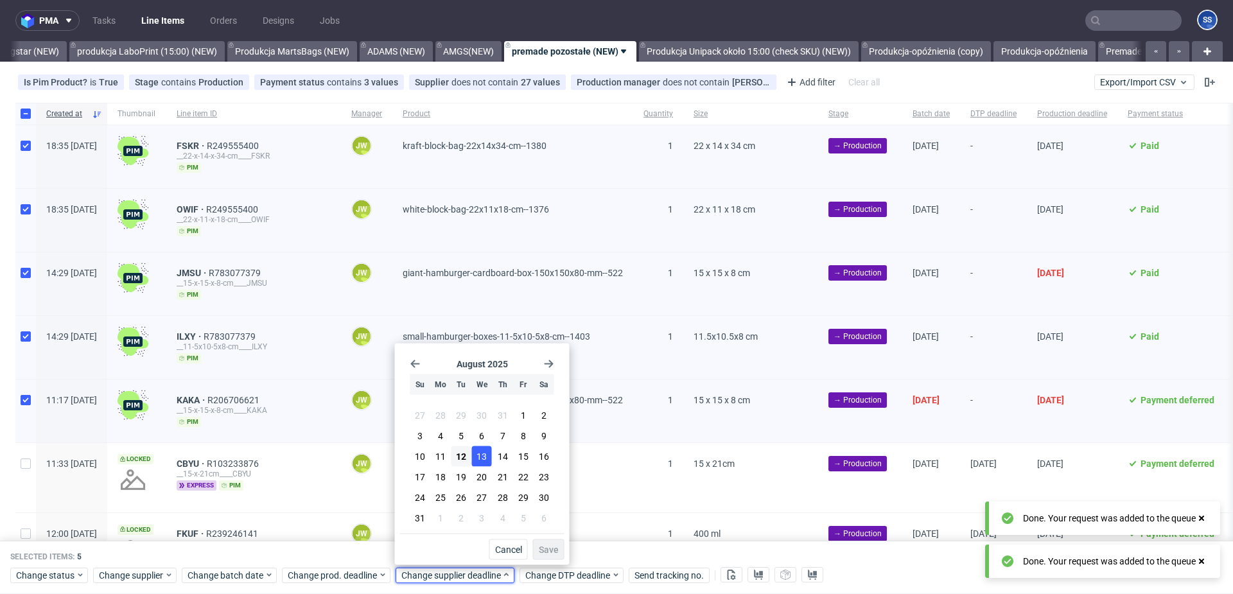
click at [478, 451] on span "13" at bounding box center [481, 456] width 10 height 13
click at [552, 552] on span "Save" at bounding box center [549, 549] width 20 height 9
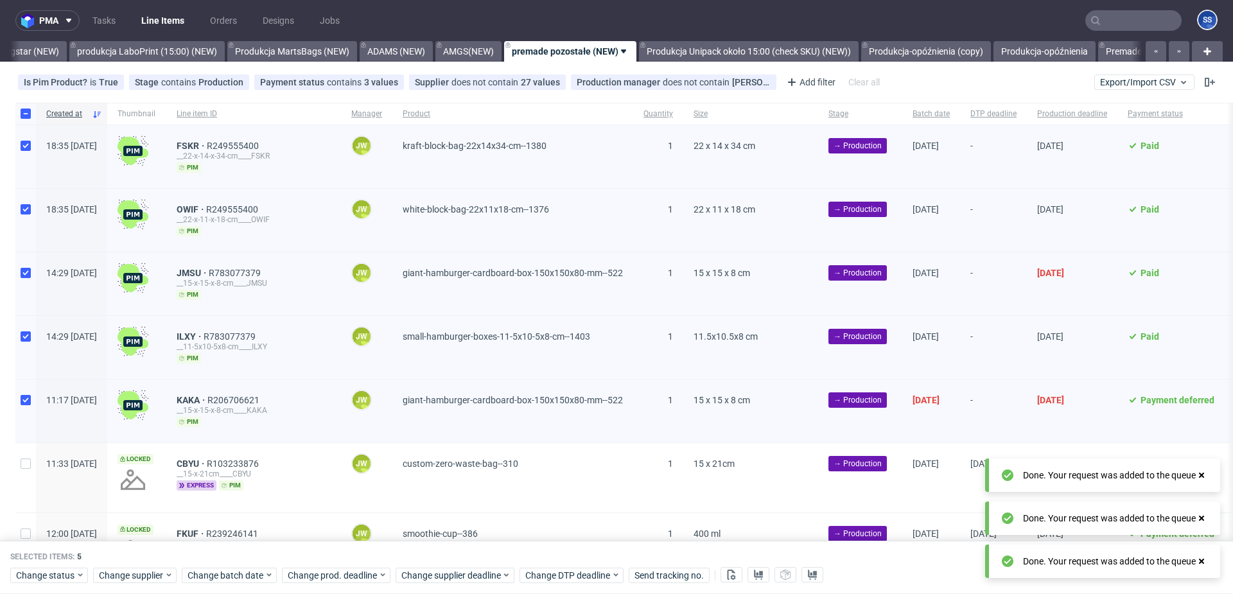
click at [546, 550] on div "Selected items: 5 Change status Change supplier Change batch date Change prod. …" at bounding box center [616, 567] width 1233 height 53
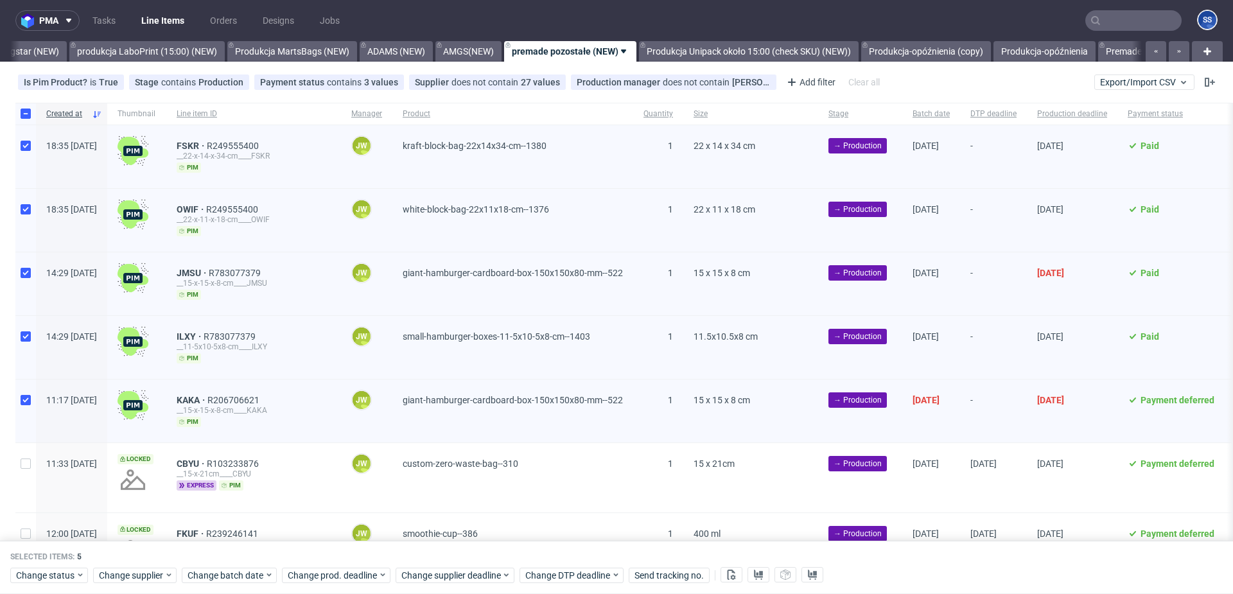
click at [584, 550] on div "Selected items: 5 Change status Change supplier Change batch date Change prod. …" at bounding box center [616, 567] width 1233 height 53
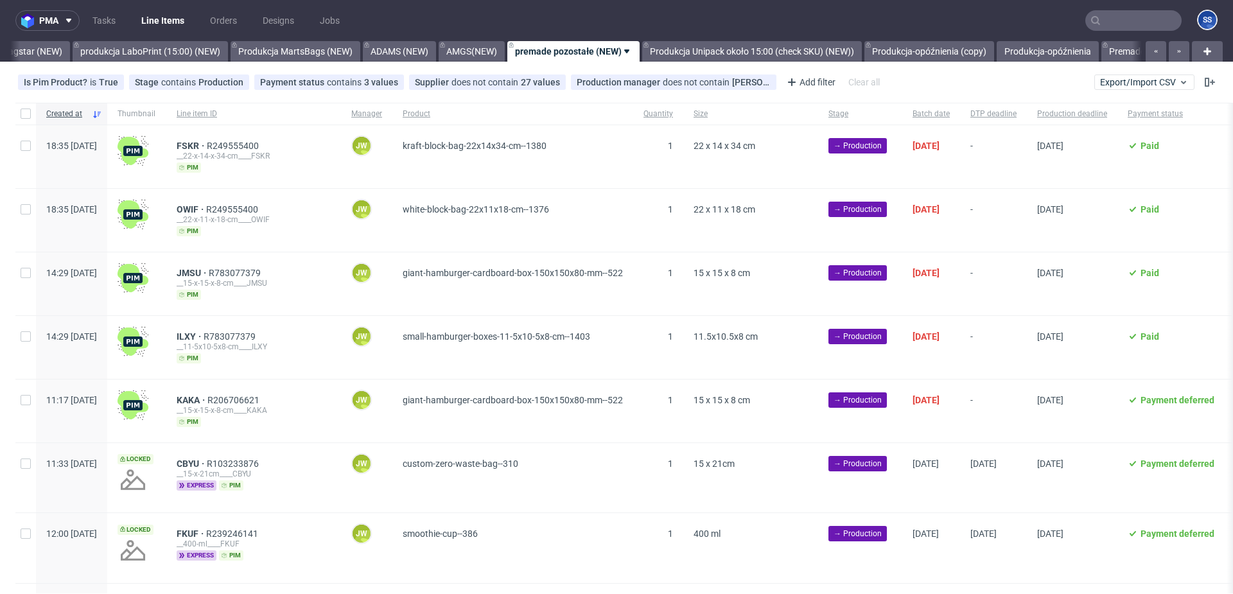
scroll to position [0, 526]
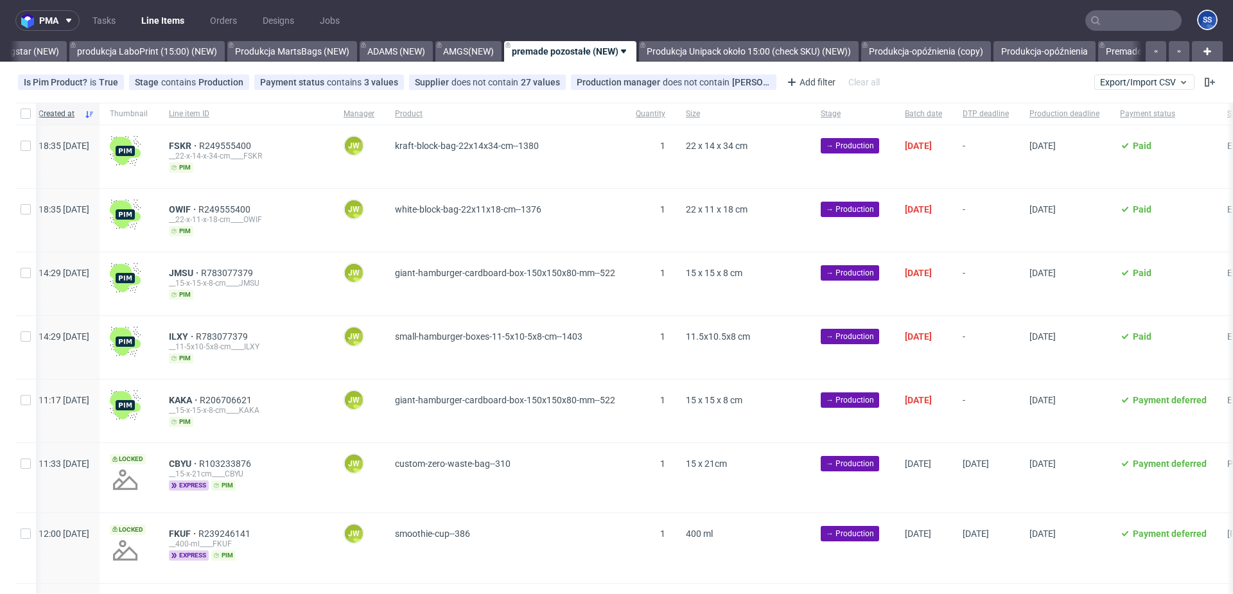
scroll to position [0, 10]
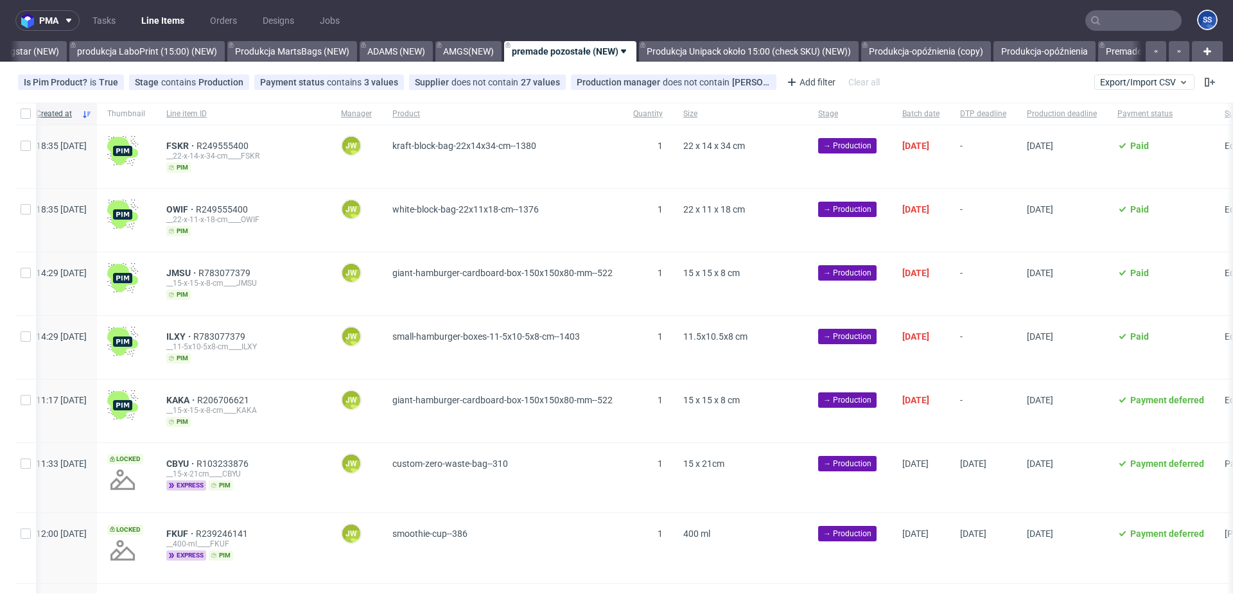
click at [29, 139] on div at bounding box center [25, 156] width 21 height 63
checkbox input "true"
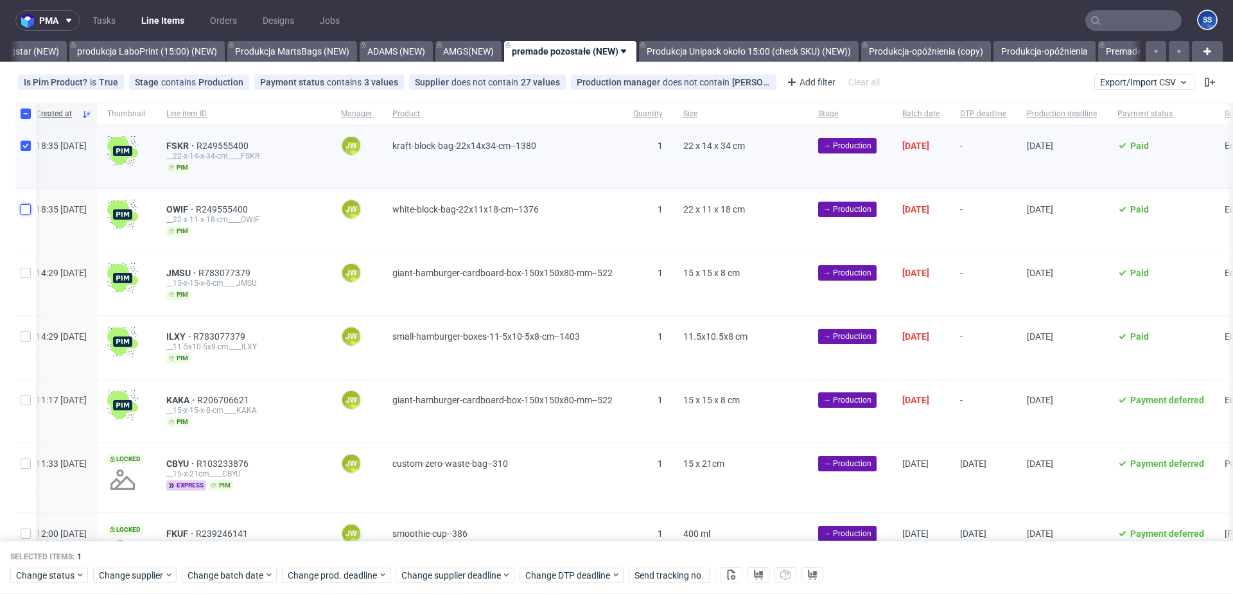
click at [22, 204] on input "checkbox" at bounding box center [26, 209] width 10 height 10
checkbox input "true"
click at [24, 268] on input "checkbox" at bounding box center [26, 273] width 10 height 10
checkbox input "true"
click at [23, 336] on input "checkbox" at bounding box center [26, 336] width 10 height 10
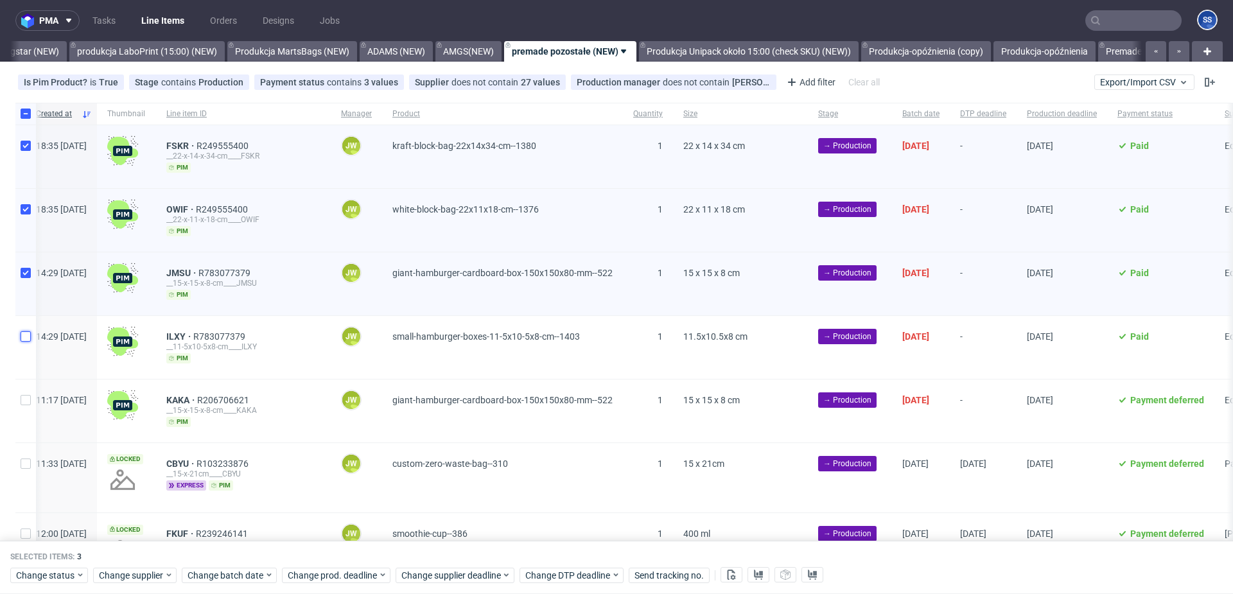
checkbox input "true"
click at [26, 390] on div at bounding box center [25, 411] width 21 height 63
checkbox input "true"
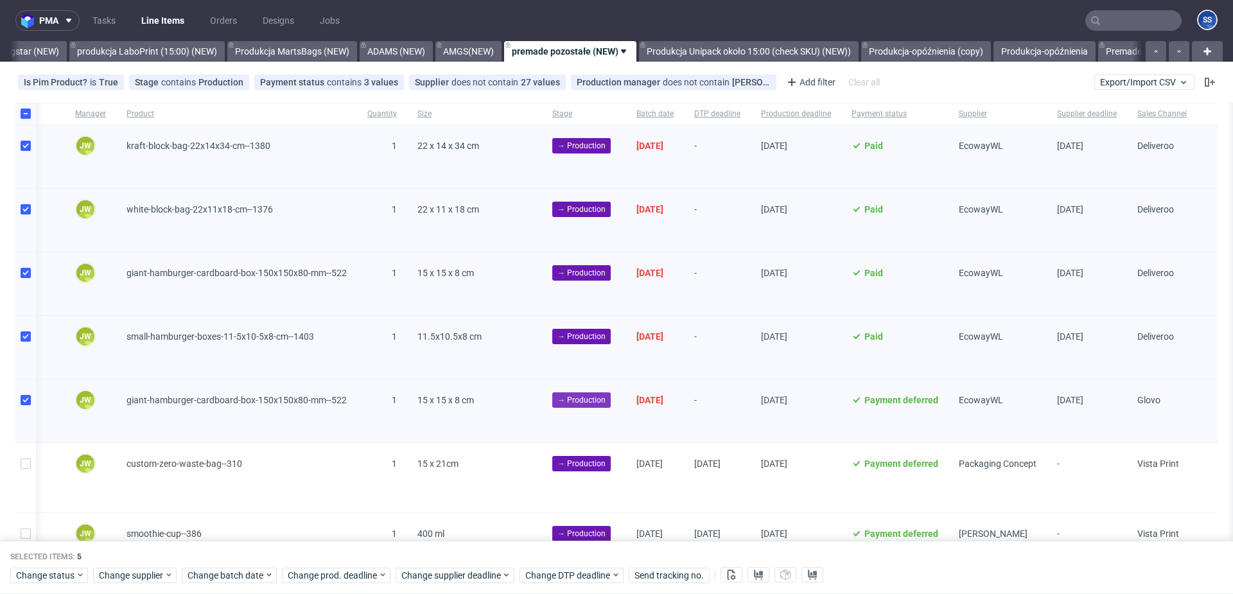
scroll to position [0, 329]
click at [749, 575] on button at bounding box center [758, 575] width 22 height 15
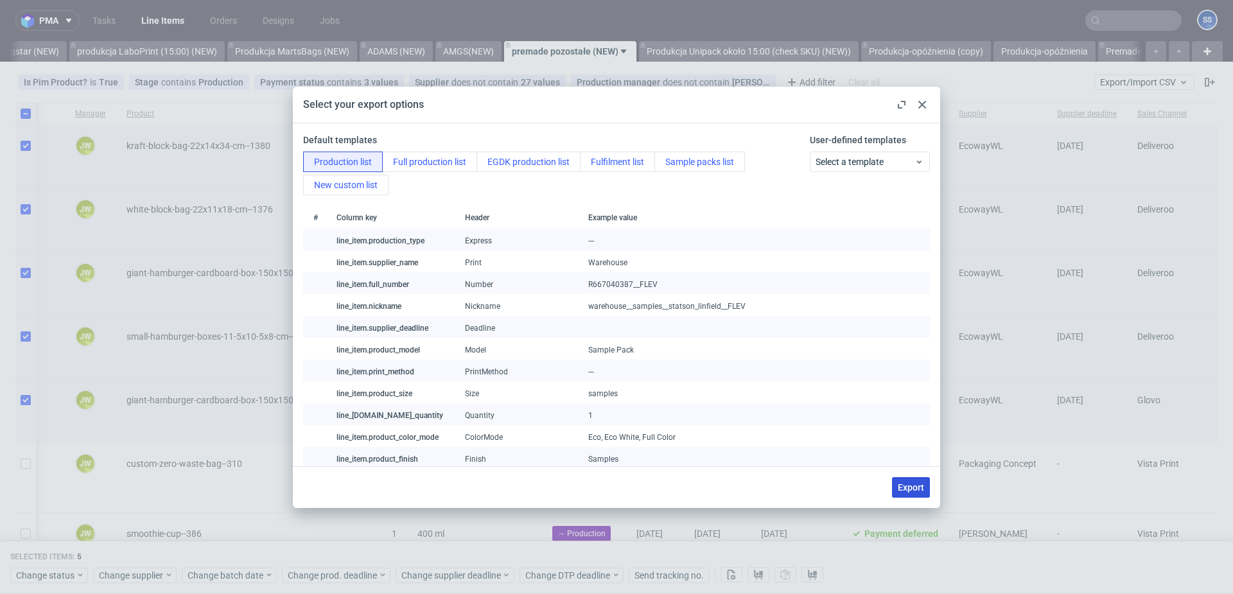
click at [914, 487] on span "Export" at bounding box center [911, 487] width 26 height 9
checkbox input "false"
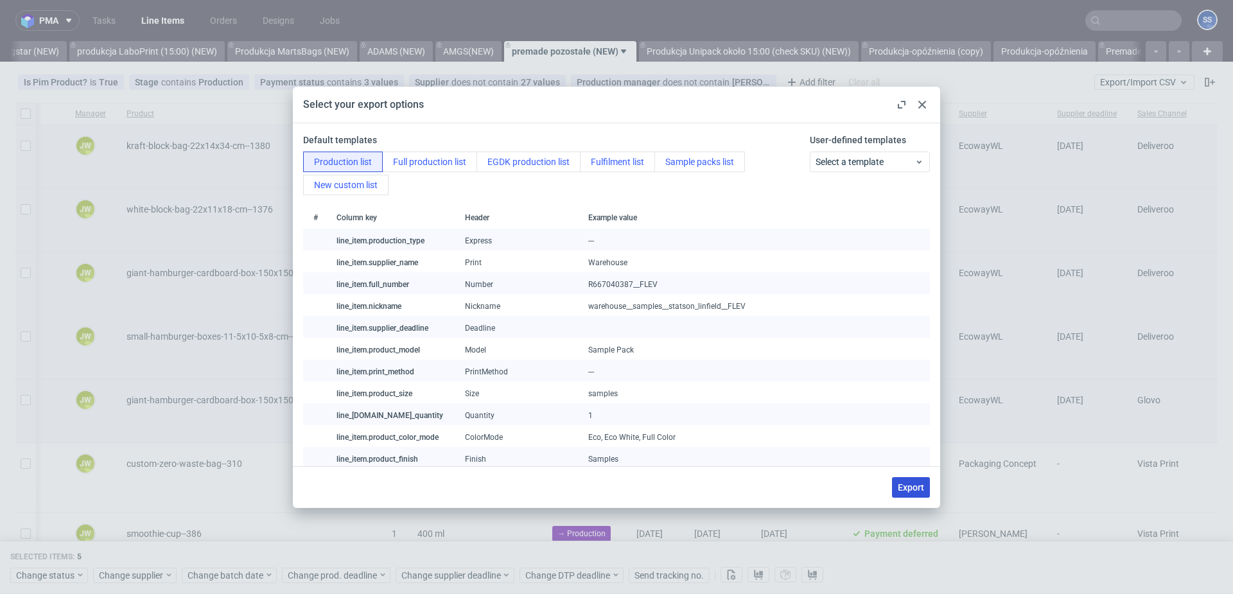
checkbox input "false"
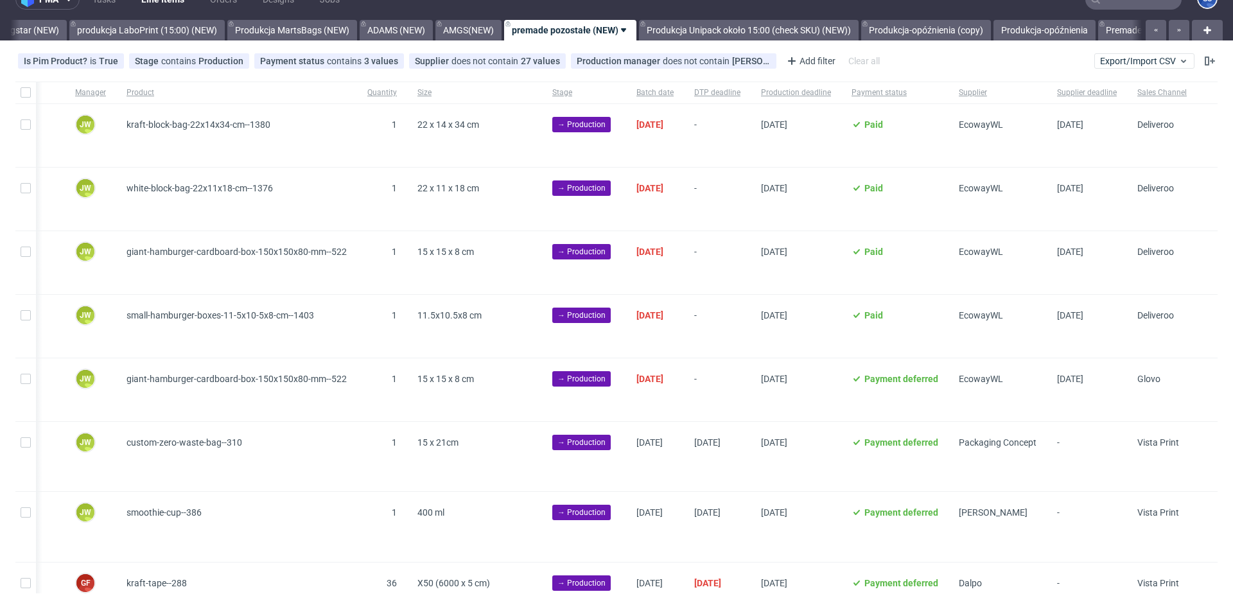
scroll to position [22, 0]
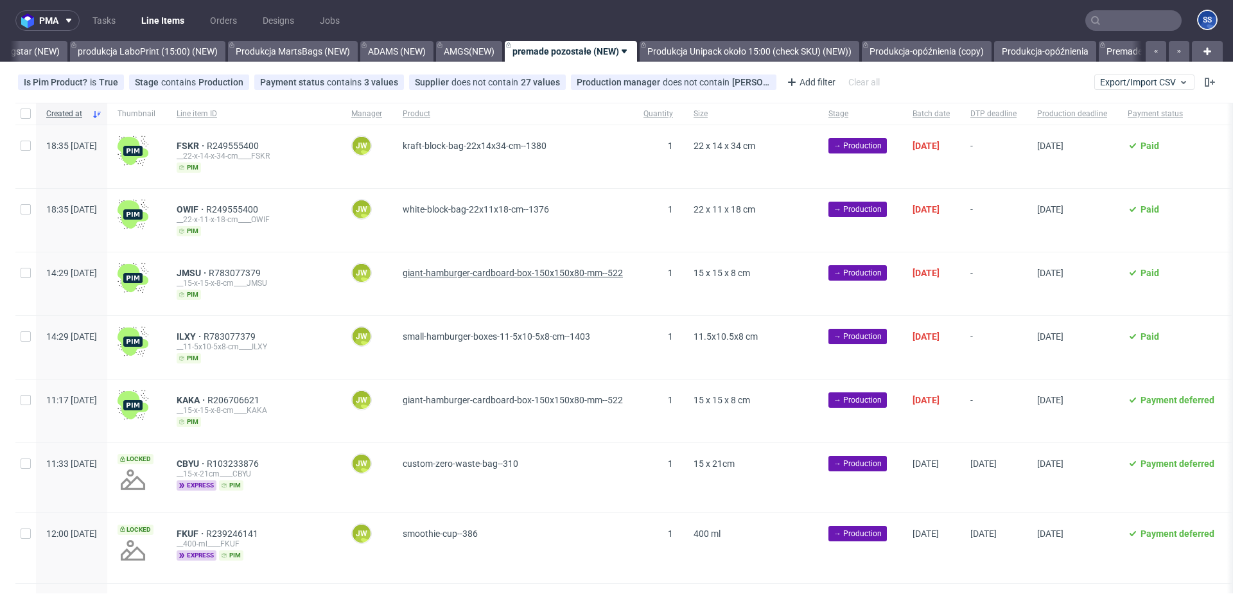
scroll to position [0, 526]
drag, startPoint x: 25, startPoint y: 151, endPoint x: 28, endPoint y: 166, distance: 15.1
click at [25, 151] on div at bounding box center [25, 156] width 21 height 63
checkbox input "true"
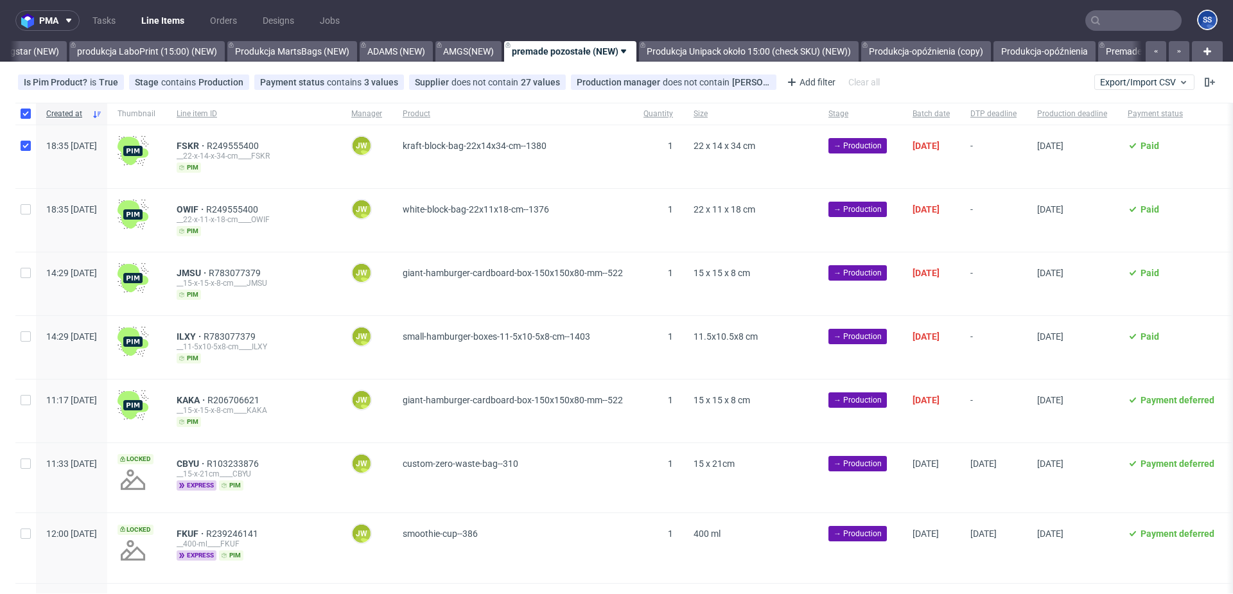
checkbox input "true"
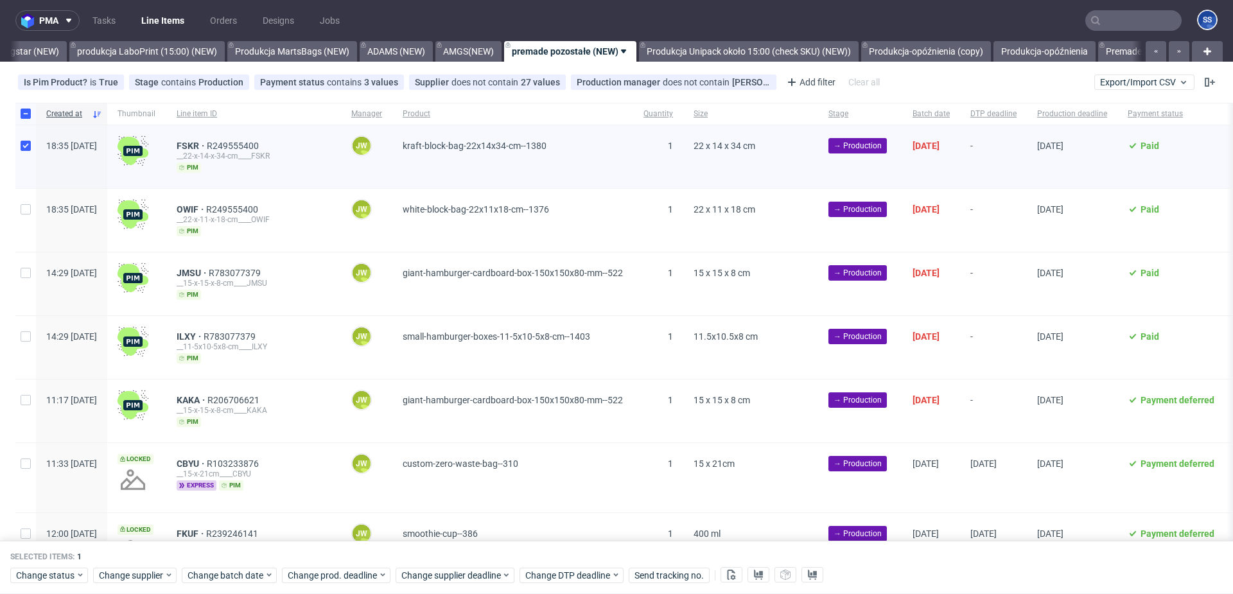
click at [31, 220] on div at bounding box center [25, 220] width 21 height 63
checkbox input "true"
click at [17, 263] on div at bounding box center [25, 283] width 21 height 63
checkbox input "true"
click at [28, 335] on input "checkbox" at bounding box center [26, 336] width 10 height 10
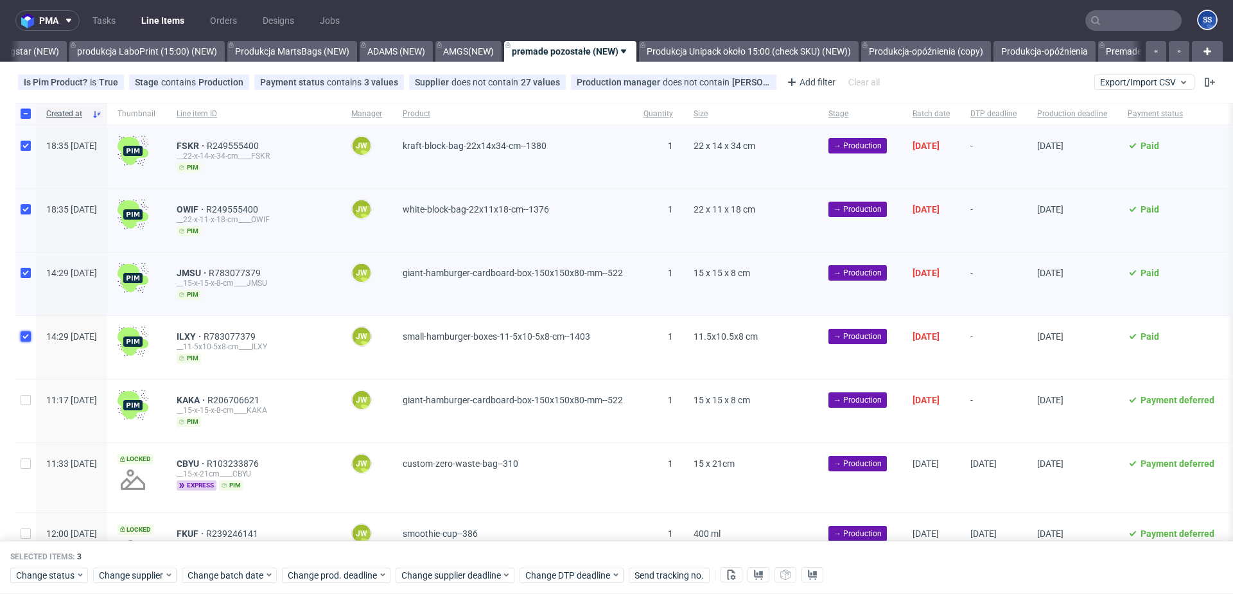
checkbox input "true"
click at [29, 401] on input "checkbox" at bounding box center [26, 400] width 10 height 10
checkbox input "true"
click at [53, 578] on span "Change status" at bounding box center [46, 575] width 60 height 13
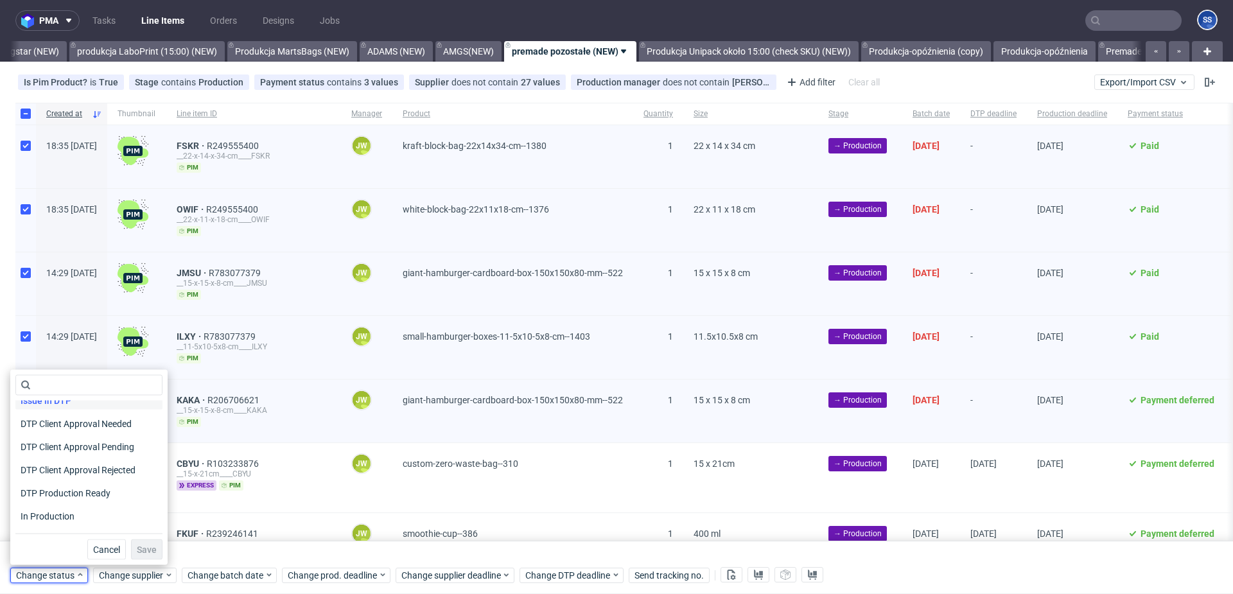
scroll to position [119, 0]
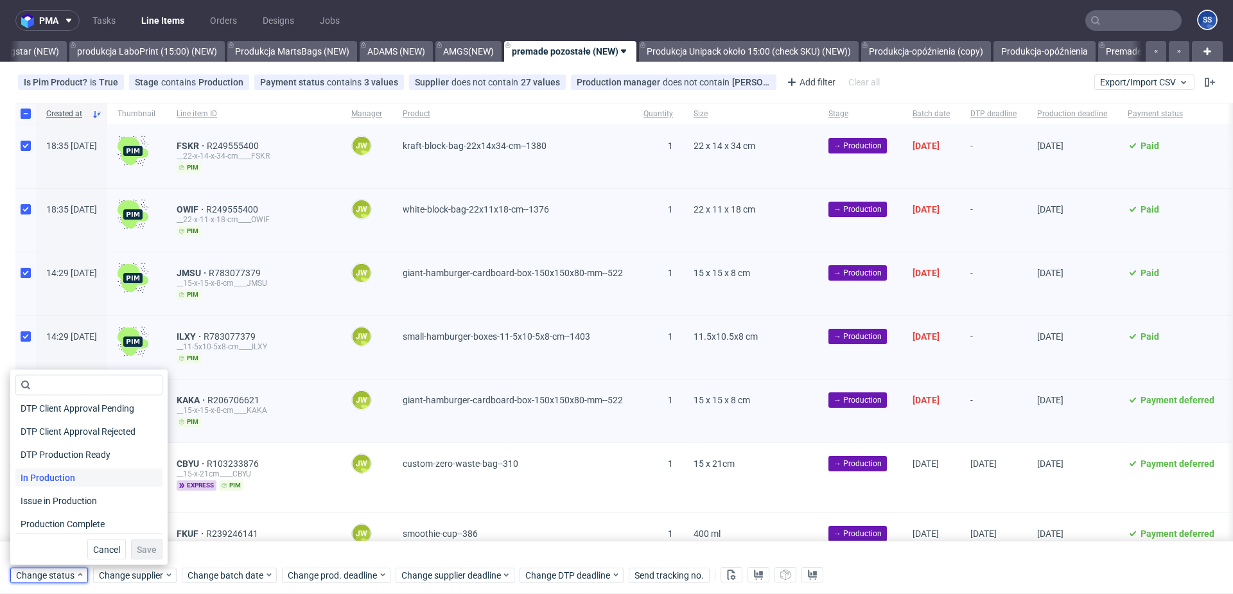
click at [69, 482] on span "In Production" at bounding box center [47, 478] width 65 height 18
click at [141, 553] on span "Save" at bounding box center [147, 549] width 20 height 9
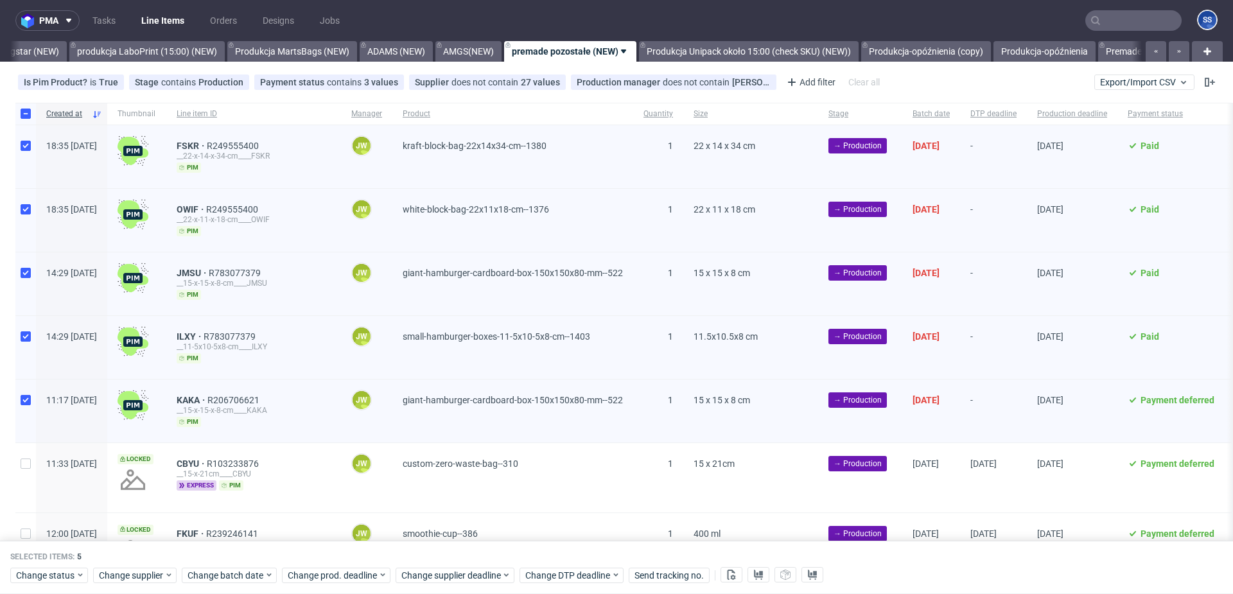
click at [1103, 30] on input "text" at bounding box center [1133, 20] width 96 height 21
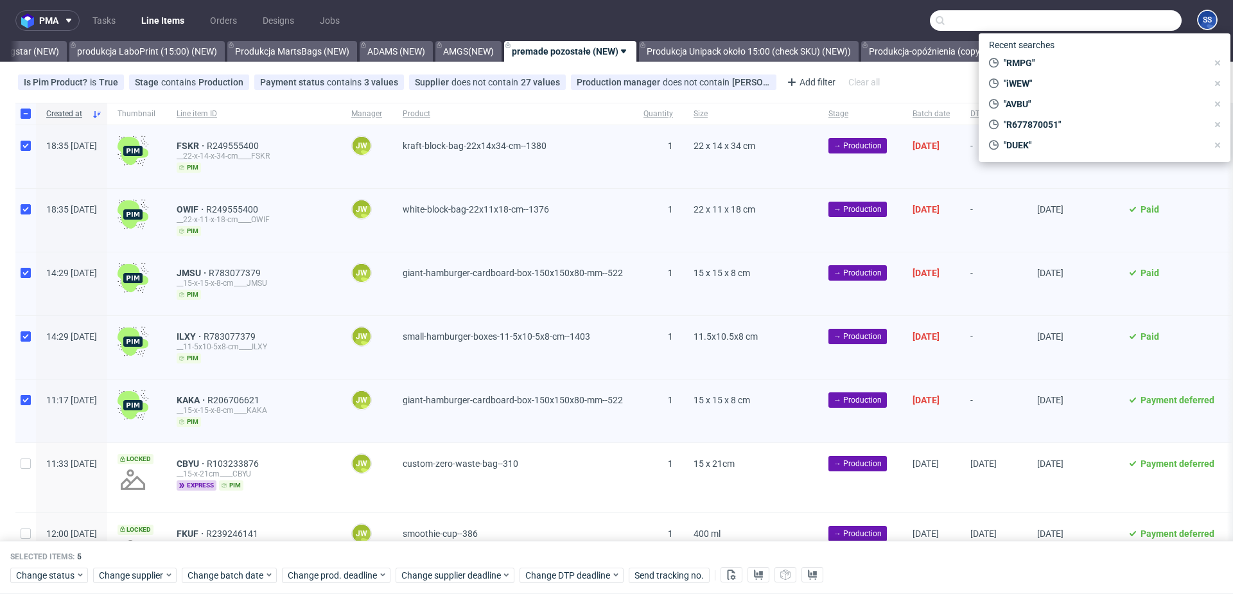
paste input "LRCW"
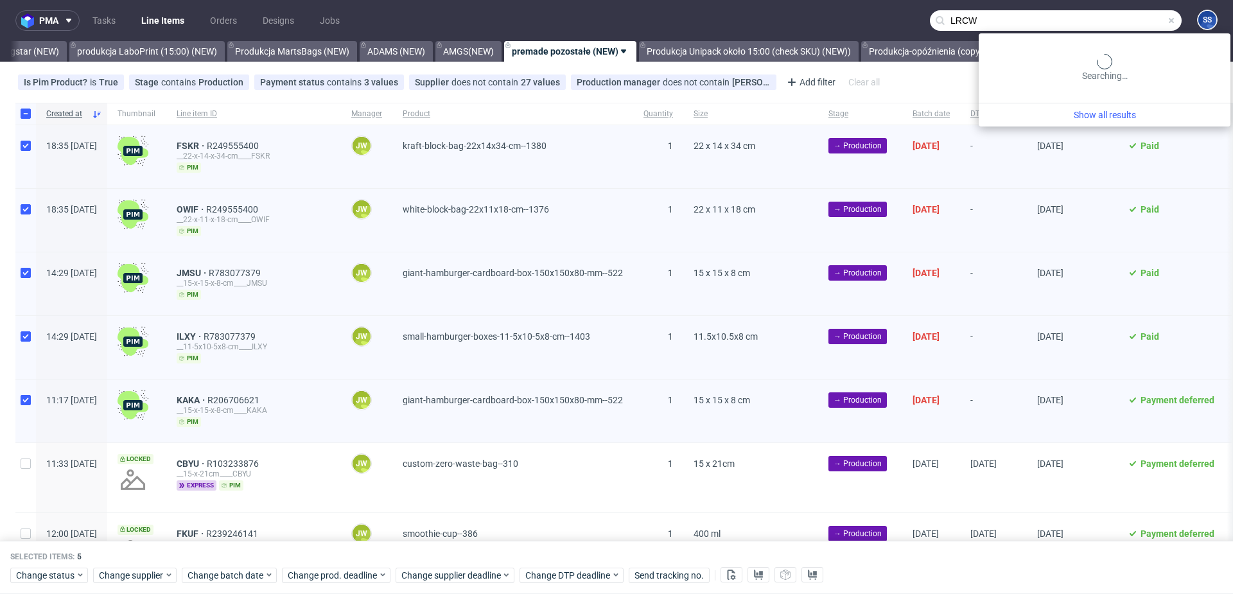
type input "LRCW"
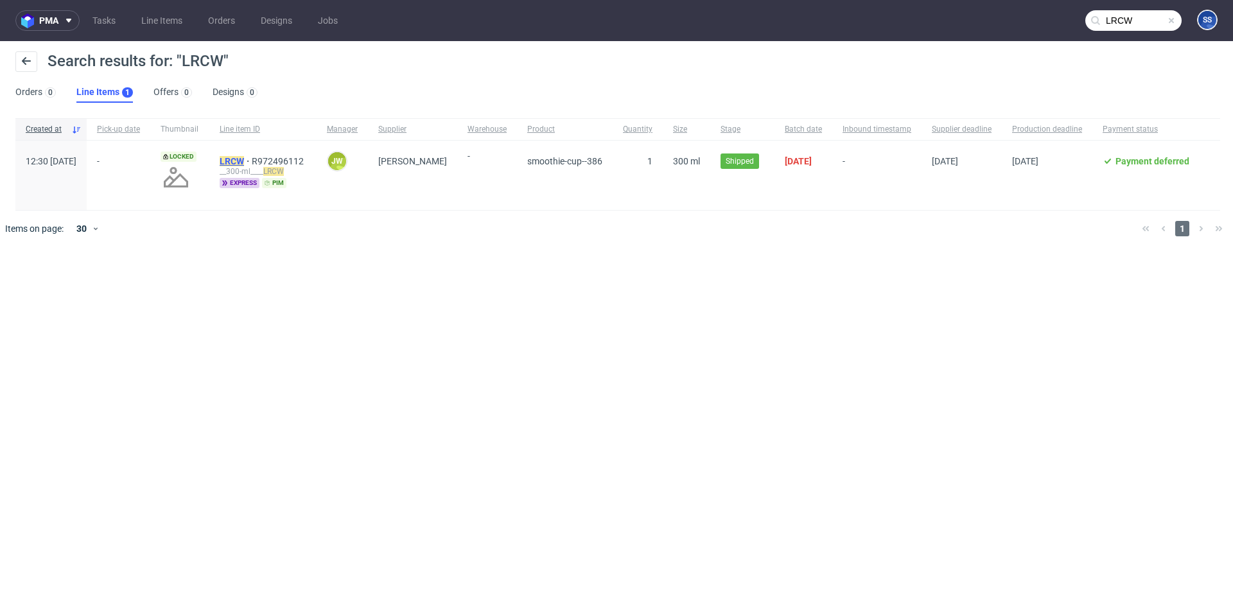
click at [244, 161] on mark "LRCW" at bounding box center [232, 161] width 24 height 10
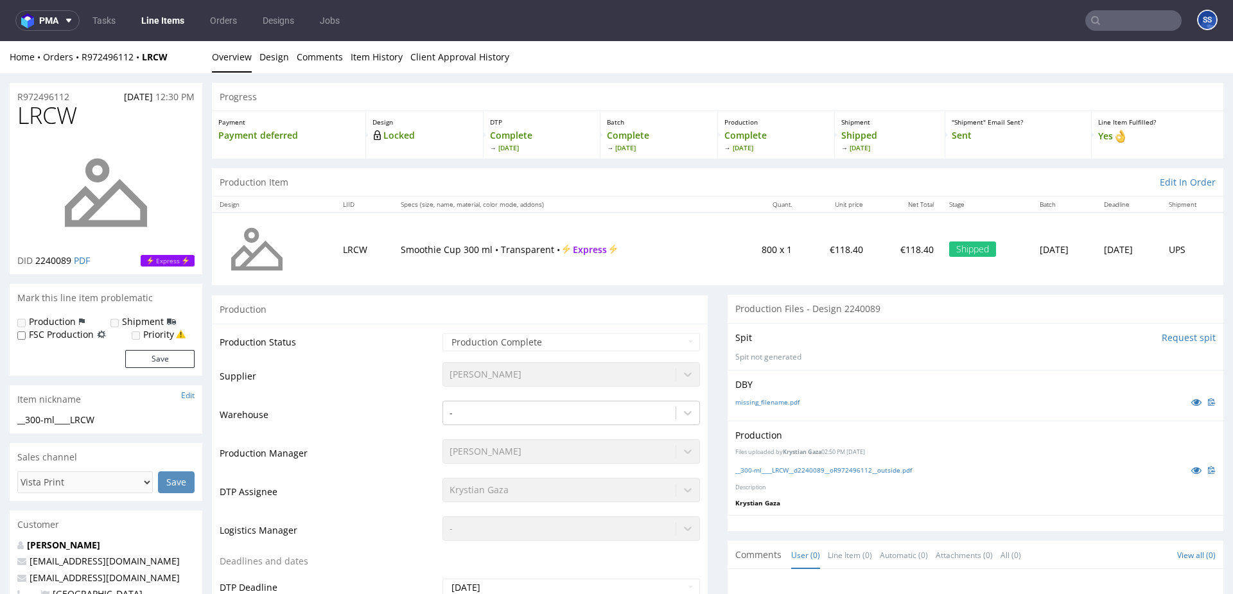
click at [154, 13] on link "Line Items" at bounding box center [163, 20] width 58 height 21
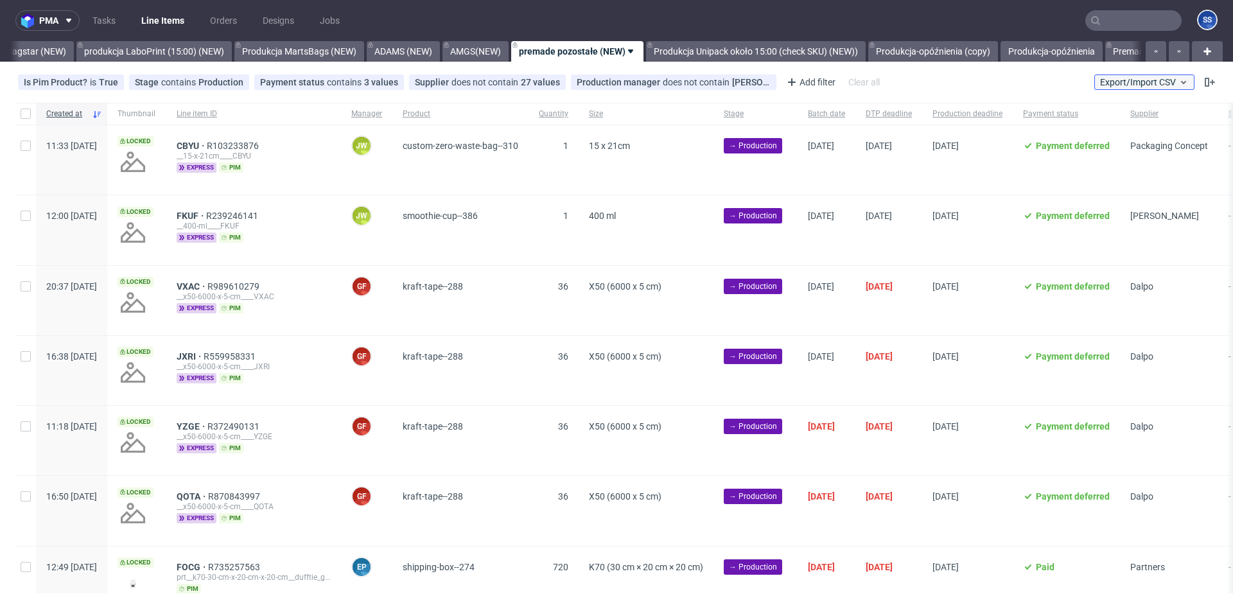
scroll to position [0, 526]
click at [1115, 84] on span "Export/Import CSV" at bounding box center [1144, 82] width 89 height 10
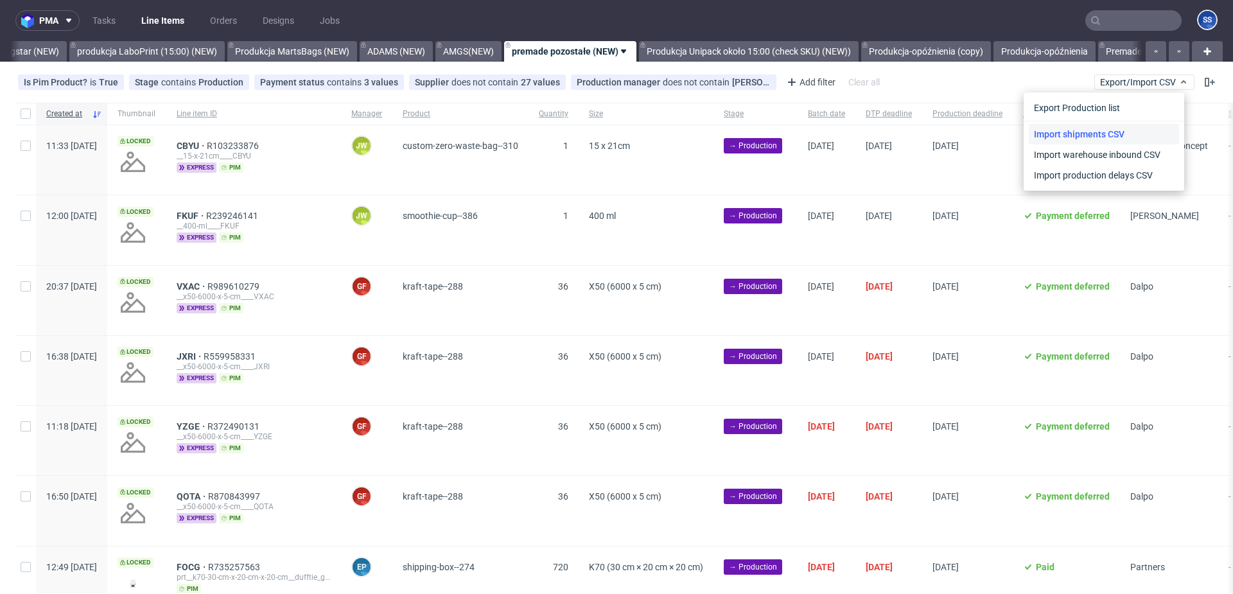
click at [1127, 131] on link "Import shipments CSV" at bounding box center [1104, 134] width 150 height 21
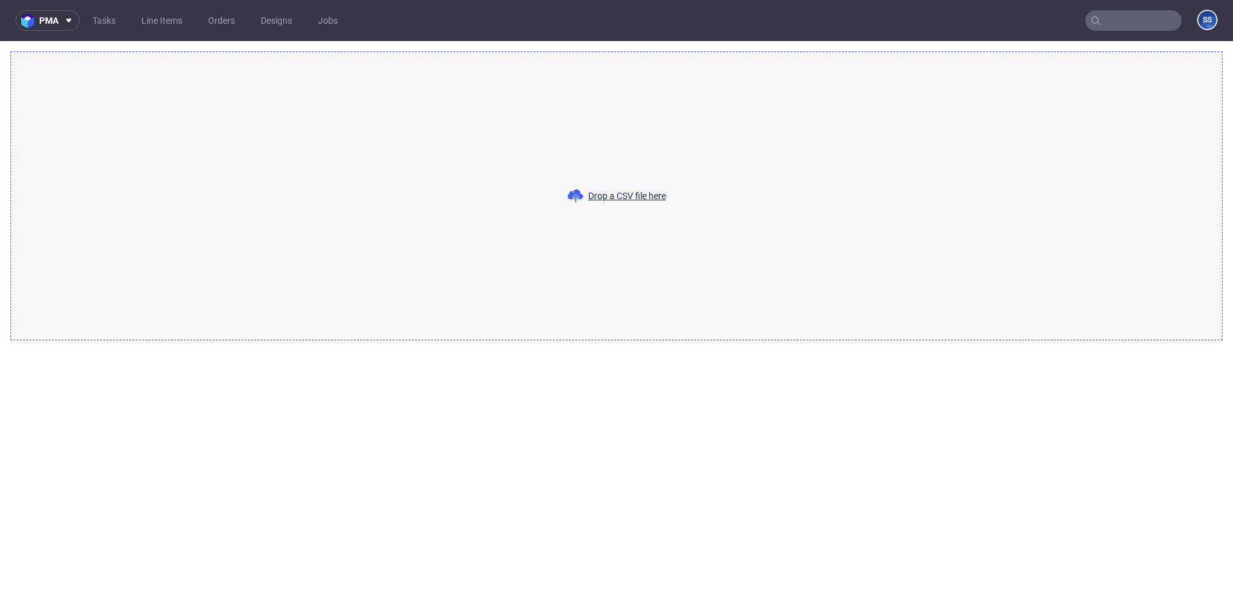
click at [602, 190] on span "Drop a CSV file here" at bounding box center [627, 195] width 78 height 13
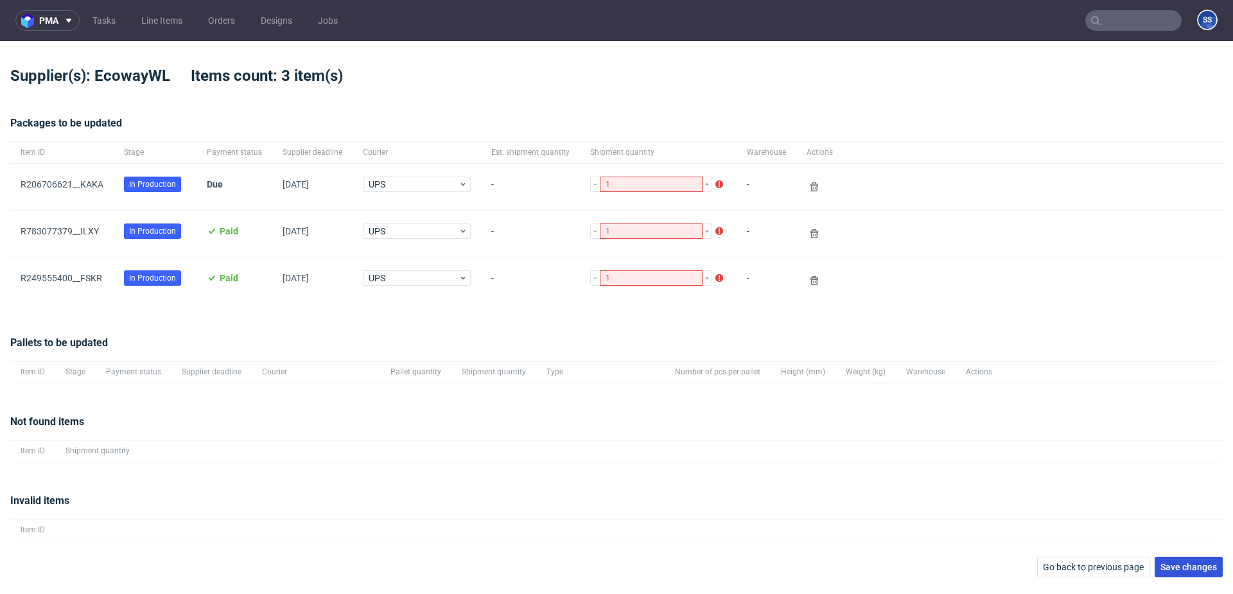
click at [1174, 568] on span "Save changes" at bounding box center [1188, 567] width 57 height 9
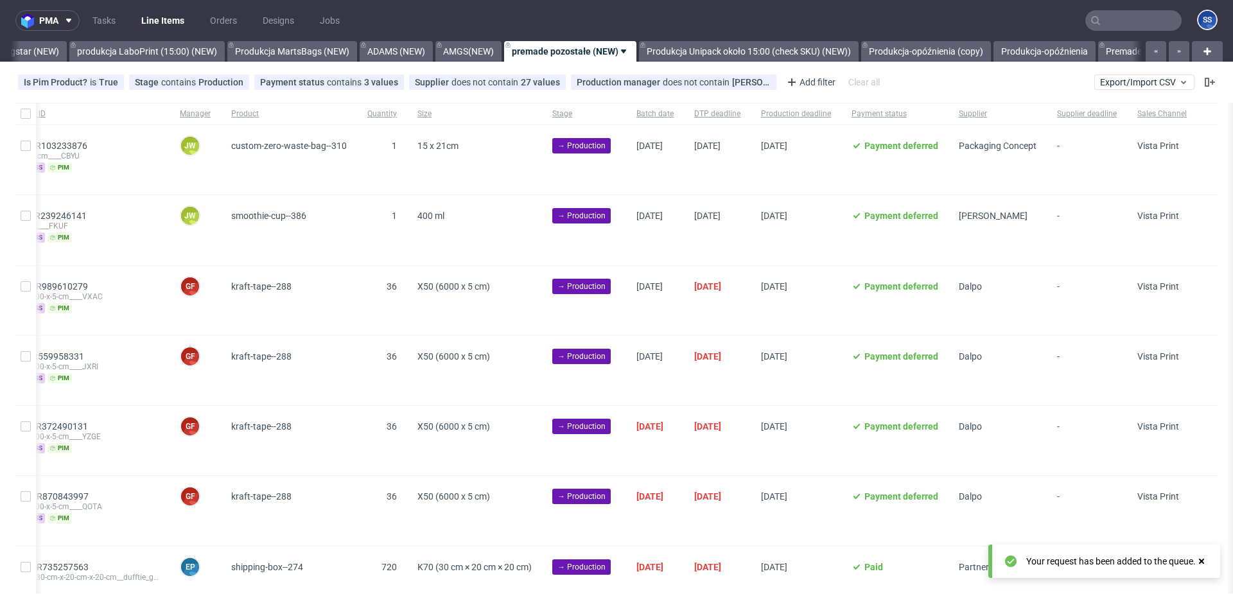
scroll to position [0, 227]
click at [710, 55] on link "Produkcja Unipack około 15:00 (check SKU) (NEW))" at bounding box center [749, 51] width 220 height 21
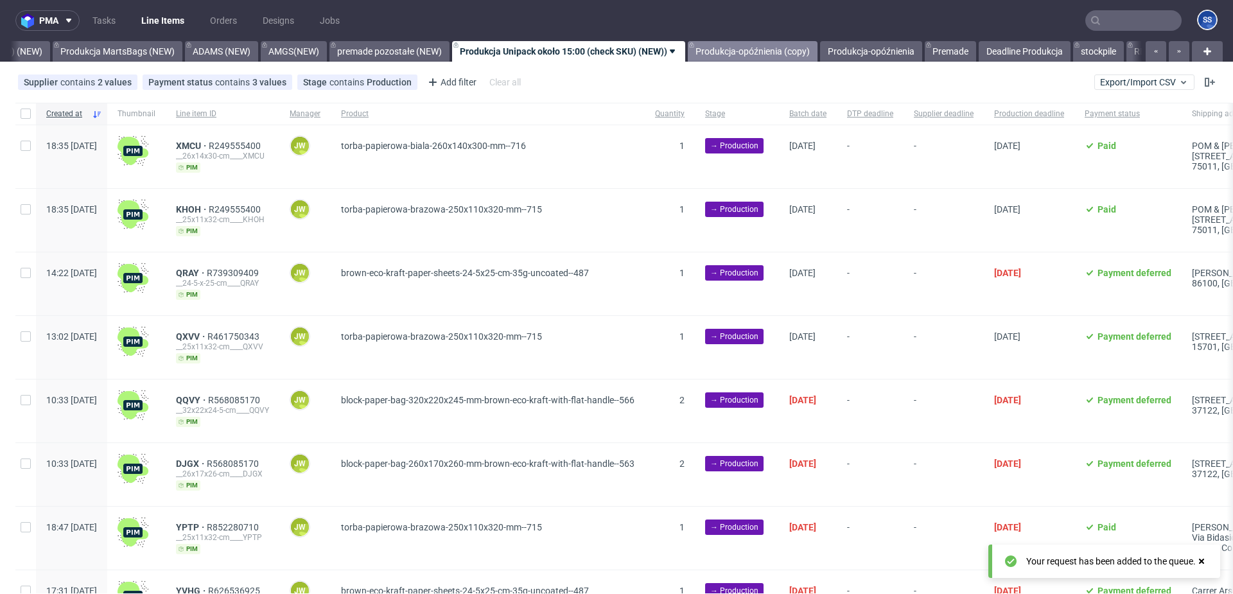
click at [746, 47] on link "Produkcja-opóźnienia (copy)" at bounding box center [753, 51] width 130 height 21
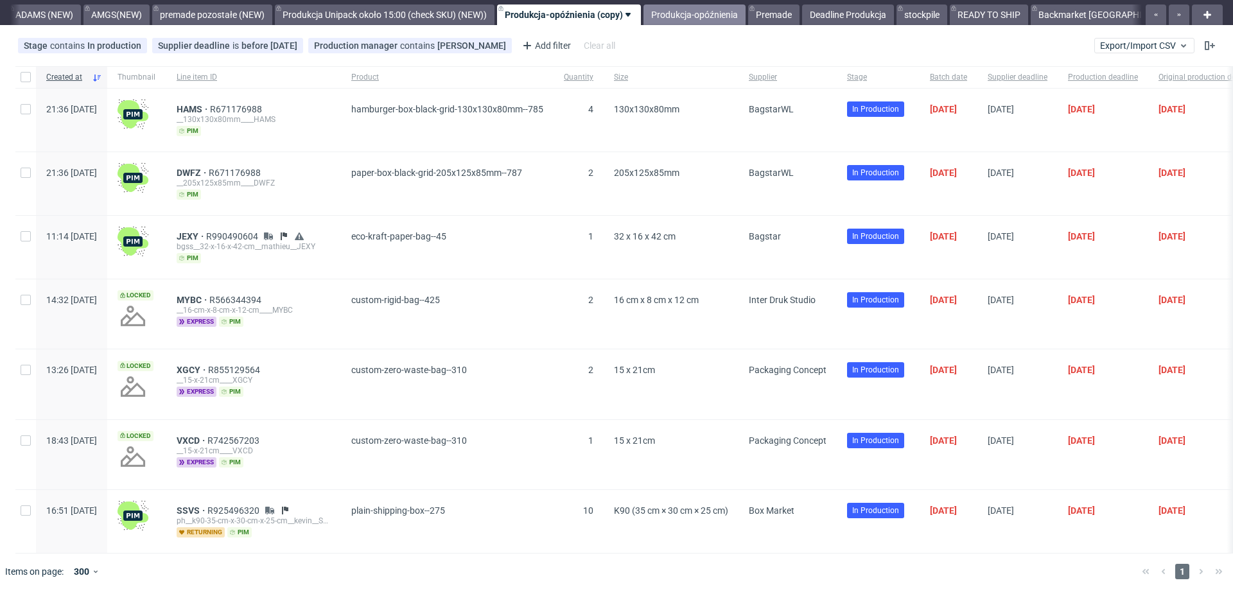
click at [677, 24] on link "Produkcja-opóźnienia" at bounding box center [694, 14] width 102 height 21
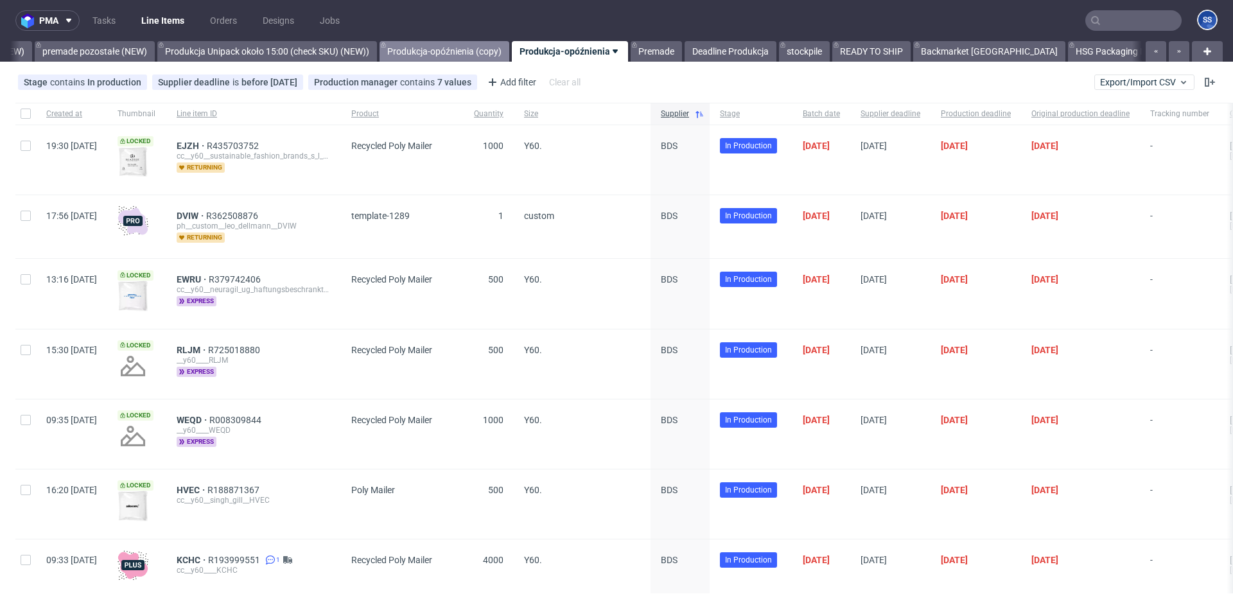
click at [462, 54] on link "Produkcja-opóźnienia (copy)" at bounding box center [445, 51] width 130 height 21
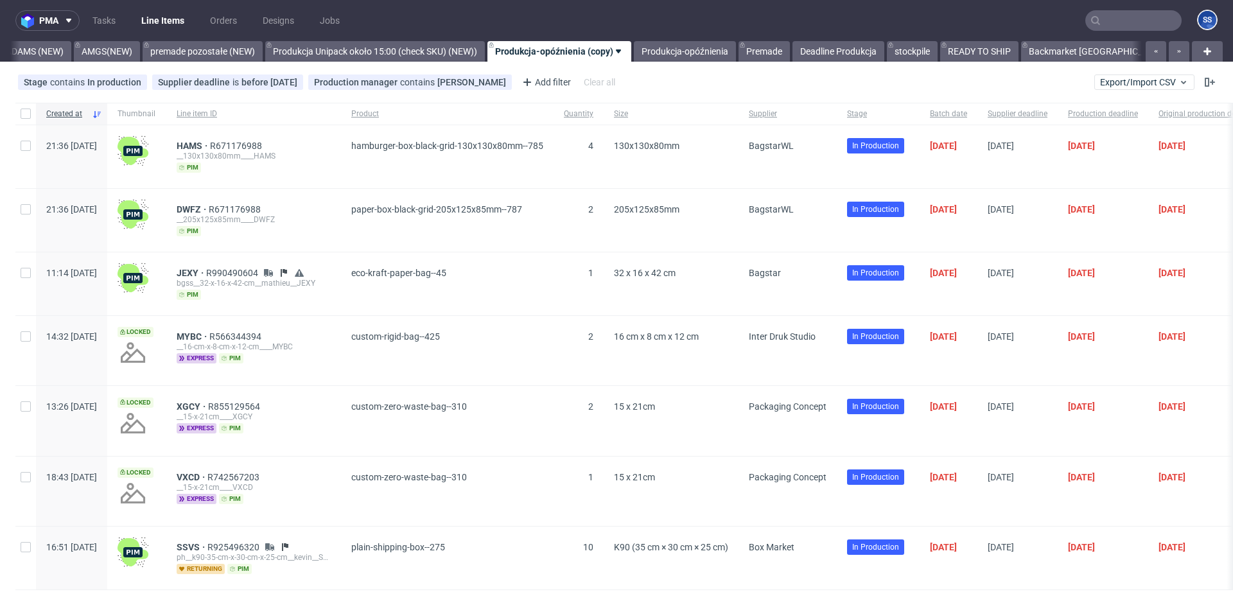
scroll to position [0, 878]
click at [1072, 49] on link "Backmarket [GEOGRAPHIC_DATA]" at bounding box center [1107, 51] width 152 height 21
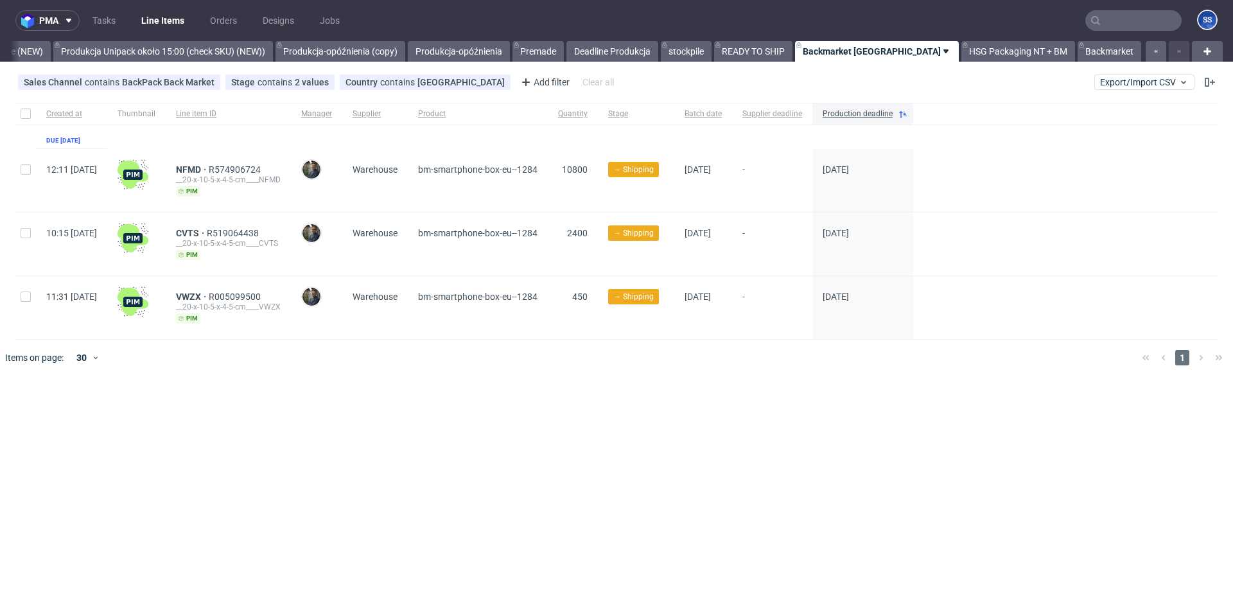
scroll to position [0, 1103]
click at [1140, 53] on link "NEW HSG+BM" at bounding box center [1176, 51] width 73 height 21
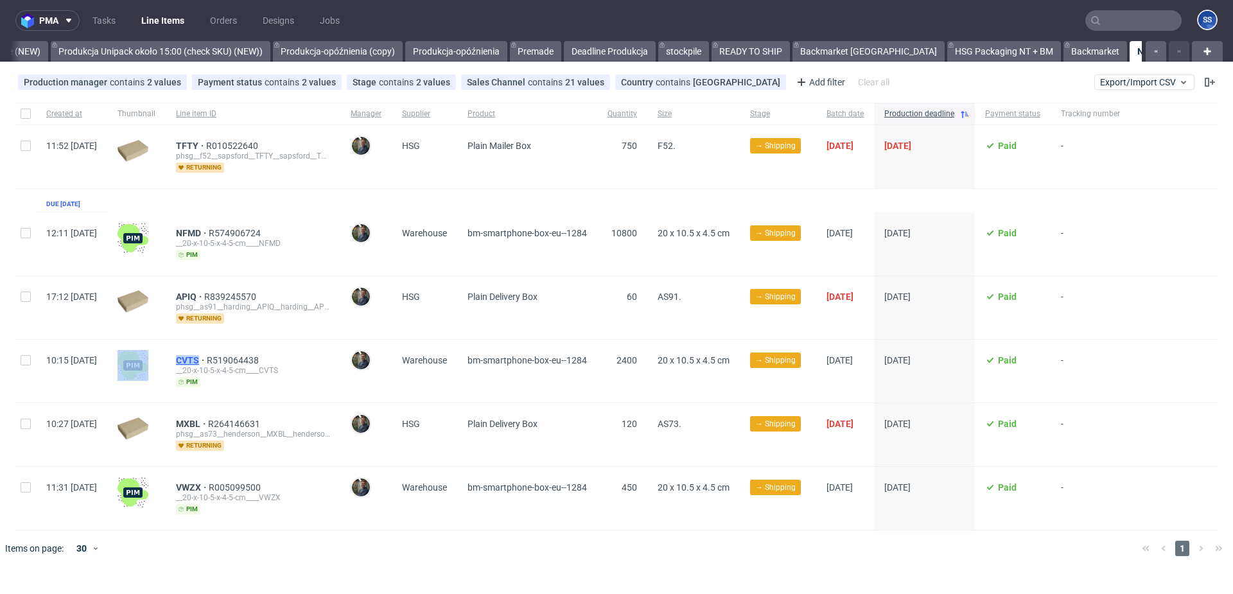
drag, startPoint x: 198, startPoint y: 354, endPoint x: 240, endPoint y: 354, distance: 41.1
click at [240, 354] on div "10:15 Tue 12.08.2025 CVTS R519064438 __20-x-10-5-x-4-5-cm____CVTS pim Maciej So…" at bounding box center [616, 371] width 1202 height 64
drag, startPoint x: 638, startPoint y: 364, endPoint x: 652, endPoint y: 362, distance: 14.3
click at [647, 362] on div "2400" at bounding box center [622, 371] width 50 height 63
drag, startPoint x: 206, startPoint y: 231, endPoint x: 500, endPoint y: 219, distance: 293.7
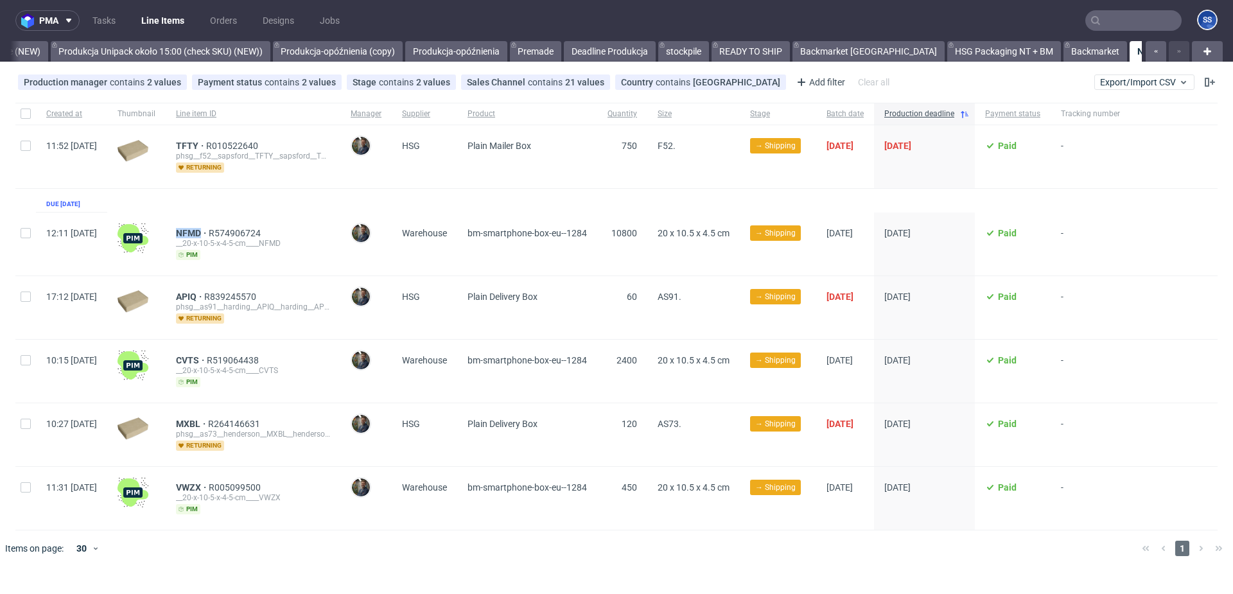
click at [238, 232] on div "NFMD R574906724 __20-x-10-5-x-4-5-cm____NFMD pim" at bounding box center [253, 244] width 175 height 63
click at [1063, 57] on link "Backmarket" at bounding box center [1095, 51] width 64 height 21
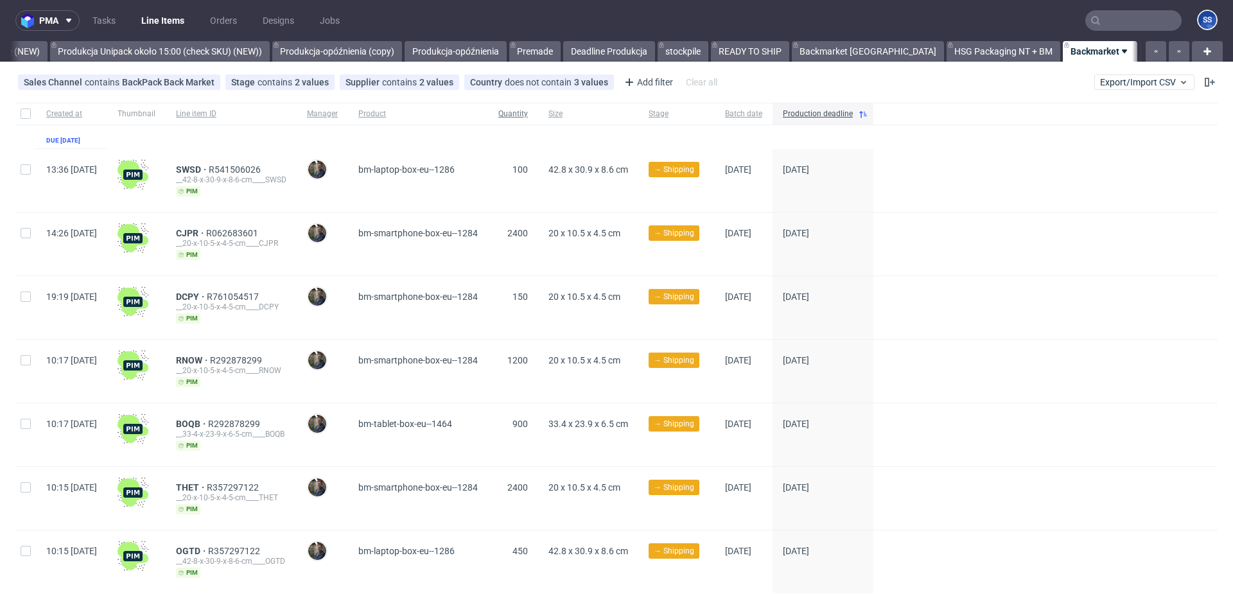
click at [538, 120] on div "Quantity" at bounding box center [513, 114] width 50 height 22
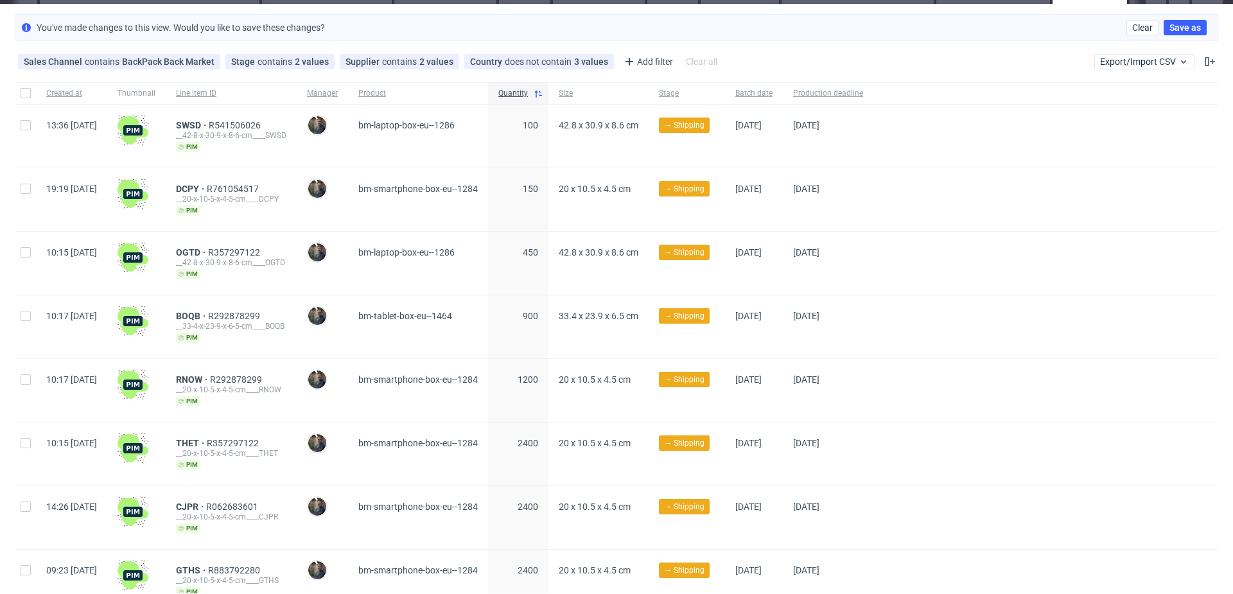
scroll to position [62, 0]
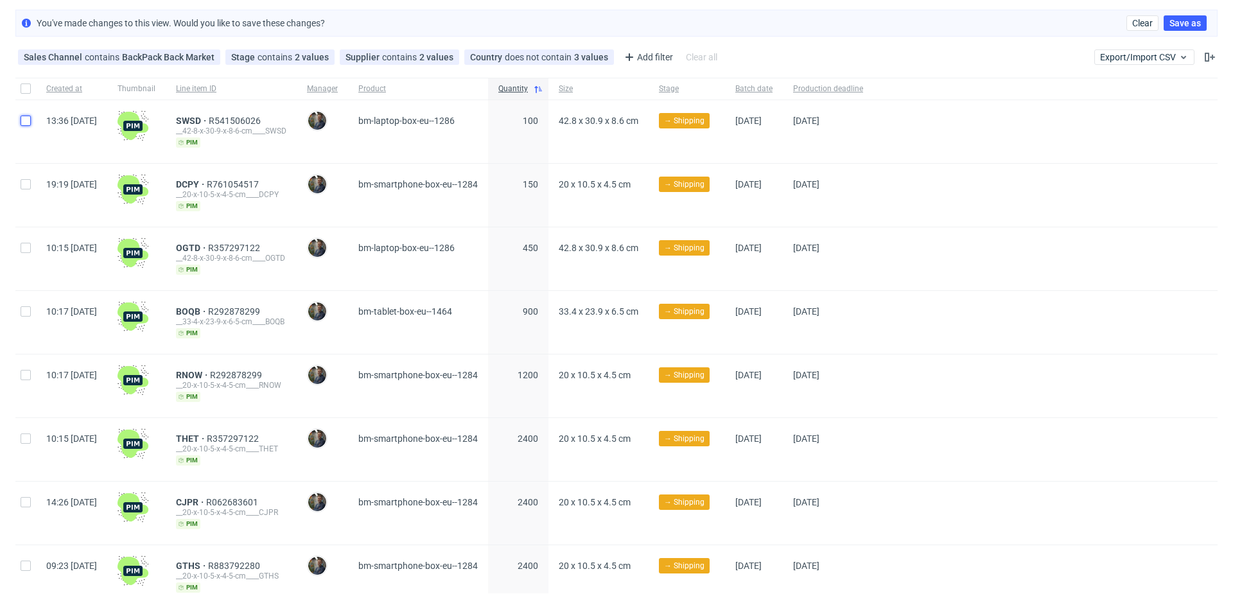
click at [26, 124] on input "checkbox" at bounding box center [26, 121] width 10 height 10
checkbox input "true"
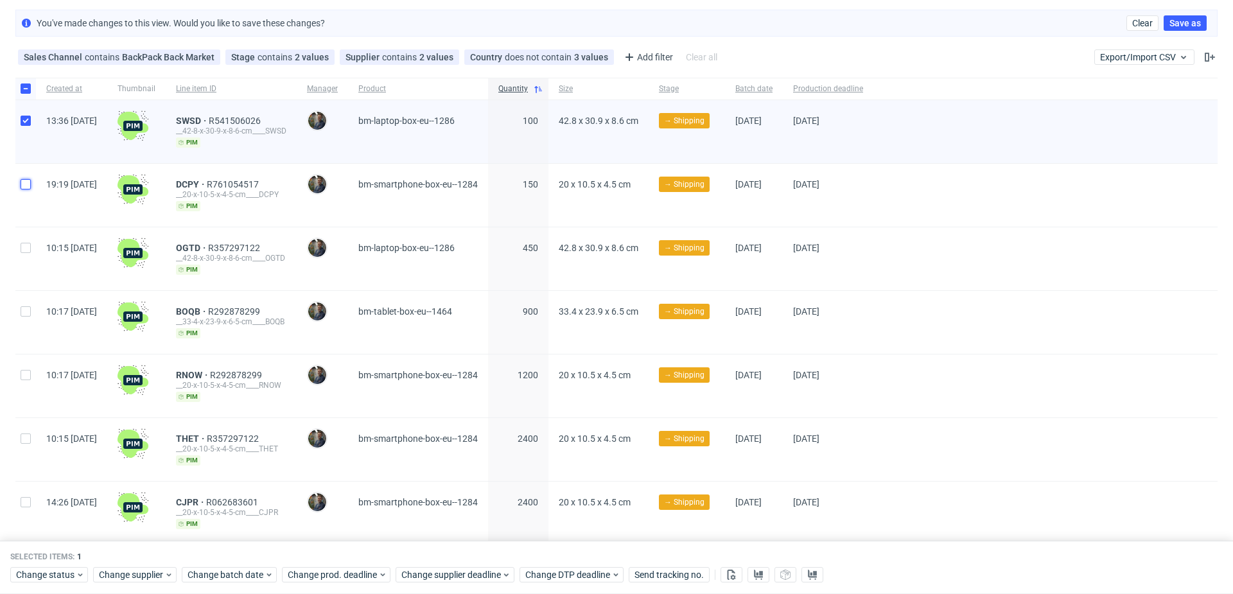
click at [24, 188] on input "checkbox" at bounding box center [26, 184] width 10 height 10
click at [26, 184] on input "checkbox" at bounding box center [26, 184] width 10 height 10
checkbox input "false"
click at [26, 121] on input "checkbox" at bounding box center [26, 121] width 10 height 10
checkbox input "false"
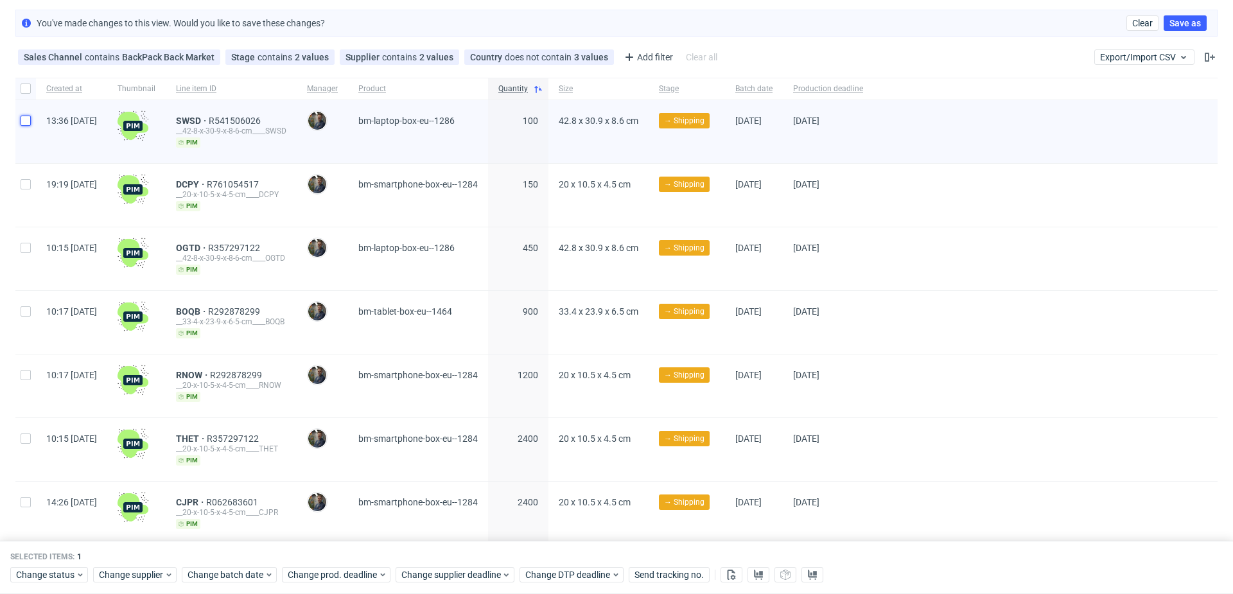
checkbox input "false"
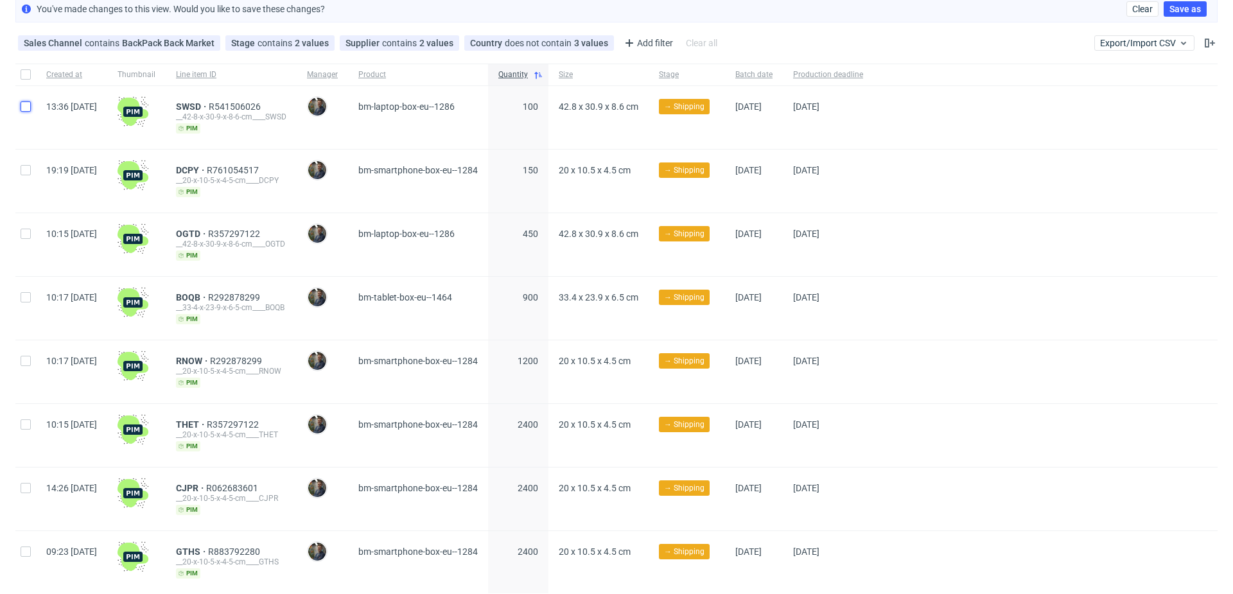
scroll to position [70, 0]
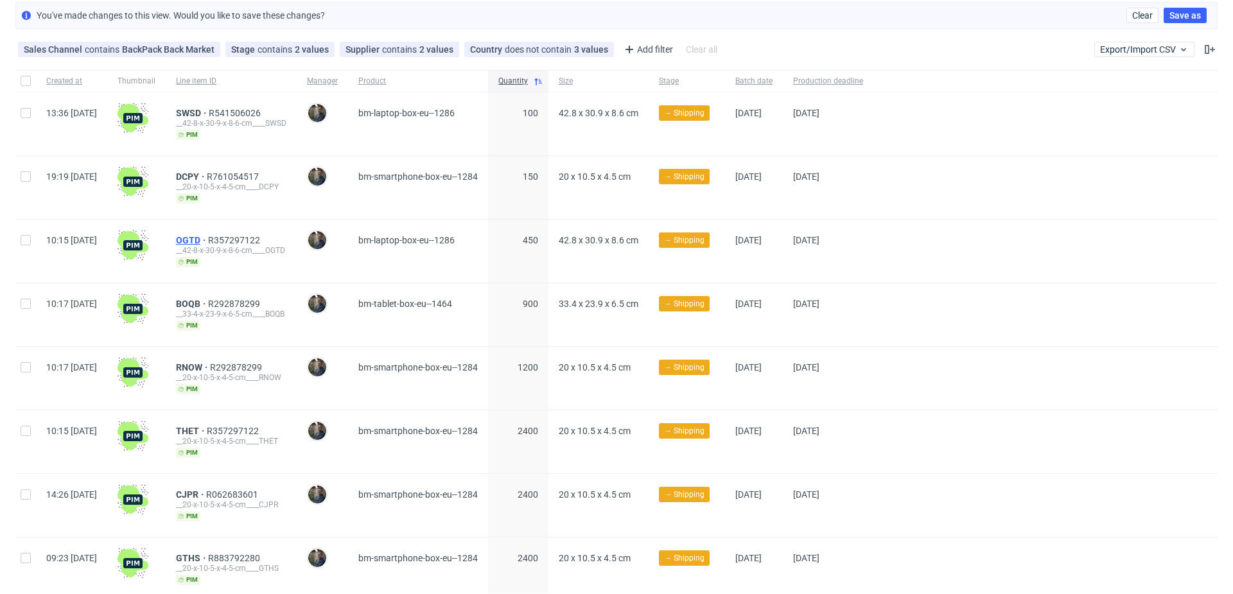
click at [208, 240] on span "OGTD" at bounding box center [192, 240] width 32 height 10
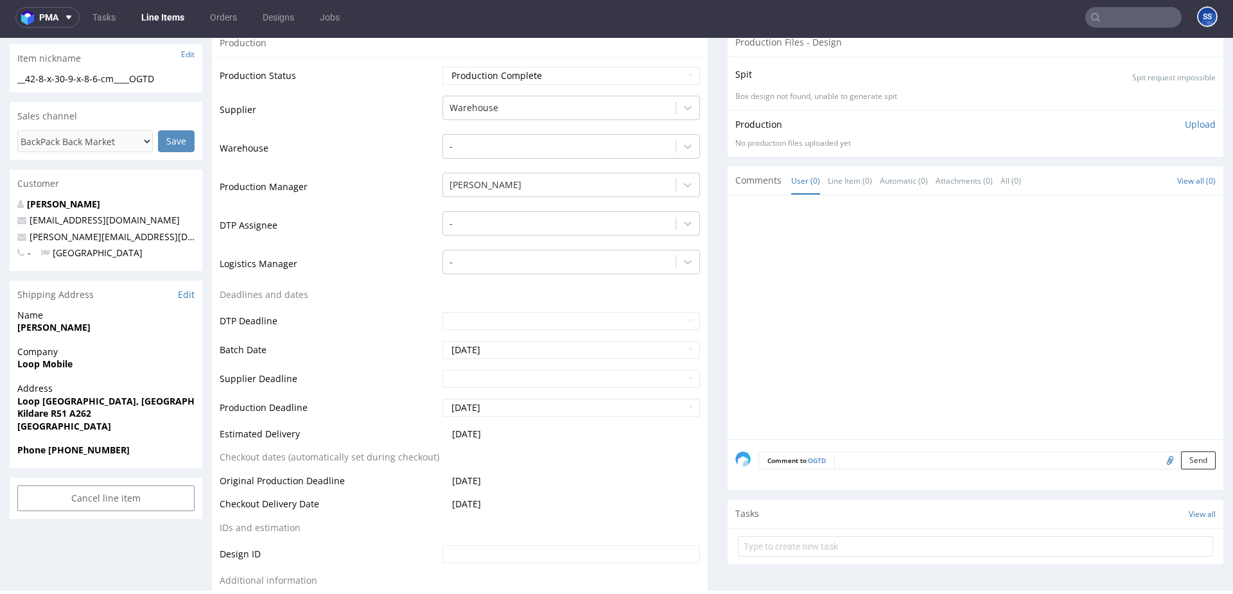
scroll to position [225, 0]
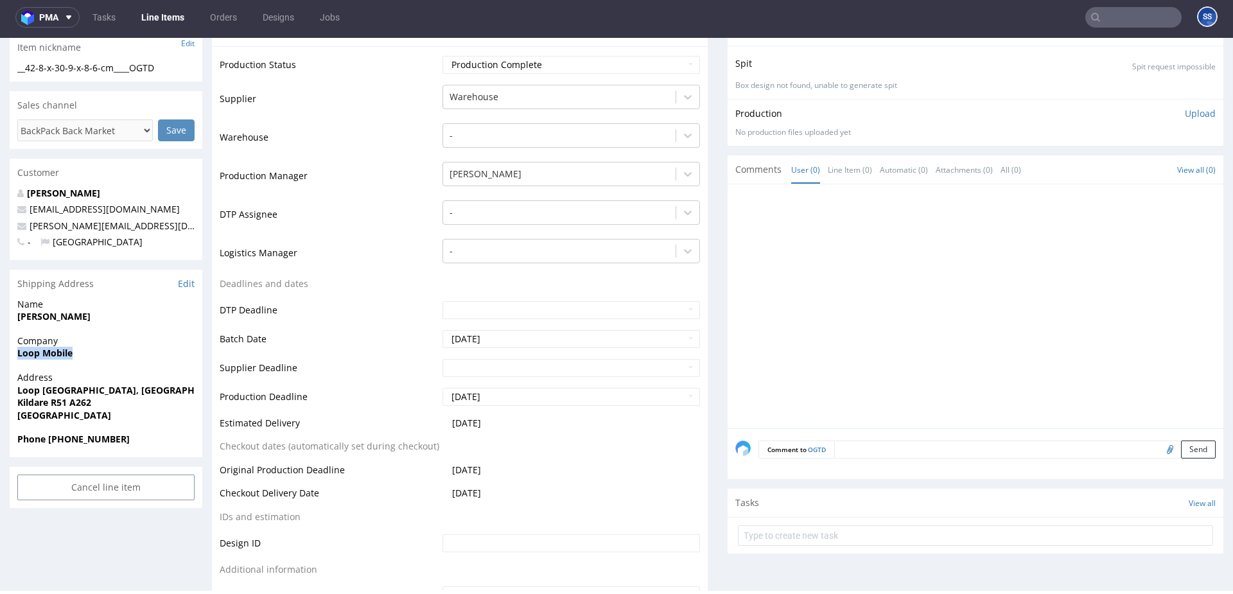
drag, startPoint x: 71, startPoint y: 358, endPoint x: 13, endPoint y: 356, distance: 58.4
click at [13, 356] on div "Company Loop Mobile" at bounding box center [106, 353] width 193 height 37
copy strong "Loop Mobile"
click at [96, 370] on div "Company Loop Mobile" at bounding box center [106, 353] width 193 height 37
click at [102, 388] on strong "Loop Mobile Monasterevin Road, Kildare Town, County Kildare Ireland." at bounding box center [175, 390] width 317 height 12
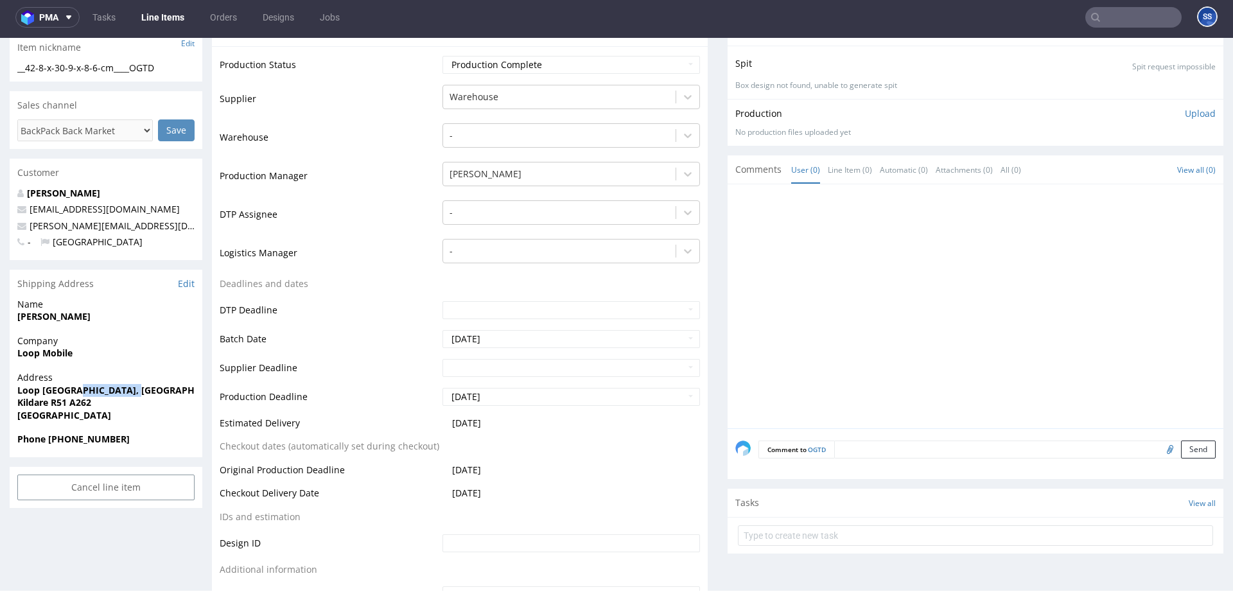
click at [102, 388] on strong "Loop Mobile Monasterevin Road, Kildare Town, County Kildare Ireland." at bounding box center [175, 390] width 317 height 12
copy strong "Loop Mobile Monasterevin Road, Kildare Town, County Kildare Ireland."
click at [39, 413] on strong "Ireland" at bounding box center [64, 415] width 94 height 12
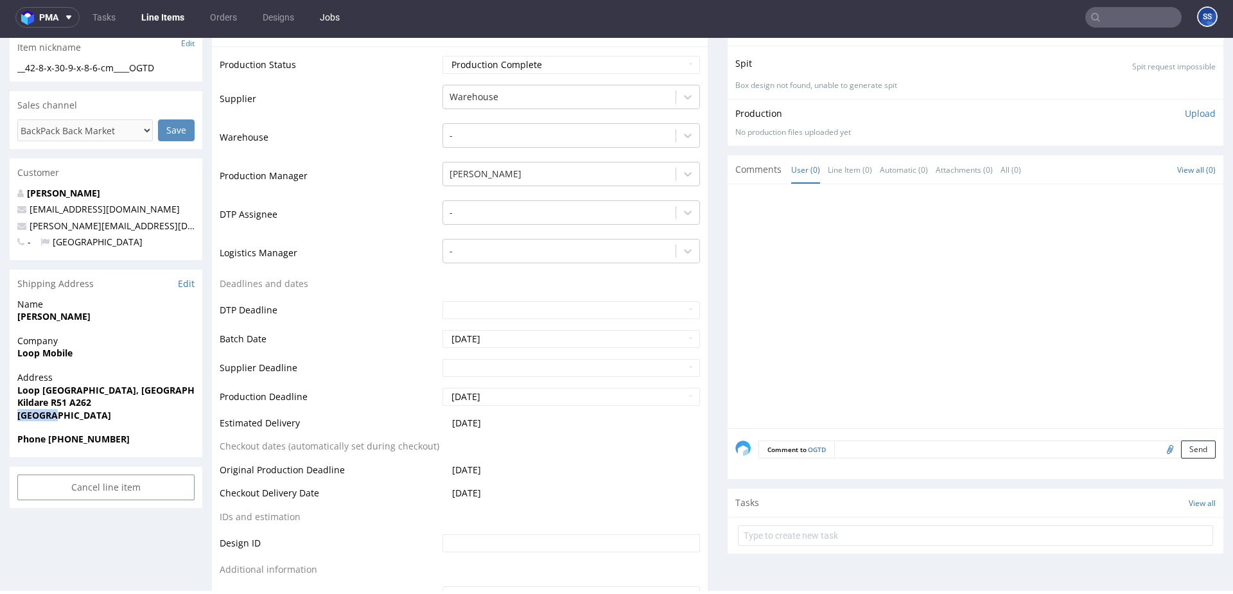
copy strong "Ireland"
drag, startPoint x: 89, startPoint y: 403, endPoint x: 52, endPoint y: 404, distance: 36.6
click at [52, 404] on span "Kildare R51 A262" at bounding box center [105, 402] width 177 height 13
copy strong "R51 A262"
click at [29, 403] on strong "Kildare R51 A262" at bounding box center [54, 402] width 74 height 12
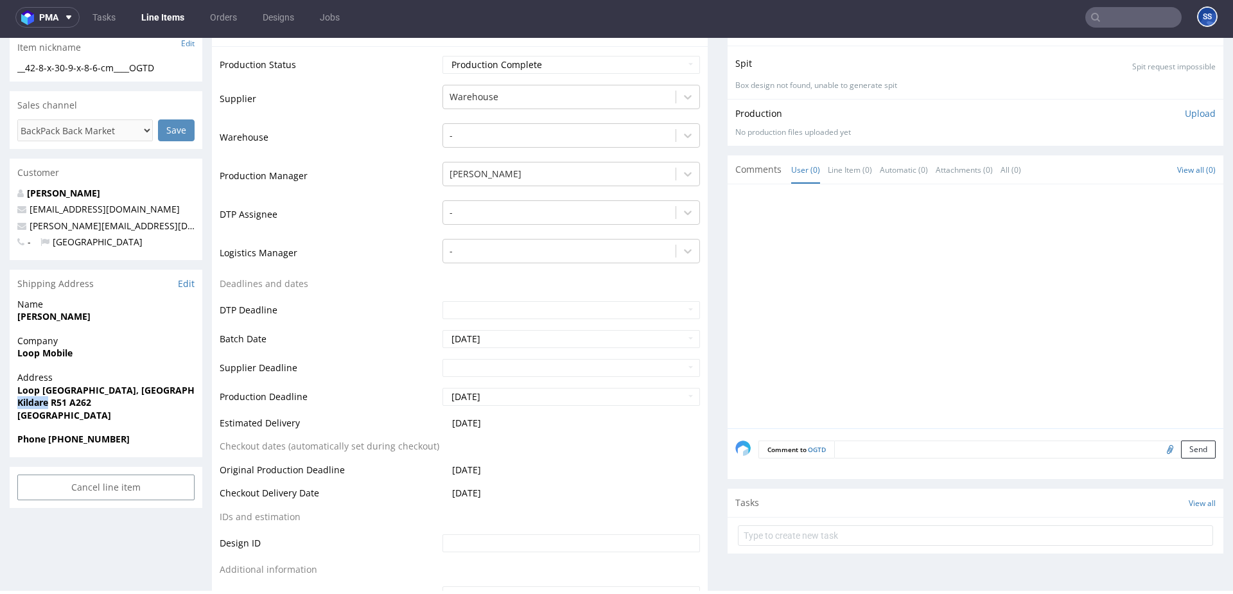
click at [29, 403] on strong "Kildare R51 A262" at bounding box center [54, 402] width 74 height 12
copy strong "Kildare"
drag, startPoint x: 94, startPoint y: 406, endPoint x: 335, endPoint y: 58, distance: 422.9
click at [55, 403] on span "Kildare R51 A262" at bounding box center [105, 402] width 177 height 13
copy strong "51 A262"
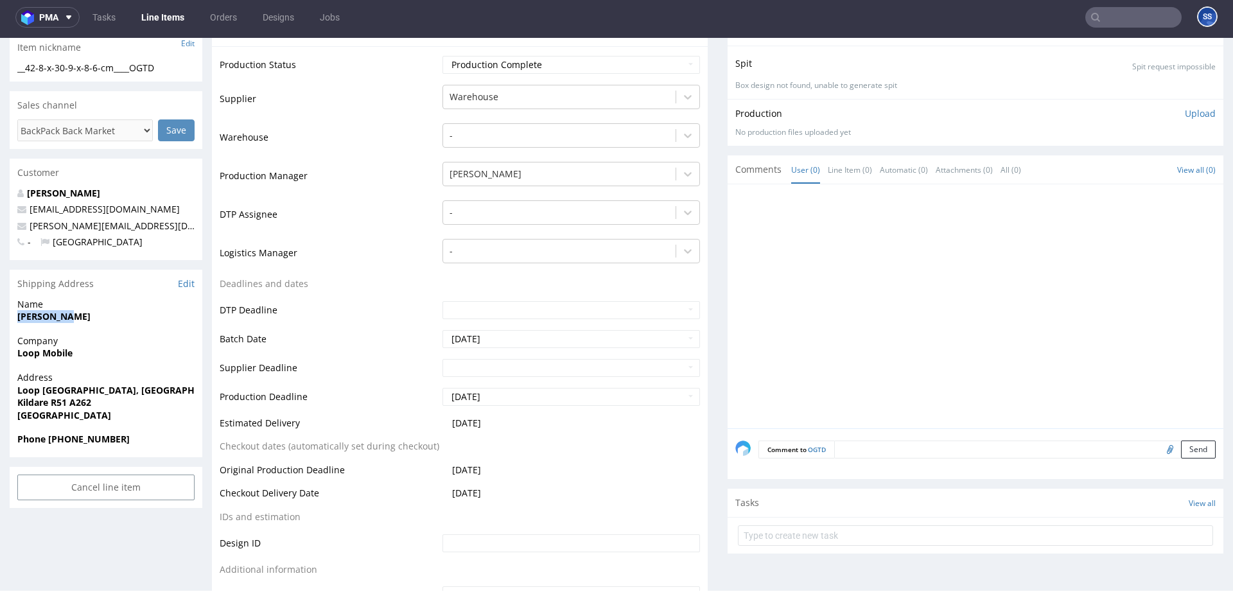
drag, startPoint x: 26, startPoint y: 321, endPoint x: 10, endPoint y: 320, distance: 16.7
copy strong "Mick Oneil"
drag, startPoint x: 29, startPoint y: 227, endPoint x: 198, endPoint y: 233, distance: 169.6
click at [196, 233] on div "Mick Oneil whitelabel@packhelp.com pablo.cornu@alchemyglobalsolutions.com - Ire…" at bounding box center [106, 223] width 193 height 73
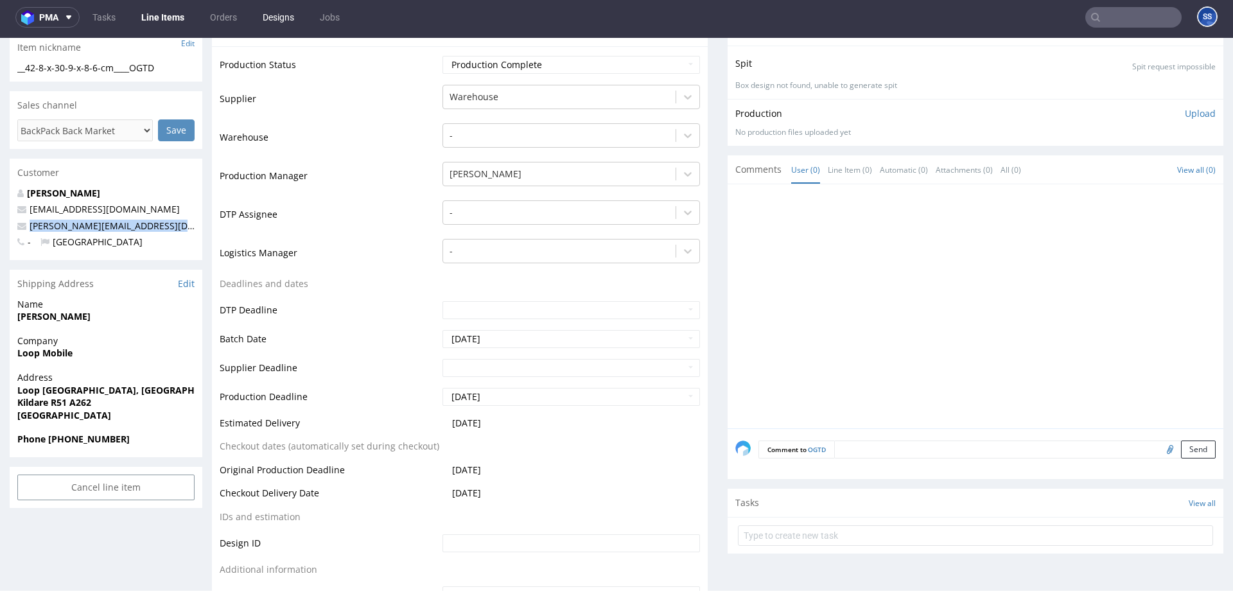
copy link "pablo.cornu@alchemyglobalsolutions.com"
drag, startPoint x: 141, startPoint y: 441, endPoint x: 290, endPoint y: 74, distance: 395.8
click at [49, 442] on span "Phone +353 85 879 7488" at bounding box center [105, 439] width 177 height 13
copy strong "+353 85 879 7488"
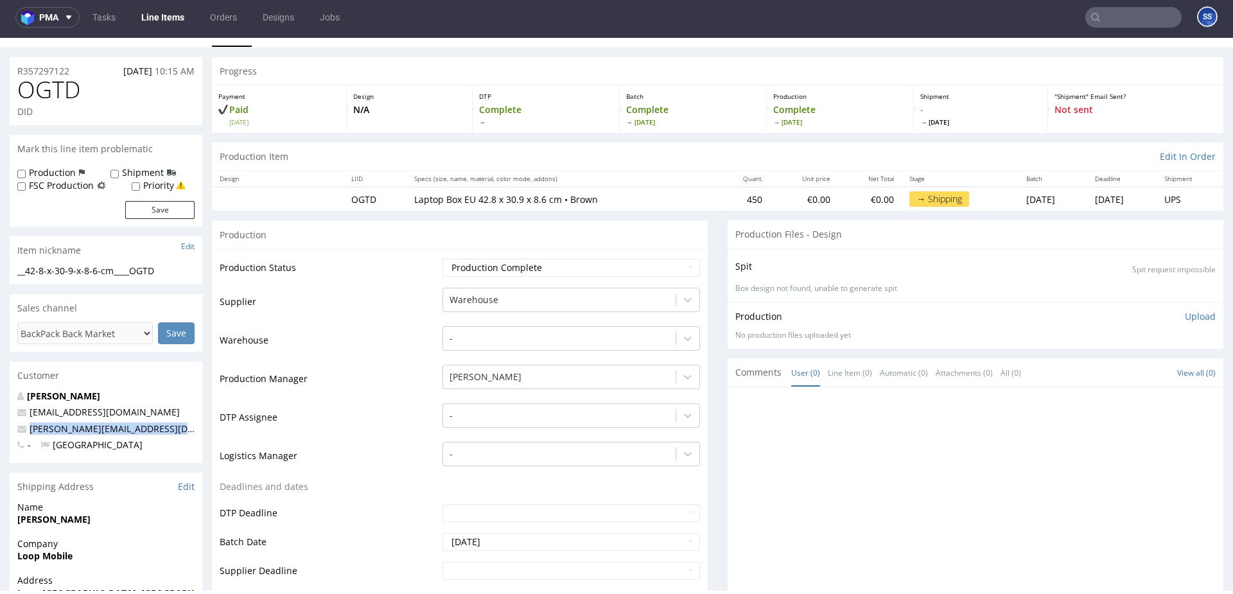
scroll to position [0, 0]
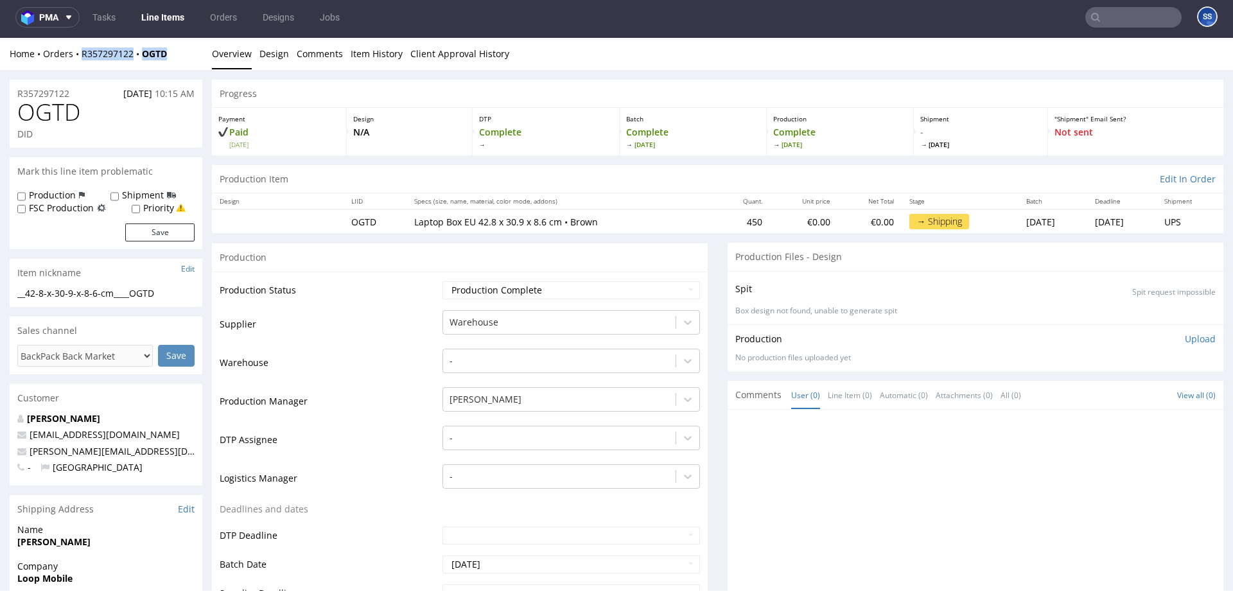
drag, startPoint x: 182, startPoint y: 61, endPoint x: 109, endPoint y: 45, distance: 74.9
click at [82, 57] on div "Home Orders R357297122 OGTD Overview Design Comments Item History Client Approv…" at bounding box center [616, 54] width 1233 height 32
copy div "R357297122 OGTD"
drag, startPoint x: 186, startPoint y: 55, endPoint x: 174, endPoint y: 55, distance: 12.2
click at [186, 55] on div "Home Orders R357297122 OGTD" at bounding box center [106, 54] width 193 height 13
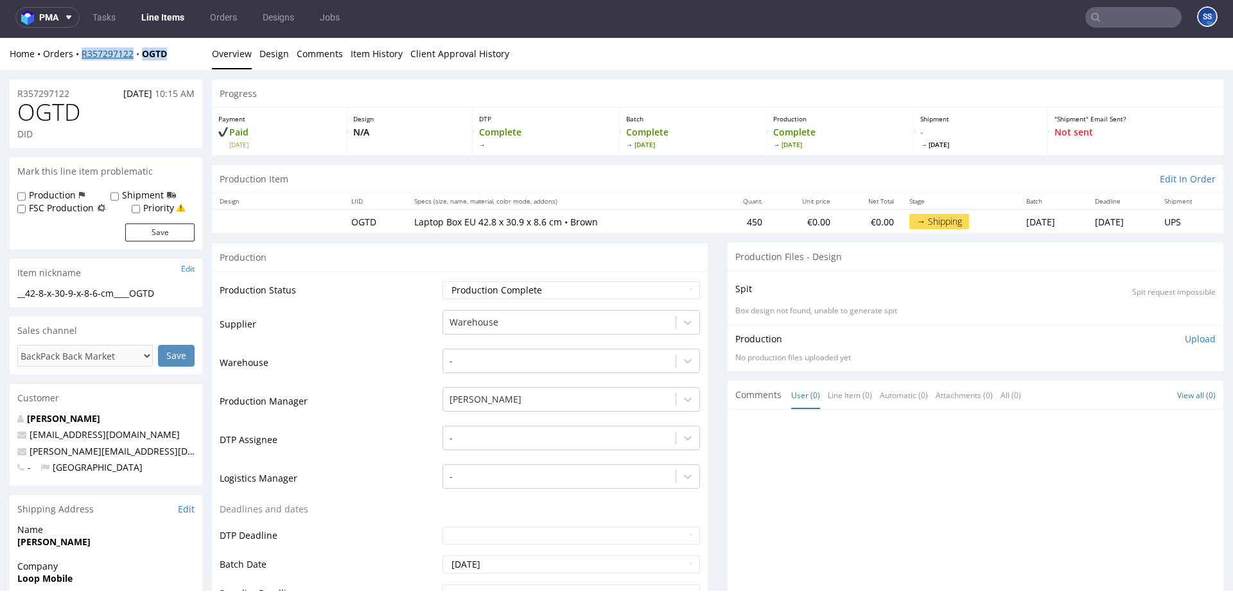
drag, startPoint x: 174, startPoint y: 55, endPoint x: 112, endPoint y: 50, distance: 61.9
click at [85, 58] on div "Home Orders R357297122 OGTD" at bounding box center [106, 54] width 193 height 13
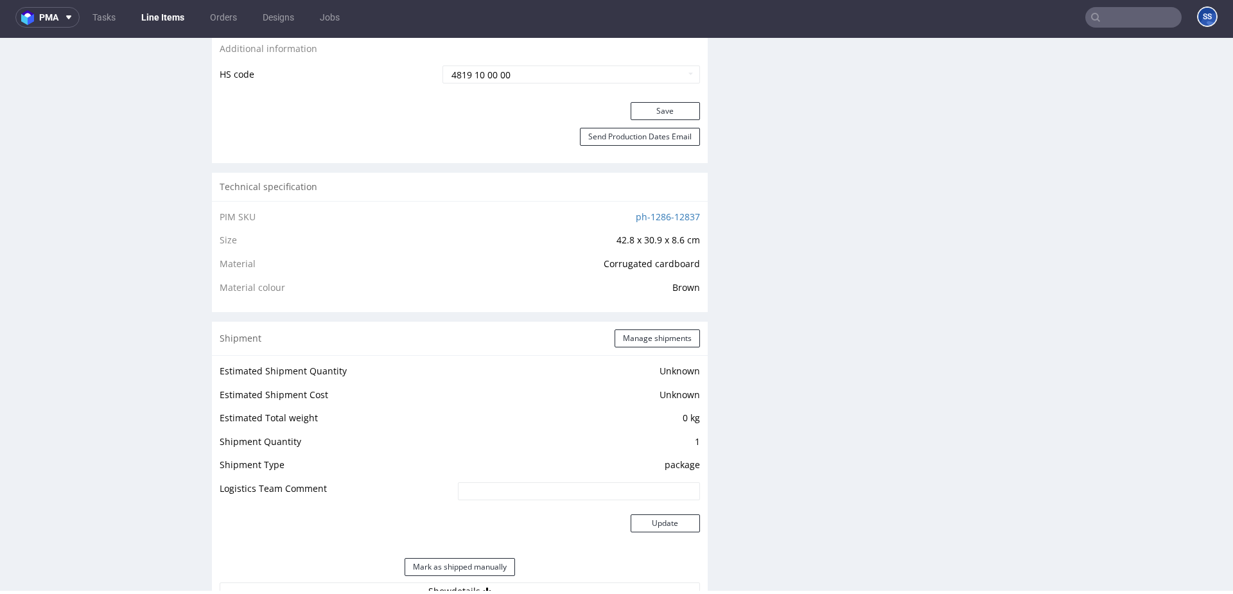
scroll to position [746, 0]
click at [648, 340] on button "Manage shipments" at bounding box center [657, 339] width 85 height 18
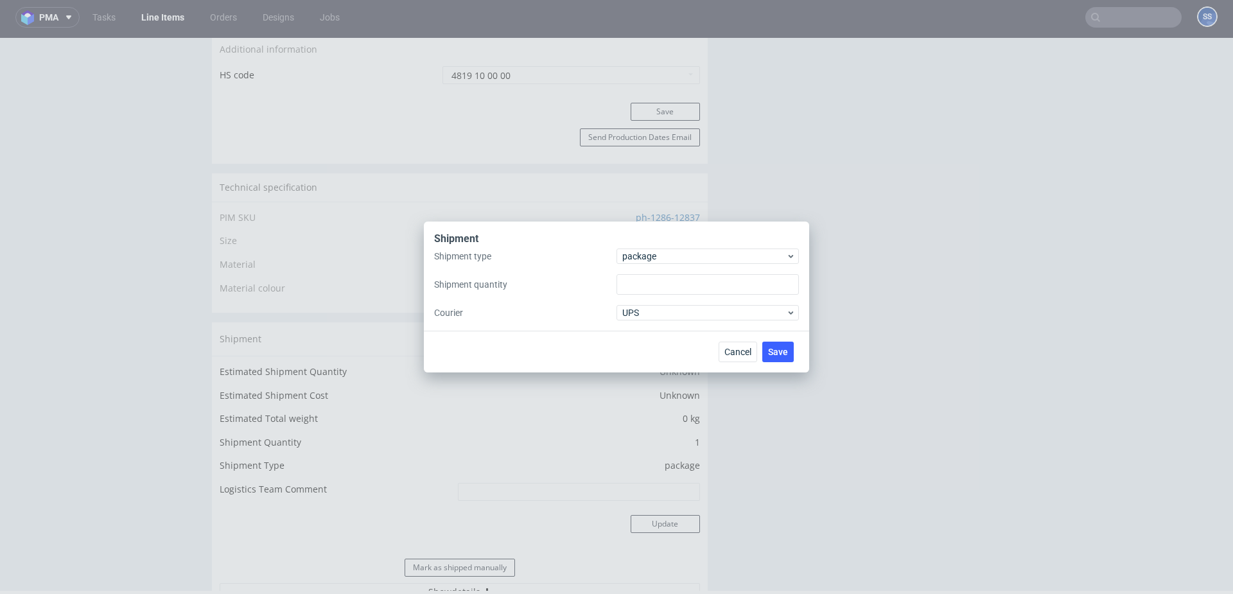
type input "1"
click at [659, 255] on span "package" at bounding box center [704, 256] width 164 height 13
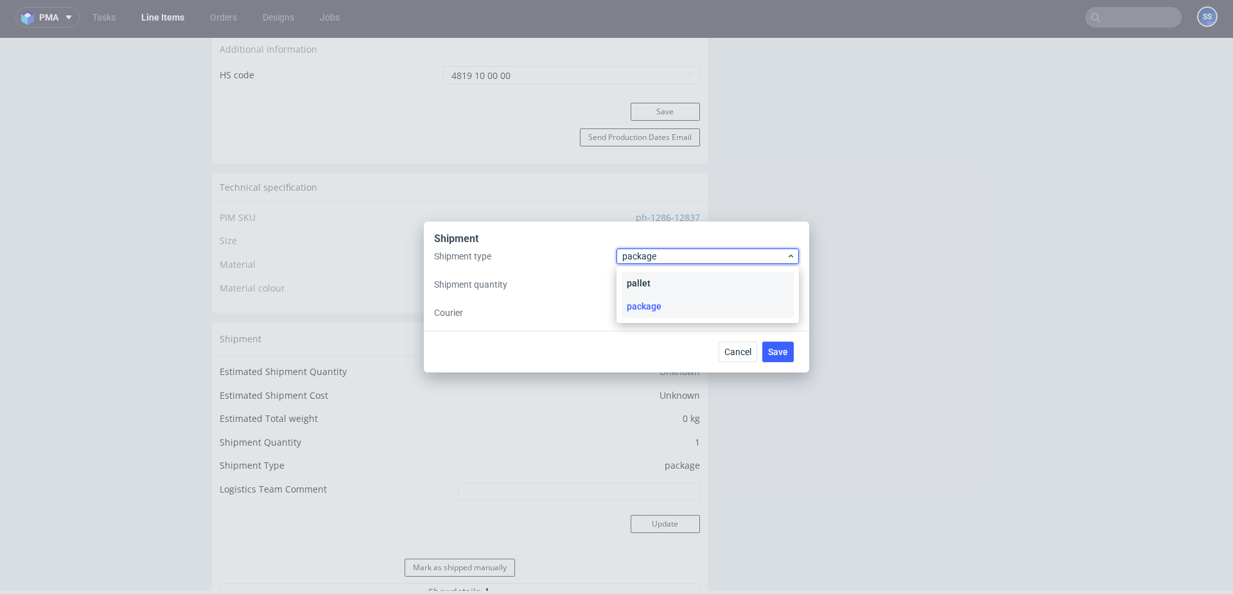
click at [656, 277] on div "pallet" at bounding box center [708, 283] width 172 height 23
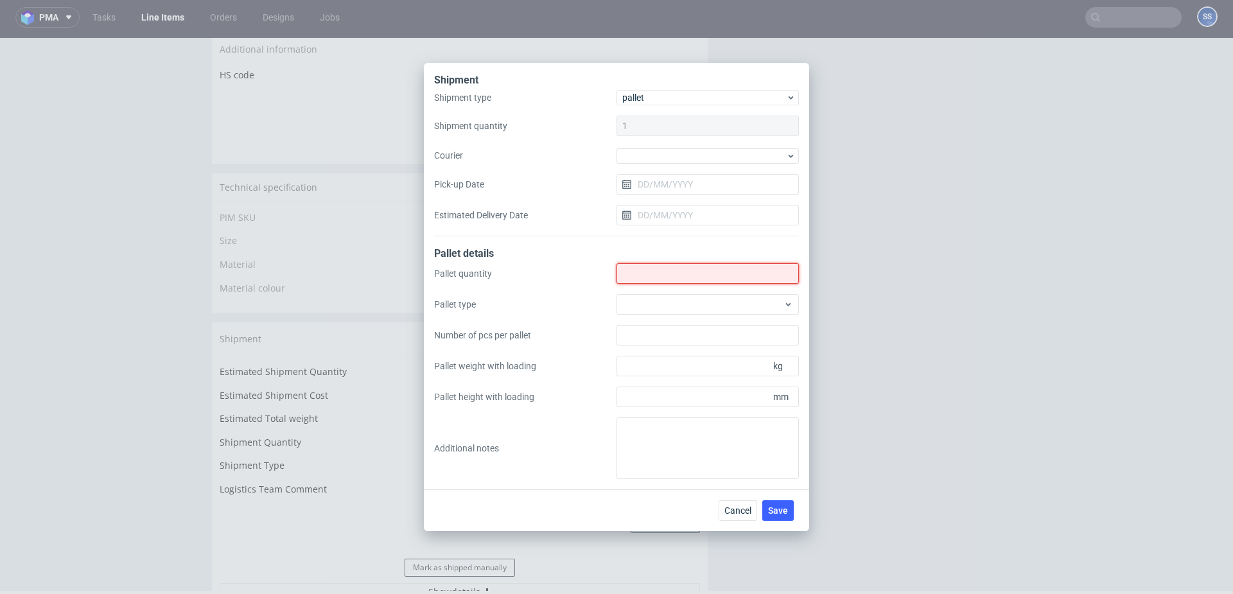
click at [652, 270] on input "Shipment type" at bounding box center [707, 273] width 182 height 21
type input "1"
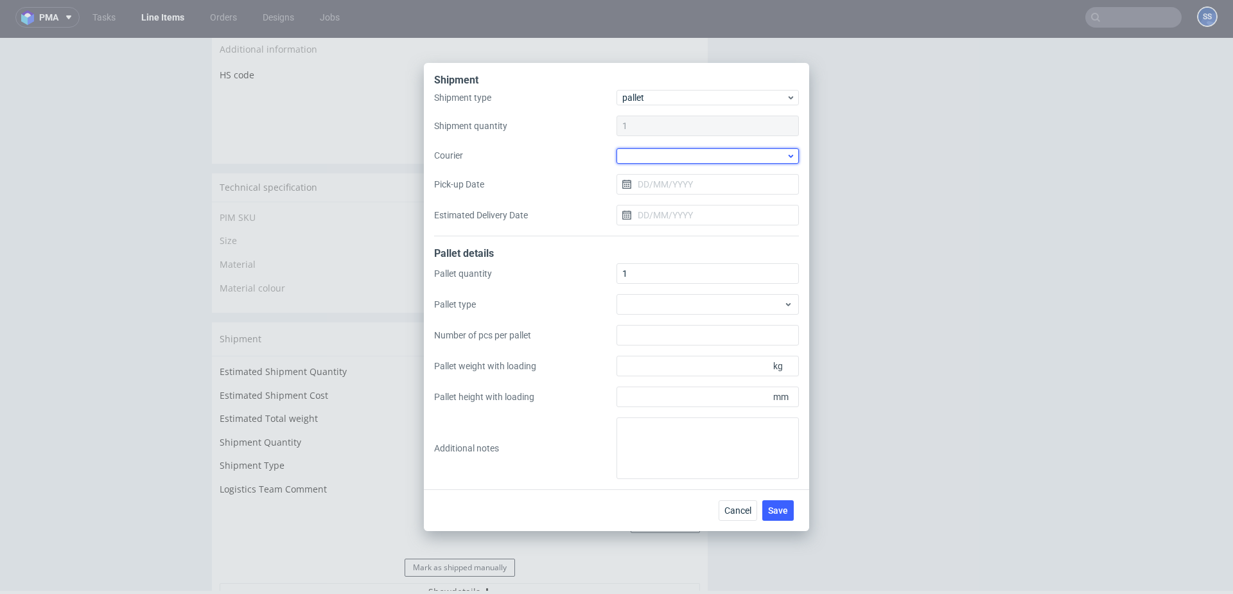
click at [656, 150] on div at bounding box center [707, 155] width 182 height 15
click at [670, 207] on div "Kuehne + Nagel" at bounding box center [708, 206] width 172 height 23
click at [776, 510] on span "Save" at bounding box center [778, 509] width 20 height 9
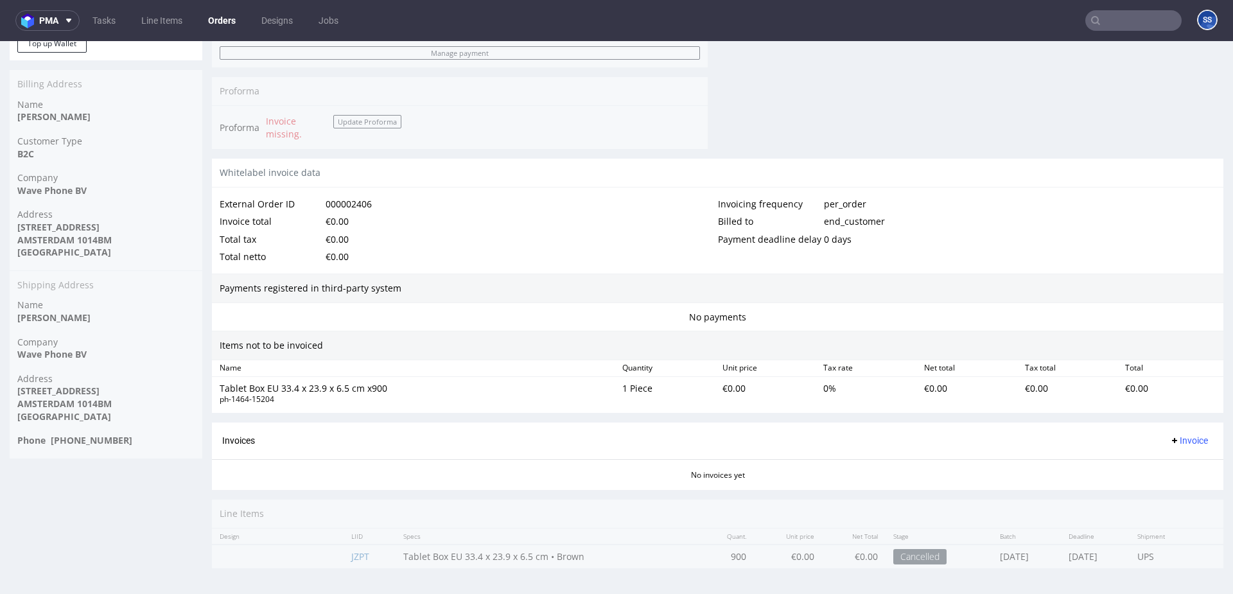
scroll to position [3, 0]
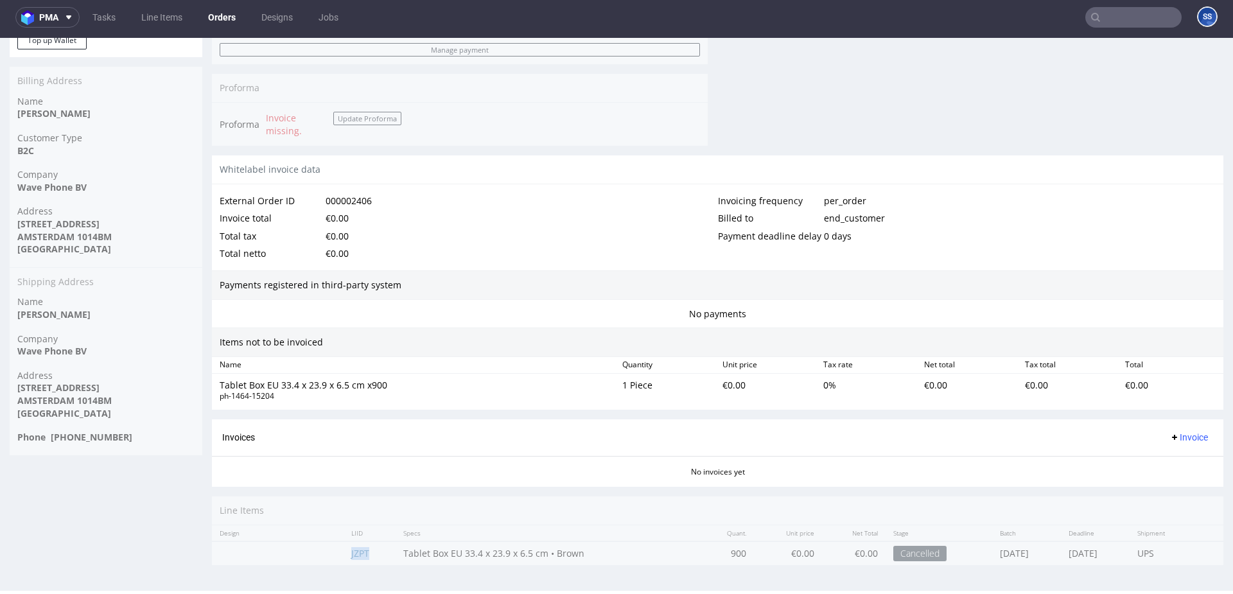
drag, startPoint x: 327, startPoint y: 557, endPoint x: 372, endPoint y: 552, distance: 45.8
click at [372, 552] on div "Progress Payment Void Payment “Received” Email - Line Items 1 DTP - Production …" at bounding box center [717, 67] width 1011 height 1015
click at [374, 554] on td "JZPT" at bounding box center [370, 553] width 52 height 24
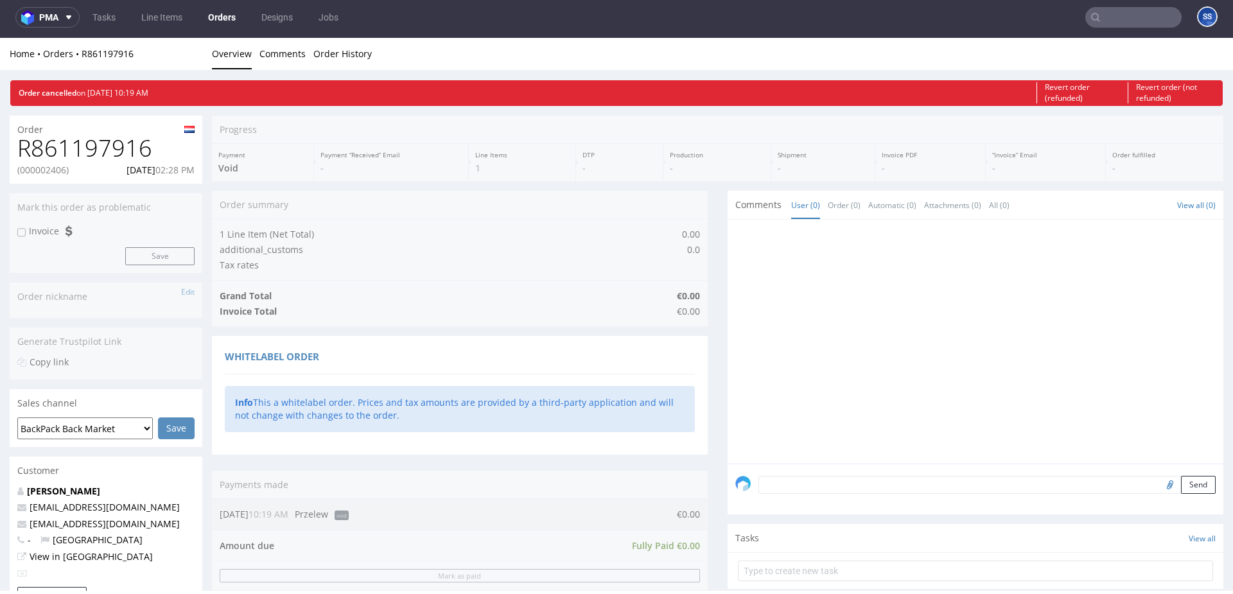
scroll to position [555, 0]
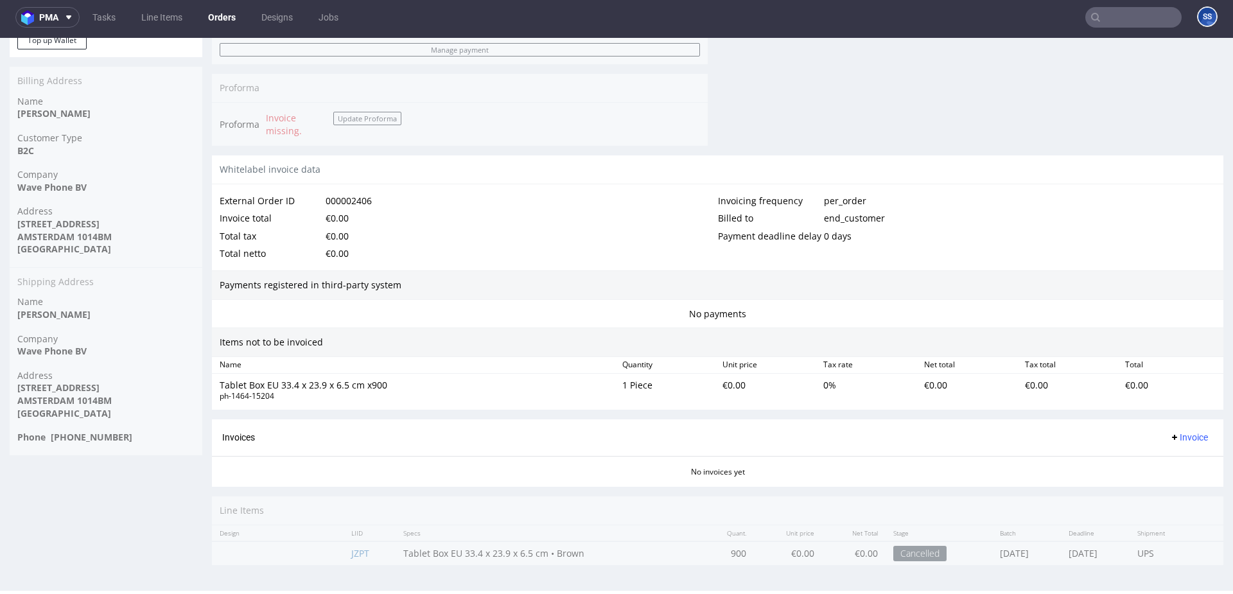
click at [361, 555] on td "JZPT" at bounding box center [370, 553] width 52 height 24
drag, startPoint x: 367, startPoint y: 555, endPoint x: 344, endPoint y: 553, distance: 23.2
click at [344, 553] on td "JZPT" at bounding box center [370, 553] width 52 height 24
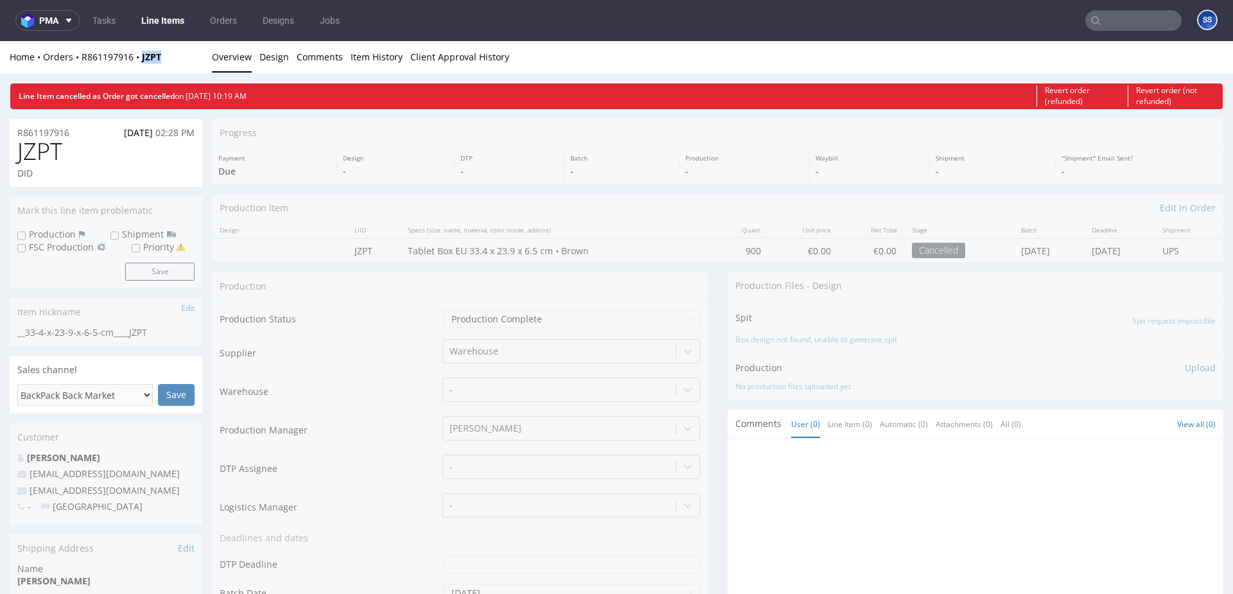
click at [142, 62] on div "Home Orders R861197916 JZPT" at bounding box center [106, 57] width 193 height 13
copy strong "JZPT"
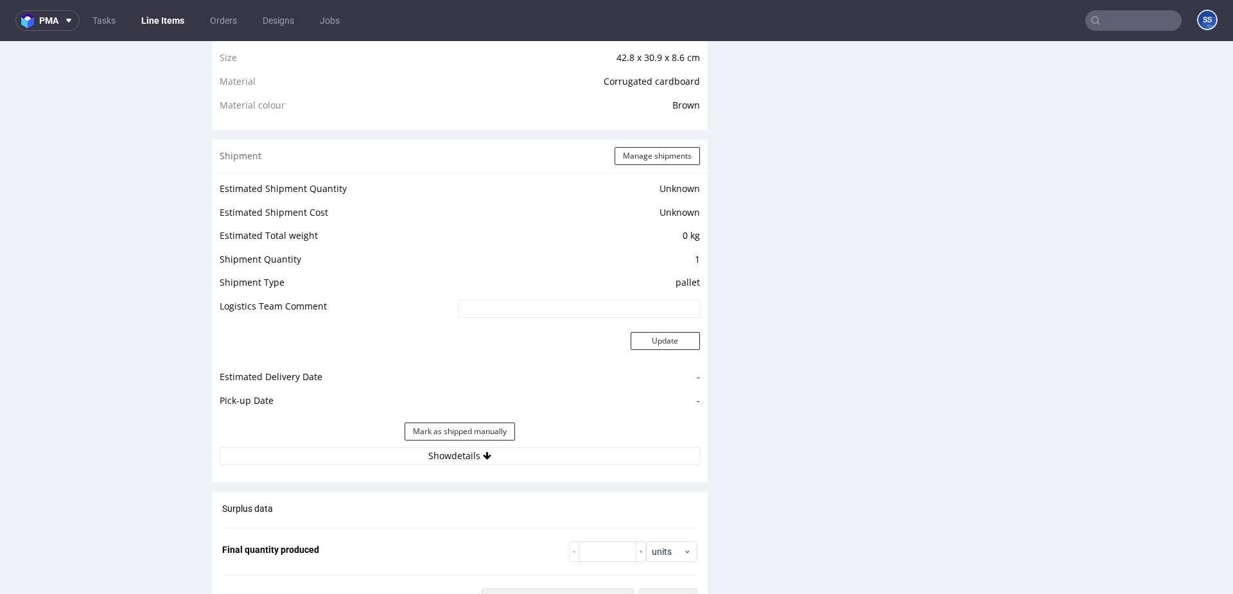
scroll to position [943, 0]
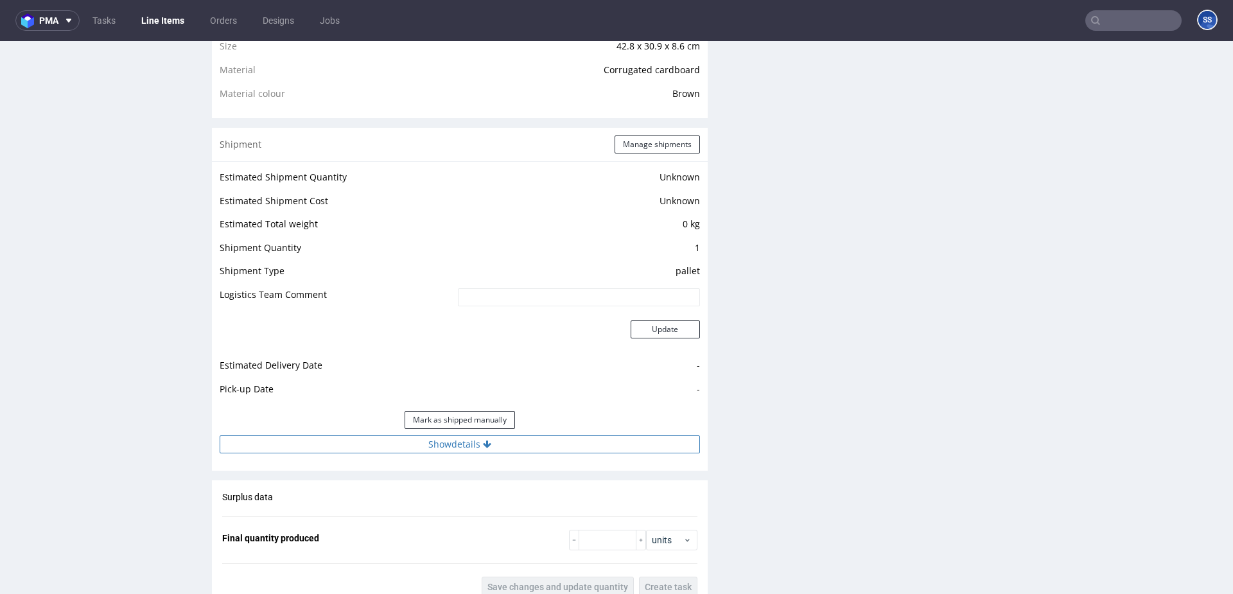
click at [514, 453] on button "Show details" at bounding box center [460, 444] width 480 height 18
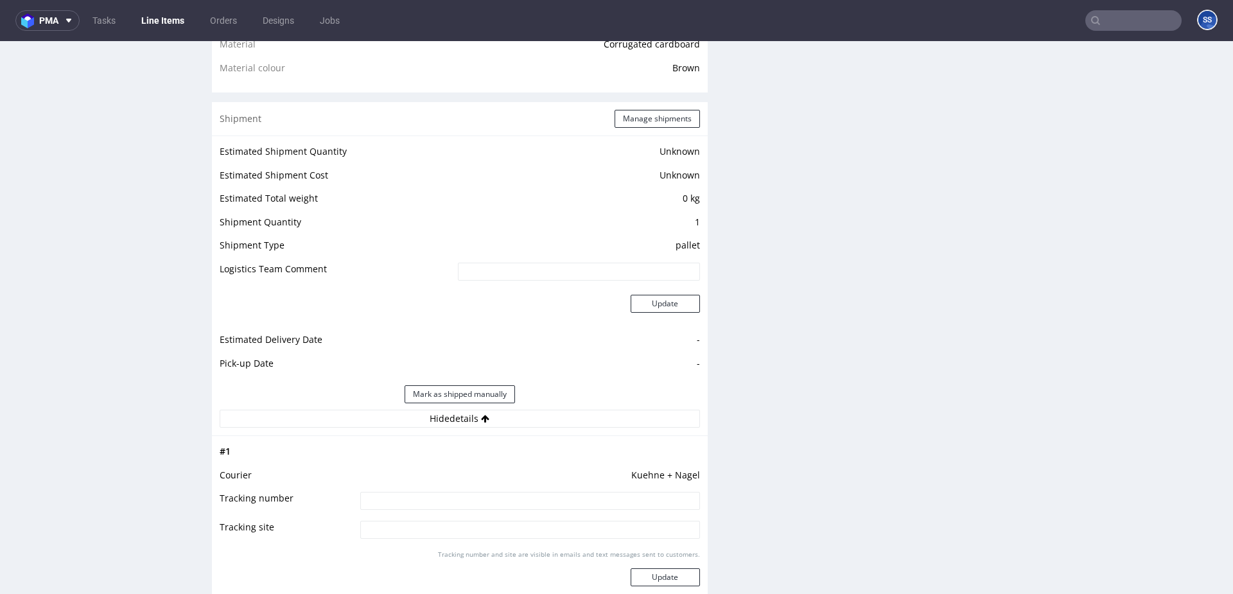
scroll to position [973, 0]
click at [450, 493] on input at bounding box center [530, 497] width 340 height 18
paste input "RWM006271621"
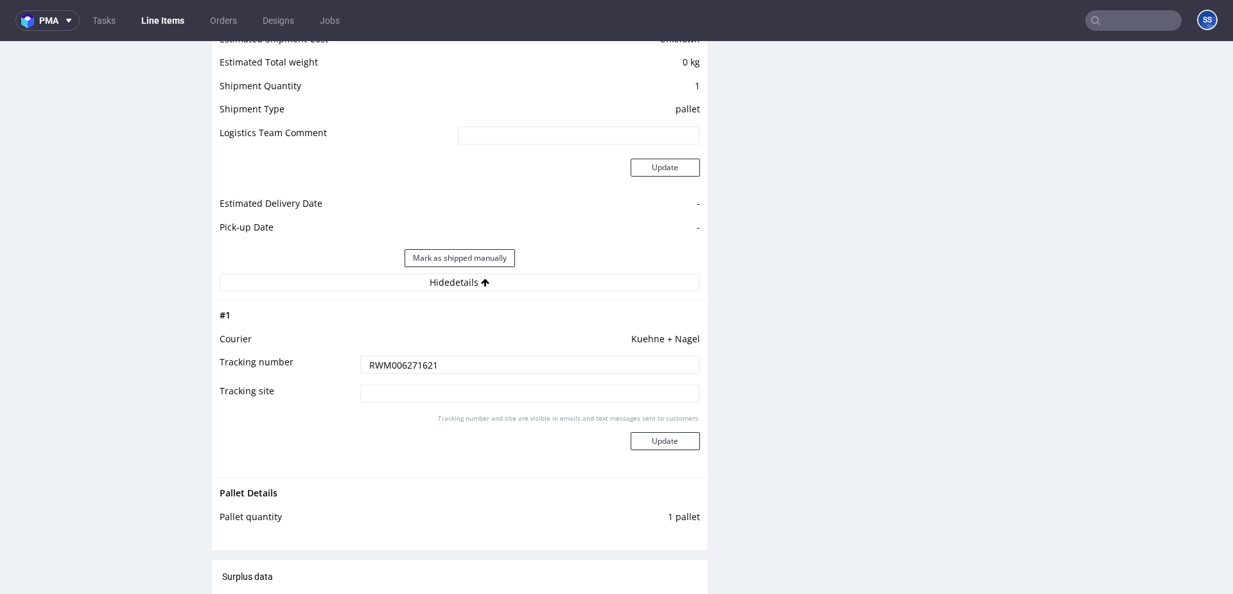
scroll to position [1106, 0]
type input "RWM006271621"
click at [685, 443] on button "Update" at bounding box center [665, 441] width 69 height 18
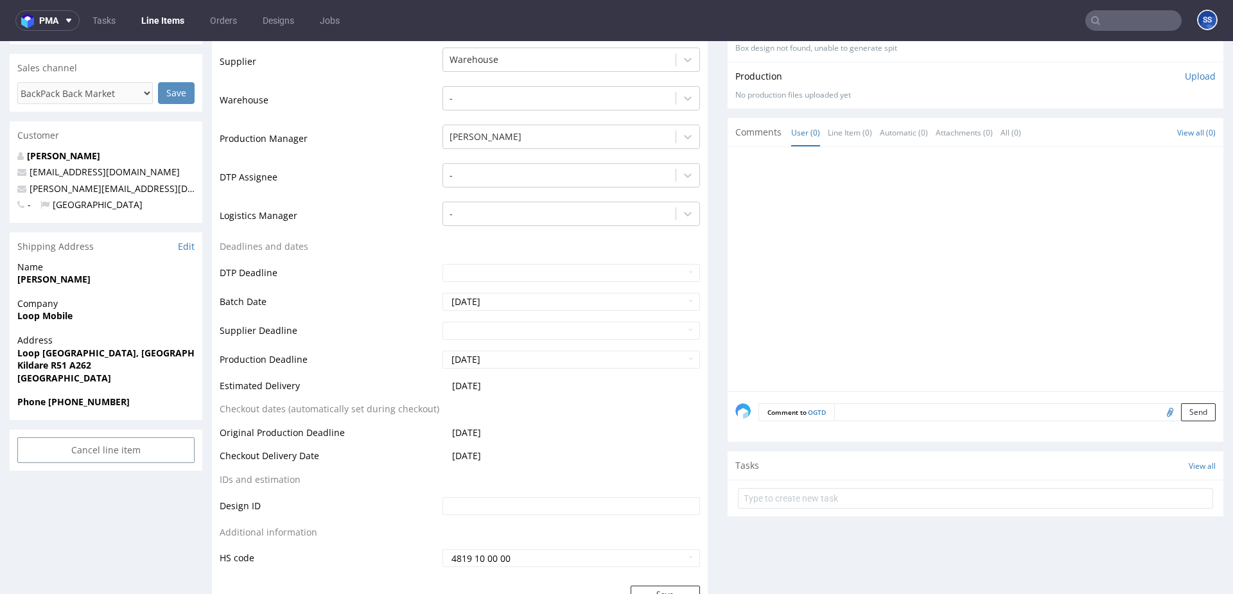
scroll to position [0, 0]
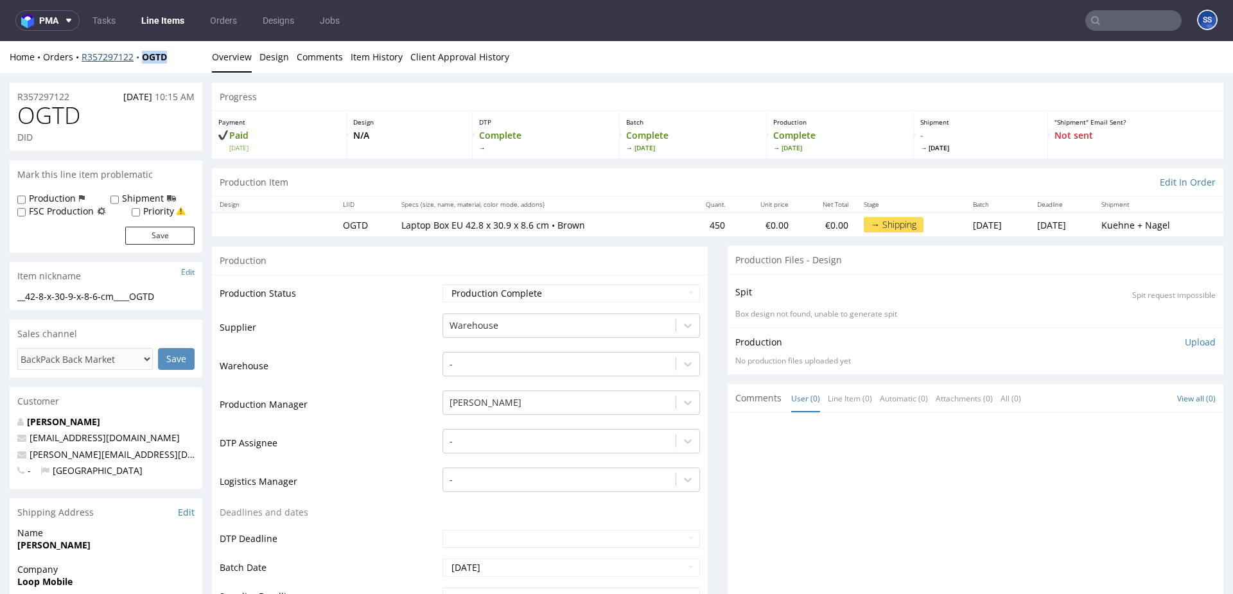
drag, startPoint x: 173, startPoint y: 57, endPoint x: 142, endPoint y: 60, distance: 30.9
click at [142, 60] on div "Home Orders R357297122 OGTD" at bounding box center [106, 57] width 193 height 13
copy strong "OGTD"
click at [166, 20] on link "Line Items" at bounding box center [163, 20] width 58 height 21
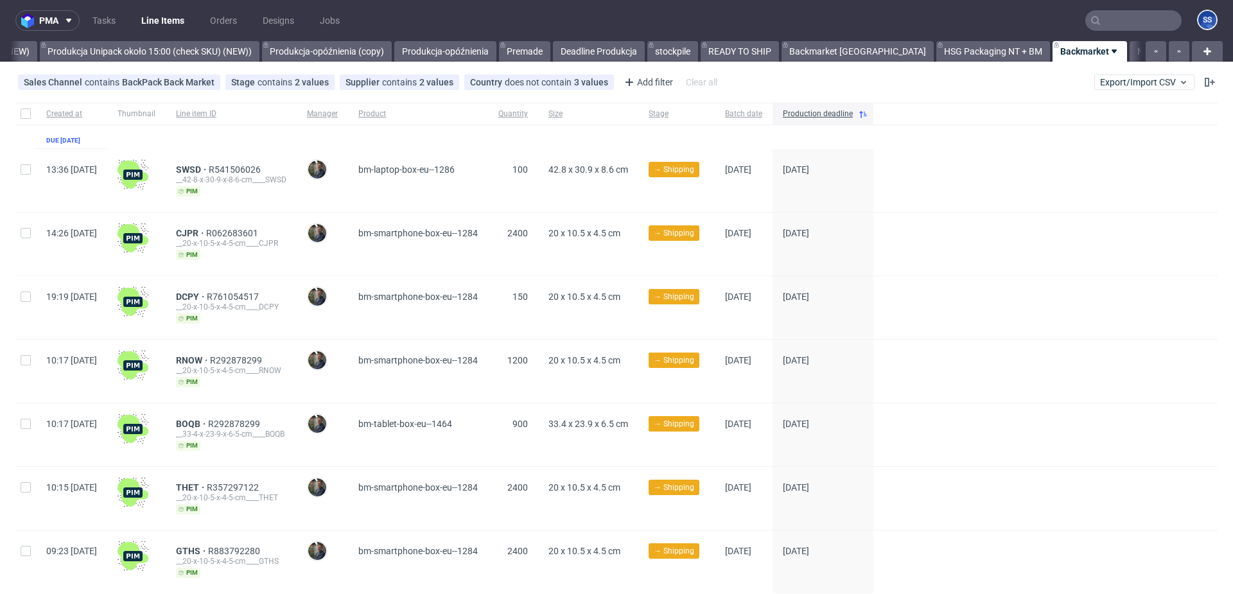
scroll to position [32, 0]
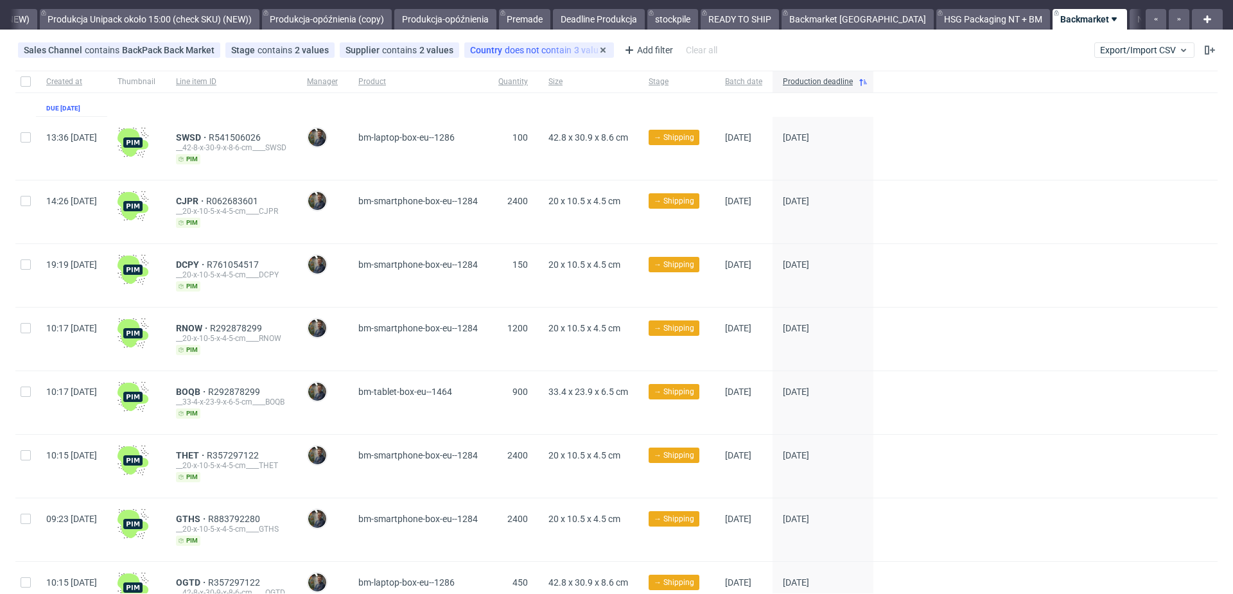
click at [538, 88] on div "Quantity" at bounding box center [513, 82] width 50 height 22
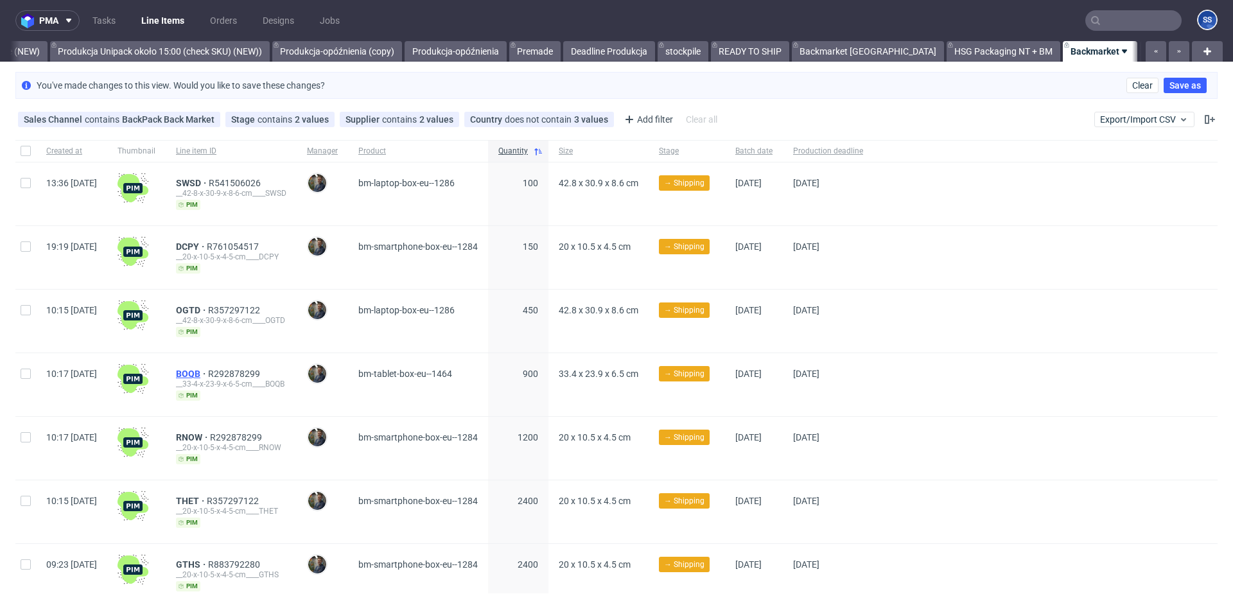
click at [208, 371] on span "BOQB" at bounding box center [192, 374] width 32 height 10
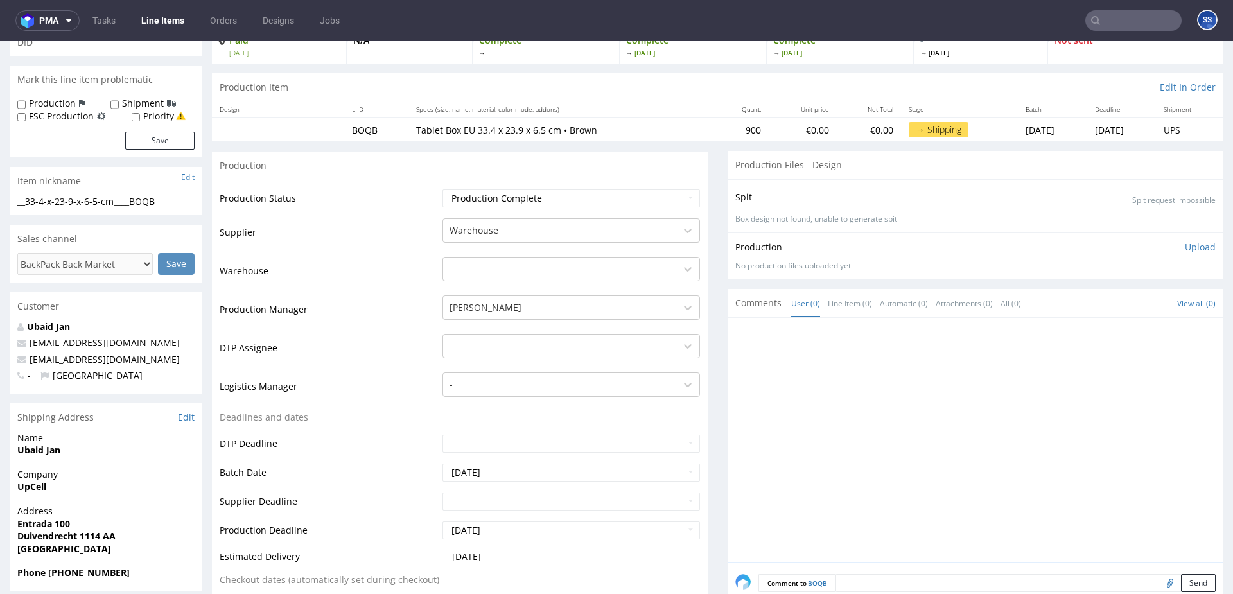
scroll to position [99, 0]
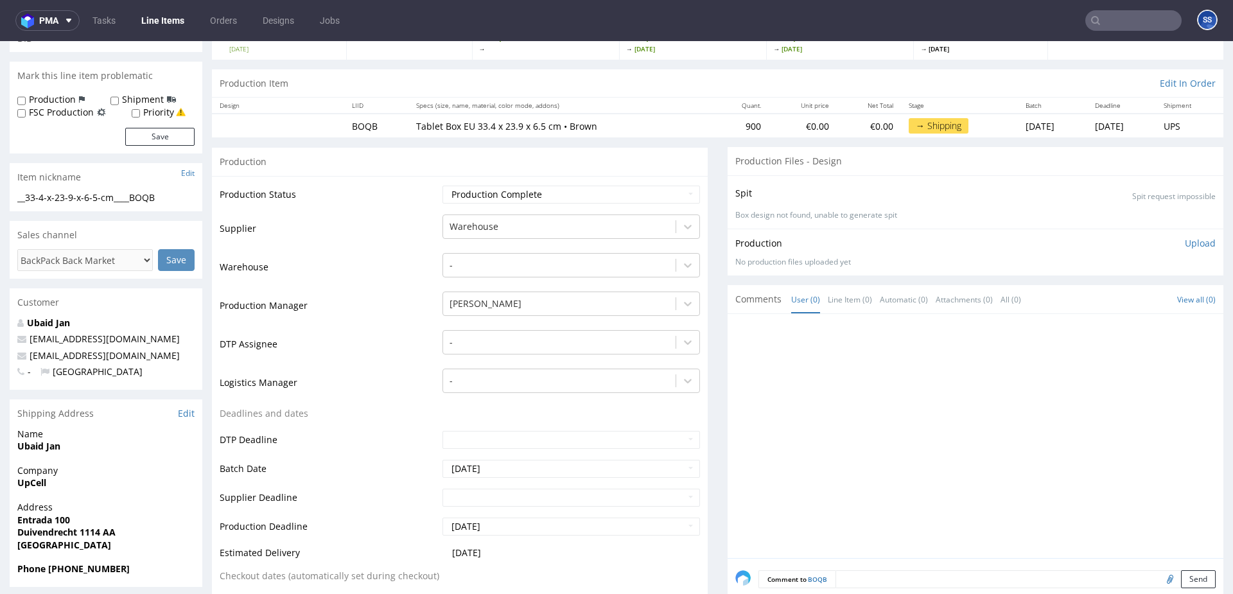
click at [39, 483] on strong "UpCell" at bounding box center [31, 482] width 29 height 12
copy strong "UpCell"
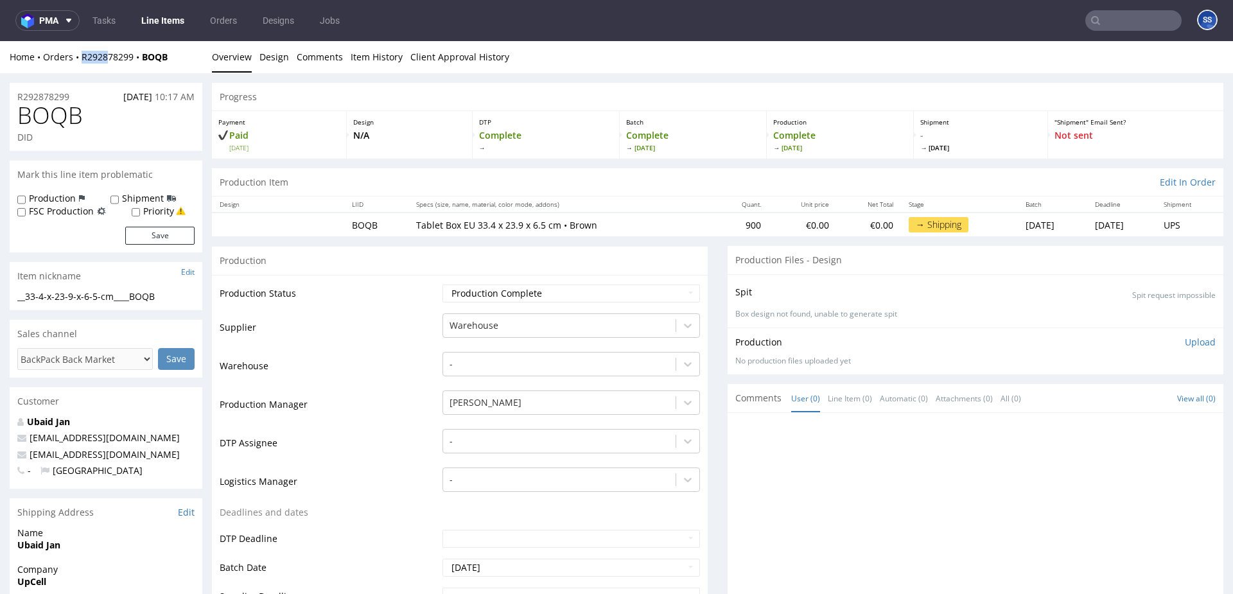
drag, startPoint x: 176, startPoint y: 55, endPoint x: 151, endPoint y: 71, distance: 30.1
click at [127, 65] on div "Home Orders R292878299 BOQB Overview Design Comments Item History Client Approv…" at bounding box center [616, 57] width 1233 height 32
drag, startPoint x: 180, startPoint y: 57, endPoint x: 127, endPoint y: 56, distance: 52.7
click at [83, 60] on div "Home Orders R292878299 BOQB" at bounding box center [106, 57] width 193 height 13
copy div "R292878299 BOQB"
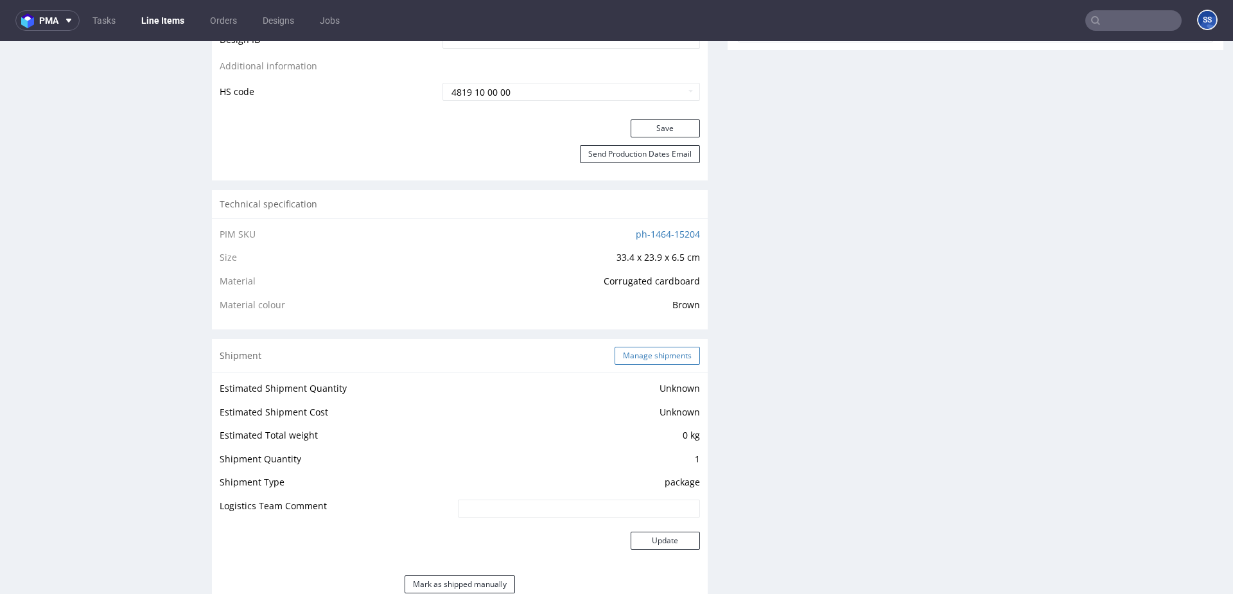
scroll to position [735, 0]
click at [663, 346] on button "Manage shipments" at bounding box center [657, 353] width 85 height 18
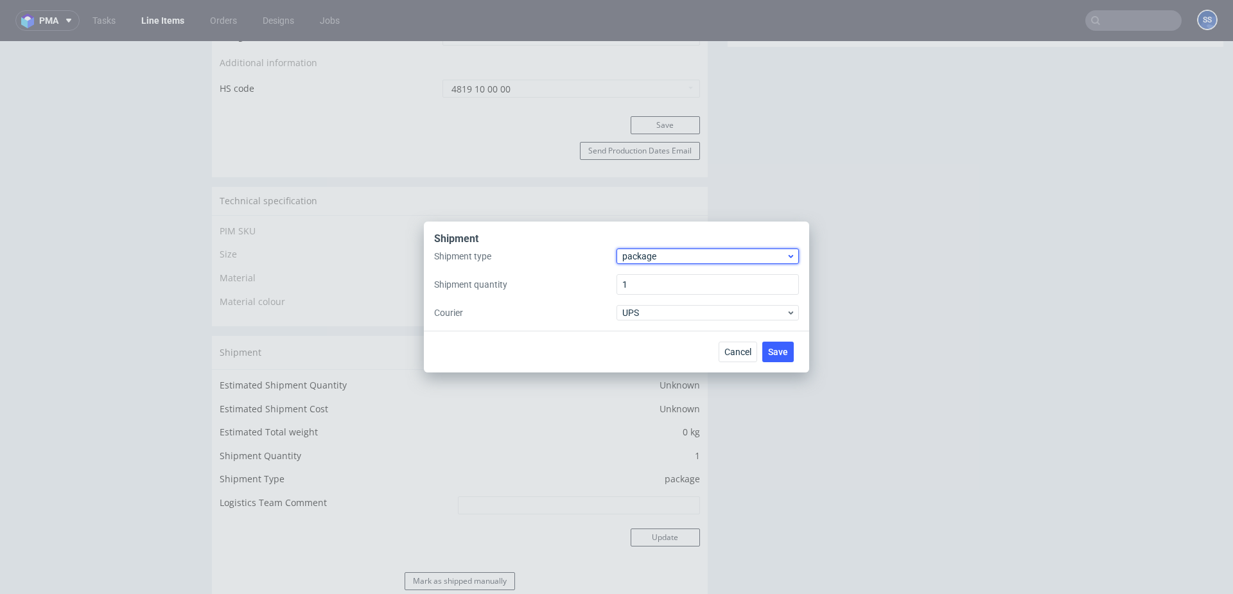
click at [665, 258] on span "package" at bounding box center [704, 256] width 164 height 13
click at [660, 275] on div "pallet" at bounding box center [708, 283] width 172 height 23
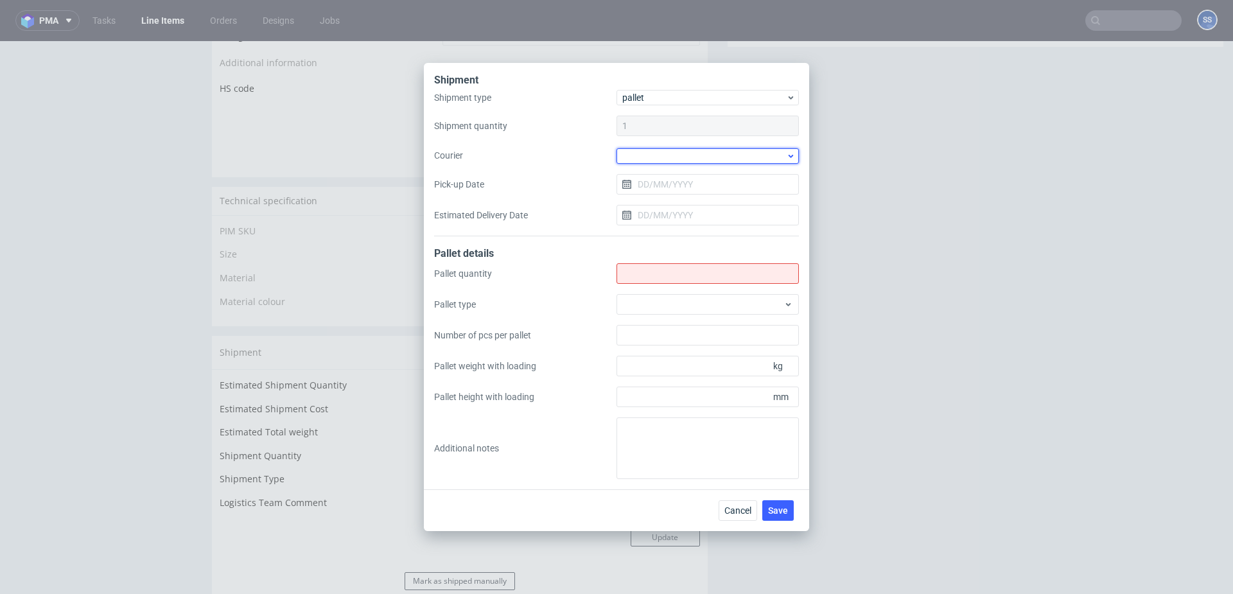
click at [650, 151] on div at bounding box center [707, 155] width 182 height 15
click at [676, 215] on div "Kuehne + Nagel" at bounding box center [708, 216] width 172 height 23
click at [652, 279] on input "Shipment type" at bounding box center [707, 273] width 182 height 21
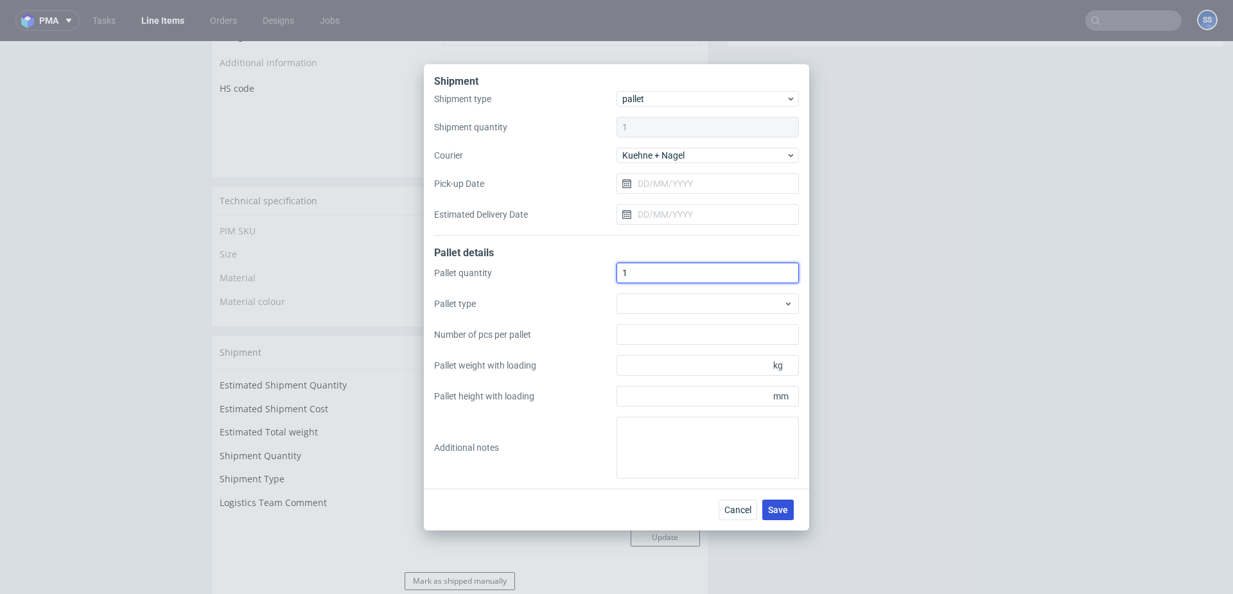
type input "1"
click at [776, 507] on span "Save" at bounding box center [778, 509] width 20 height 9
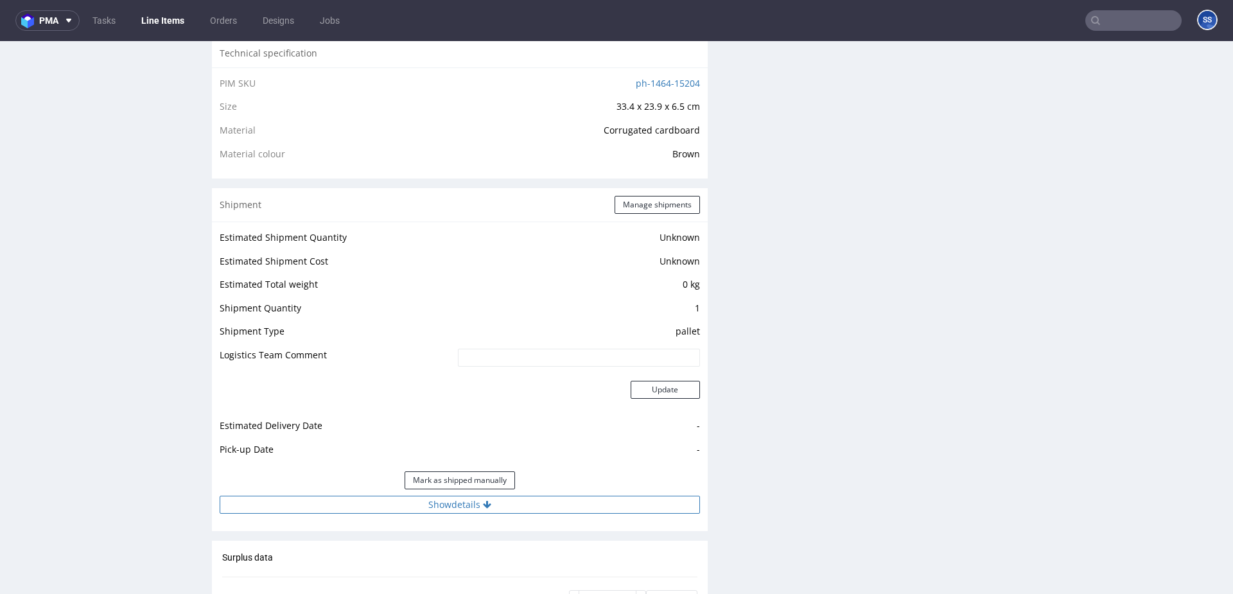
click at [481, 511] on button "Show details" at bounding box center [460, 505] width 480 height 18
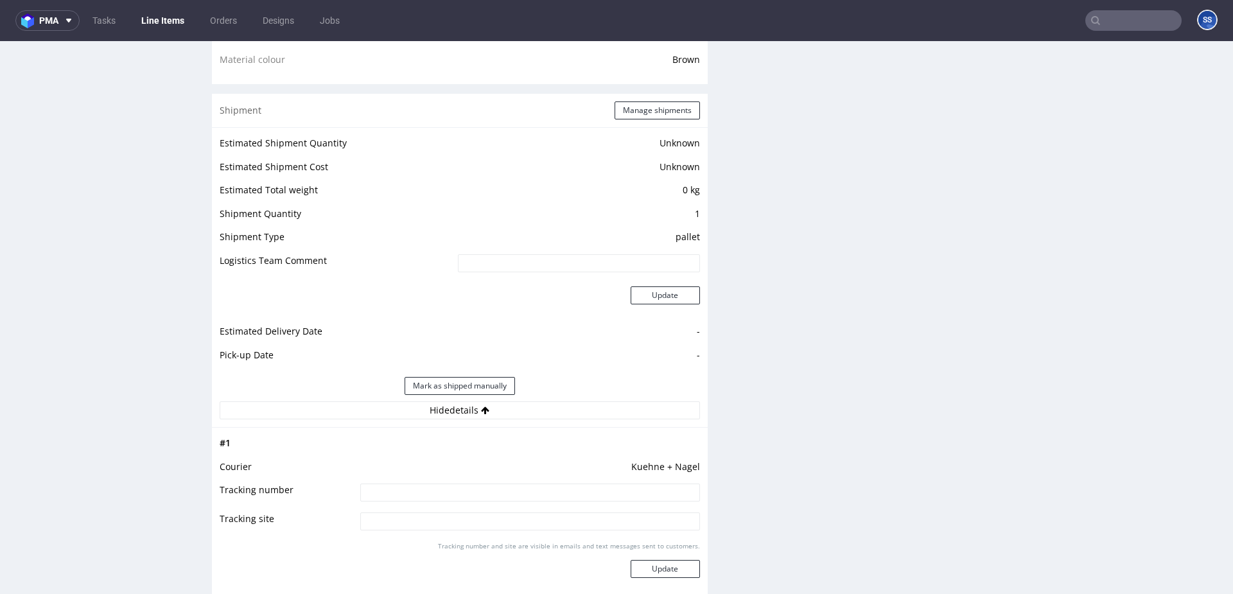
scroll to position [987, 0]
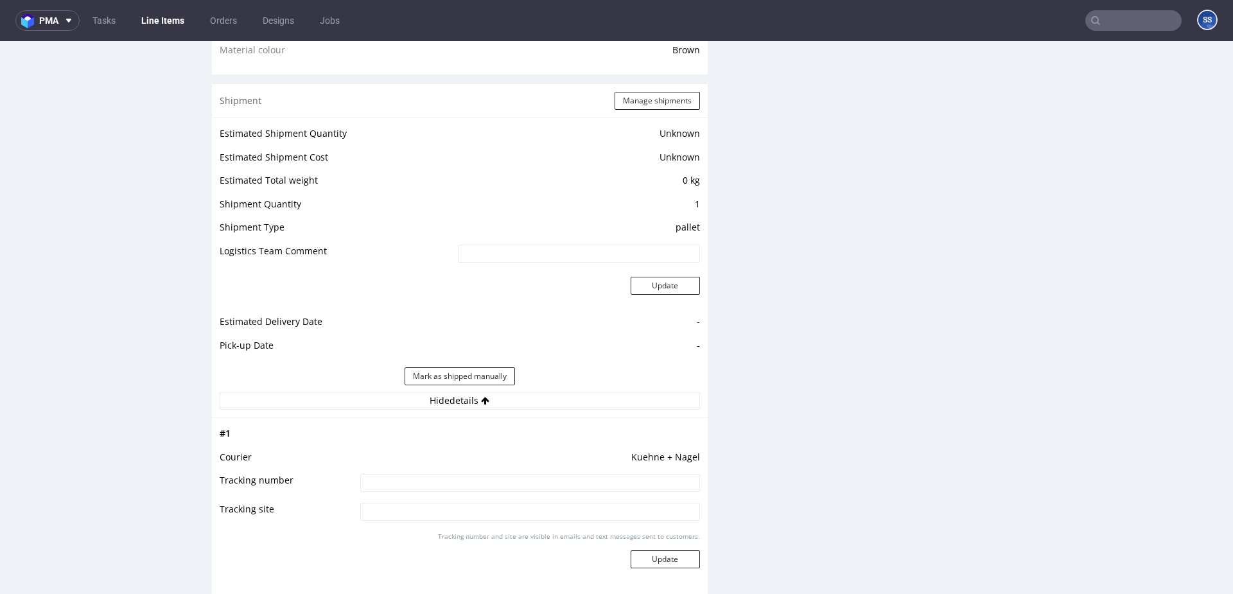
click at [415, 485] on input at bounding box center [530, 483] width 340 height 18
paste input "RWM006271707"
type input "RWM006271707"
click at [673, 556] on button "Update" at bounding box center [665, 559] width 69 height 18
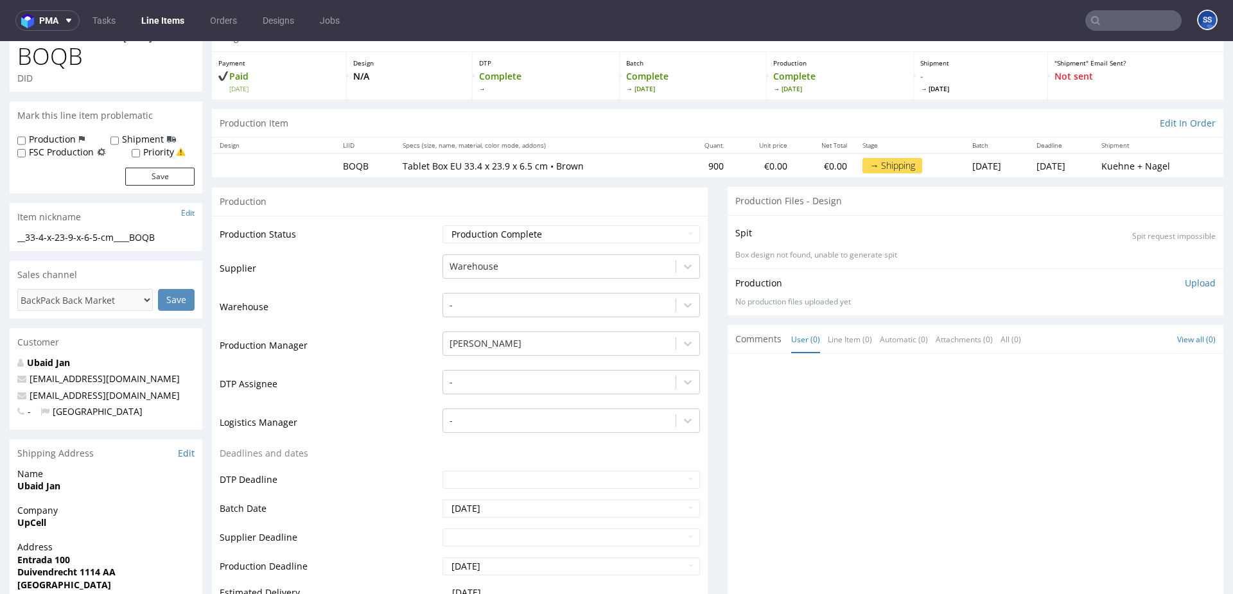
scroll to position [1, 0]
click at [165, 26] on link "Line Items" at bounding box center [163, 20] width 58 height 21
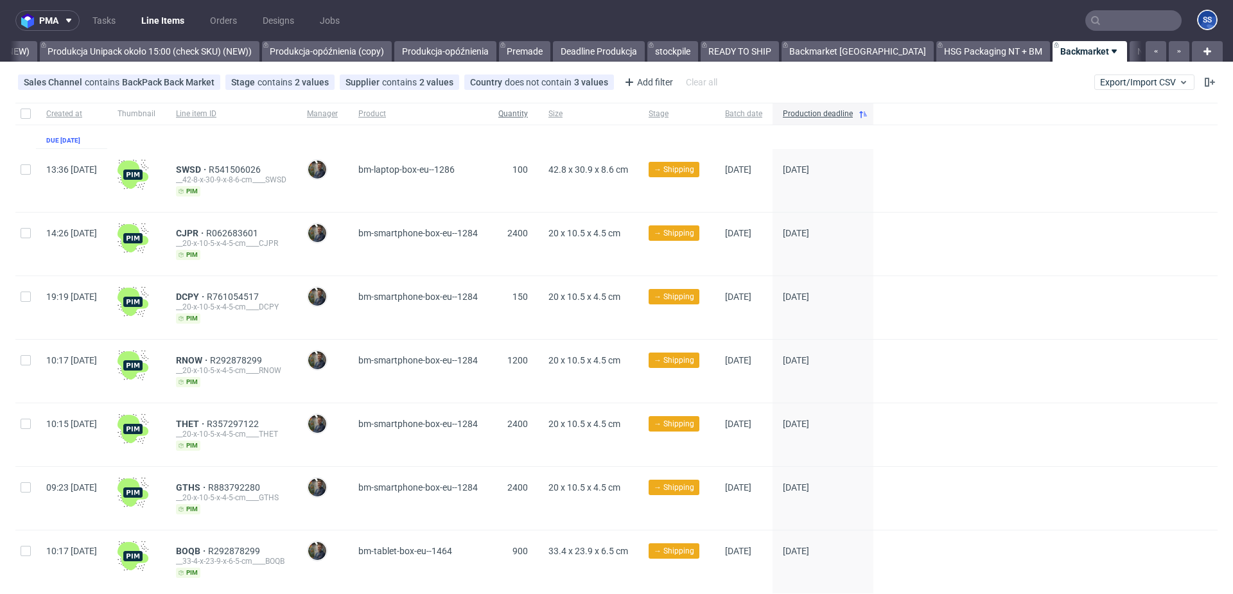
click at [528, 112] on span "Quantity" at bounding box center [513, 114] width 30 height 11
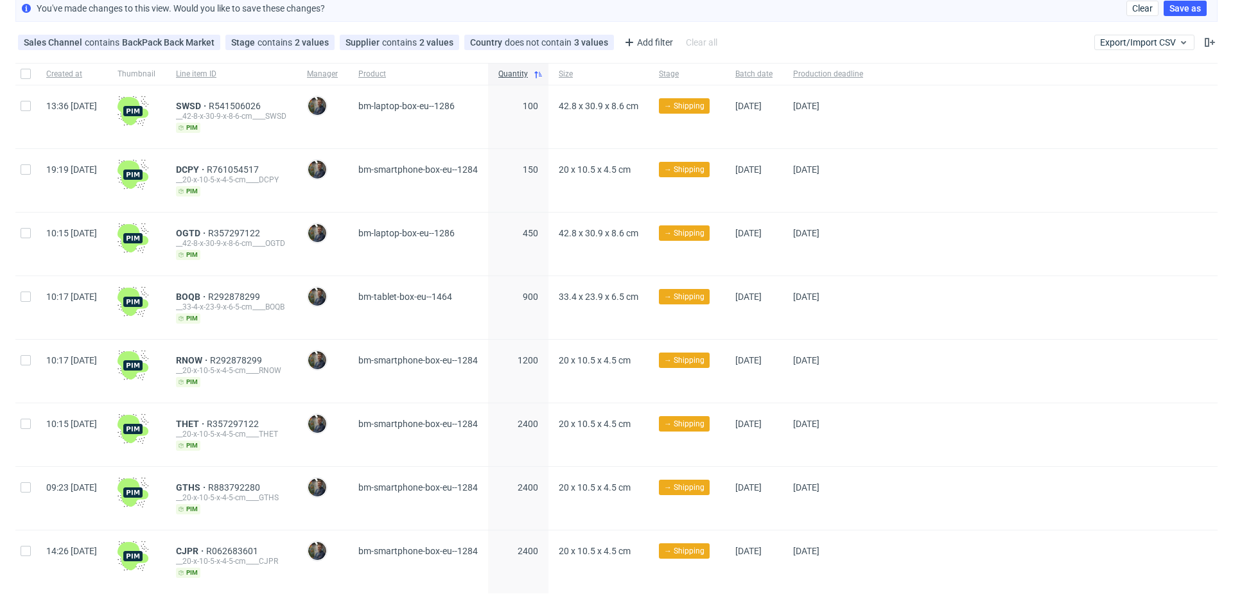
scroll to position [79, 0]
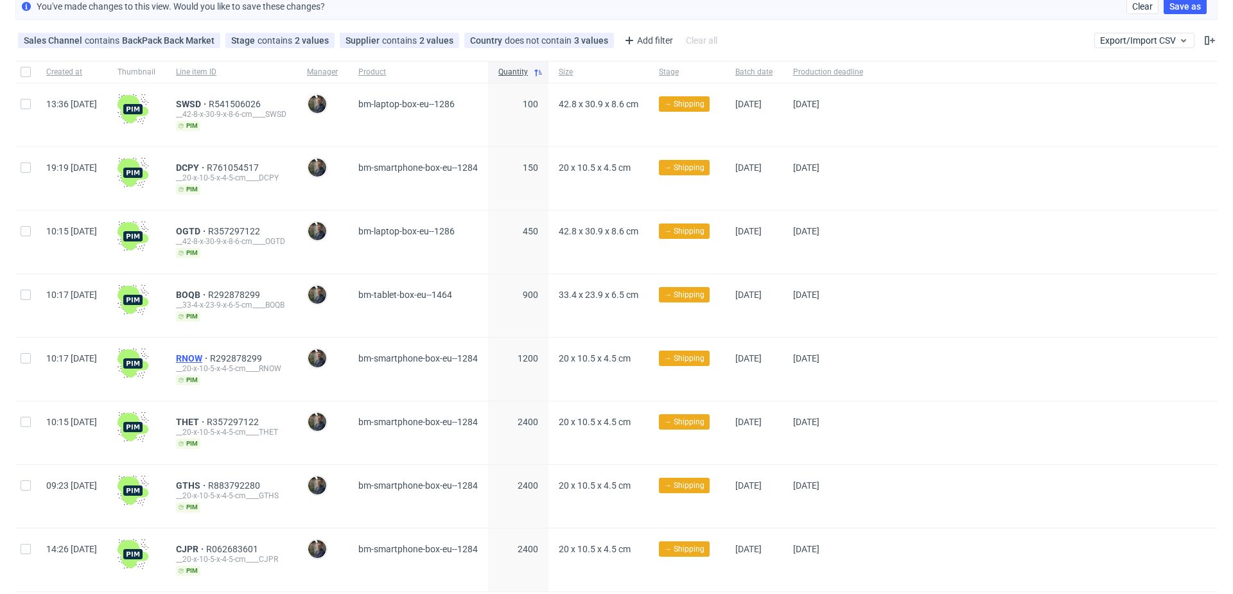
click at [210, 356] on span "RNOW" at bounding box center [193, 358] width 34 height 10
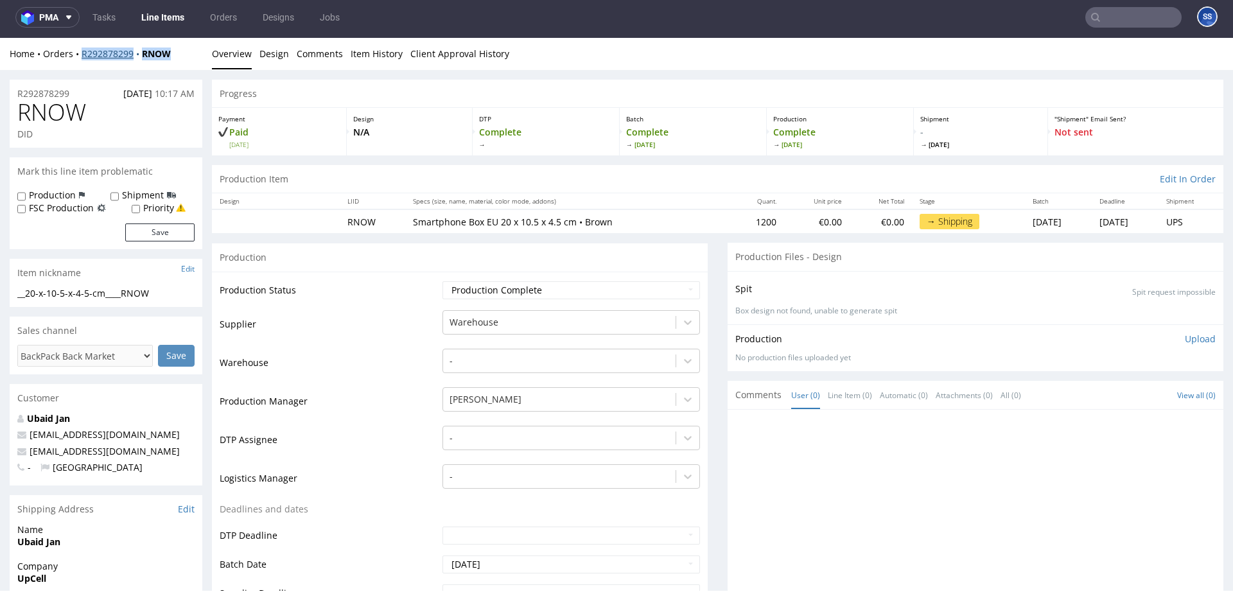
drag, startPoint x: 179, startPoint y: 58, endPoint x: 150, endPoint y: 43, distance: 32.7
click at [83, 57] on div "Home Orders R292878299 RNOW" at bounding box center [106, 54] width 193 height 13
copy div "R292878299 RNOW"
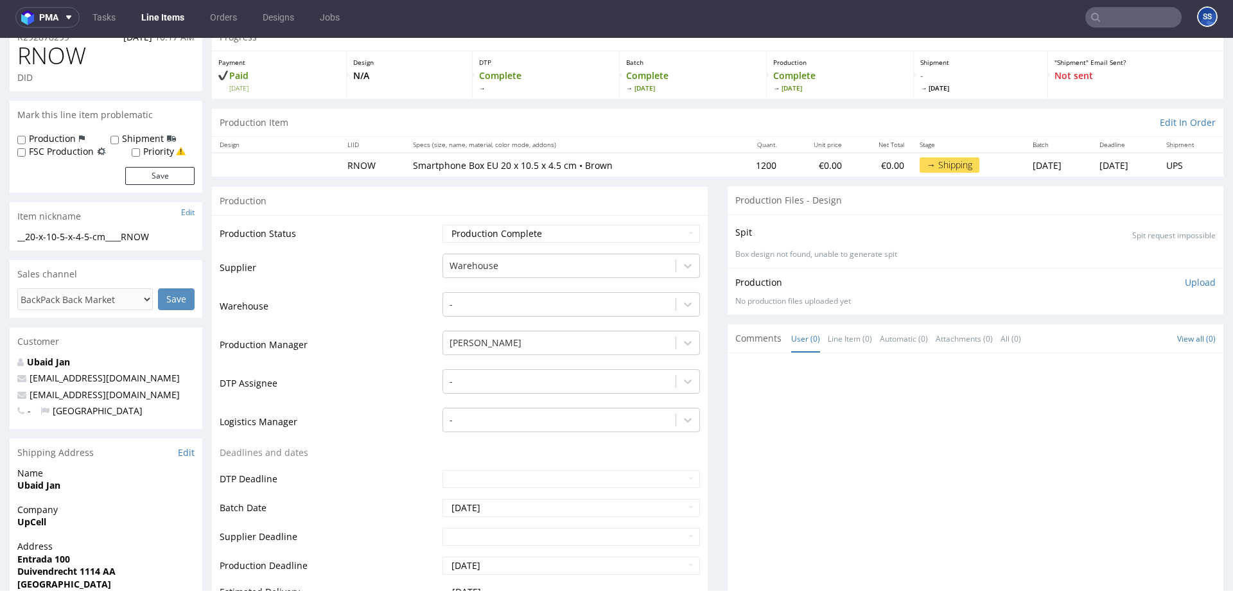
click at [29, 519] on strong "UpCell" at bounding box center [31, 522] width 29 height 12
copy strong "UpCell"
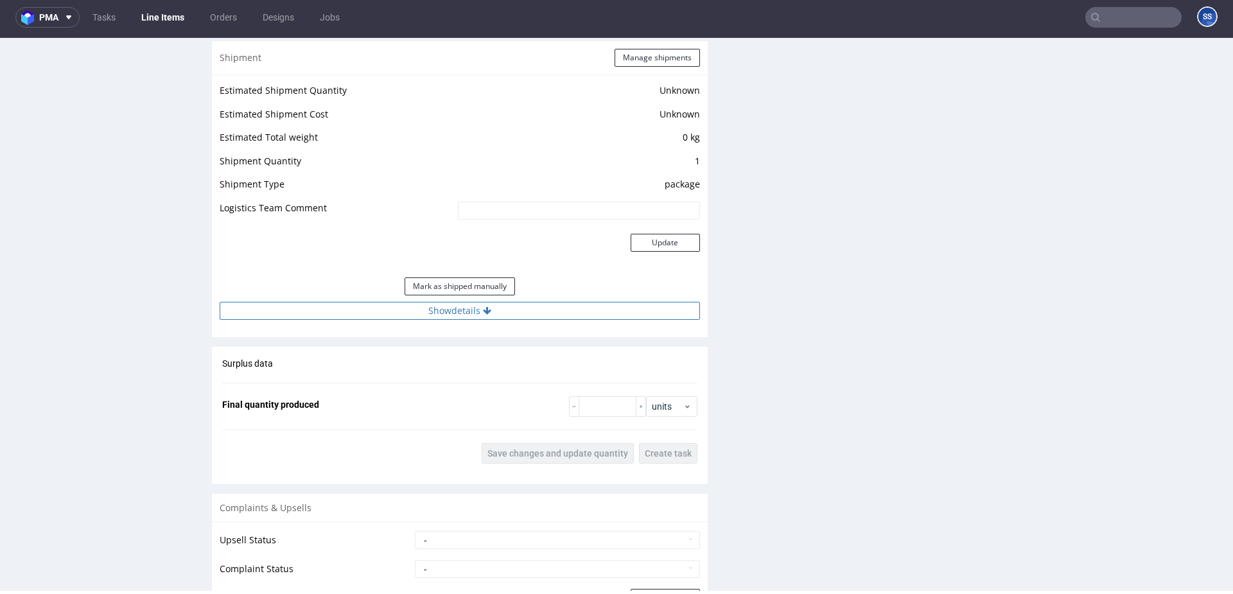
scroll to position [1028, 0]
click at [503, 311] on button "Show details" at bounding box center [460, 310] width 480 height 18
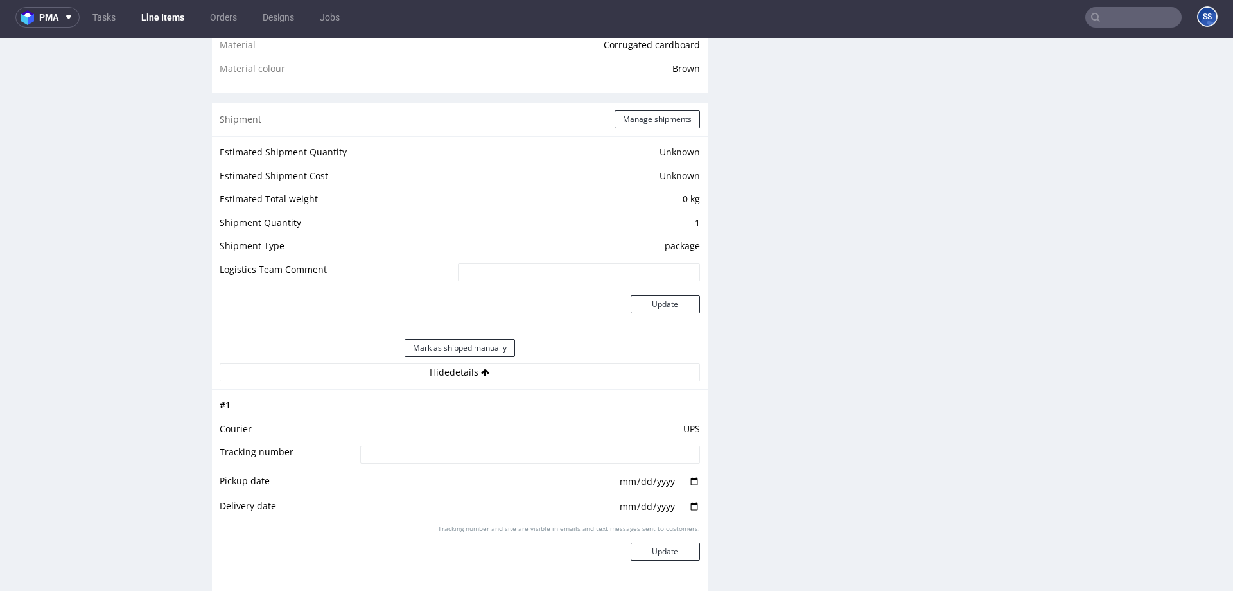
scroll to position [957, 0]
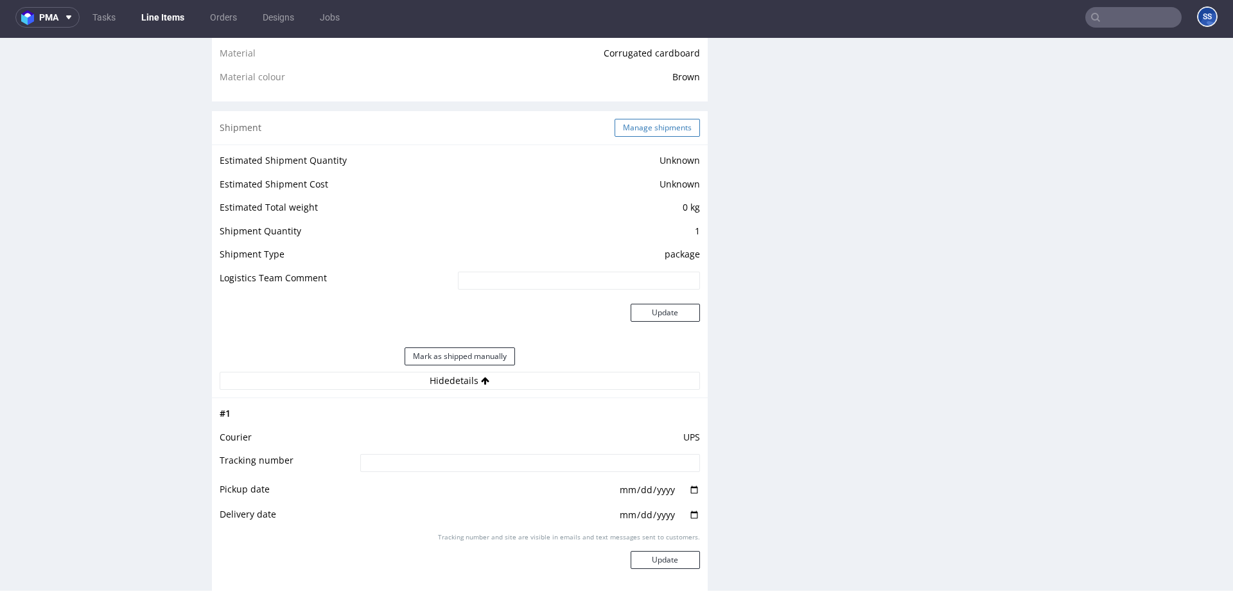
click at [652, 121] on button "Manage shipments" at bounding box center [657, 128] width 85 height 18
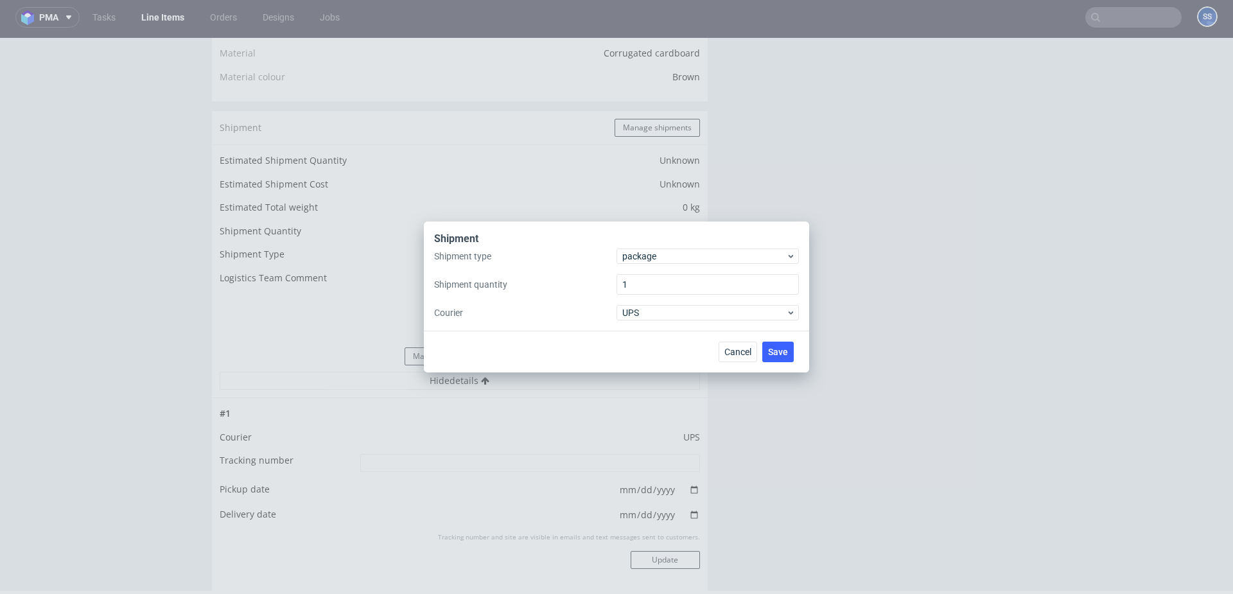
click at [657, 266] on div "Shipment type package Shipment quantity 1 Courier UPS" at bounding box center [616, 285] width 365 height 72
click at [665, 259] on span "package" at bounding box center [704, 256] width 164 height 13
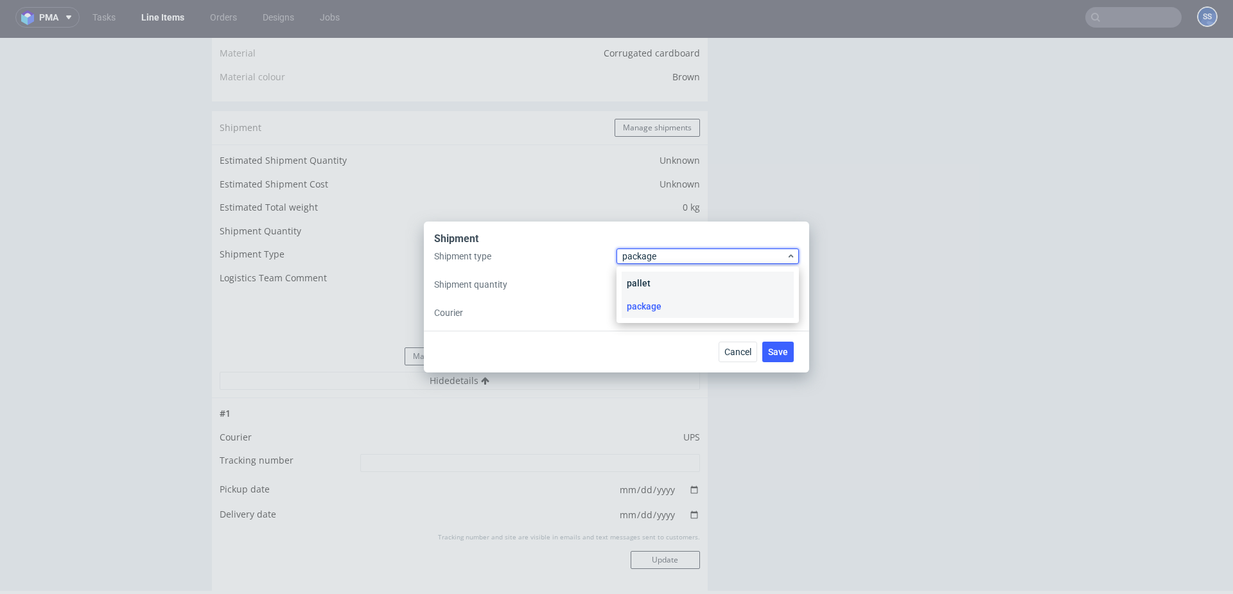
click at [661, 277] on div "pallet" at bounding box center [708, 283] width 172 height 23
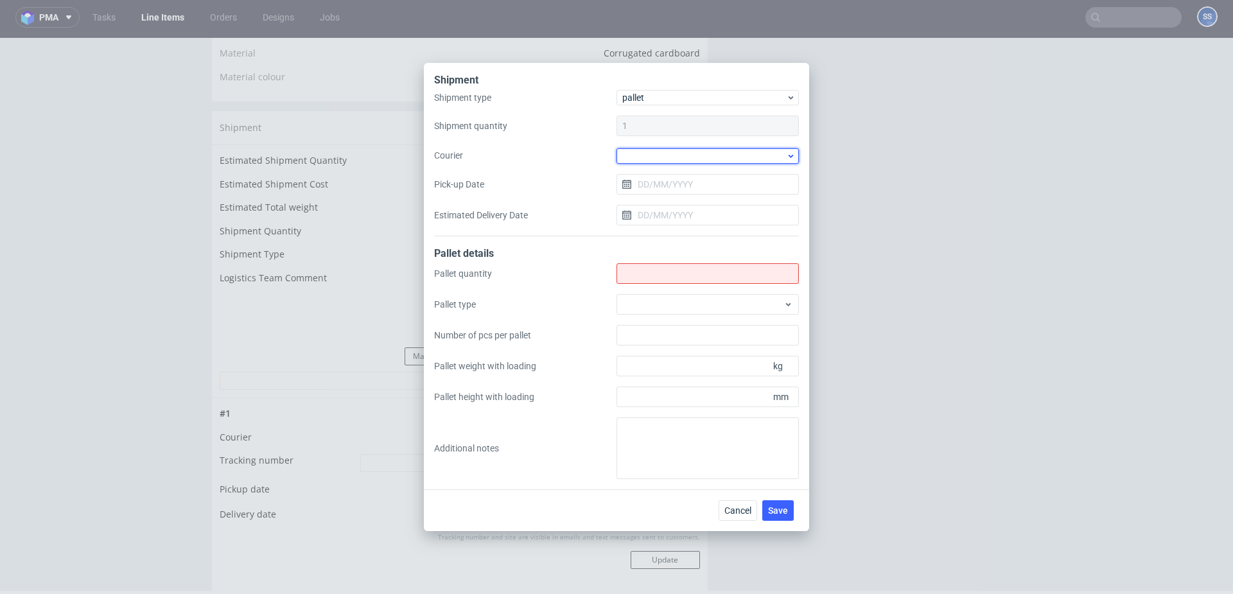
click at [656, 155] on div at bounding box center [707, 155] width 182 height 15
click at [656, 223] on div "Kuehne + Nagel" at bounding box center [708, 231] width 172 height 23
click at [650, 265] on input "Shipment type" at bounding box center [707, 273] width 182 height 21
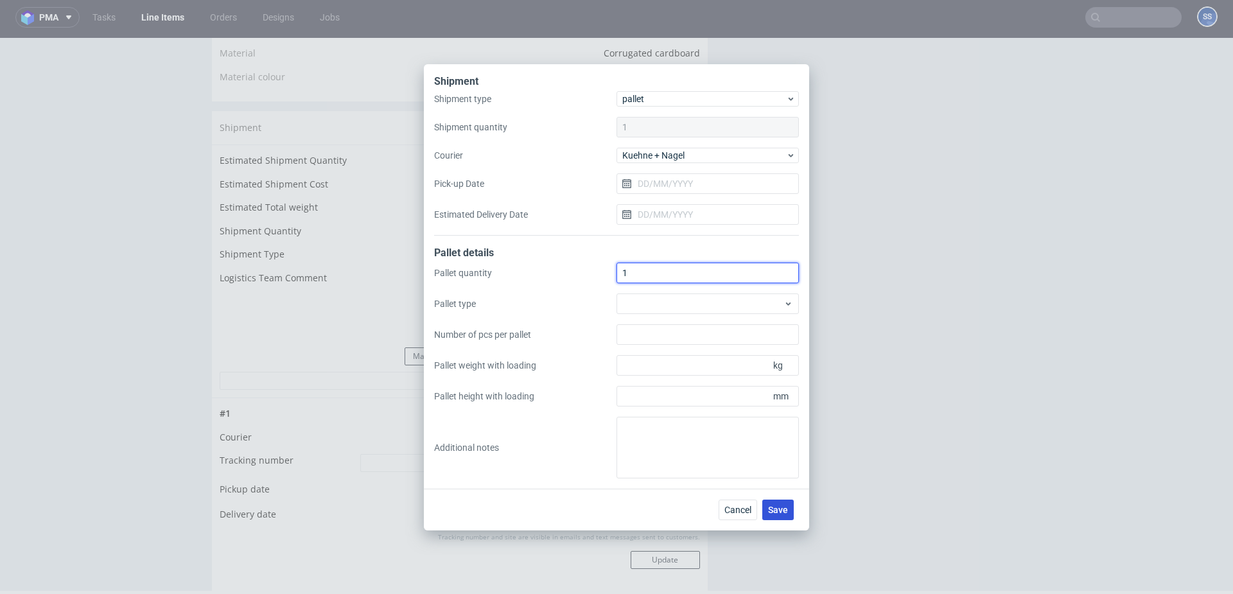
type input "1"
click at [782, 508] on span "Save" at bounding box center [778, 509] width 20 height 9
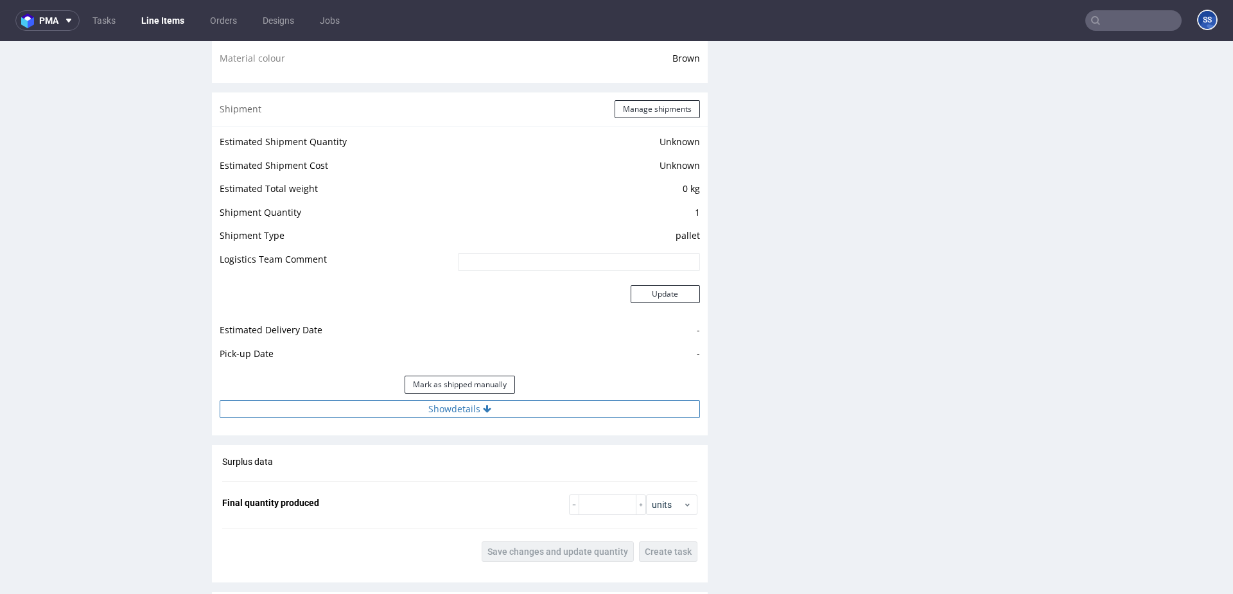
click at [466, 410] on button "Show details" at bounding box center [460, 409] width 480 height 18
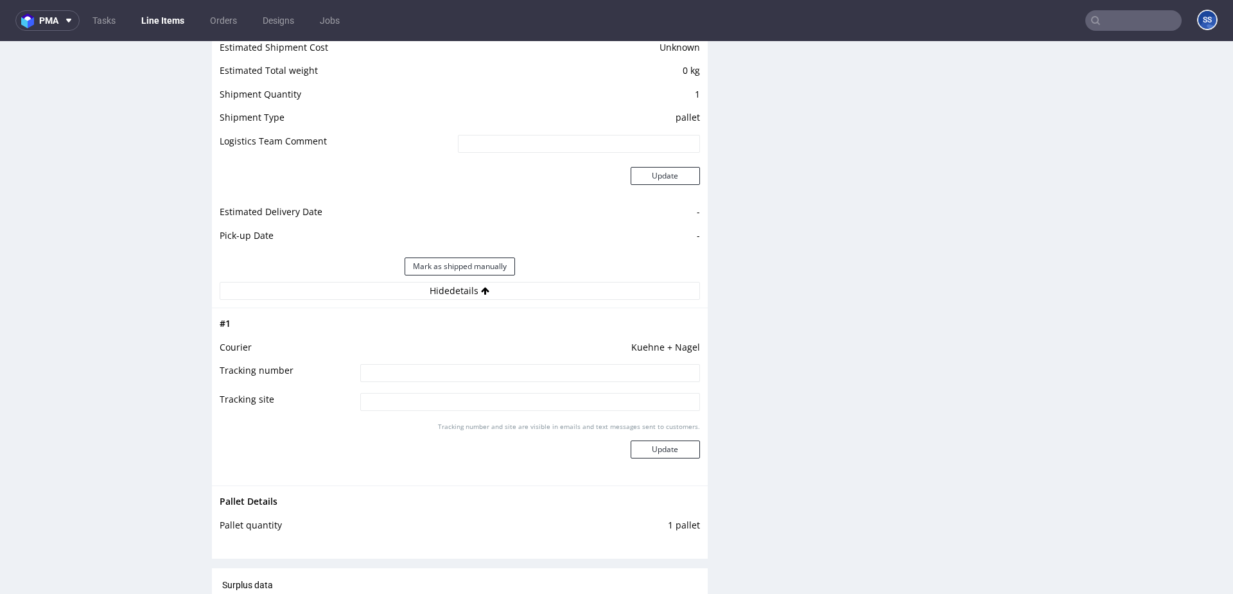
scroll to position [1122, 0]
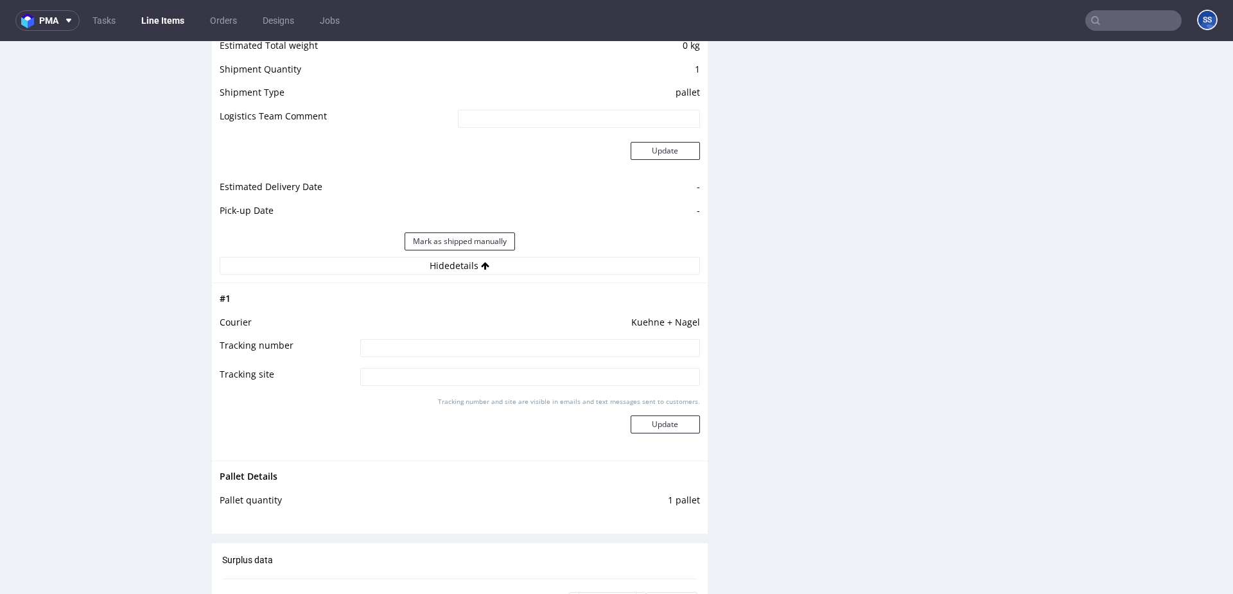
click at [428, 351] on input at bounding box center [530, 348] width 340 height 18
paste input "RWM006271739"
type input "RWM006271739"
click at [665, 425] on button "Update" at bounding box center [665, 424] width 69 height 18
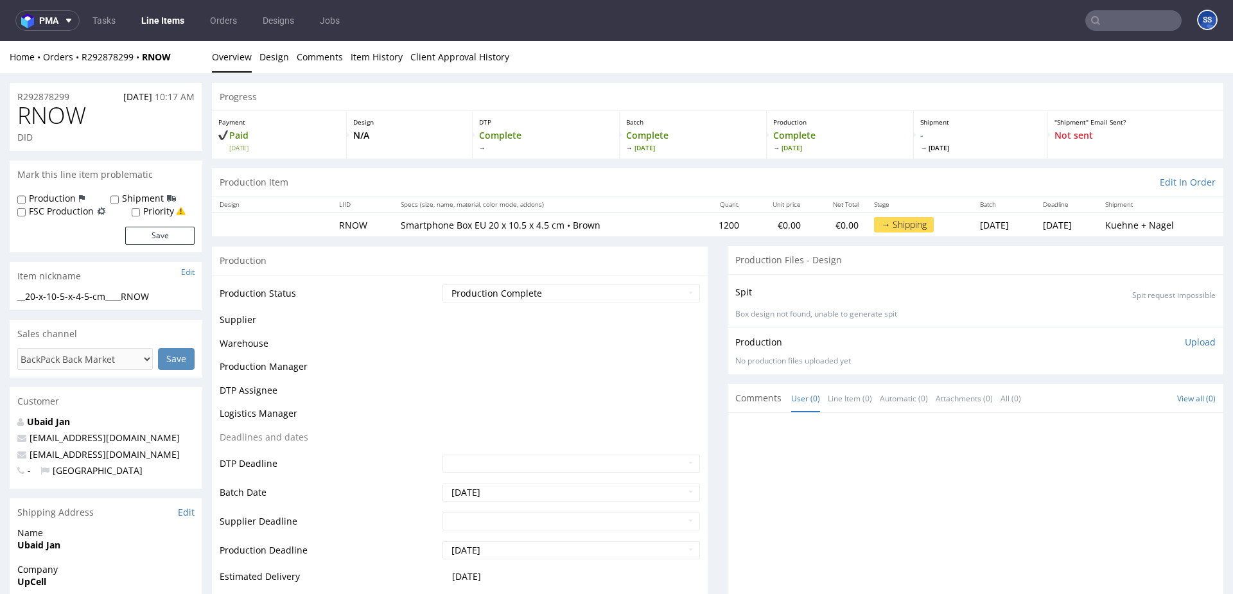
scroll to position [744, 0]
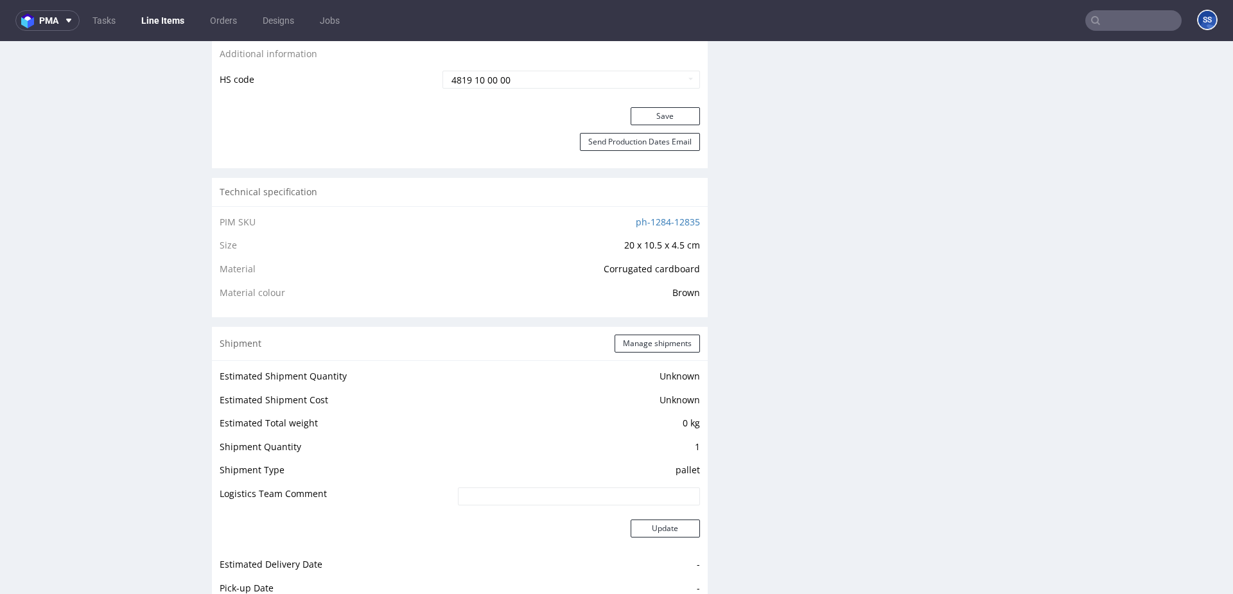
click at [164, 21] on link "Line Items" at bounding box center [163, 20] width 58 height 21
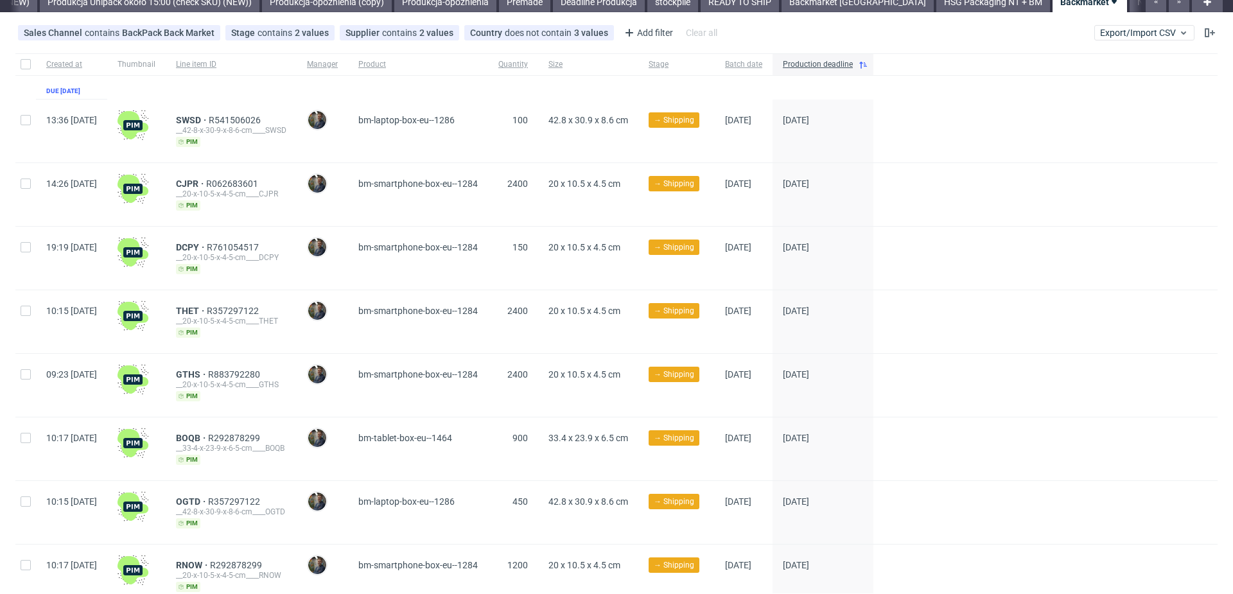
scroll to position [59, 0]
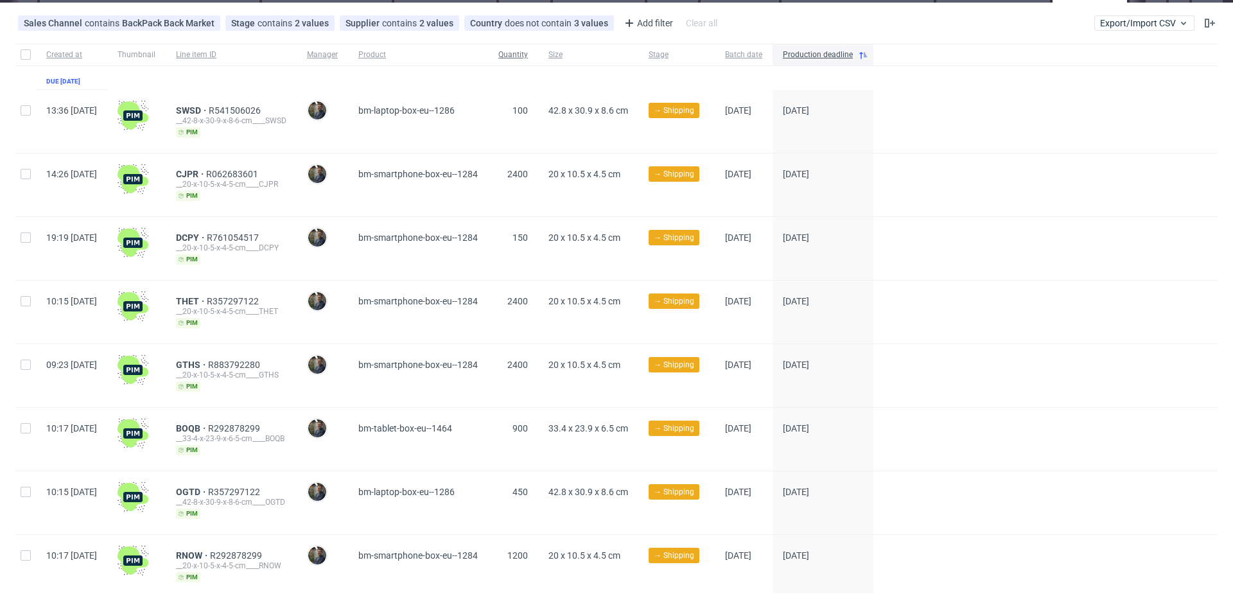
click at [528, 55] on span "Quantity" at bounding box center [513, 54] width 30 height 11
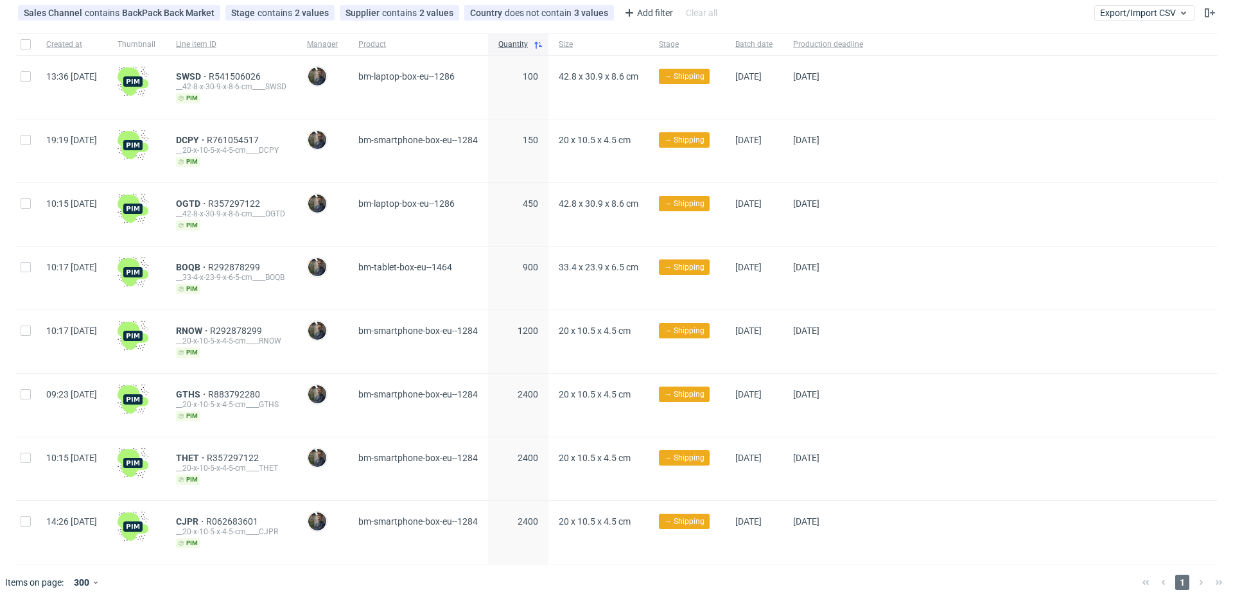
scroll to position [116, 0]
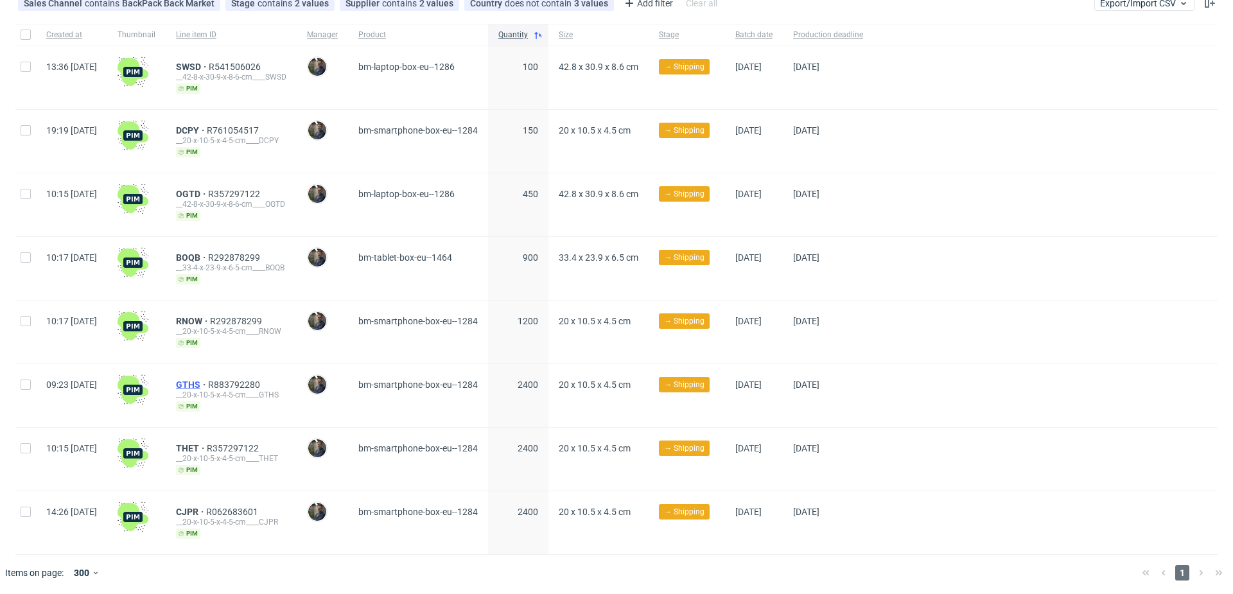
click at [208, 380] on span "GTHS" at bounding box center [192, 385] width 32 height 10
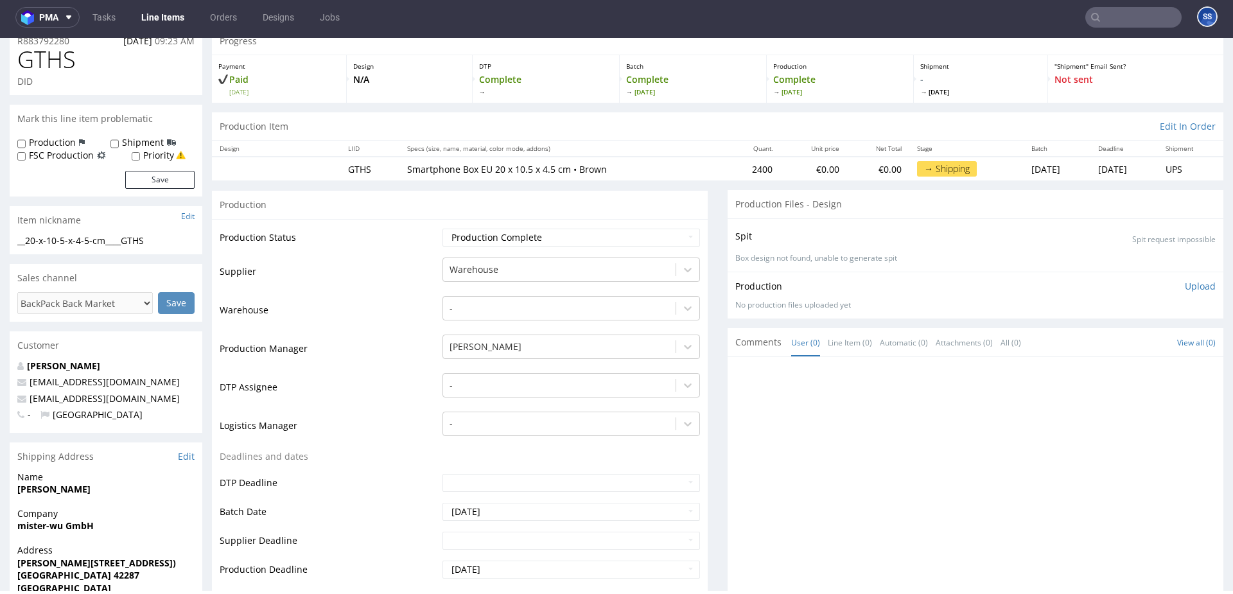
scroll to position [82, 0]
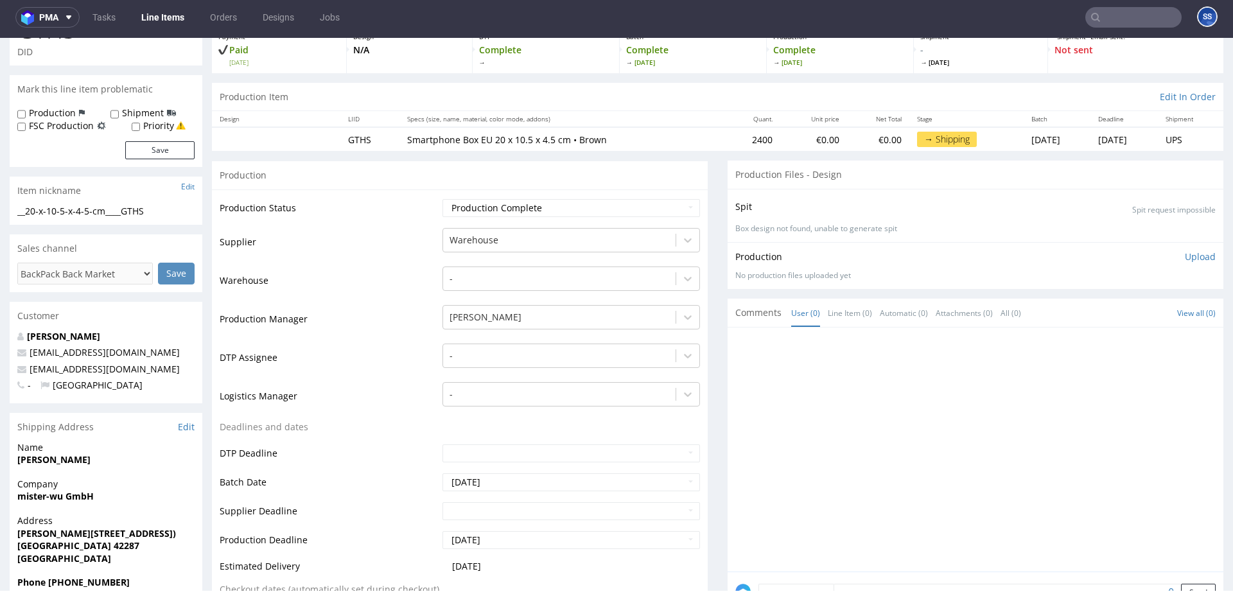
click at [73, 501] on strong "mister-wu GmbH" at bounding box center [55, 496] width 76 height 12
copy strong "mister-wu GmbH"
click at [165, 541] on span "[GEOGRAPHIC_DATA] 42287" at bounding box center [105, 545] width 177 height 13
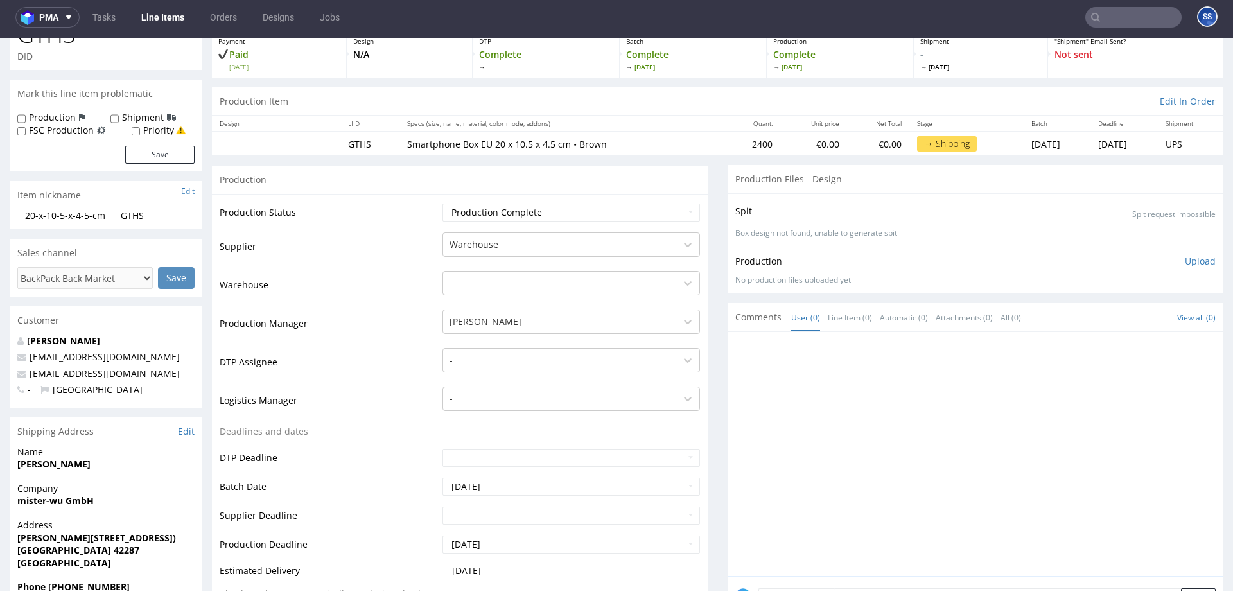
scroll to position [0, 0]
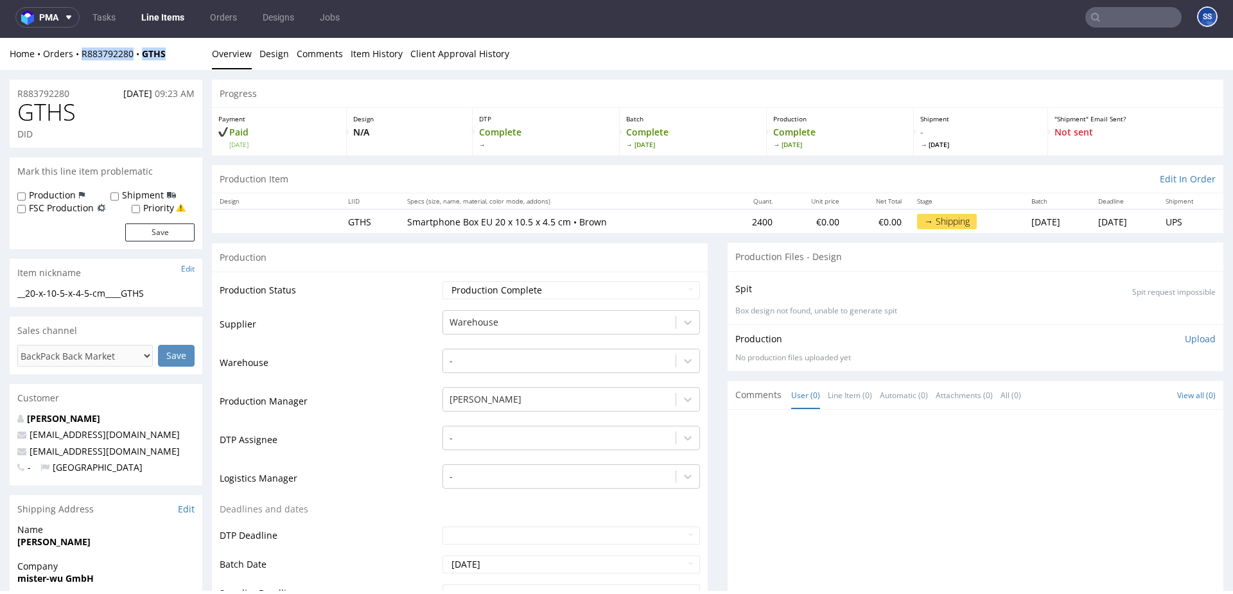
drag, startPoint x: 179, startPoint y: 57, endPoint x: 80, endPoint y: 59, distance: 98.3
click at [80, 59] on div "Home Orders R883792280 GTHS" at bounding box center [106, 54] width 193 height 13
copy div "R883792280 GTHS"
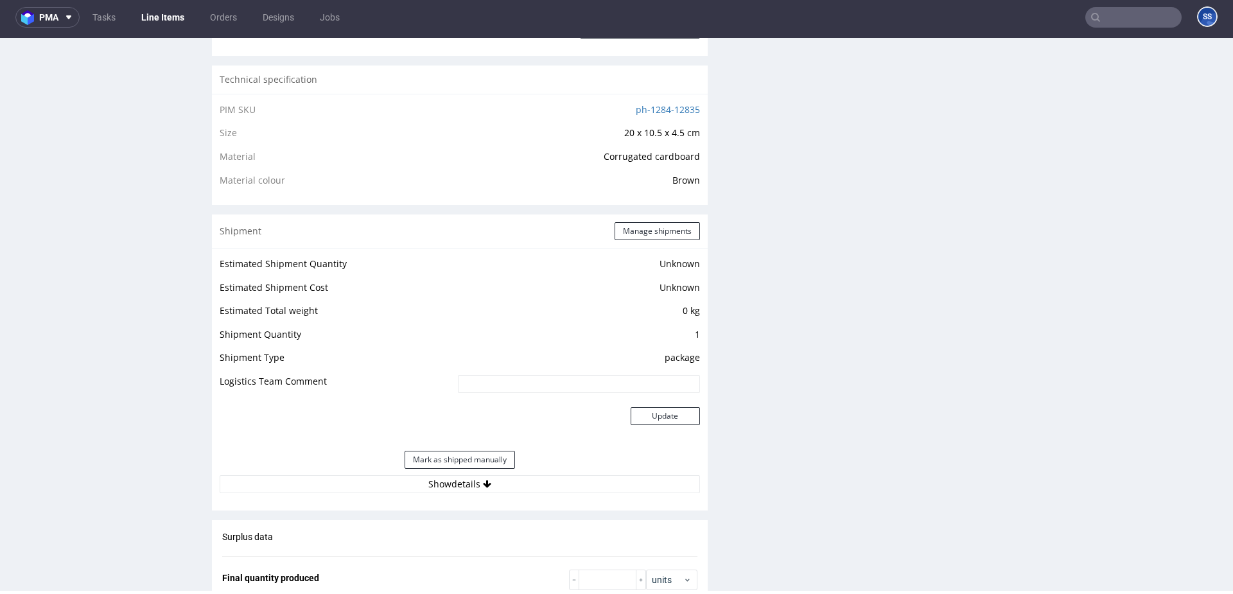
scroll to position [854, 0]
click at [631, 231] on button "Manage shipments" at bounding box center [657, 231] width 85 height 18
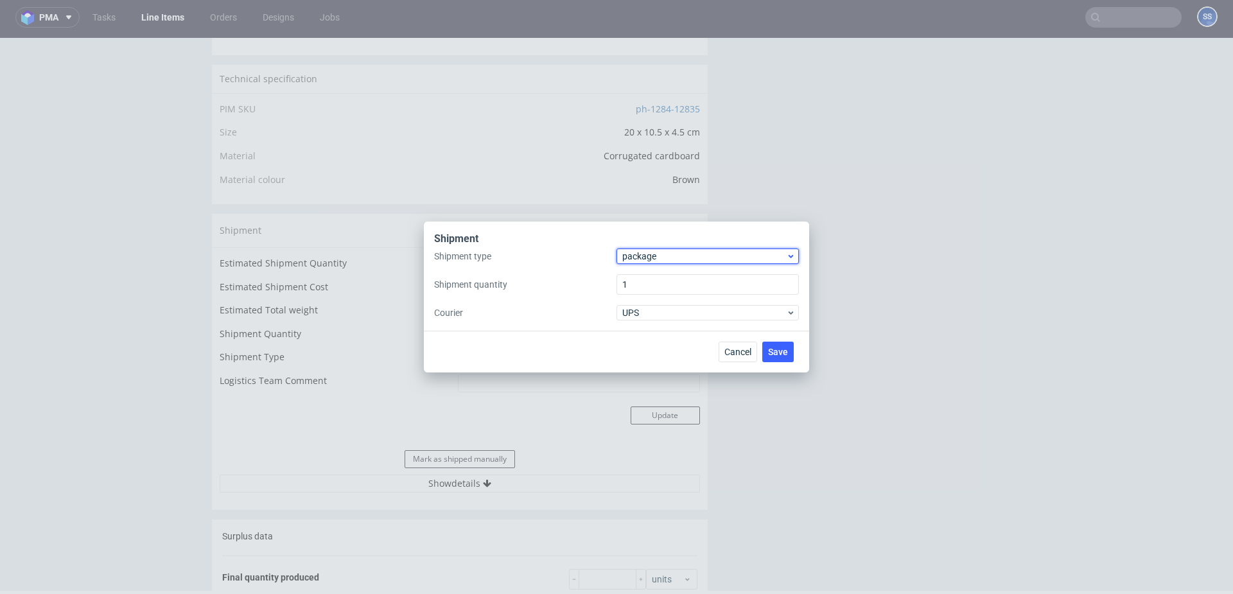
click at [662, 257] on span "package" at bounding box center [704, 256] width 164 height 13
click at [653, 277] on div "pallet" at bounding box center [708, 283] width 172 height 23
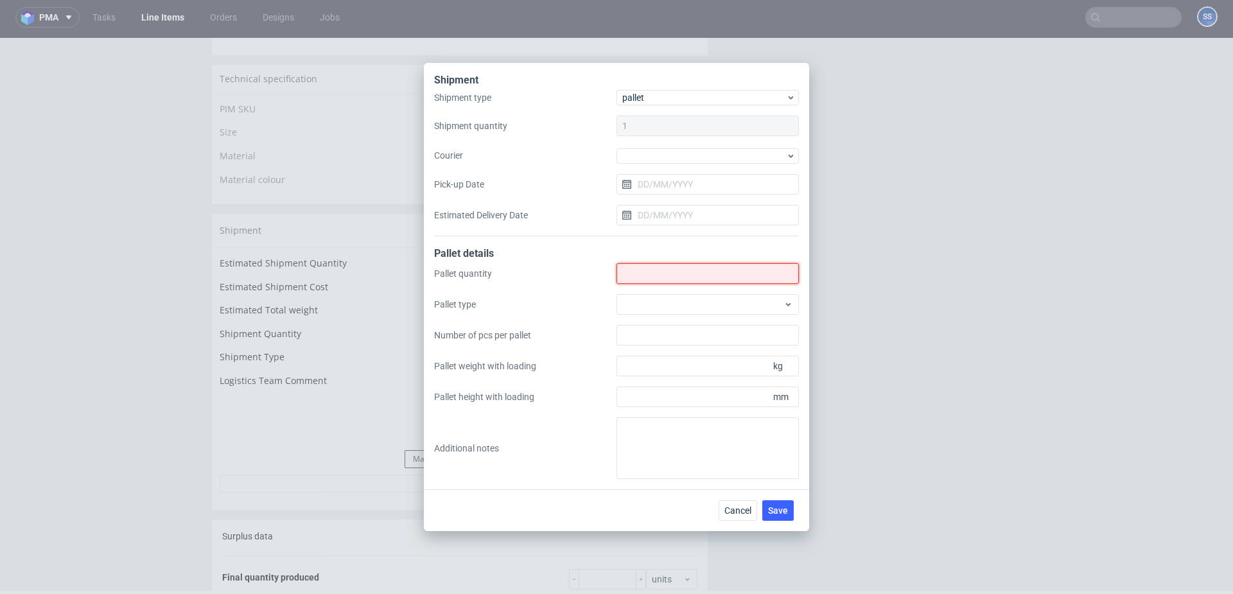
click at [651, 274] on input "Shipment type" at bounding box center [707, 273] width 182 height 21
type input "2"
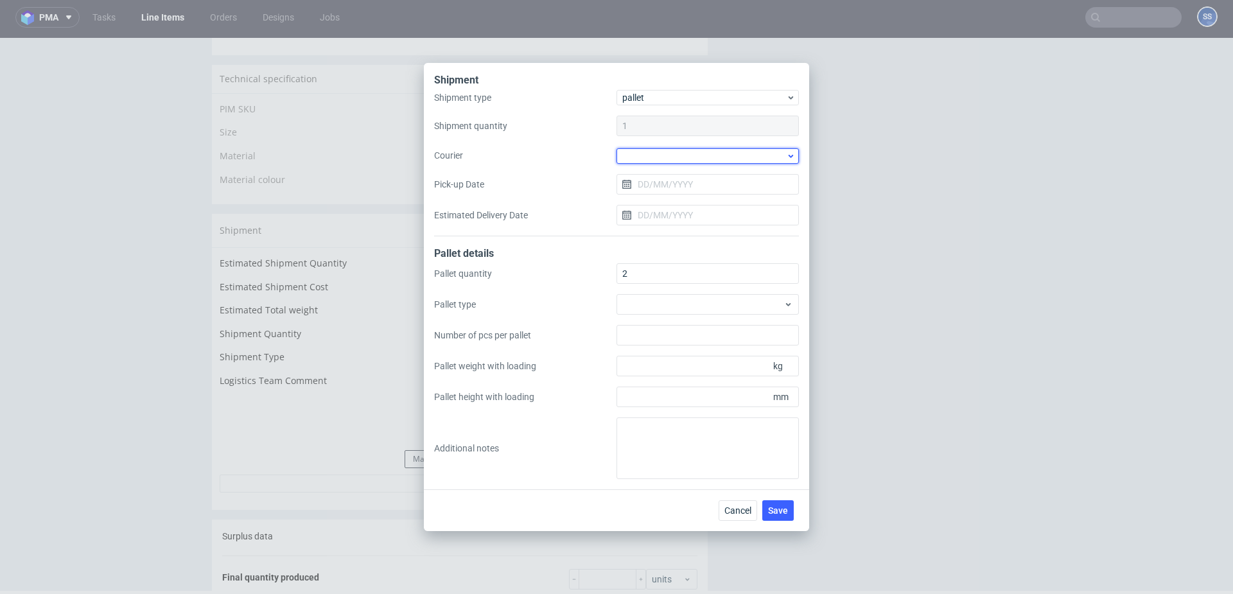
click at [667, 152] on div at bounding box center [707, 155] width 182 height 15
click at [672, 198] on div "Kuehne + Nagel" at bounding box center [708, 196] width 172 height 23
click at [778, 512] on span "Save" at bounding box center [778, 509] width 20 height 9
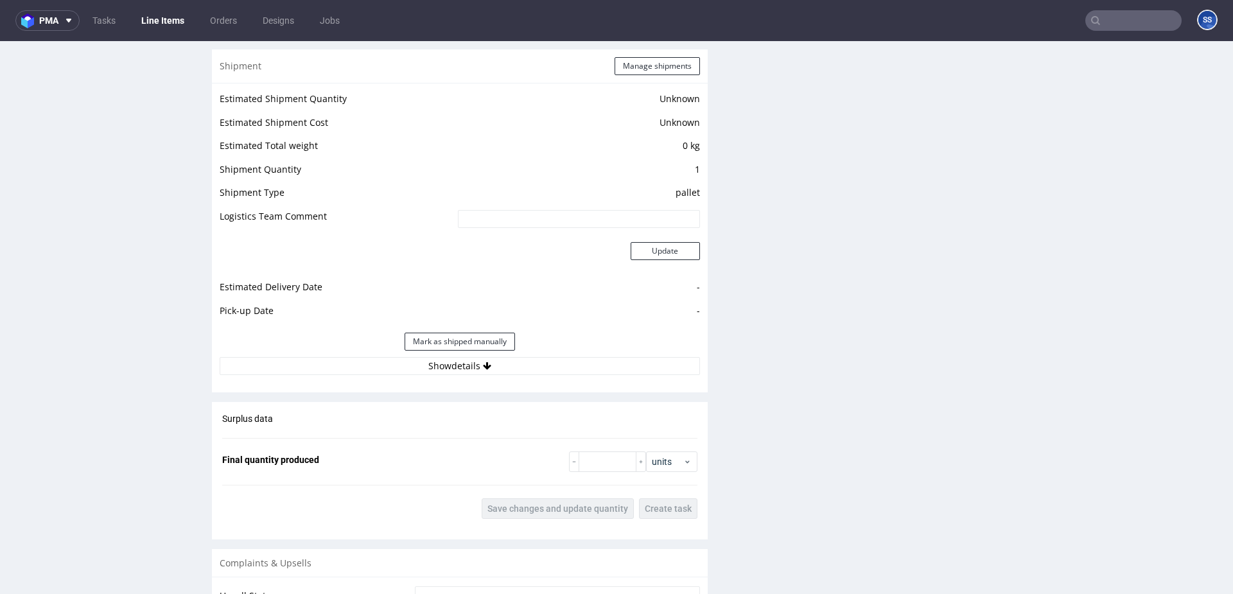
scroll to position [1067, 0]
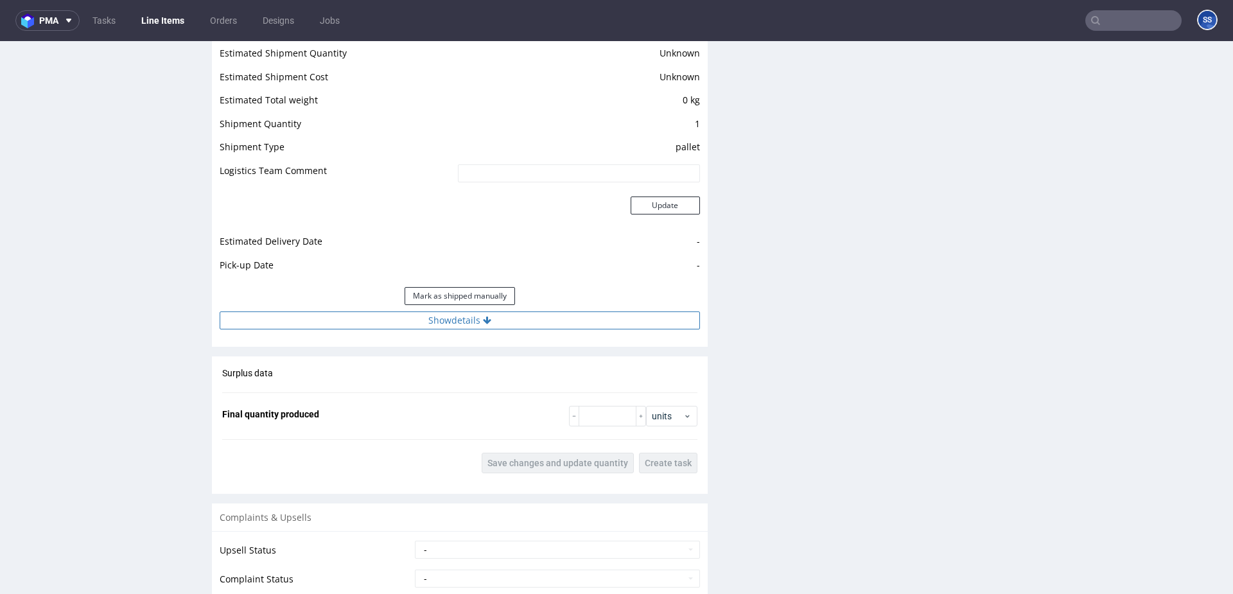
click at [422, 325] on button "Show details" at bounding box center [460, 320] width 480 height 18
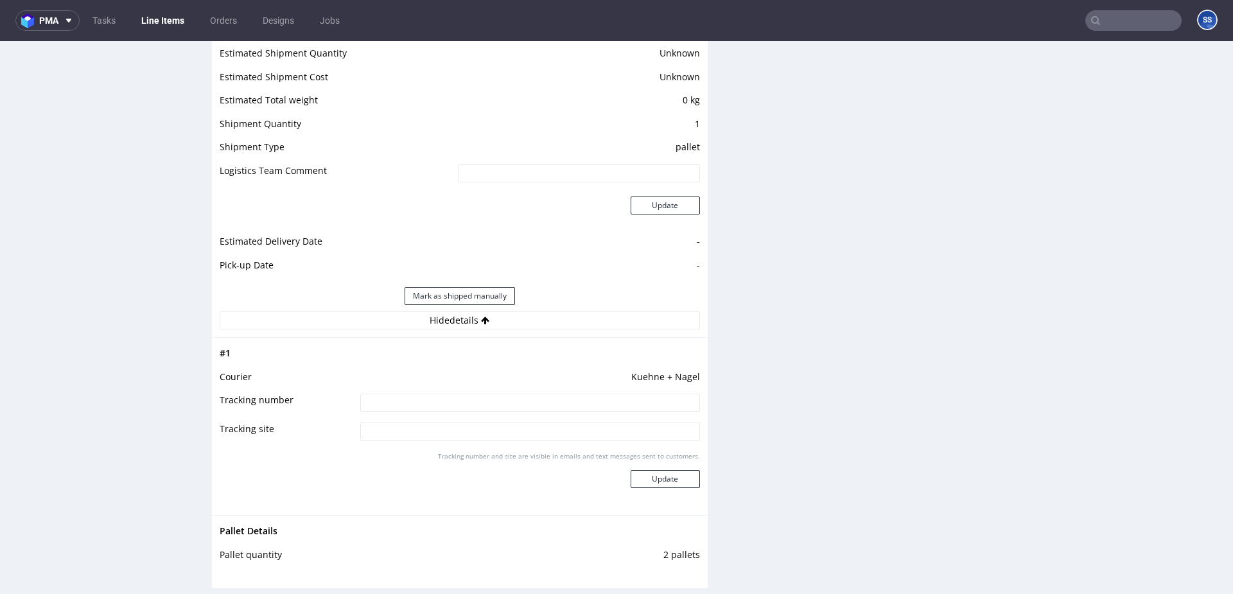
click at [455, 401] on input at bounding box center [530, 403] width 340 height 18
paste input "RWM006271777"
type input "RWM006271777"
click at [670, 480] on button "Update" at bounding box center [665, 479] width 69 height 18
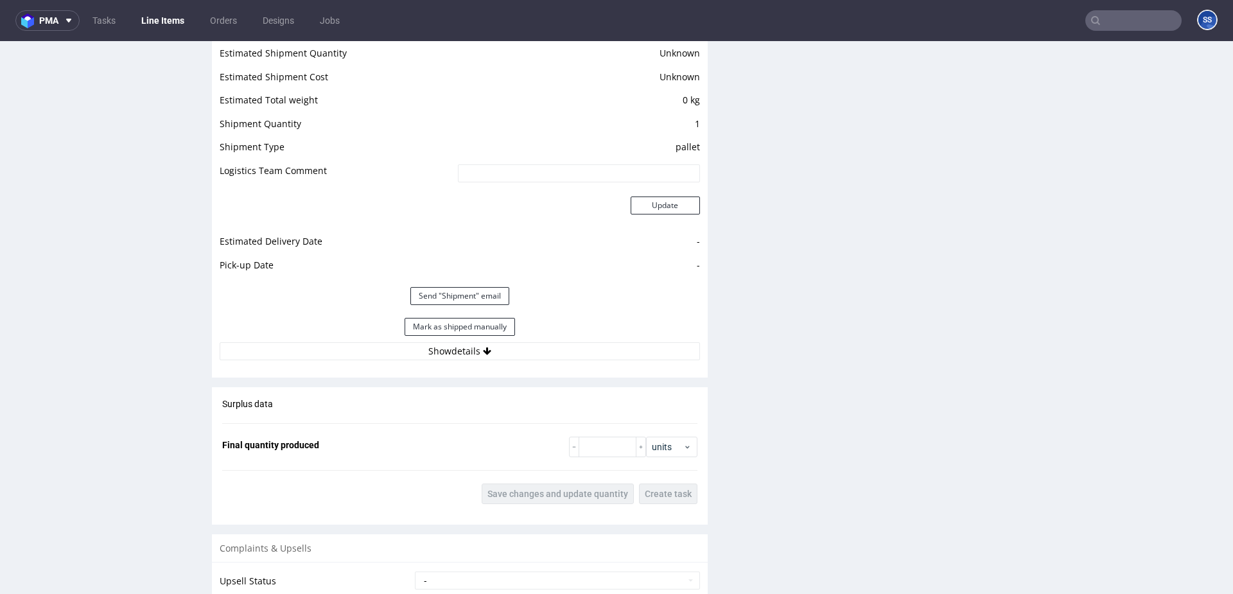
click at [169, 22] on link "Line Items" at bounding box center [163, 20] width 58 height 21
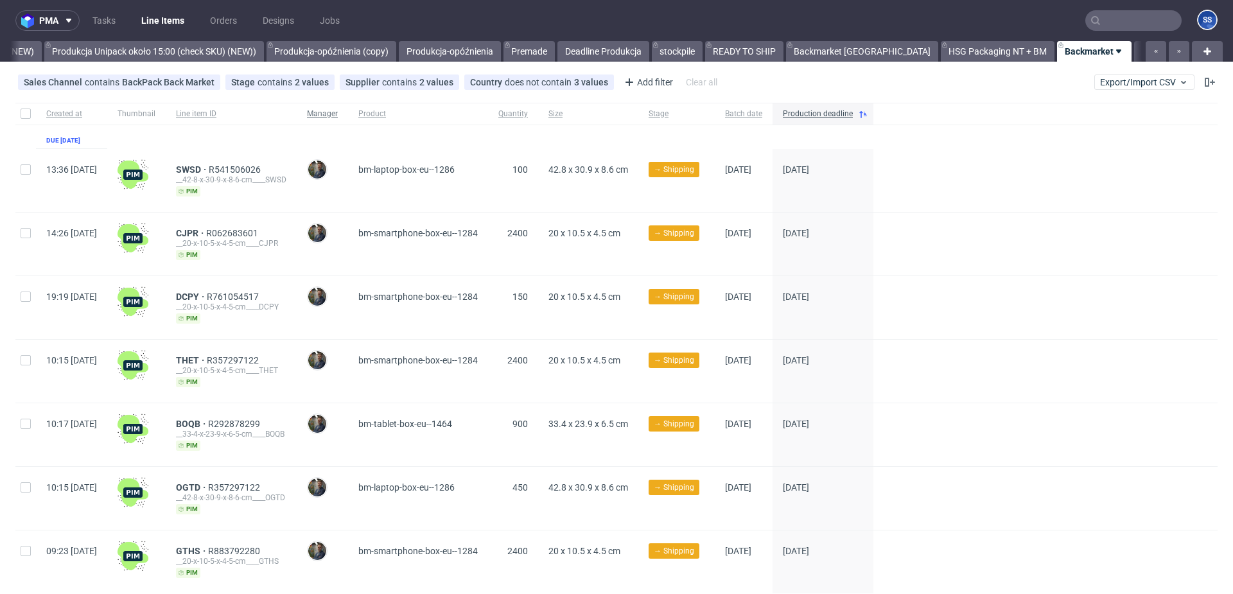
scroll to position [0, 1113]
click at [528, 114] on span "Quantity" at bounding box center [513, 114] width 30 height 11
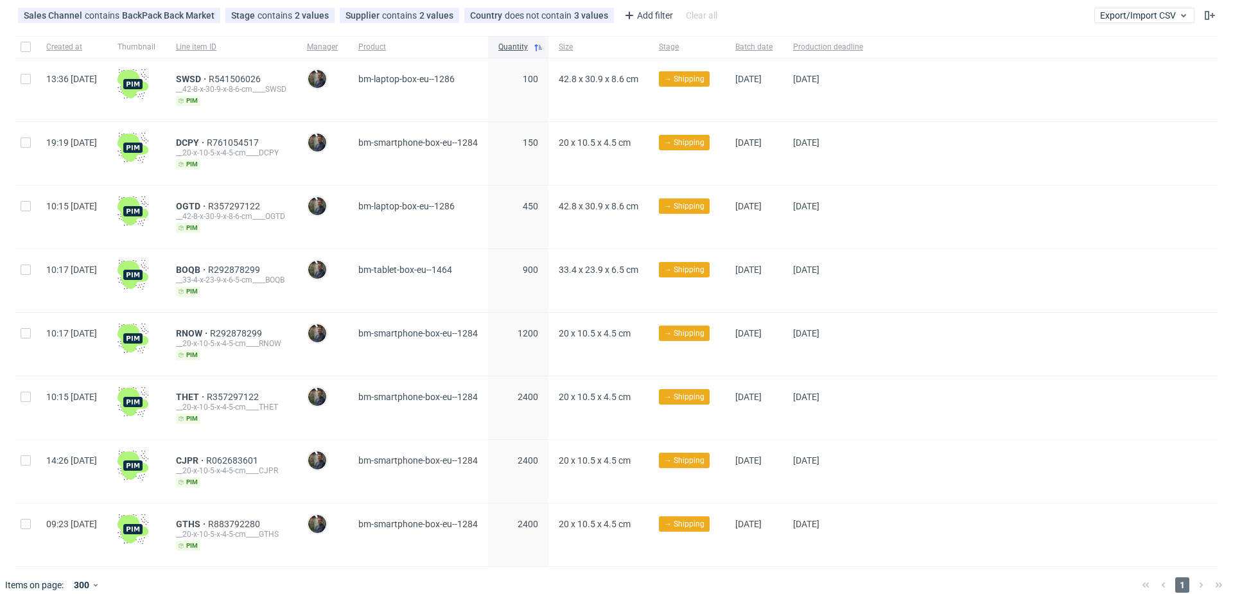
scroll to position [116, 0]
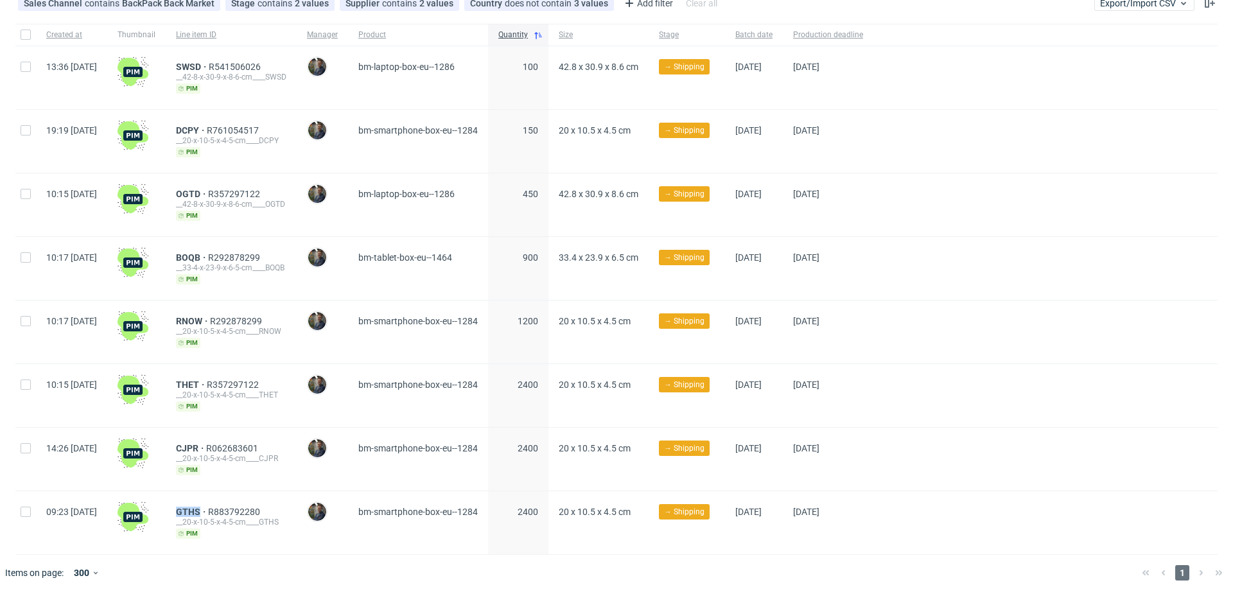
drag, startPoint x: 204, startPoint y: 507, endPoint x: 396, endPoint y: 519, distance: 192.3
click at [236, 507] on div "GTHS R883792280 __20-x-10-5-x-4-5-cm____GTHS pim" at bounding box center [231, 522] width 131 height 63
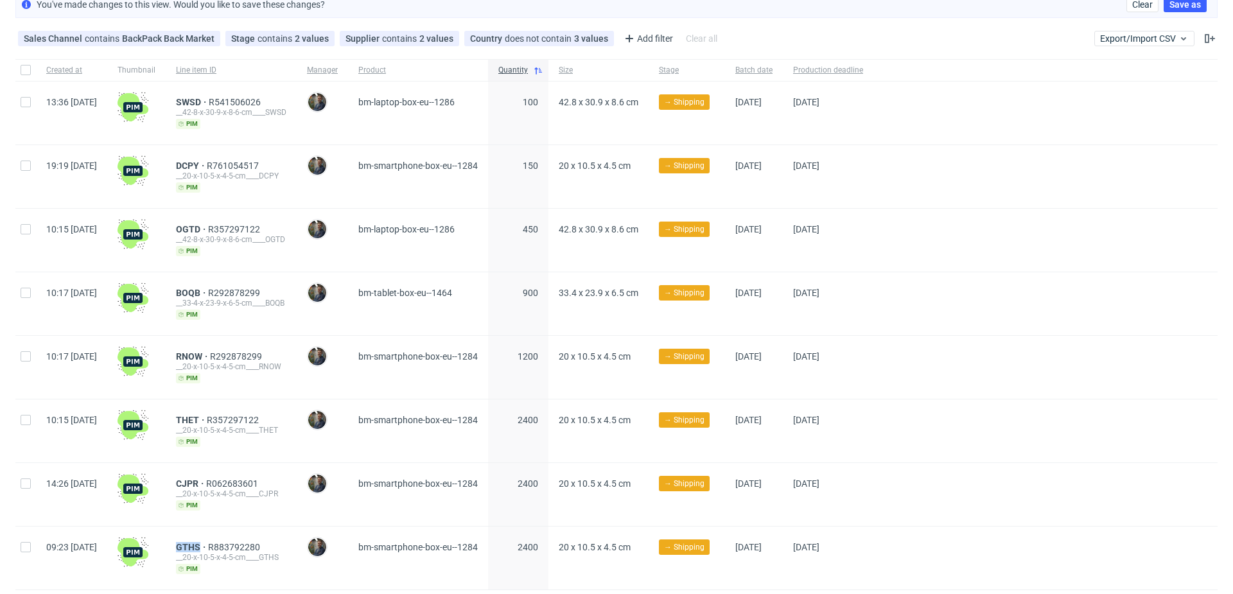
scroll to position [0, 0]
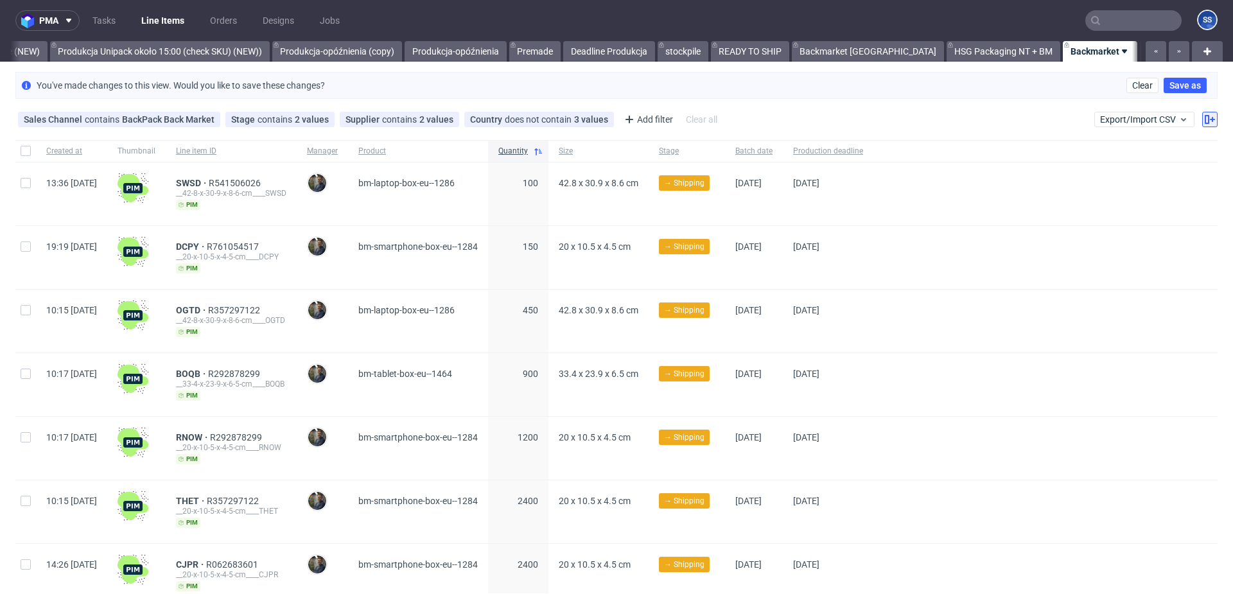
click at [1205, 119] on use at bounding box center [1210, 119] width 10 height 9
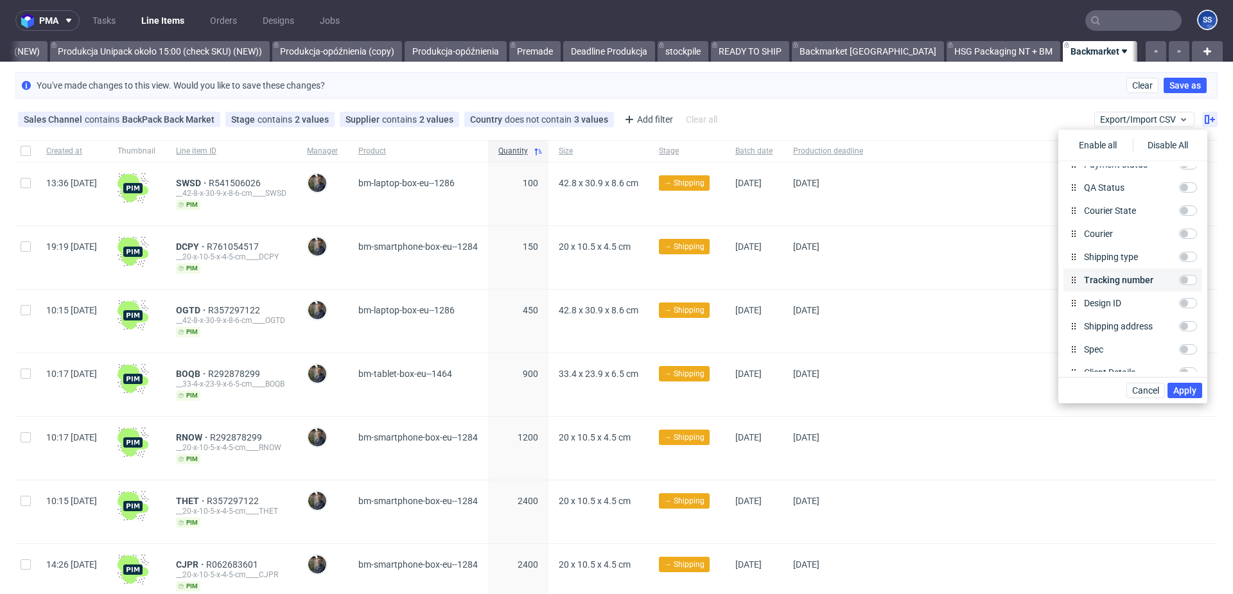
scroll to position [480, 0]
click at [1183, 277] on input "Tracking number" at bounding box center [1188, 279] width 18 height 10
checkbox input "true"
click at [1187, 392] on span "Apply" at bounding box center [1184, 390] width 23 height 9
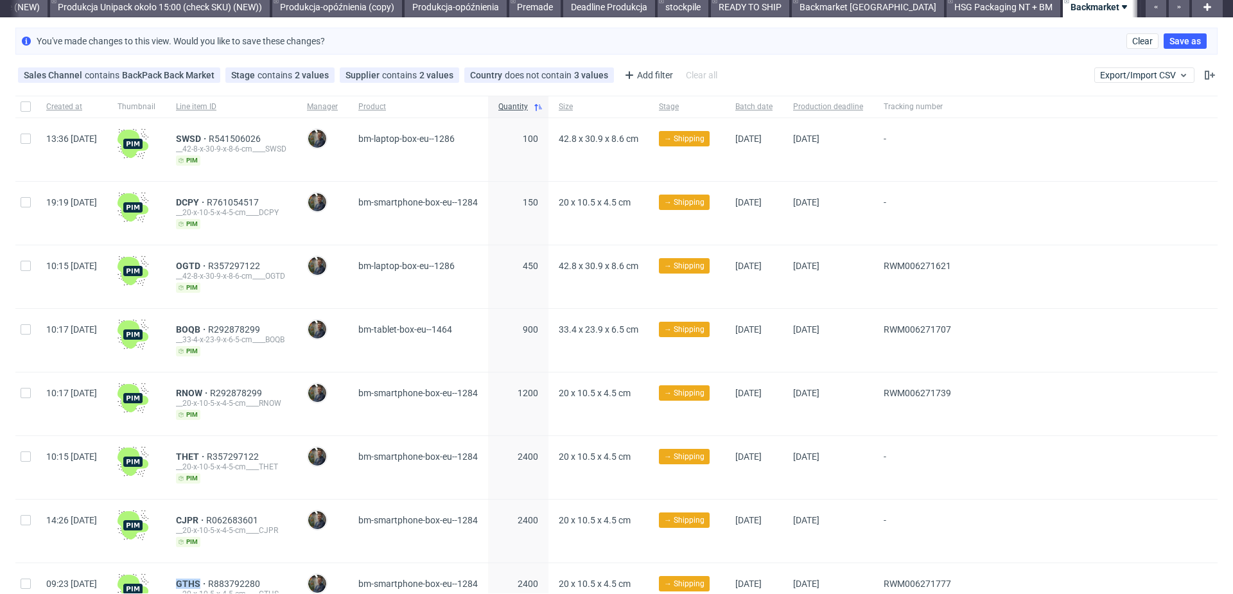
scroll to position [0, 0]
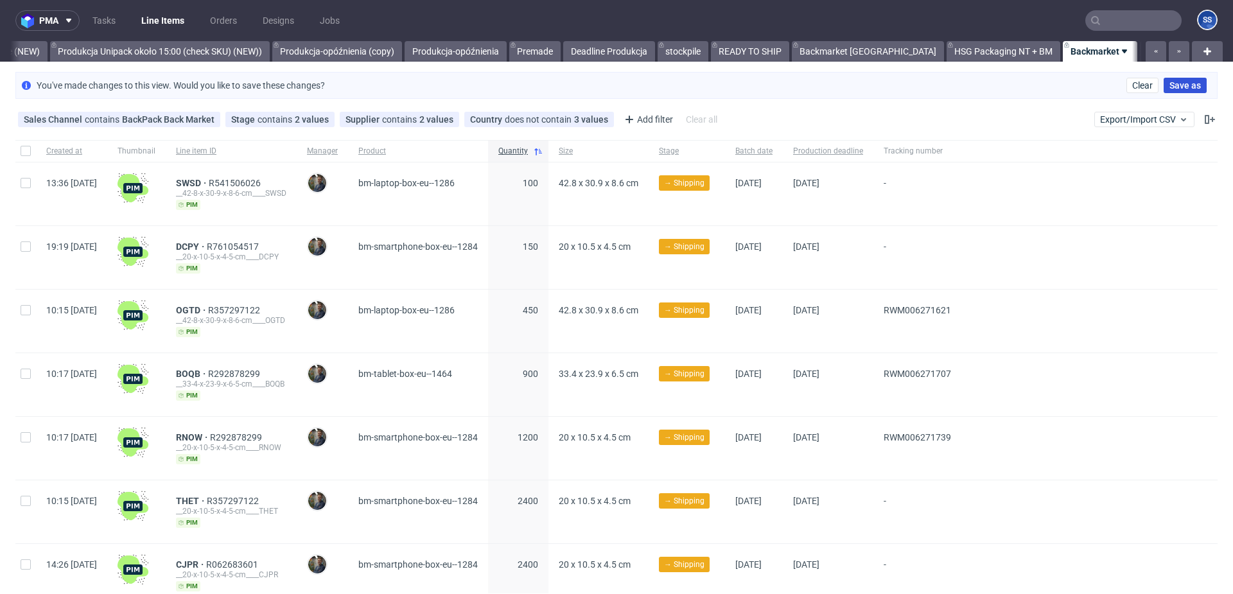
click at [1174, 85] on span "Save as" at bounding box center [1184, 85] width 31 height 9
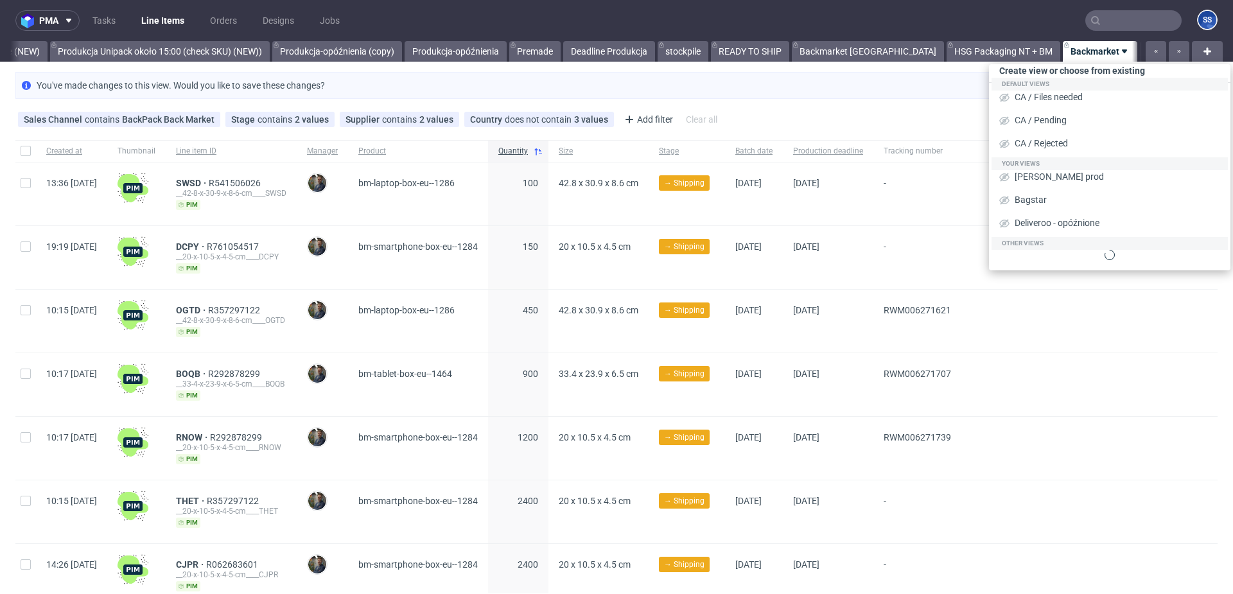
scroll to position [0, 1223]
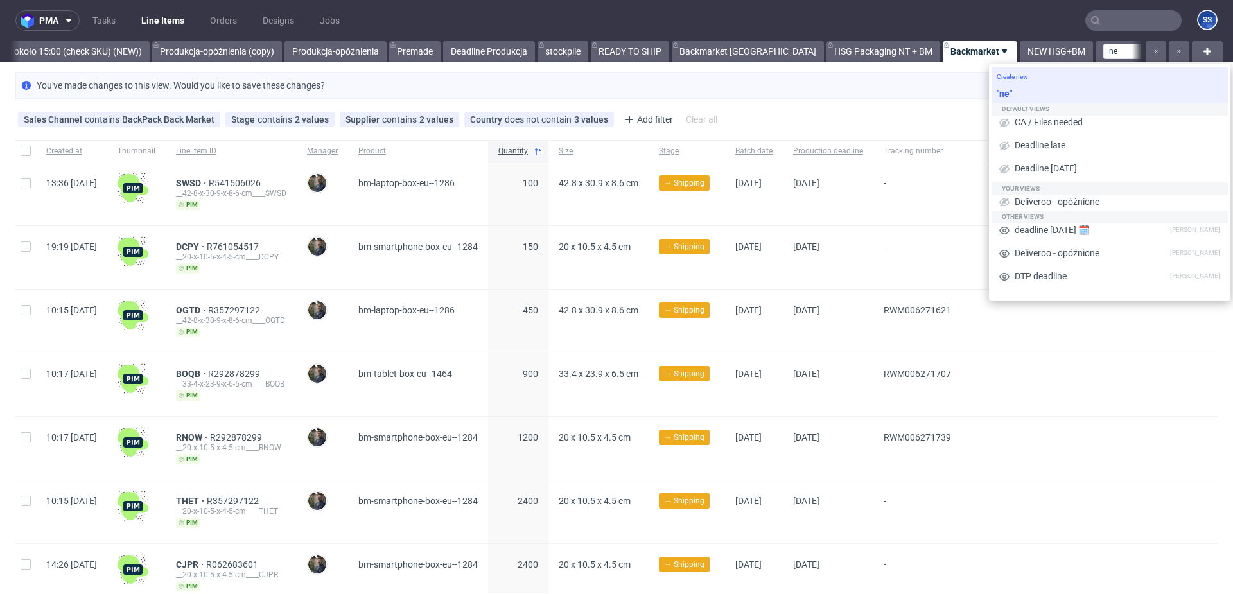
type input "n"
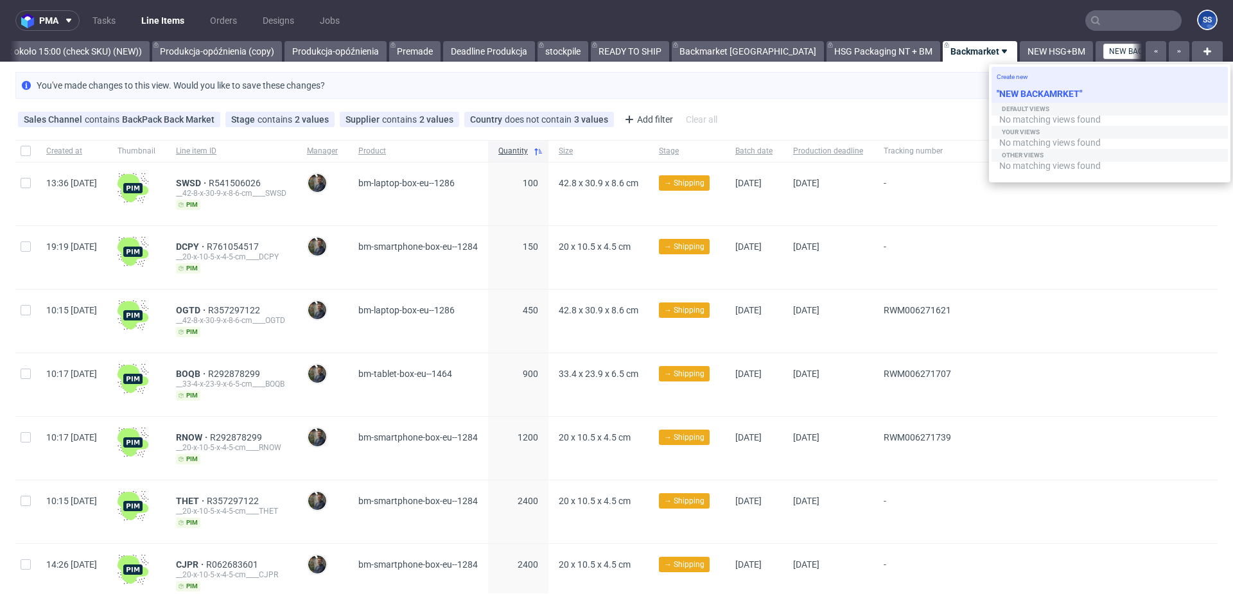
type input "NEW BACKAMRKET"
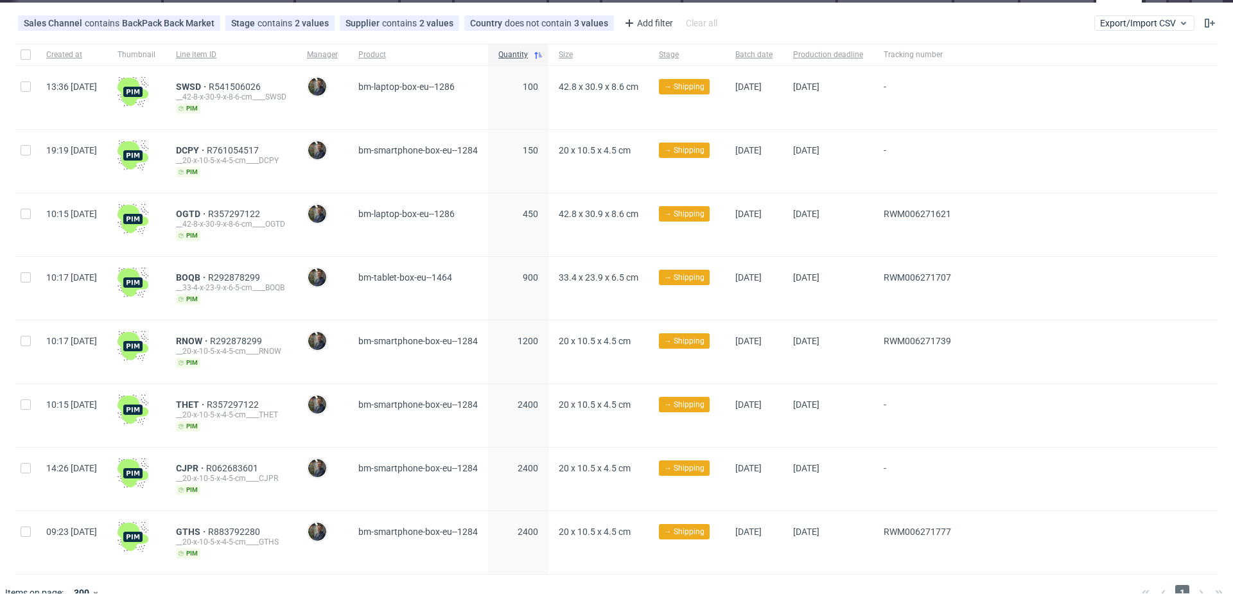
scroll to position [79, 0]
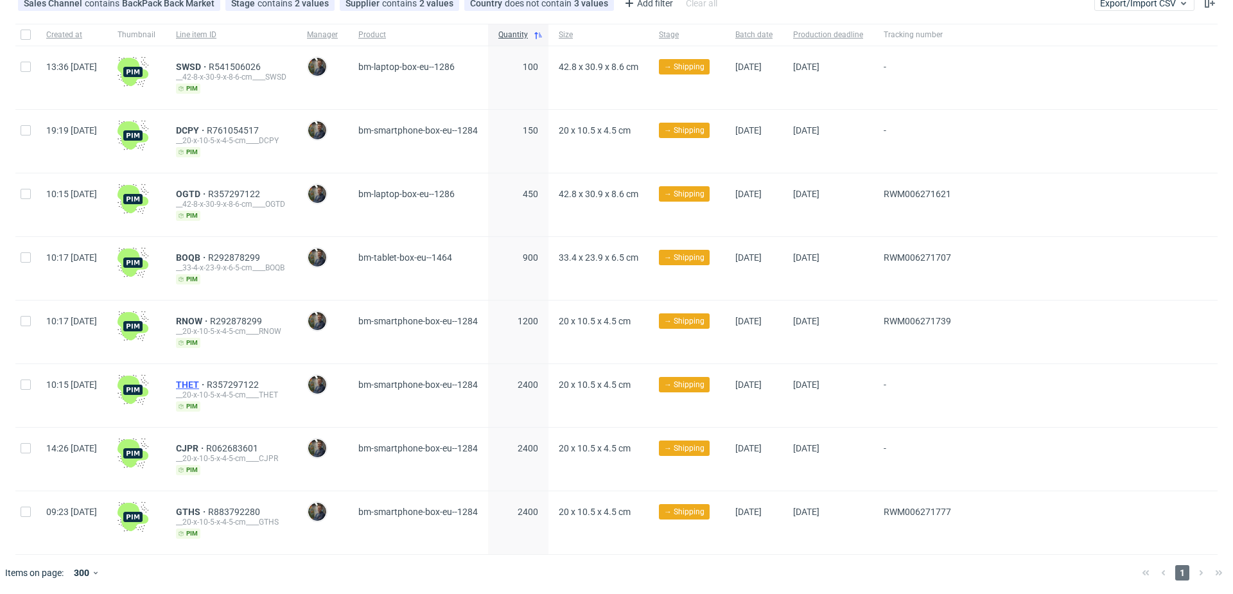
click at [207, 381] on span "THET" at bounding box center [191, 385] width 31 height 10
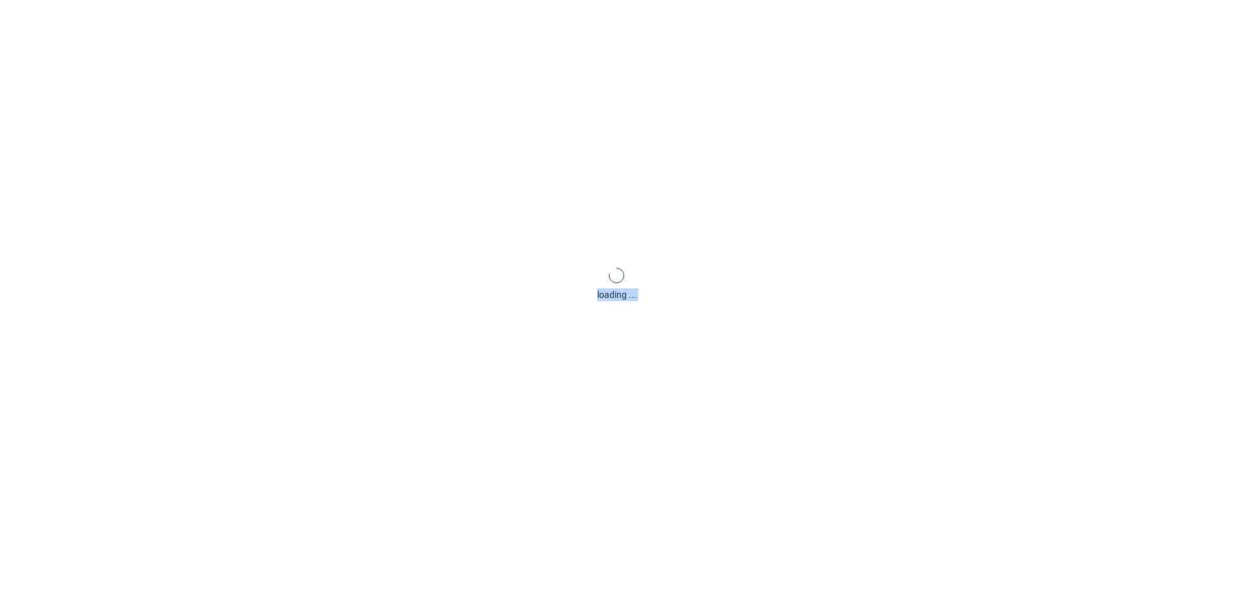
click at [220, 381] on div "loading ..." at bounding box center [616, 284] width 1233 height 594
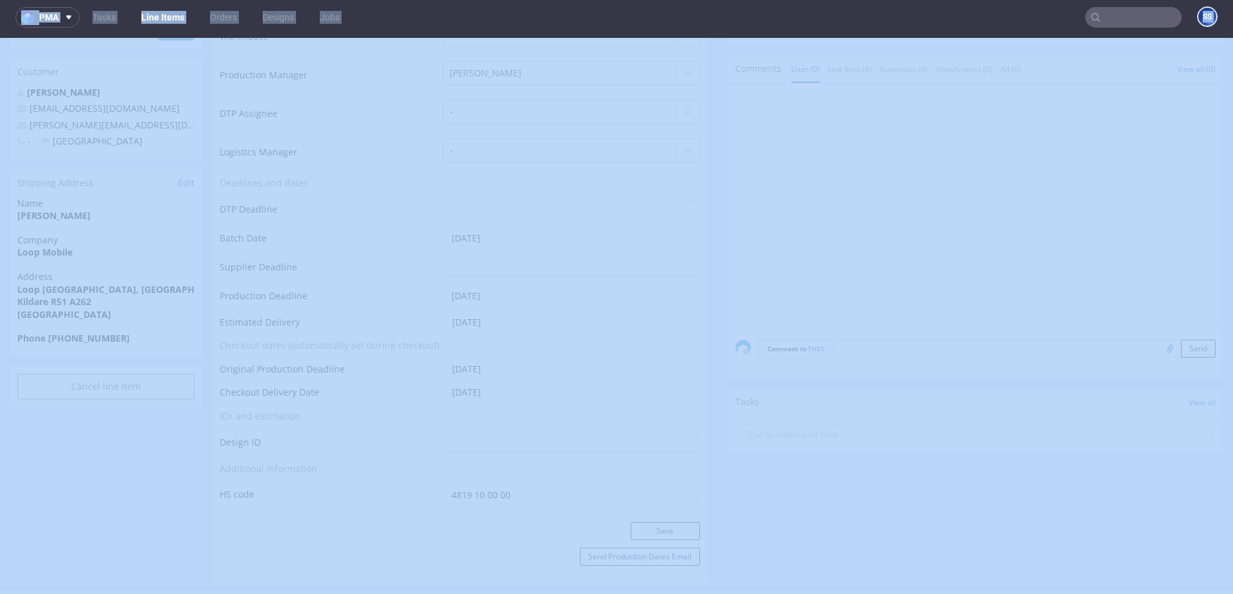
scroll to position [409, 0]
click at [49, 167] on strong "Loop Mobile" at bounding box center [44, 169] width 55 height 12
copy strong "Loop Mobile"
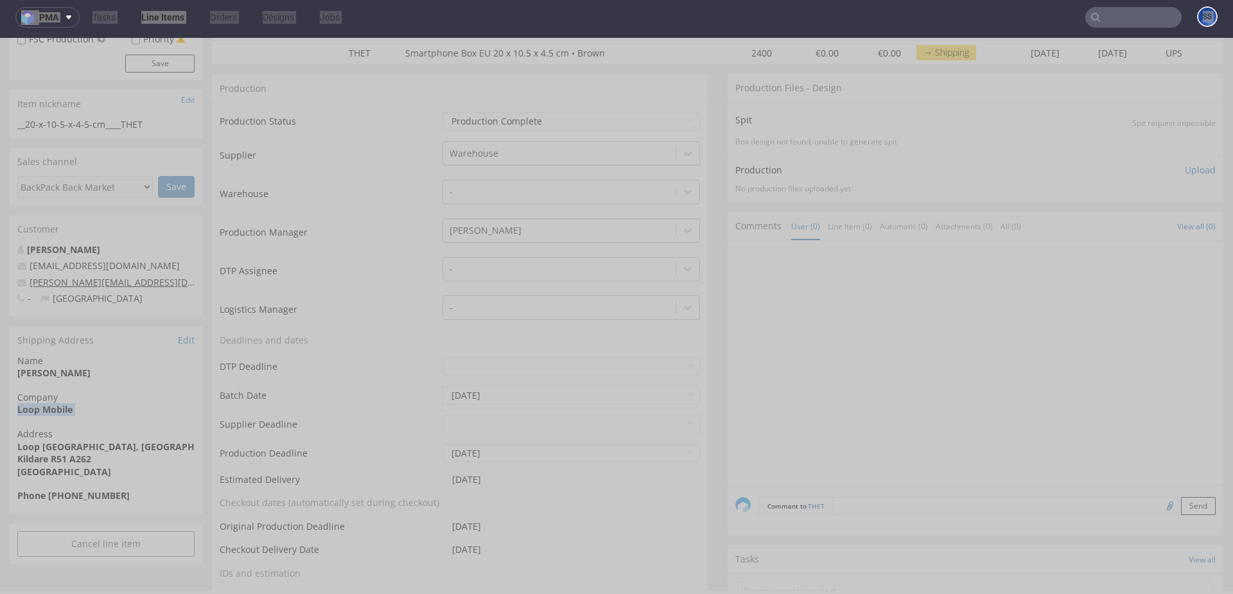
scroll to position [0, 0]
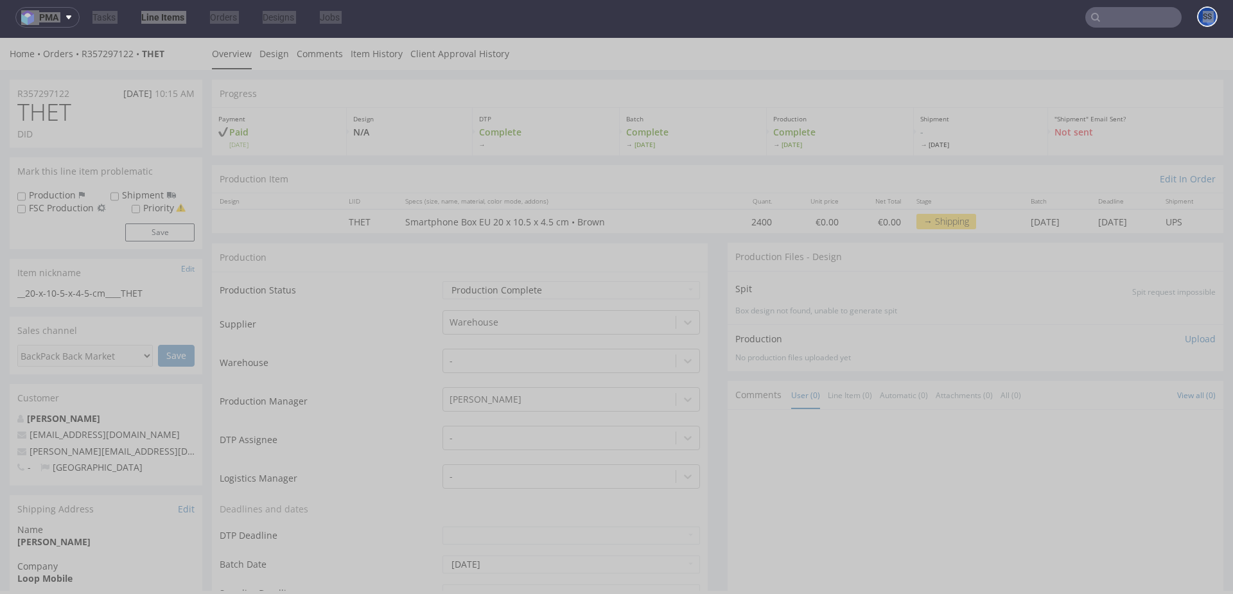
click at [170, 57] on div "Home Orders R357297122 THET" at bounding box center [106, 54] width 193 height 13
drag, startPoint x: 148, startPoint y: 56, endPoint x: 100, endPoint y: 51, distance: 47.8
click at [85, 56] on div "Home Orders R357297122 THET" at bounding box center [106, 54] width 193 height 13
copy div "357297122 THET"
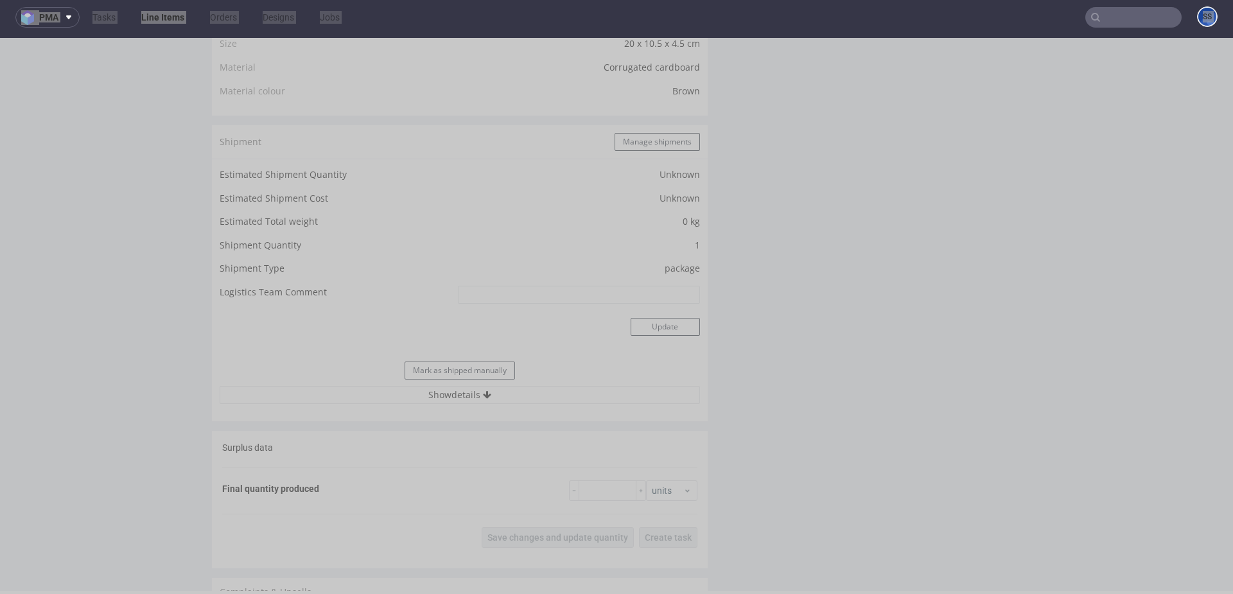
scroll to position [957, 0]
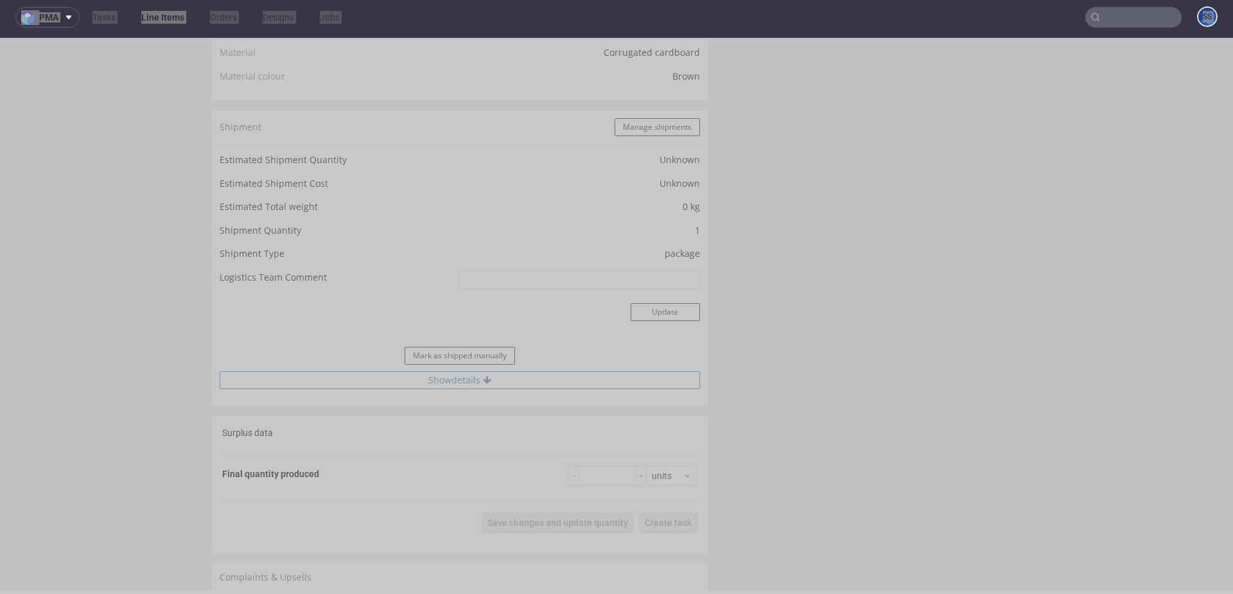
click at [476, 378] on button "Show details" at bounding box center [460, 380] width 480 height 18
click at [631, 123] on button "Manage shipments" at bounding box center [657, 127] width 85 height 18
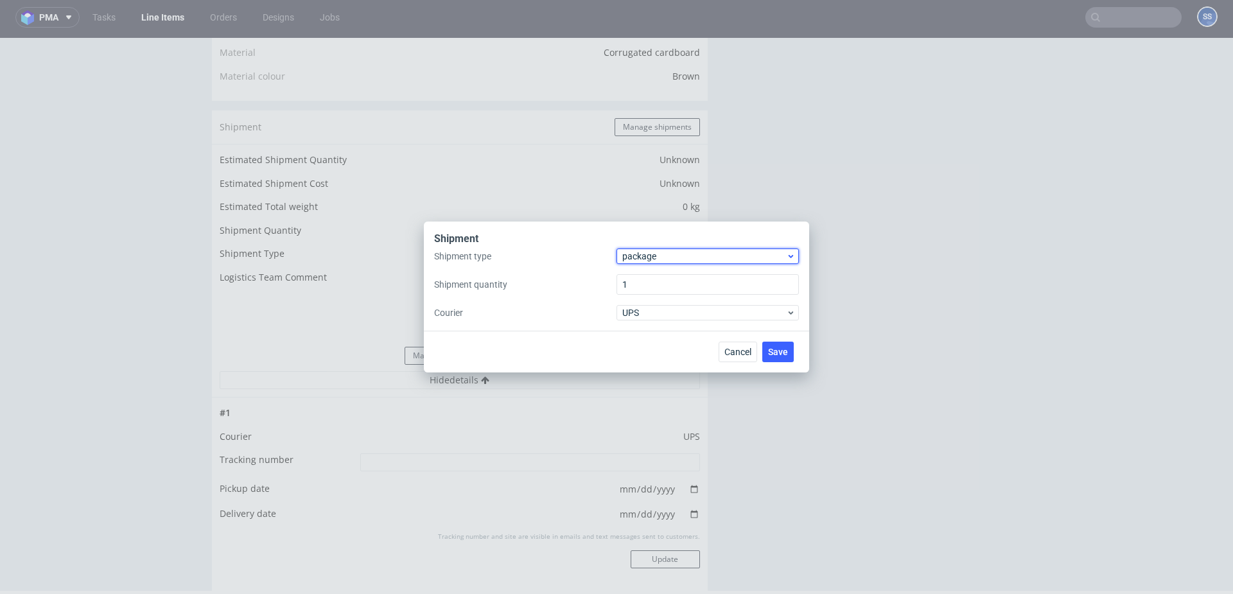
click at [672, 261] on span "package" at bounding box center [704, 256] width 164 height 13
click at [679, 277] on div "pallet" at bounding box center [708, 283] width 172 height 23
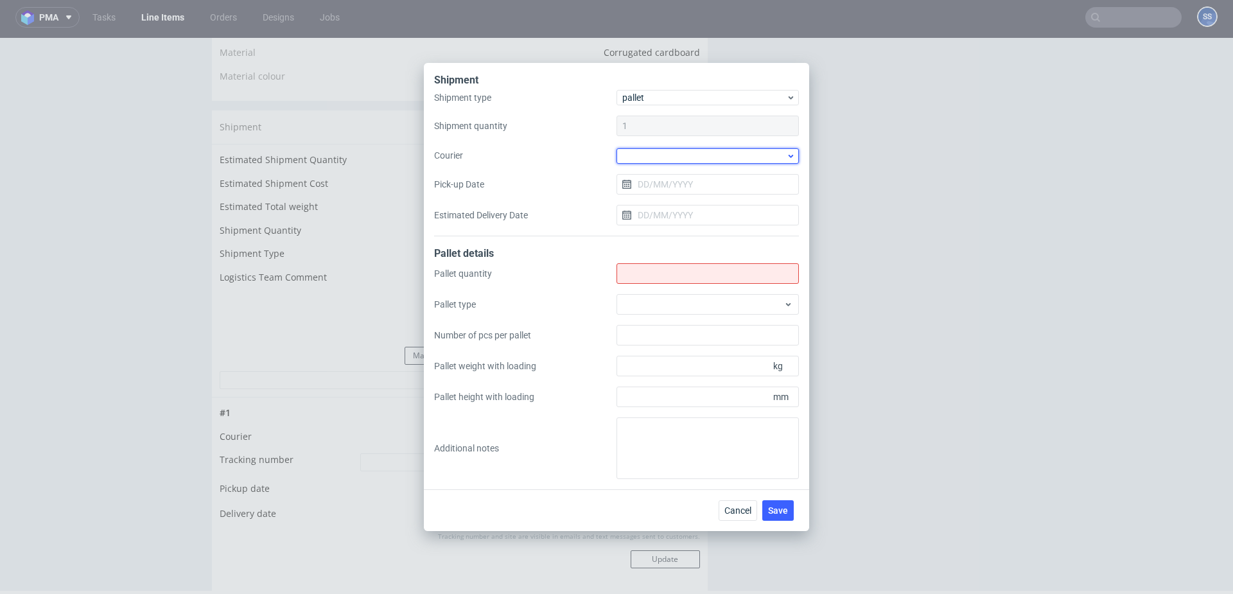
click at [662, 156] on div at bounding box center [707, 155] width 182 height 15
click at [676, 214] on div "Kuehne + Nagel" at bounding box center [708, 216] width 172 height 23
click at [663, 279] on input "Shipment type" at bounding box center [707, 273] width 182 height 21
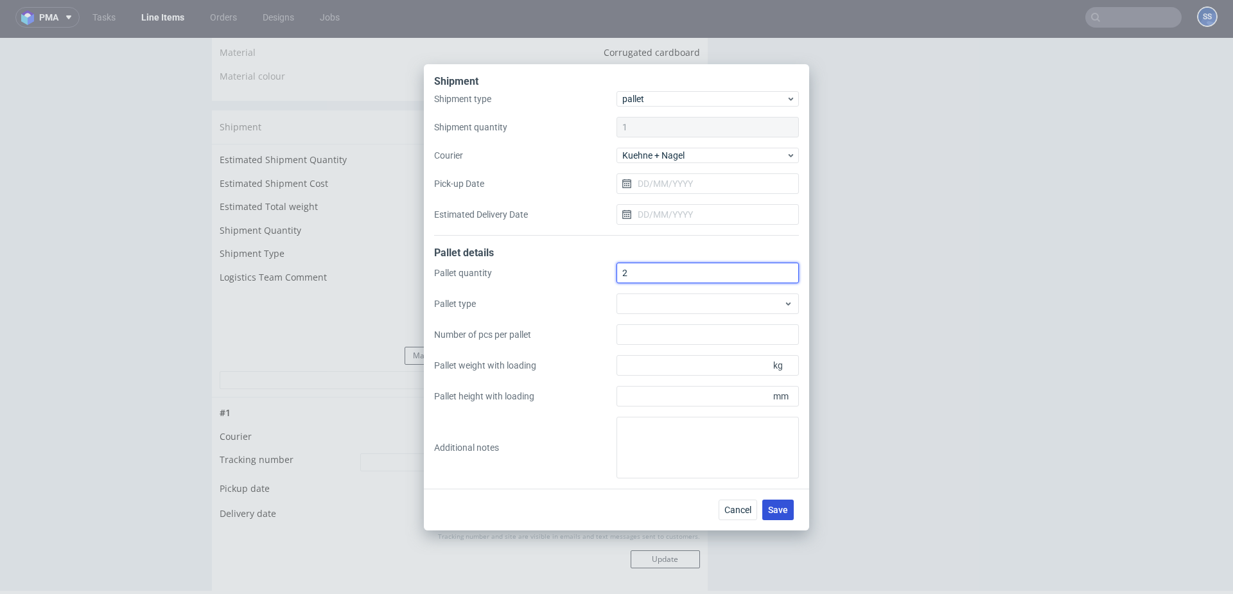
type input "2"
click at [787, 511] on span "Save" at bounding box center [778, 509] width 20 height 9
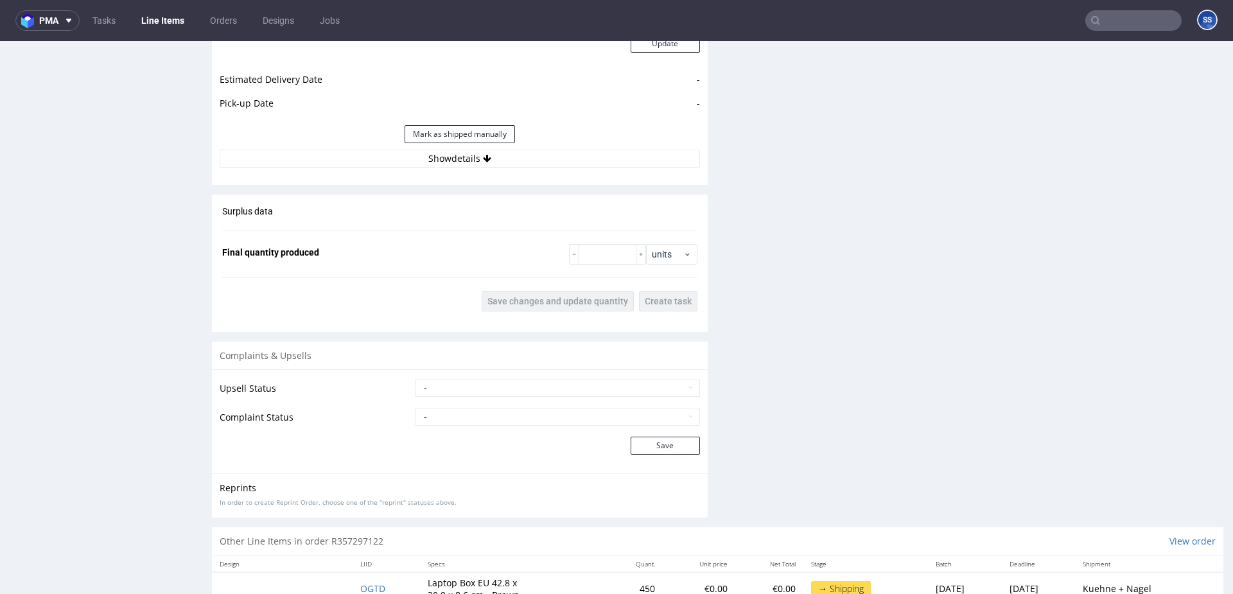
scroll to position [1231, 0]
click at [522, 170] on div "Estimated Shipment Quantity Unknown Estimated Shipment Cost Unknown Estimated T…" at bounding box center [460, 23] width 496 height 300
click at [521, 163] on button "Show details" at bounding box center [460, 157] width 480 height 18
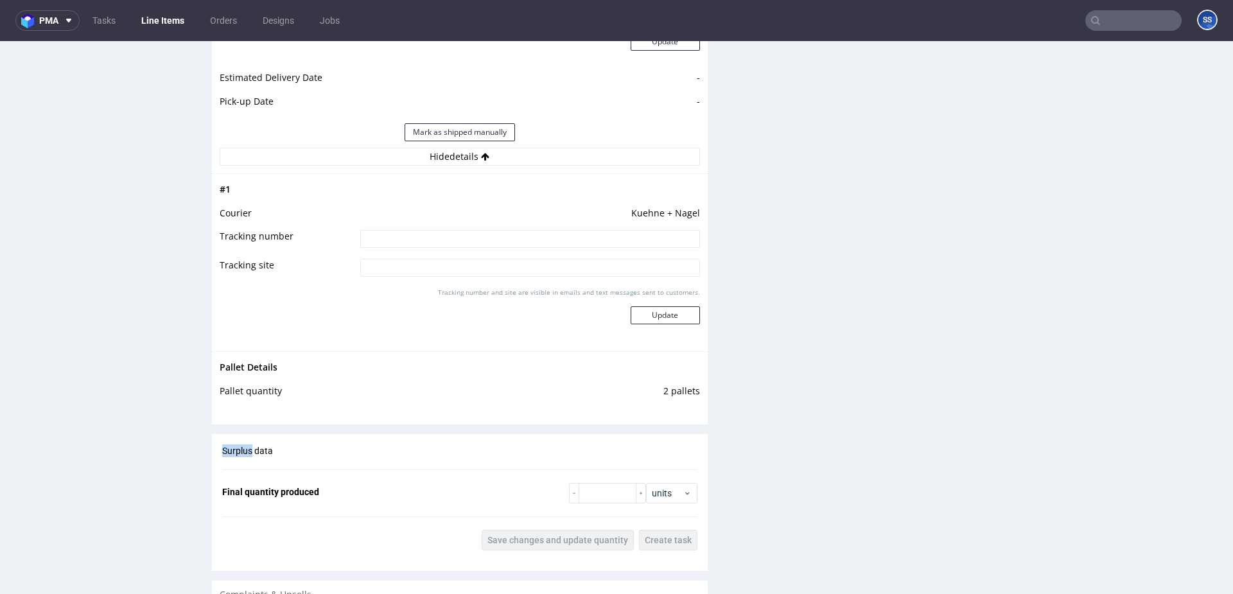
click at [502, 244] on input at bounding box center [530, 239] width 340 height 18
paste input "RWM006271810"
type input "RWM006271810"
click at [641, 311] on button "Update" at bounding box center [665, 315] width 69 height 18
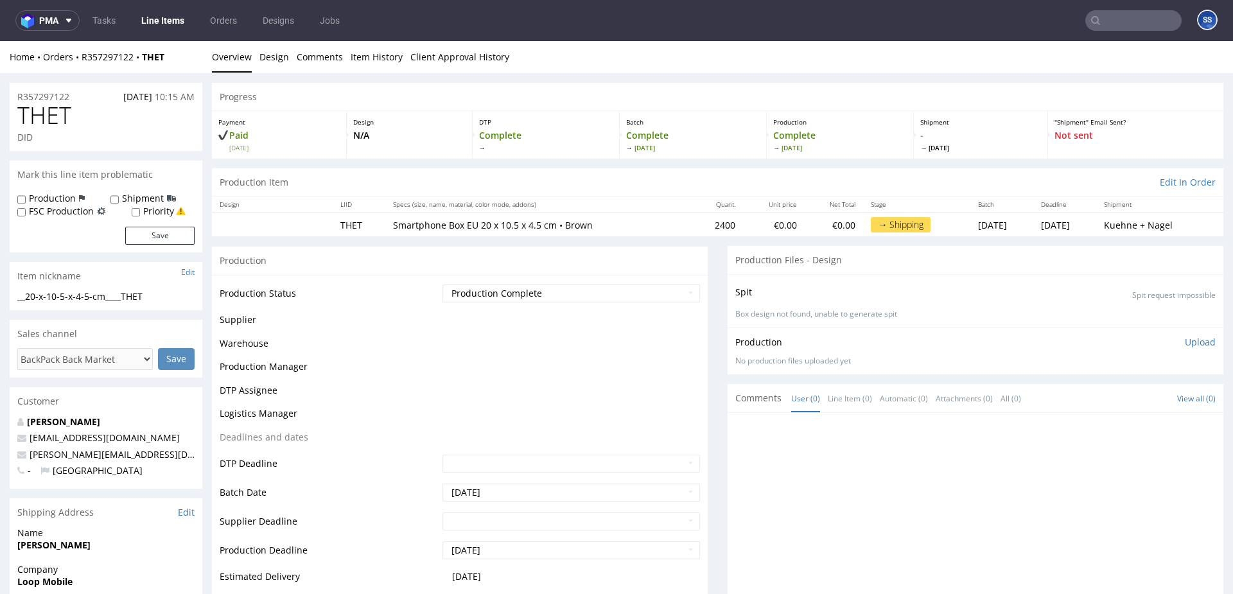
scroll to position [744, 0]
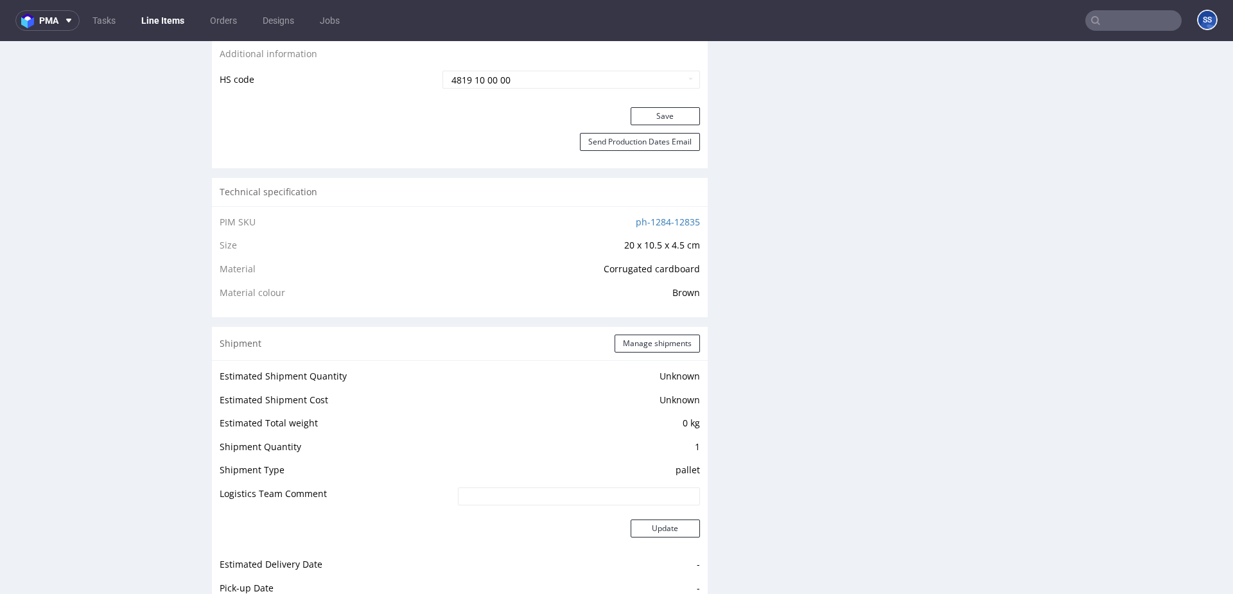
click at [161, 15] on link "Line Items" at bounding box center [163, 20] width 58 height 21
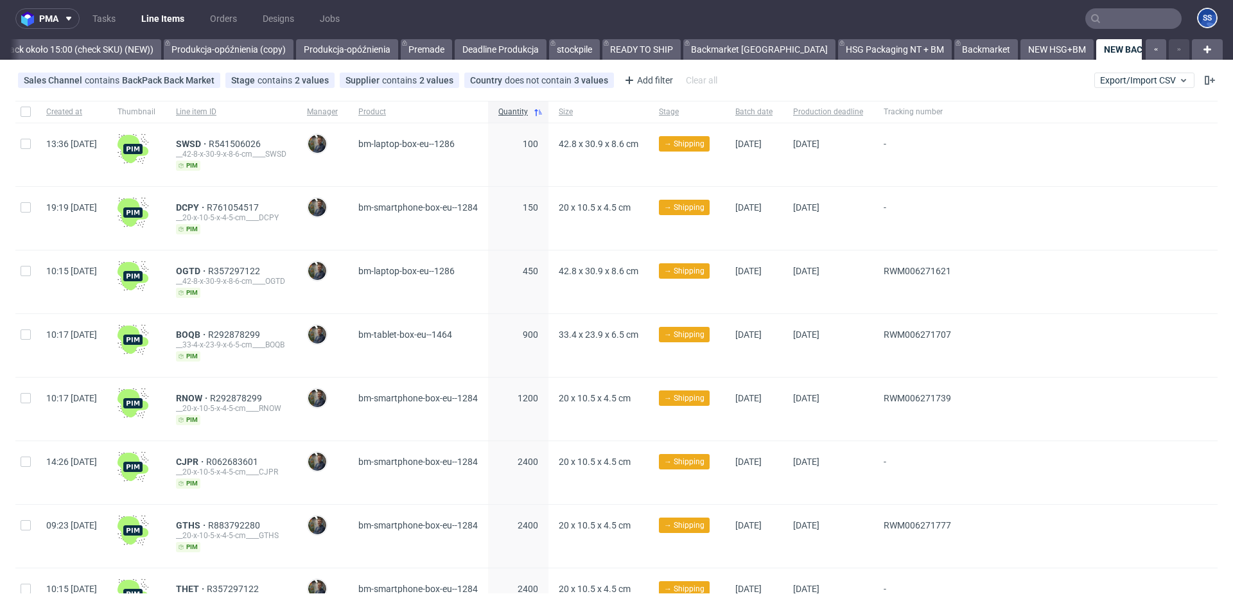
scroll to position [1, 0]
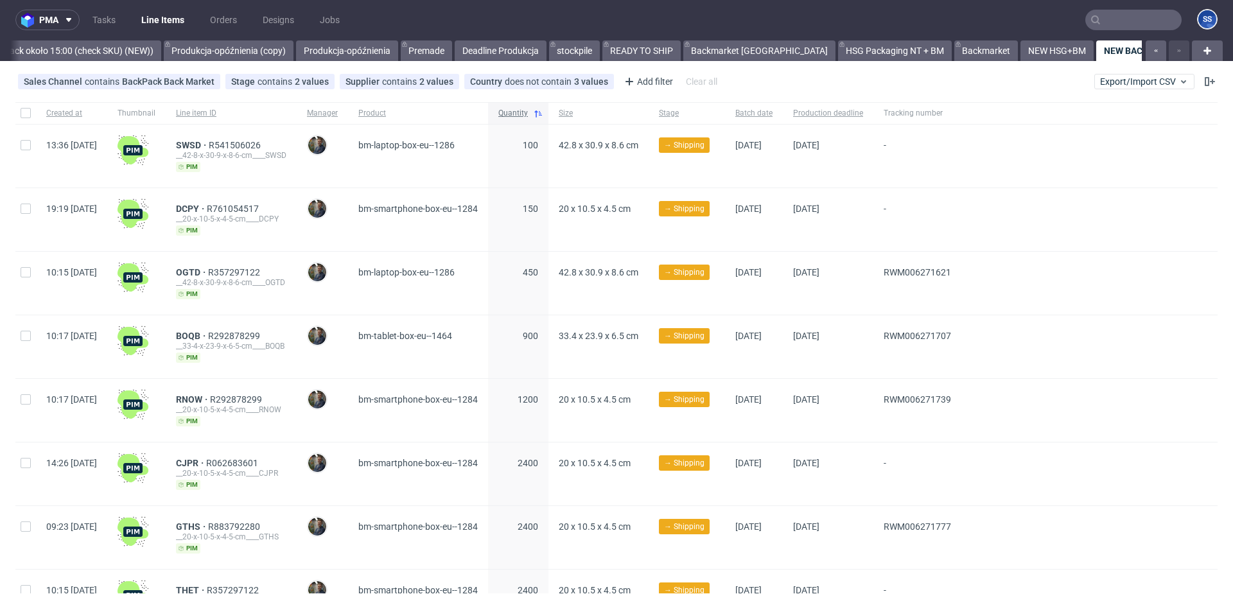
click at [528, 113] on span "Quantity" at bounding box center [513, 113] width 30 height 11
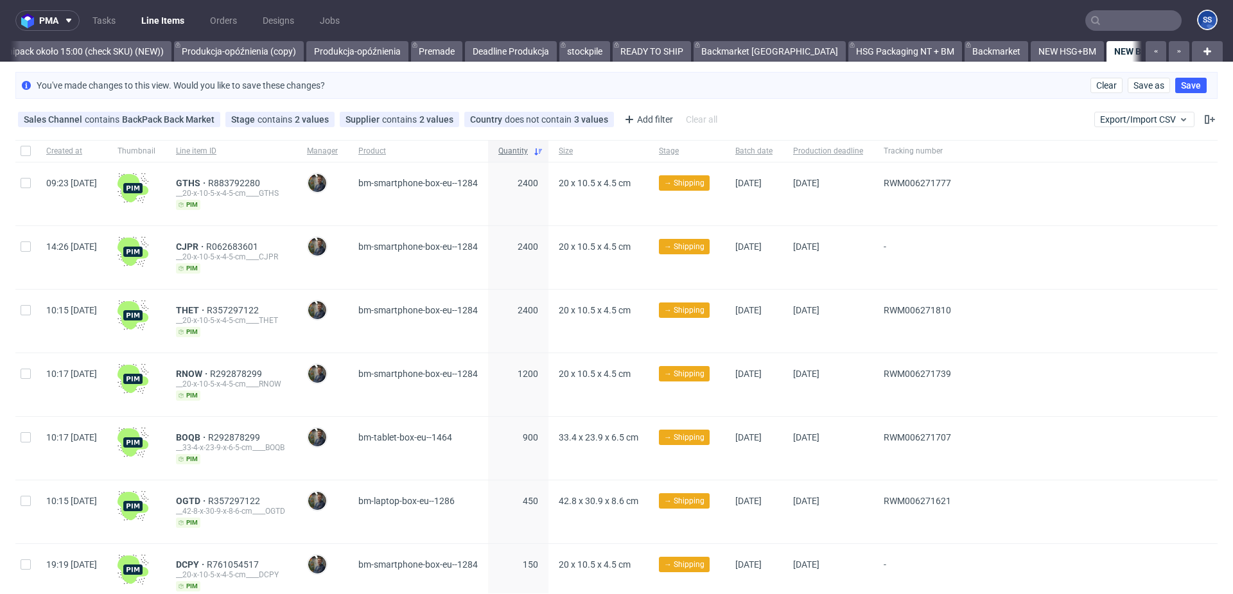
click at [528, 152] on span "Quantity" at bounding box center [513, 151] width 30 height 11
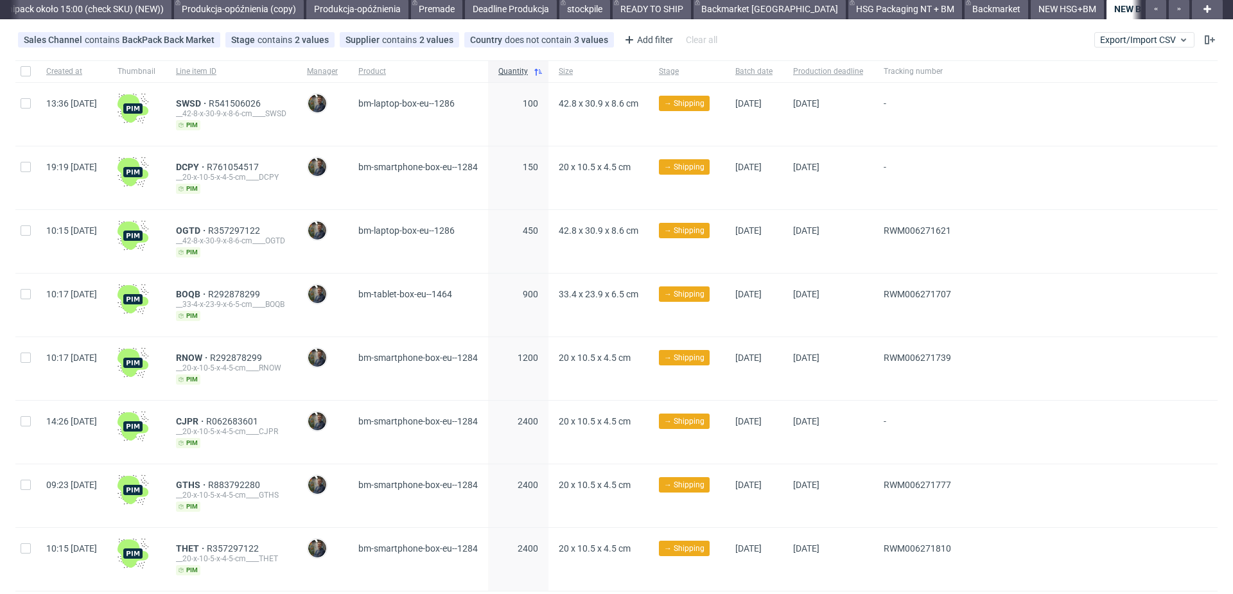
scroll to position [79, 0]
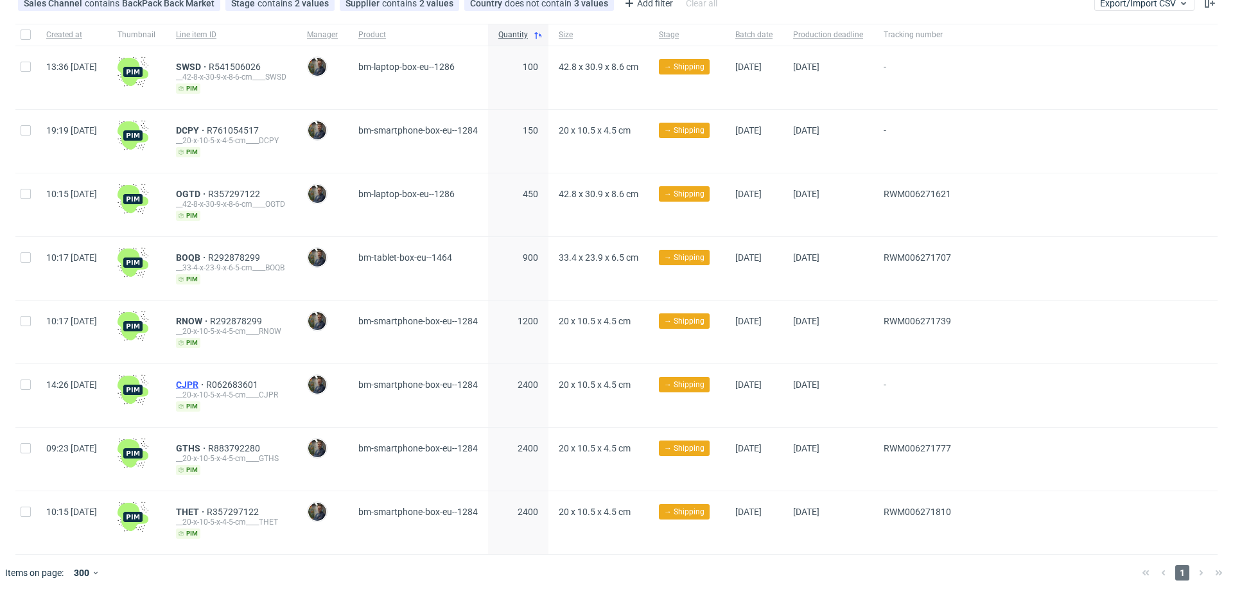
click at [206, 384] on span "CJPR" at bounding box center [191, 385] width 30 height 10
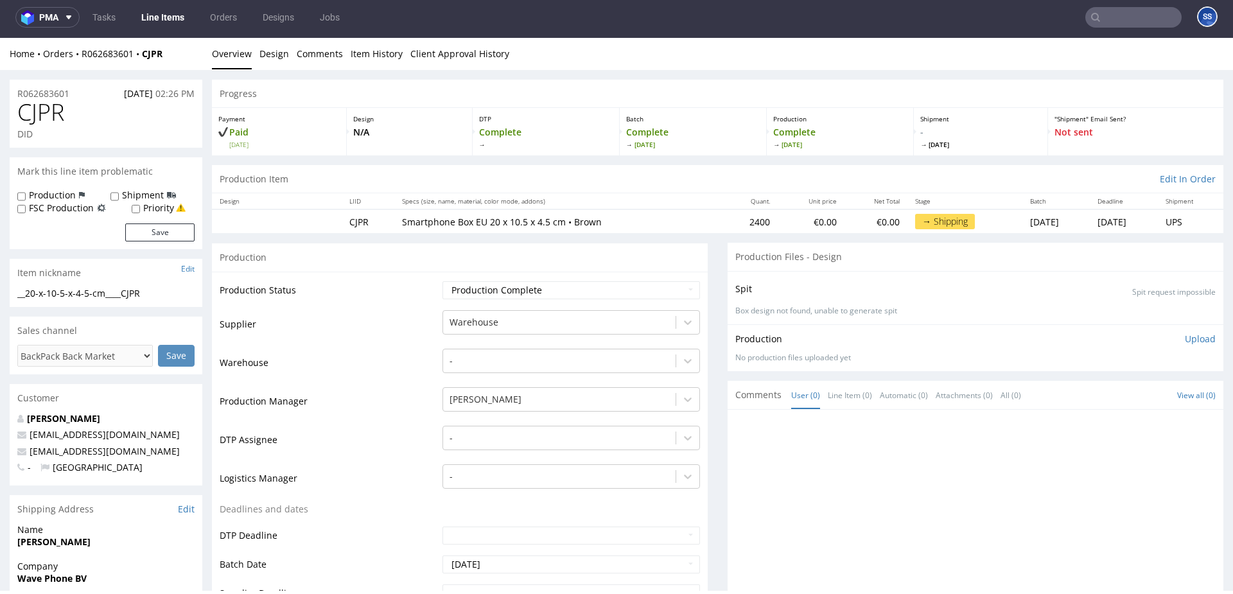
drag, startPoint x: 168, startPoint y: 53, endPoint x: 175, endPoint y: 55, distance: 7.3
click at [175, 55] on div "Home Orders R062683601 CJPR" at bounding box center [106, 54] width 193 height 13
drag, startPoint x: 175, startPoint y: 55, endPoint x: 80, endPoint y: 53, distance: 95.7
click at [80, 53] on div "Home Orders R062683601 CJPR" at bounding box center [106, 54] width 193 height 13
copy div "R062683601 CJPR"
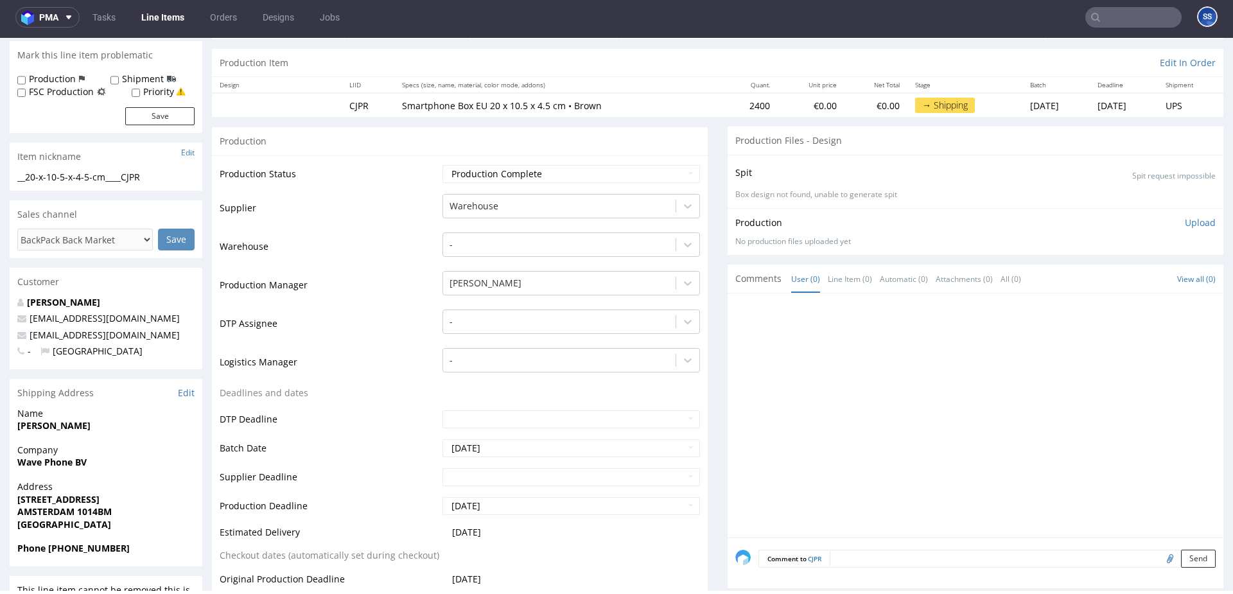
scroll to position [148, 0]
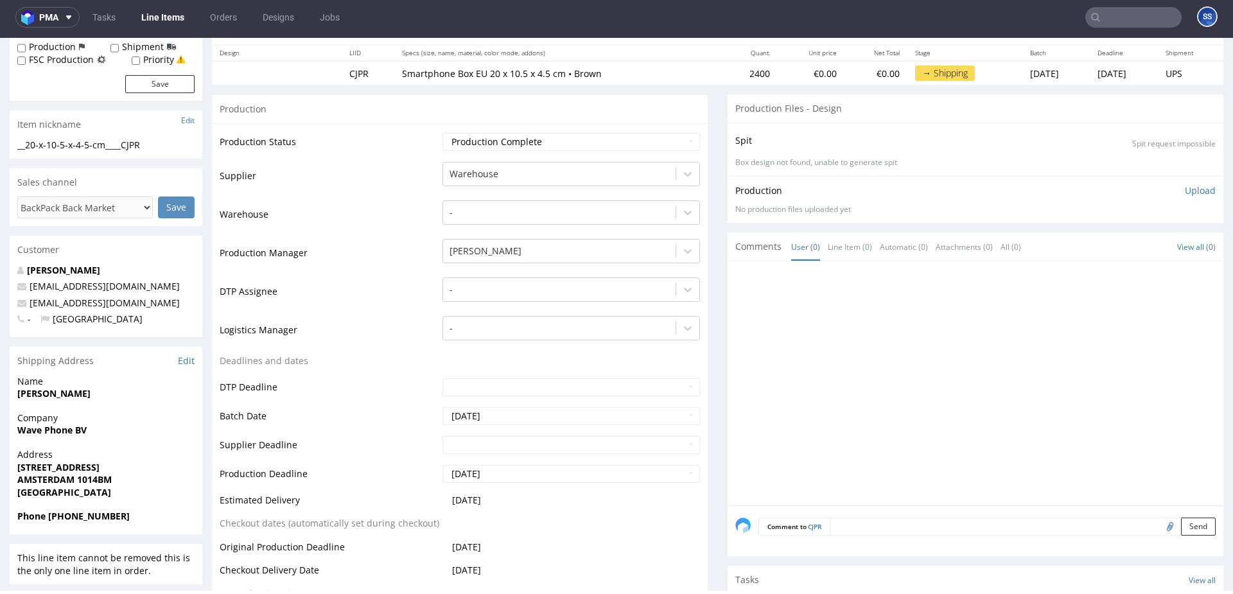
click at [58, 426] on strong "Wave Phone BV" at bounding box center [51, 430] width 69 height 12
copy strong "Wave Phone BV"
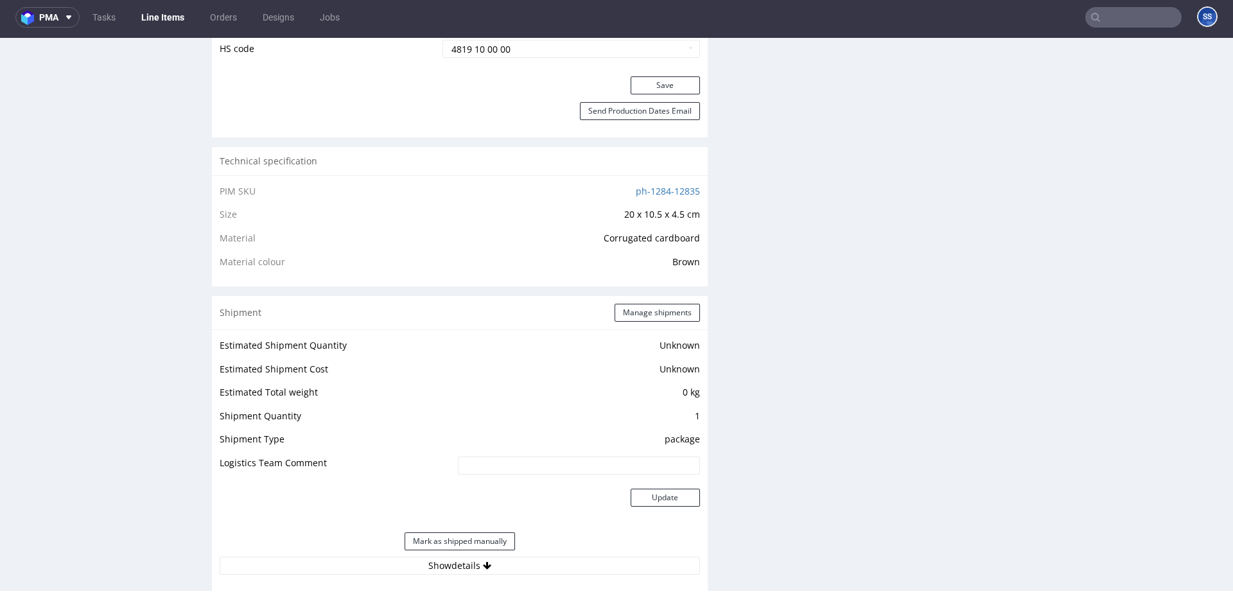
scroll to position [757, 0]
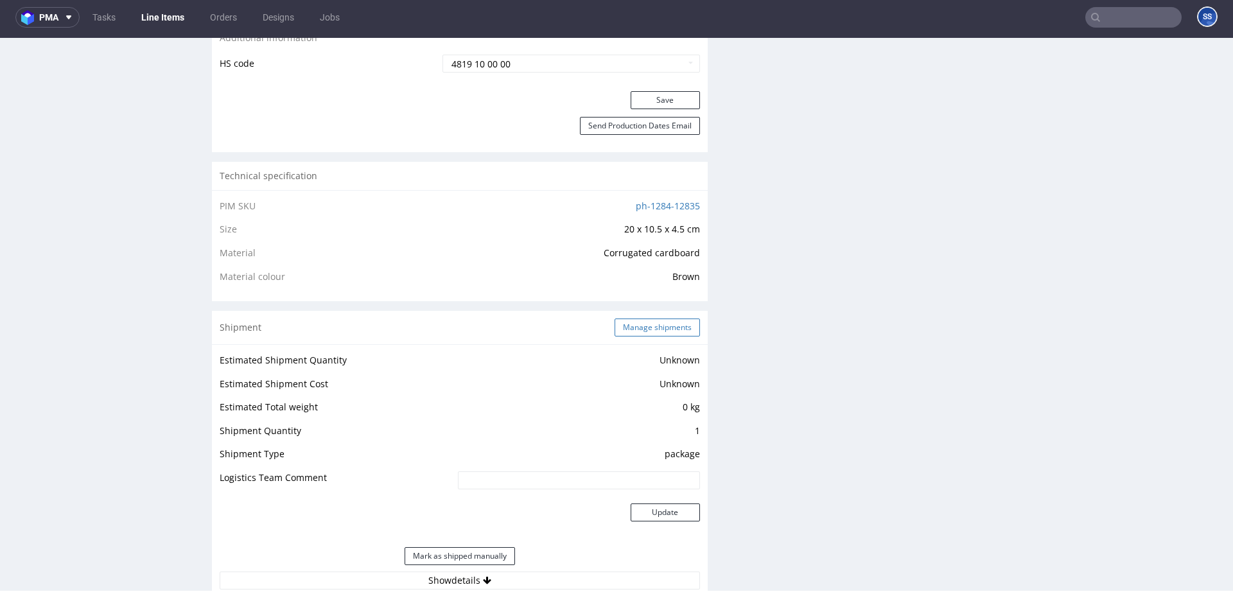
click at [667, 331] on button "Manage shipments" at bounding box center [657, 328] width 85 height 18
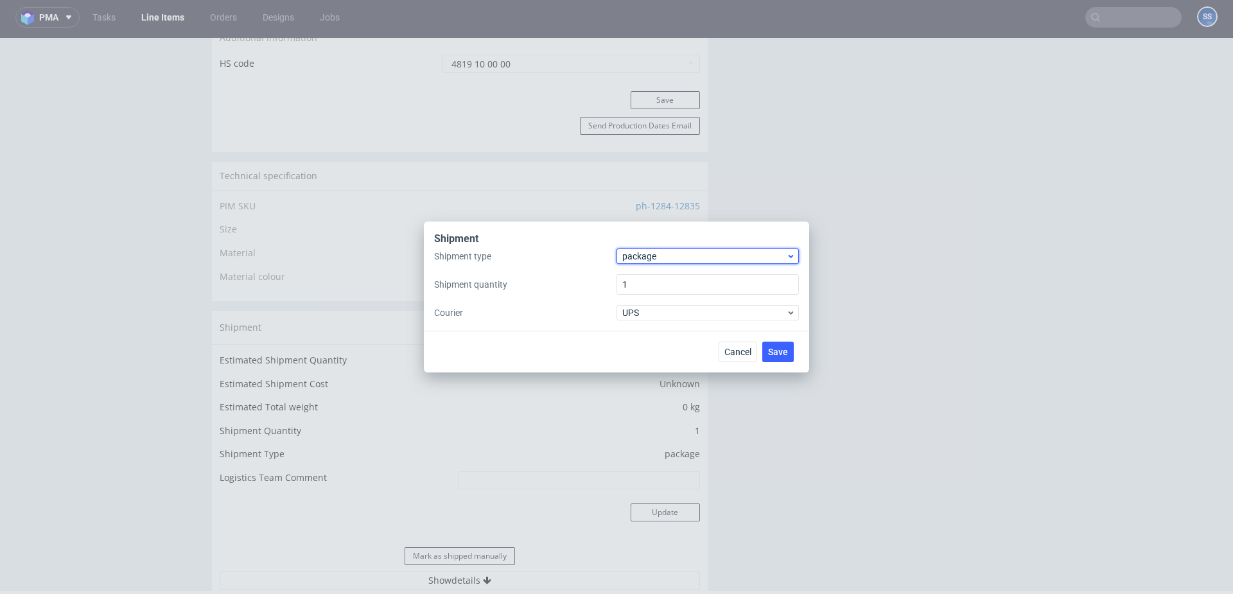
click at [656, 259] on span "package" at bounding box center [704, 256] width 164 height 13
click at [658, 284] on div "pallet" at bounding box center [708, 283] width 172 height 23
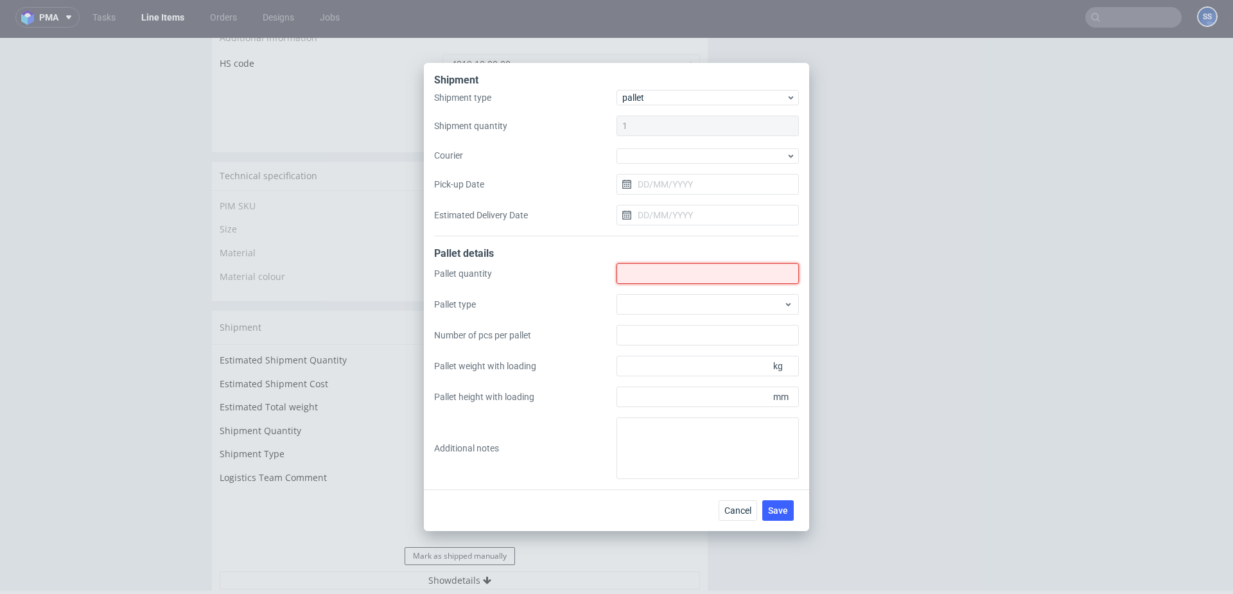
click at [646, 274] on input "Shipment type" at bounding box center [707, 273] width 182 height 21
type input "2"
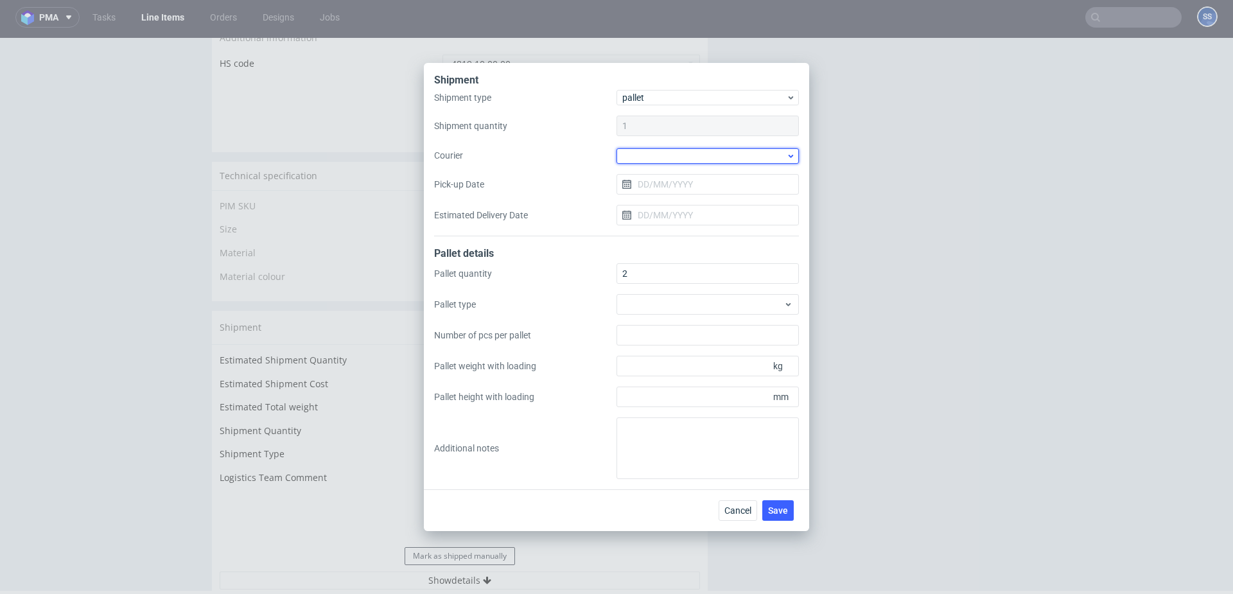
click at [661, 150] on div at bounding box center [707, 155] width 182 height 15
click at [666, 203] on div "Kuehne + Nagel" at bounding box center [708, 209] width 172 height 23
click at [777, 518] on button "Save" at bounding box center [777, 510] width 31 height 21
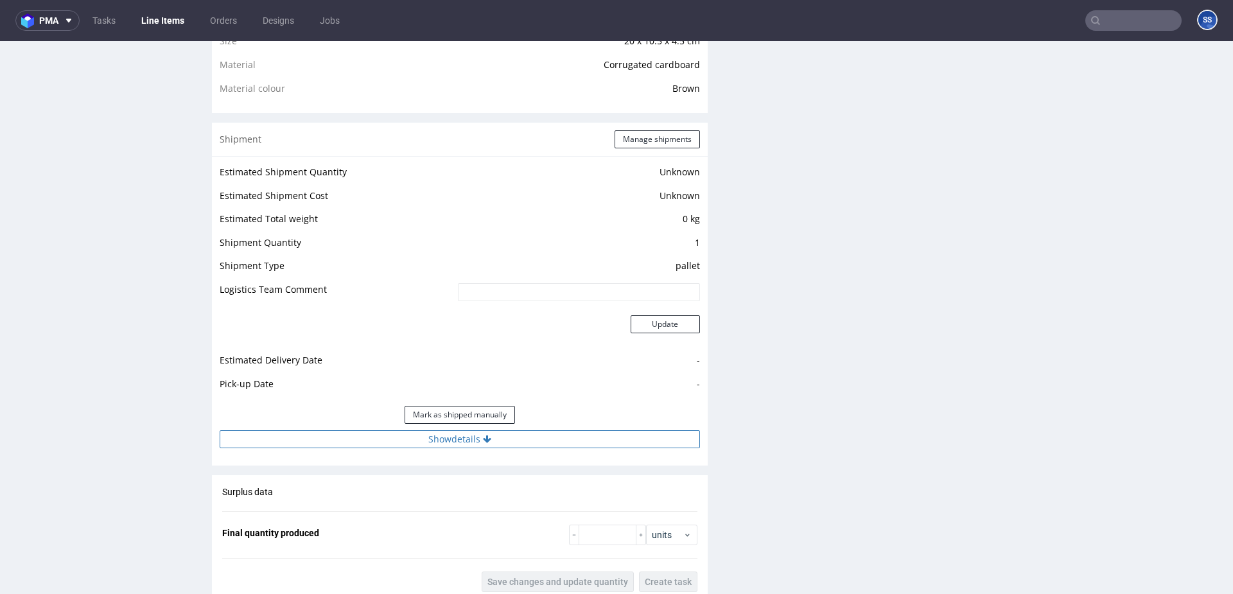
click at [451, 446] on button "Show details" at bounding box center [460, 439] width 480 height 18
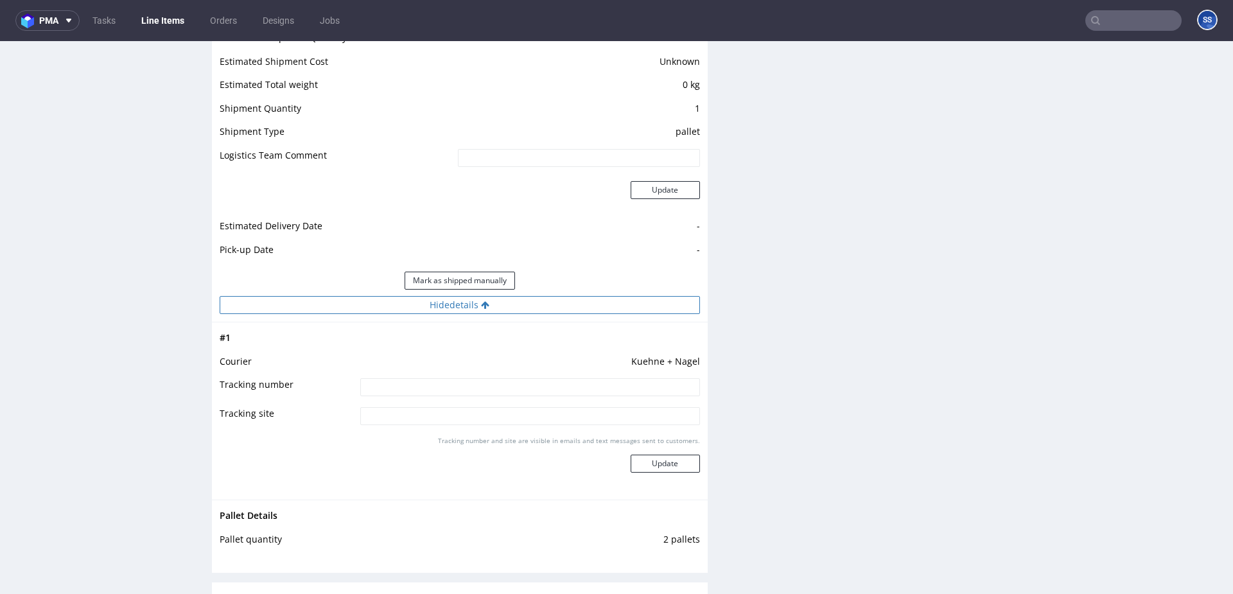
scroll to position [1118, 0]
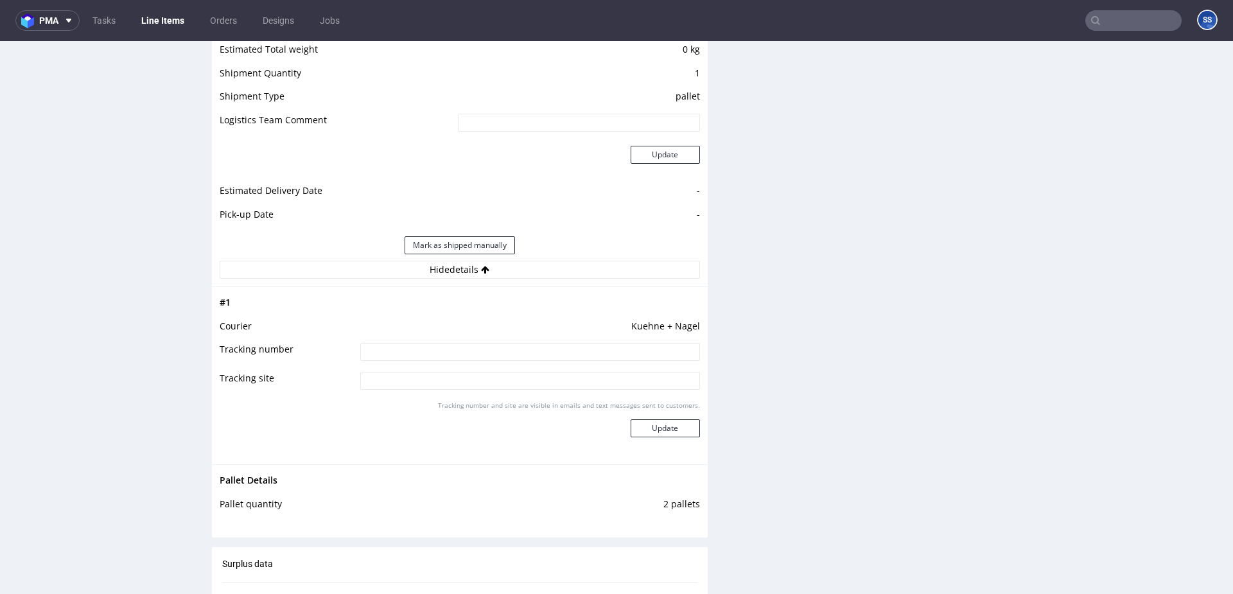
click at [437, 350] on input at bounding box center [530, 352] width 340 height 18
paste input "RWM006271847"
type input "RWM006271847"
click at [679, 428] on button "Update" at bounding box center [665, 428] width 69 height 18
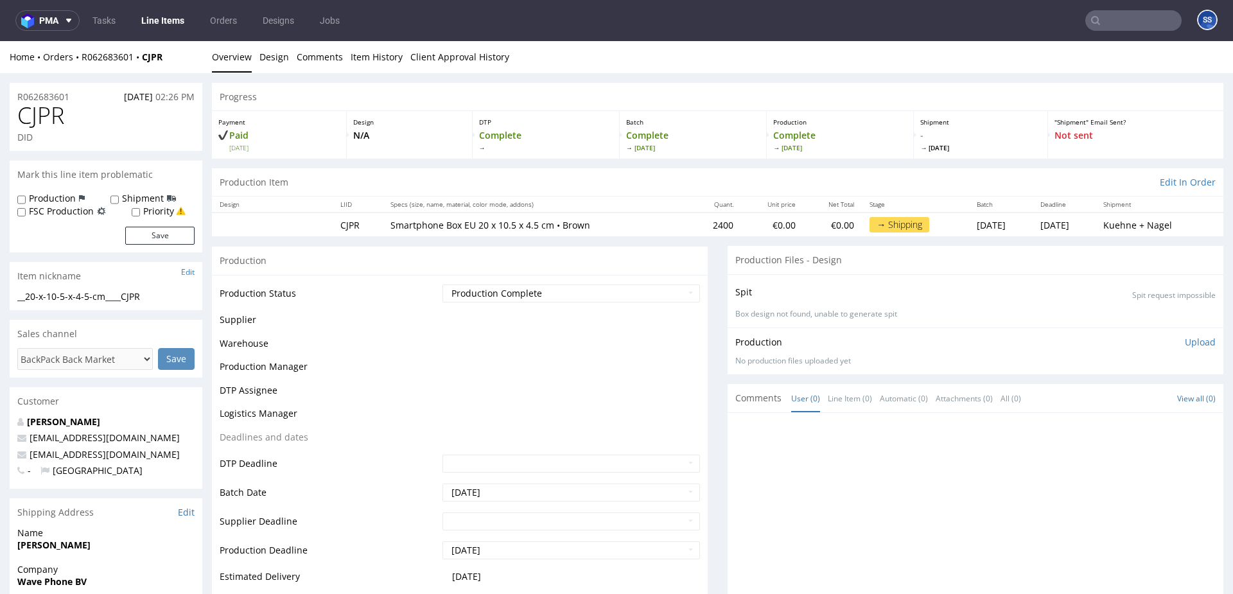
scroll to position [762, 0]
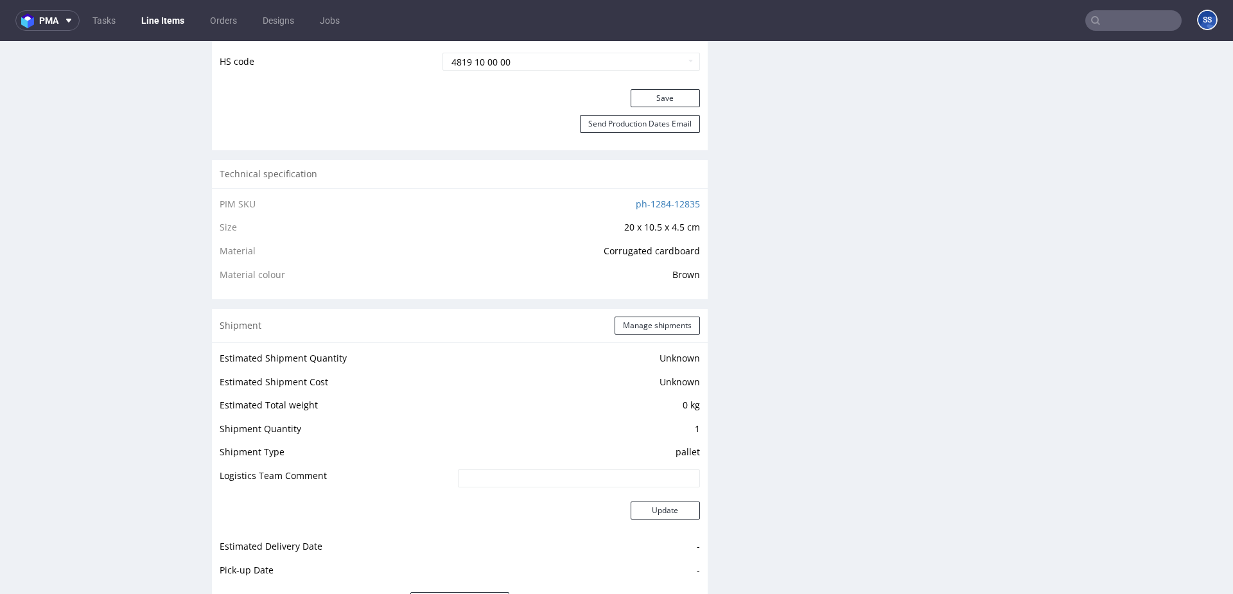
click at [158, 28] on link "Line Items" at bounding box center [163, 20] width 58 height 21
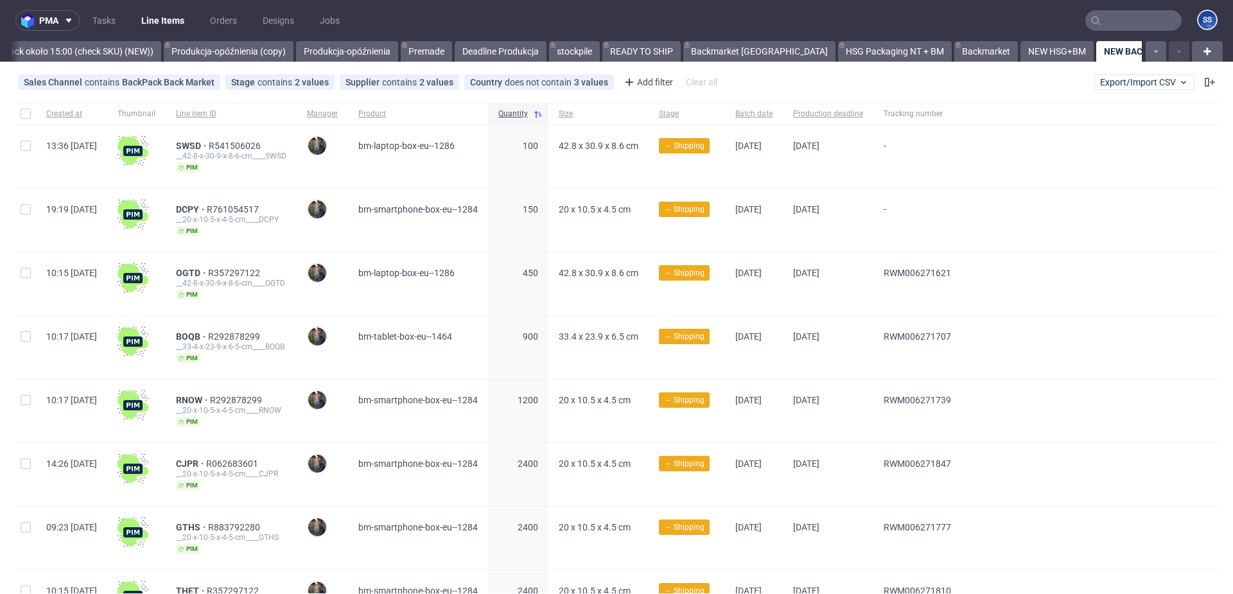
scroll to position [79, 0]
